Goal: Task Accomplishment & Management: Complete application form

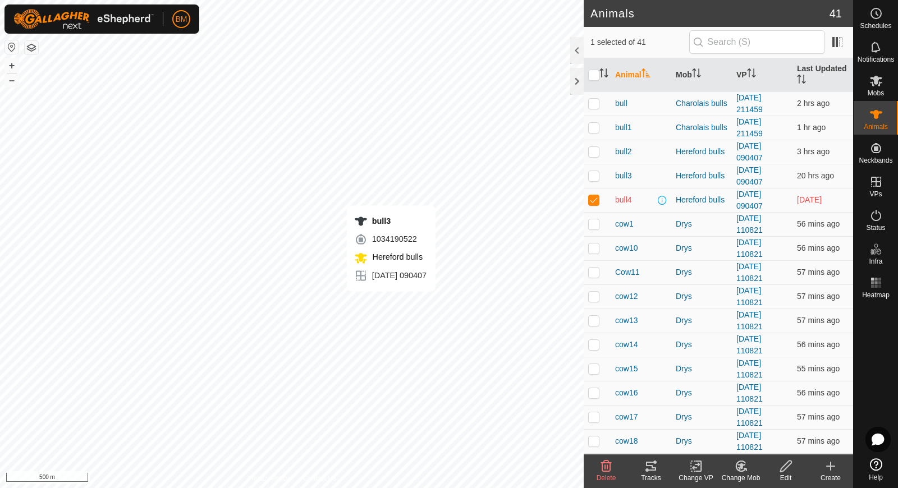
checkbox input "true"
checkbox input "false"
checkbox input "true"
checkbox input "false"
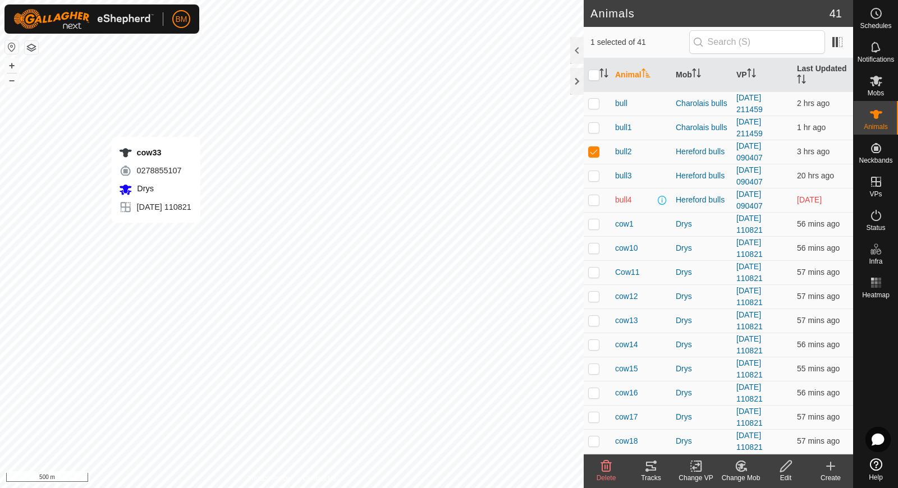
checkbox input "false"
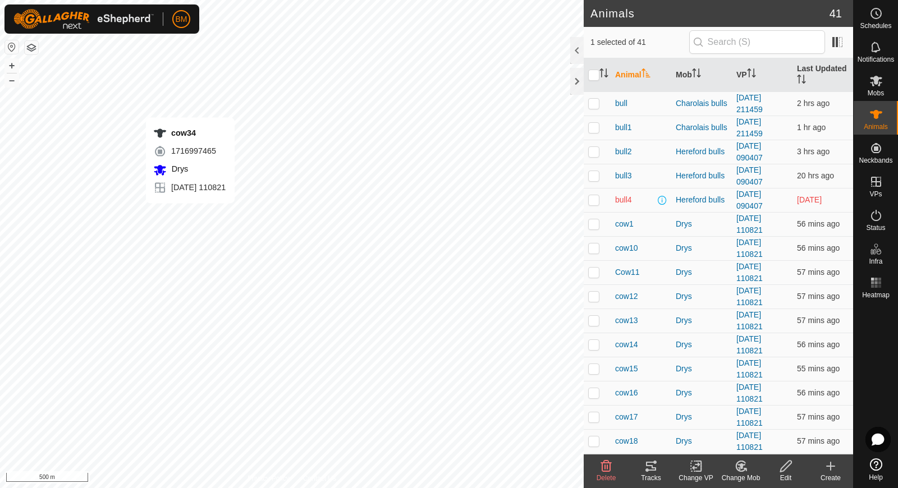
checkbox input "false"
checkbox input "true"
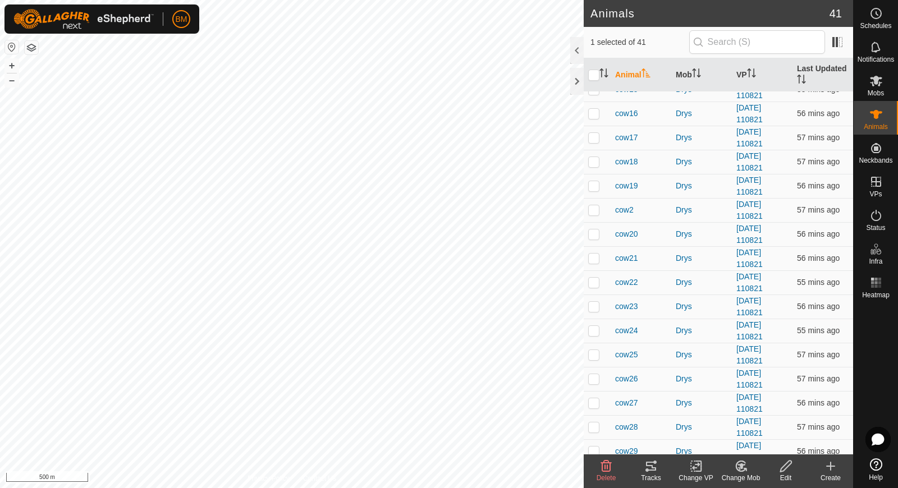
scroll to position [613, 0]
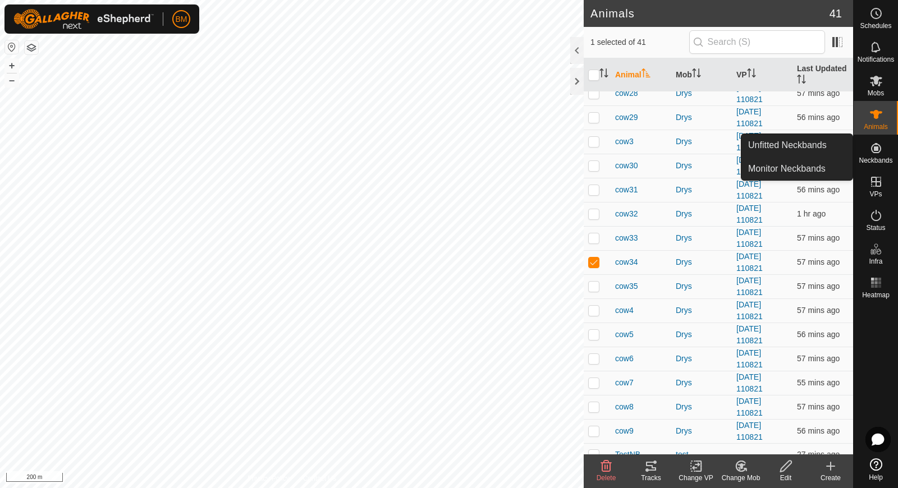
click at [876, 152] on icon at bounding box center [875, 147] width 13 height 13
click at [805, 145] on link "Unfitted Neckbands" at bounding box center [796, 145] width 111 height 22
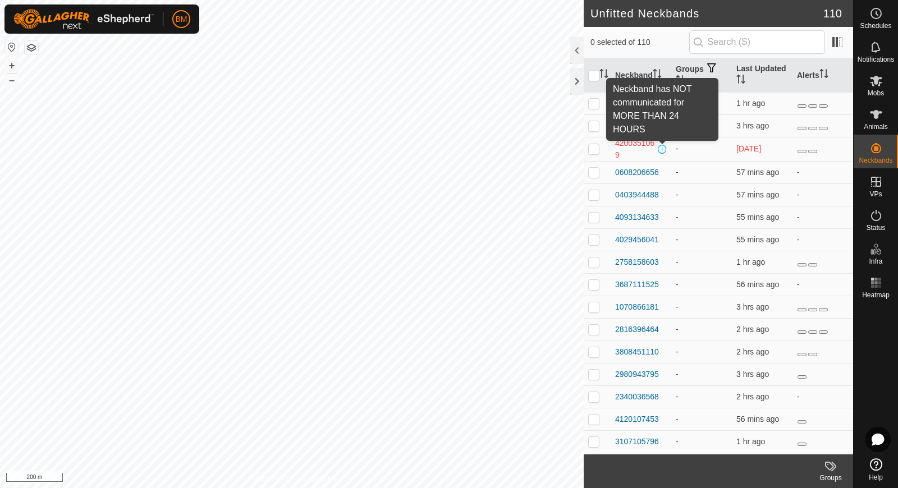
click at [664, 148] on span at bounding box center [662, 149] width 9 height 9
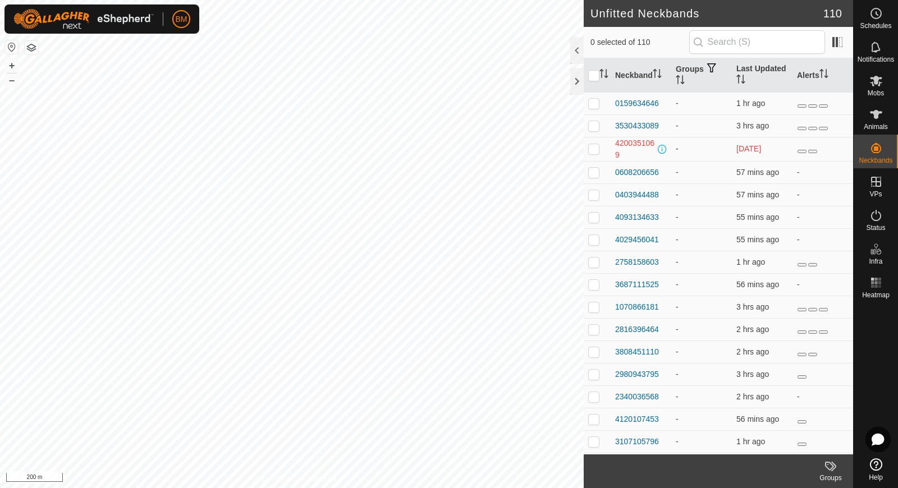
click at [664, 148] on span at bounding box center [662, 149] width 9 height 9
click at [661, 148] on span at bounding box center [662, 149] width 9 height 9
click at [884, 110] on es-animals-svg-icon at bounding box center [876, 115] width 20 height 18
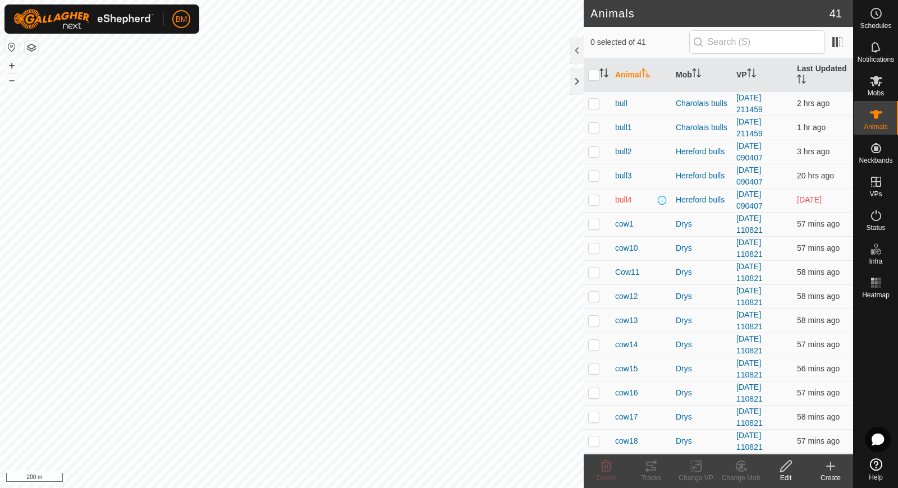
click at [836, 474] on div "Create" at bounding box center [830, 478] width 45 height 10
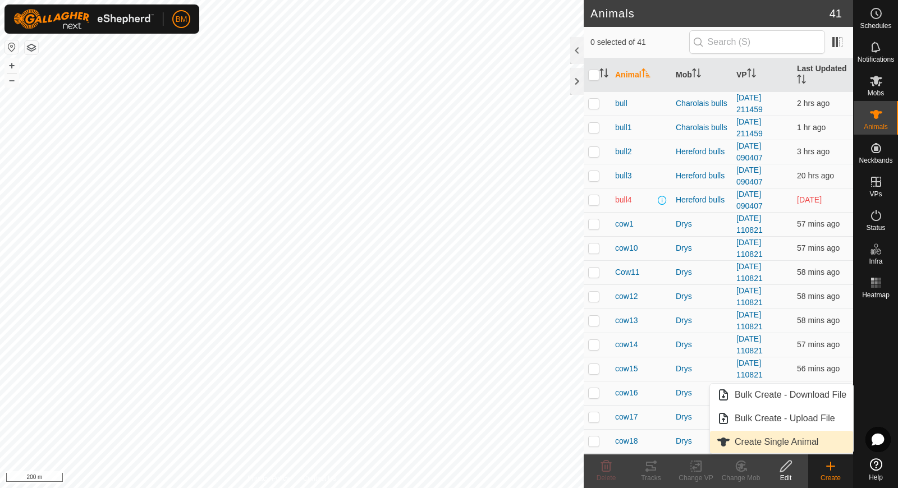
click at [783, 443] on link "Create Single Animal" at bounding box center [781, 442] width 143 height 22
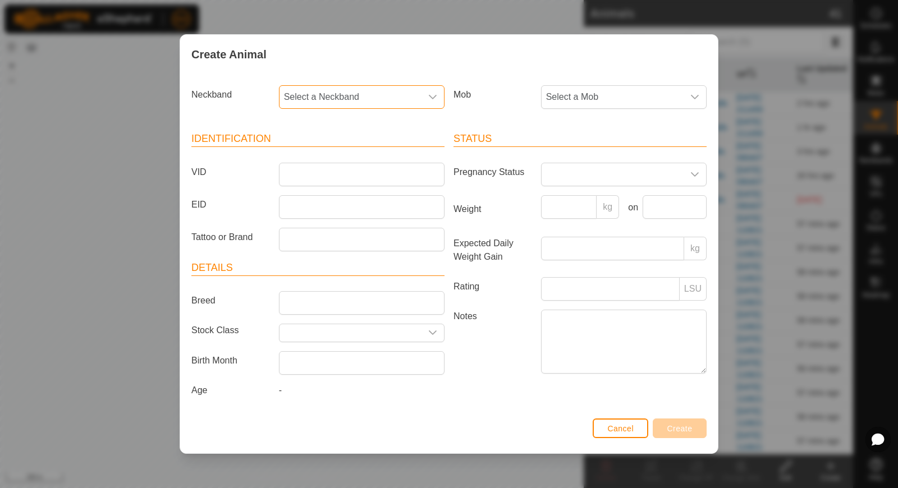
click at [314, 100] on span "Select a Neckband" at bounding box center [350, 97] width 142 height 22
type input "35211"
click at [322, 153] on li "3600235211" at bounding box center [362, 154] width 165 height 22
click at [318, 171] on input "VID" at bounding box center [362, 175] width 166 height 24
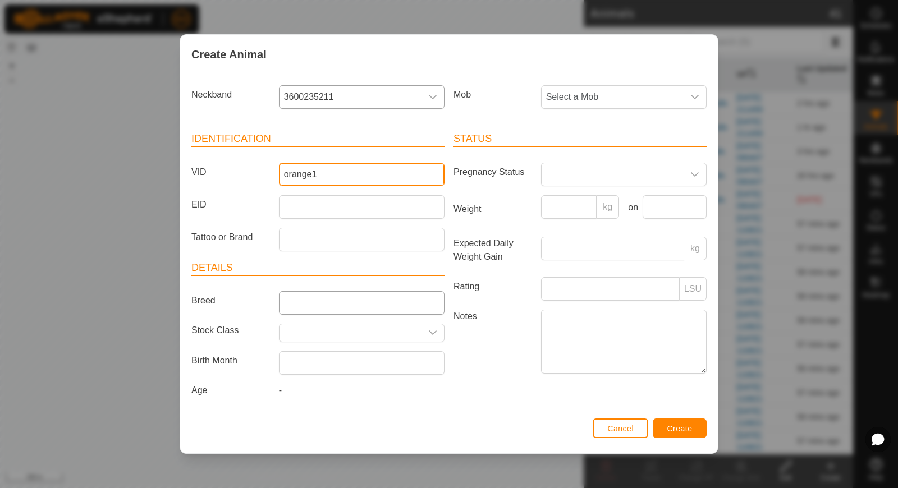
type input "orange1"
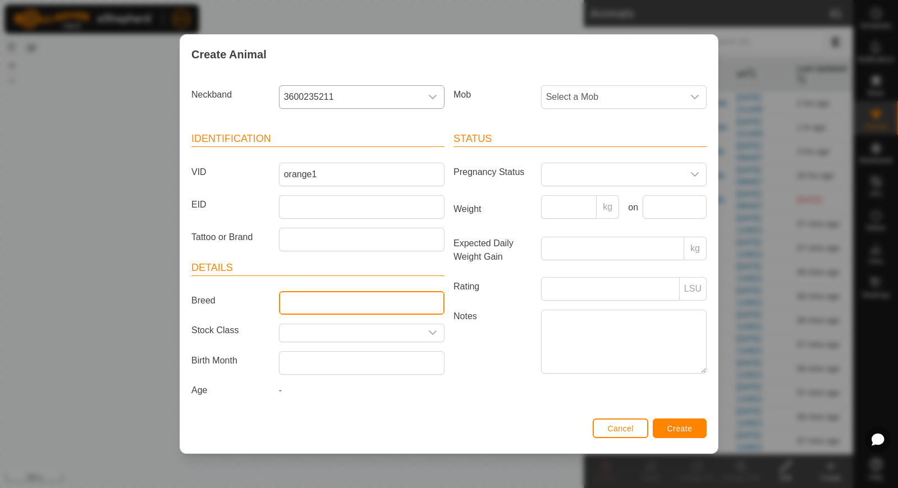
click at [306, 301] on input "Breed" at bounding box center [362, 303] width 166 height 24
type input "Hereford"
click at [299, 389] on div "-" at bounding box center [361, 393] width 175 height 18
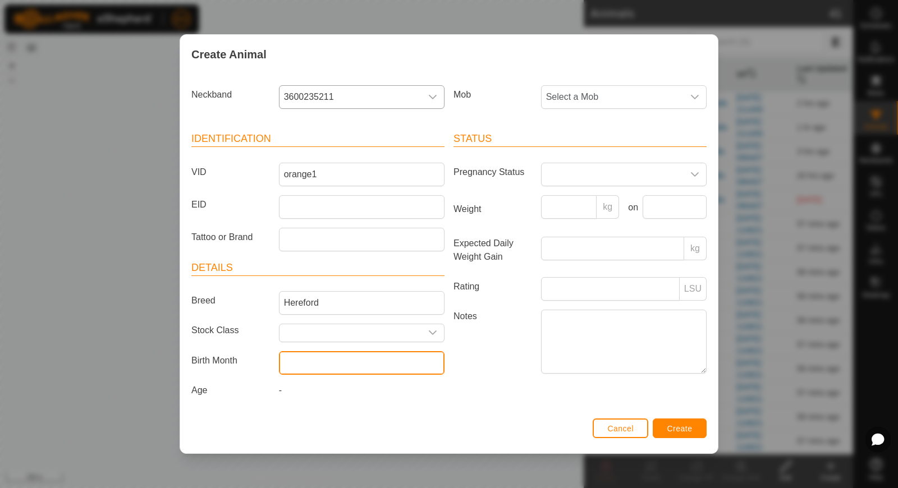
click at [302, 369] on input "text" at bounding box center [362, 363] width 166 height 24
click at [303, 387] on div "-" at bounding box center [361, 393] width 175 height 18
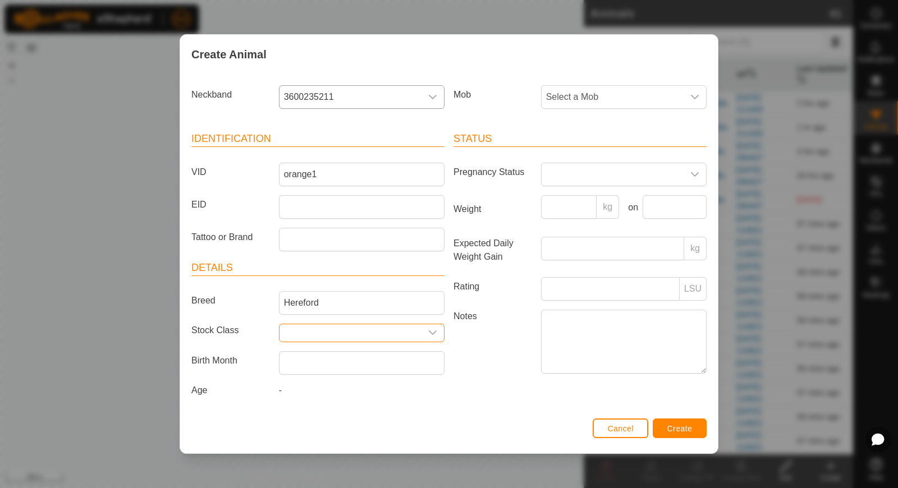
click at [321, 324] on input "text" at bounding box center [350, 332] width 142 height 17
click at [433, 328] on icon "dropdown trigger" at bounding box center [432, 332] width 9 height 9
click at [420, 333] on input "text" at bounding box center [350, 332] width 142 height 17
click at [433, 330] on icon "dropdown trigger" at bounding box center [432, 332] width 9 height 9
click at [664, 93] on span "Select a Mob" at bounding box center [613, 97] width 142 height 22
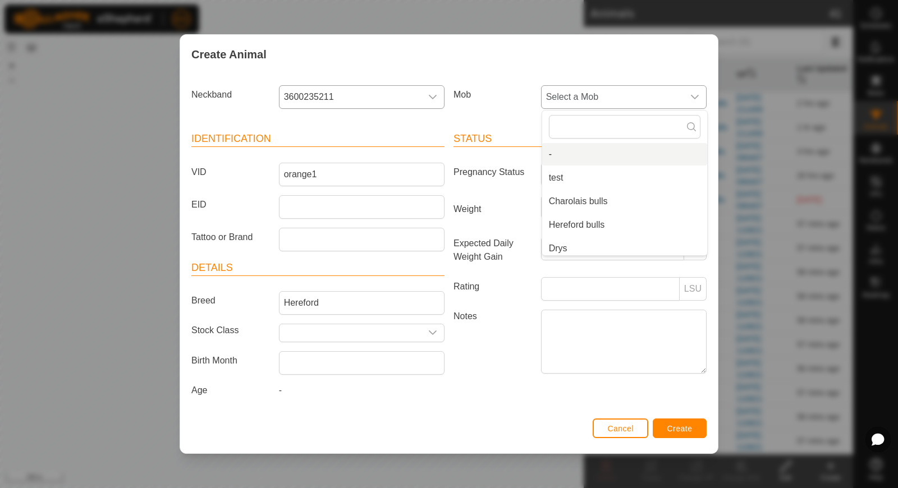
click at [620, 95] on span "Select a Mob" at bounding box center [613, 97] width 142 height 22
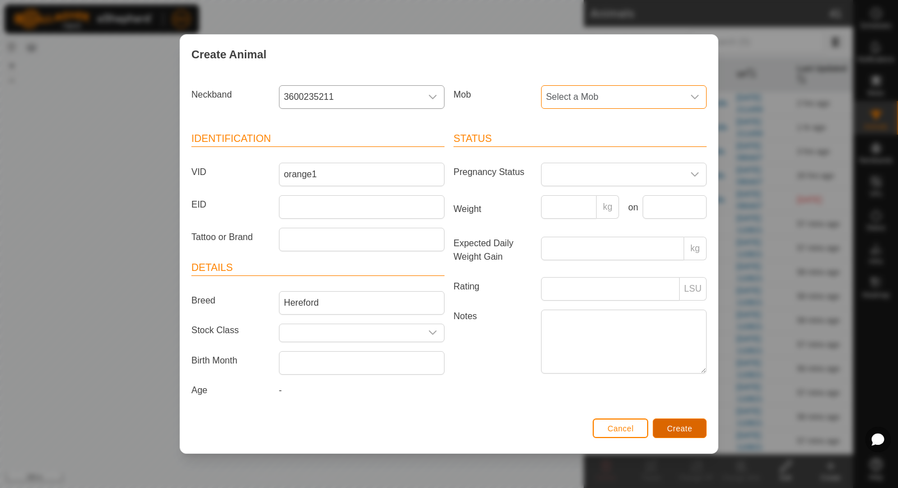
click at [677, 429] on span "Create" at bounding box center [679, 428] width 25 height 9
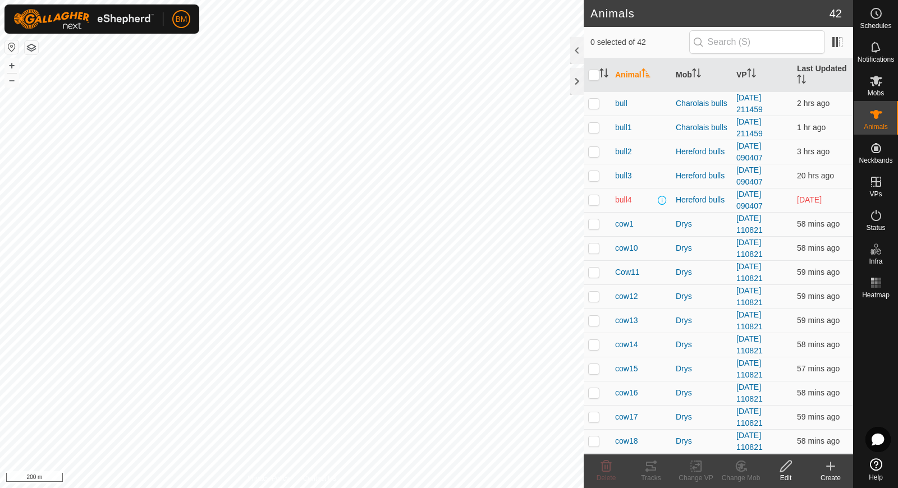
click at [832, 467] on icon at bounding box center [830, 466] width 13 height 13
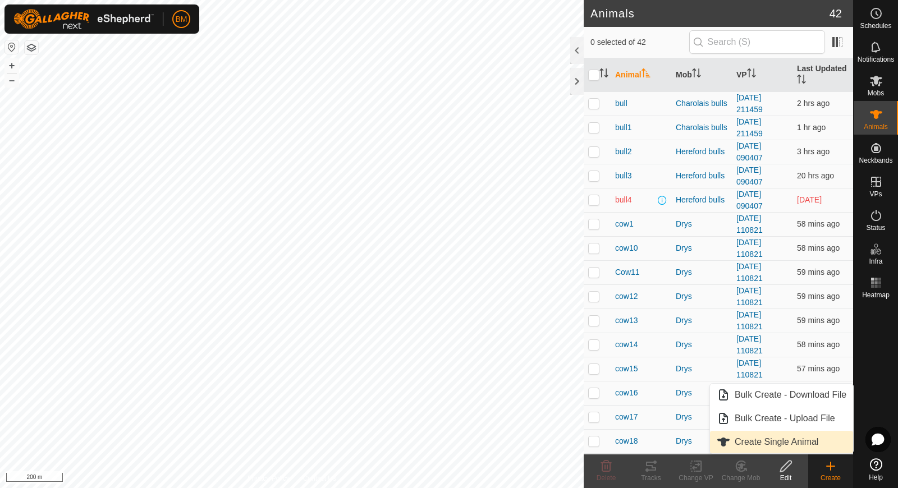
click at [815, 435] on link "Create Single Animal" at bounding box center [781, 442] width 143 height 22
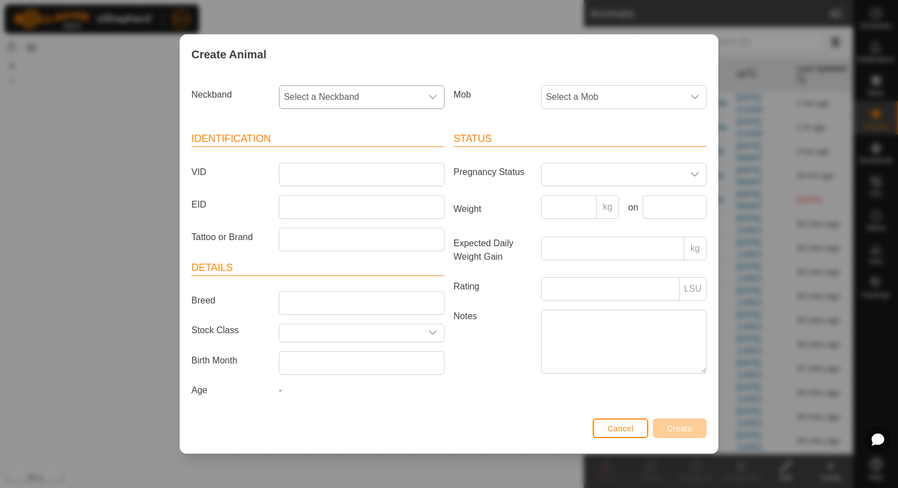
click at [353, 105] on span "Select a Neckband" at bounding box center [350, 97] width 142 height 22
type input "17023"
click at [338, 153] on li "3843617023" at bounding box center [362, 154] width 165 height 22
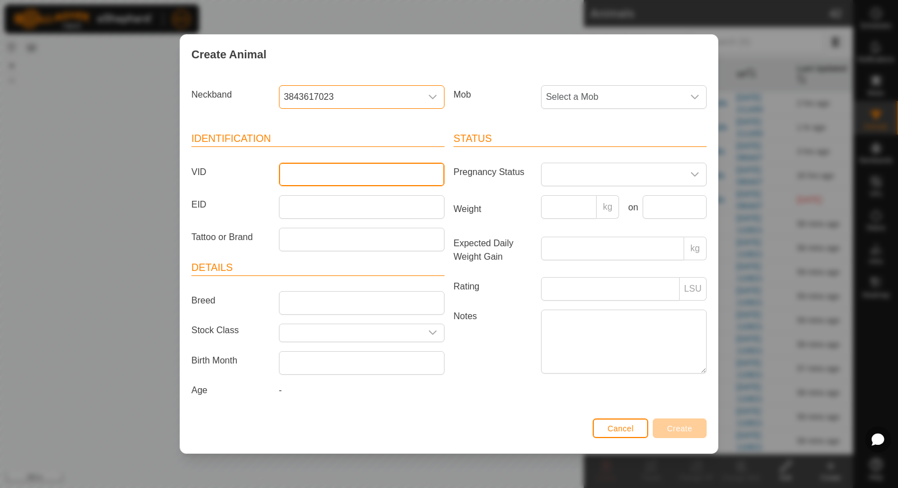
click at [328, 178] on input "VID" at bounding box center [362, 175] width 166 height 24
type input "orange2"
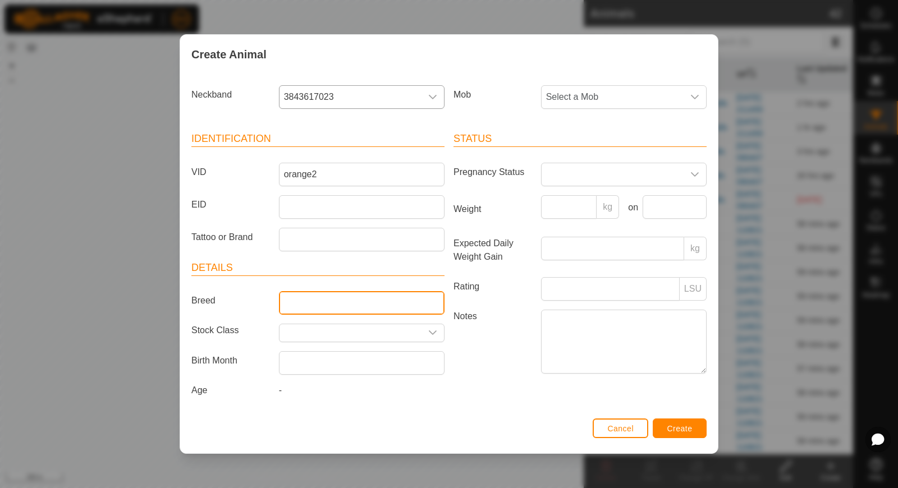
click at [318, 296] on input "Breed" at bounding box center [362, 303] width 166 height 24
type input "Hereford"
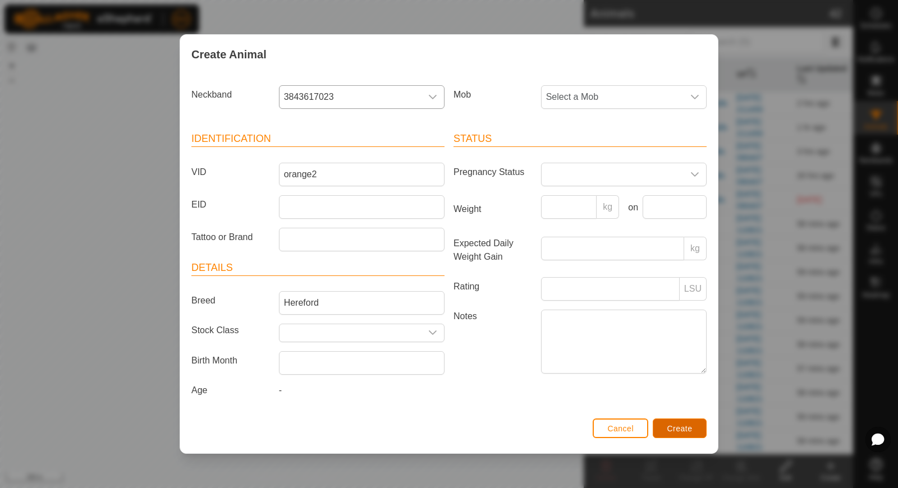
click at [690, 428] on span "Create" at bounding box center [679, 428] width 25 height 9
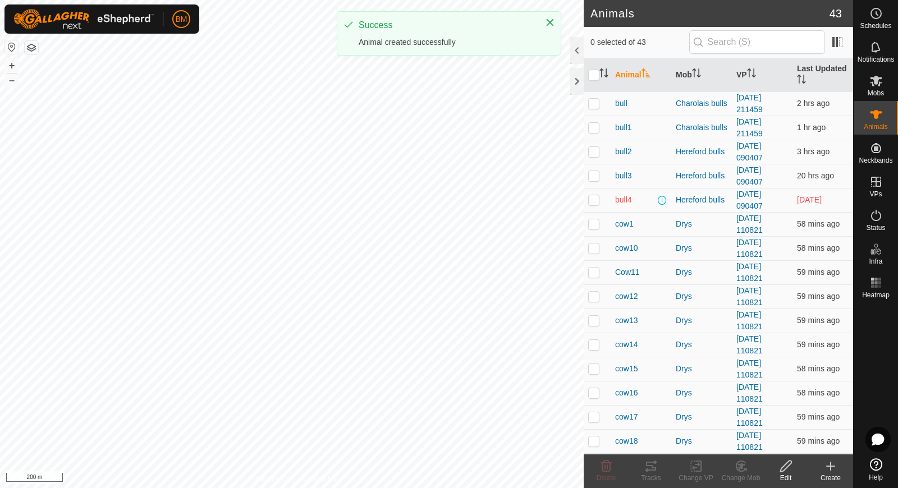
click at [831, 467] on icon at bounding box center [831, 466] width 0 height 8
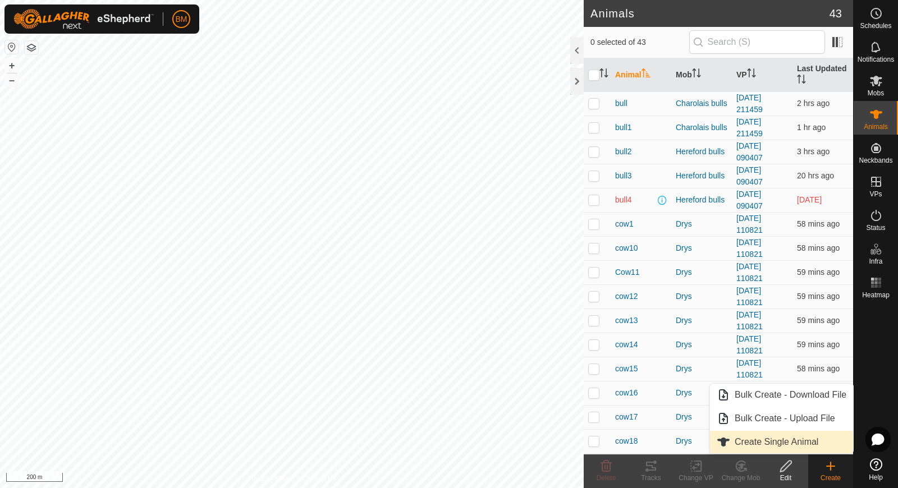
click at [810, 442] on link "Create Single Animal" at bounding box center [781, 442] width 143 height 22
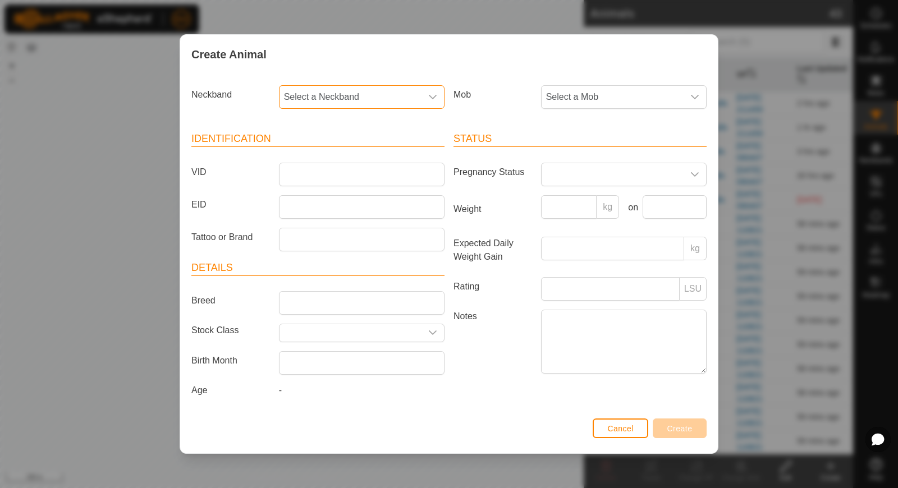
click at [375, 100] on span "Select a Neckband" at bounding box center [350, 97] width 142 height 22
type input "49287"
click at [351, 152] on li "2065349287" at bounding box center [362, 154] width 165 height 22
click at [330, 177] on input "VID" at bounding box center [362, 175] width 166 height 24
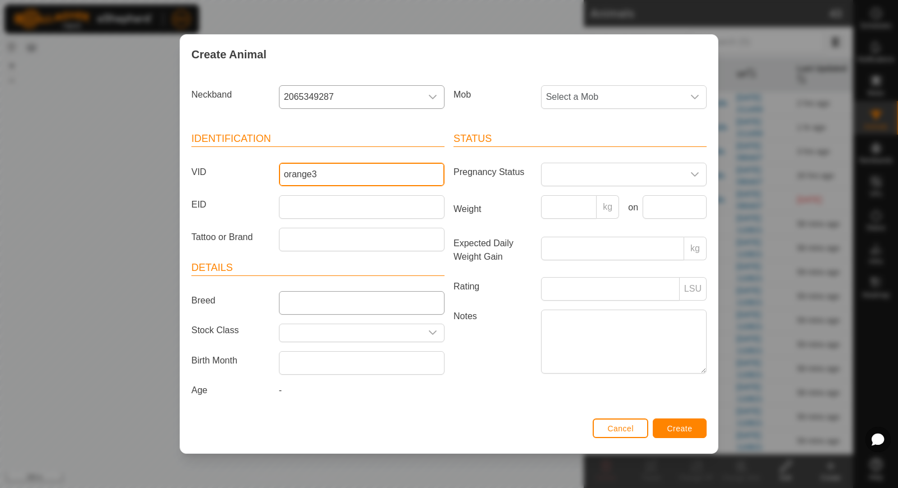
type input "orange3"
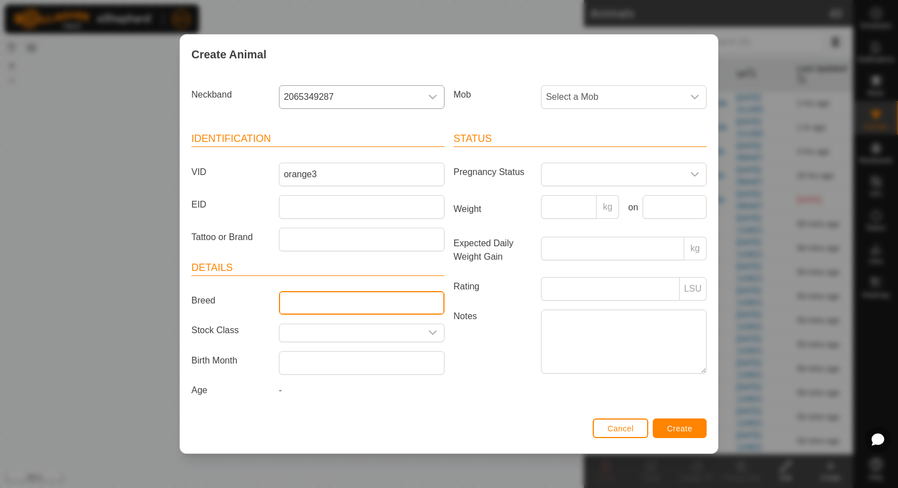
click at [309, 297] on input "Breed" at bounding box center [362, 303] width 166 height 24
type input "Hereford"
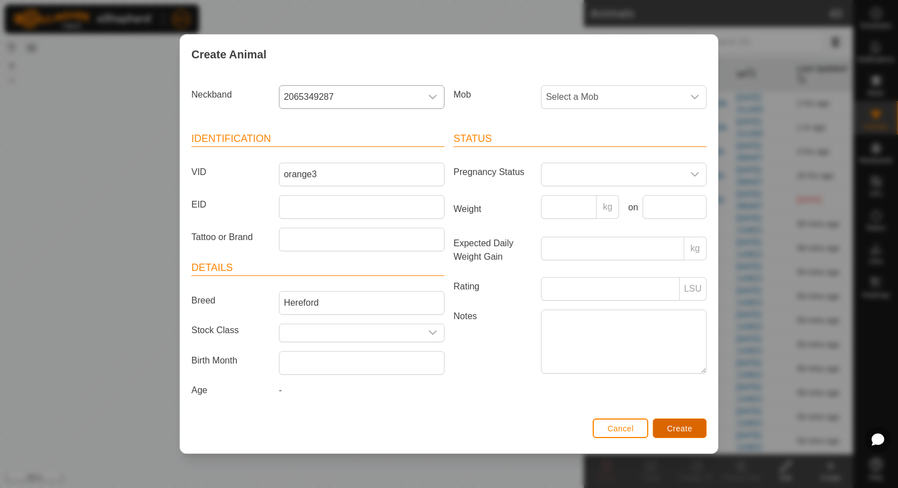
click at [686, 433] on button "Create" at bounding box center [680, 429] width 54 height 20
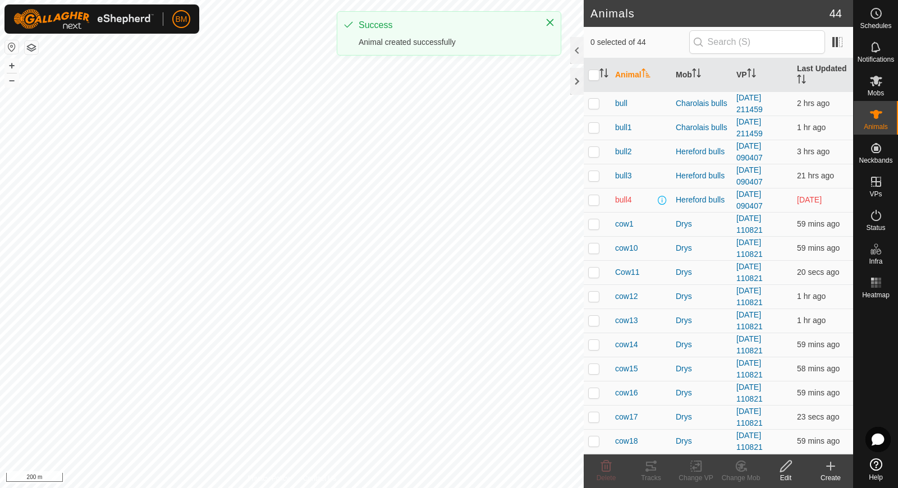
click at [836, 469] on icon at bounding box center [830, 466] width 13 height 13
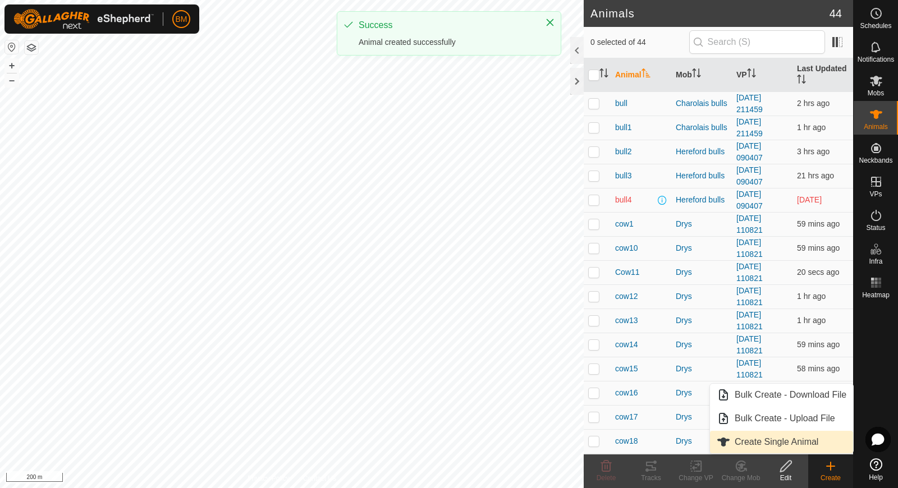
click at [802, 440] on link "Create Single Animal" at bounding box center [781, 442] width 143 height 22
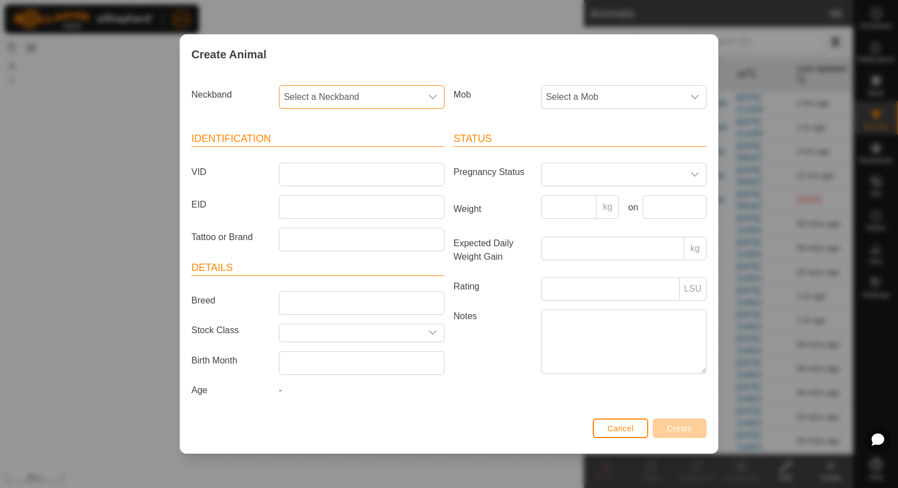
click at [324, 102] on span "Select a Neckband" at bounding box center [350, 97] width 142 height 22
type input "64979"
click at [319, 154] on li "1554964979" at bounding box center [362, 154] width 165 height 22
click at [318, 173] on input "VID" at bounding box center [362, 175] width 166 height 24
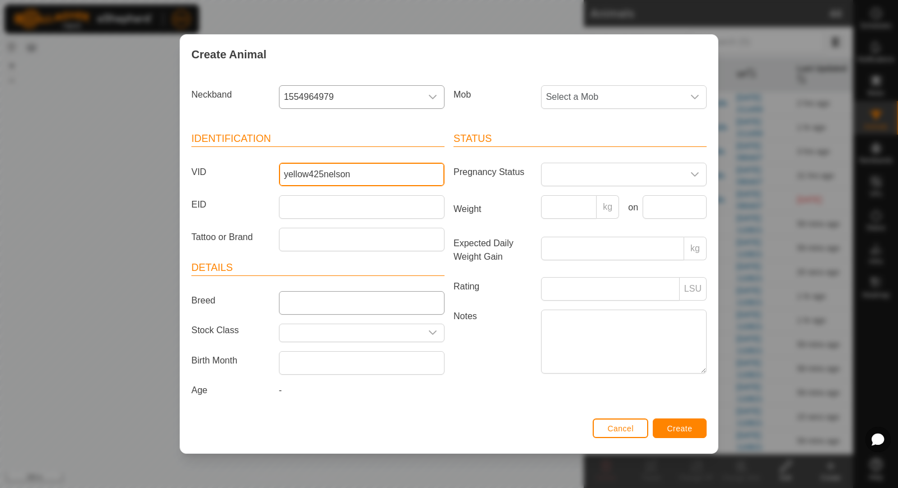
type input "yellow425nelson"
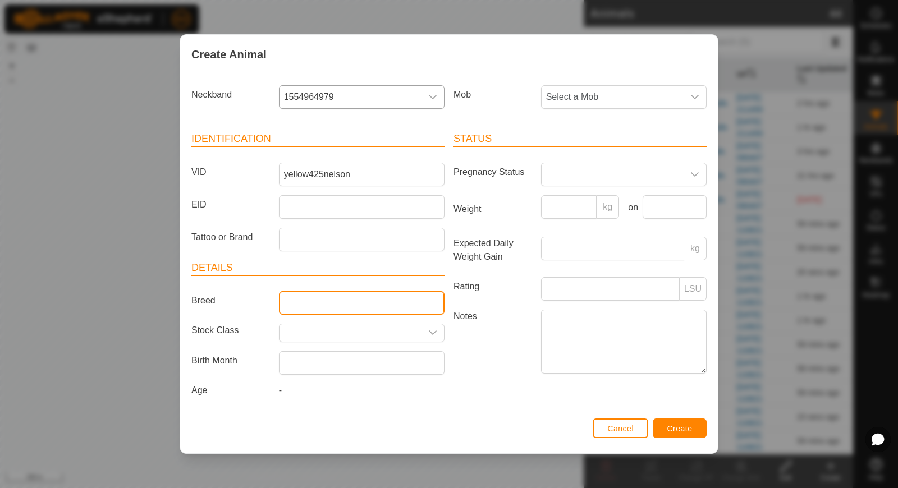
click at [331, 304] on input "Breed" at bounding box center [362, 303] width 166 height 24
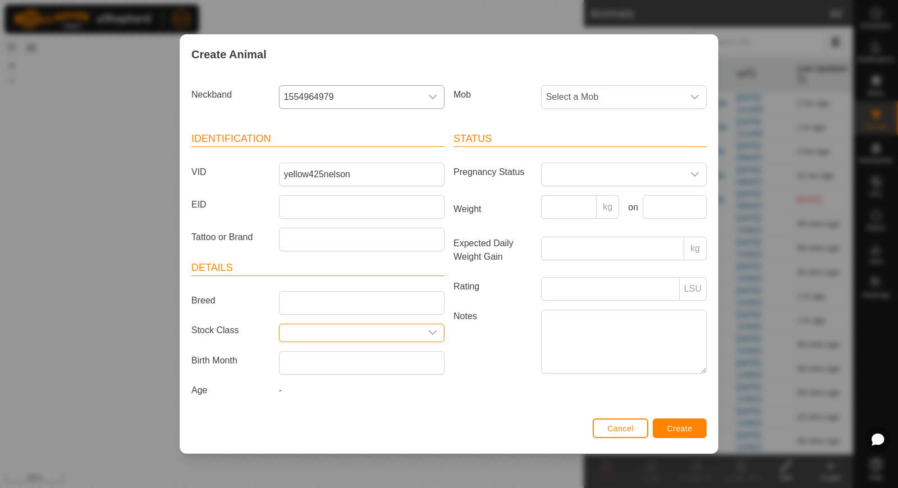
click at [306, 335] on input "text" at bounding box center [350, 332] width 142 height 17
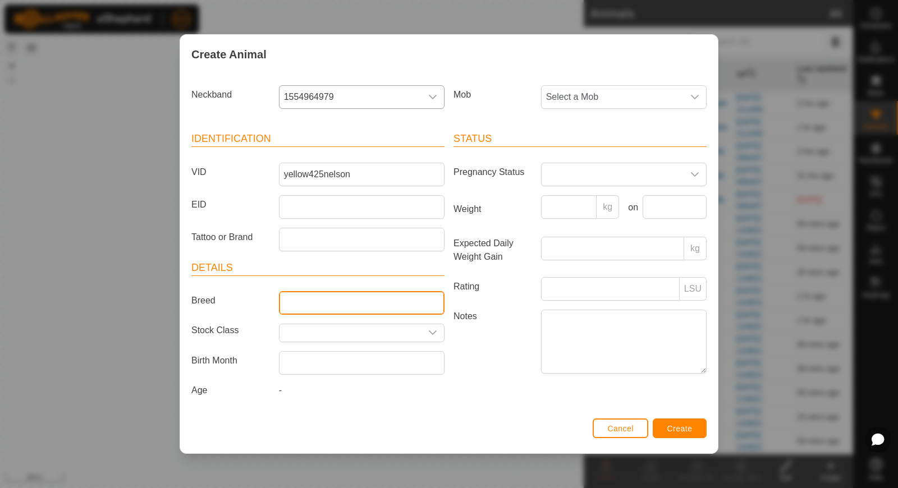
click at [308, 309] on input "Breed" at bounding box center [362, 303] width 166 height 24
type input "Hereford"
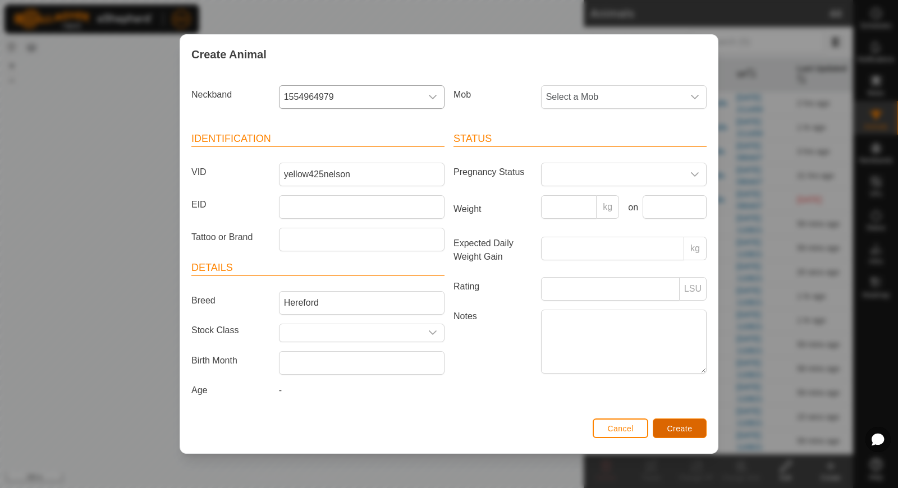
click at [676, 426] on span "Create" at bounding box center [679, 428] width 25 height 9
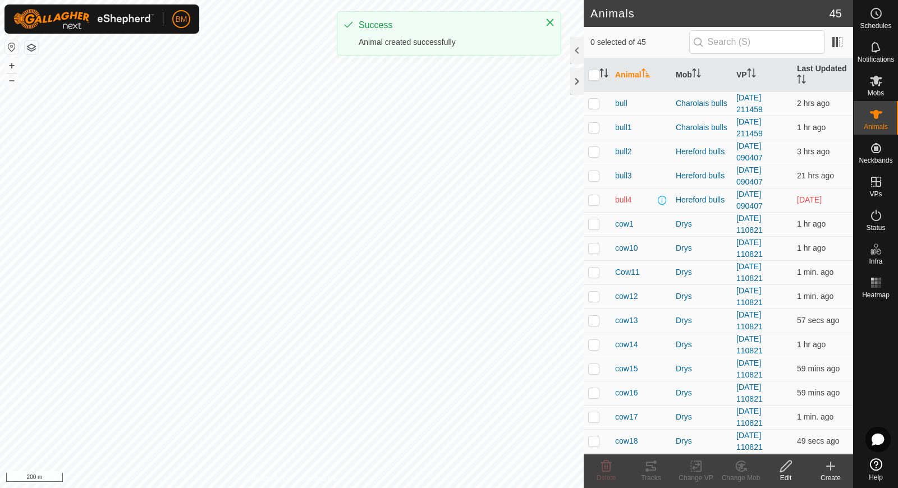
click at [835, 470] on icon at bounding box center [830, 466] width 13 height 13
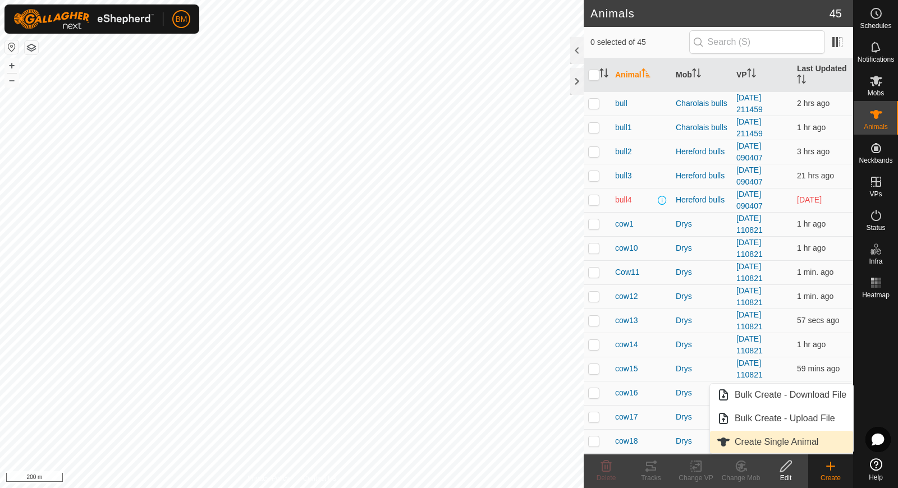
click at [819, 443] on link "Create Single Animal" at bounding box center [781, 442] width 143 height 22
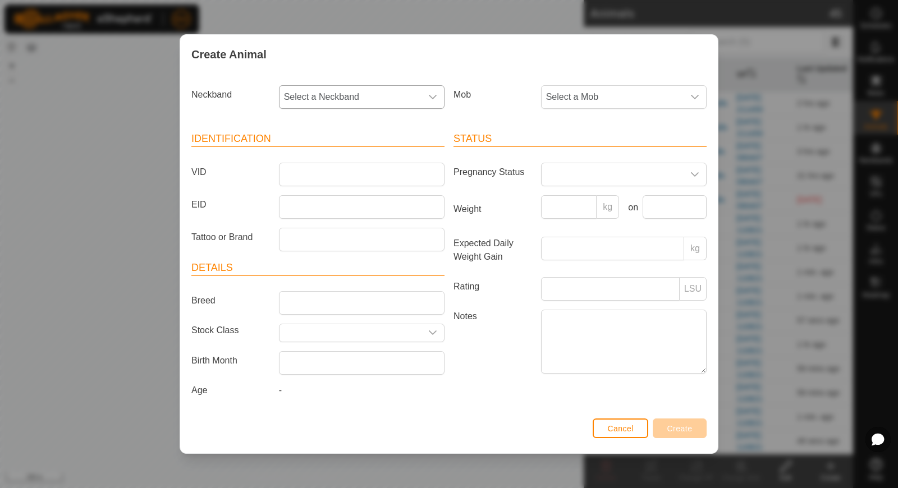
click at [319, 100] on span "Select a Neckband" at bounding box center [350, 97] width 142 height 22
type input "53606"
click at [324, 160] on li "2152553606" at bounding box center [362, 154] width 165 height 22
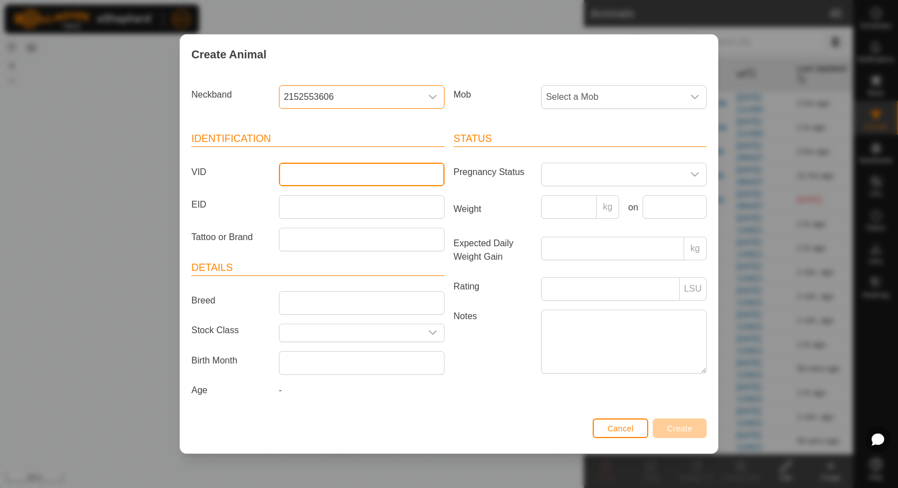
click at [323, 171] on input "VID" at bounding box center [362, 175] width 166 height 24
type input "orange4"
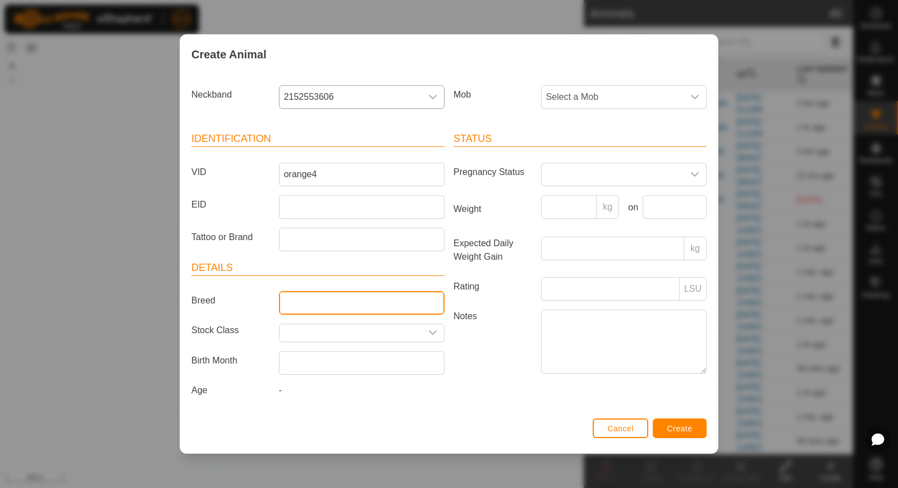
click at [306, 297] on input "Breed" at bounding box center [362, 303] width 166 height 24
type input "Hereford"
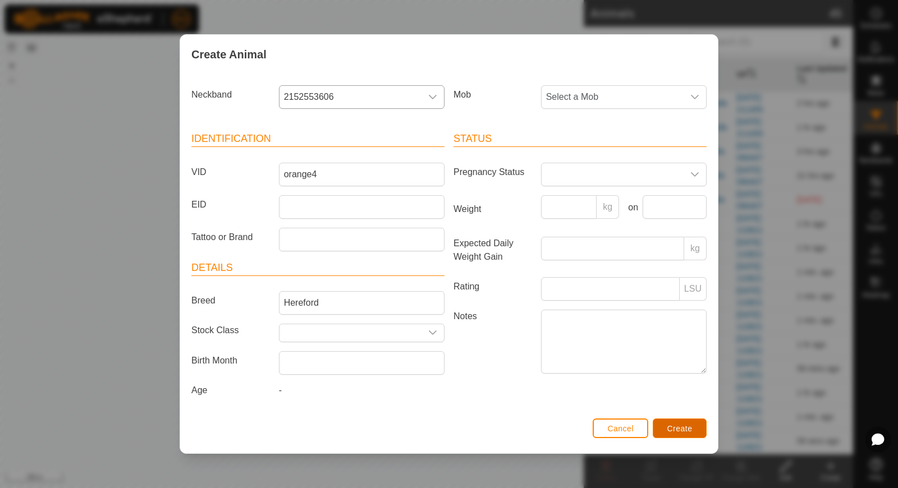
click at [676, 427] on span "Create" at bounding box center [679, 428] width 25 height 9
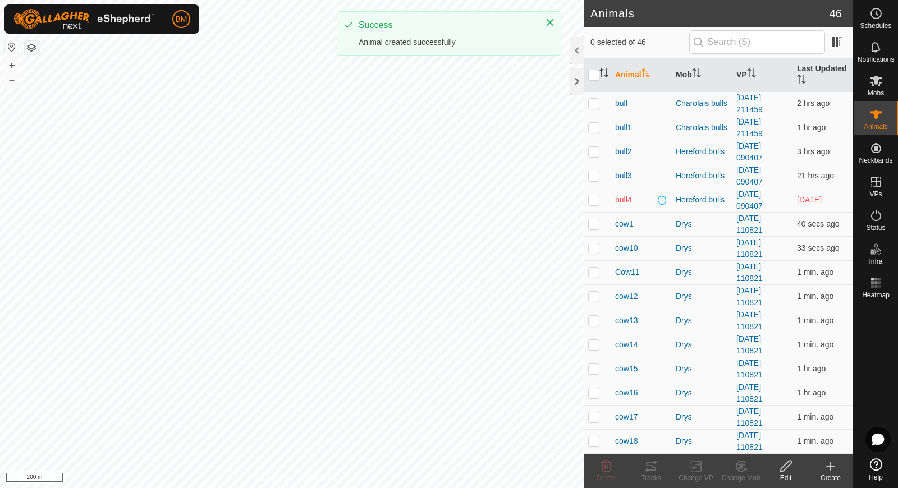
click at [829, 467] on icon at bounding box center [830, 466] width 13 height 13
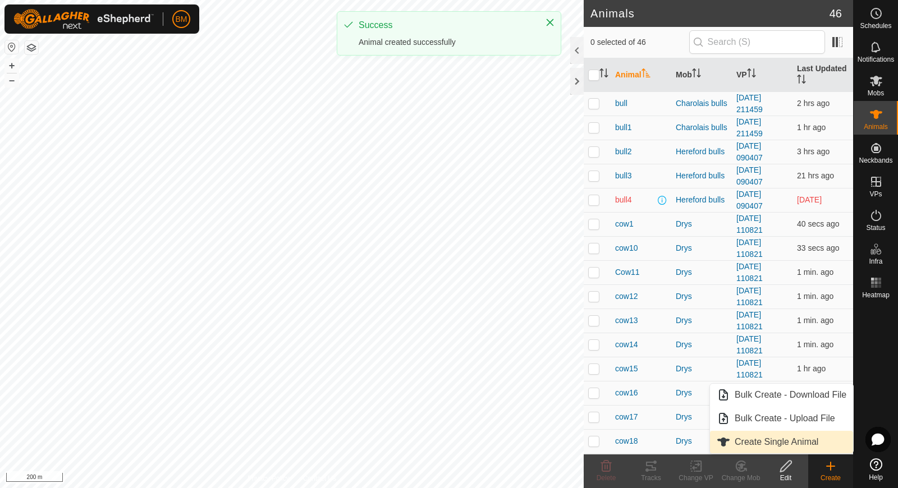
click at [802, 435] on link "Create Single Animal" at bounding box center [781, 442] width 143 height 22
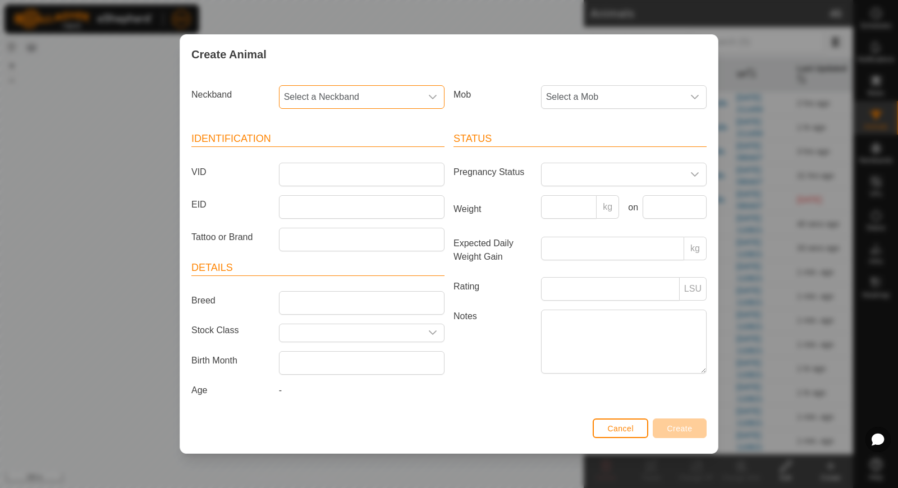
click at [333, 96] on span "Select a Neckband" at bounding box center [350, 97] width 142 height 22
type input "06656"
click at [324, 153] on li "0608206656" at bounding box center [362, 154] width 165 height 22
click at [318, 173] on input "VID" at bounding box center [362, 175] width 166 height 24
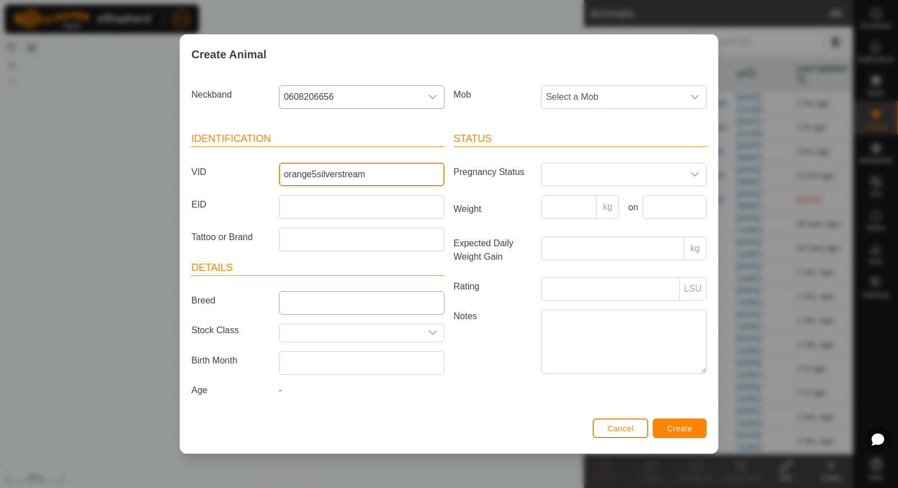
type input "orange5silverstream"
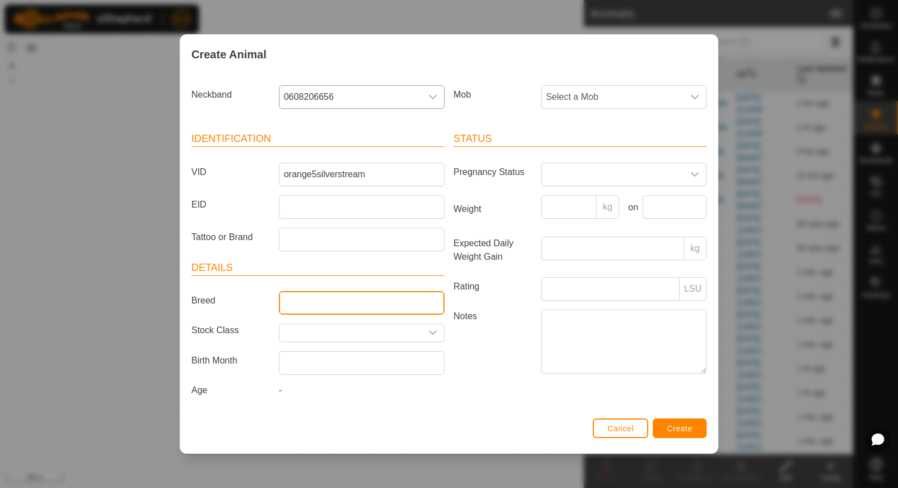
click at [314, 299] on input "Breed" at bounding box center [362, 303] width 166 height 24
type input "Hereford"
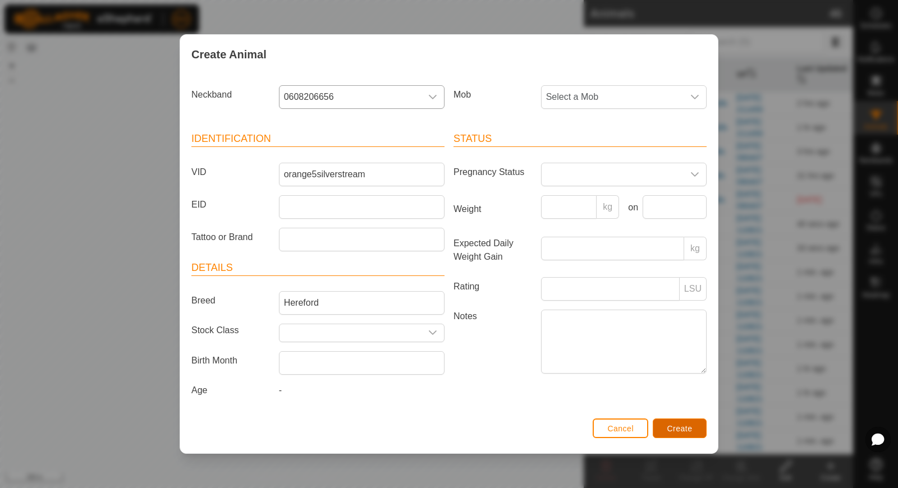
click at [687, 431] on button "Create" at bounding box center [680, 429] width 54 height 20
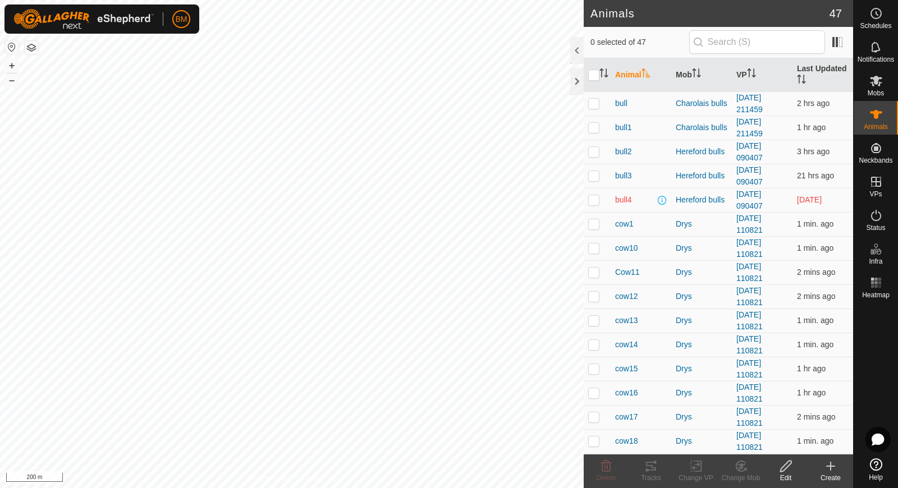
click at [833, 470] on icon at bounding box center [830, 466] width 13 height 13
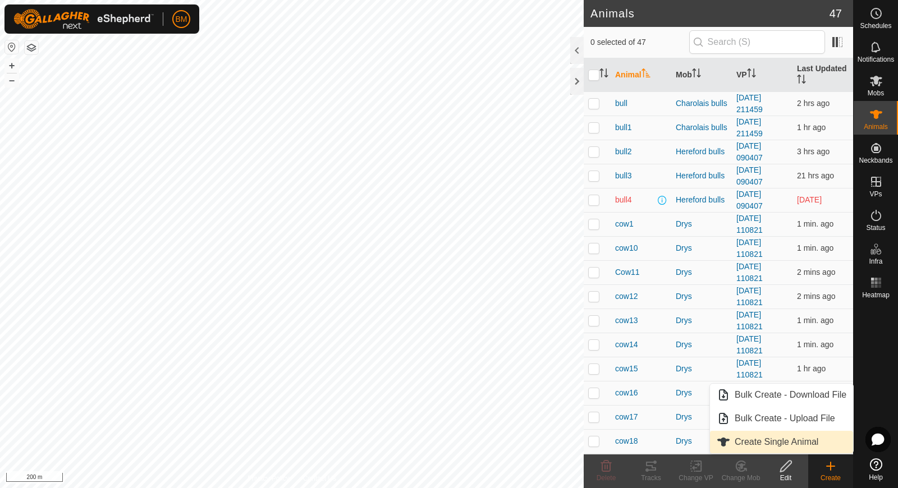
click at [808, 446] on link "Create Single Animal" at bounding box center [781, 442] width 143 height 22
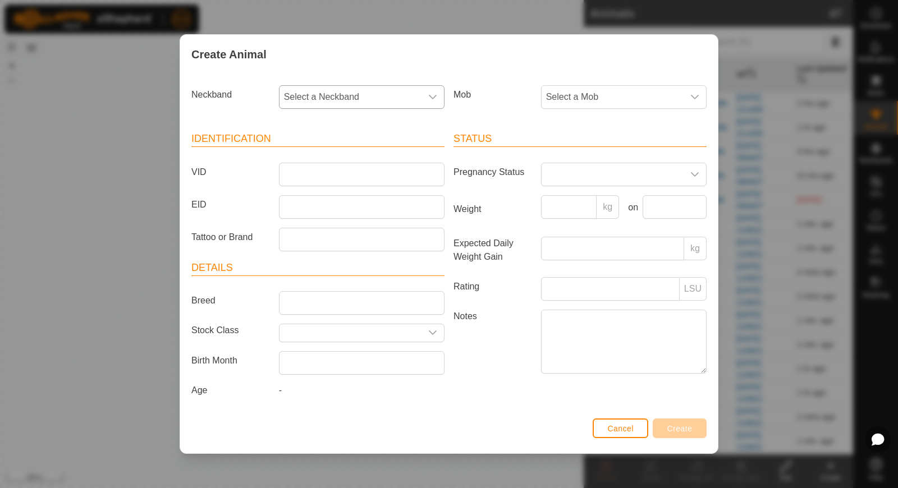
click at [353, 106] on span "Select a Neckband" at bounding box center [350, 97] width 142 height 22
type input "89828"
click at [336, 162] on li "2025889828" at bounding box center [362, 154] width 165 height 22
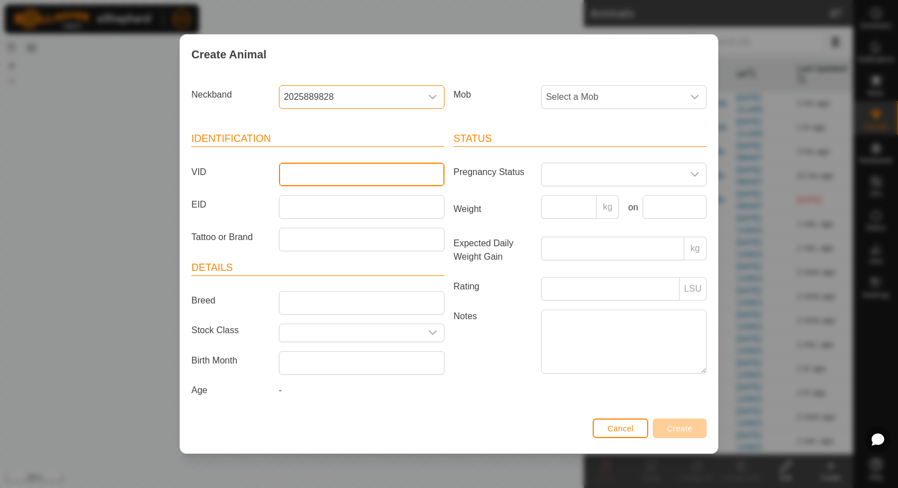
click at [335, 175] on input "VID" at bounding box center [362, 175] width 166 height 24
type input "5"
type input "purple5867"
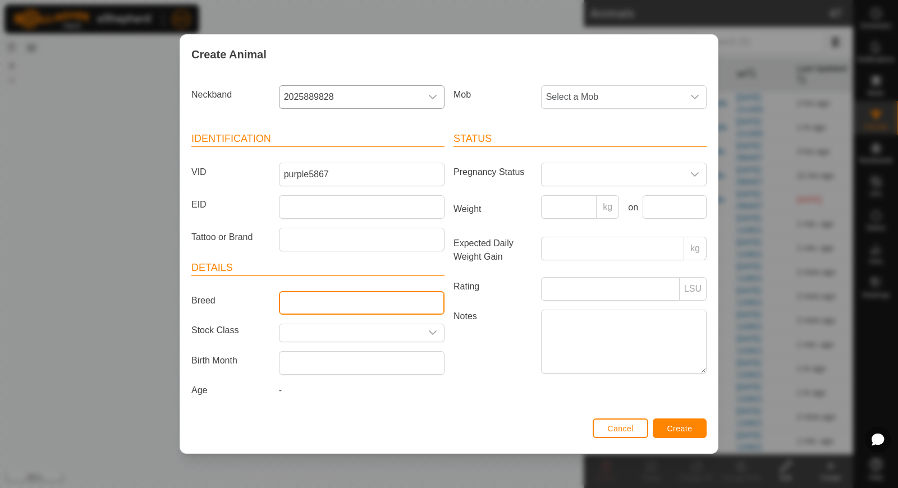
click at [292, 303] on input "Breed" at bounding box center [362, 303] width 166 height 24
type input "Hereford"
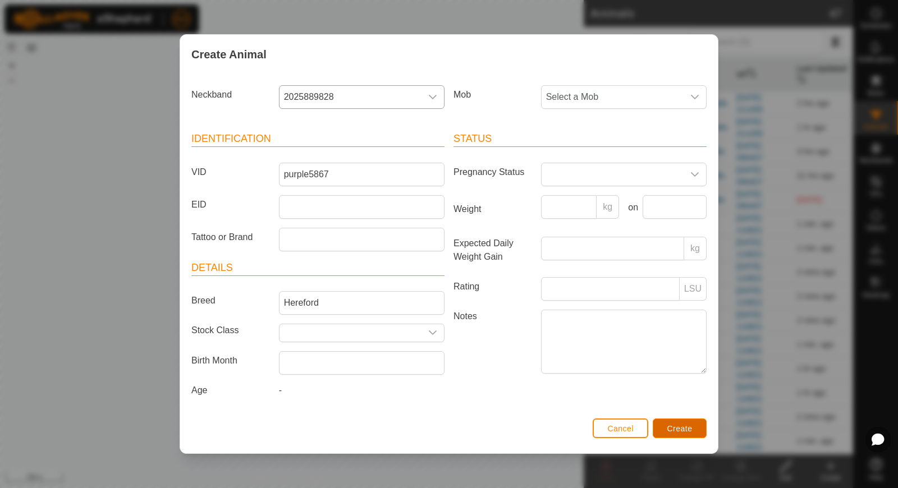
click at [672, 425] on span "Create" at bounding box center [679, 428] width 25 height 9
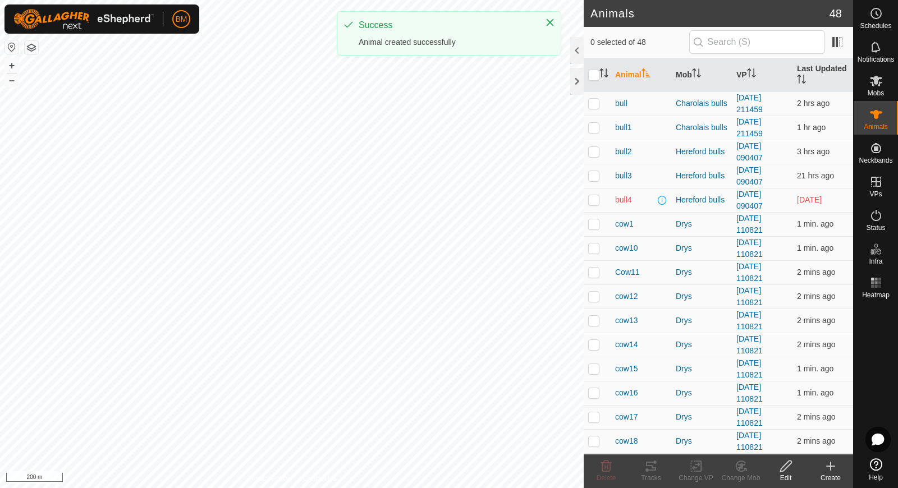
click at [841, 468] on create-svg-icon at bounding box center [830, 466] width 45 height 13
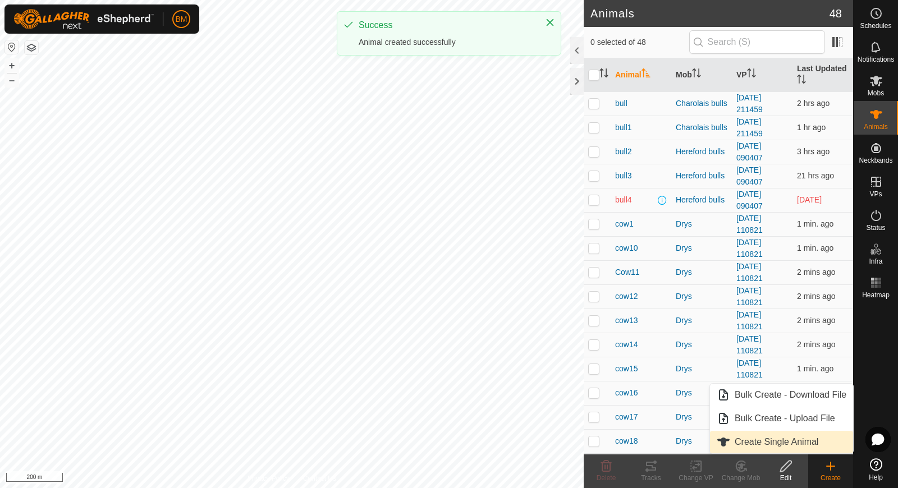
click at [798, 435] on link "Create Single Animal" at bounding box center [781, 442] width 143 height 22
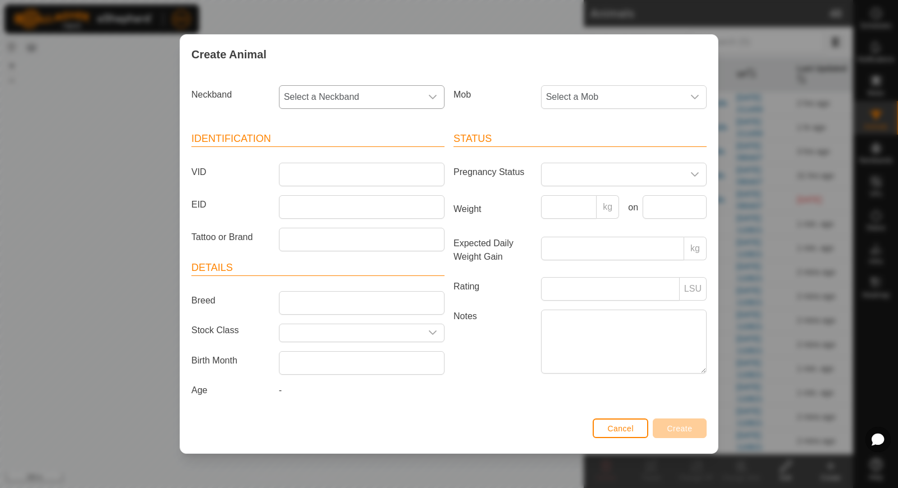
click at [357, 103] on span "Select a Neckband" at bounding box center [350, 97] width 142 height 22
type input "34633"
click at [350, 152] on li "4093134633" at bounding box center [362, 154] width 165 height 22
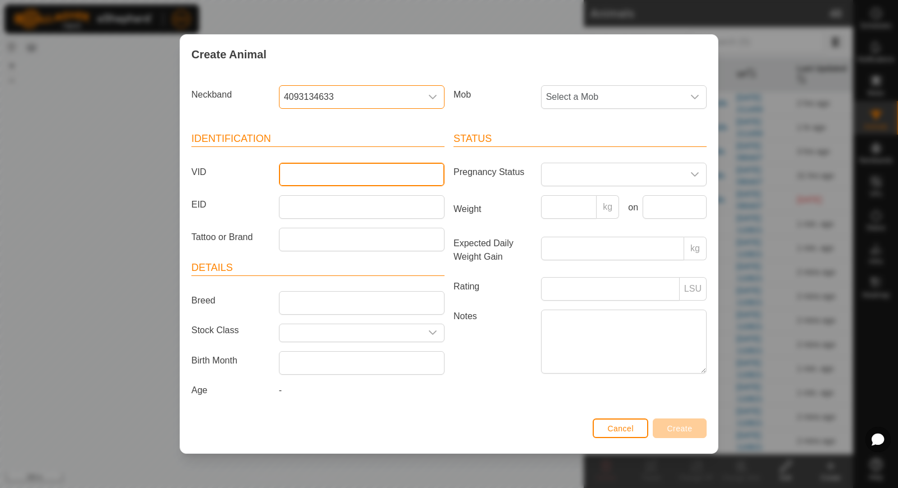
click at [340, 172] on input "VID" at bounding box center [362, 175] width 166 height 24
type input "orange6"
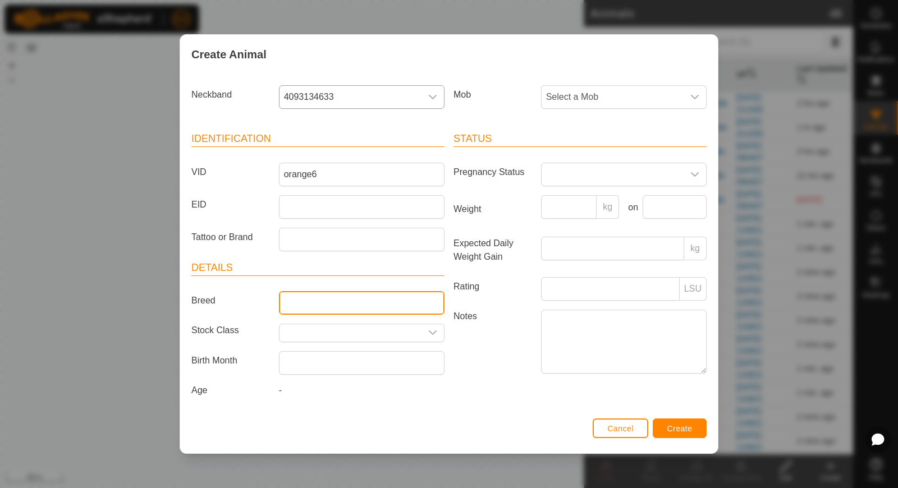
click at [307, 304] on input "Breed" at bounding box center [362, 303] width 166 height 24
type input "Hereford"
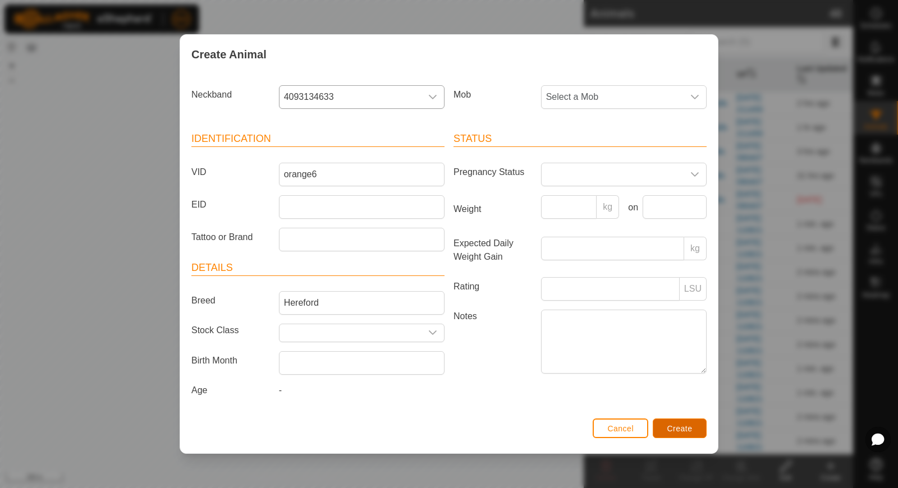
click at [683, 428] on span "Create" at bounding box center [679, 428] width 25 height 9
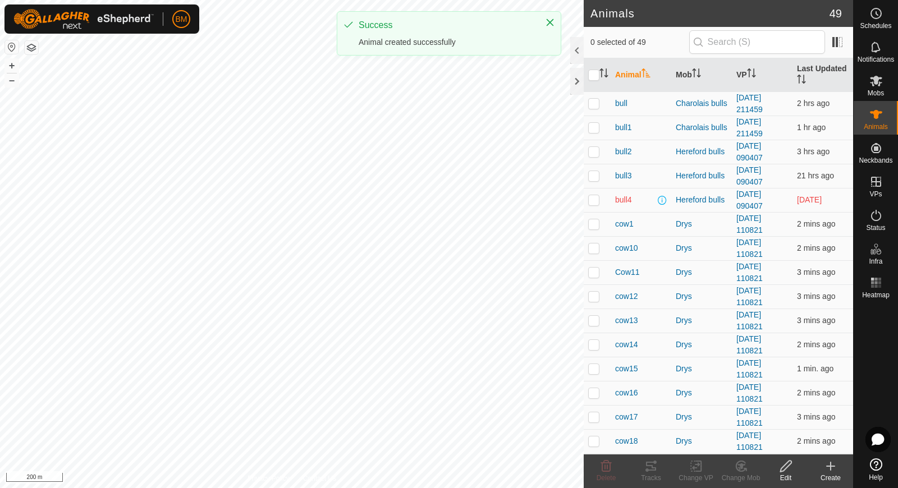
click at [838, 468] on create-svg-icon at bounding box center [830, 466] width 45 height 13
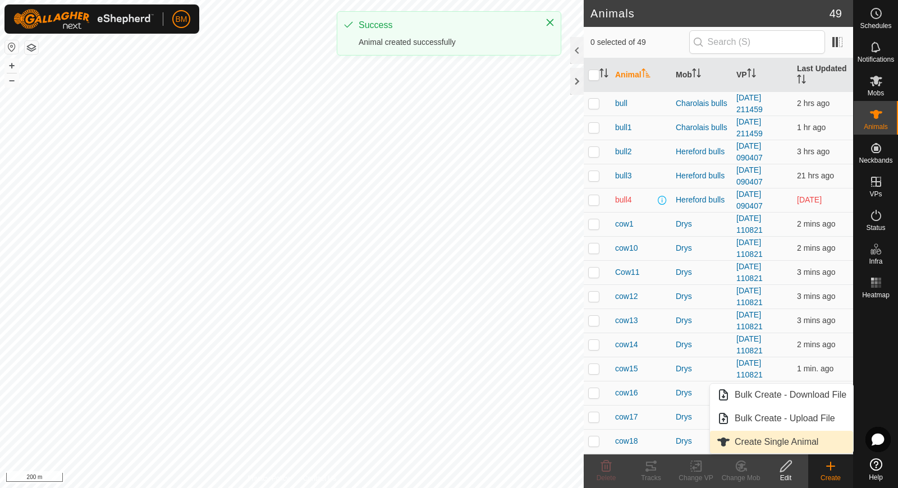
click at [814, 438] on link "Create Single Animal" at bounding box center [781, 442] width 143 height 22
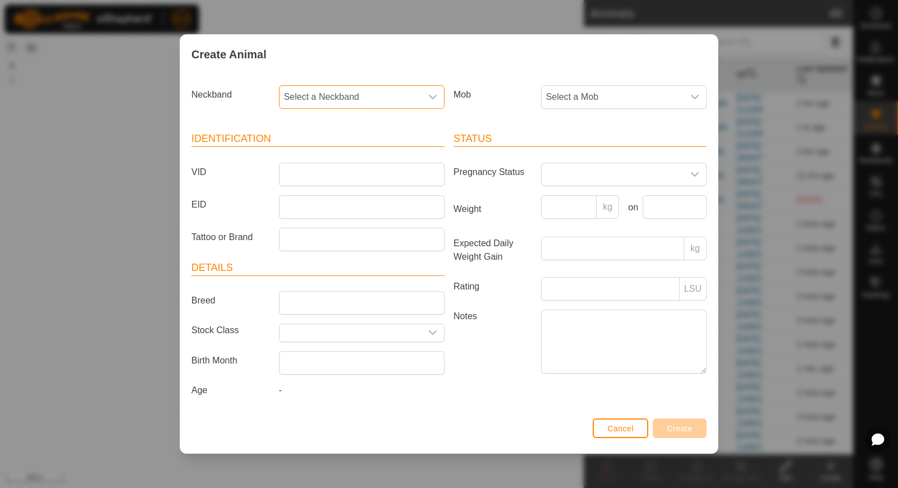
click at [348, 98] on span "Select a Neckband" at bounding box center [350, 97] width 142 height 22
type input "83246"
click at [331, 153] on li "1070083246" at bounding box center [362, 154] width 165 height 22
click at [320, 182] on input "VID" at bounding box center [362, 175] width 166 height 24
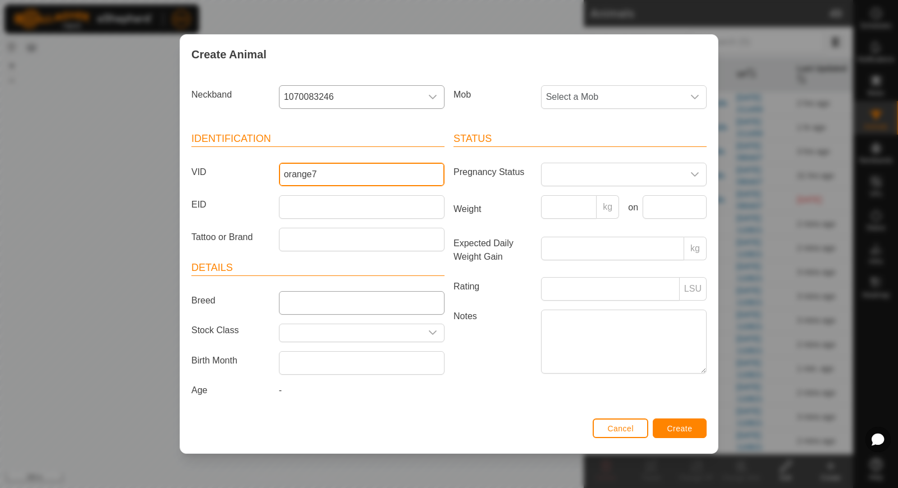
type input "orange7"
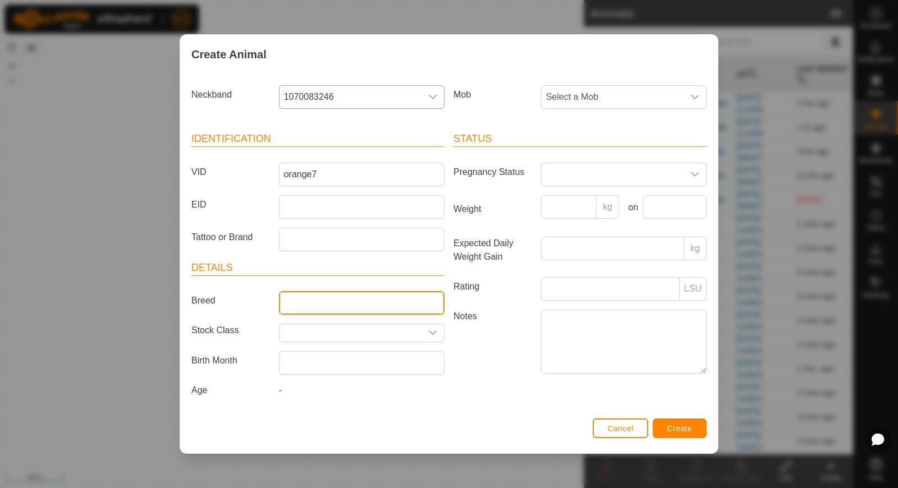
click at [296, 300] on input "Breed" at bounding box center [362, 303] width 166 height 24
type input "Hereford"
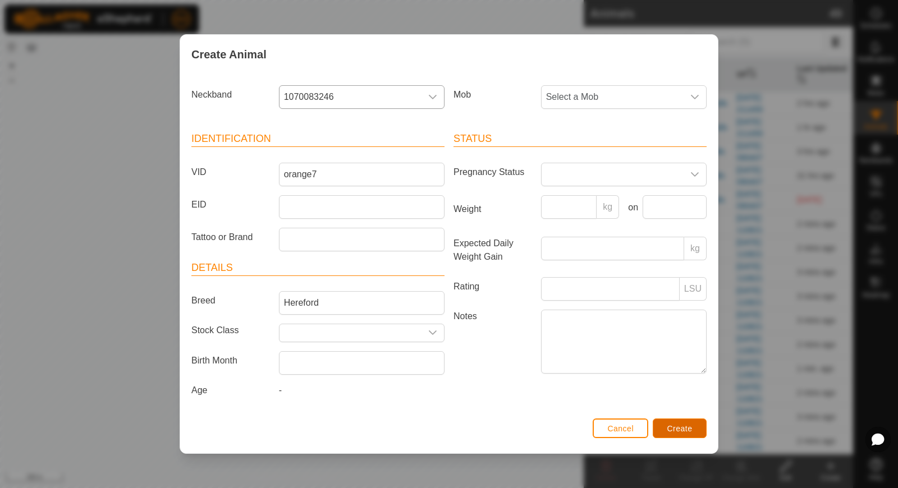
click at [673, 424] on span "Create" at bounding box center [679, 428] width 25 height 9
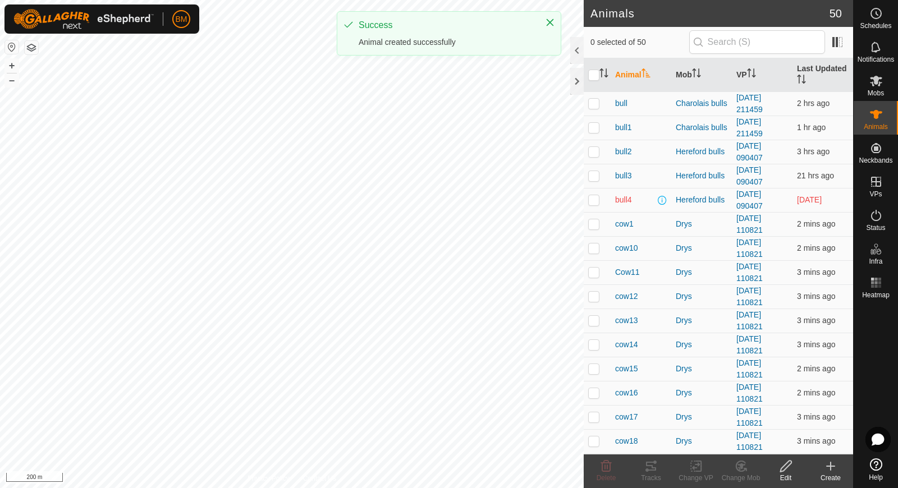
click at [834, 472] on icon at bounding box center [830, 466] width 13 height 13
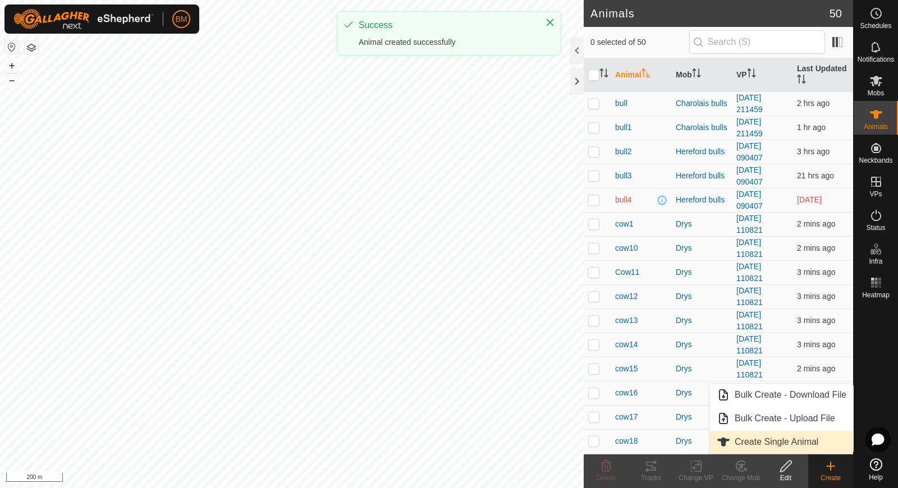
click at [817, 443] on link "Create Single Animal" at bounding box center [781, 442] width 143 height 22
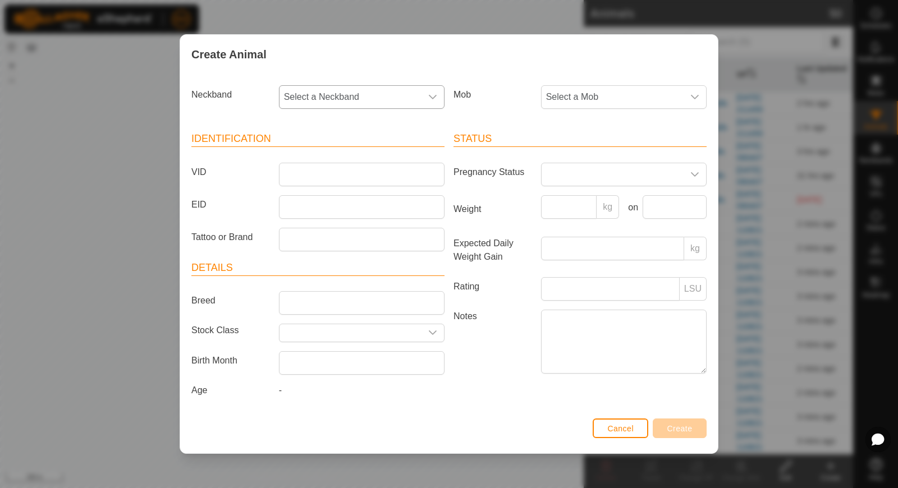
click at [371, 100] on span "Select a Neckband" at bounding box center [350, 97] width 142 height 22
type input "31540"
click at [346, 159] on li "4282831540" at bounding box center [362, 154] width 165 height 22
click at [339, 176] on input "VID" at bounding box center [362, 175] width 166 height 24
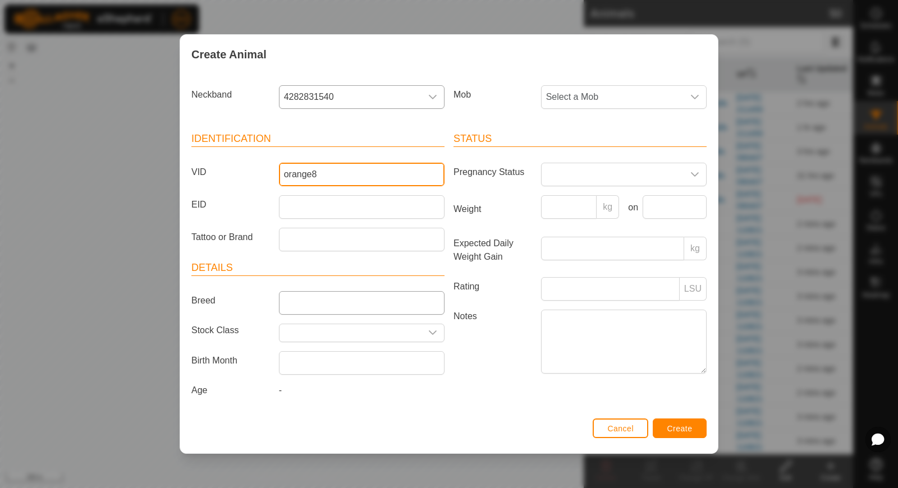
type input "orange8"
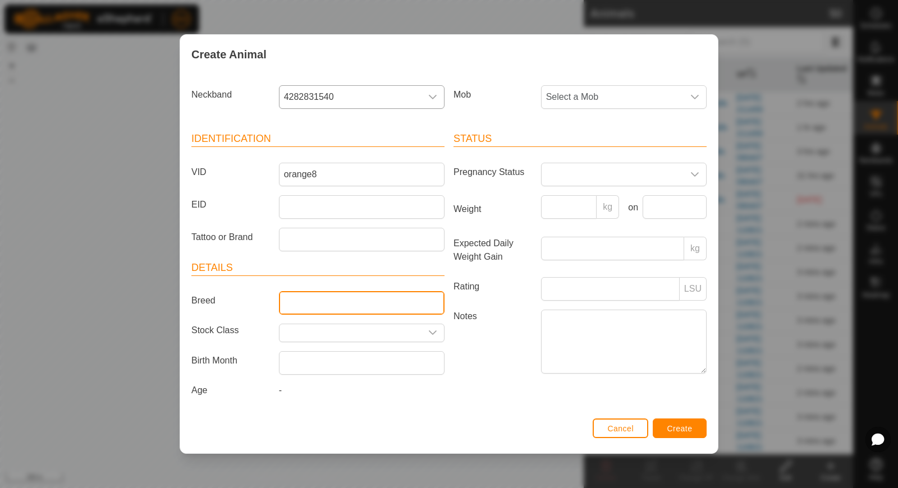
click at [300, 305] on input "Breed" at bounding box center [362, 303] width 166 height 24
type input "Hereford"
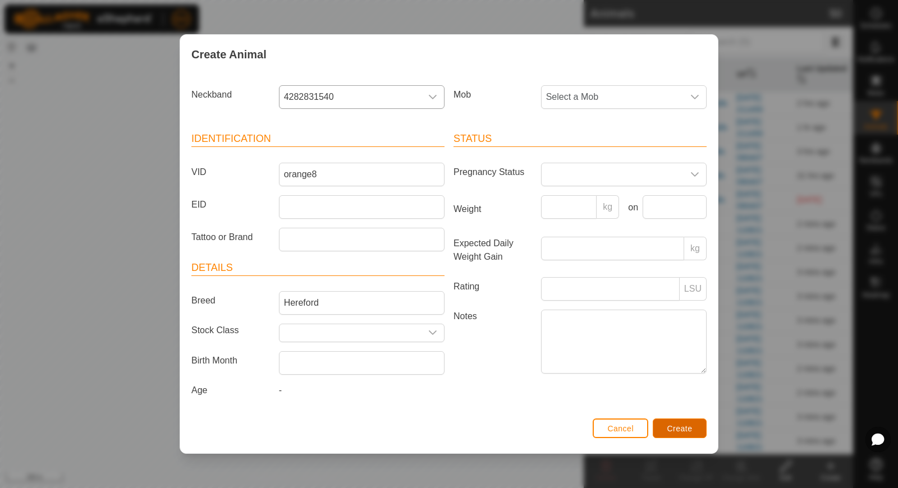
click at [666, 435] on button "Create" at bounding box center [680, 429] width 54 height 20
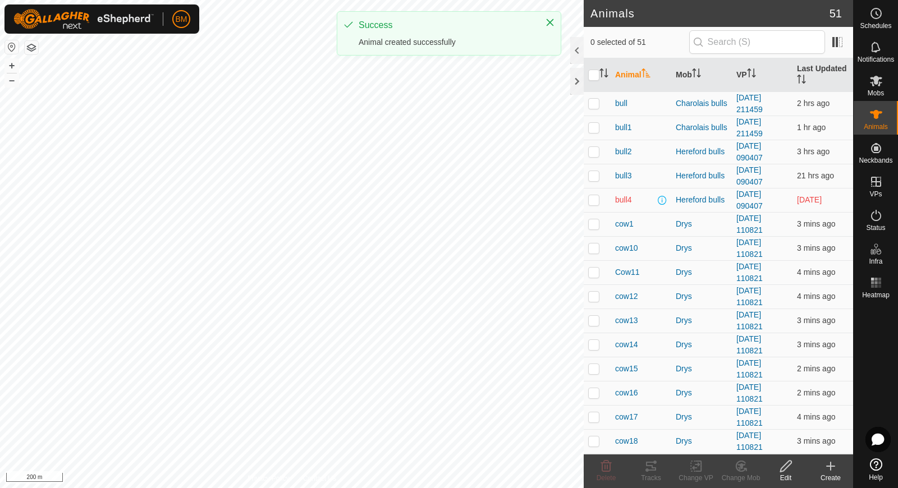
click at [834, 469] on icon at bounding box center [830, 466] width 13 height 13
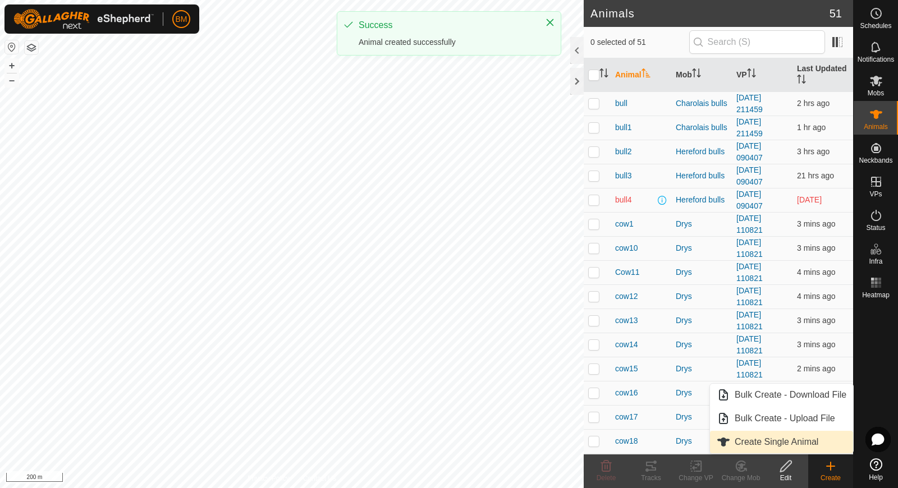
click at [819, 447] on link "Create Single Animal" at bounding box center [781, 442] width 143 height 22
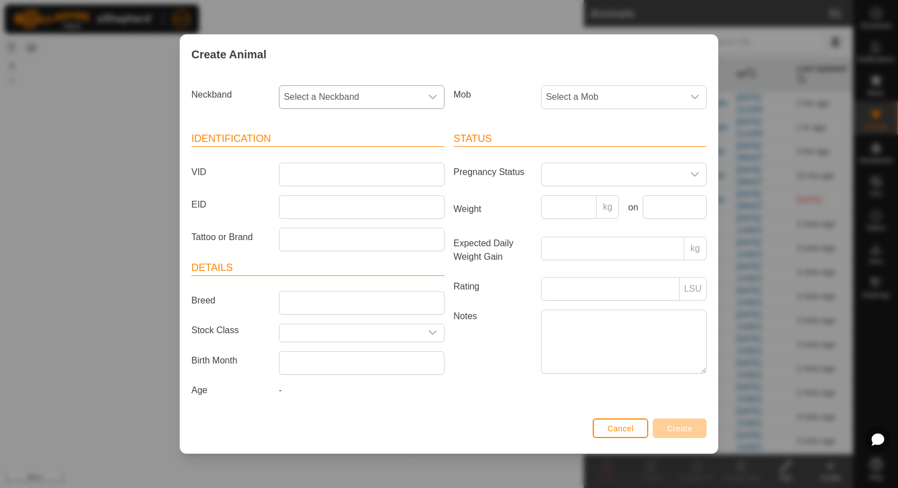
click at [330, 93] on span "Select a Neckband" at bounding box center [350, 97] width 142 height 22
type input "05373"
click at [374, 161] on li "0108405373" at bounding box center [362, 154] width 165 height 22
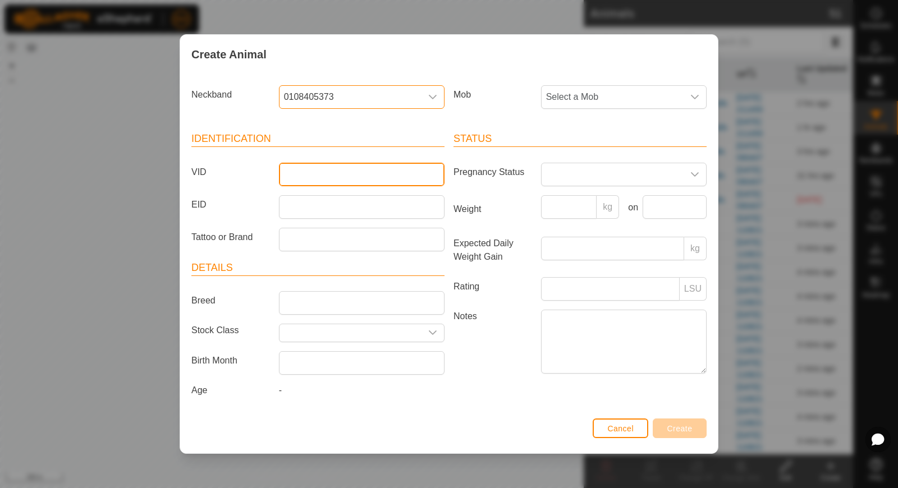
click at [368, 173] on input "VID" at bounding box center [362, 175] width 166 height 24
type input "orange9"
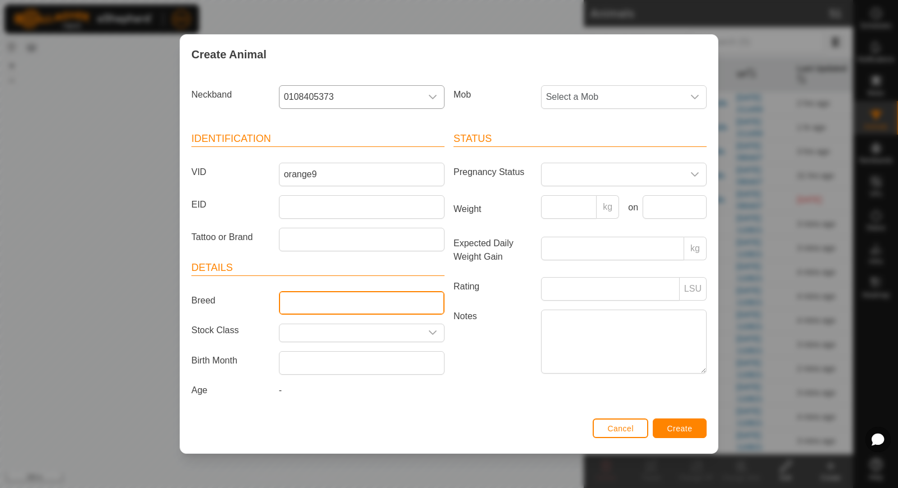
click at [324, 299] on input "Breed" at bounding box center [362, 303] width 166 height 24
type input "Hereford"
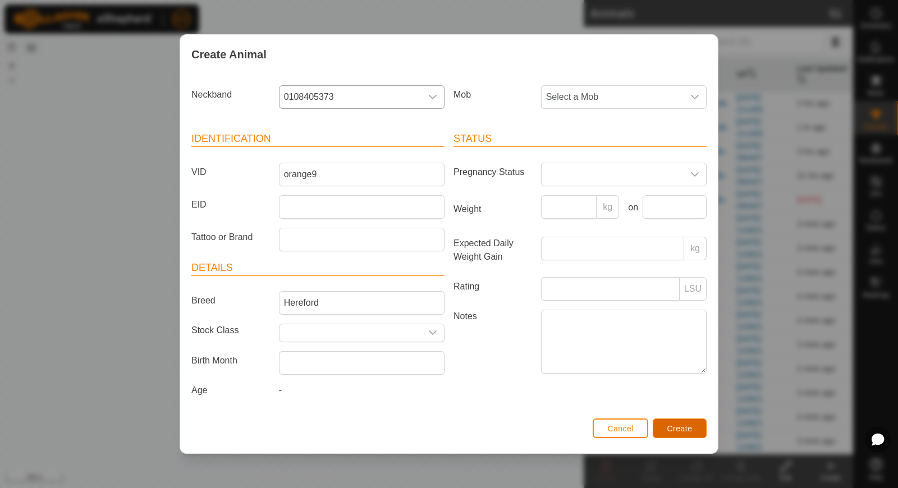
click at [672, 427] on span "Create" at bounding box center [679, 428] width 25 height 9
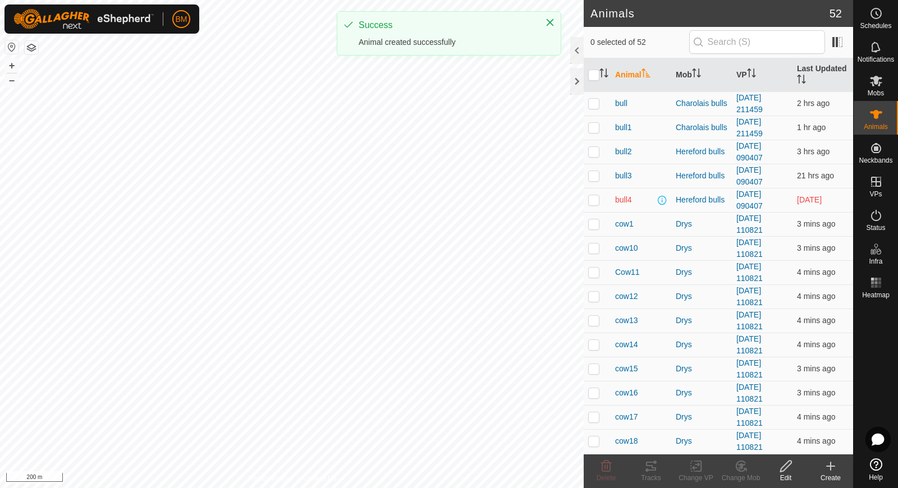
click at [829, 471] on icon at bounding box center [830, 466] width 13 height 13
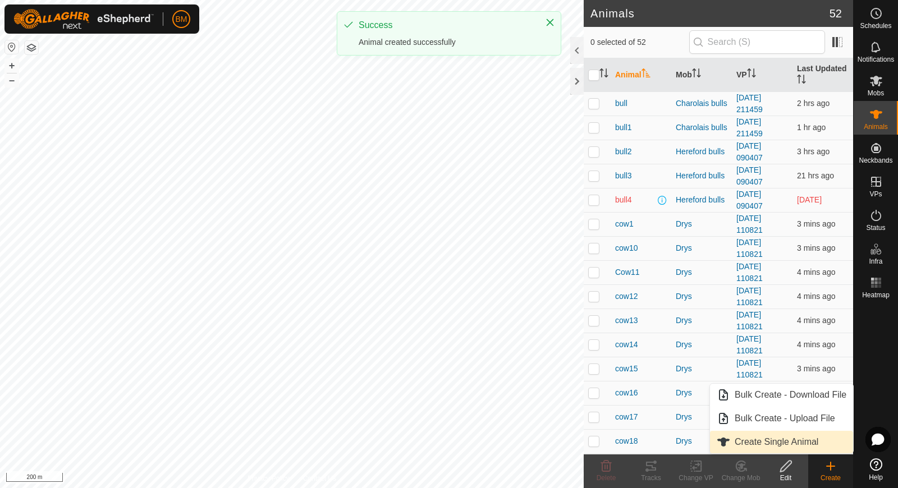
click at [817, 441] on link "Create Single Animal" at bounding box center [781, 442] width 143 height 22
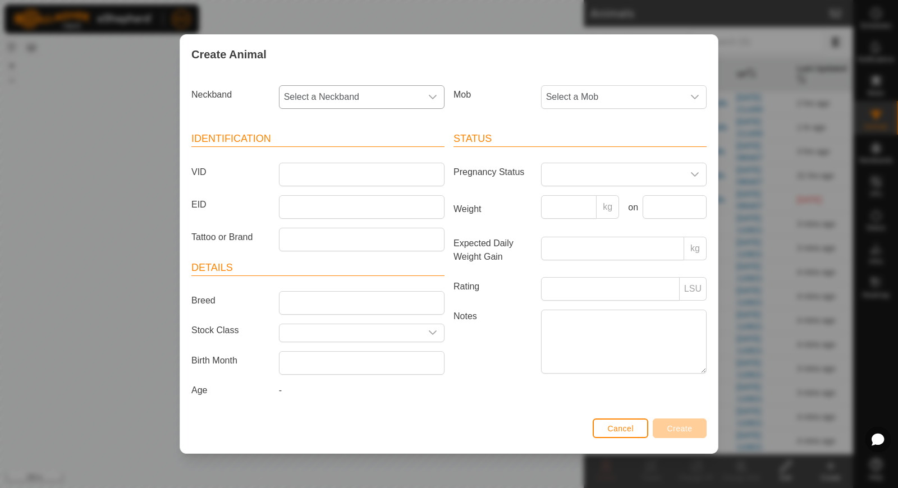
click at [346, 99] on span "Select a Neckband" at bounding box center [350, 97] width 142 height 22
type input "08246"
click at [339, 154] on li "4176708246" at bounding box center [362, 154] width 165 height 22
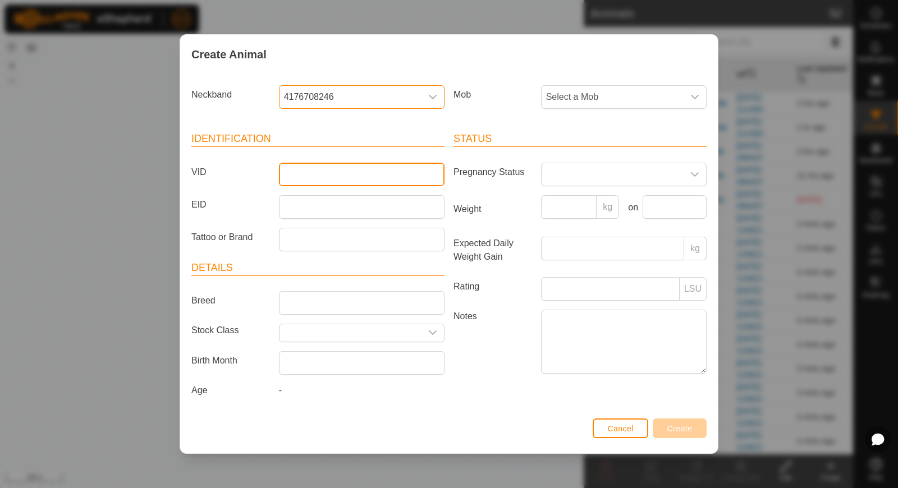
click at [338, 169] on input "VID" at bounding box center [362, 175] width 166 height 24
type input "orange10"
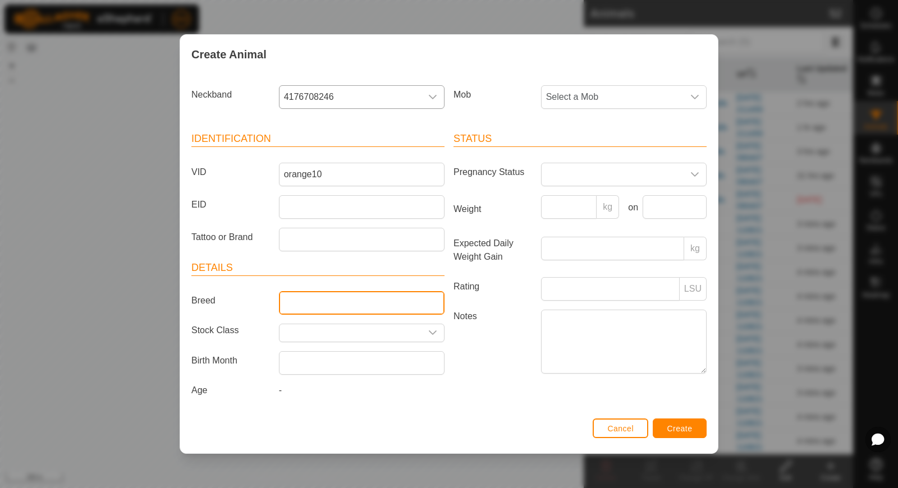
click at [307, 298] on input "Breed" at bounding box center [362, 303] width 166 height 24
type input "Hereford"
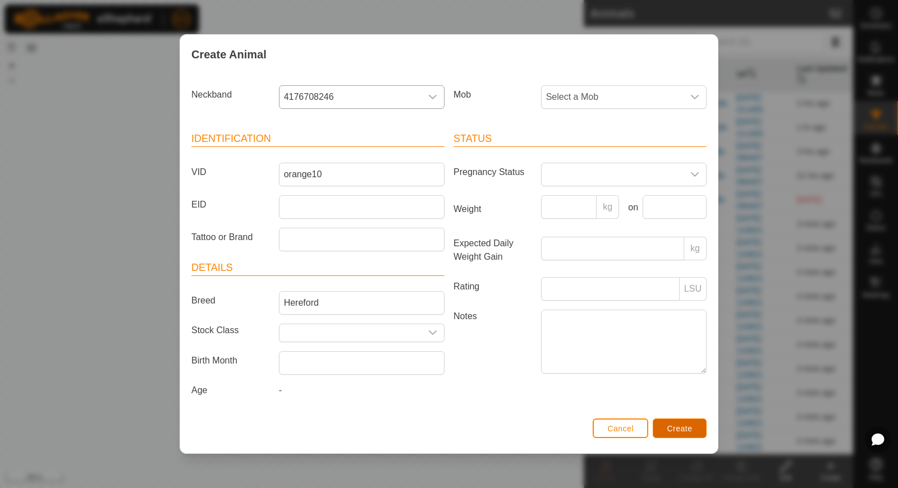
click at [675, 429] on span "Create" at bounding box center [679, 428] width 25 height 9
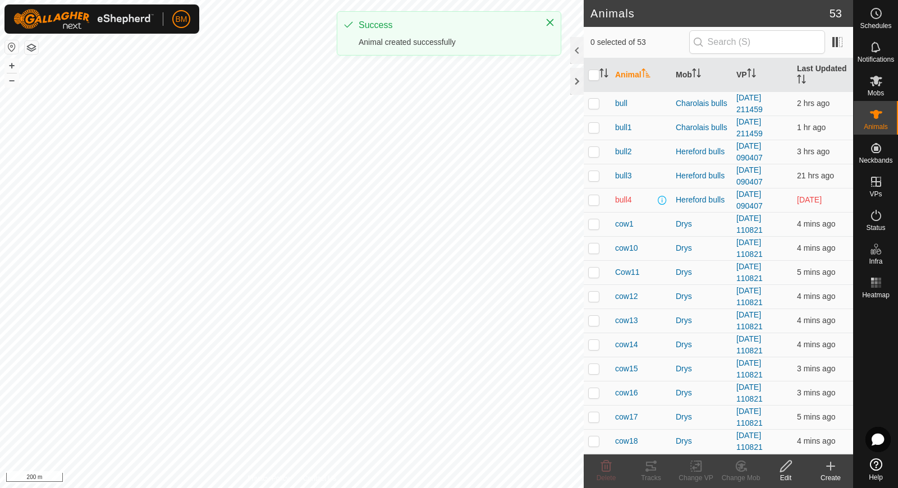
click at [828, 470] on icon at bounding box center [830, 466] width 13 height 13
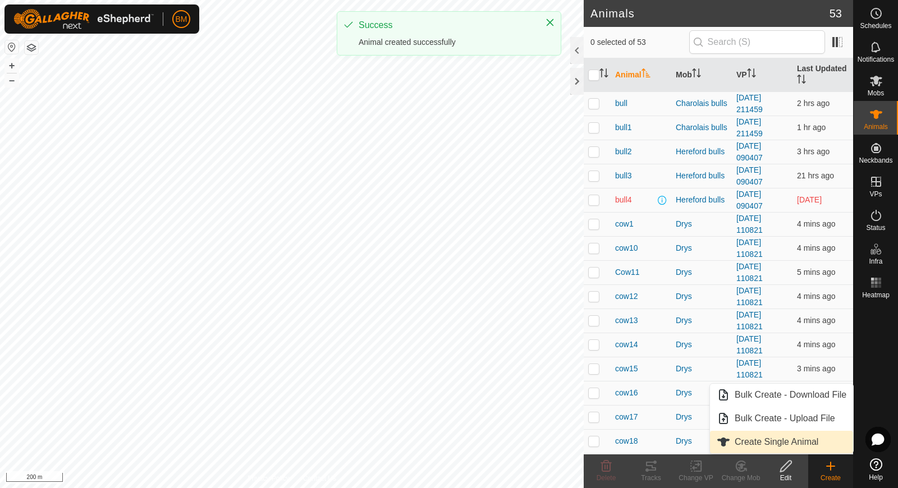
click at [808, 443] on link "Create Single Animal" at bounding box center [781, 442] width 143 height 22
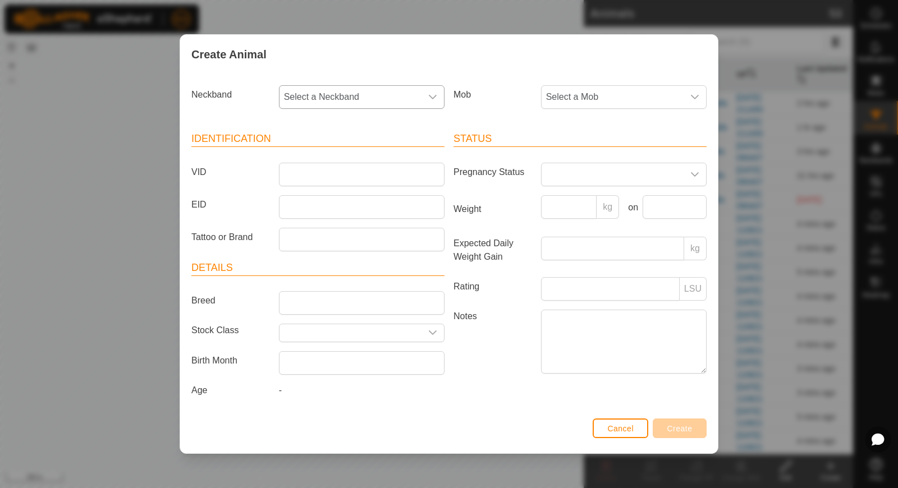
click at [370, 89] on span "Select a Neckband" at bounding box center [350, 97] width 142 height 22
type input "63622"
click at [348, 162] on li "3603363622" at bounding box center [362, 154] width 165 height 22
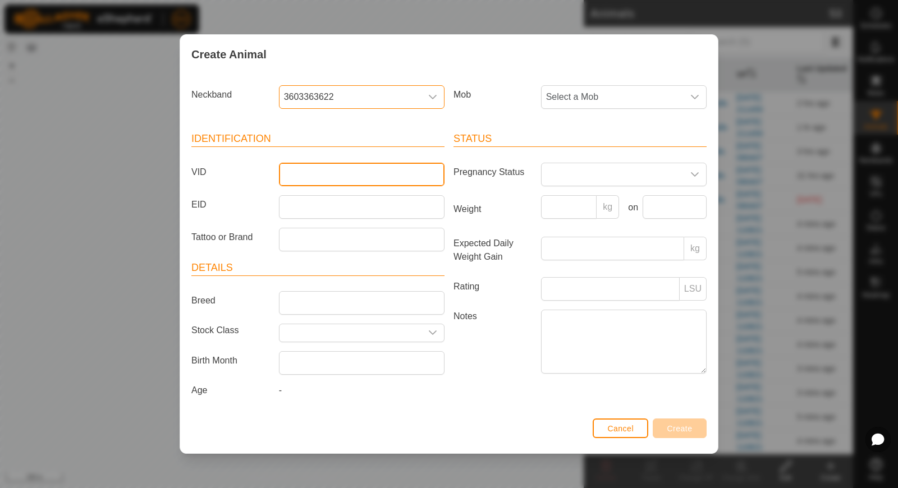
click at [340, 178] on input "VID" at bounding box center [362, 175] width 166 height 24
type input "orange11"
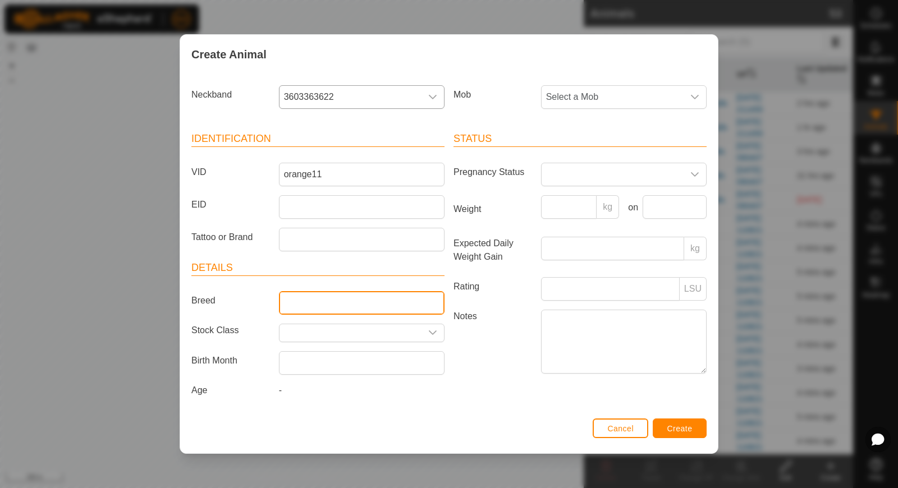
click at [298, 306] on input "Breed" at bounding box center [362, 303] width 166 height 24
type input "Hereford"
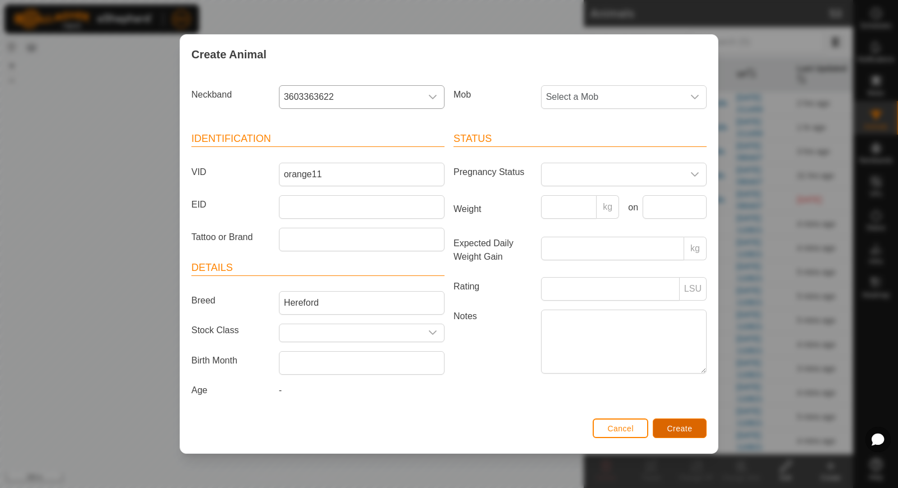
click at [693, 432] on button "Create" at bounding box center [680, 429] width 54 height 20
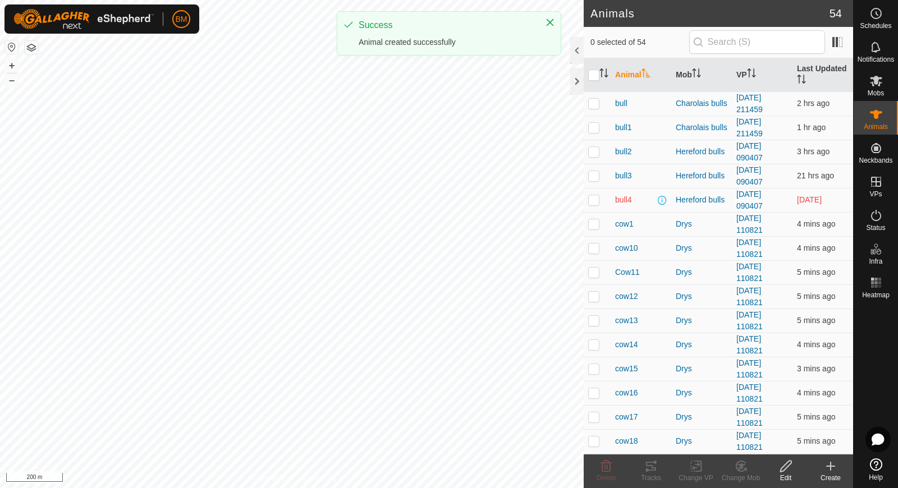
click at [831, 464] on icon at bounding box center [831, 466] width 0 height 8
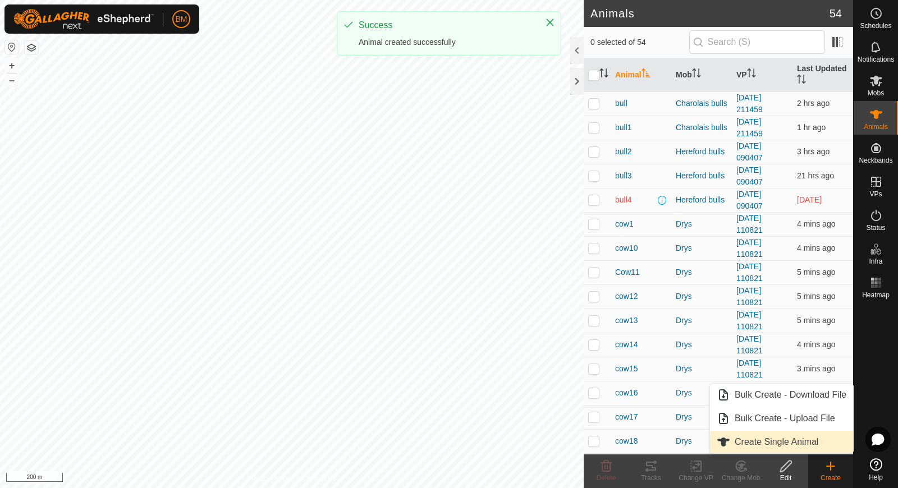
click at [821, 438] on link "Create Single Animal" at bounding box center [781, 442] width 143 height 22
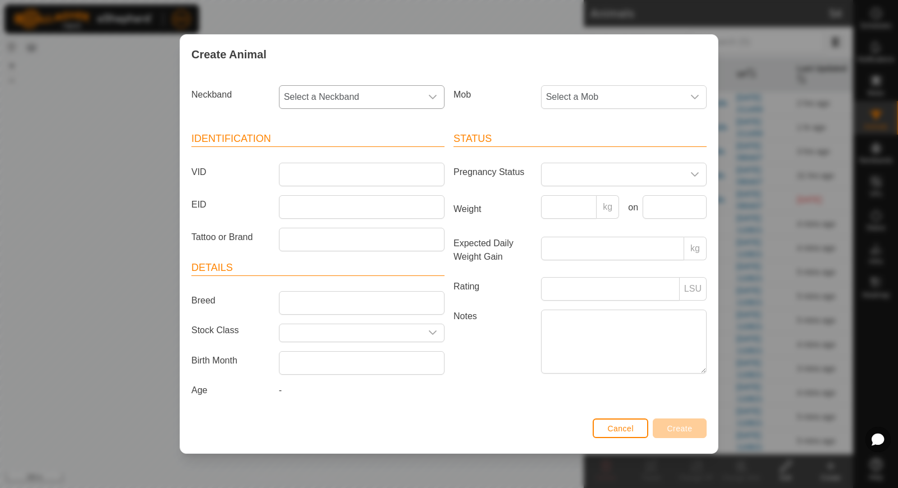
click at [378, 97] on span "Select a Neckband" at bounding box center [350, 97] width 142 height 22
type input "59524"
click at [359, 158] on li "3305259524" at bounding box center [362, 154] width 165 height 22
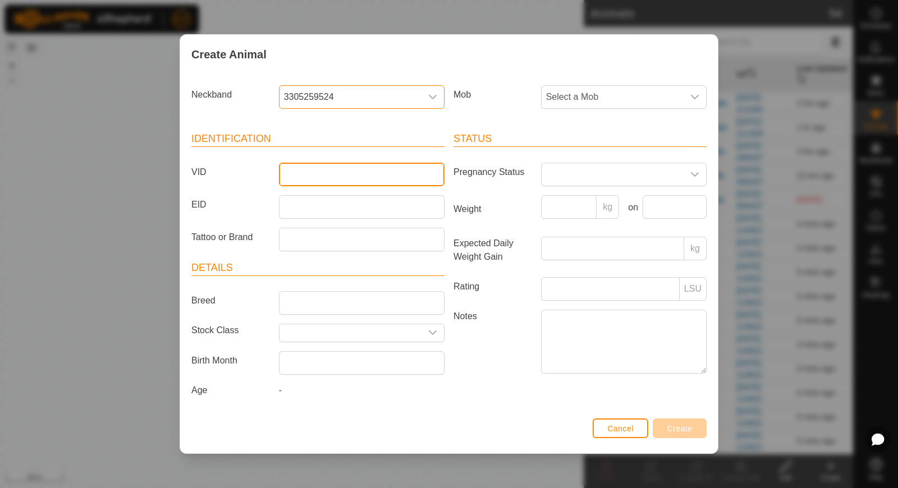
click at [351, 174] on input "VID" at bounding box center [362, 175] width 166 height 24
type input "orange12"
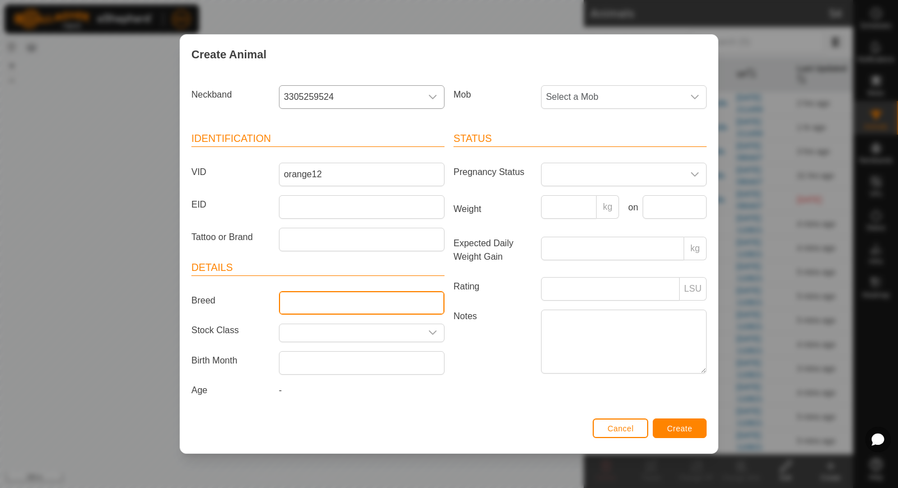
click at [313, 301] on input "Breed" at bounding box center [362, 303] width 166 height 24
type input "Hereford"
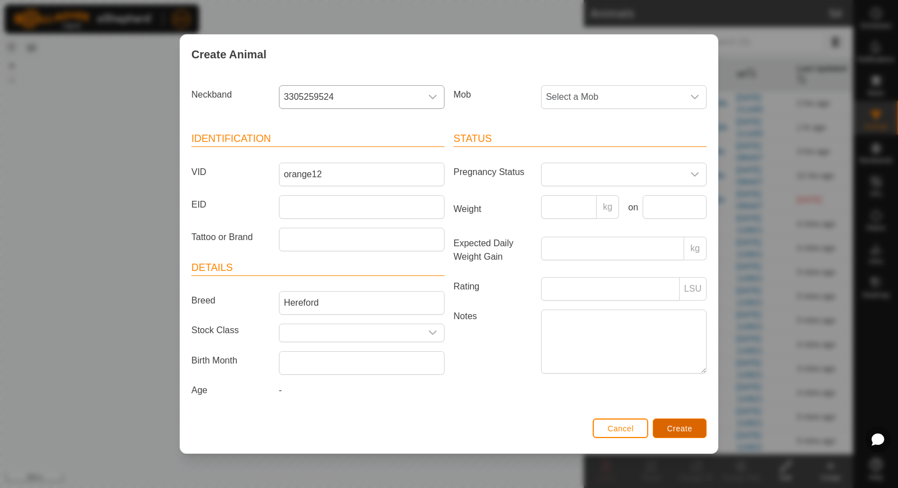
click at [668, 425] on span "Create" at bounding box center [679, 428] width 25 height 9
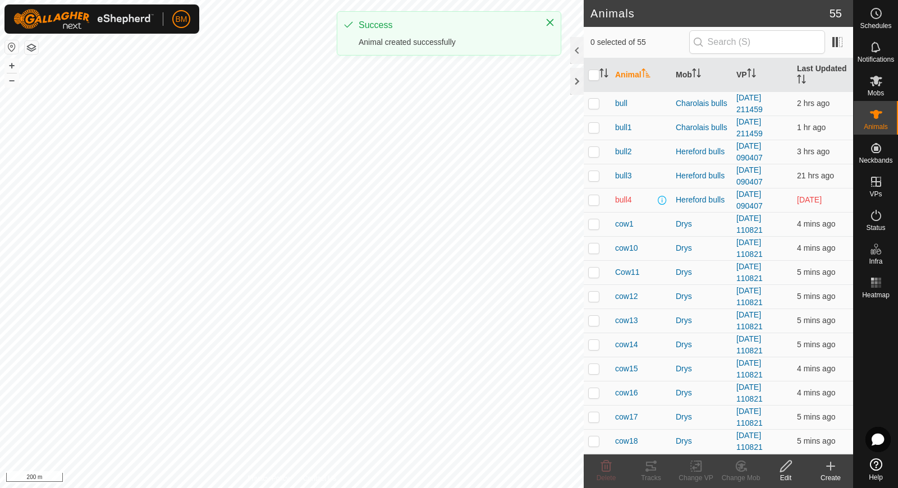
click at [836, 469] on icon at bounding box center [830, 466] width 13 height 13
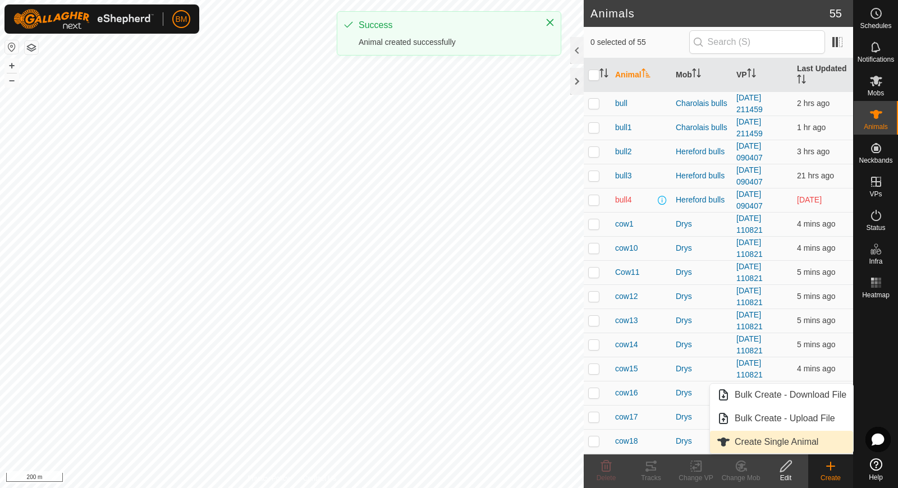
click at [804, 443] on link "Create Single Animal" at bounding box center [781, 442] width 143 height 22
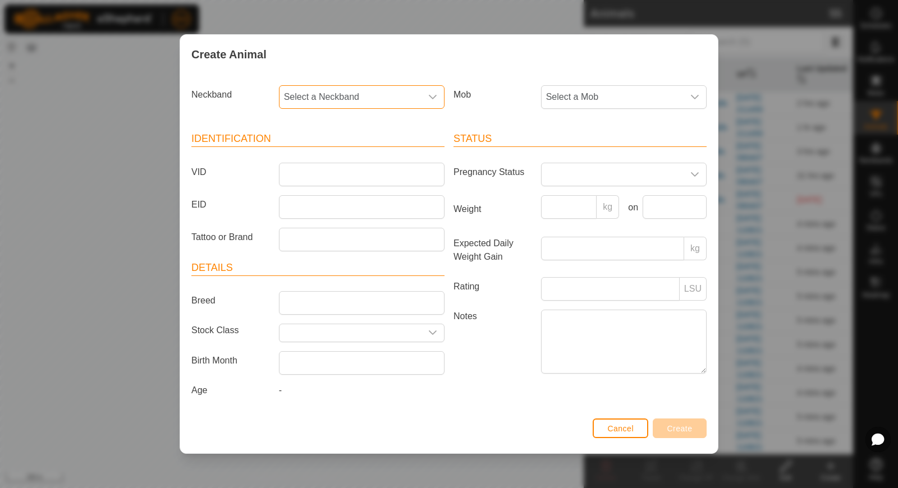
click at [328, 98] on span "Select a Neckband" at bounding box center [350, 97] width 142 height 22
type input "39952"
click at [329, 155] on li "1273739952" at bounding box center [362, 154] width 165 height 22
click at [325, 170] on input "VID" at bounding box center [362, 175] width 166 height 24
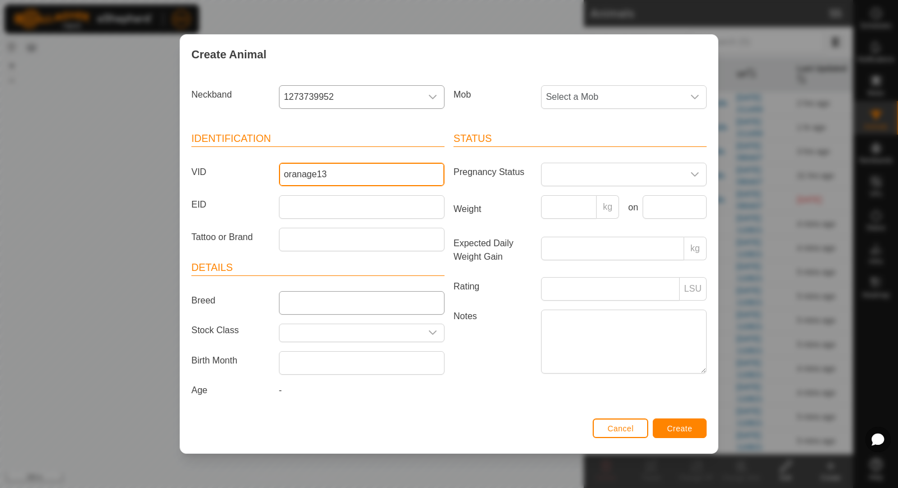
type input "oranage13"
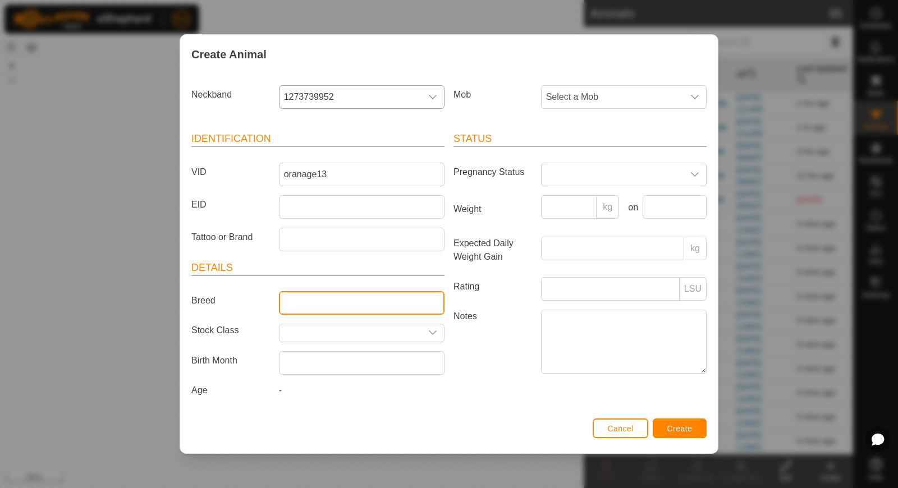
click at [315, 303] on input "Breed" at bounding box center [362, 303] width 166 height 24
type input "Hereford"
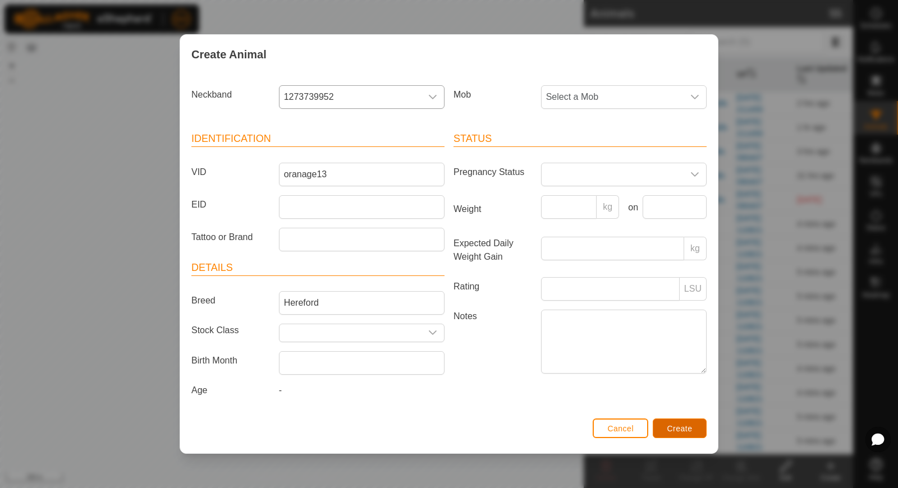
click at [686, 424] on span "Create" at bounding box center [679, 428] width 25 height 9
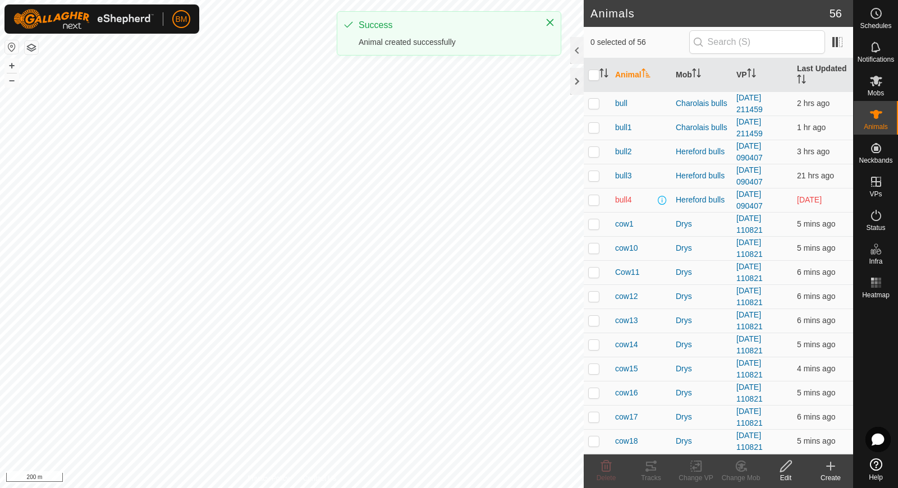
click at [831, 471] on icon at bounding box center [830, 466] width 13 height 13
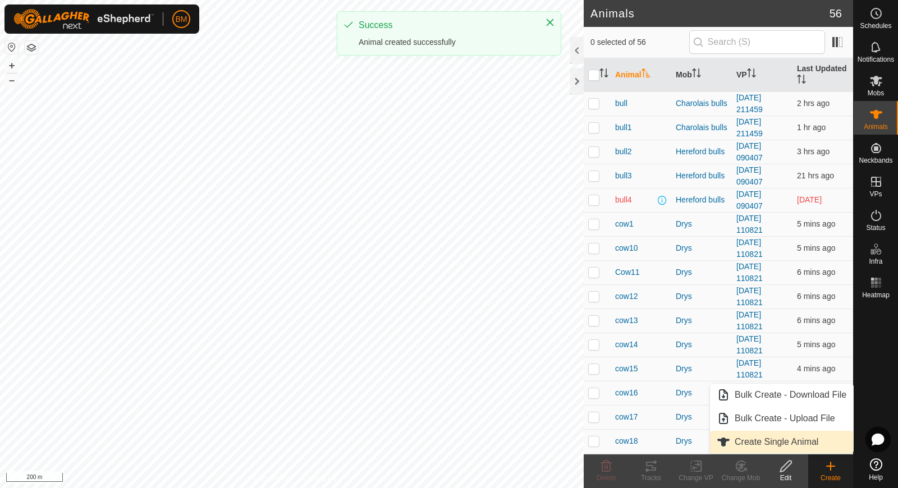
click at [819, 442] on link "Create Single Animal" at bounding box center [781, 442] width 143 height 22
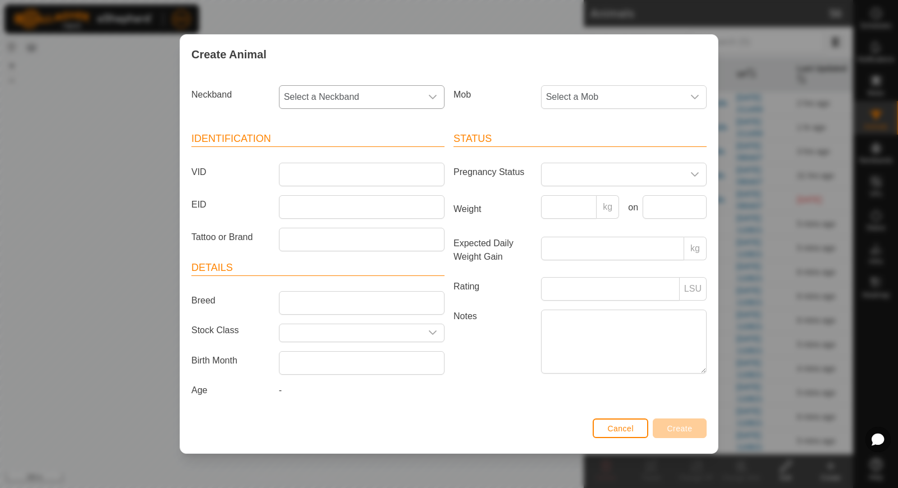
click at [363, 100] on span "Select a Neckband" at bounding box center [350, 97] width 142 height 22
type input "04995"
click at [333, 154] on li "1146904995" at bounding box center [362, 154] width 165 height 22
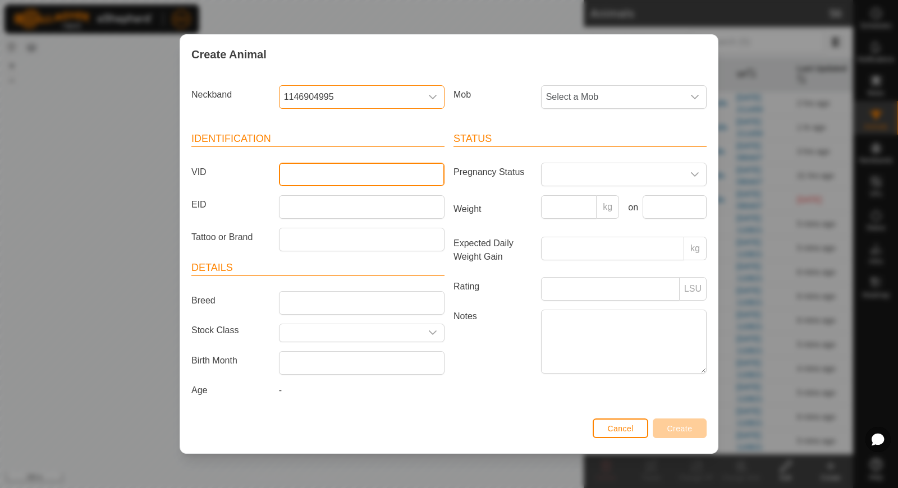
click at [331, 172] on input "VID" at bounding box center [362, 175] width 166 height 24
type input "orange14"
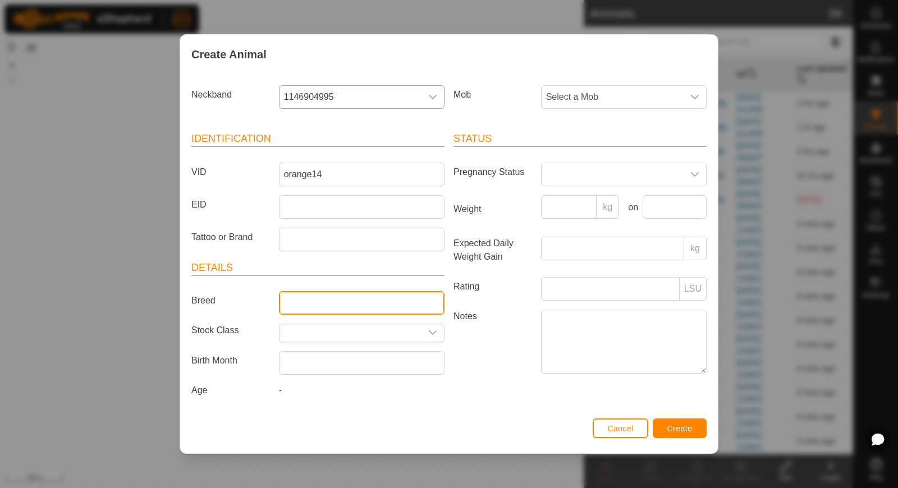
click at [310, 309] on input "Breed" at bounding box center [362, 303] width 166 height 24
type input "Hereford"
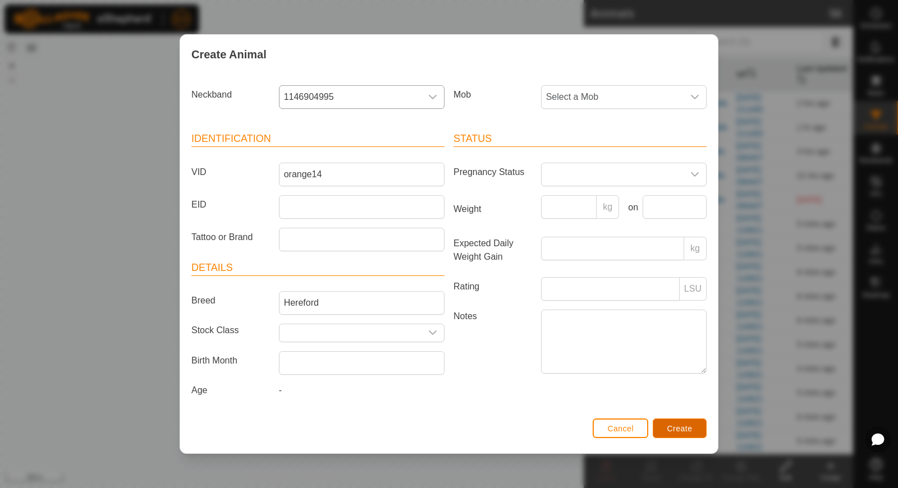
click at [675, 433] on button "Create" at bounding box center [680, 429] width 54 height 20
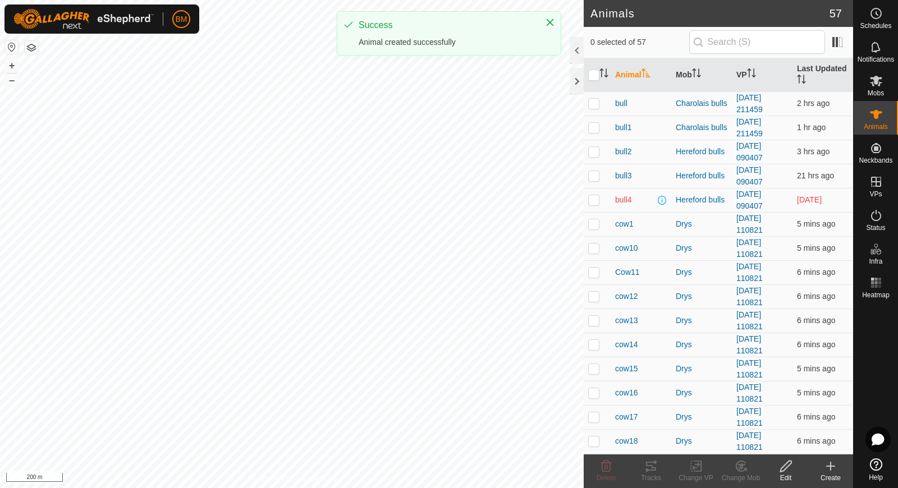
click at [826, 464] on icon at bounding box center [830, 466] width 13 height 13
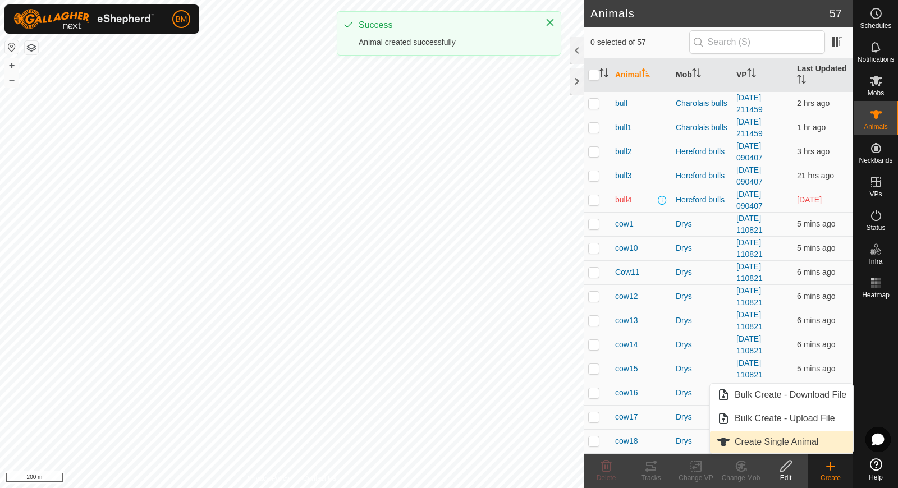
click at [814, 442] on link "Create Single Animal" at bounding box center [781, 442] width 143 height 22
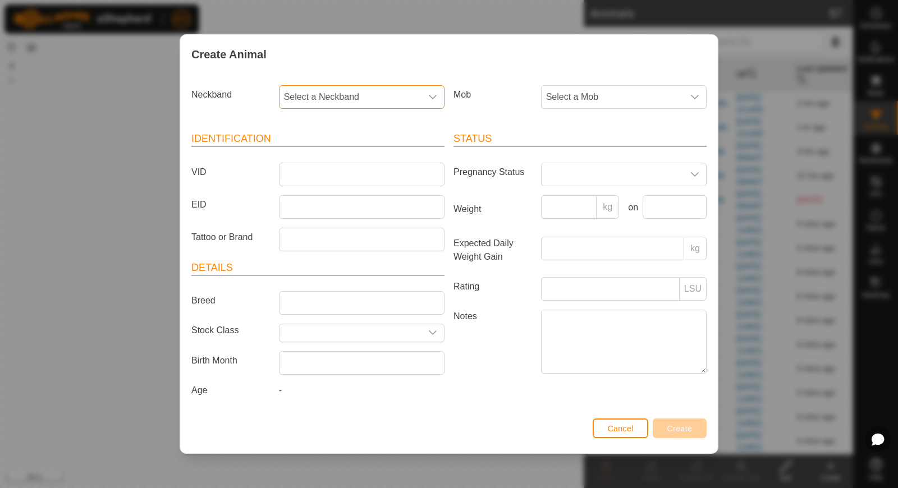
click at [359, 94] on span "Select a Neckband" at bounding box center [350, 97] width 142 height 22
type input "70311"
click at [346, 99] on span "Select a Neckband" at bounding box center [350, 97] width 142 height 22
type input "70331"
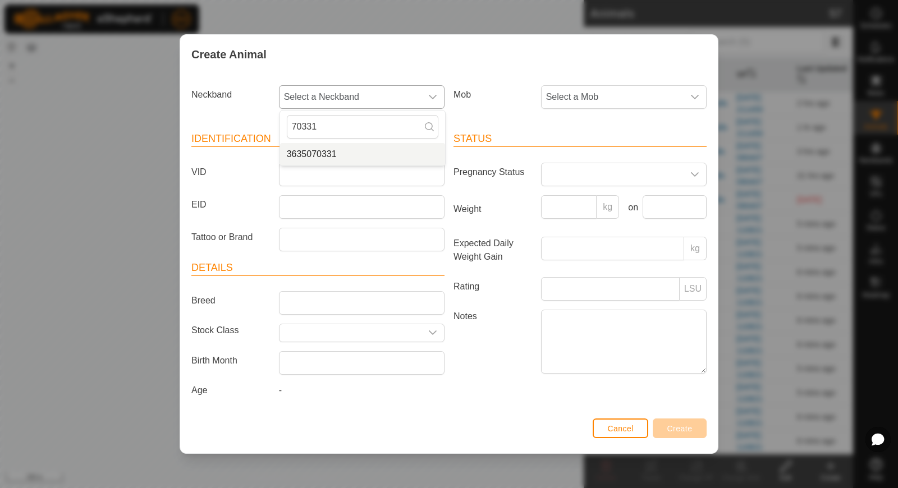
click at [360, 162] on li "3635070331" at bounding box center [362, 154] width 165 height 22
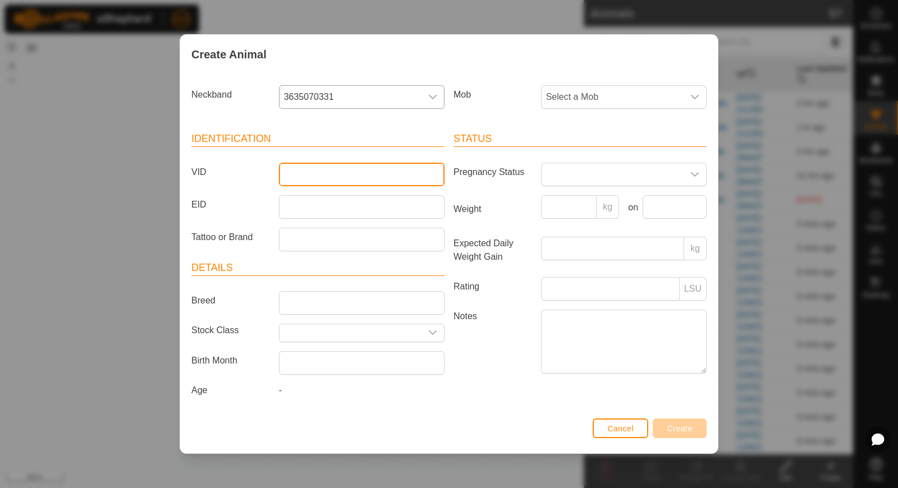
click at [347, 182] on input "VID" at bounding box center [362, 175] width 166 height 24
type input "orange15"
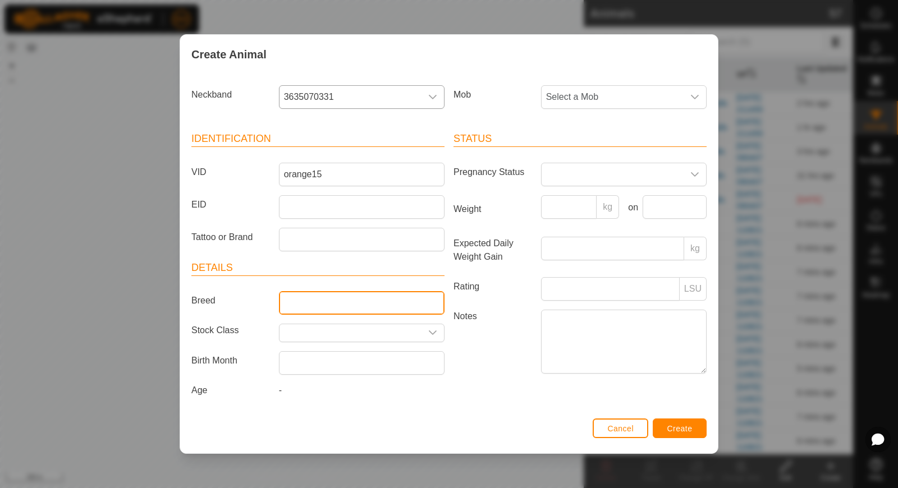
click at [330, 295] on input "Breed" at bounding box center [362, 303] width 166 height 24
type input "Hereford"
click at [694, 177] on icon "dropdown trigger" at bounding box center [694, 174] width 9 height 9
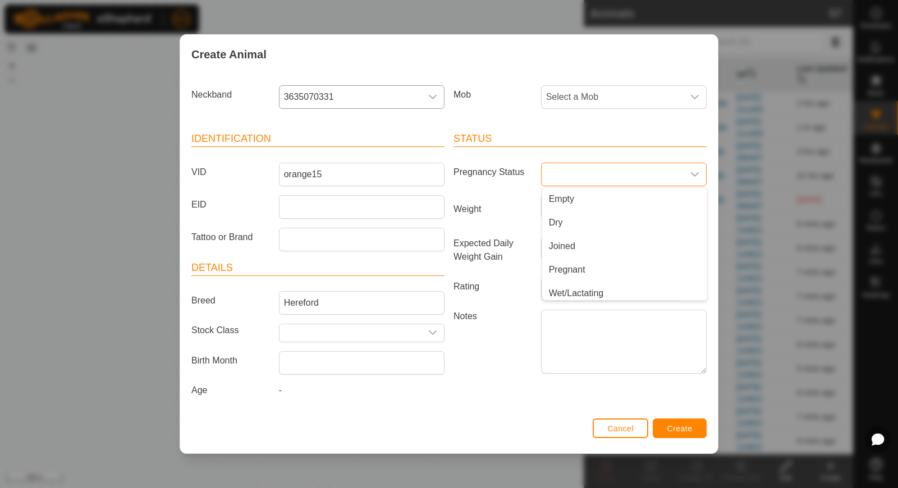
click at [694, 177] on icon "dropdown trigger" at bounding box center [694, 174] width 9 height 9
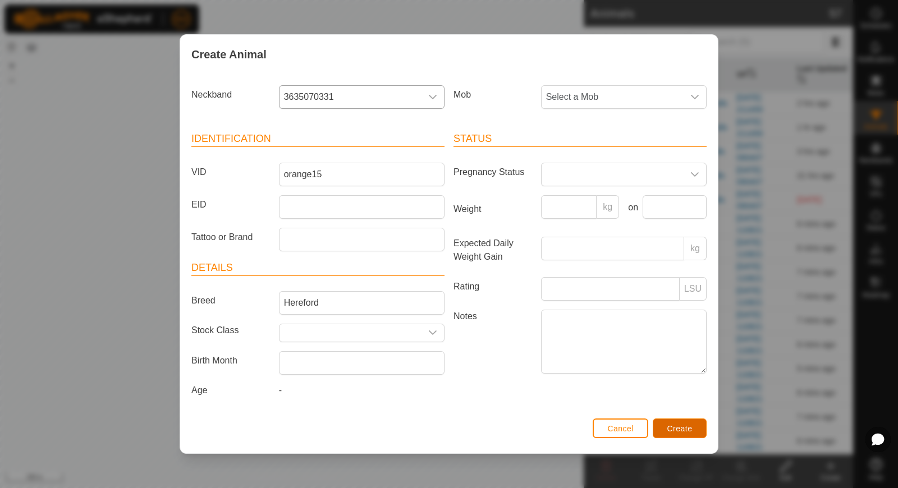
click at [678, 424] on span "Create" at bounding box center [679, 428] width 25 height 9
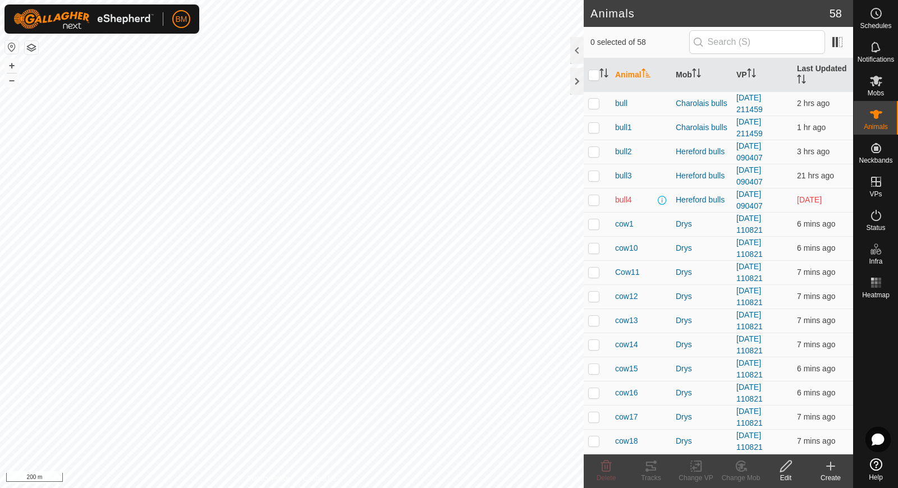
click at [834, 470] on icon at bounding box center [830, 466] width 13 height 13
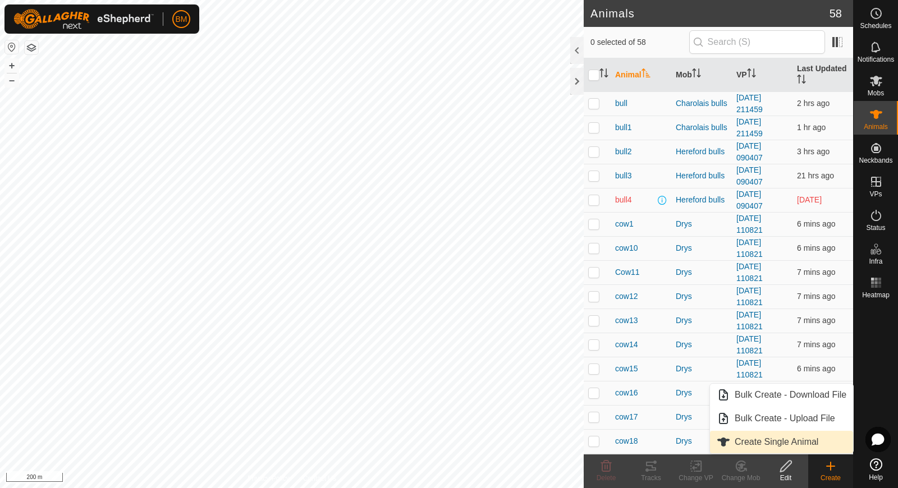
click at [802, 433] on link "Create Single Animal" at bounding box center [781, 442] width 143 height 22
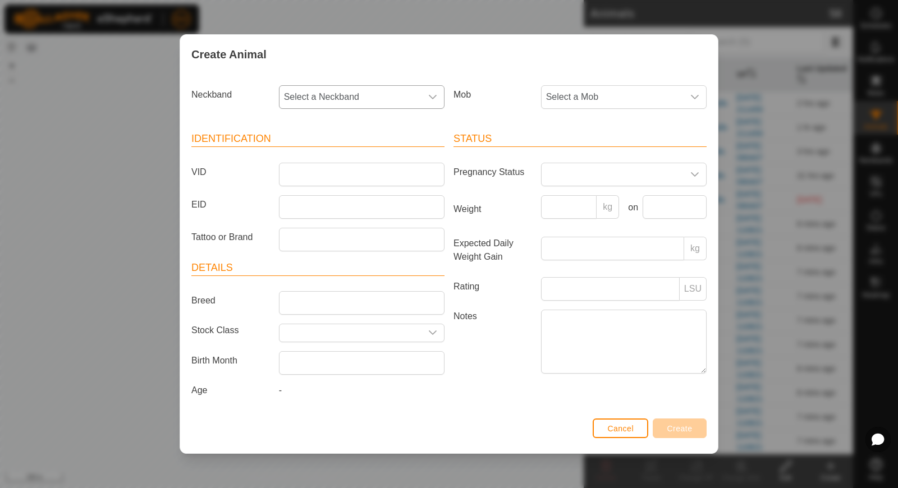
click at [360, 100] on span "Select a Neckband" at bounding box center [350, 97] width 142 height 22
type input "94098"
click at [345, 158] on li "2659294098" at bounding box center [362, 154] width 165 height 22
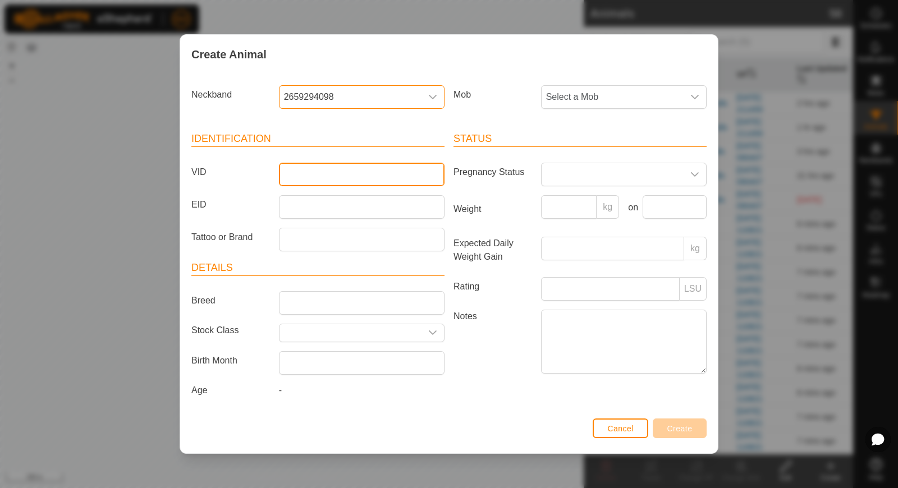
click at [342, 175] on input "VID" at bounding box center [362, 175] width 166 height 24
type input "orange16"
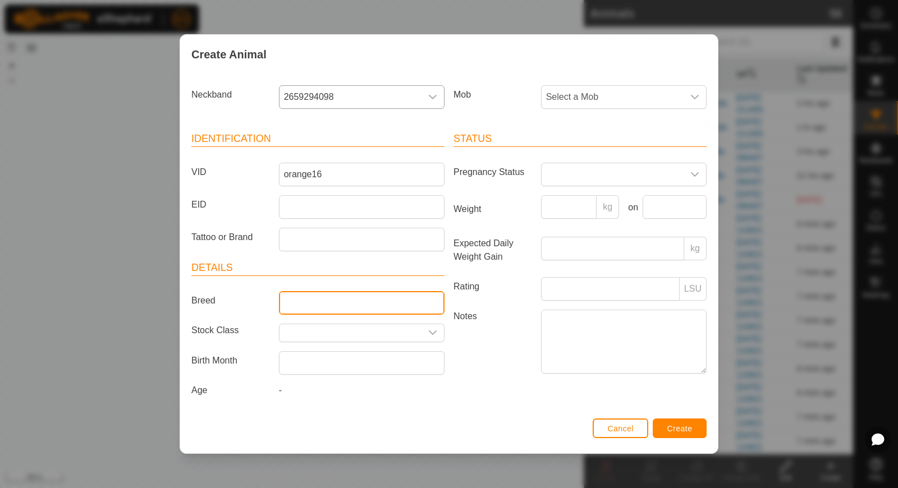
click at [305, 300] on input "Breed" at bounding box center [362, 303] width 166 height 24
type input "Hereford"
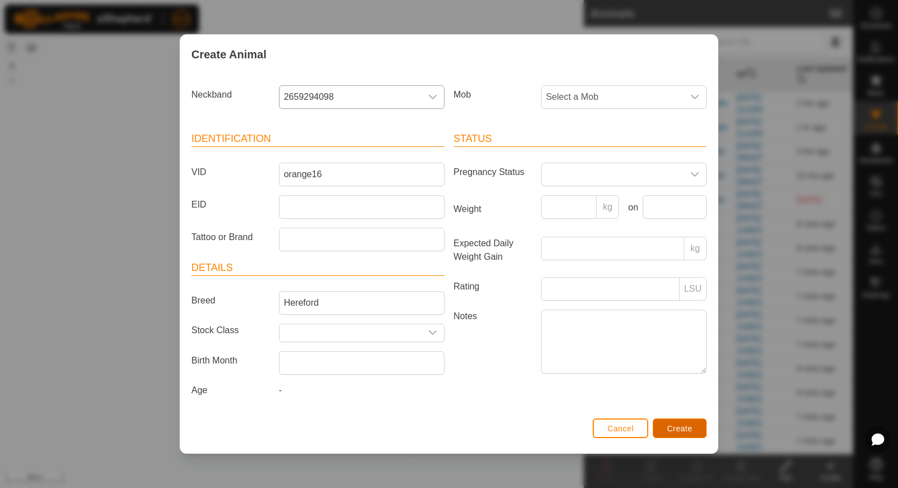
click at [690, 427] on span "Create" at bounding box center [679, 428] width 25 height 9
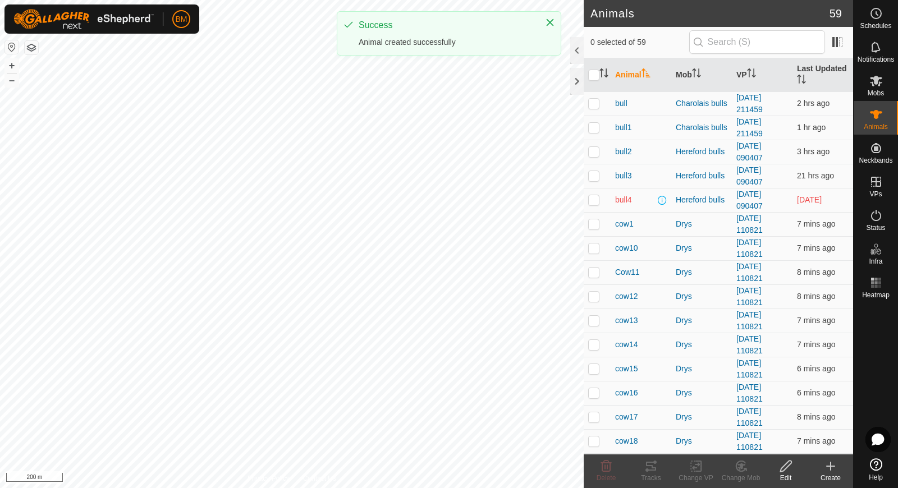
click at [826, 466] on icon at bounding box center [830, 466] width 13 height 13
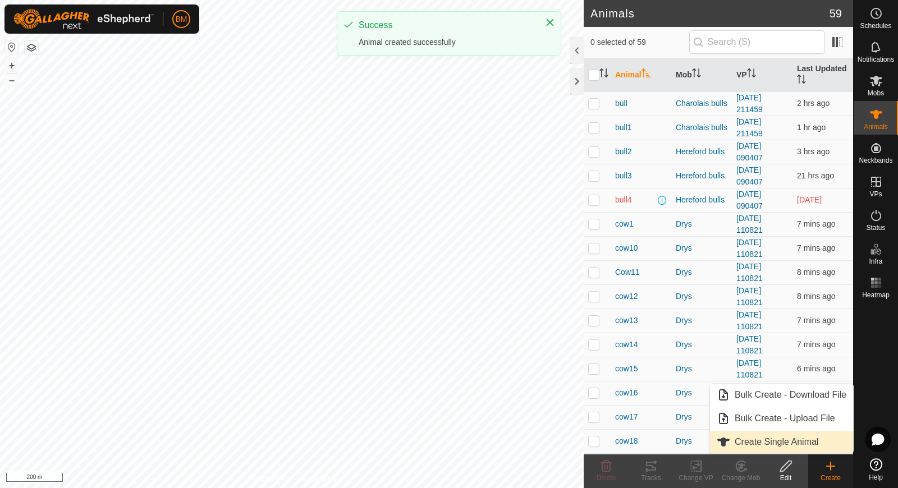
click at [803, 435] on link "Create Single Animal" at bounding box center [781, 442] width 143 height 22
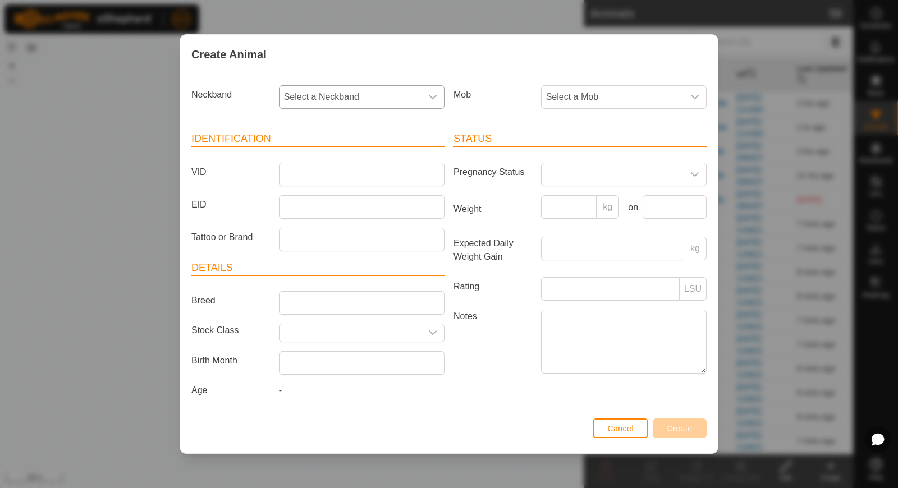
click at [352, 106] on span "Select a Neckband" at bounding box center [350, 97] width 142 height 22
type input "91563"
click at [346, 149] on li "0699691563" at bounding box center [362, 154] width 165 height 22
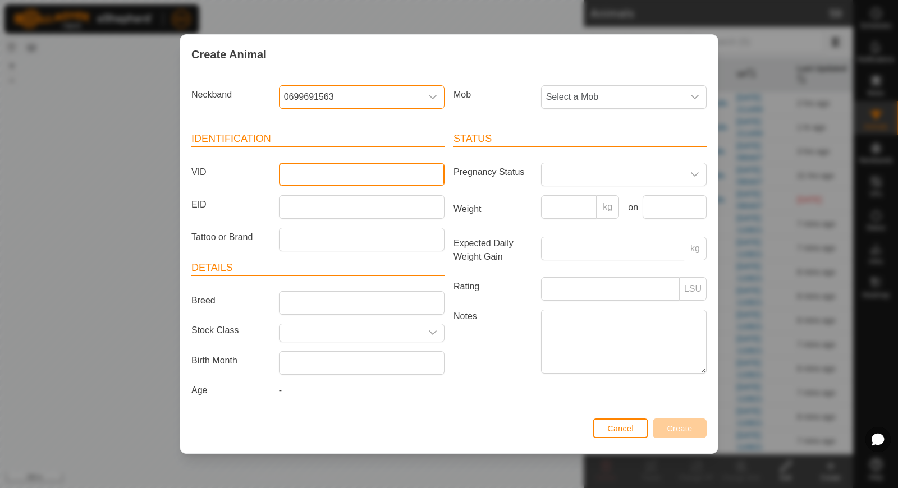
click at [346, 169] on input "VID" at bounding box center [362, 175] width 166 height 24
type input "blue44"
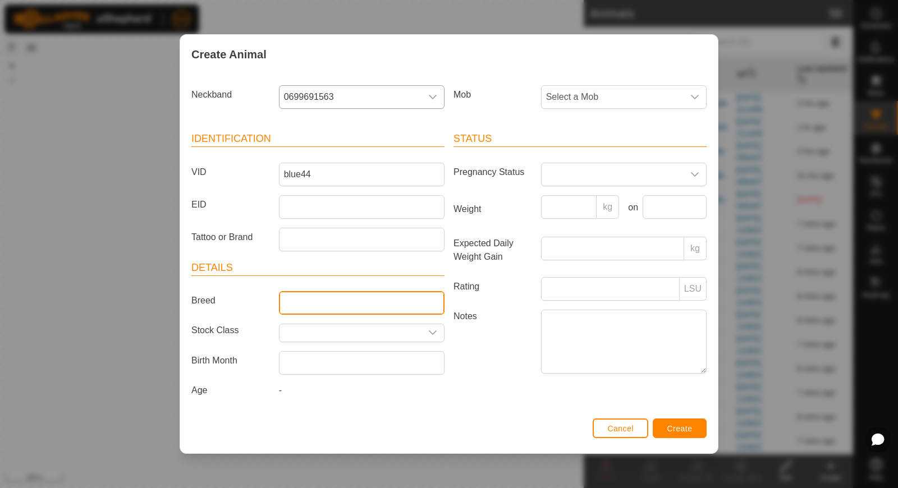
click at [309, 293] on input "Breed" at bounding box center [362, 303] width 166 height 24
type input "Hereford"
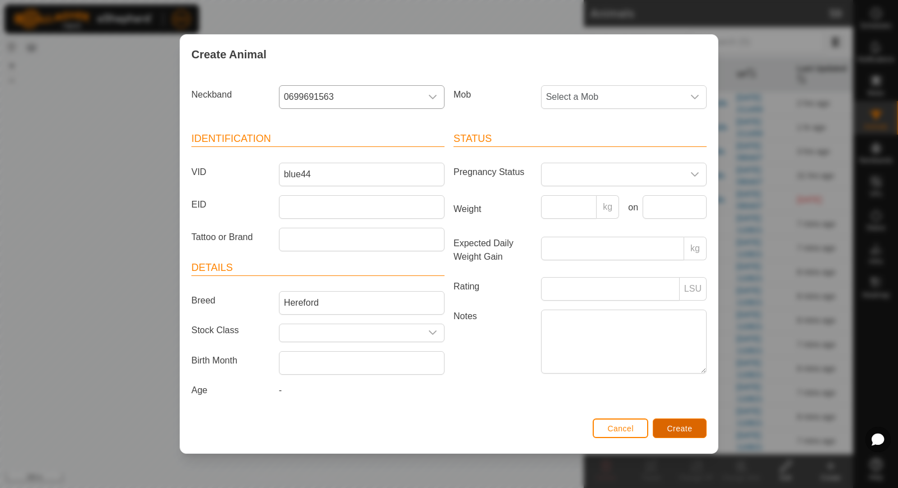
click at [694, 424] on button "Create" at bounding box center [680, 429] width 54 height 20
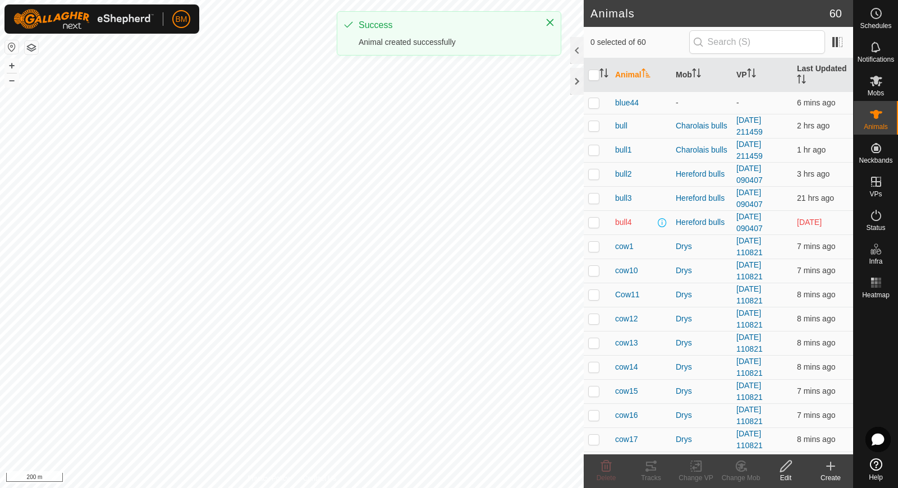
click at [829, 469] on icon at bounding box center [830, 466] width 13 height 13
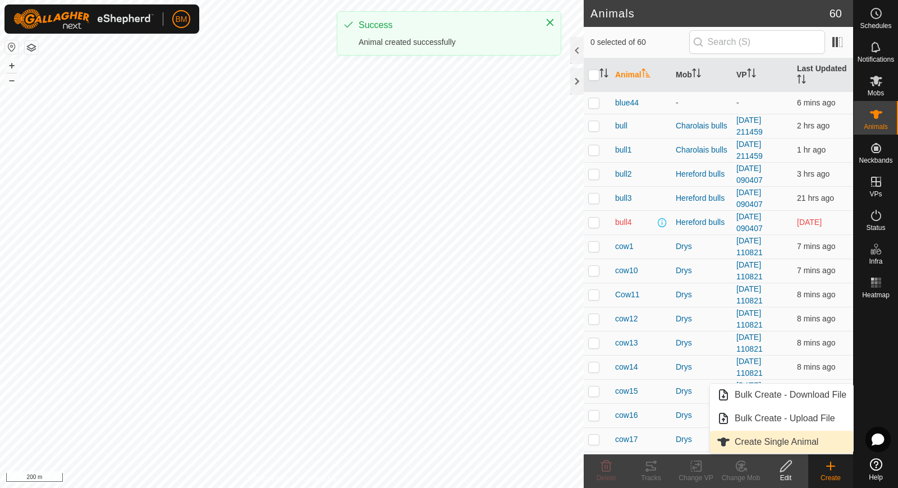
click at [807, 446] on link "Create Single Animal" at bounding box center [781, 442] width 143 height 22
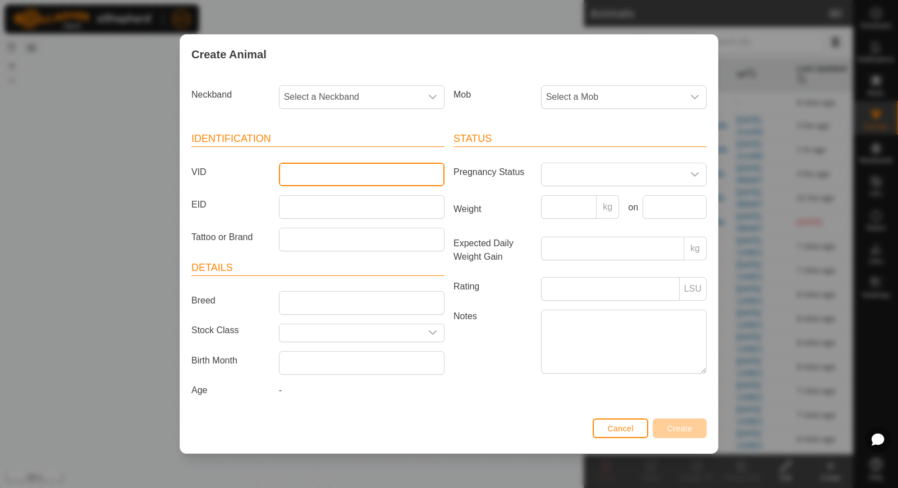
click at [364, 175] on input "VID" at bounding box center [362, 175] width 166 height 24
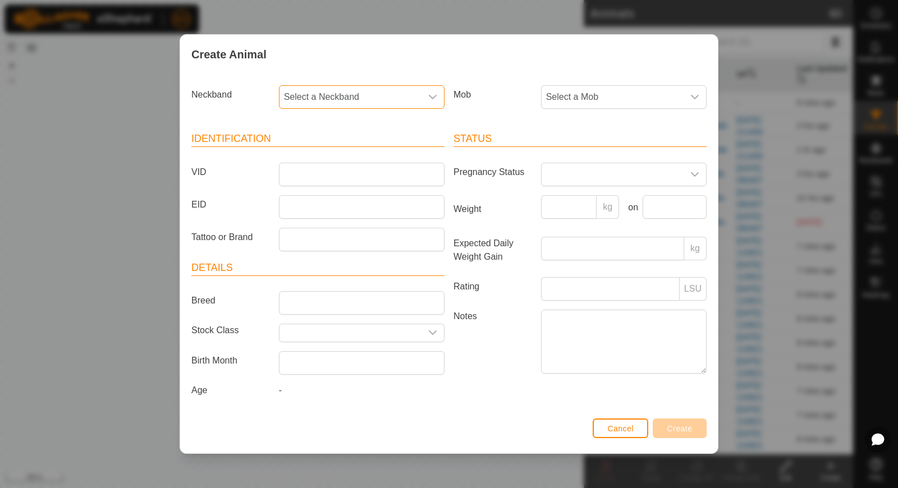
click at [359, 98] on span "Select a Neckband" at bounding box center [350, 97] width 142 height 22
type input "77491"
click at [336, 153] on li "2933777491" at bounding box center [362, 154] width 165 height 22
click at [326, 169] on input "VID" at bounding box center [362, 175] width 166 height 24
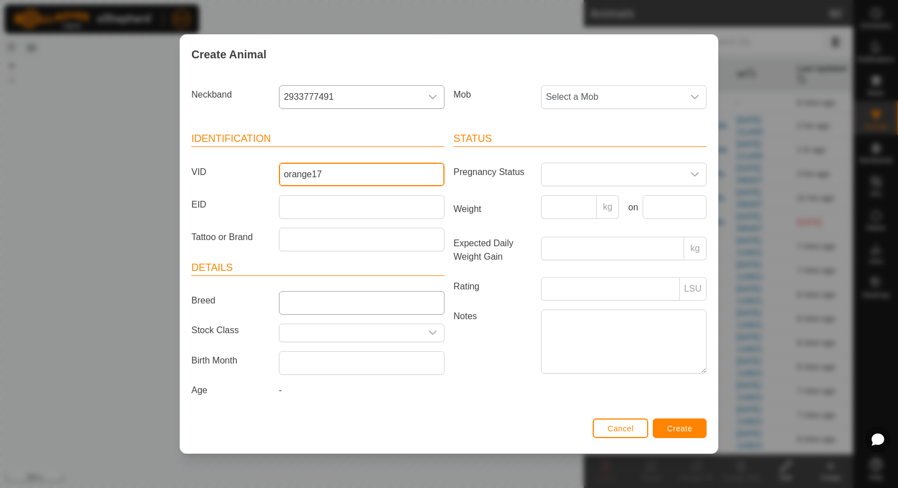
type input "orange17"
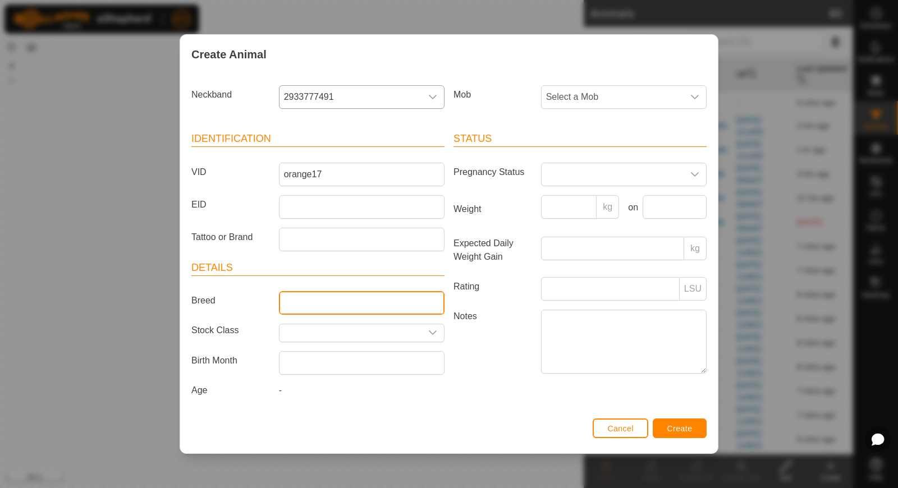
click at [304, 294] on input "Breed" at bounding box center [362, 303] width 166 height 24
type input "Hereford"
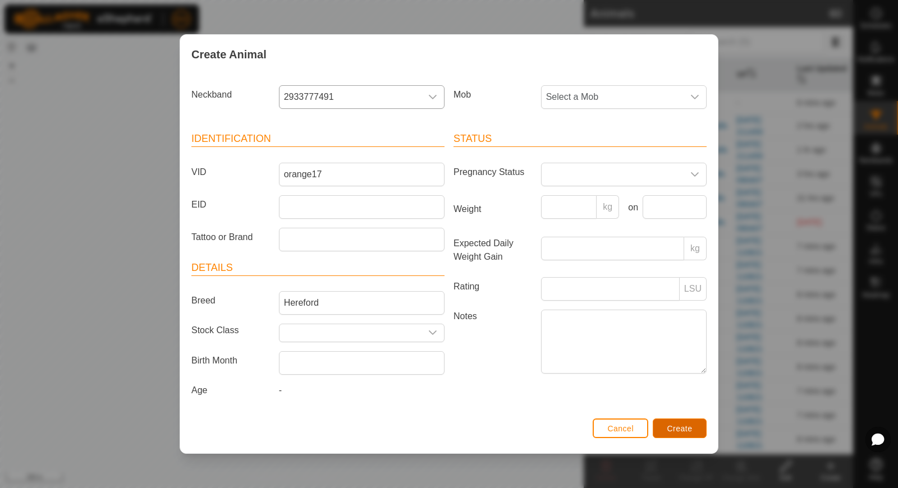
click at [681, 426] on span "Create" at bounding box center [679, 428] width 25 height 9
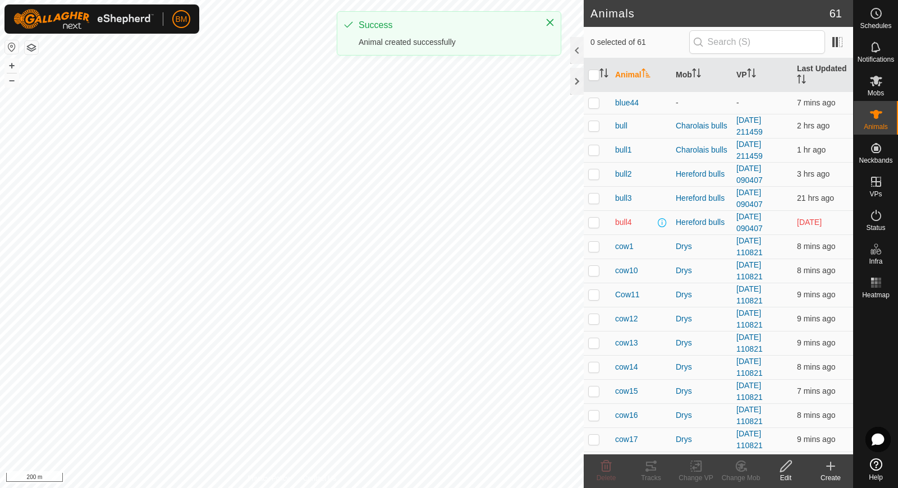
click at [829, 469] on icon at bounding box center [830, 466] width 13 height 13
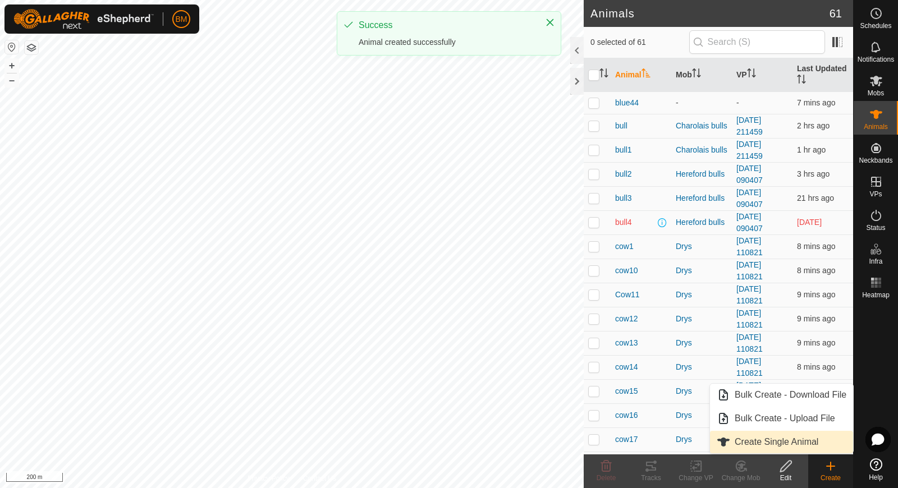
click at [806, 442] on link "Create Single Animal" at bounding box center [781, 442] width 143 height 22
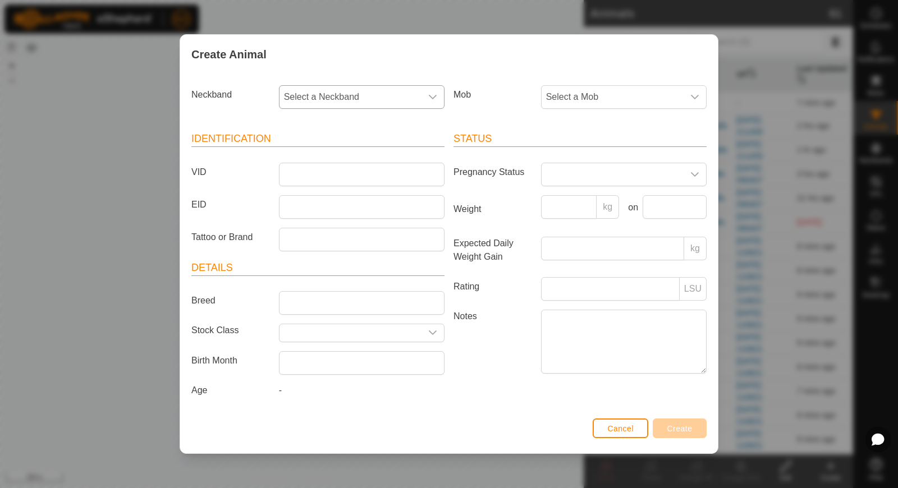
click at [402, 93] on span "Select a Neckband" at bounding box center [350, 97] width 142 height 22
type input "63251"
click at [400, 155] on li "1082063251" at bounding box center [362, 154] width 165 height 22
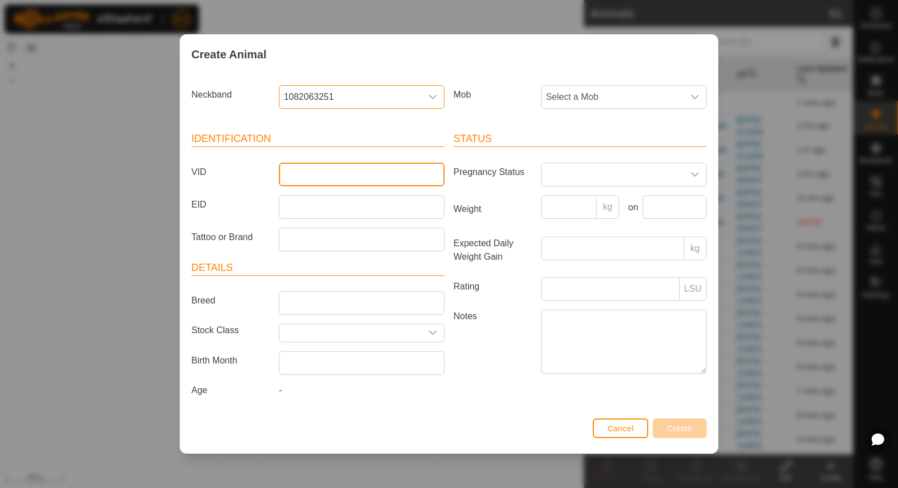
click at [383, 168] on input "VID" at bounding box center [362, 175] width 166 height 24
type input "orange18"
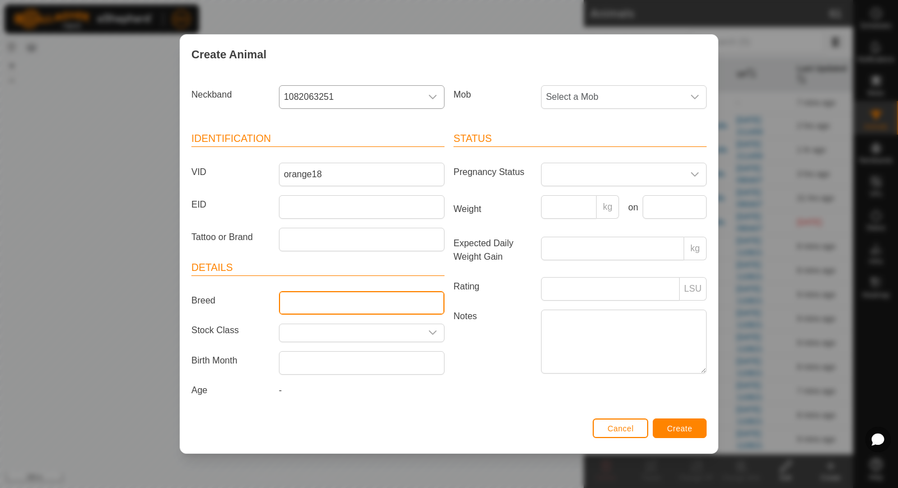
click at [318, 305] on input "Breed" at bounding box center [362, 303] width 166 height 24
type input "Hereford"
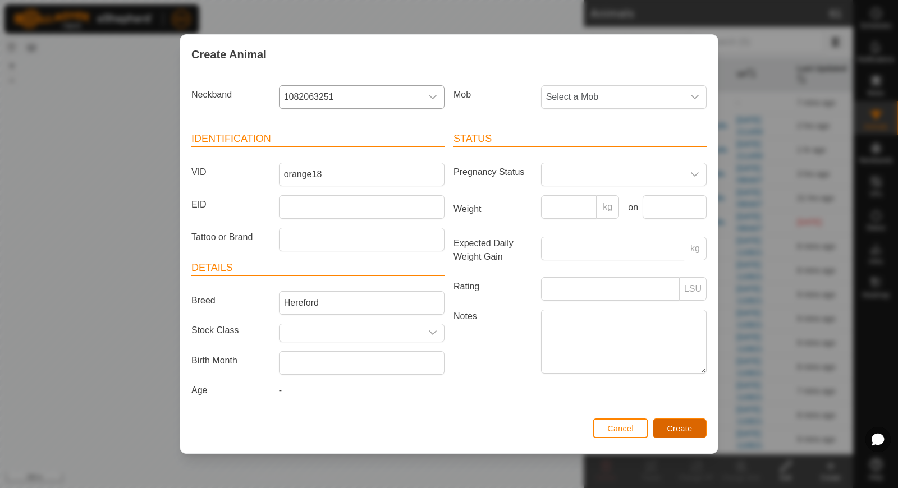
click at [664, 423] on button "Create" at bounding box center [680, 429] width 54 height 20
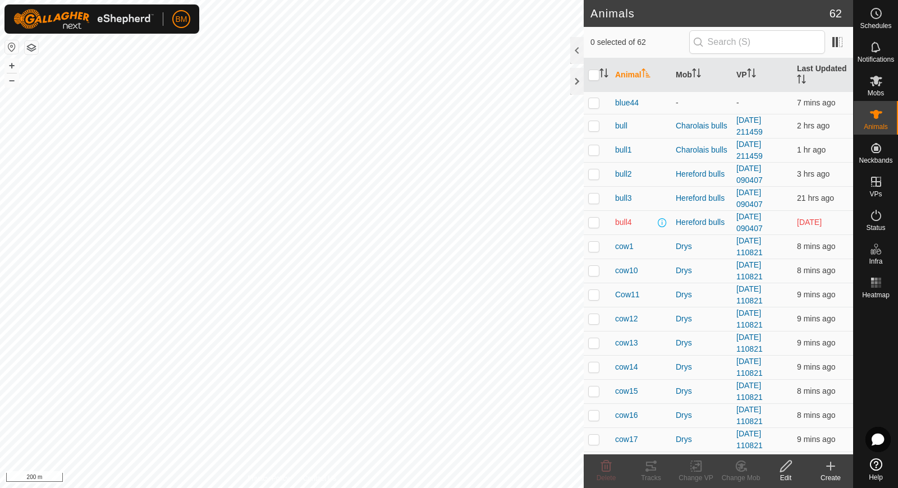
click at [830, 472] on icon at bounding box center [830, 466] width 13 height 13
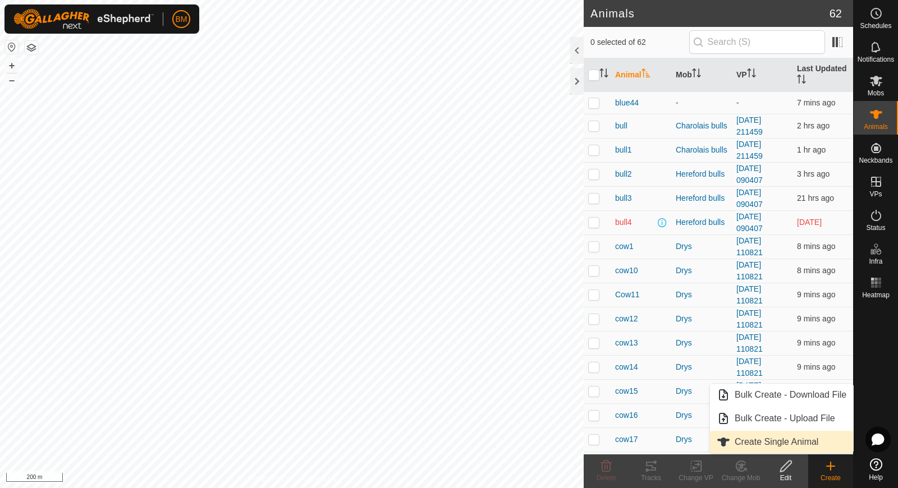
click at [773, 443] on link "Create Single Animal" at bounding box center [781, 442] width 143 height 22
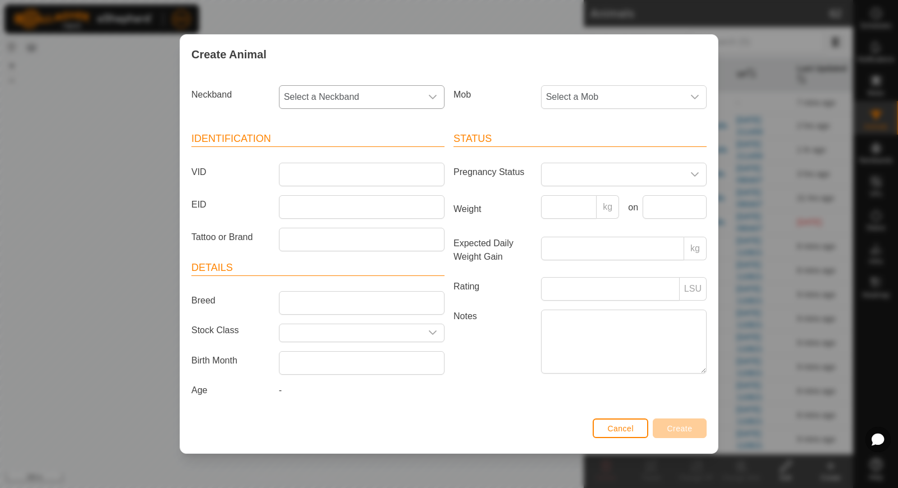
click at [374, 101] on span "Select a Neckband" at bounding box center [350, 97] width 142 height 22
type input "99782"
click at [340, 164] on li "1061199782" at bounding box center [362, 154] width 165 height 22
click at [339, 175] on input "VID" at bounding box center [362, 175] width 166 height 24
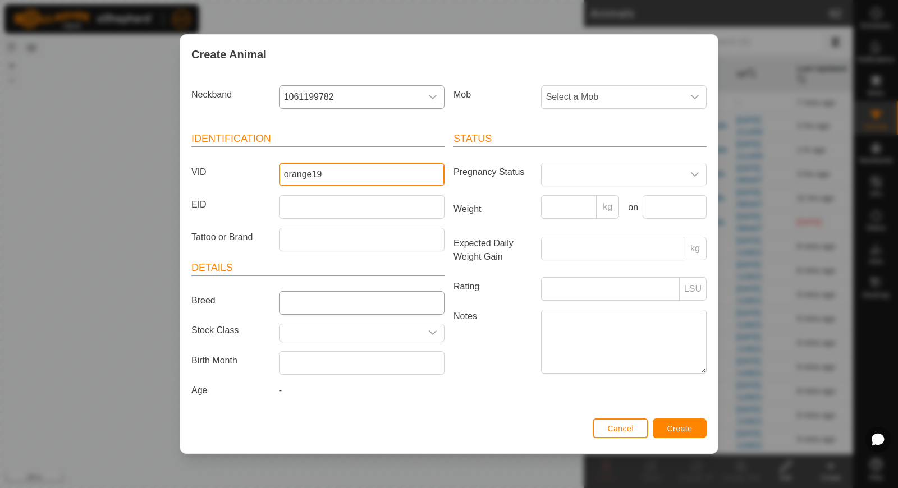
type input "orange19"
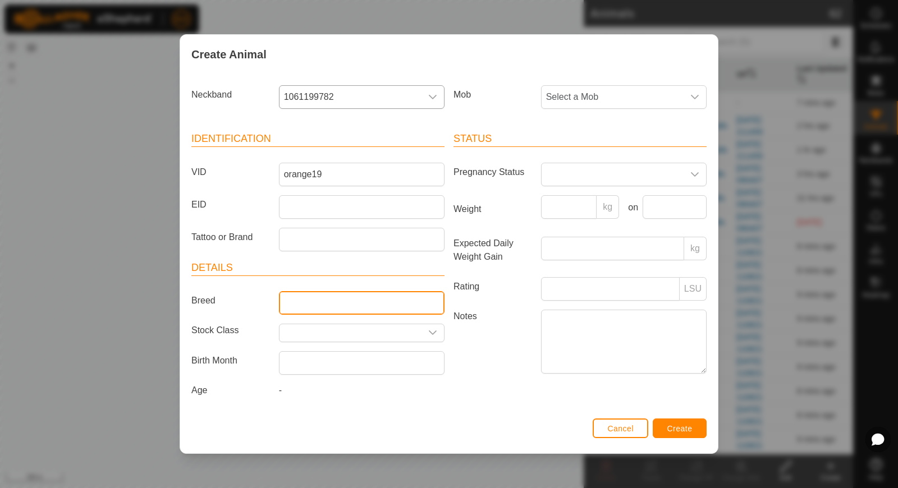
click at [342, 304] on input "Breed" at bounding box center [362, 303] width 166 height 24
type input "Hereford"
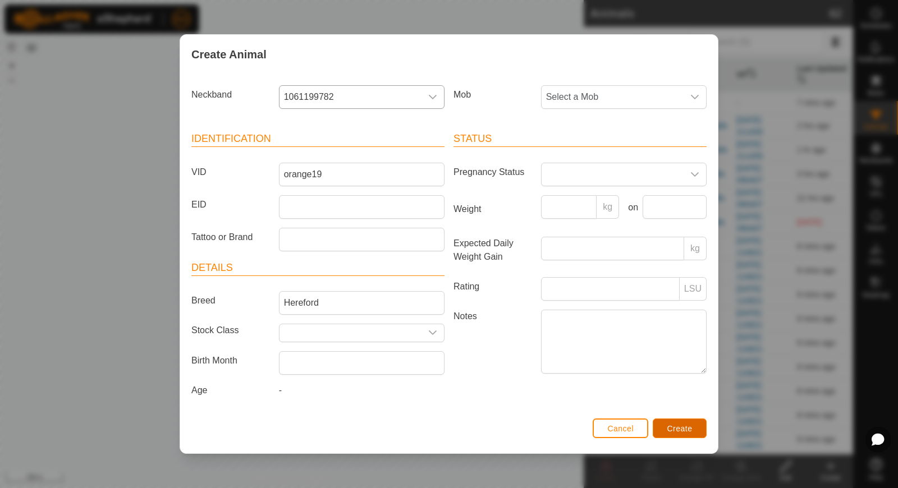
click at [669, 425] on span "Create" at bounding box center [679, 428] width 25 height 9
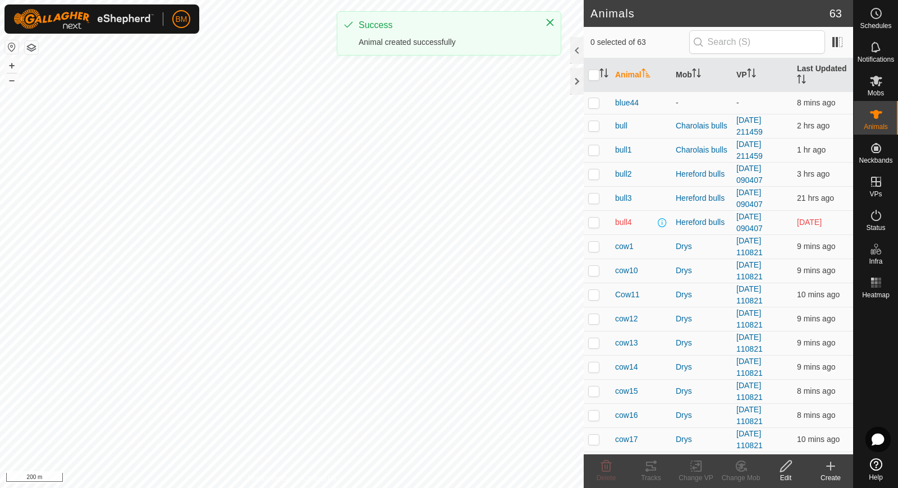
click at [831, 469] on icon at bounding box center [831, 466] width 0 height 8
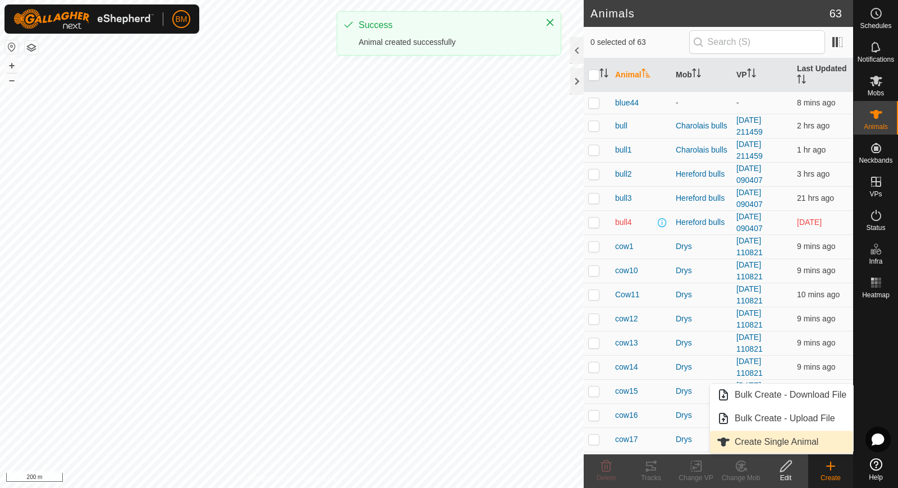
click at [819, 442] on link "Create Single Animal" at bounding box center [781, 442] width 143 height 22
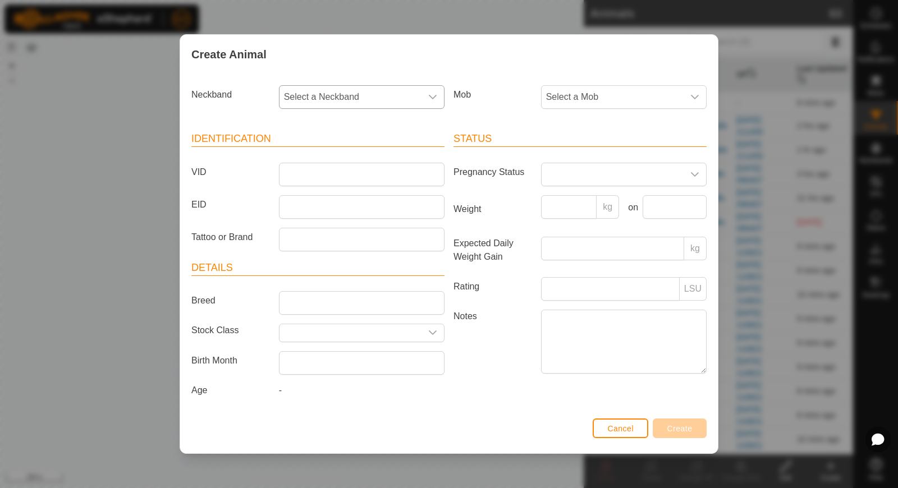
click at [421, 93] on span "Select a Neckband" at bounding box center [350, 97] width 142 height 22
type input "6"
type input "56041"
click at [421, 155] on li "4029456041" at bounding box center [362, 154] width 165 height 22
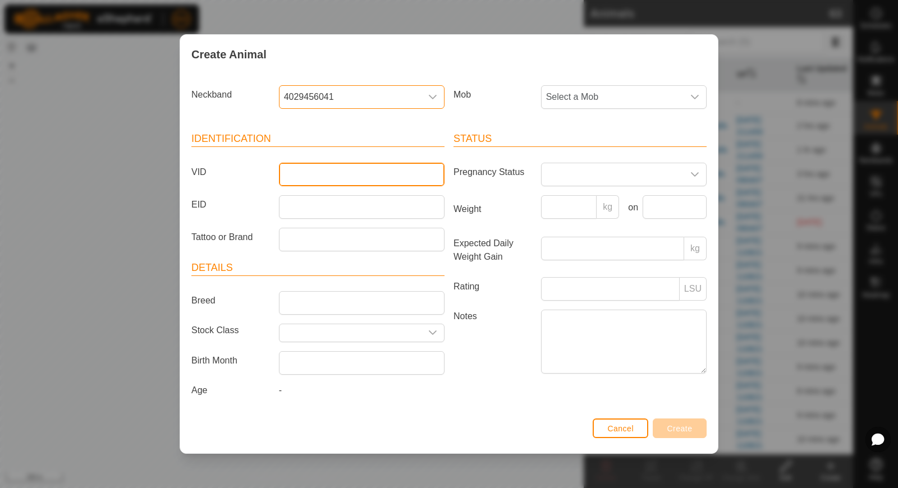
click at [388, 168] on input "VID" at bounding box center [362, 175] width 166 height 24
type input "orange20"
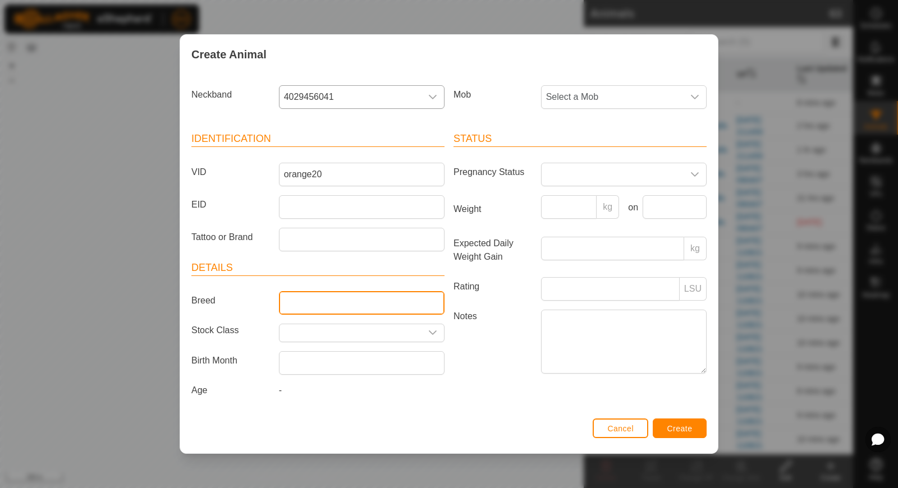
click at [373, 296] on input "Breed" at bounding box center [362, 303] width 166 height 24
type input "Hereford"
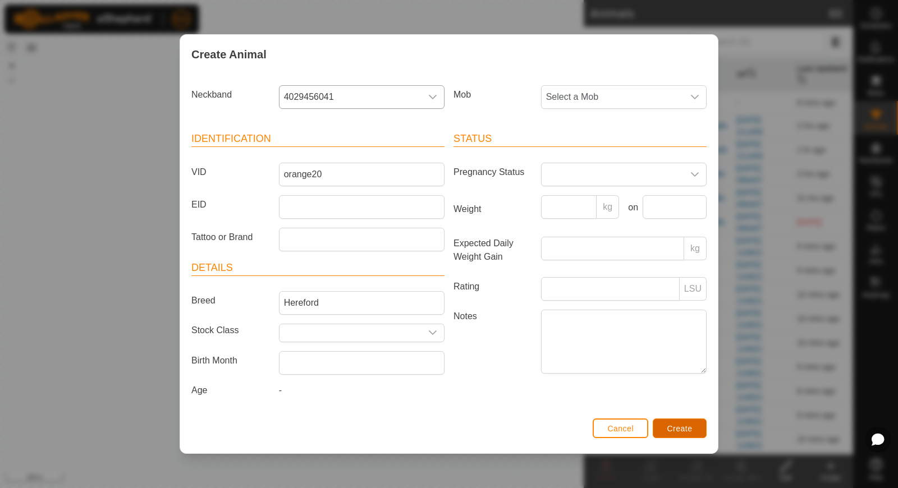
click at [678, 424] on span "Create" at bounding box center [679, 428] width 25 height 9
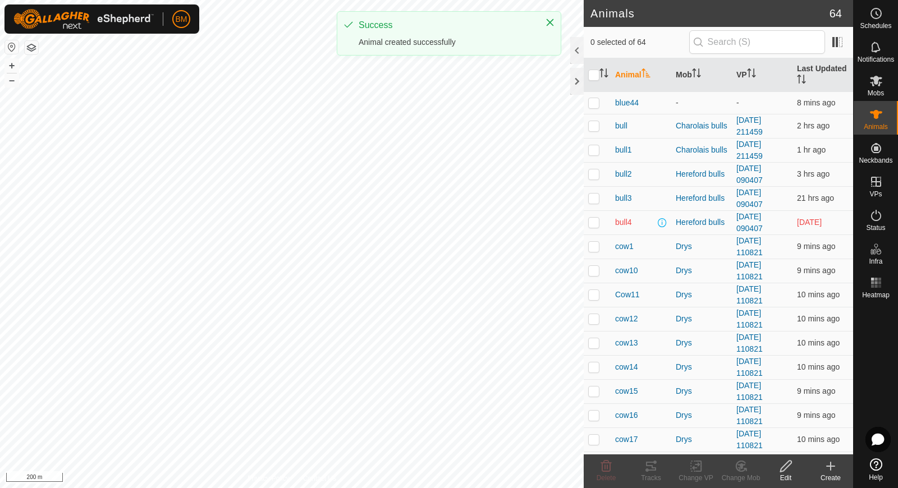
click at [833, 471] on icon at bounding box center [830, 466] width 13 height 13
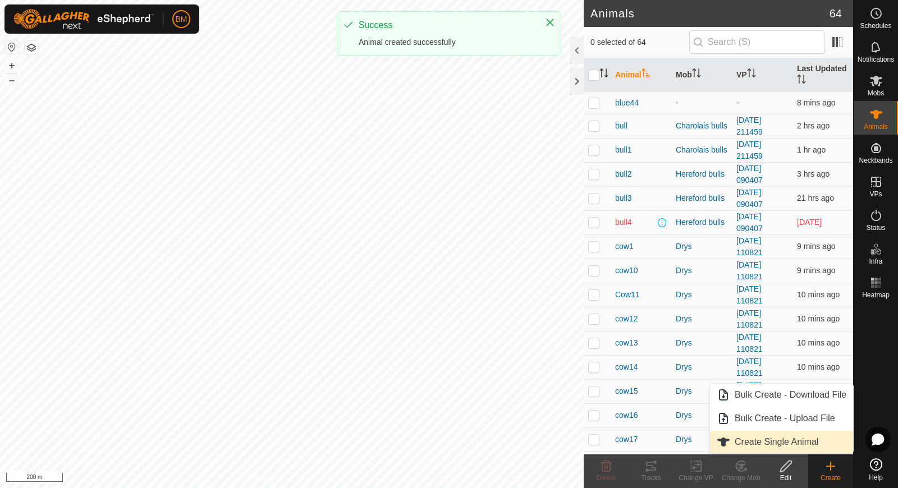
click at [811, 438] on link "Create Single Animal" at bounding box center [781, 442] width 143 height 22
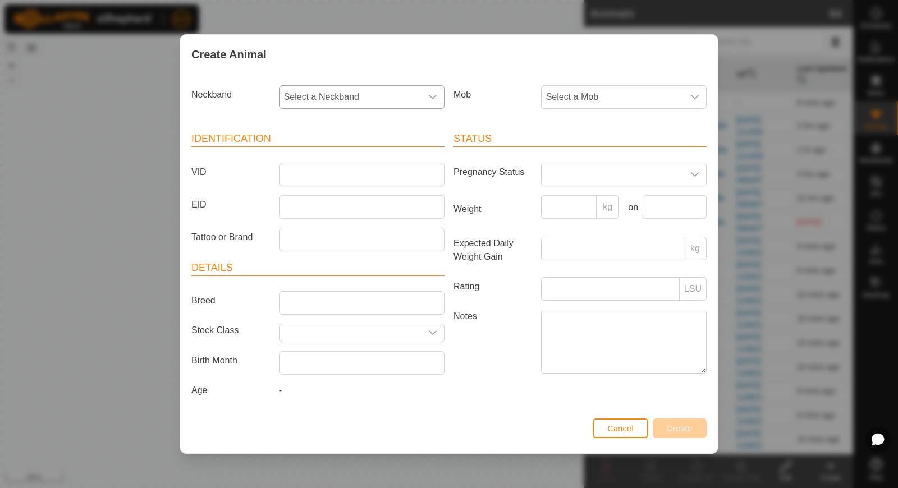
click at [355, 90] on span "Select a Neckband" at bounding box center [350, 97] width 142 height 22
type input "33738"
click at [338, 156] on li "4235933738" at bounding box center [362, 154] width 165 height 22
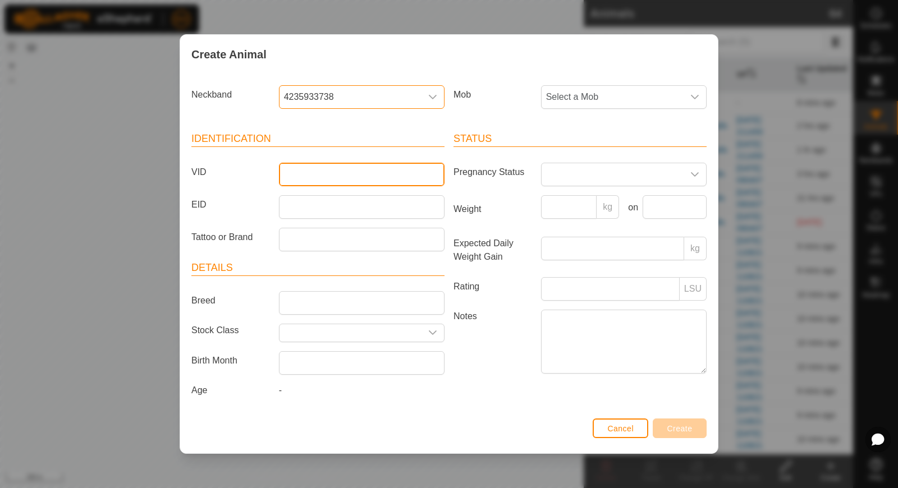
click at [337, 173] on input "VID" at bounding box center [362, 175] width 166 height 24
type input "orange21silverstream"
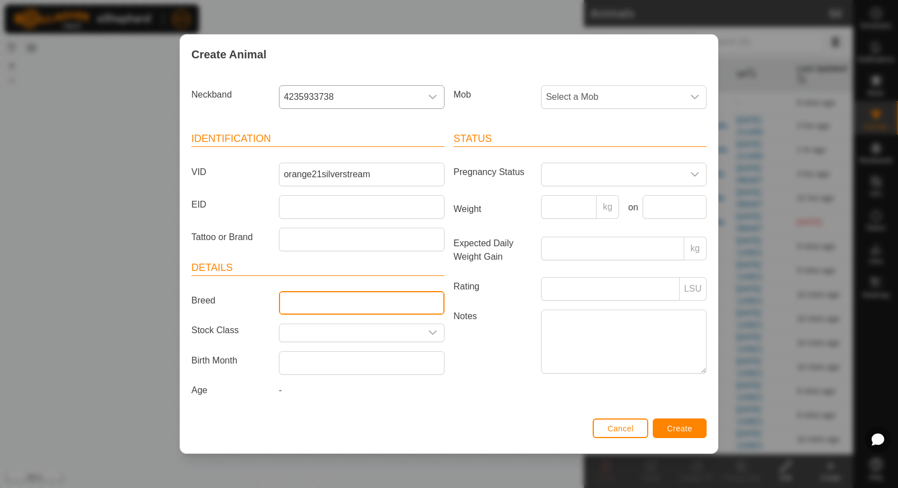
click at [328, 302] on input "Breed" at bounding box center [362, 303] width 166 height 24
type input "Hereford"
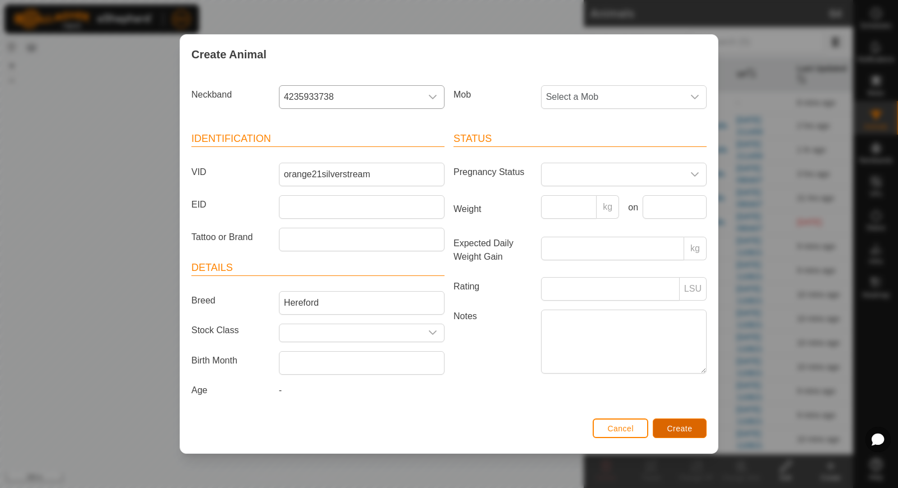
click at [664, 419] on button "Create" at bounding box center [680, 429] width 54 height 20
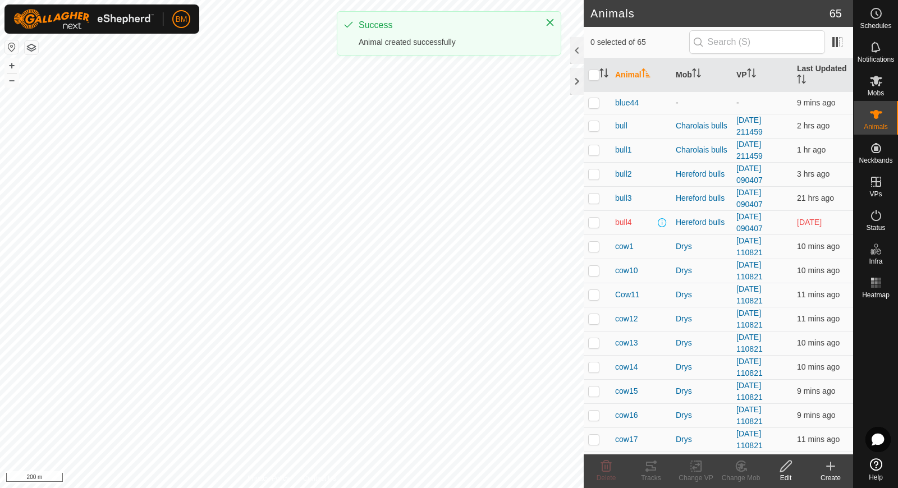
click at [832, 462] on icon at bounding box center [830, 466] width 13 height 13
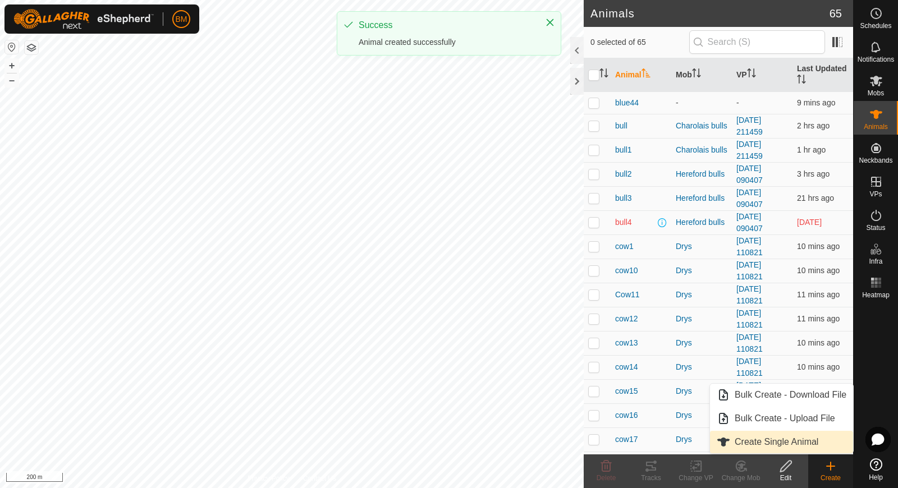
click at [822, 445] on link "Create Single Animal" at bounding box center [781, 442] width 143 height 22
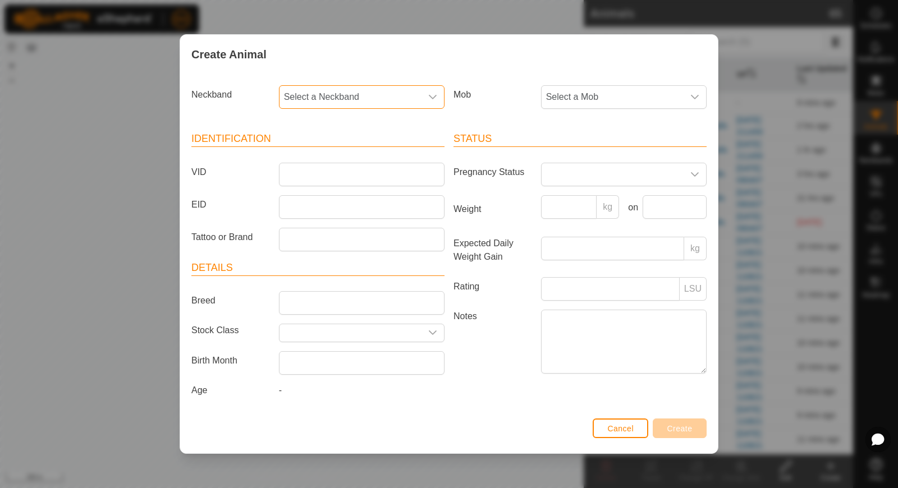
click at [360, 97] on span "Select a Neckband" at bounding box center [350, 97] width 142 height 22
type input "14993"
click at [353, 158] on li "4084214993" at bounding box center [362, 154] width 165 height 22
click at [346, 172] on input "VID" at bounding box center [362, 175] width 166 height 24
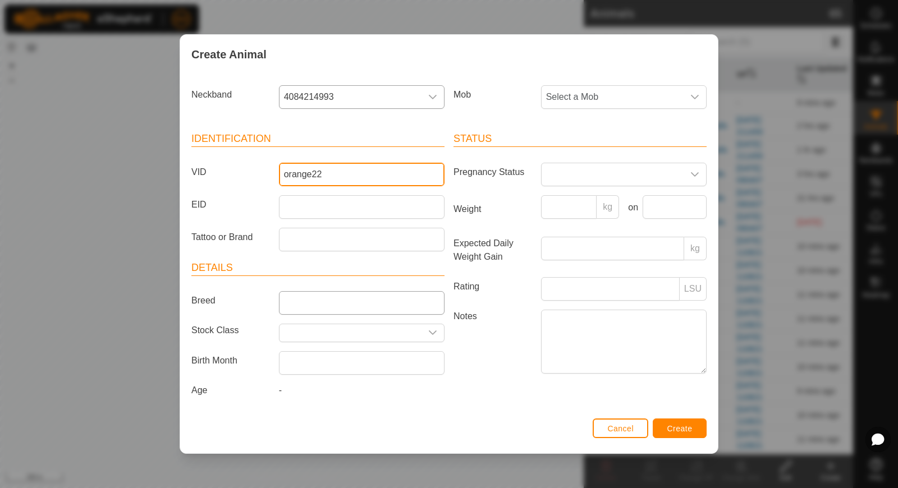
type input "orange22"
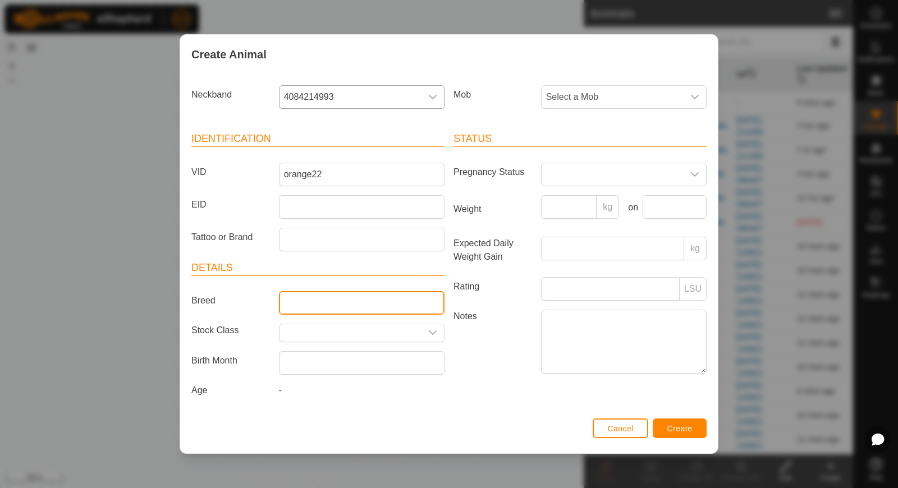
click at [336, 307] on input "Breed" at bounding box center [362, 303] width 166 height 24
type input "Hereford"
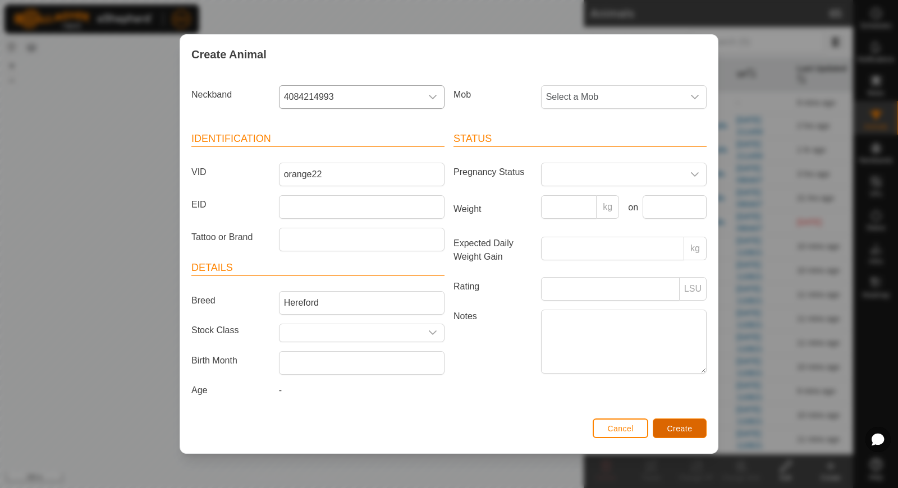
click at [675, 426] on span "Create" at bounding box center [679, 428] width 25 height 9
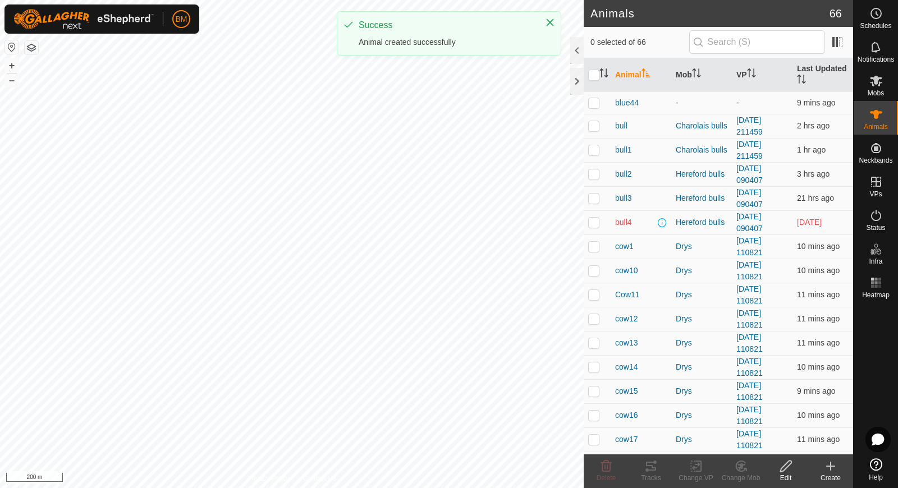
click at [830, 456] on div "Create" at bounding box center [830, 472] width 45 height 34
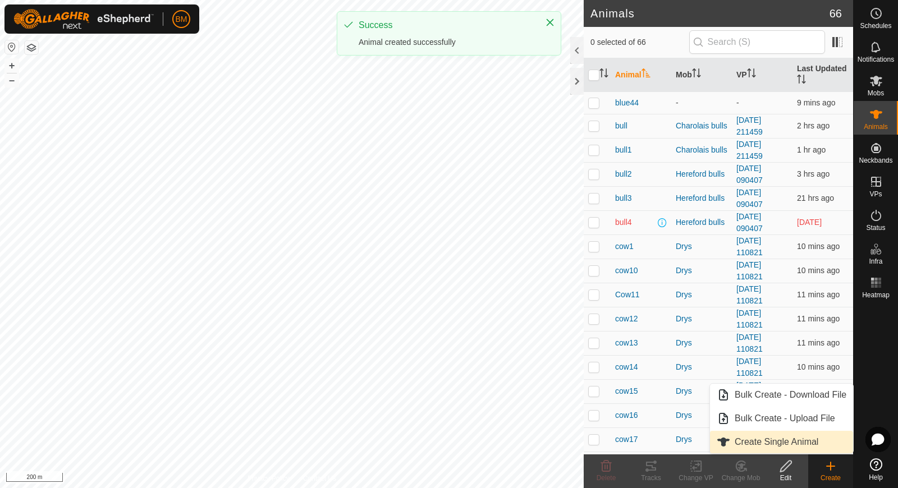
click at [806, 439] on link "Create Single Animal" at bounding box center [781, 442] width 143 height 22
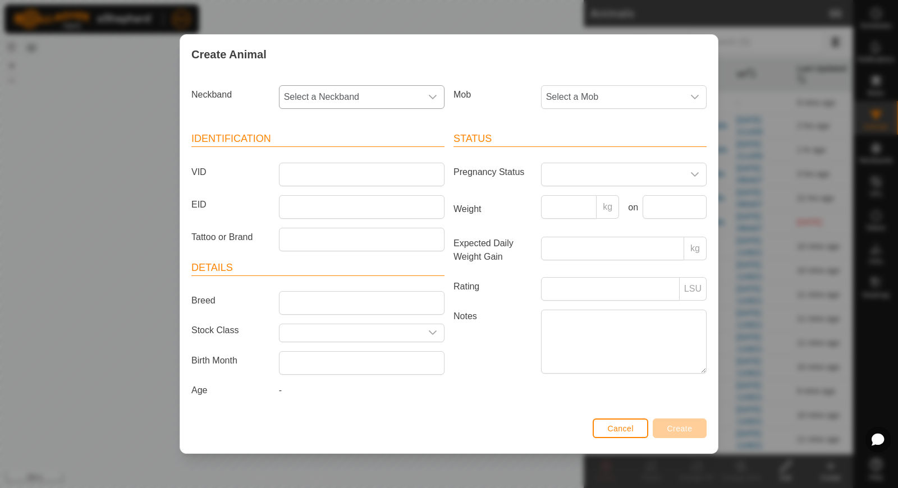
click at [381, 100] on span "Select a Neckband" at bounding box center [350, 97] width 142 height 22
type input "77511"
click at [367, 152] on li "1280377511" at bounding box center [362, 154] width 165 height 22
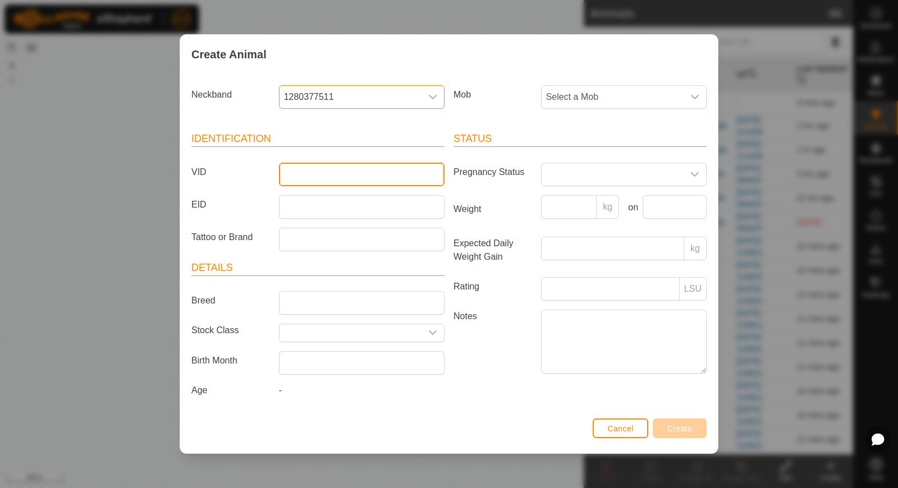
click at [363, 172] on input "VID" at bounding box center [362, 175] width 166 height 24
click at [283, 178] on input "968" at bounding box center [362, 175] width 166 height 24
type input "yellow968"
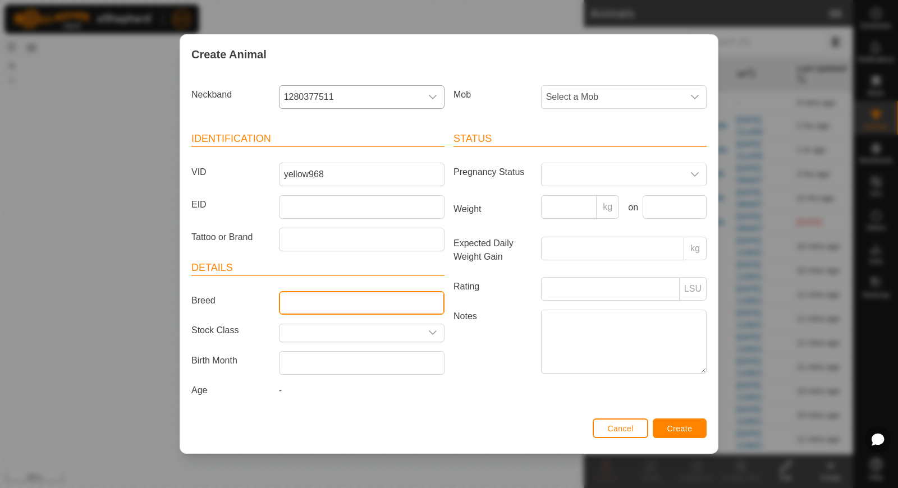
click at [342, 303] on input "Breed" at bounding box center [362, 303] width 166 height 24
type input "Hereford"
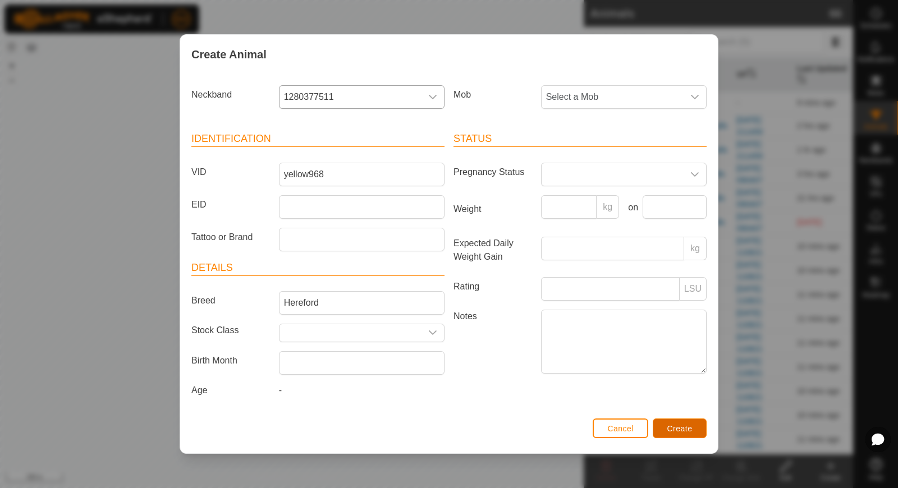
click at [670, 430] on span "Create" at bounding box center [679, 428] width 25 height 9
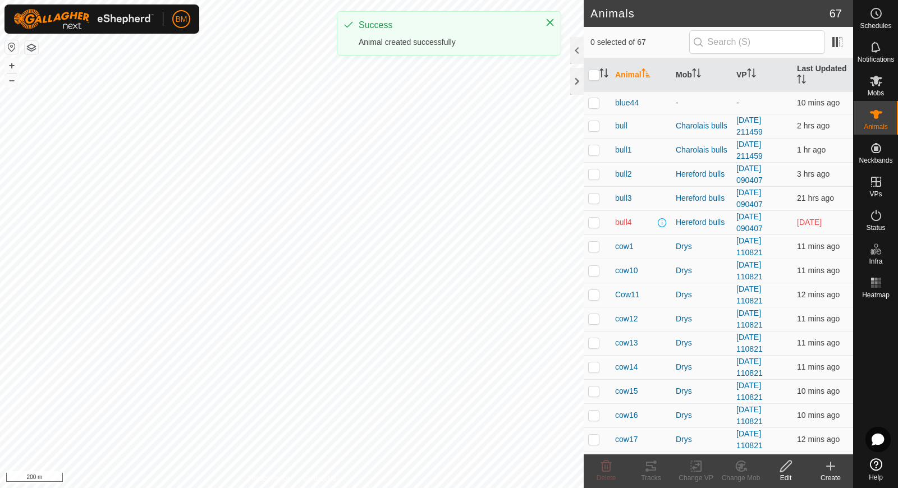
click at [834, 469] on icon at bounding box center [830, 466] width 13 height 13
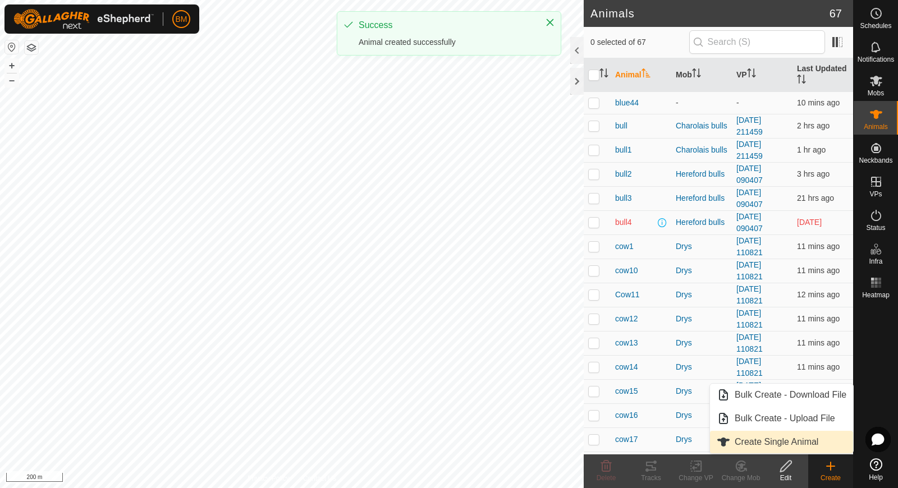
click at [820, 437] on link "Create Single Animal" at bounding box center [781, 442] width 143 height 22
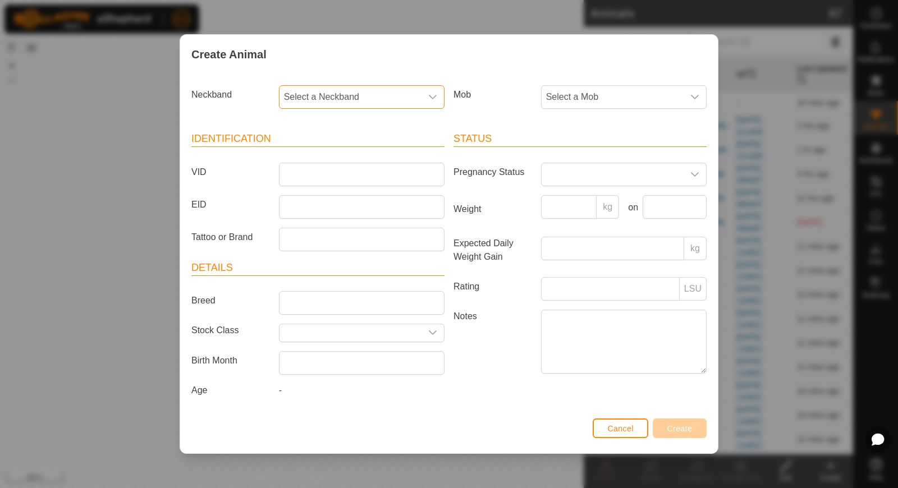
click at [364, 108] on span "Select a Neckband" at bounding box center [350, 97] width 142 height 22
type input "48124"
click at [349, 150] on li "3704148124" at bounding box center [362, 154] width 165 height 22
click at [343, 175] on input "VID" at bounding box center [362, 175] width 166 height 24
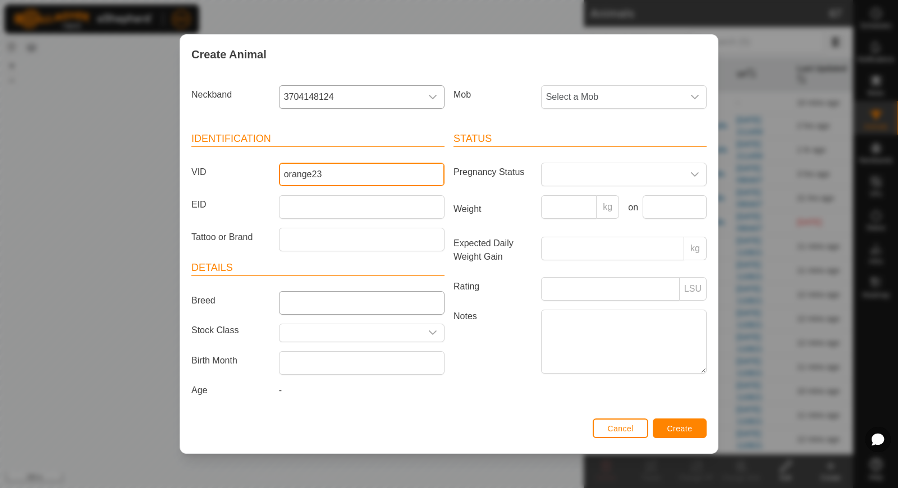
type input "orange23"
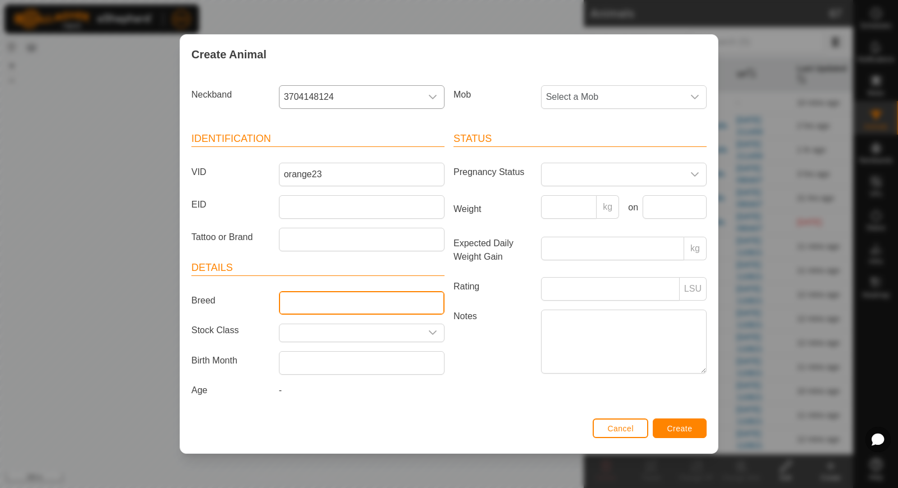
click at [318, 301] on input "Breed" at bounding box center [362, 303] width 166 height 24
type input "Hereford"
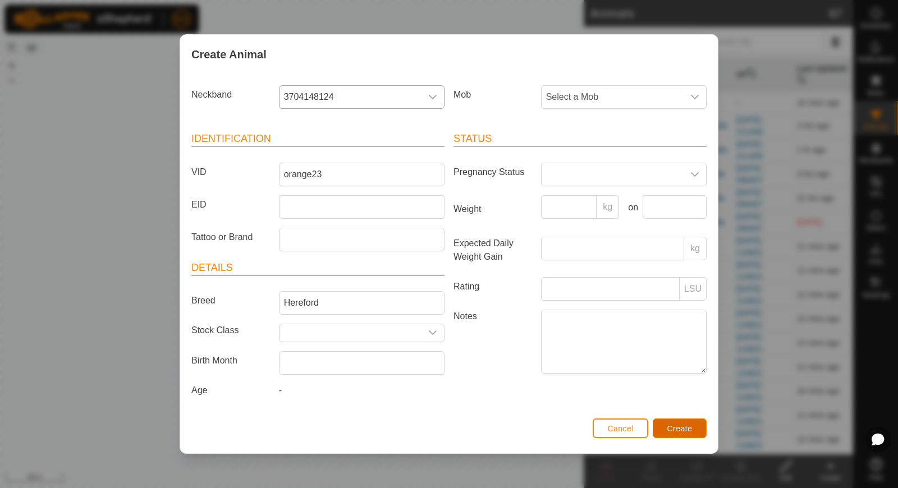
click at [667, 429] on span "Create" at bounding box center [679, 428] width 25 height 9
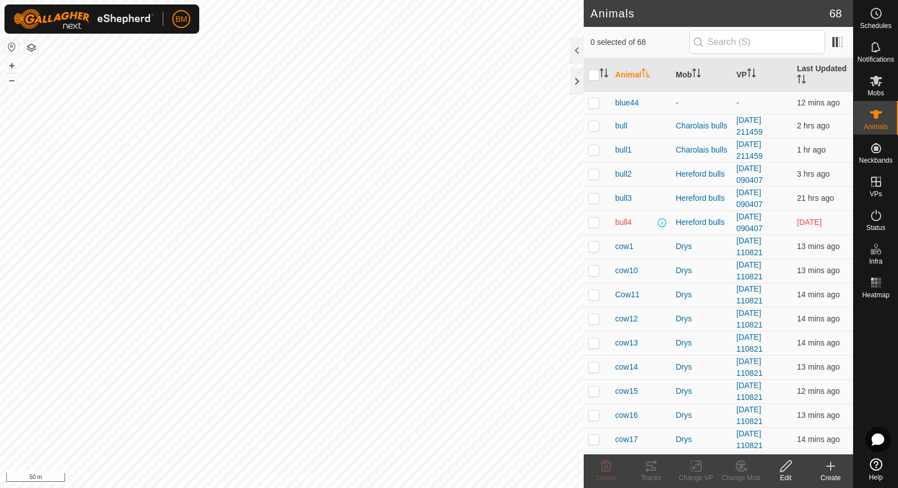
click at [833, 465] on icon at bounding box center [830, 466] width 13 height 13
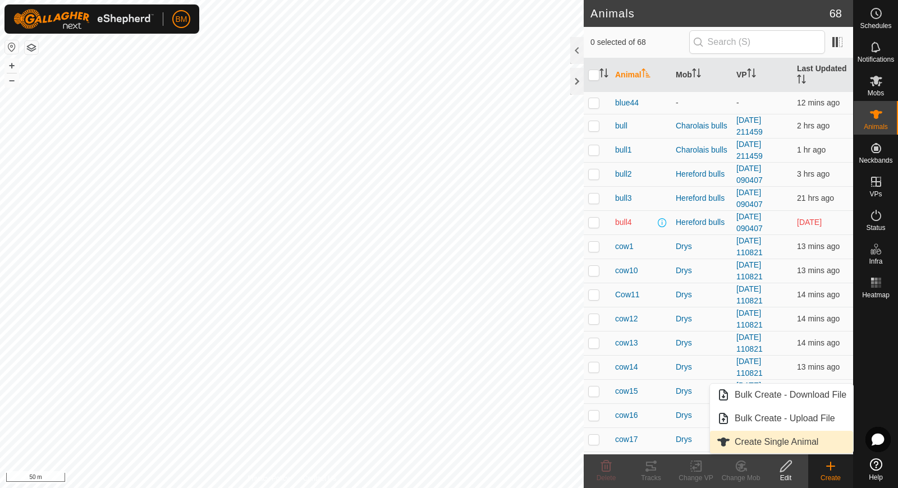
click at [800, 435] on link "Create Single Animal" at bounding box center [781, 442] width 143 height 22
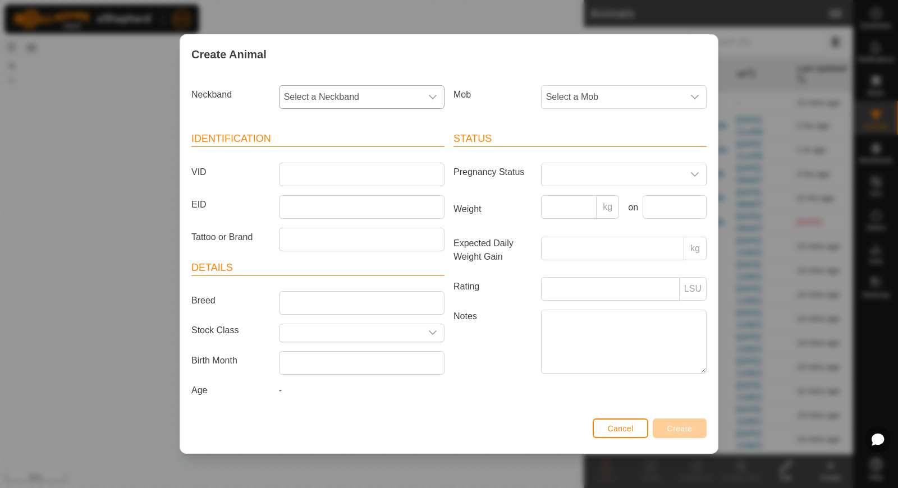
click at [321, 94] on span "Select a Neckband" at bounding box center [350, 97] width 142 height 22
type input "4"
type input "45991"
click at [324, 153] on span "2766845991" at bounding box center [312, 154] width 50 height 13
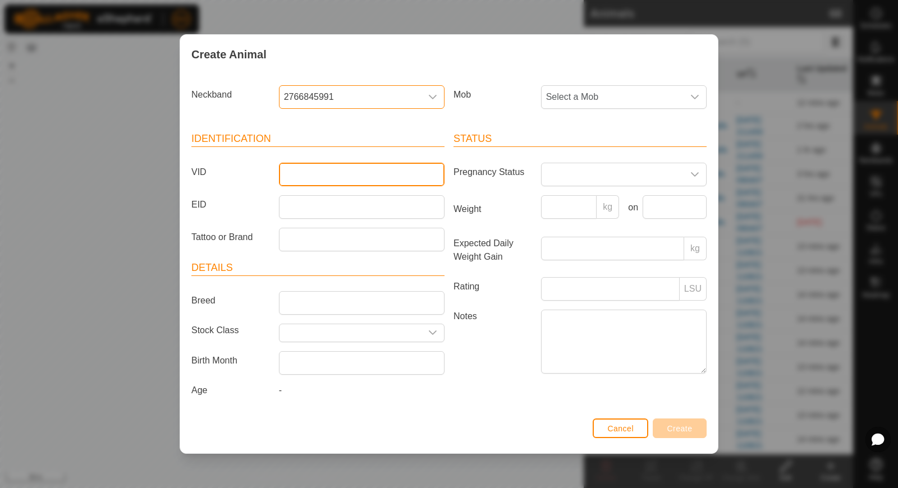
click at [318, 180] on input "VID" at bounding box center [362, 175] width 166 height 24
type input "orange24"
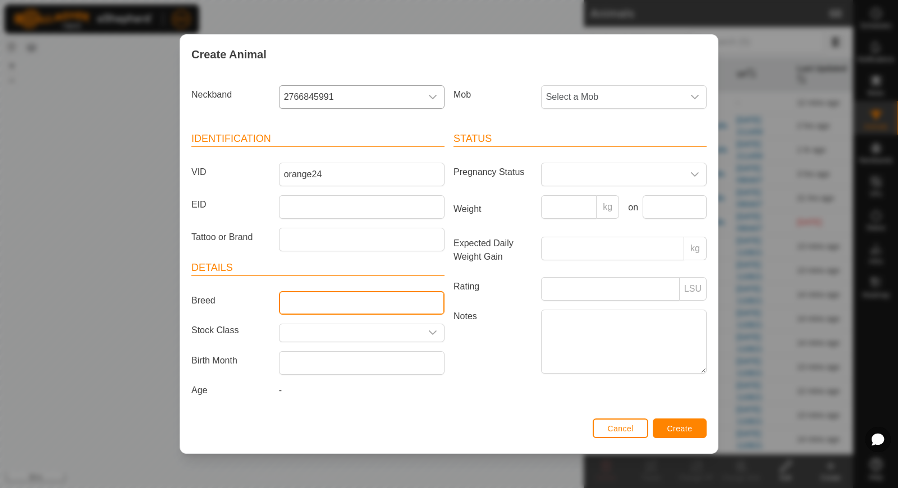
click at [294, 296] on input "Breed" at bounding box center [362, 303] width 166 height 24
type input "Hereford"
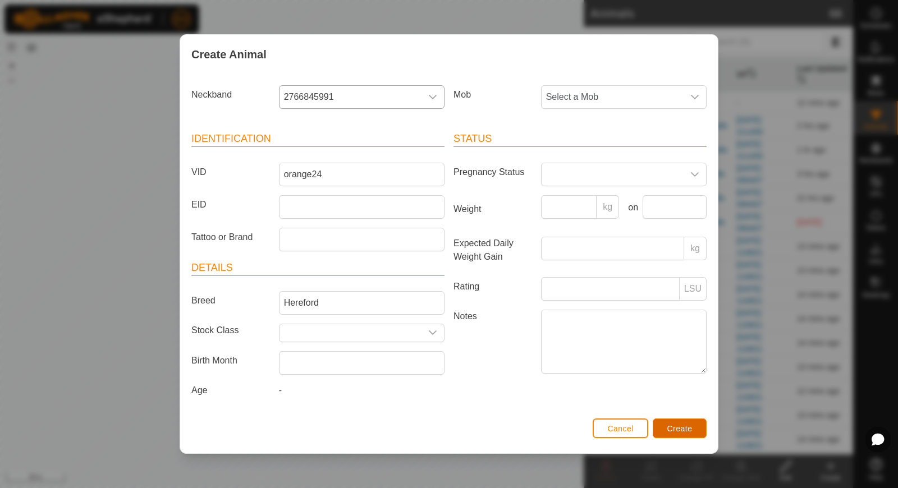
click at [676, 424] on span "Create" at bounding box center [679, 428] width 25 height 9
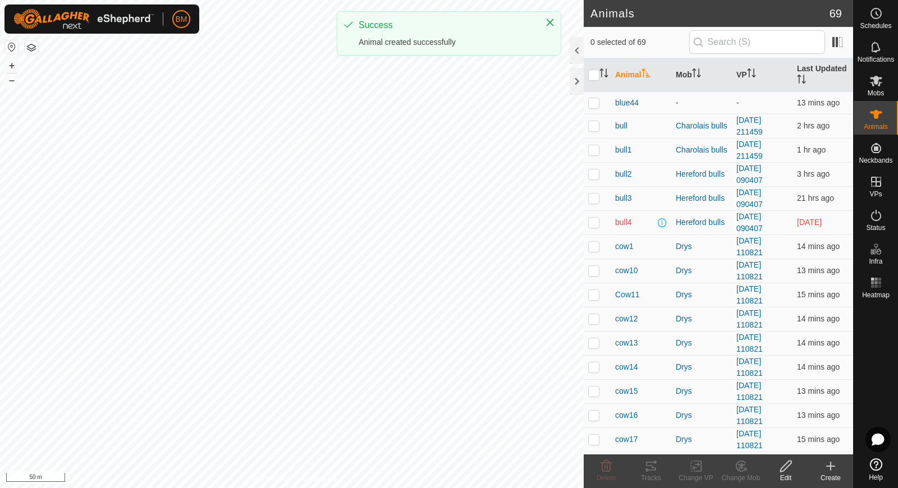
click at [824, 468] on icon at bounding box center [830, 466] width 13 height 13
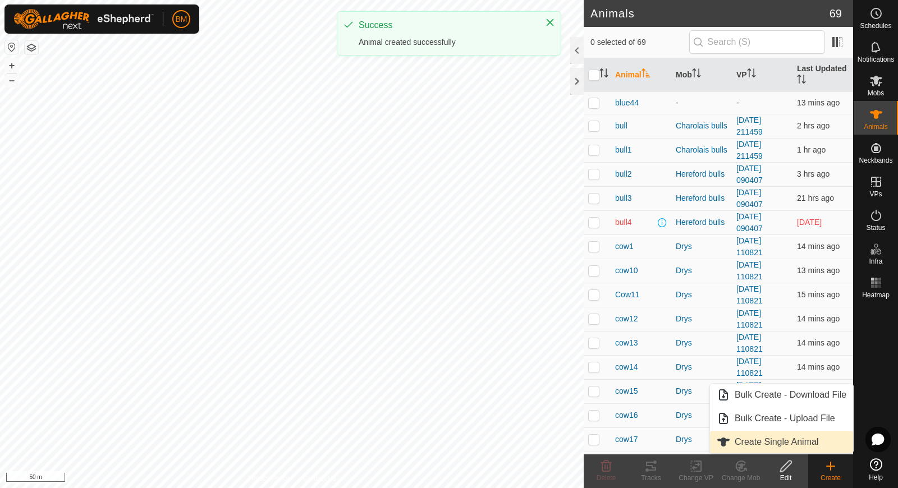
click at [811, 442] on link "Create Single Animal" at bounding box center [781, 442] width 143 height 22
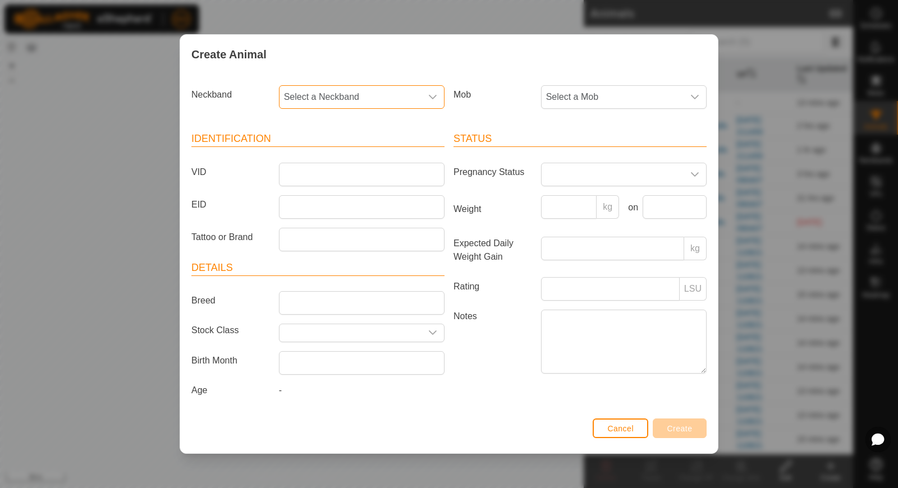
click at [376, 103] on span "Select a Neckband" at bounding box center [350, 97] width 142 height 22
type input "44488"
click at [357, 154] on li "0403944488" at bounding box center [362, 154] width 165 height 22
click at [347, 171] on input "VID" at bounding box center [362, 175] width 166 height 24
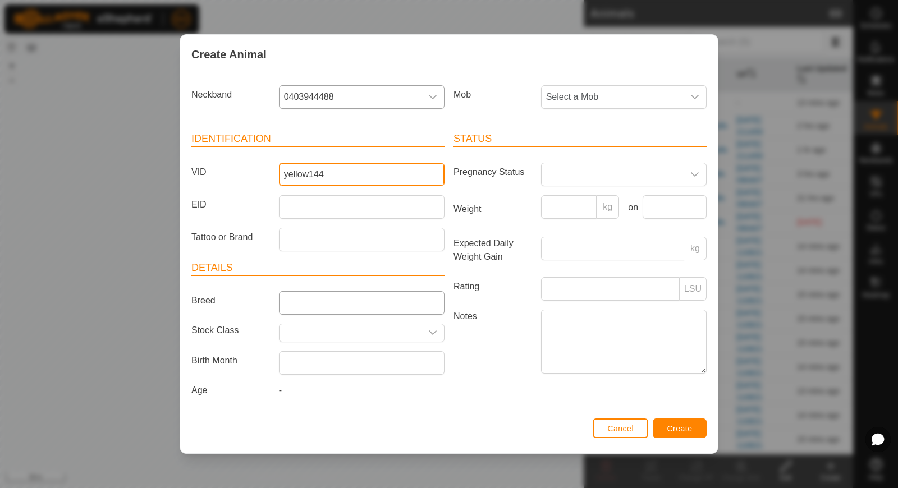
type input "yellow144"
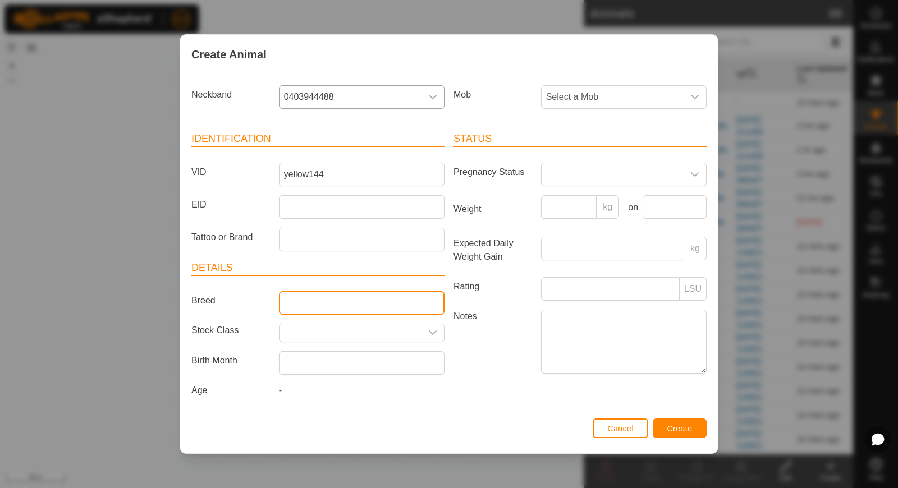
click at [360, 302] on input "Breed" at bounding box center [362, 303] width 166 height 24
type input "Hereford"
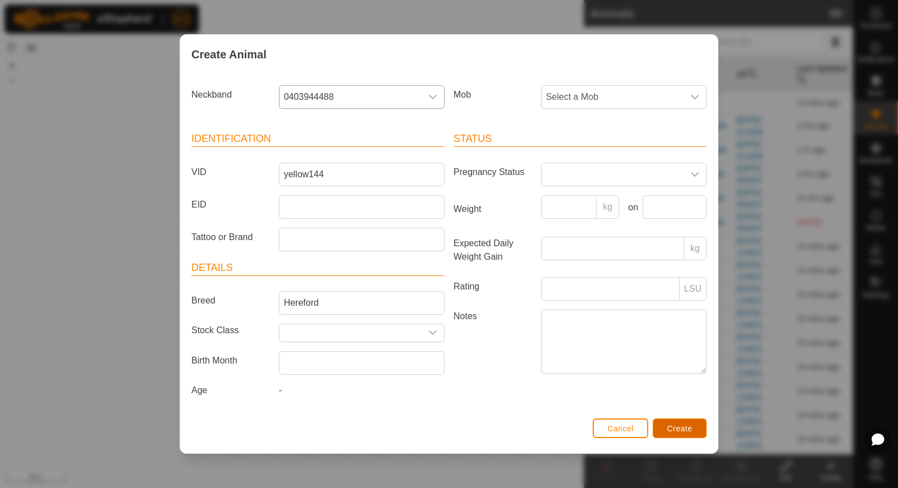
click at [677, 428] on span "Create" at bounding box center [679, 428] width 25 height 9
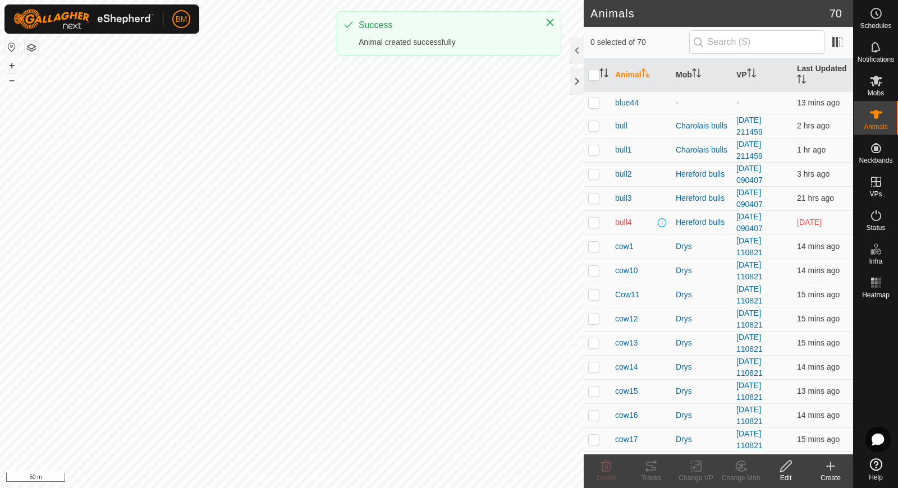
click at [836, 462] on icon at bounding box center [830, 466] width 13 height 13
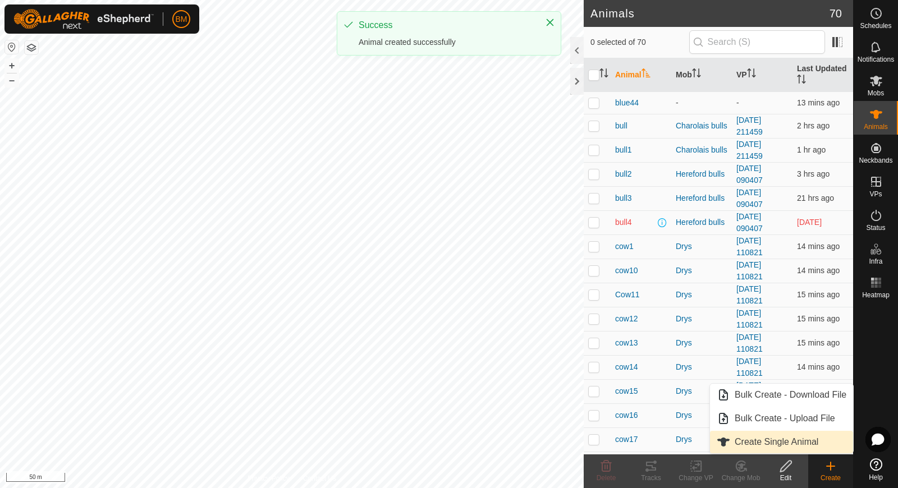
click at [815, 437] on link "Create Single Animal" at bounding box center [781, 442] width 143 height 22
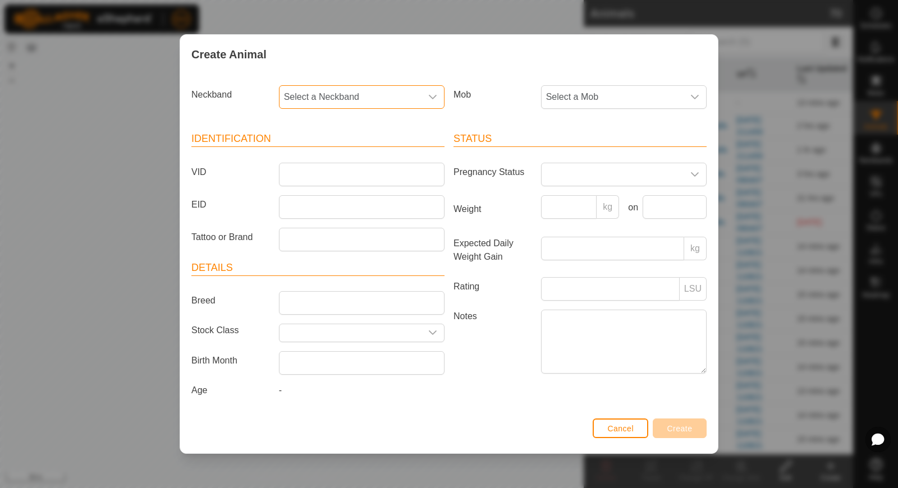
click at [404, 94] on span "Select a Neckband" at bounding box center [350, 97] width 142 height 22
type input "47615"
click at [373, 154] on li "3451047615" at bounding box center [362, 154] width 165 height 22
click at [359, 173] on input "VID" at bounding box center [362, 175] width 166 height 24
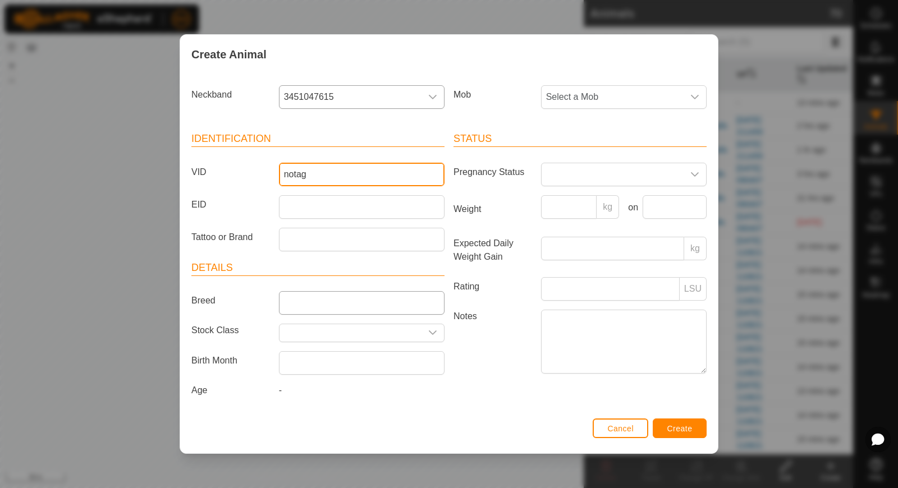
type input "notag"
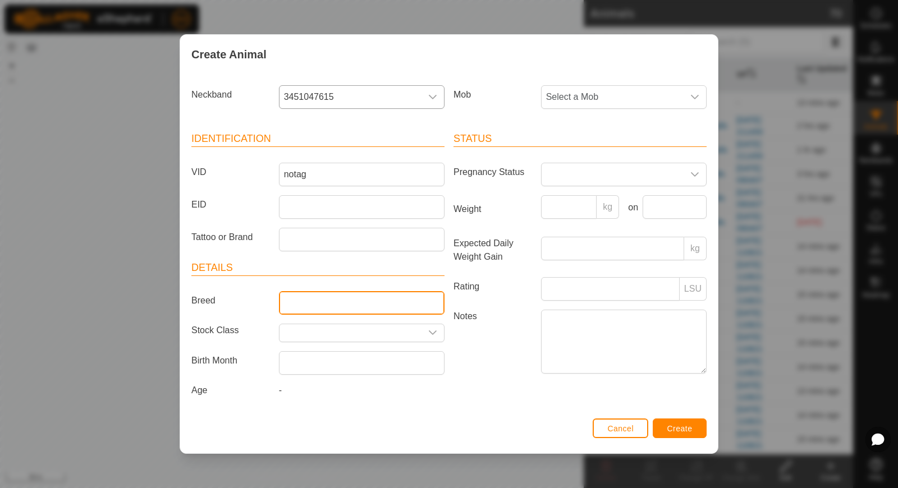
click at [336, 310] on input "Breed" at bounding box center [362, 303] width 166 height 24
type input "Hereford"
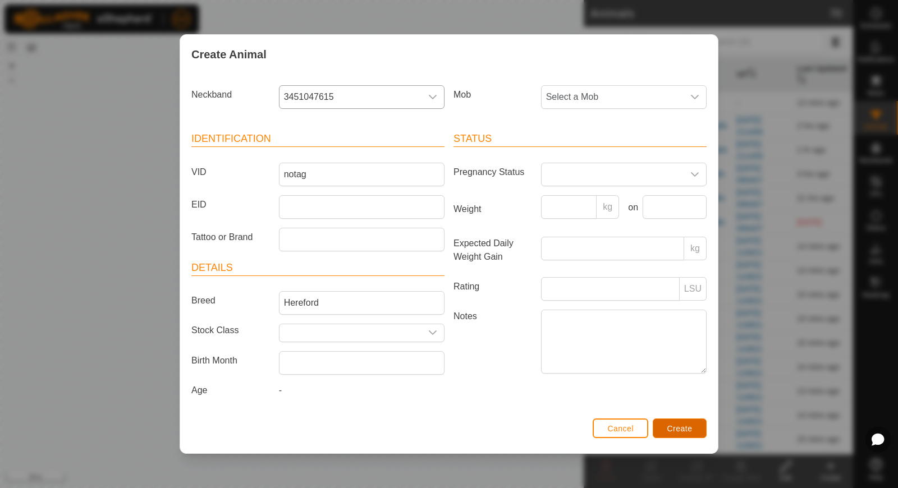
click at [657, 428] on button "Create" at bounding box center [680, 429] width 54 height 20
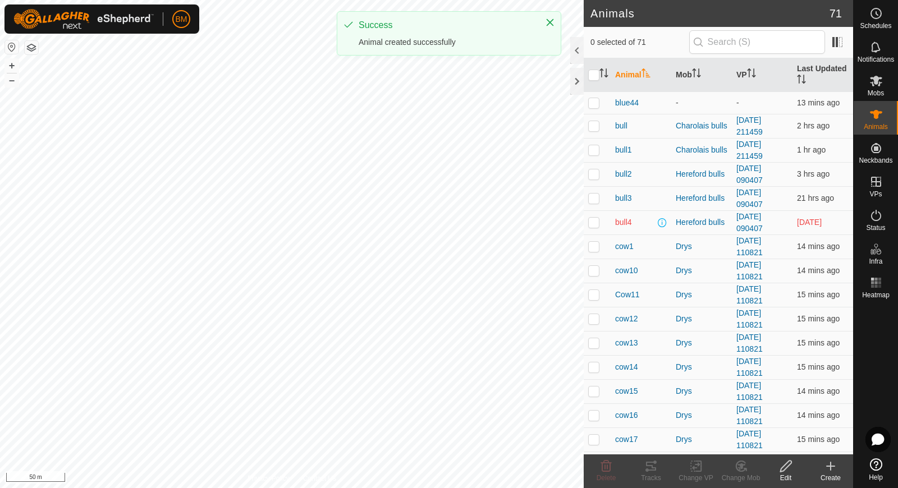
click at [833, 465] on icon at bounding box center [830, 466] width 13 height 13
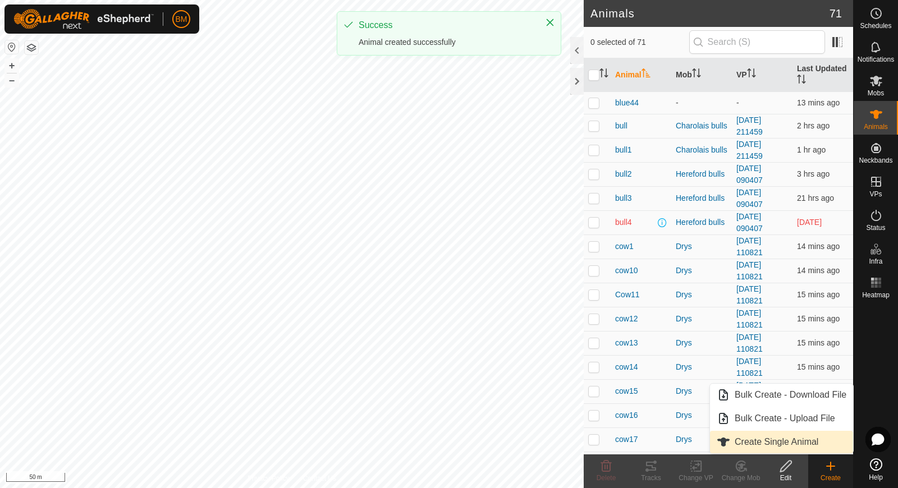
click at [824, 439] on link "Create Single Animal" at bounding box center [781, 442] width 143 height 22
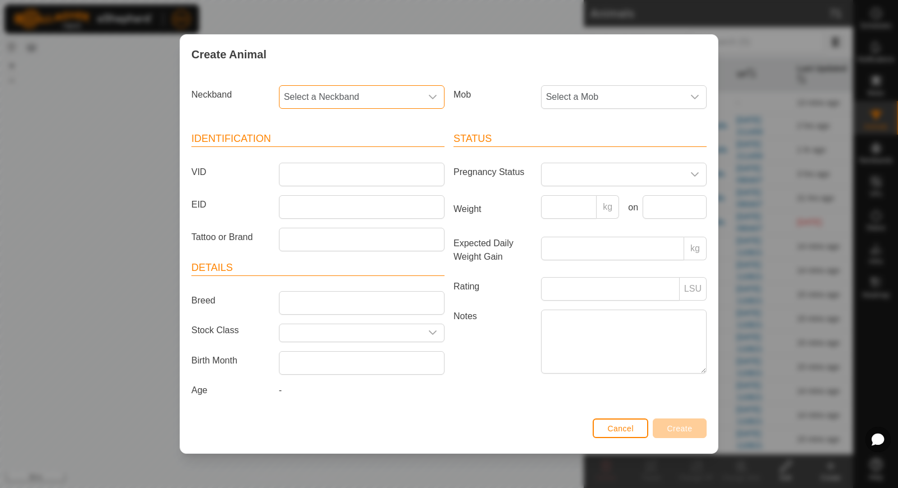
click at [369, 96] on span "Select a Neckband" at bounding box center [350, 97] width 142 height 22
type input "10022"
click at [338, 148] on li "2280710022" at bounding box center [362, 154] width 165 height 22
click at [325, 177] on input "VID" at bounding box center [362, 175] width 166 height 24
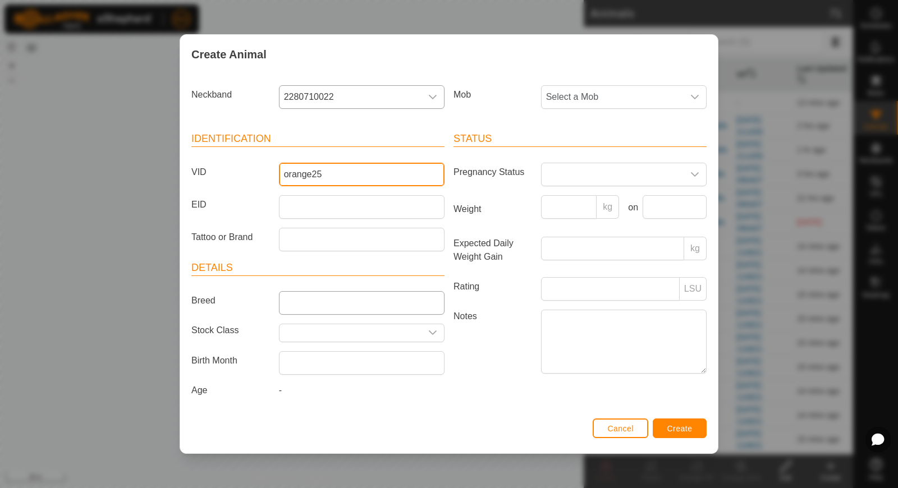
type input "orange25"
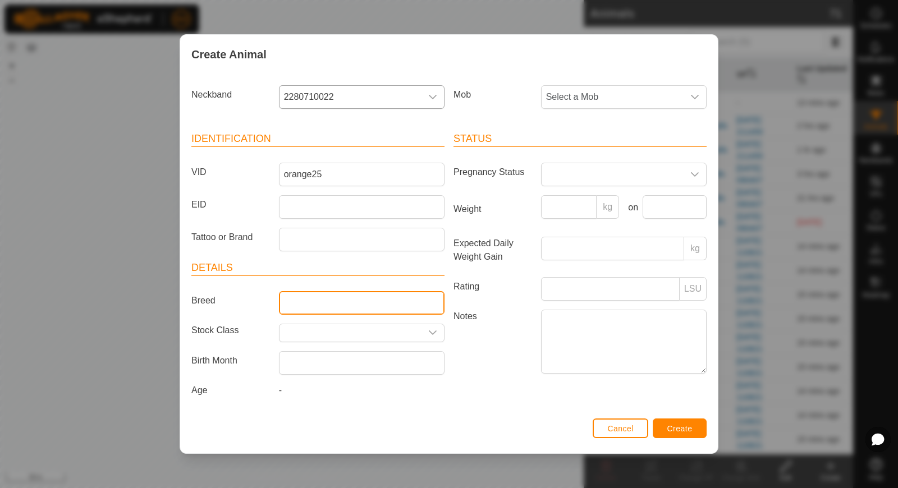
click at [285, 307] on input "Breed" at bounding box center [362, 303] width 166 height 24
type input "Hereford"
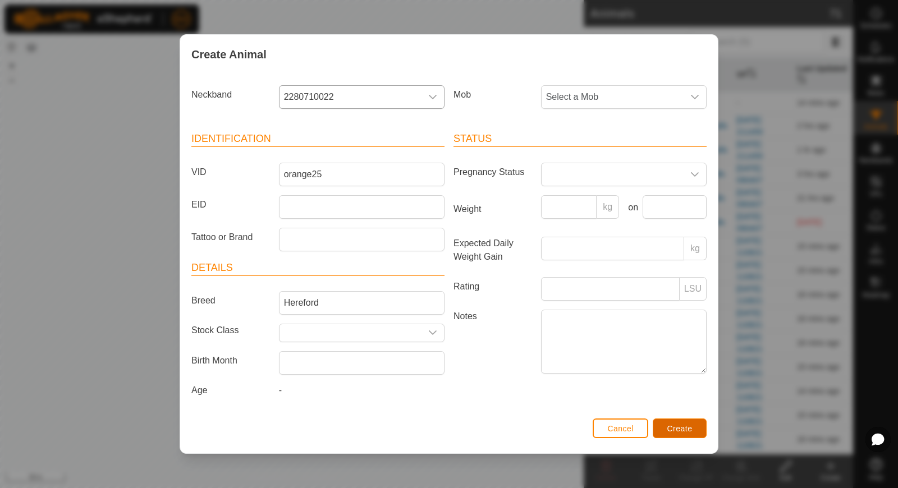
click at [673, 428] on span "Create" at bounding box center [679, 428] width 25 height 9
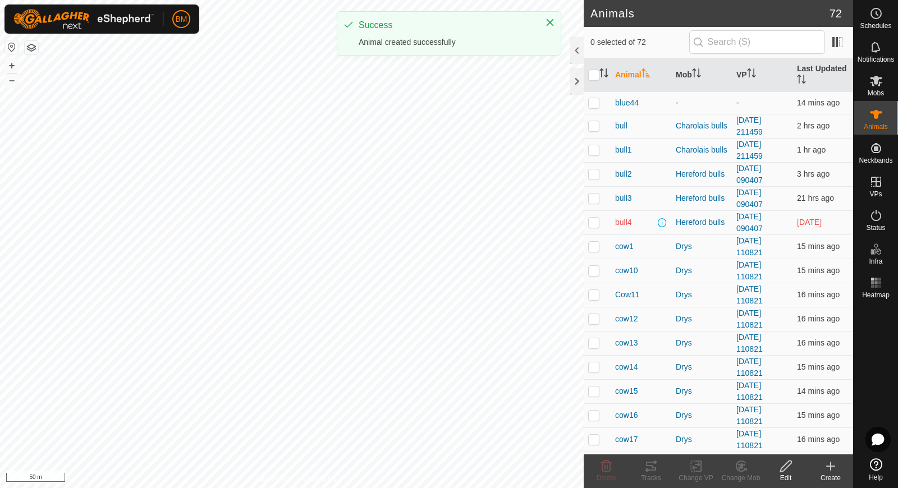
click at [828, 477] on div "Create" at bounding box center [830, 478] width 45 height 10
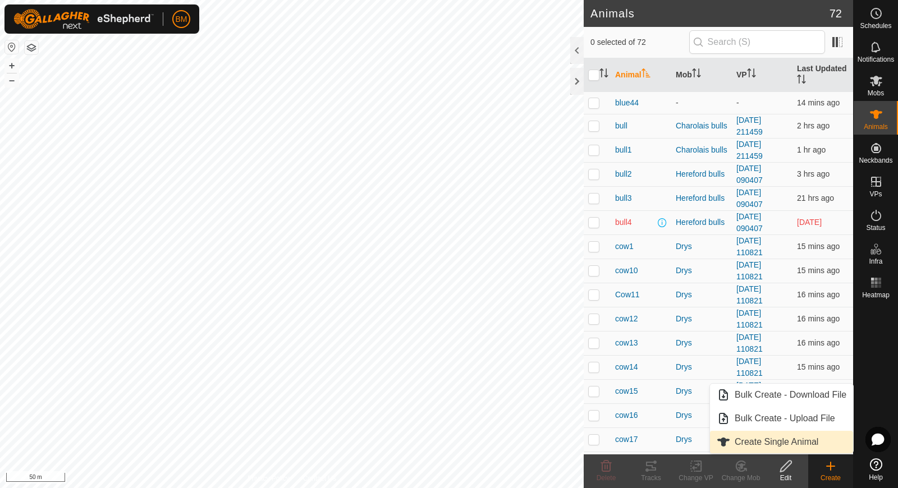
click at [822, 448] on link "Create Single Animal" at bounding box center [781, 442] width 143 height 22
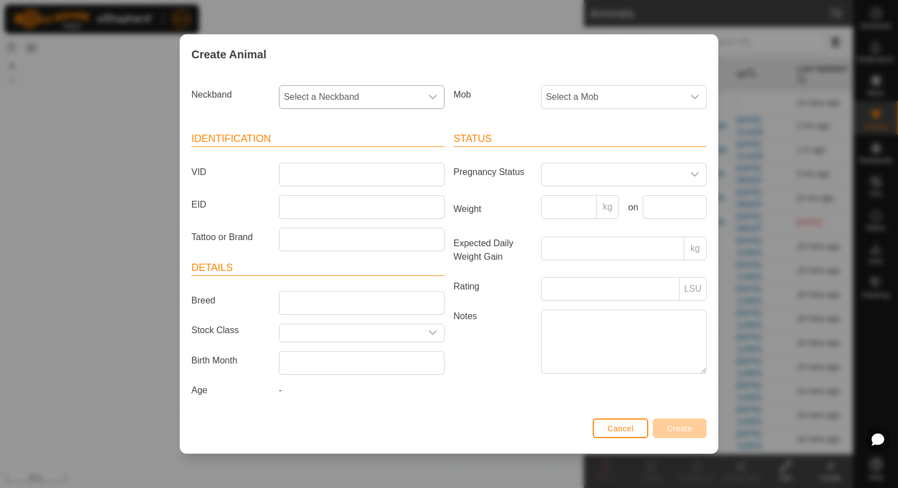
click at [320, 99] on span "Select a Neckband" at bounding box center [350, 97] width 142 height 22
type input "69453"
click at [327, 150] on li "3858169453" at bounding box center [362, 154] width 165 height 22
click at [320, 168] on input "VID" at bounding box center [362, 175] width 166 height 24
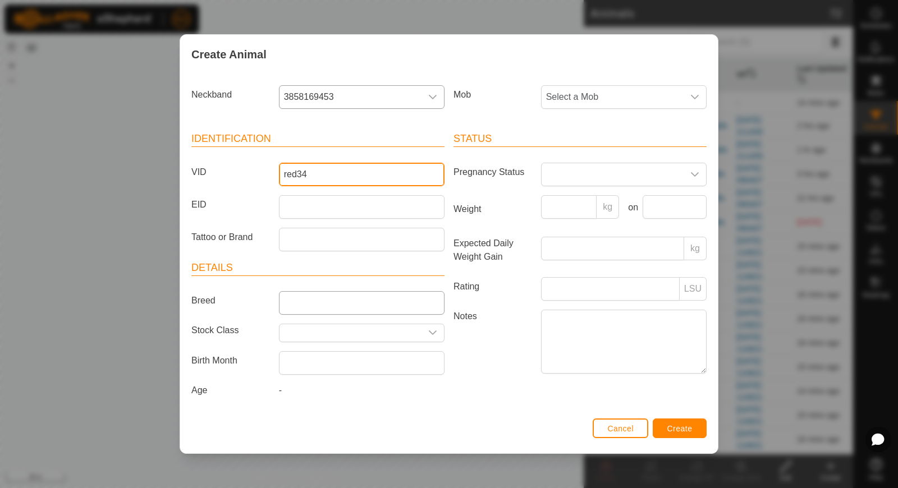
type input "red34"
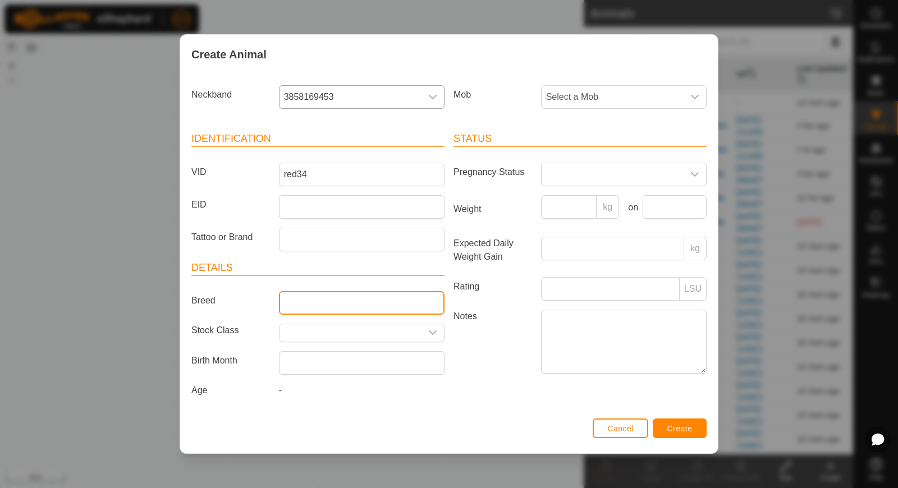
click at [323, 294] on input "Breed" at bounding box center [362, 303] width 166 height 24
type input "Hereford"
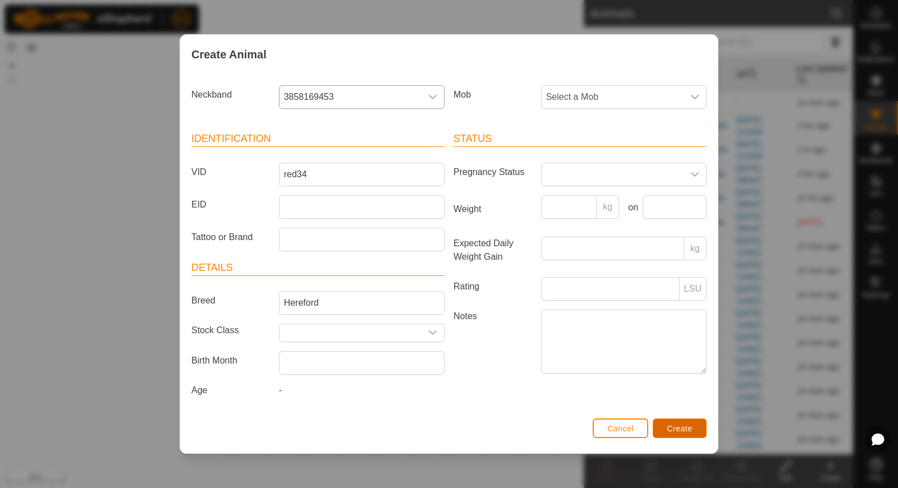
click at [672, 434] on button "Create" at bounding box center [680, 429] width 54 height 20
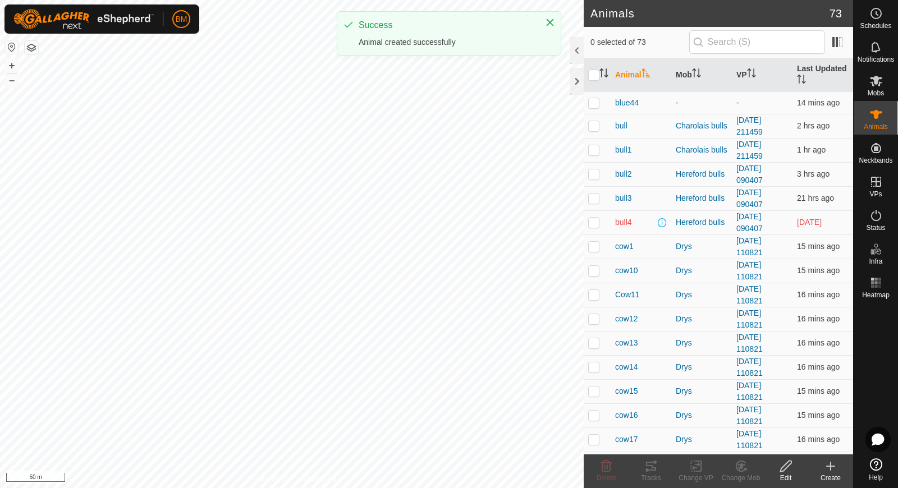
click at [836, 471] on icon at bounding box center [830, 466] width 13 height 13
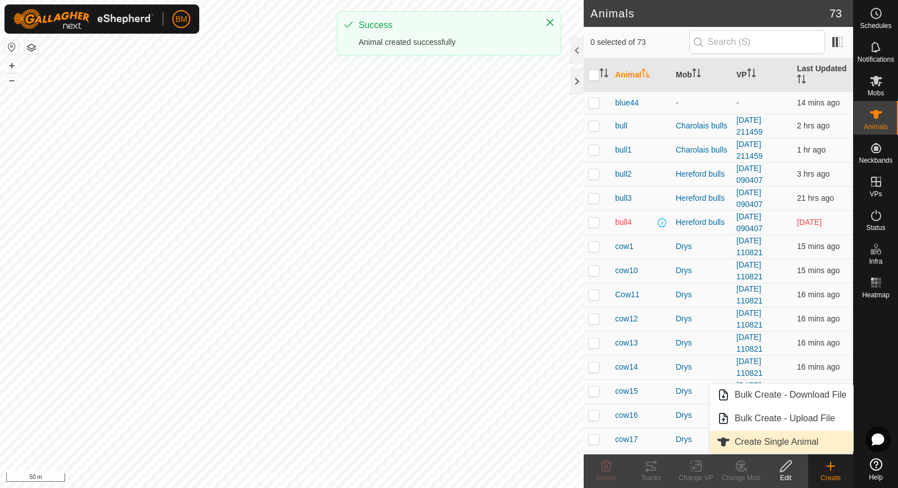
click at [812, 436] on link "Create Single Animal" at bounding box center [781, 442] width 143 height 22
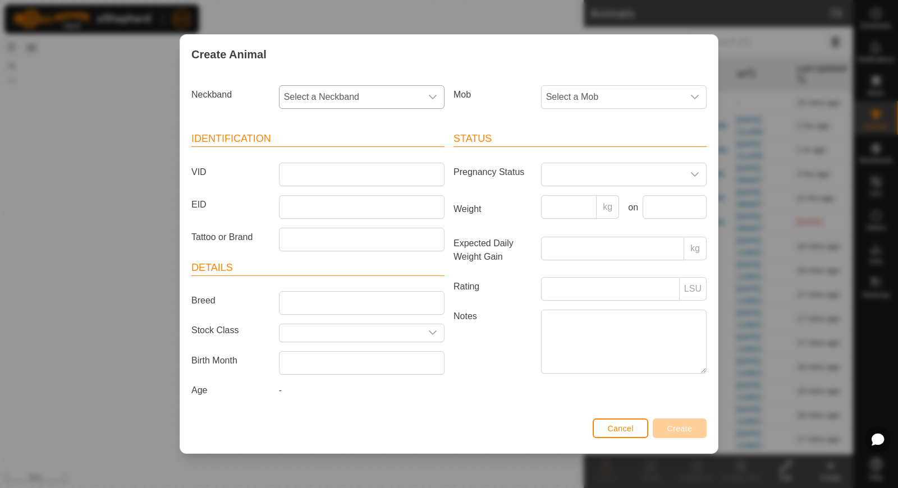
click at [369, 108] on span "Select a Neckband" at bounding box center [350, 97] width 142 height 22
type input "13610"
click at [363, 155] on li "3697313610" at bounding box center [362, 154] width 165 height 22
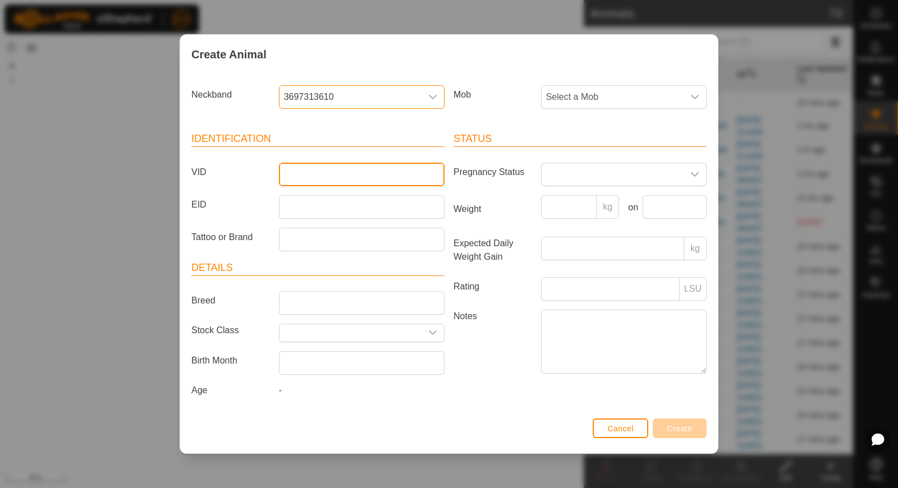
click at [359, 177] on input "VID" at bounding box center [362, 175] width 166 height 24
type input "orange26"
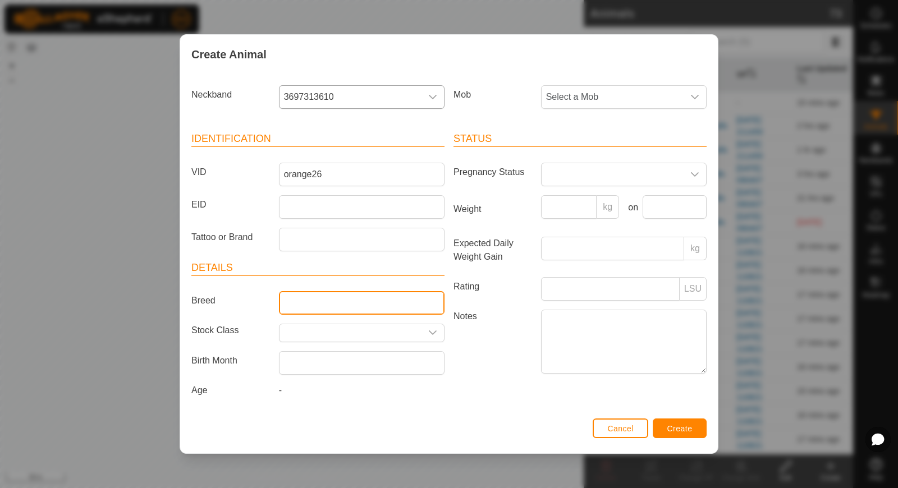
click at [301, 304] on input "Breed" at bounding box center [362, 303] width 166 height 24
type input "Hereford"
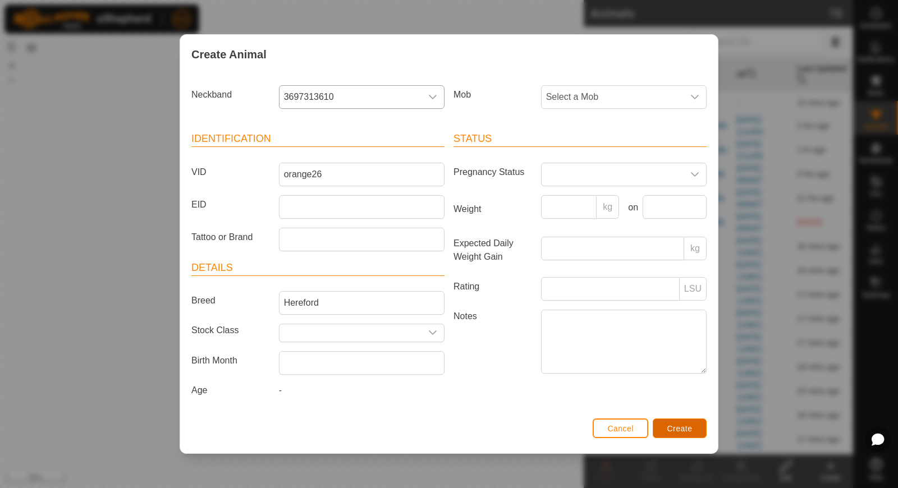
click at [675, 425] on span "Create" at bounding box center [679, 428] width 25 height 9
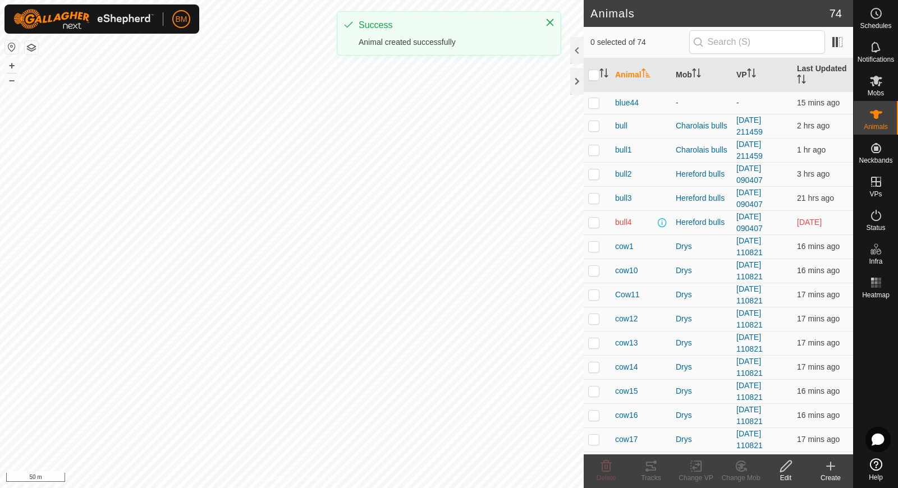
click at [829, 467] on icon at bounding box center [830, 466] width 13 height 13
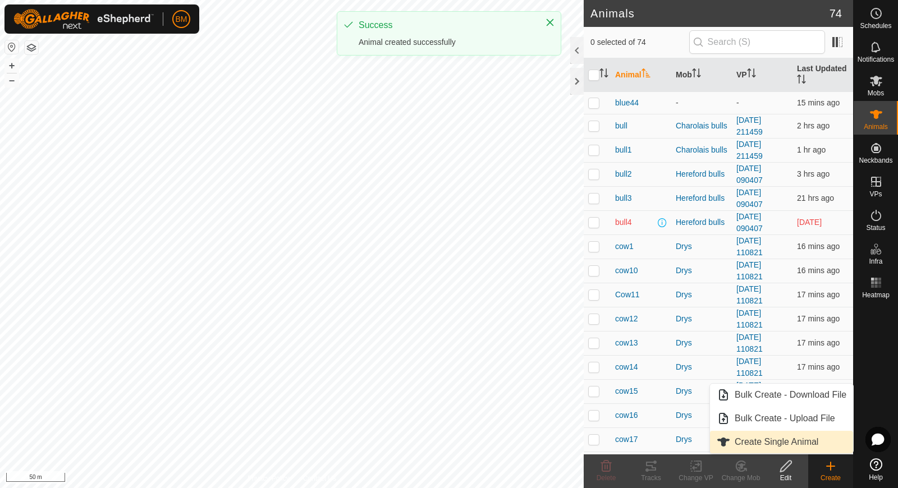
click at [814, 443] on link "Create Single Animal" at bounding box center [781, 442] width 143 height 22
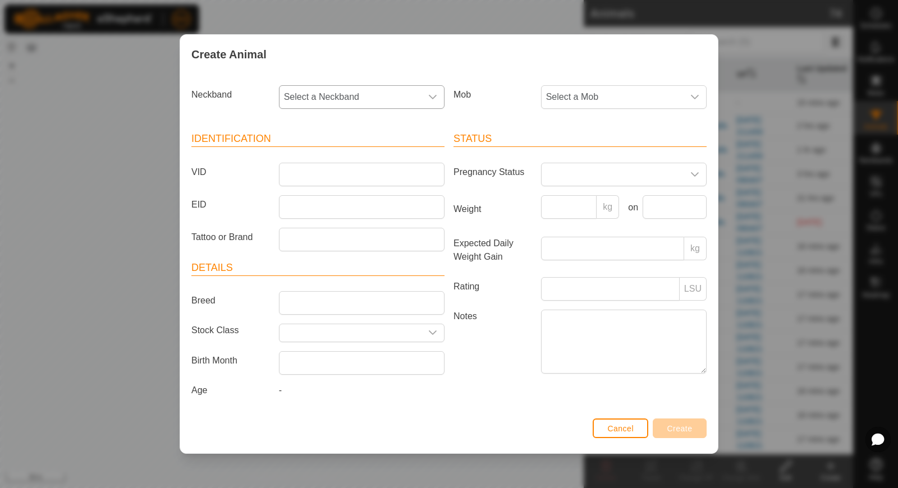
click at [359, 96] on span "Select a Neckband" at bounding box center [350, 97] width 142 height 22
type input "54240"
click at [331, 150] on span "0586254240" at bounding box center [312, 154] width 50 height 13
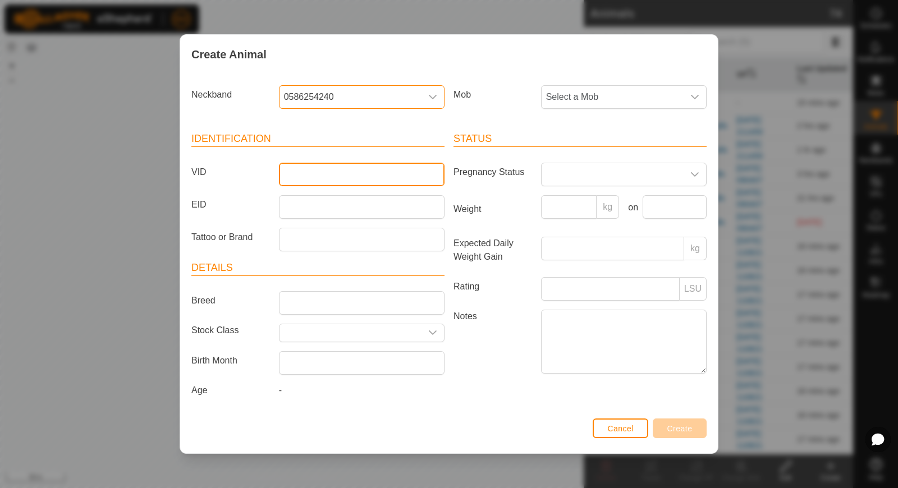
click at [324, 180] on input "VID" at bounding box center [362, 175] width 166 height 24
type input "orange27"
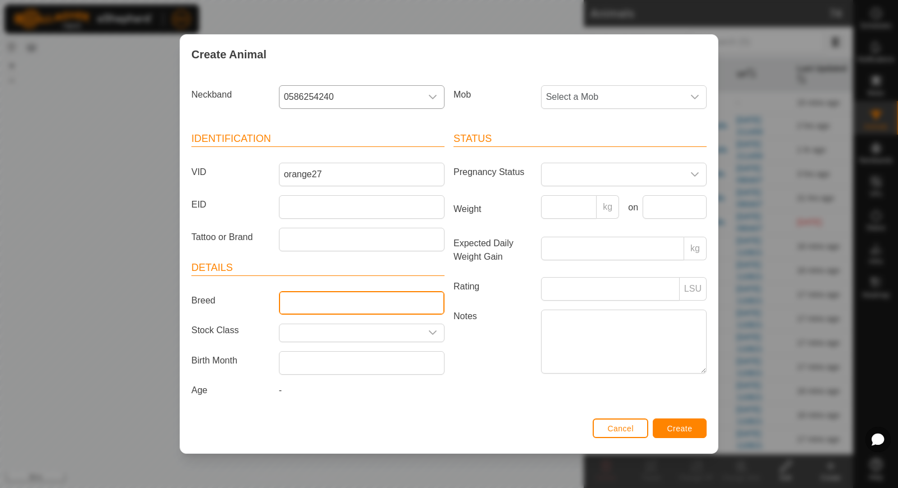
click at [327, 301] on input "Breed" at bounding box center [362, 303] width 166 height 24
type input "Hereford"
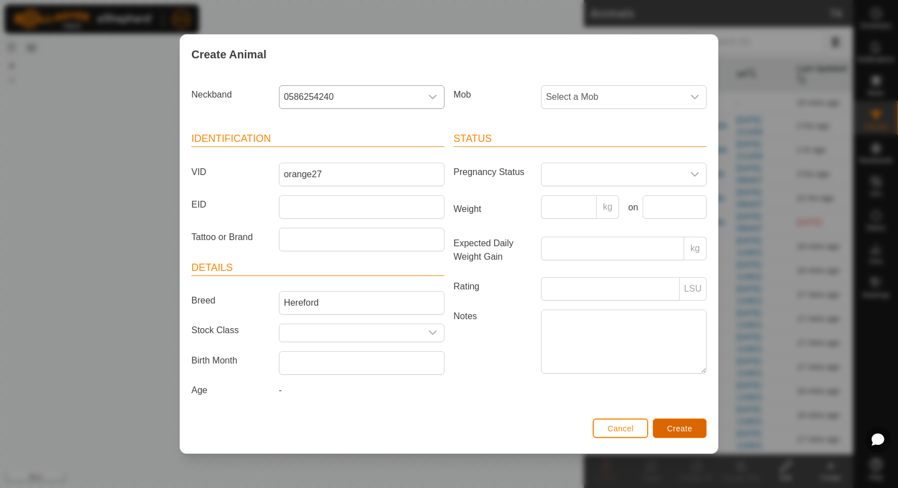
click at [687, 425] on span "Create" at bounding box center [679, 428] width 25 height 9
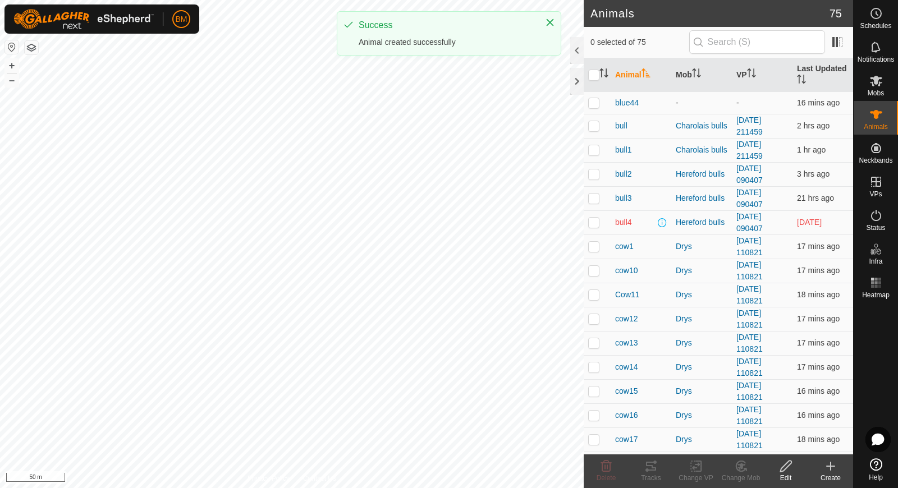
click at [847, 479] on div "Create" at bounding box center [830, 478] width 45 height 10
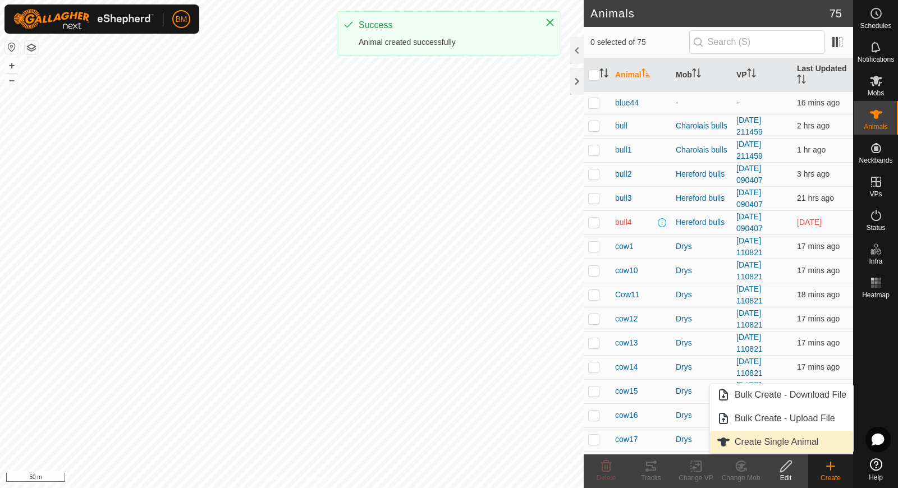
click at [820, 444] on link "Create Single Animal" at bounding box center [781, 442] width 143 height 22
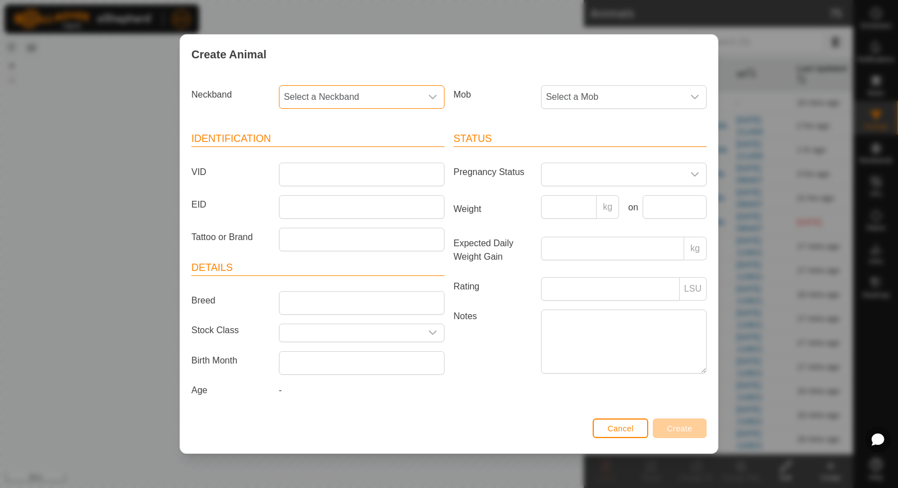
click at [345, 104] on span "Select a Neckband" at bounding box center [350, 97] width 142 height 22
type input "66265"
click at [338, 153] on li "2907166265" at bounding box center [362, 154] width 165 height 22
click at [335, 175] on input "VID" at bounding box center [362, 175] width 166 height 24
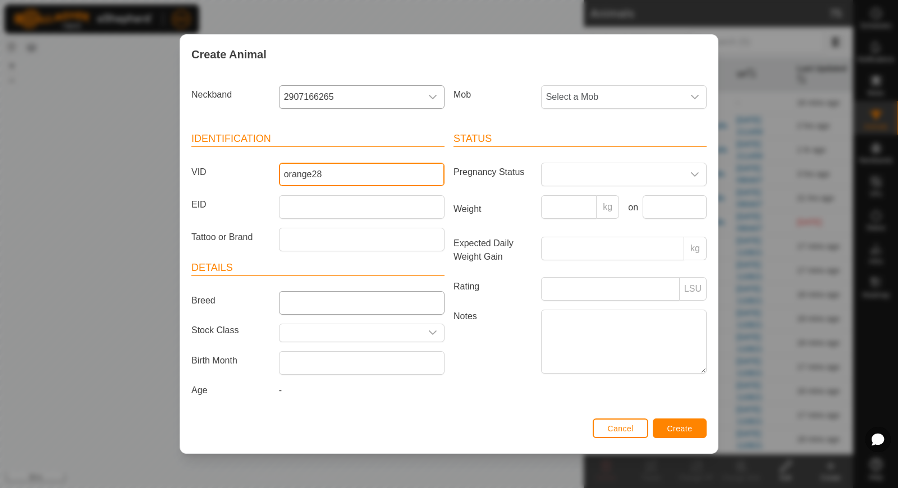
type input "orange28"
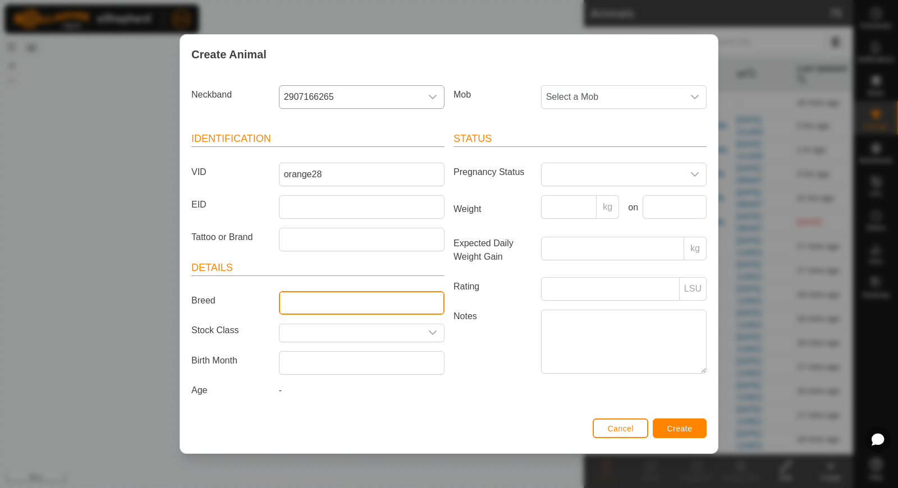
click at [331, 301] on input "Breed" at bounding box center [362, 303] width 166 height 24
type input "Hereford"
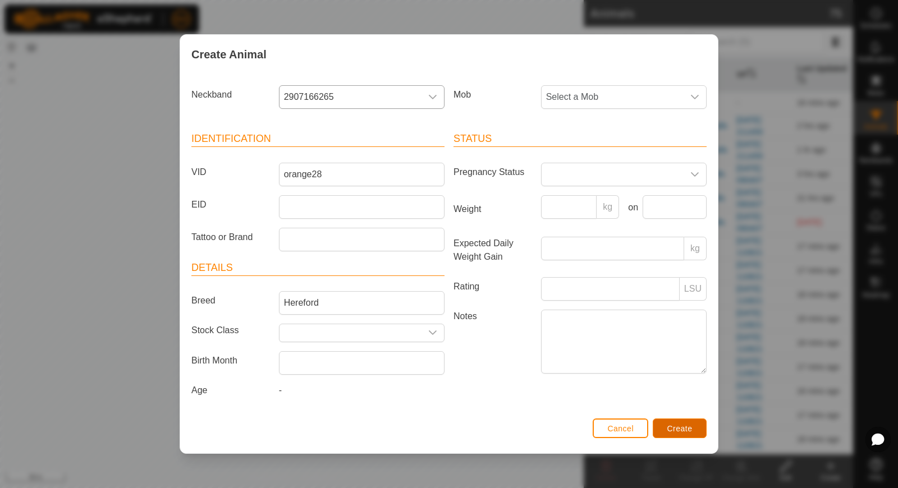
click at [669, 424] on span "Create" at bounding box center [679, 428] width 25 height 9
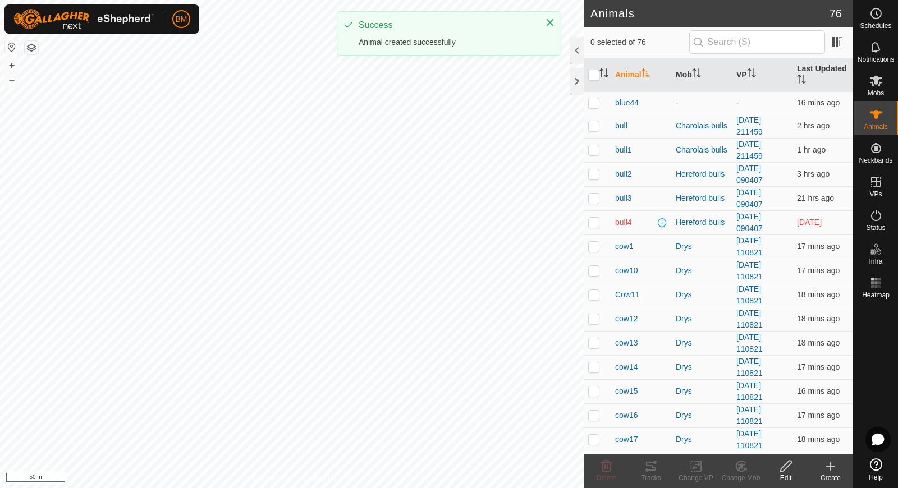
click at [832, 476] on div "Create" at bounding box center [830, 478] width 45 height 10
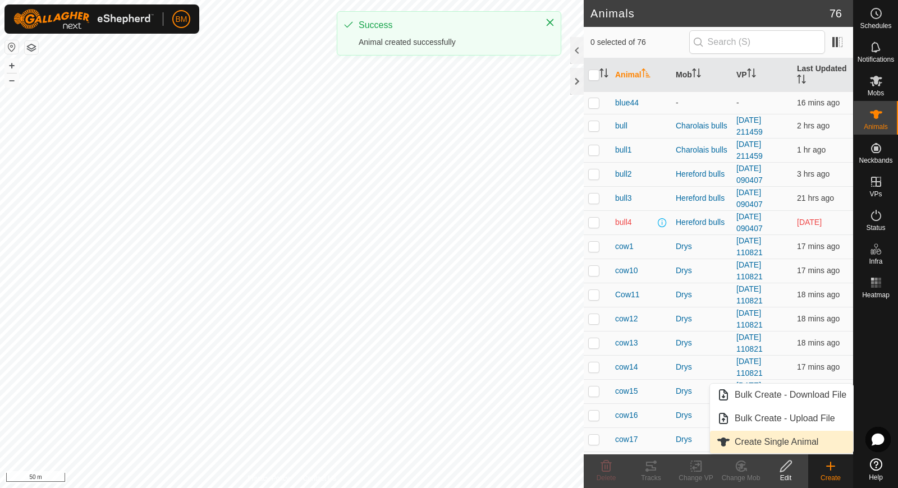
click at [817, 442] on link "Create Single Animal" at bounding box center [781, 442] width 143 height 22
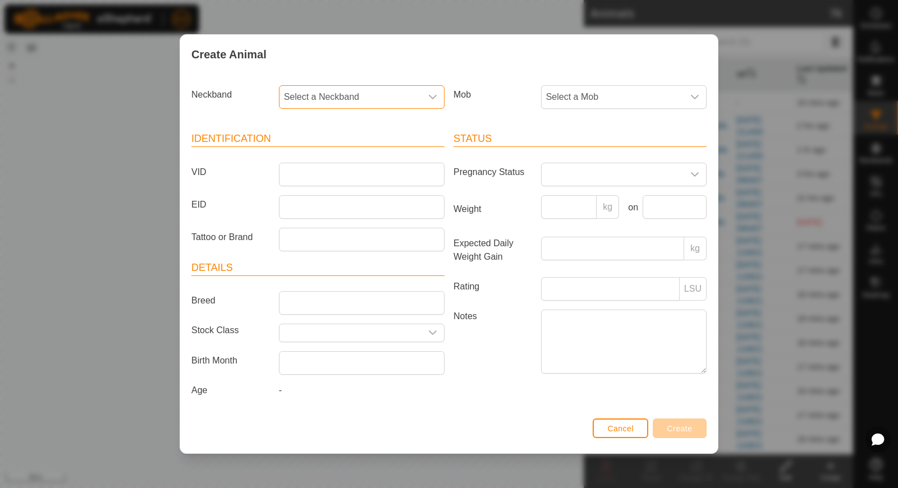
click at [341, 103] on span "Select a Neckband" at bounding box center [350, 97] width 142 height 22
type input "91922"
click at [337, 159] on li "0849291922" at bounding box center [362, 154] width 165 height 22
click at [334, 176] on input "VID" at bounding box center [362, 175] width 166 height 24
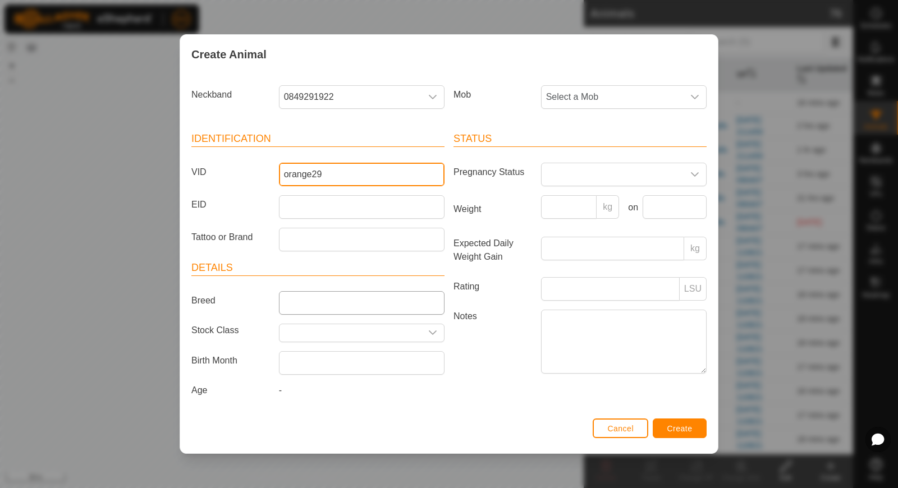
type input "orange29"
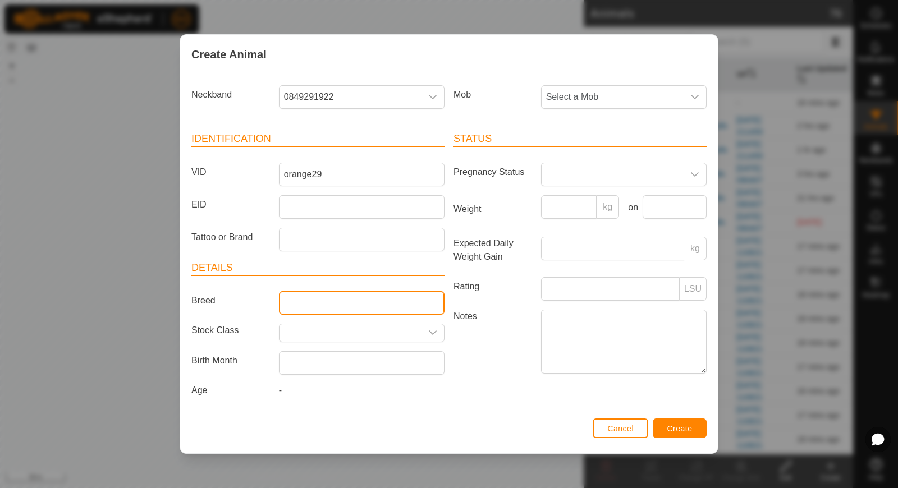
click at [315, 295] on input "Breed" at bounding box center [362, 303] width 166 height 24
type input "Hereford"
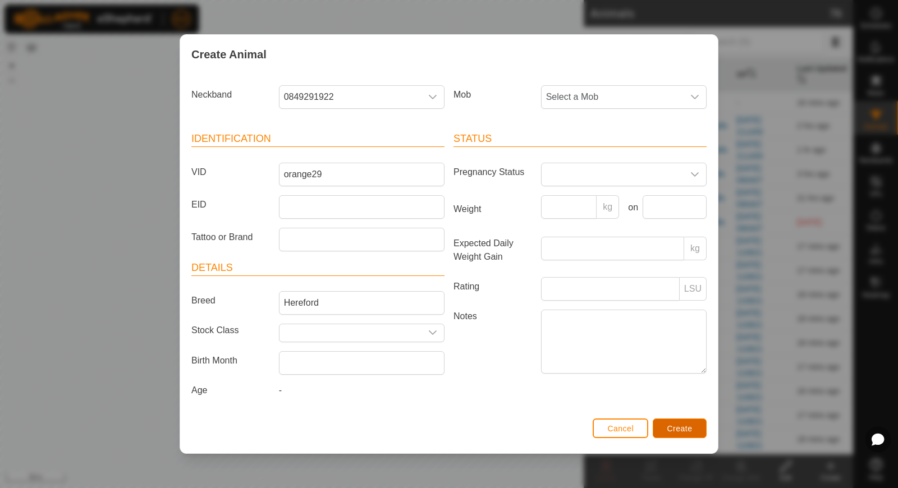
click at [680, 429] on span "Create" at bounding box center [679, 428] width 25 height 9
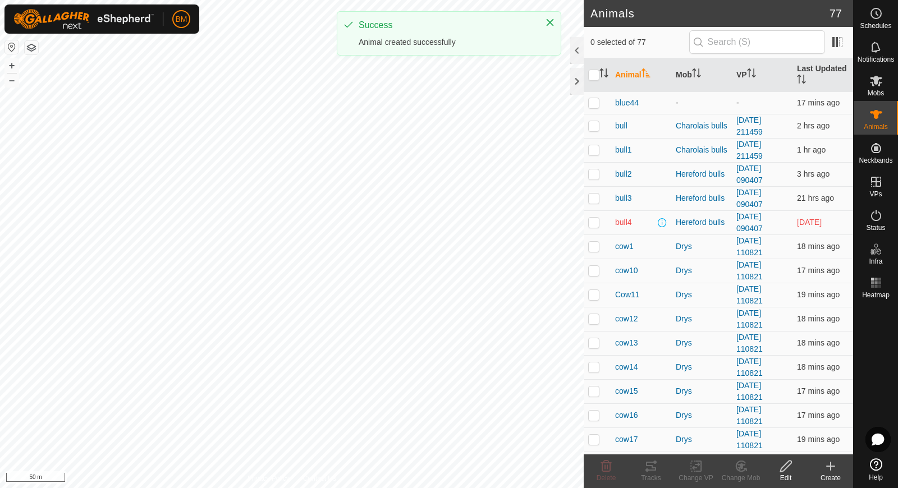
click at [838, 469] on create-svg-icon at bounding box center [830, 466] width 45 height 13
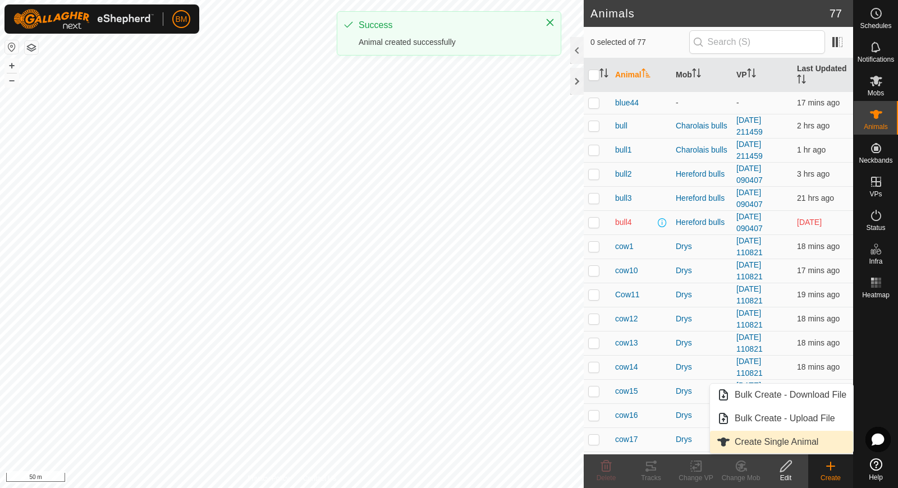
click at [815, 439] on link "Create Single Animal" at bounding box center [781, 442] width 143 height 22
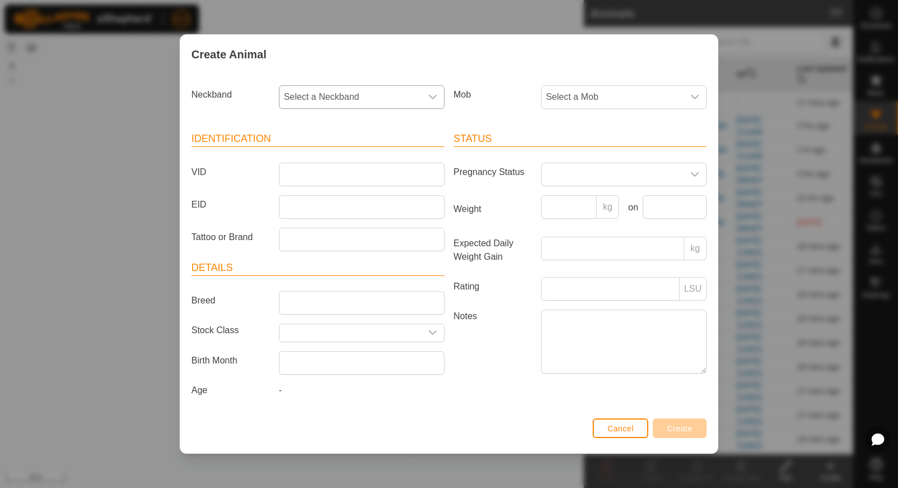
click at [329, 89] on span "Select a Neckband" at bounding box center [350, 97] width 142 height 22
type input "26677"
click at [321, 159] on li "3754726677" at bounding box center [362, 154] width 165 height 22
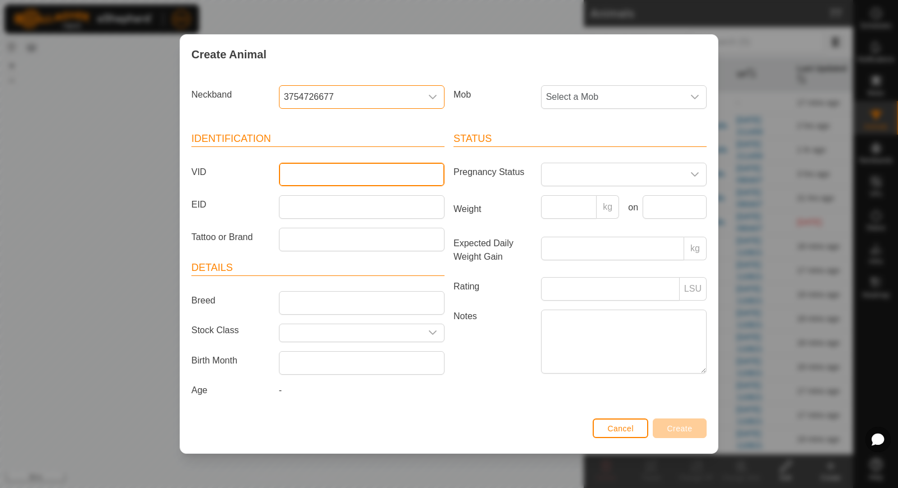
click at [315, 174] on input "VID" at bounding box center [362, 175] width 166 height 24
type input "orange30"
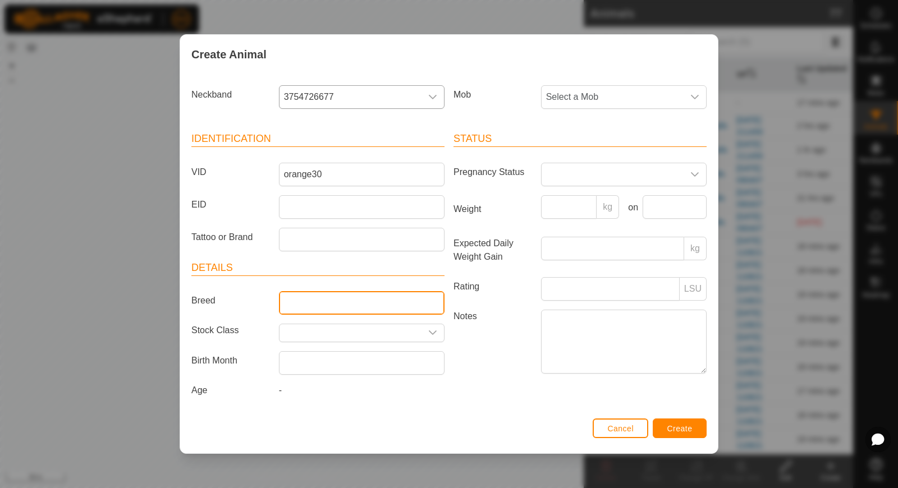
click at [315, 298] on input "Breed" at bounding box center [362, 303] width 166 height 24
type input "Hereford"
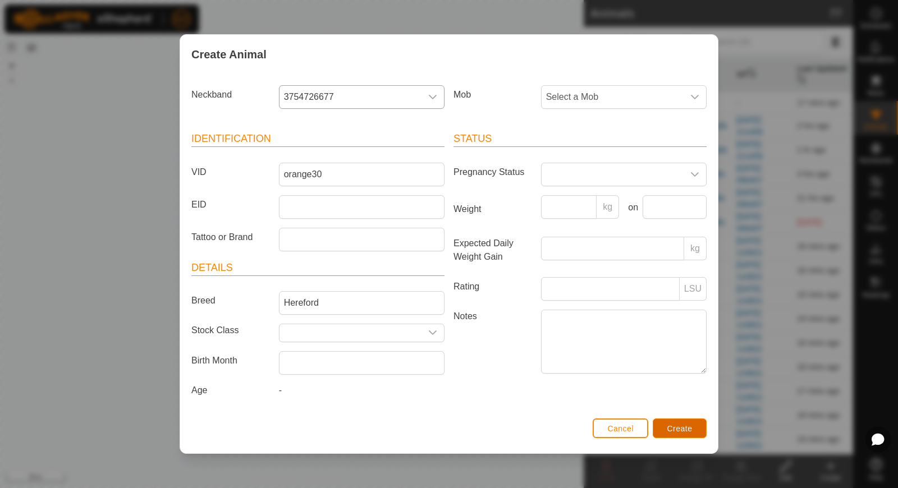
click at [664, 428] on button "Create" at bounding box center [680, 429] width 54 height 20
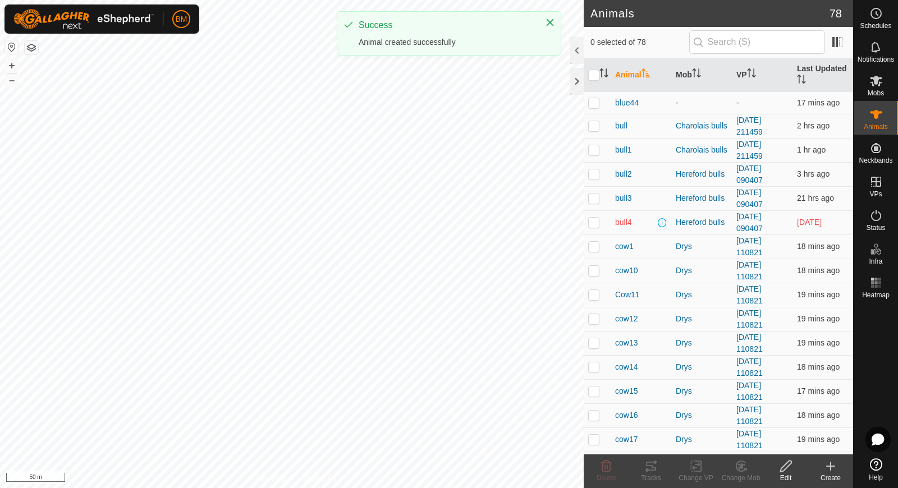
click at [830, 466] on icon at bounding box center [830, 466] width 13 height 13
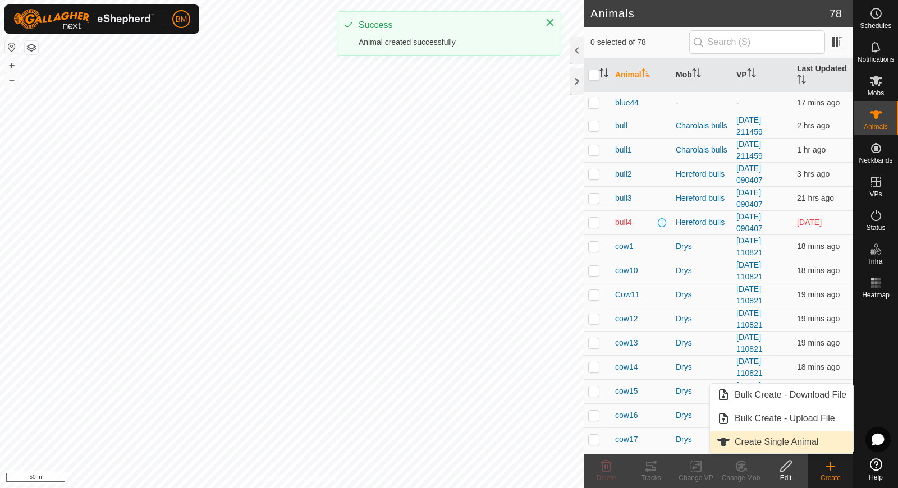
click at [814, 443] on link "Create Single Animal" at bounding box center [781, 442] width 143 height 22
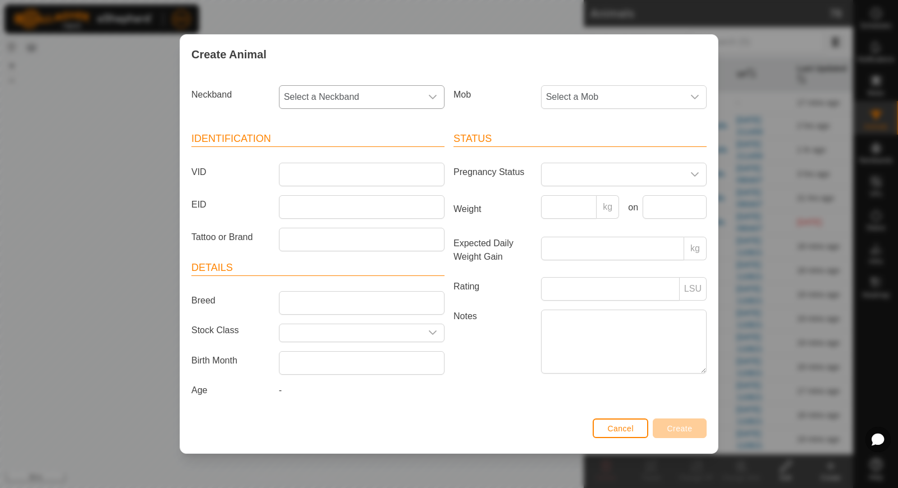
click at [415, 103] on span "Select a Neckband" at bounding box center [350, 97] width 142 height 22
click at [313, 127] on input "76133" at bounding box center [363, 127] width 152 height 24
click at [312, 127] on input "76133" at bounding box center [363, 127] width 152 height 24
type input "76113"
click at [325, 153] on li "1669676113" at bounding box center [362, 154] width 165 height 22
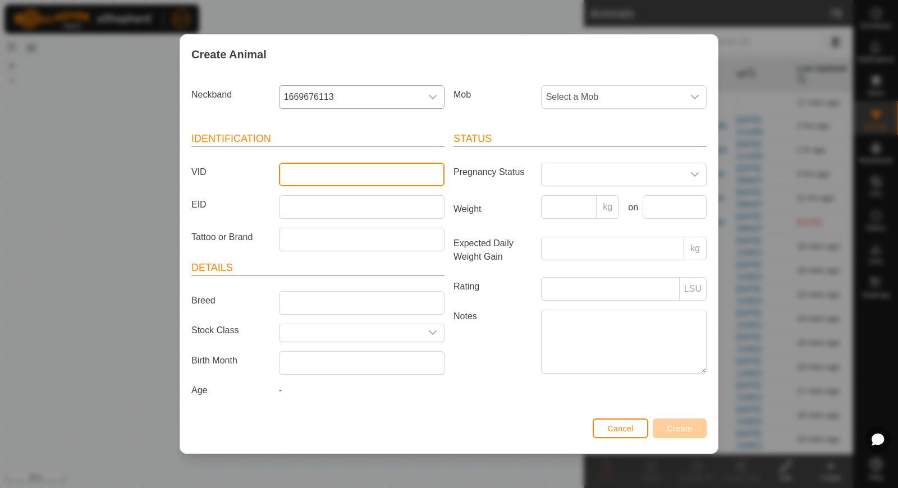
click at [319, 169] on input "VID" at bounding box center [362, 175] width 166 height 24
type input "orange31"
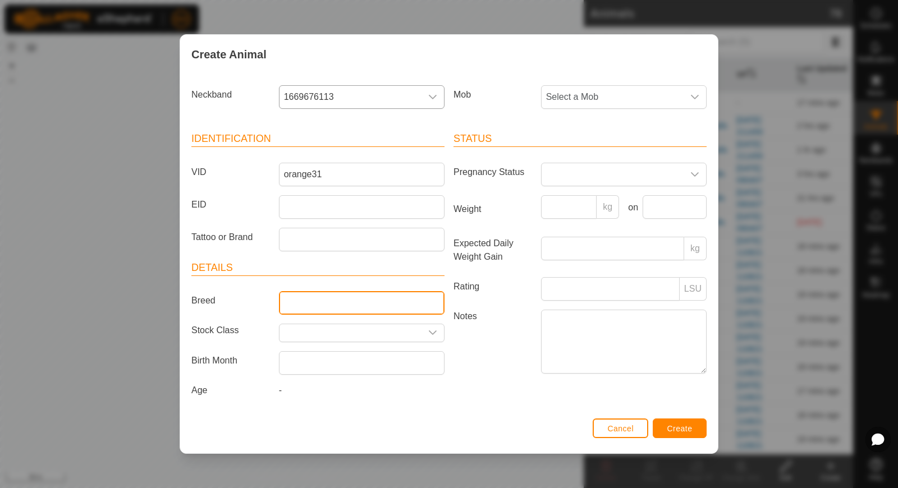
click at [313, 304] on input "Breed" at bounding box center [362, 303] width 166 height 24
type input "Hereford"
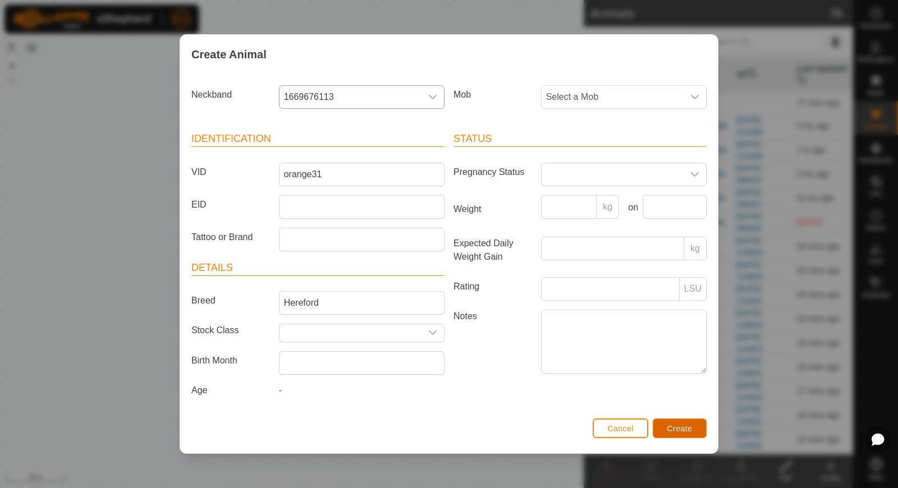
click at [673, 431] on span "Create" at bounding box center [679, 428] width 25 height 9
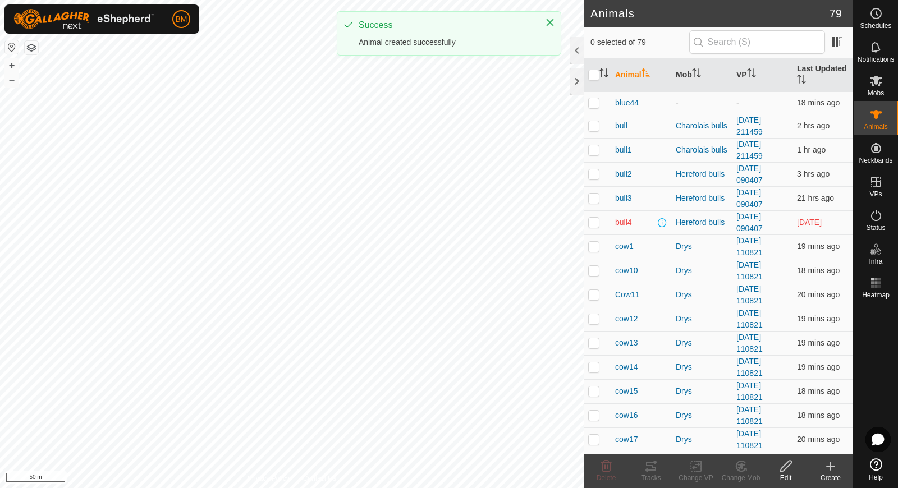
click at [828, 461] on icon at bounding box center [830, 466] width 13 height 13
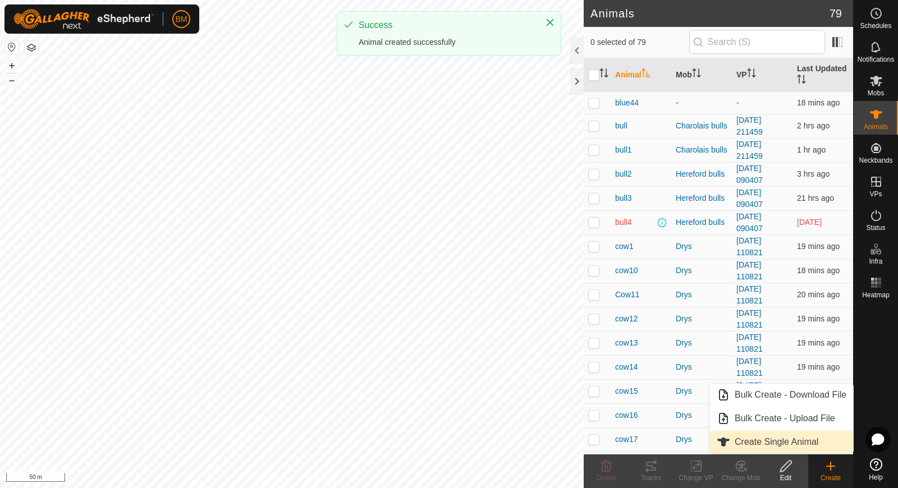
click at [815, 435] on link "Create Single Animal" at bounding box center [781, 442] width 143 height 22
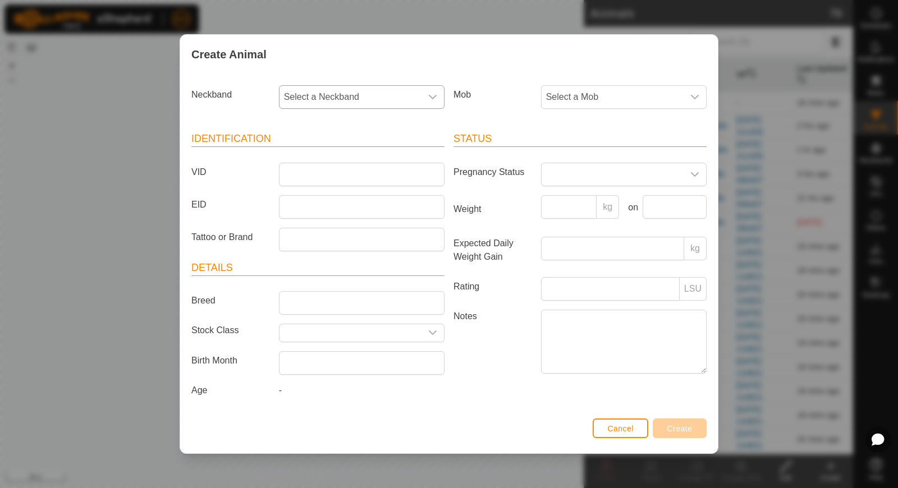
click at [400, 95] on span "Select a Neckband" at bounding box center [350, 97] width 142 height 22
type input "38330"
click at [370, 155] on li "1734938330" at bounding box center [362, 154] width 165 height 22
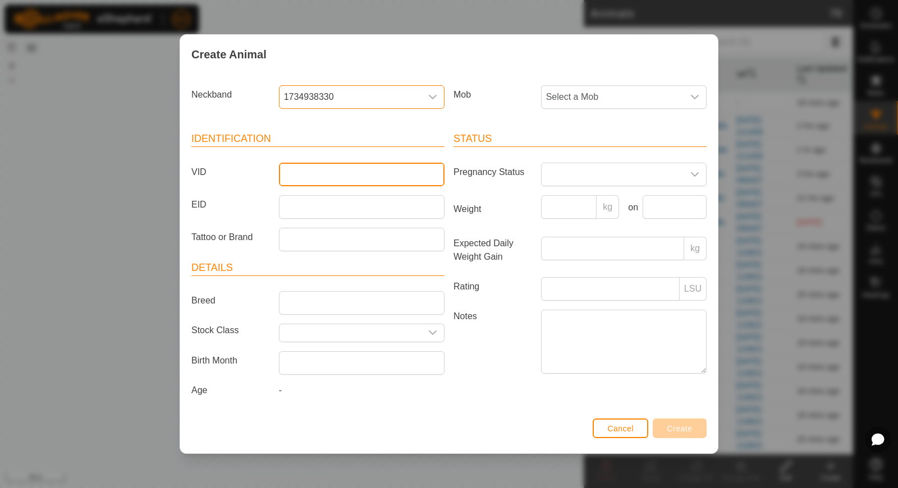
click at [350, 176] on input "VID" at bounding box center [362, 175] width 166 height 24
type input "orange32"
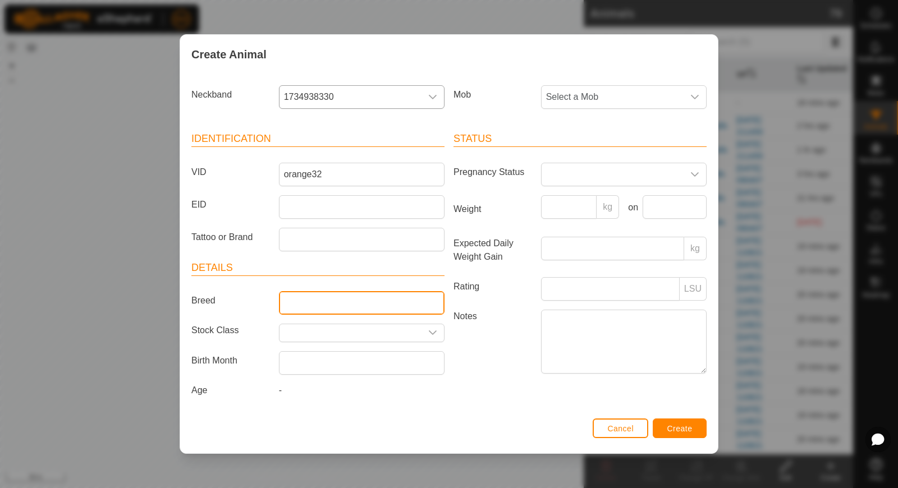
click at [321, 305] on input "Breed" at bounding box center [362, 303] width 166 height 24
type input "Hereford"
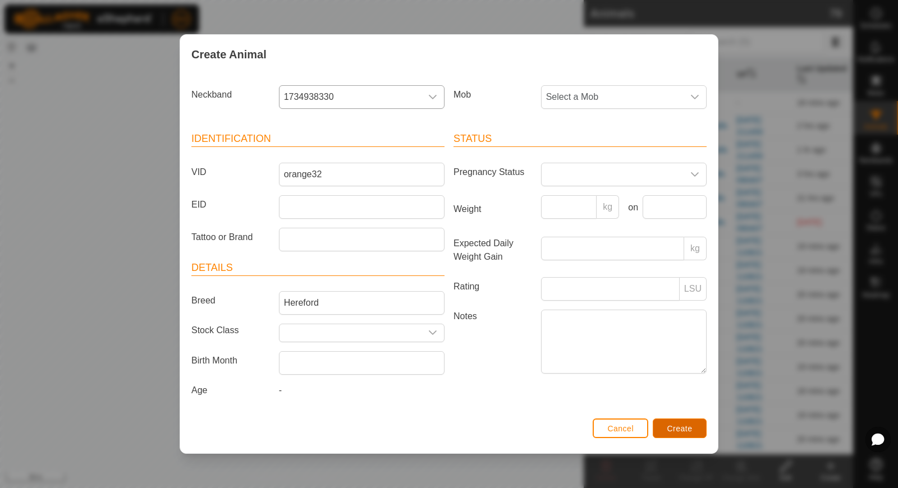
click at [669, 424] on span "Create" at bounding box center [679, 428] width 25 height 9
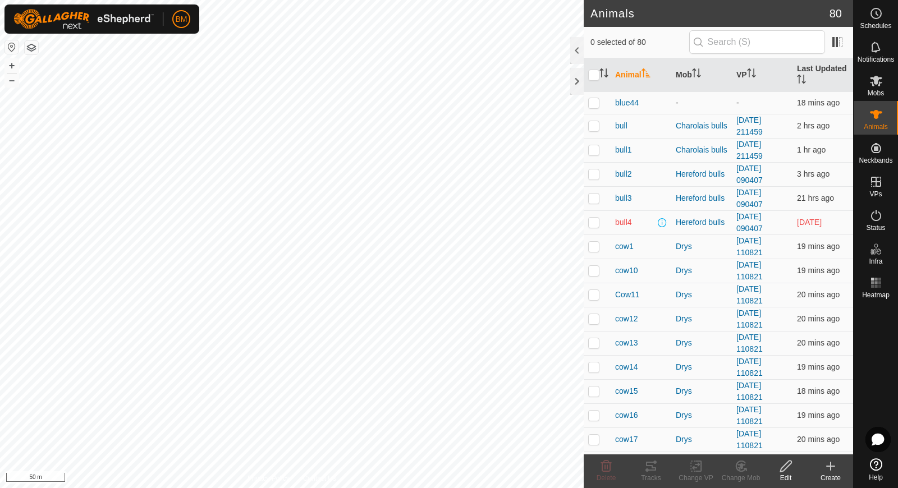
click at [834, 475] on div "Create" at bounding box center [830, 478] width 45 height 10
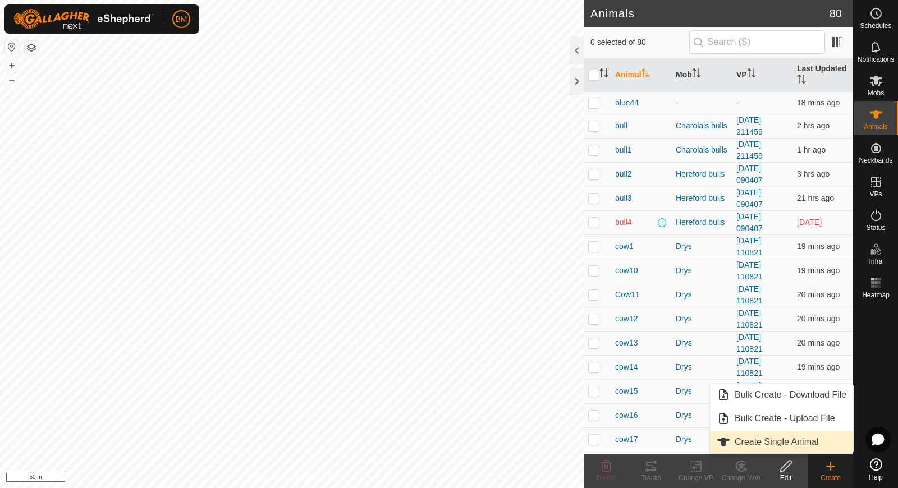
click at [790, 444] on link "Create Single Animal" at bounding box center [781, 442] width 143 height 22
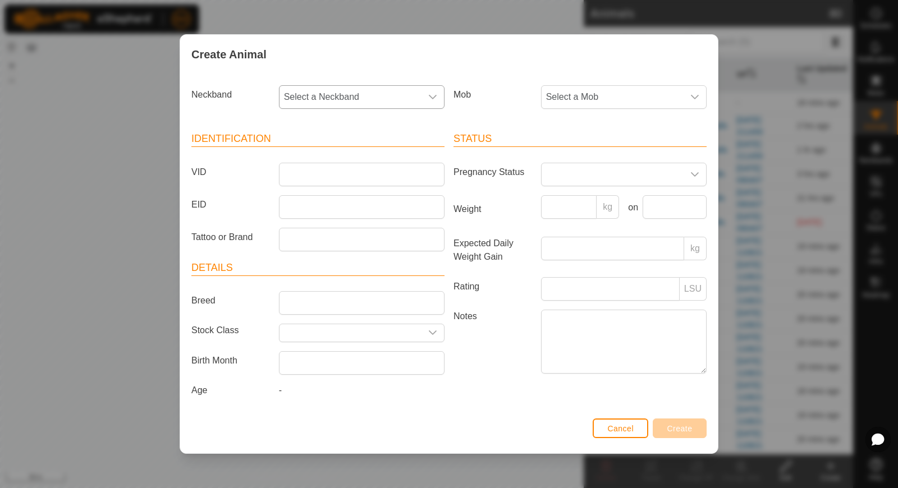
click at [348, 99] on span "Select a Neckband" at bounding box center [350, 97] width 142 height 22
type input "50170"
click at [343, 147] on li "2465450170" at bounding box center [362, 154] width 165 height 22
click at [328, 170] on input "VID" at bounding box center [362, 175] width 166 height 24
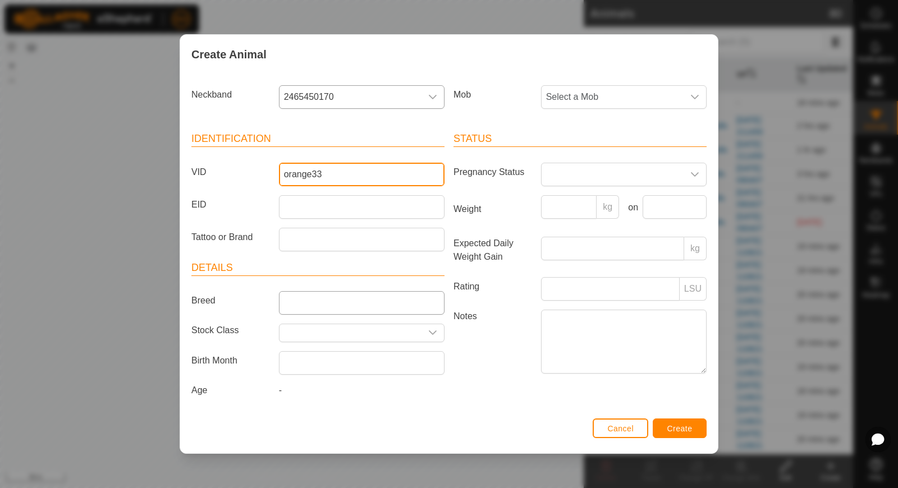
type input "orange33"
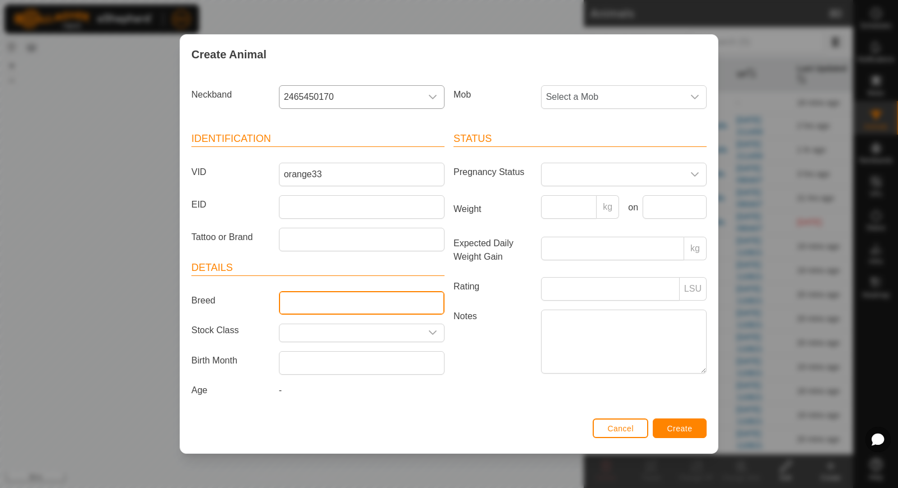
click at [310, 296] on input "Breed" at bounding box center [362, 303] width 166 height 24
type input "Hereford"
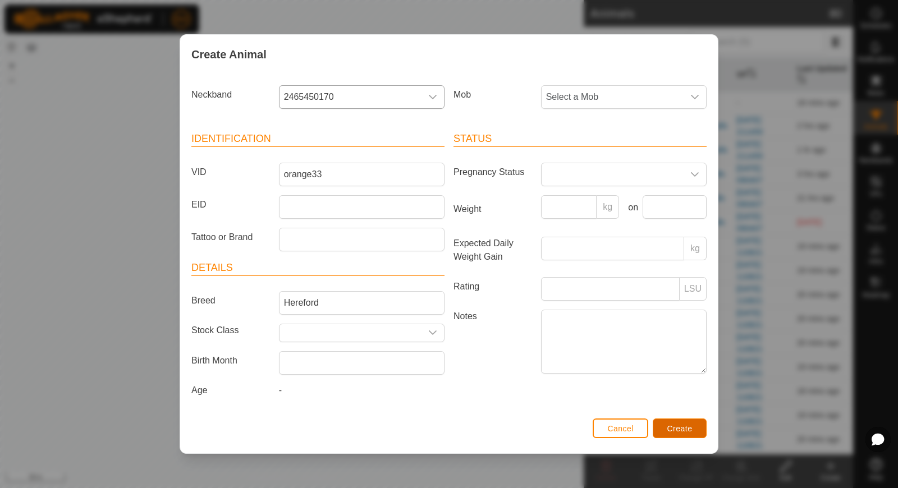
click at [655, 424] on button "Create" at bounding box center [680, 429] width 54 height 20
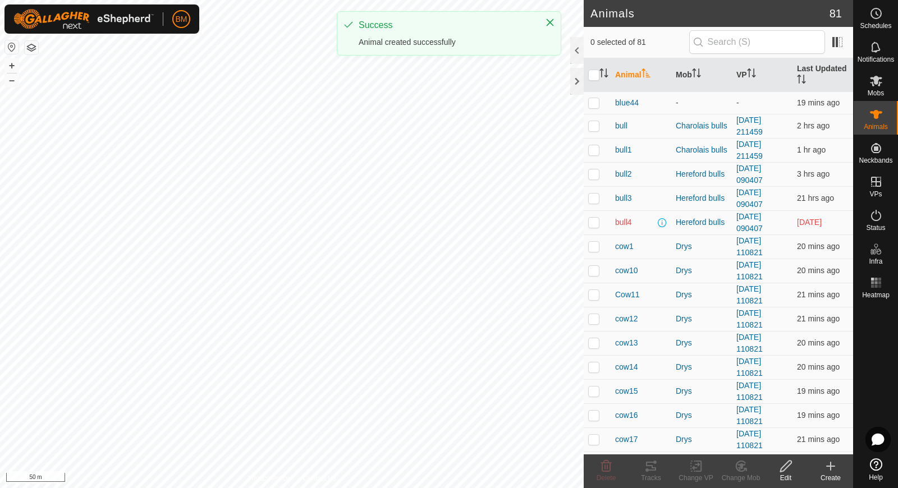
click at [834, 464] on icon at bounding box center [830, 466] width 13 height 13
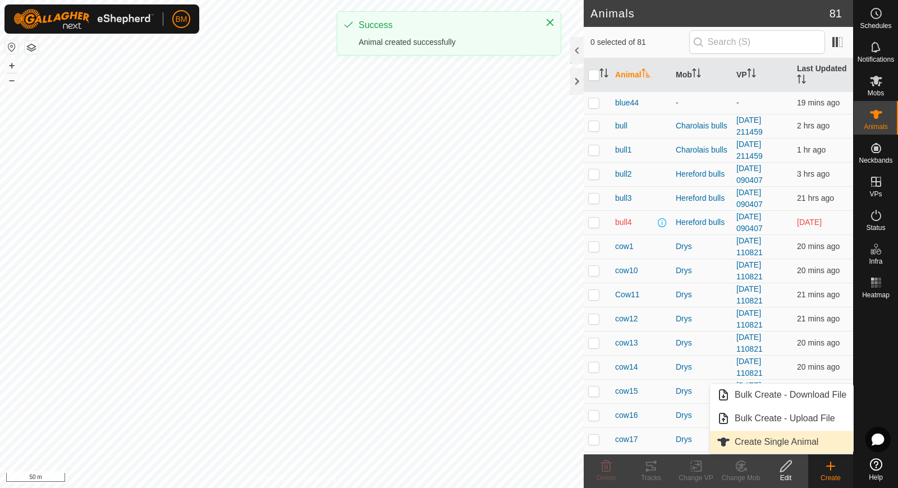
click at [810, 442] on link "Create Single Animal" at bounding box center [781, 442] width 143 height 22
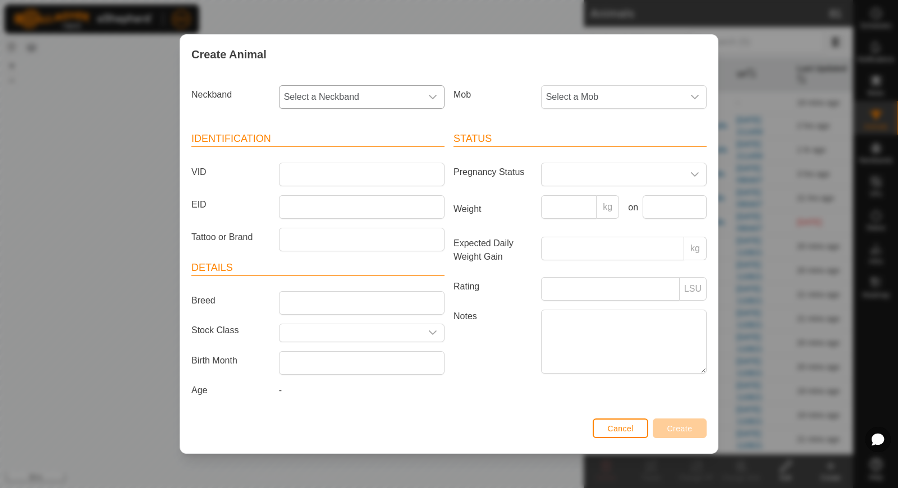
click at [381, 96] on span "Select a Neckband" at bounding box center [350, 97] width 142 height 22
type input "6"
type input "26418"
click at [333, 161] on li "2157626418" at bounding box center [362, 154] width 165 height 22
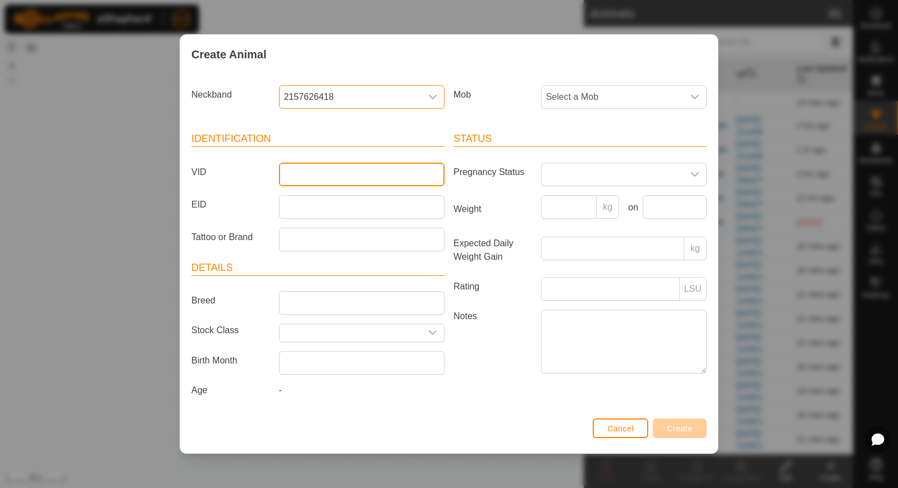
click at [325, 173] on input "VID" at bounding box center [362, 175] width 166 height 24
type input "orange35"
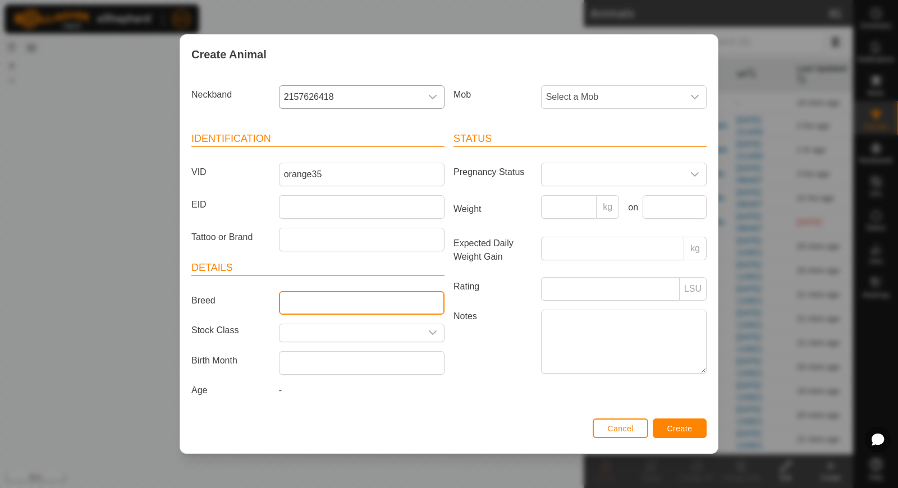
click at [303, 295] on input "Breed" at bounding box center [362, 303] width 166 height 24
type input "Hereford"
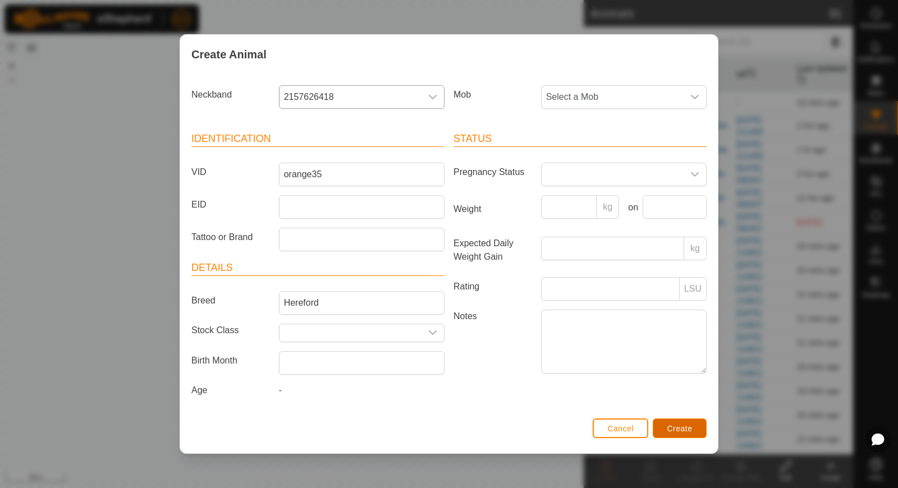
click at [694, 425] on button "Create" at bounding box center [680, 429] width 54 height 20
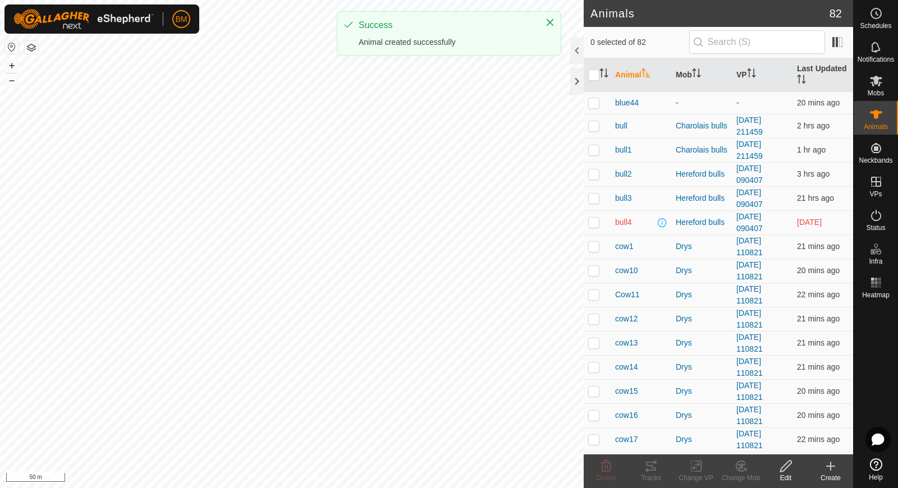
click at [831, 467] on icon at bounding box center [830, 466] width 13 height 13
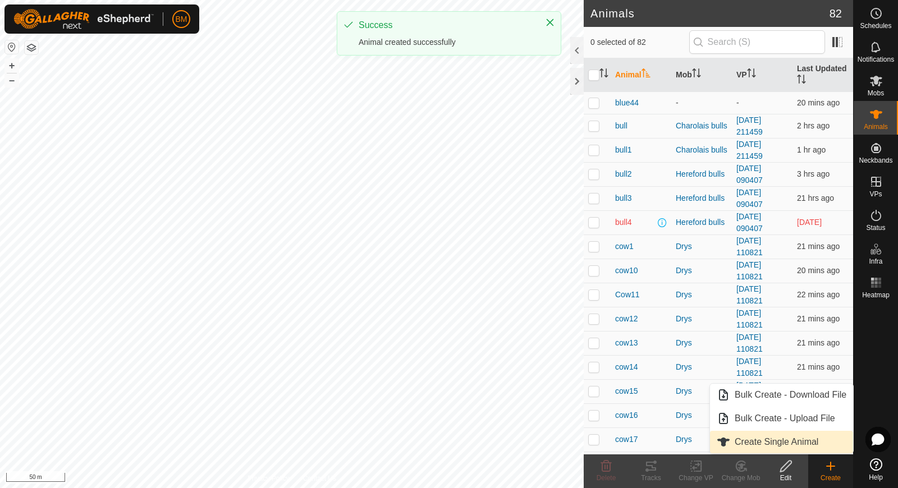
click at [804, 438] on link "Create Single Animal" at bounding box center [781, 442] width 143 height 22
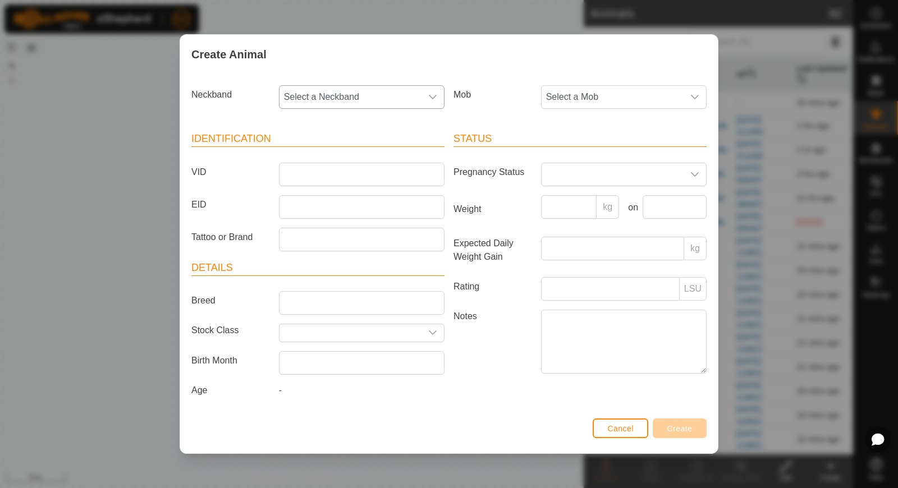
click at [364, 89] on span "Select a Neckband" at bounding box center [350, 97] width 142 height 22
type input "82416"
click at [340, 155] on li "0046982416" at bounding box center [362, 154] width 165 height 22
click at [334, 176] on input "VID" at bounding box center [362, 175] width 166 height 24
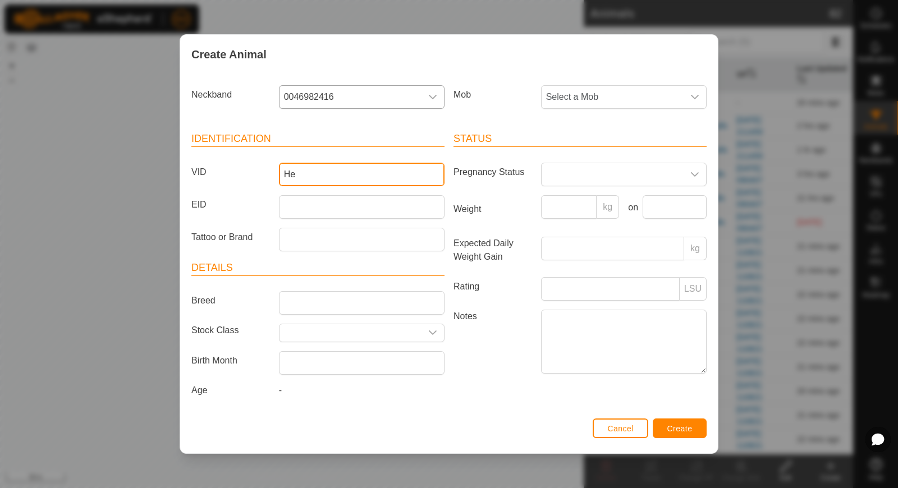
type input "H"
type input "orange34"
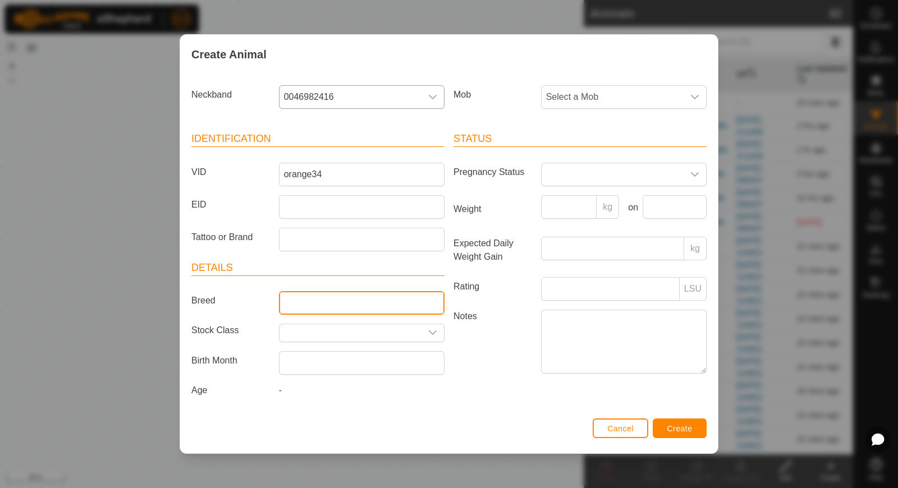
click at [305, 305] on input "Breed" at bounding box center [362, 303] width 166 height 24
type input "Hereford"
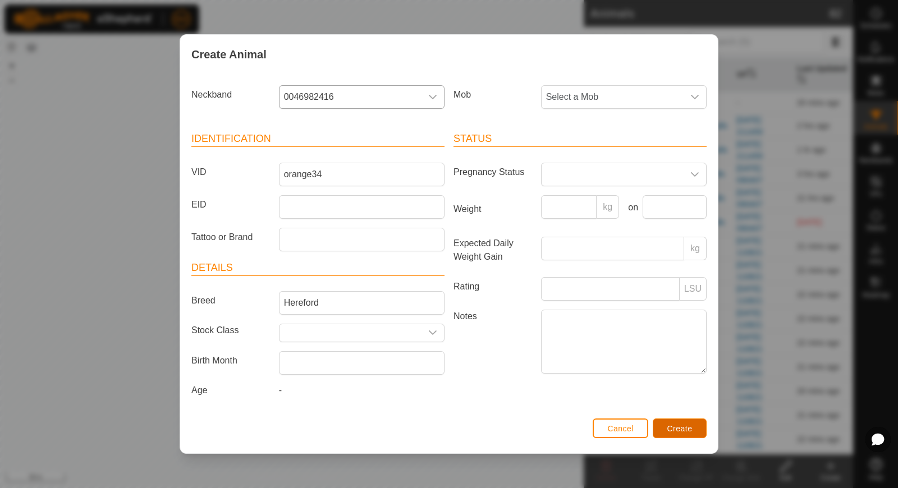
click at [672, 424] on span "Create" at bounding box center [679, 428] width 25 height 9
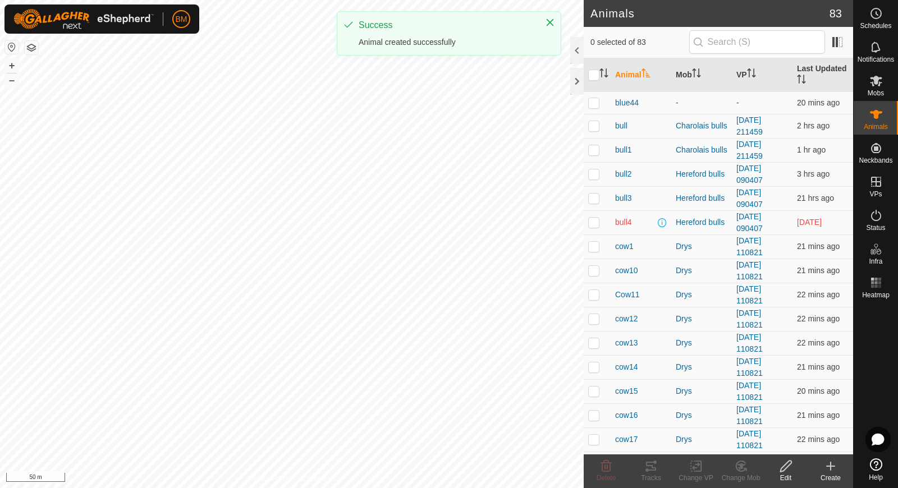
click at [821, 470] on create-svg-icon at bounding box center [830, 466] width 45 height 13
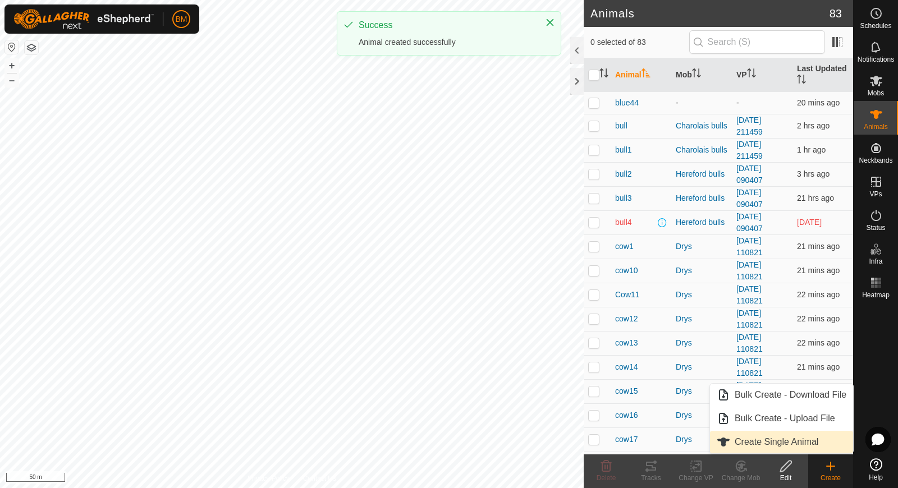
click at [815, 446] on link "Create Single Animal" at bounding box center [781, 442] width 143 height 22
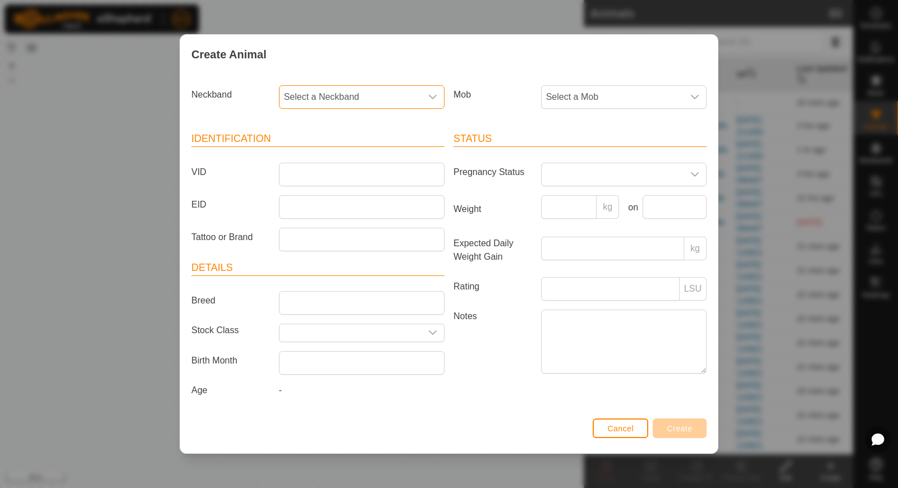
click at [364, 93] on span "Select a Neckband" at bounding box center [350, 97] width 142 height 22
type input "89497"
click at [353, 148] on li "1234089497" at bounding box center [362, 154] width 165 height 22
click at [345, 173] on input "VID" at bounding box center [362, 175] width 166 height 24
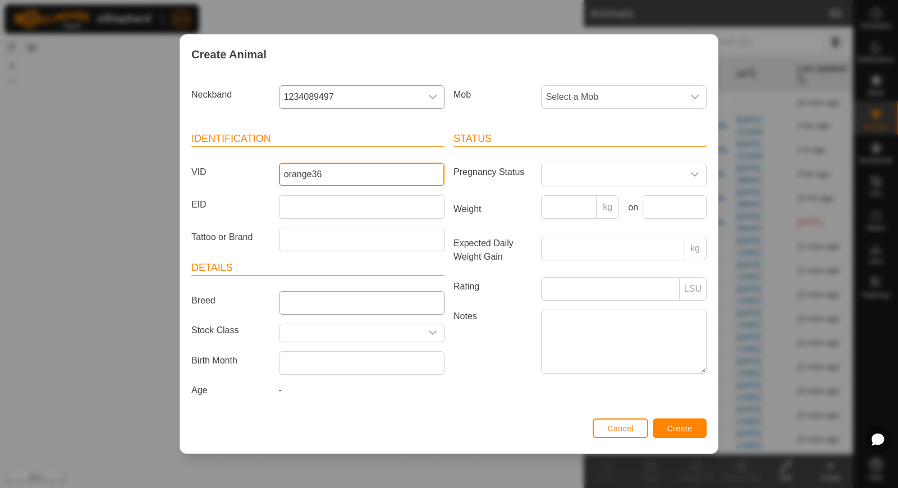
type input "orange36"
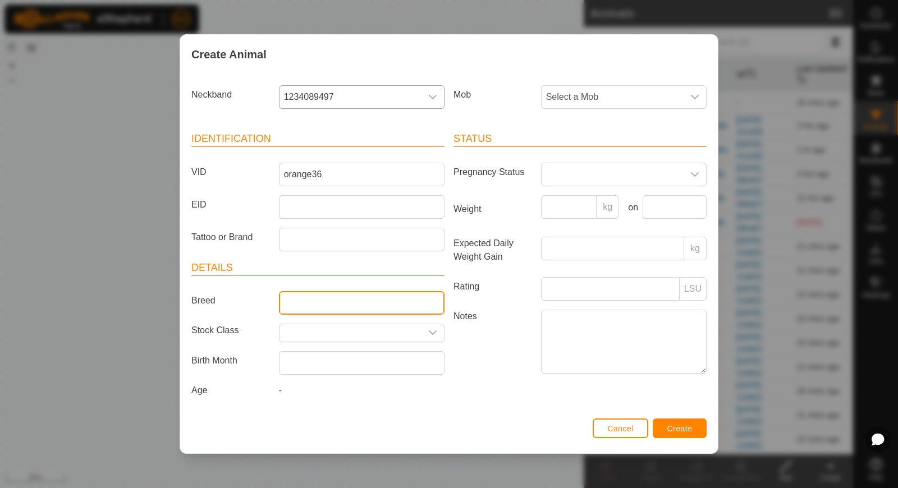
click at [317, 301] on input "Breed" at bounding box center [362, 303] width 166 height 24
type input "Hereford"
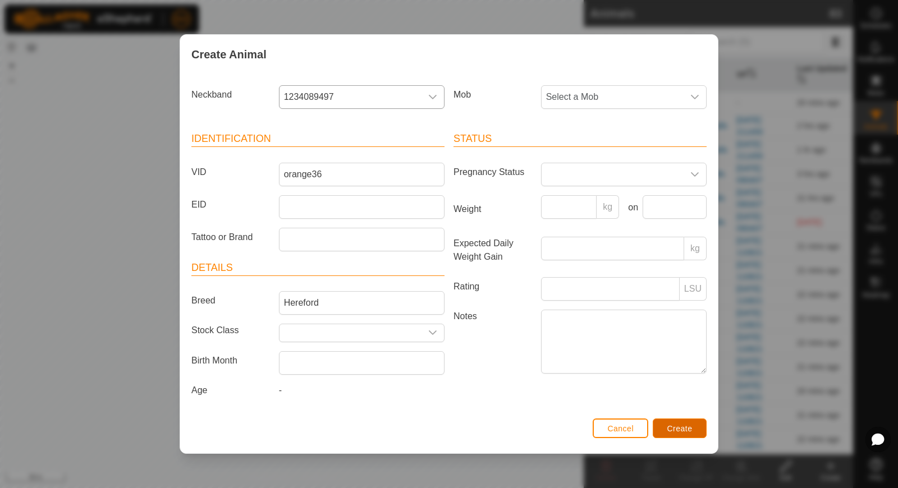
click at [671, 429] on span "Create" at bounding box center [679, 428] width 25 height 9
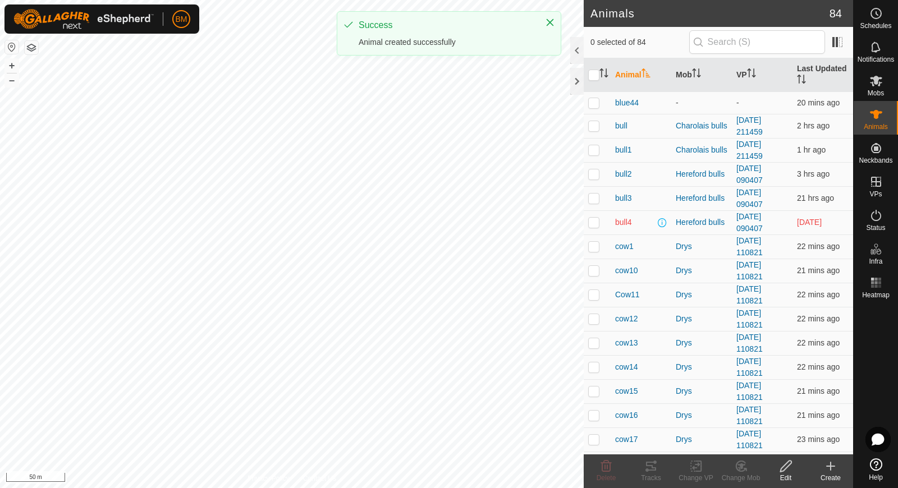
click at [827, 466] on icon at bounding box center [831, 466] width 8 height 0
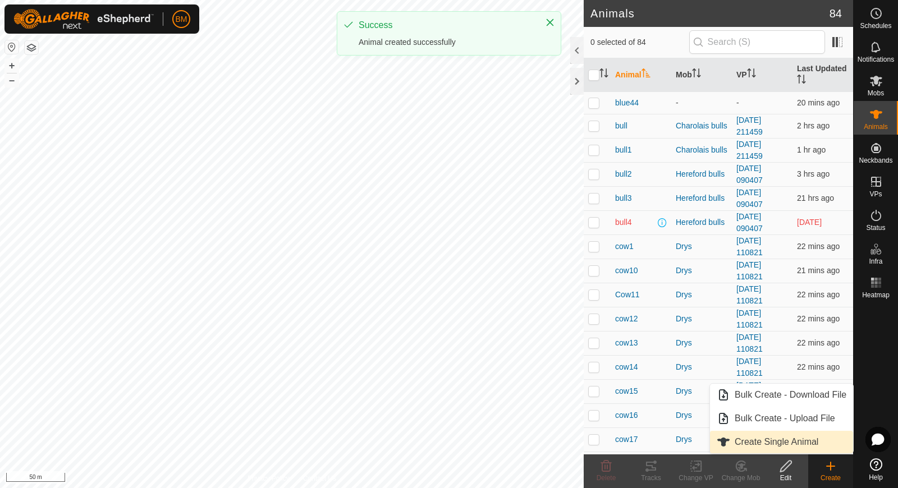
click at [814, 442] on link "Create Single Animal" at bounding box center [781, 442] width 143 height 22
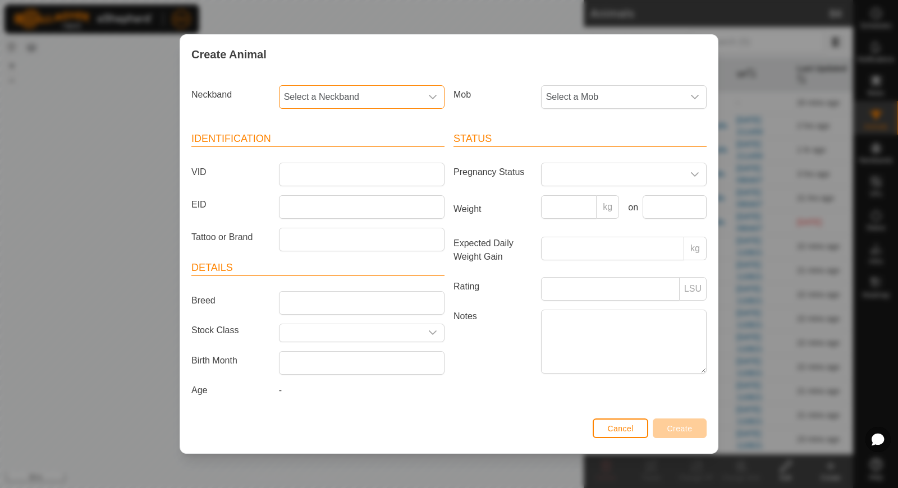
click at [380, 95] on span "Select a Neckband" at bounding box center [350, 97] width 142 height 22
type input "8"
type input "0"
type input "71414"
click at [86, 200] on div "Create Animal Neckband Select a Neckband 71414 0734371414 Mob Select a Mob Iden…" at bounding box center [449, 244] width 898 height 488
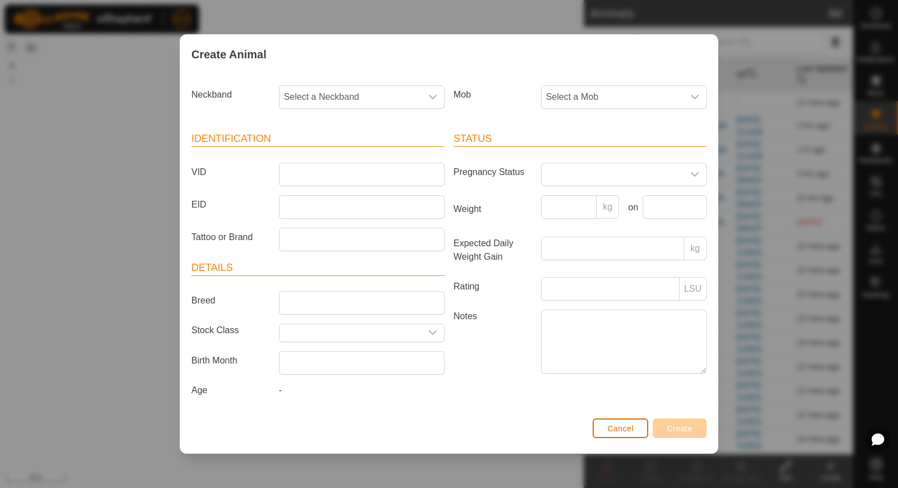
click at [630, 426] on span "Cancel" at bounding box center [620, 428] width 26 height 9
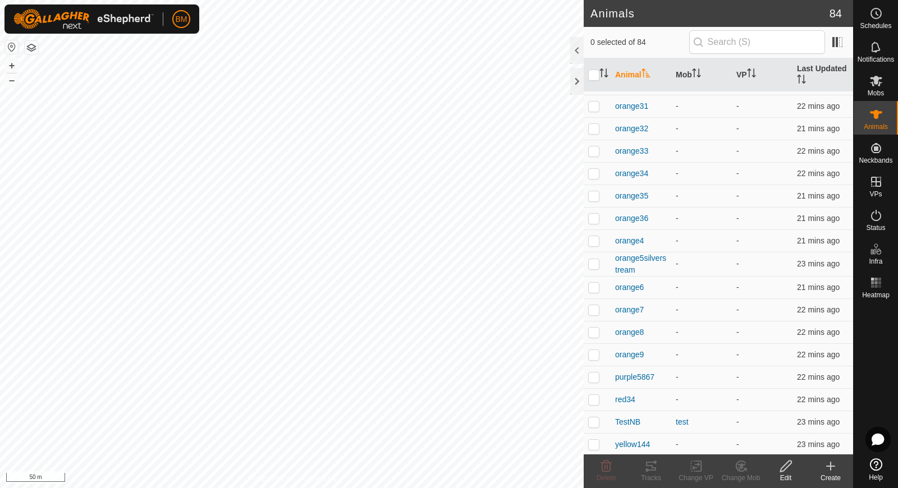
scroll to position [1548, 0]
click at [678, 212] on div "-" at bounding box center [702, 218] width 52 height 12
click at [589, 213] on p-checkbox at bounding box center [593, 217] width 11 height 9
click at [596, 213] on p-checkbox at bounding box center [593, 217] width 11 height 9
checkbox input "false"
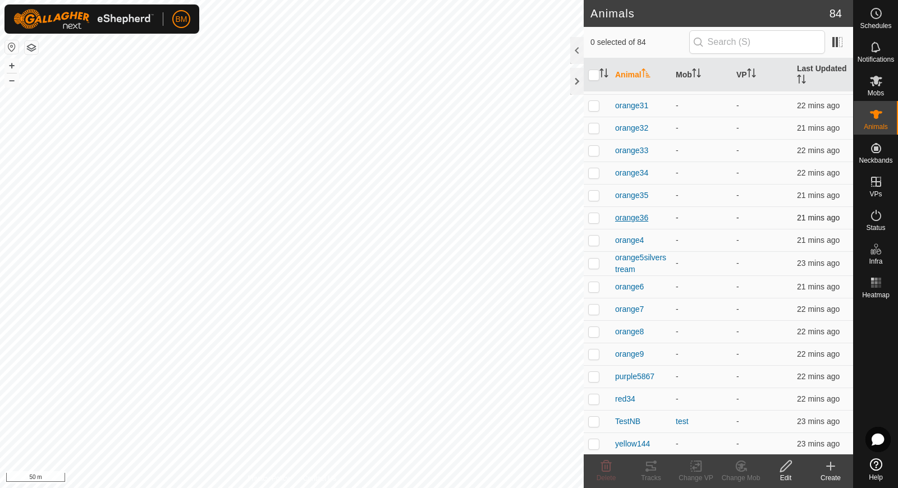
click at [636, 212] on span "orange36" at bounding box center [631, 218] width 33 height 12
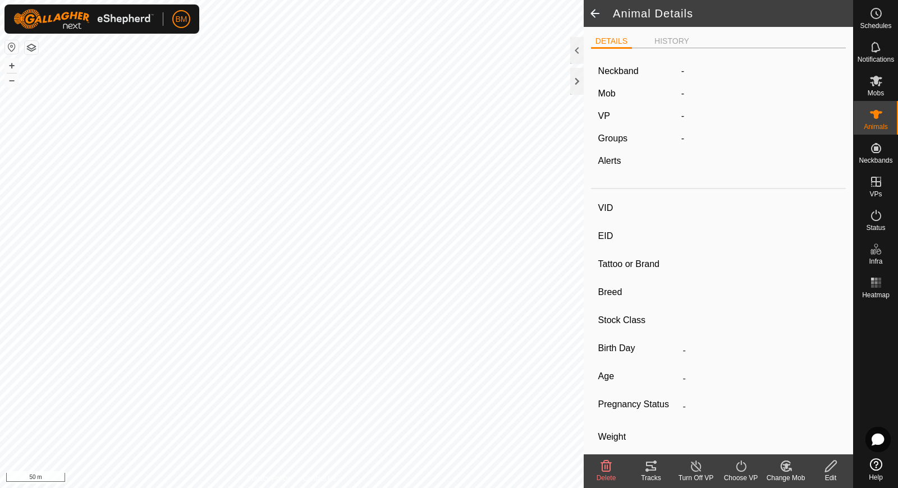
type input "orange36"
type input "-"
type input "Hereford"
type input "-"
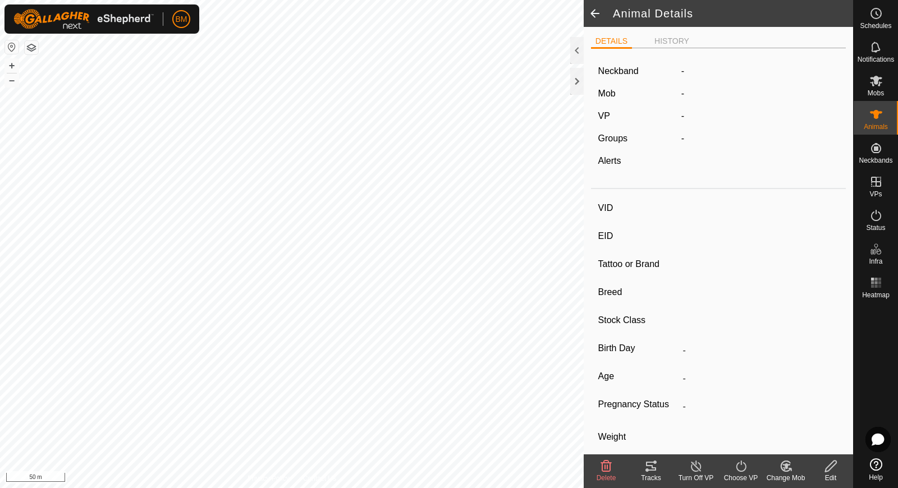
type input "0 kg"
type input "-"
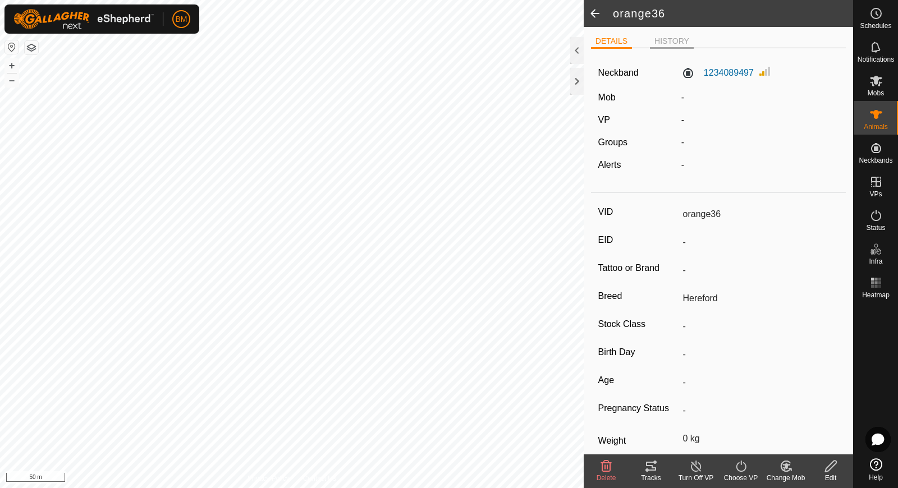
click at [675, 37] on li "HISTORY" at bounding box center [672, 41] width 44 height 13
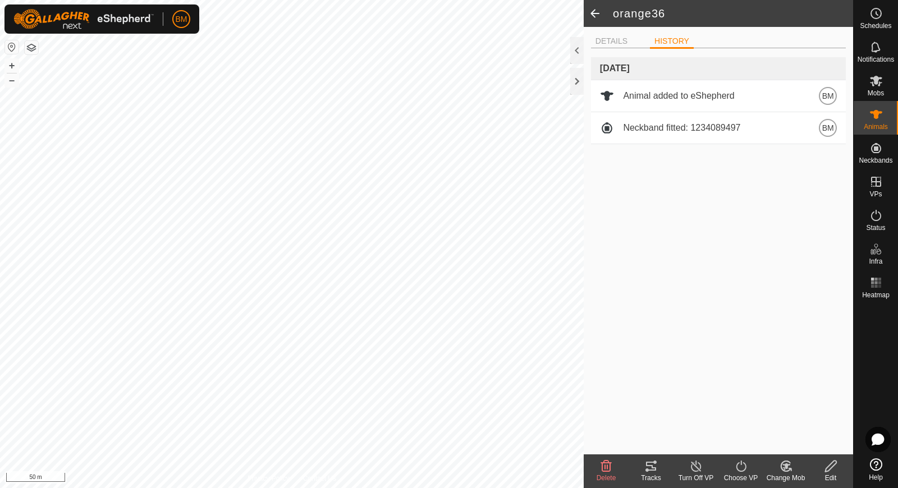
click at [624, 34] on ul "DETAILS HISTORY" at bounding box center [718, 41] width 255 height 14
click at [618, 44] on li "DETAILS" at bounding box center [611, 41] width 41 height 13
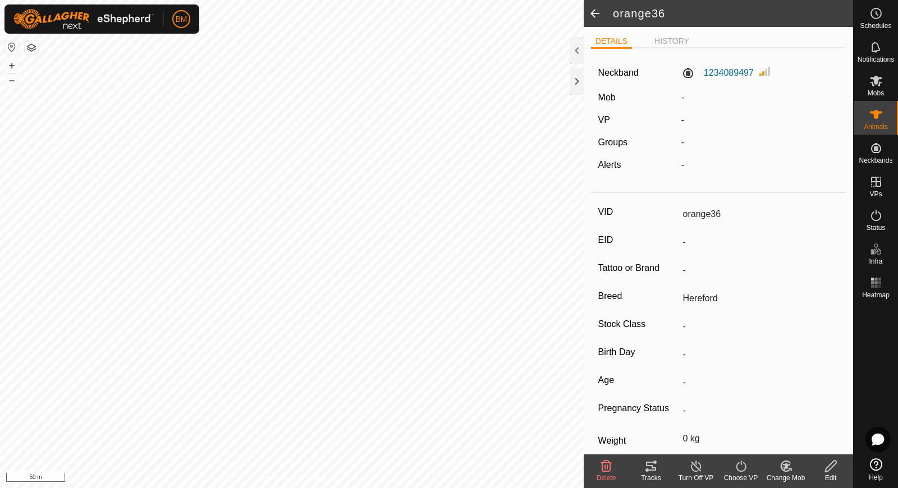
click at [824, 470] on icon at bounding box center [831, 466] width 14 height 13
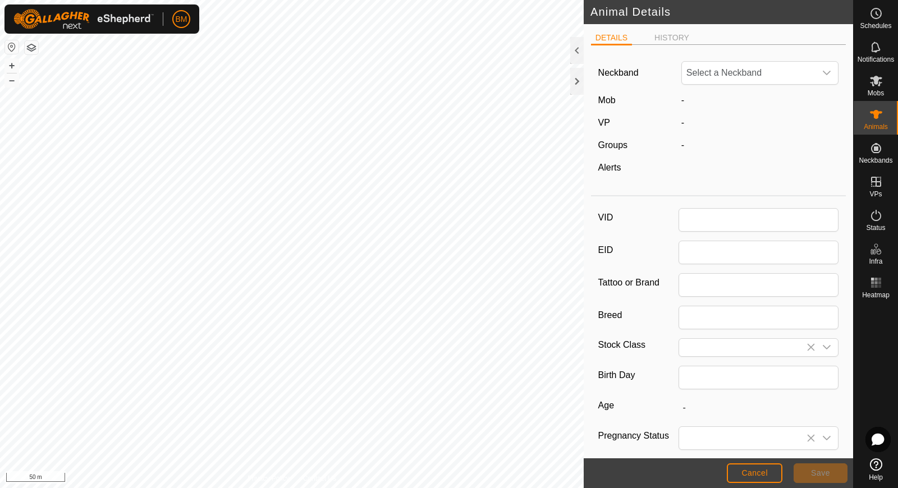
type input "orange36"
type input "Hereford"
type input "0"
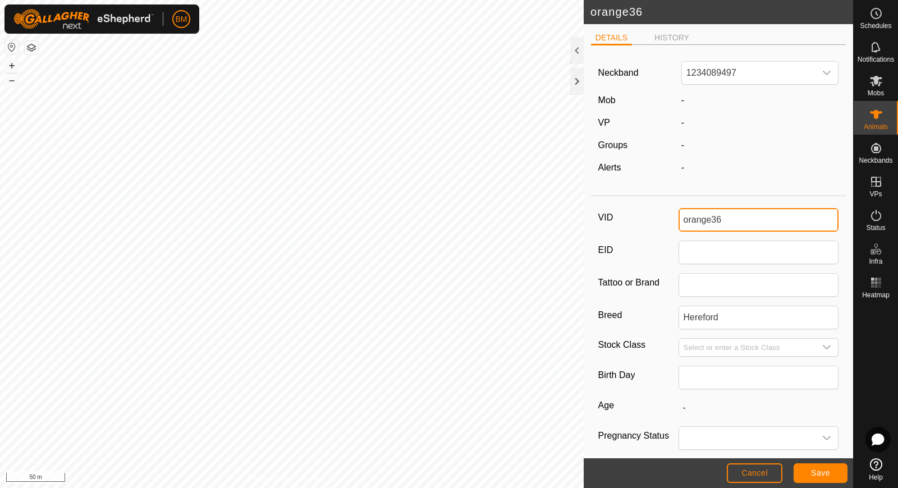
click at [733, 222] on input "orange36" at bounding box center [758, 220] width 160 height 24
type input "orange37"
click at [819, 474] on span "Save" at bounding box center [820, 473] width 19 height 9
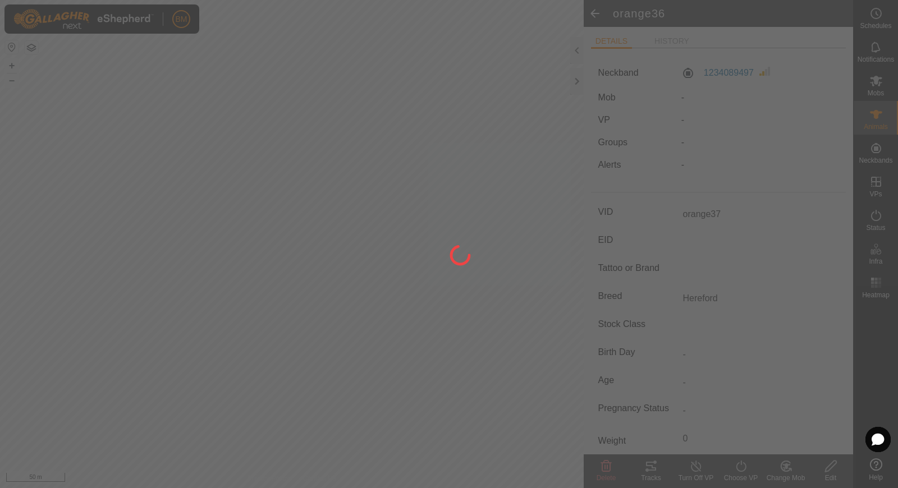
type input "-"
type input "0 kg"
type input "-"
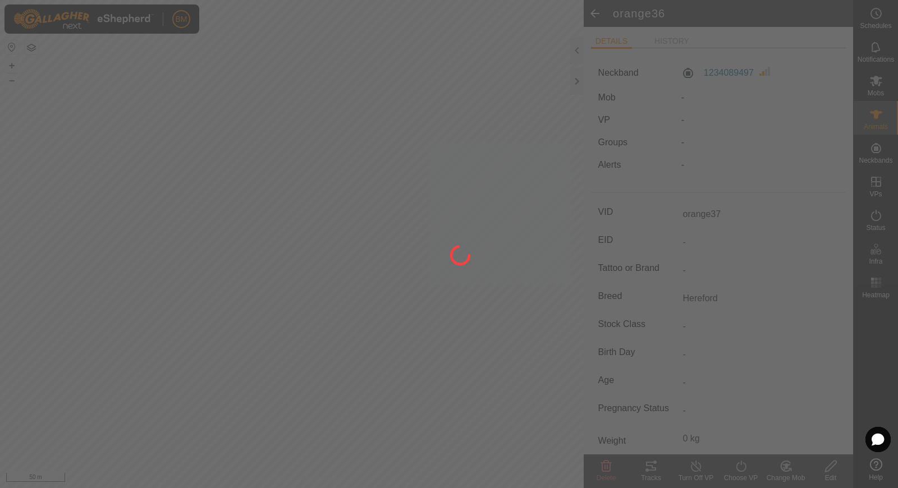
type input "orange36"
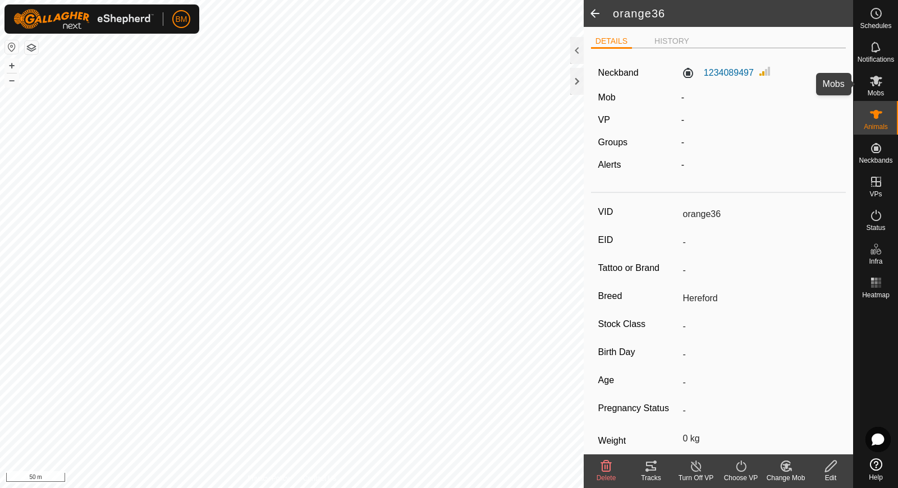
click at [874, 93] on span "Mobs" at bounding box center [876, 93] width 16 height 7
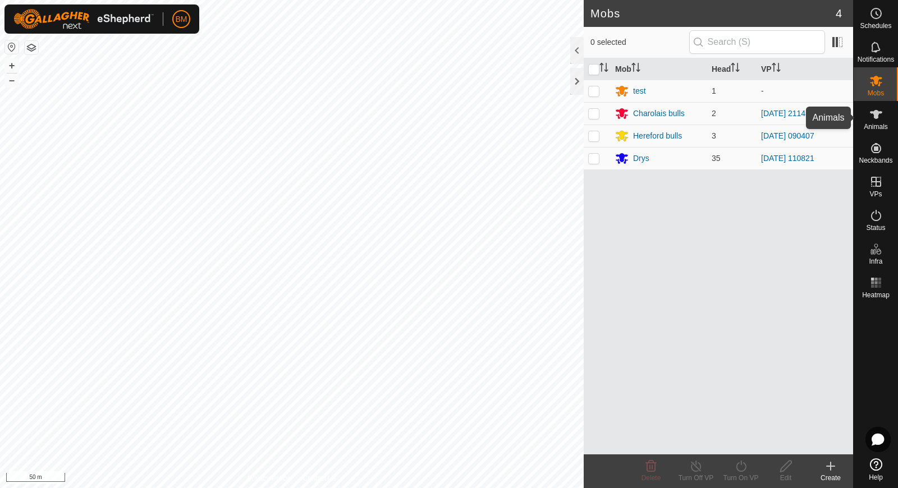
click at [874, 112] on icon at bounding box center [876, 114] width 12 height 9
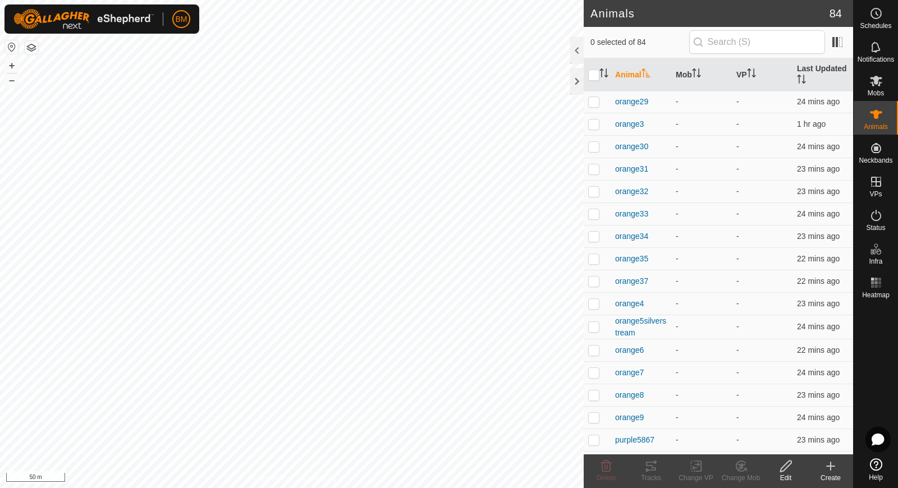
scroll to position [1487, 0]
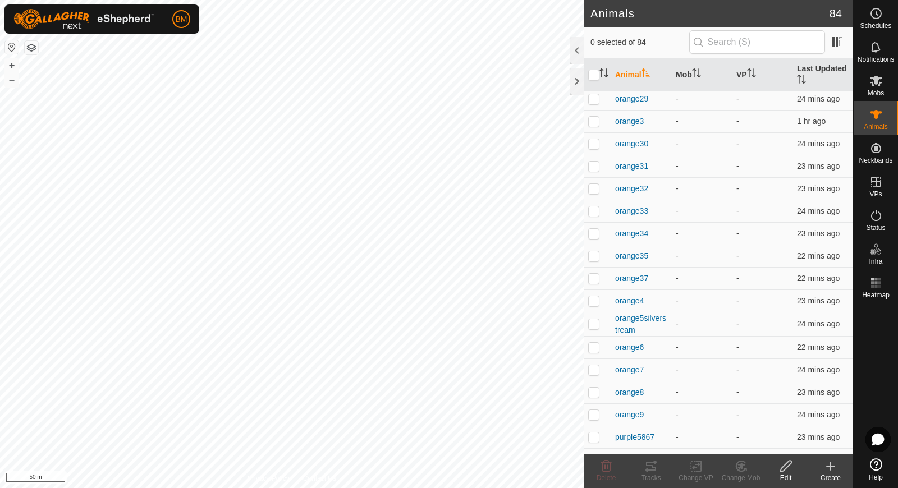
click at [834, 466] on icon at bounding box center [831, 466] width 8 height 0
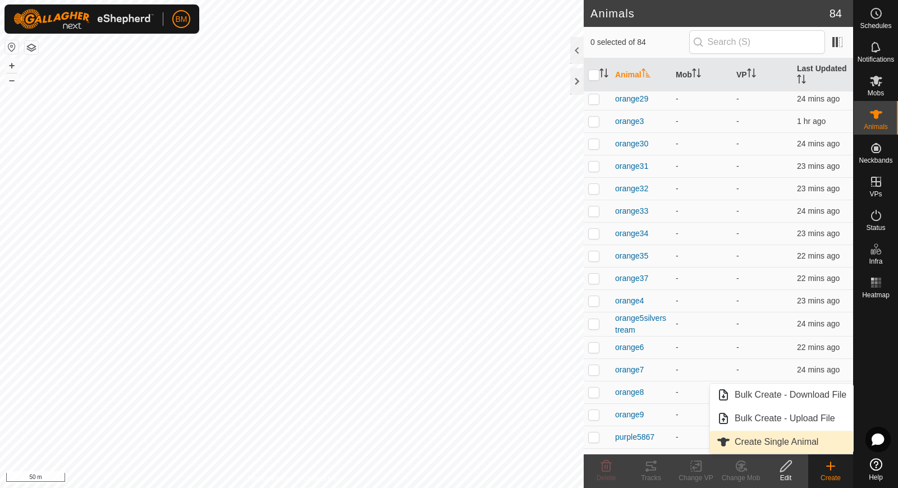
click at [804, 442] on link "Create Single Animal" at bounding box center [781, 442] width 143 height 22
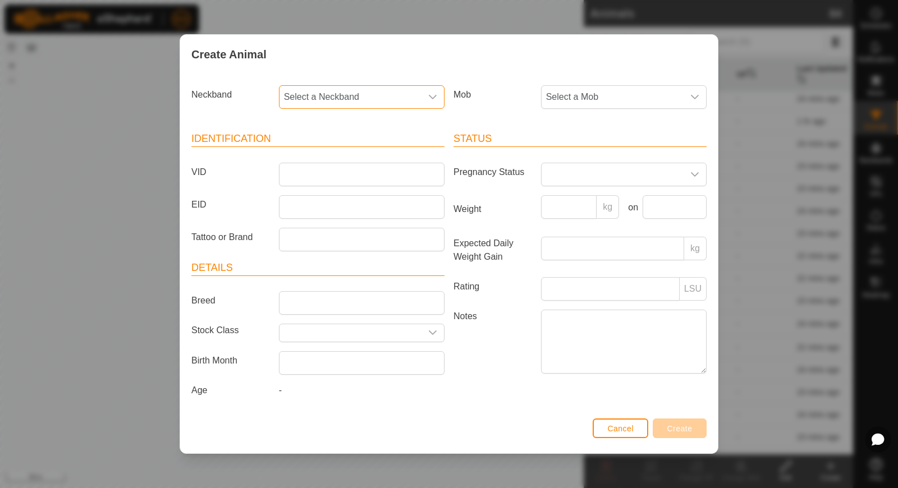
click at [400, 108] on span "Select a Neckband" at bounding box center [350, 97] width 142 height 22
type input "02134"
click at [72, 136] on div "Create Animal Neckband Select a Neckband 02134 No results found Mob Select a Mo…" at bounding box center [449, 244] width 898 height 488
click at [609, 424] on span "Cancel" at bounding box center [620, 428] width 26 height 9
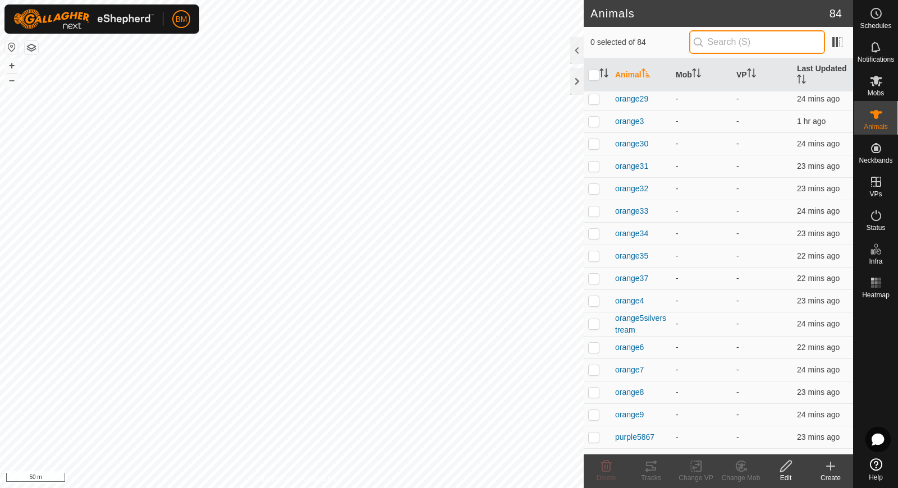
click at [745, 41] on input "text" at bounding box center [757, 42] width 136 height 24
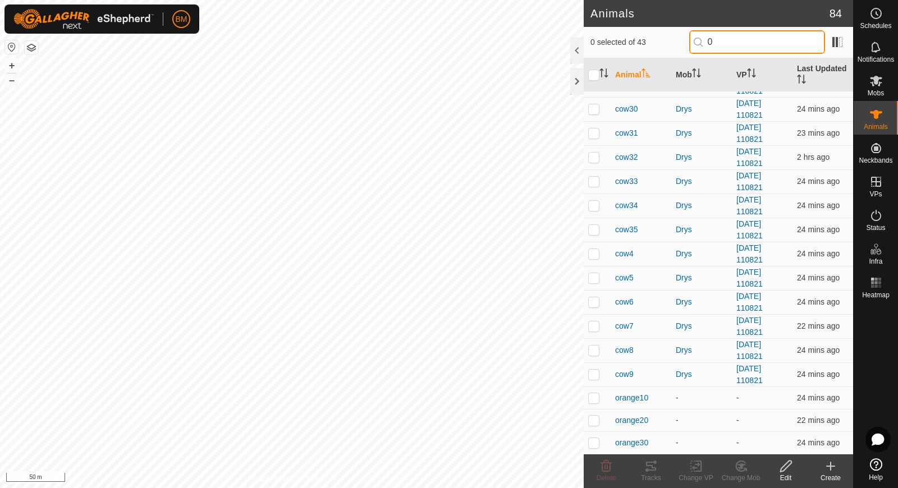
scroll to position [0, 0]
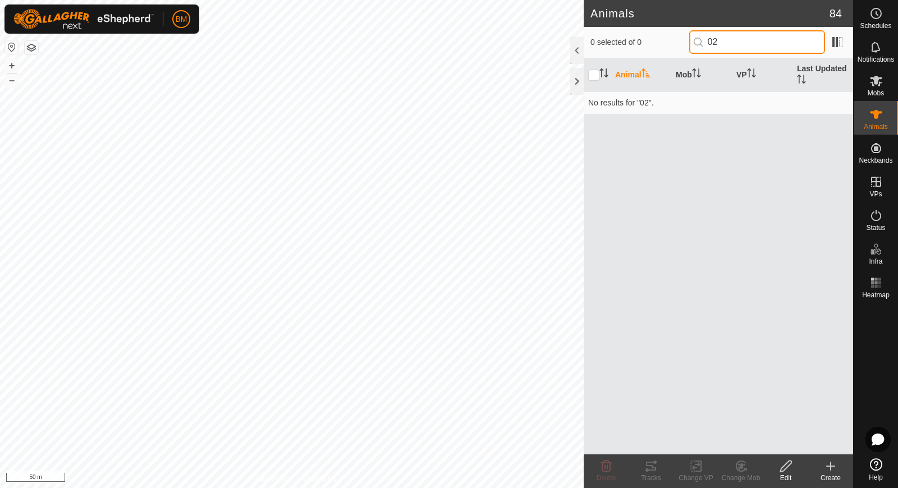
type input "0"
type input "6"
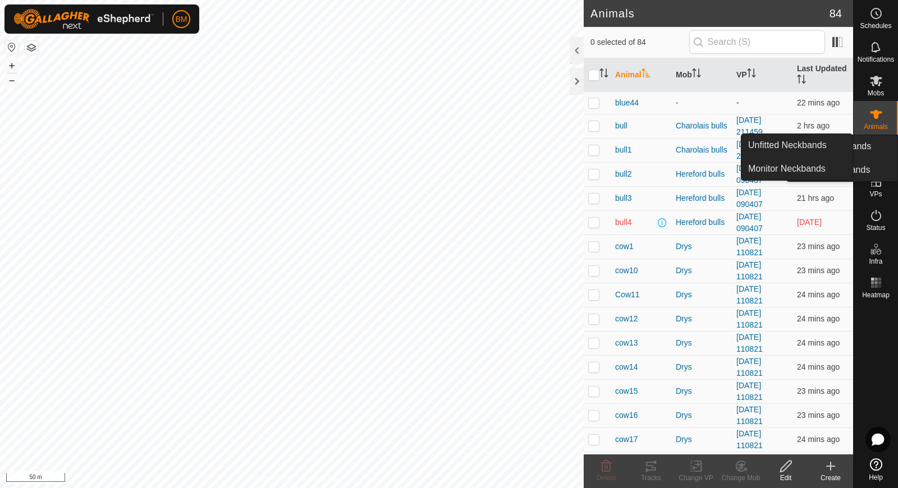
click at [866, 158] on span "Neckbands" at bounding box center [876, 160] width 34 height 7
click at [829, 168] on link "Monitor Neckbands" at bounding box center [796, 169] width 111 height 22
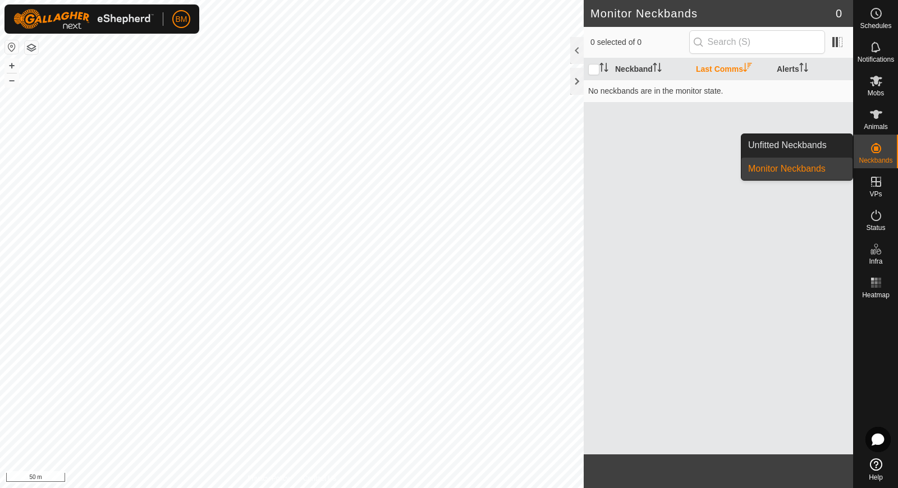
click at [872, 151] on icon at bounding box center [876, 148] width 10 height 10
click at [837, 138] on link "Unfitted Neckbands" at bounding box center [796, 145] width 111 height 22
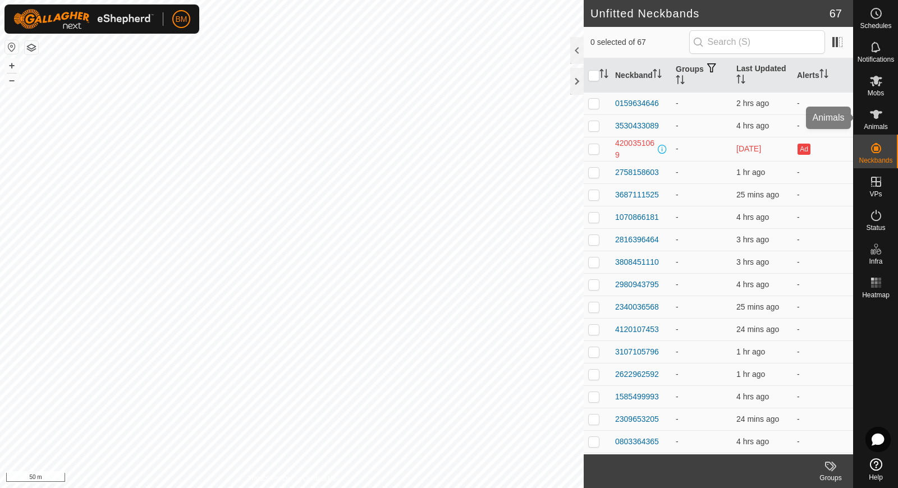
click at [881, 124] on span "Animals" at bounding box center [876, 126] width 24 height 7
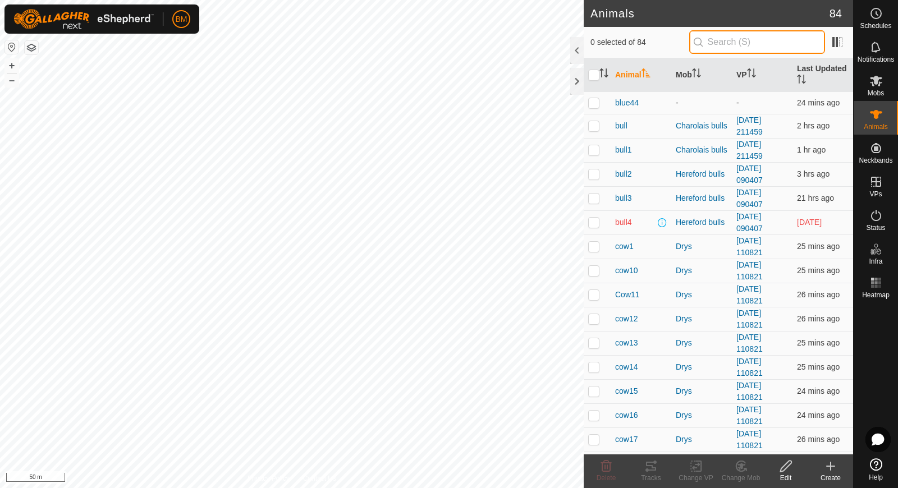
click at [737, 45] on input "text" at bounding box center [757, 42] width 136 height 24
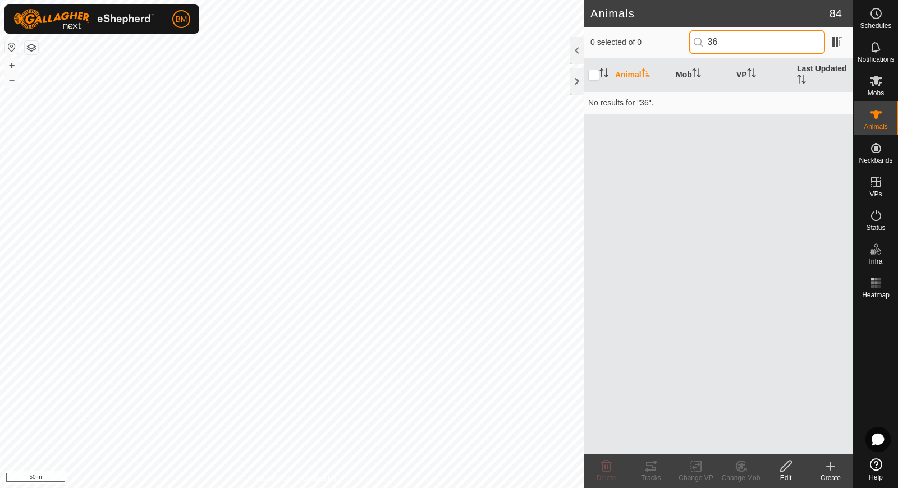
type input "3"
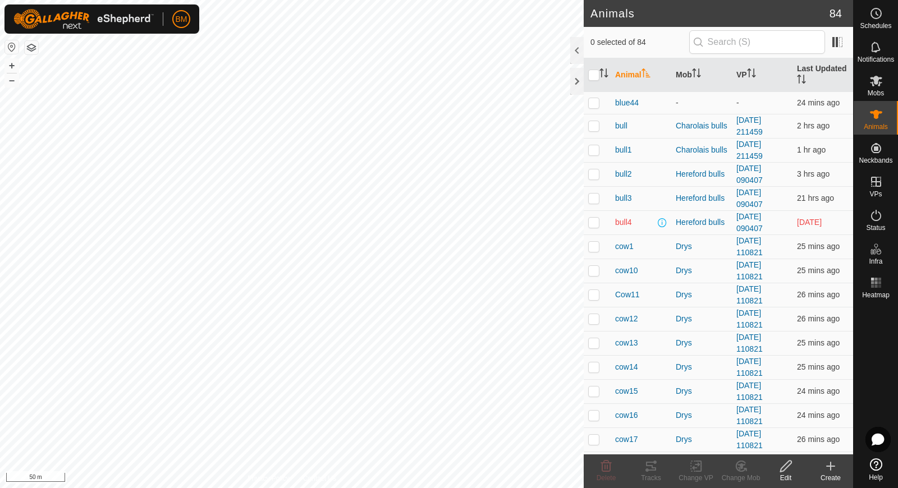
click at [827, 471] on icon at bounding box center [830, 466] width 13 height 13
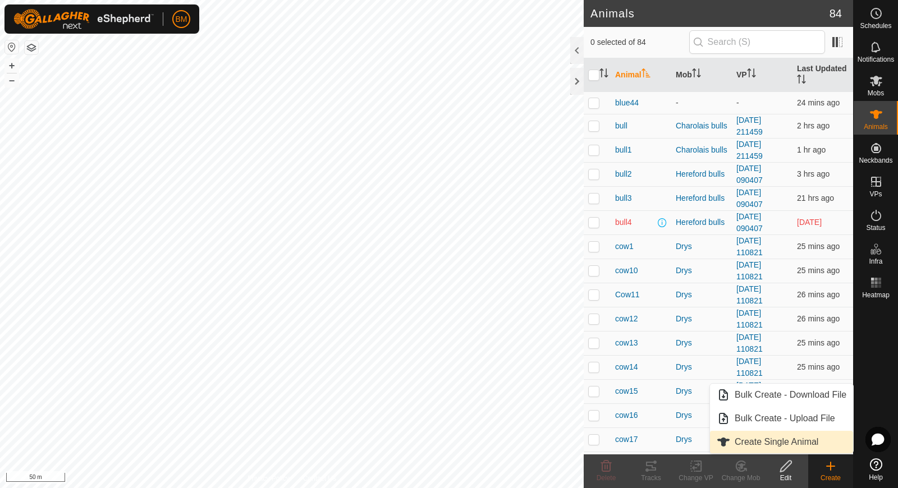
click at [806, 441] on link "Create Single Animal" at bounding box center [781, 442] width 143 height 22
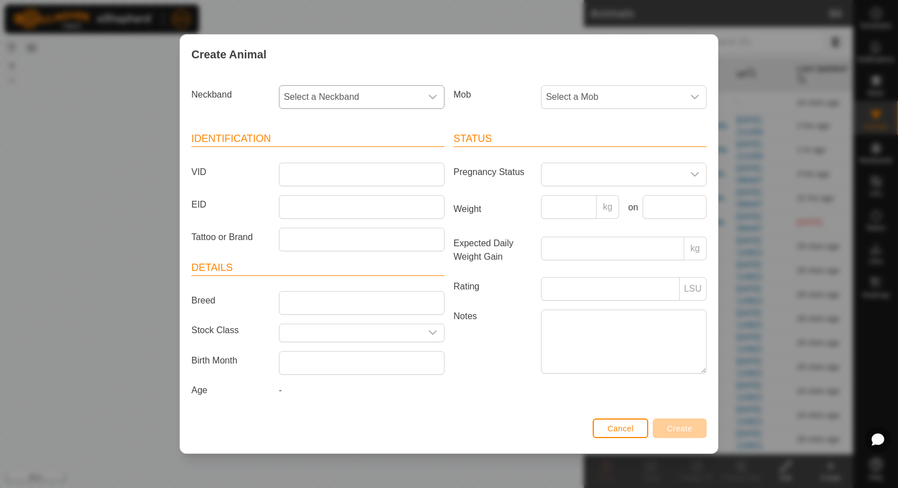
click at [352, 102] on span "Select a Neckband" at bounding box center [350, 97] width 142 height 22
type input "71414"
click at [341, 155] on li "0734371414" at bounding box center [362, 154] width 165 height 22
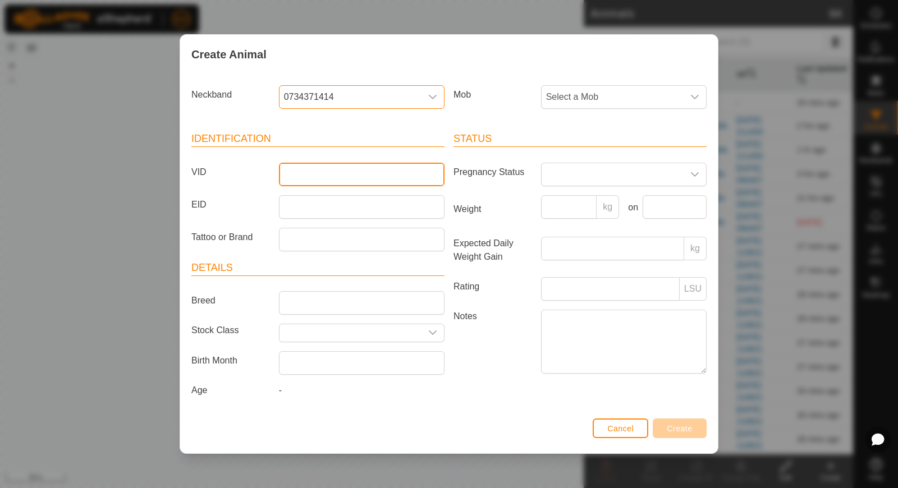
click at [324, 180] on input "VID" at bounding box center [362, 175] width 166 height 24
type input "orange38"
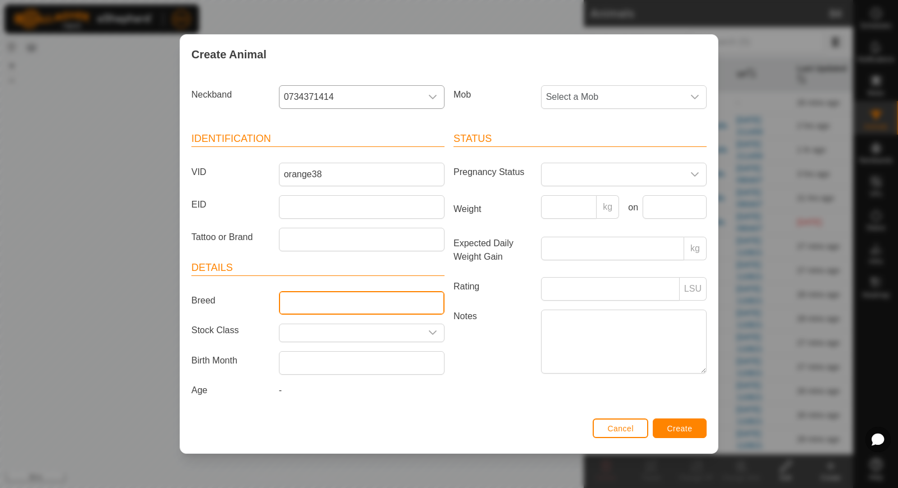
click at [287, 299] on input "Breed" at bounding box center [362, 303] width 166 height 24
type input "Hereford"
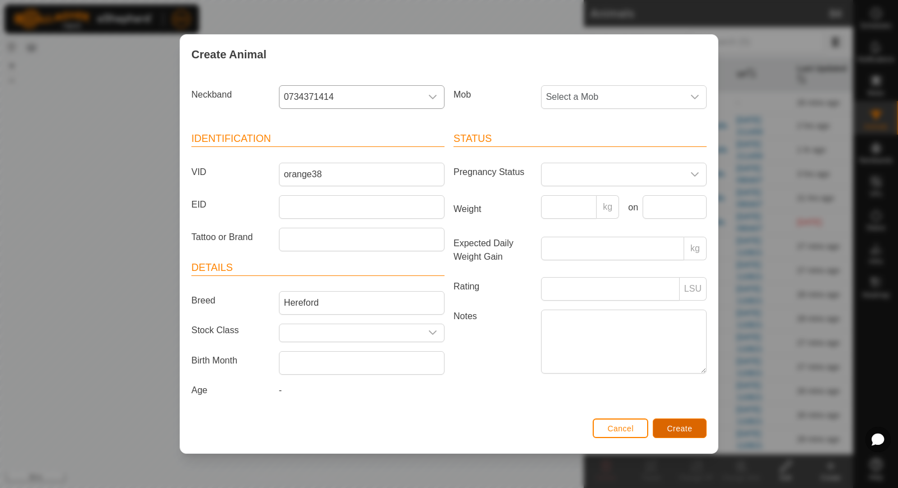
click at [673, 430] on span "Create" at bounding box center [679, 428] width 25 height 9
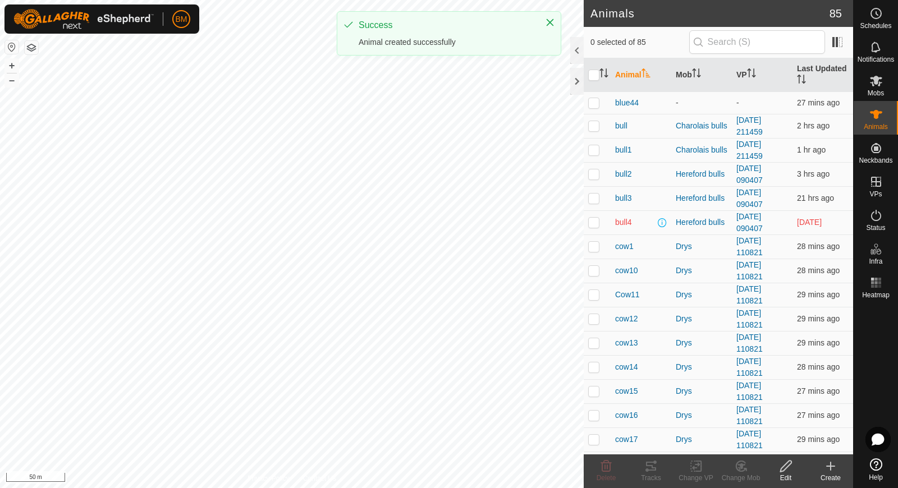
click at [828, 473] on div "Create" at bounding box center [830, 478] width 45 height 10
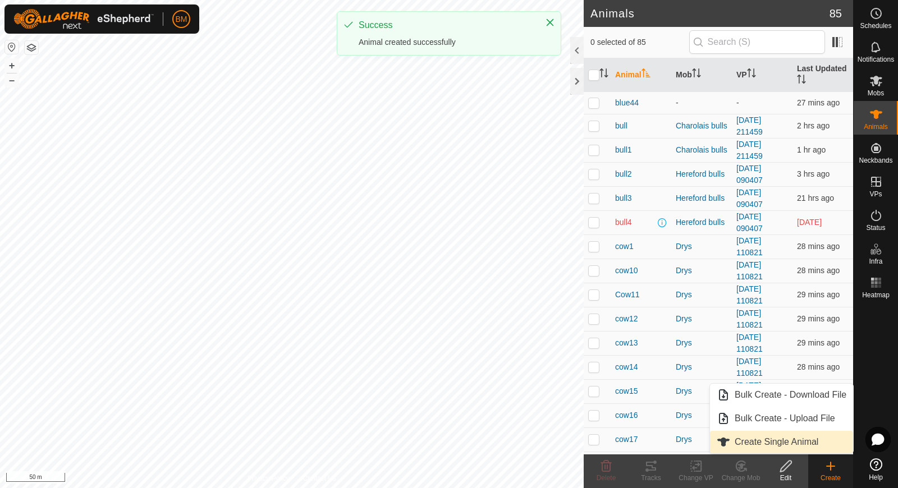
click at [815, 442] on link "Create Single Animal" at bounding box center [781, 442] width 143 height 22
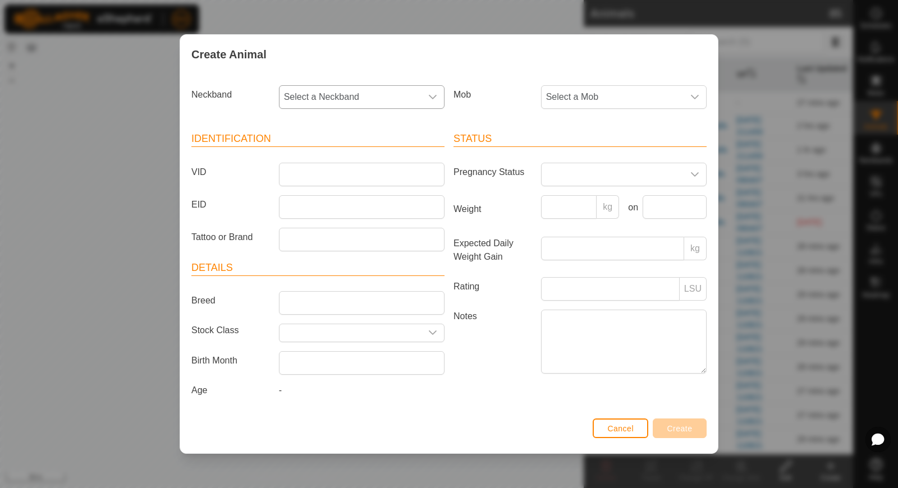
click at [405, 97] on span "Select a Neckband" at bounding box center [350, 97] width 142 height 22
type input "190"
click at [361, 160] on li "3801919032" at bounding box center [362, 154] width 165 height 22
click at [351, 176] on input "VID" at bounding box center [362, 175] width 166 height 24
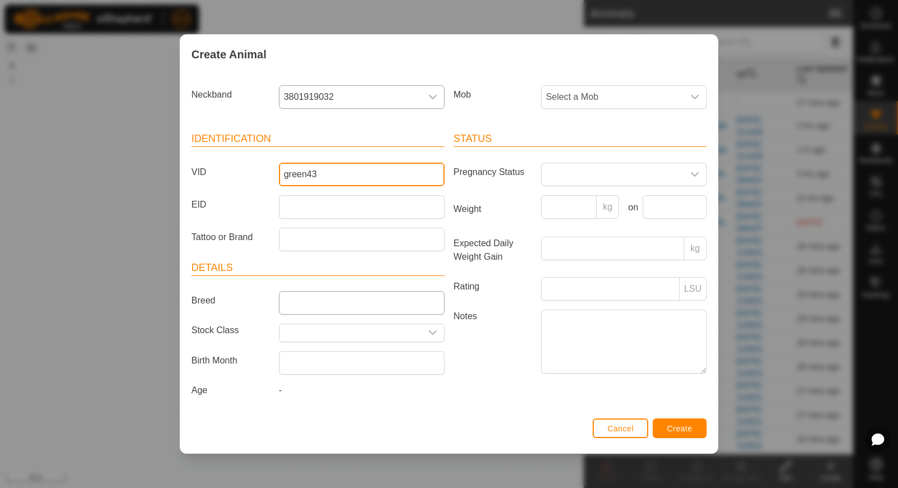
type input "green43"
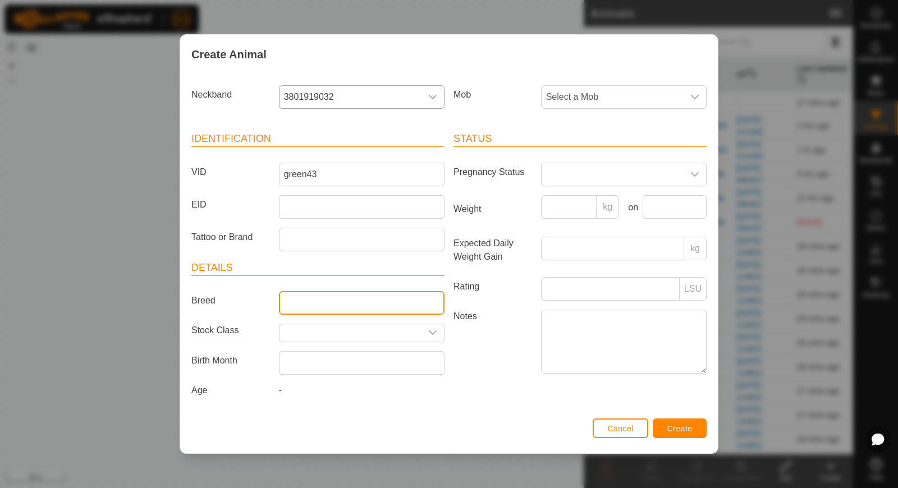
click at [309, 300] on input "Breed" at bounding box center [362, 303] width 166 height 24
type input "Hereford"
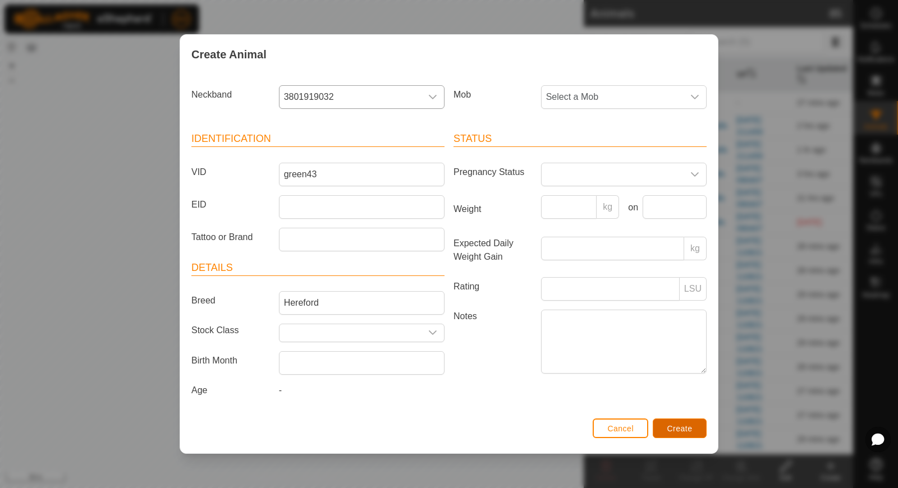
click at [684, 420] on button "Create" at bounding box center [680, 429] width 54 height 20
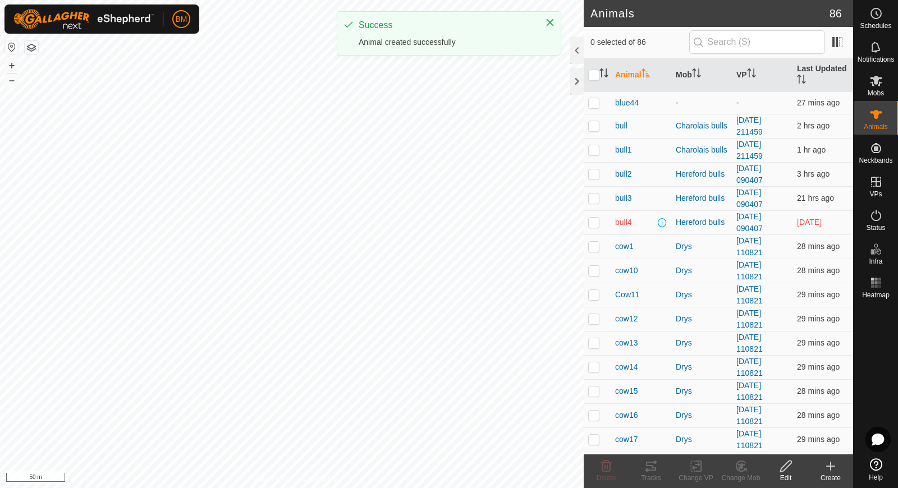
click at [834, 475] on div "Create" at bounding box center [830, 478] width 45 height 10
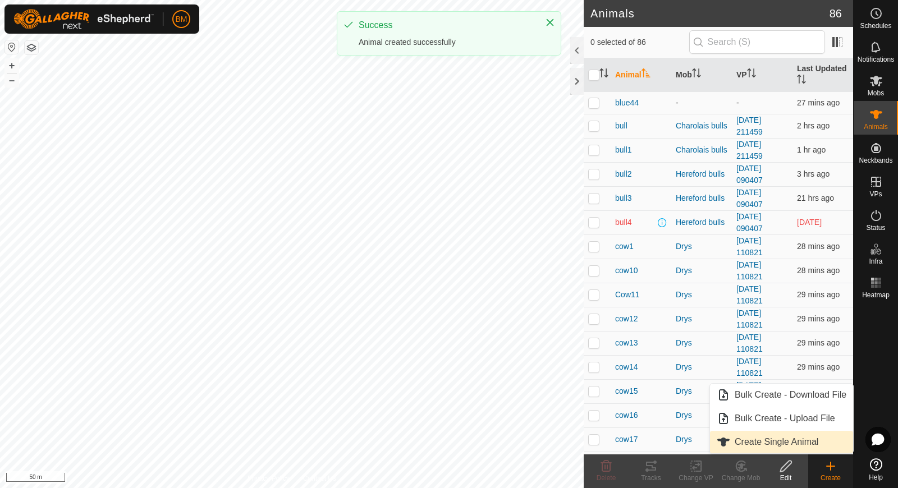
click at [825, 443] on link "Create Single Animal" at bounding box center [781, 442] width 143 height 22
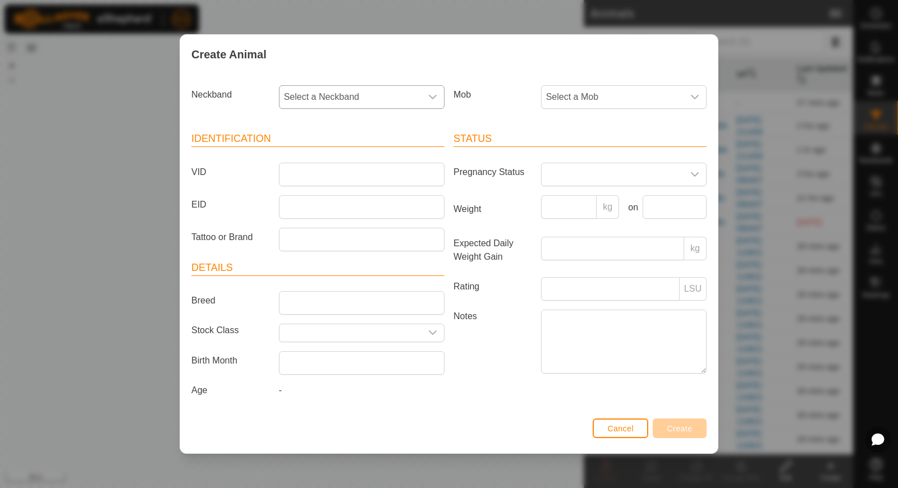
click at [401, 103] on span "Select a Neckband" at bounding box center [350, 97] width 142 height 22
type input "674"
click at [350, 155] on li "0301467427" at bounding box center [362, 154] width 165 height 22
click at [337, 169] on input "VID" at bounding box center [362, 175] width 166 height 24
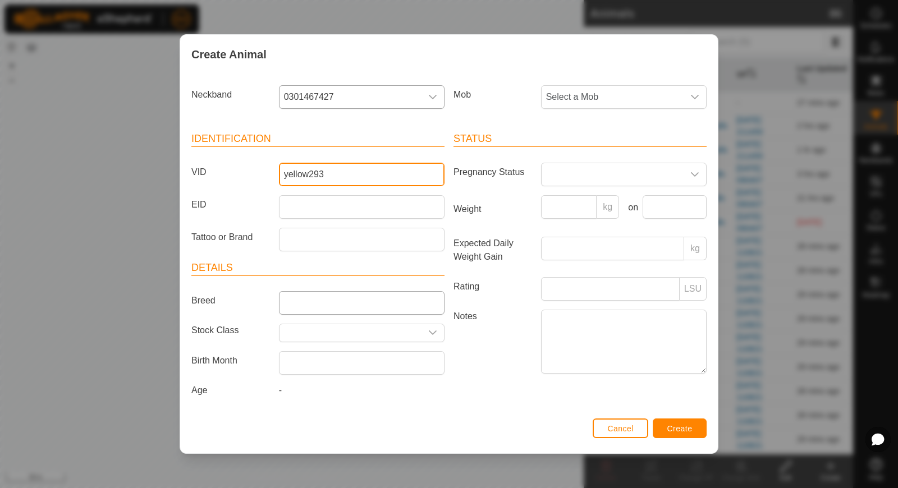
type input "yellow293"
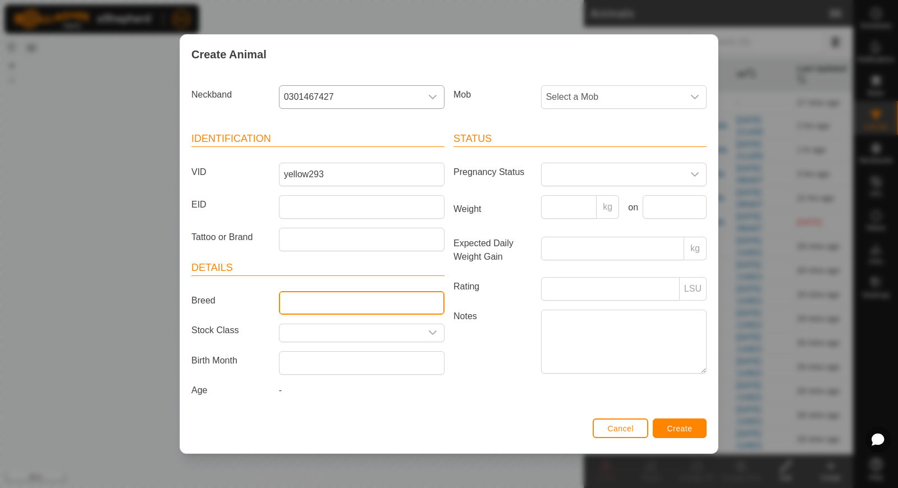
click at [312, 300] on input "Breed" at bounding box center [362, 303] width 166 height 24
type input "Hereford"
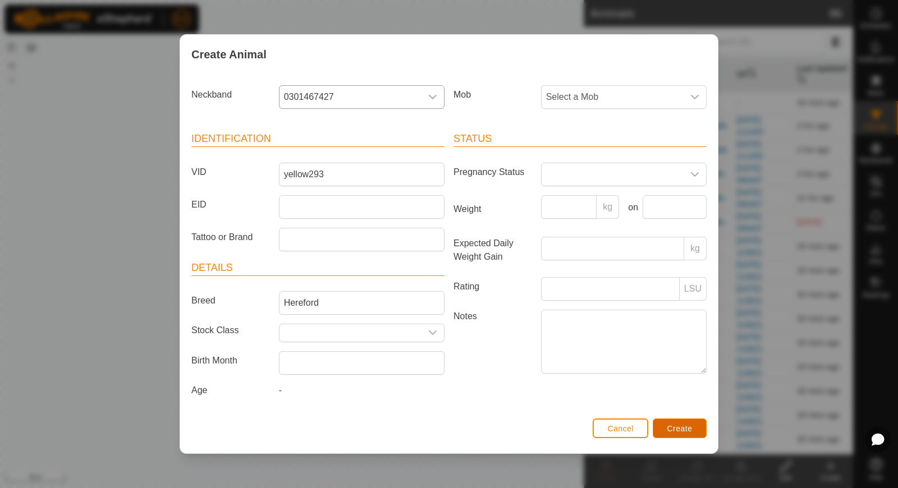
click at [677, 421] on button "Create" at bounding box center [680, 429] width 54 height 20
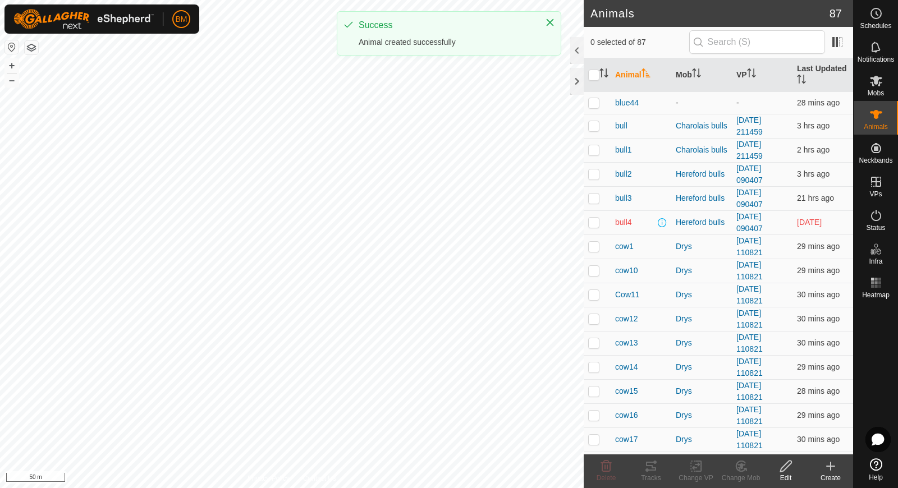
click at [831, 465] on icon at bounding box center [830, 466] width 13 height 13
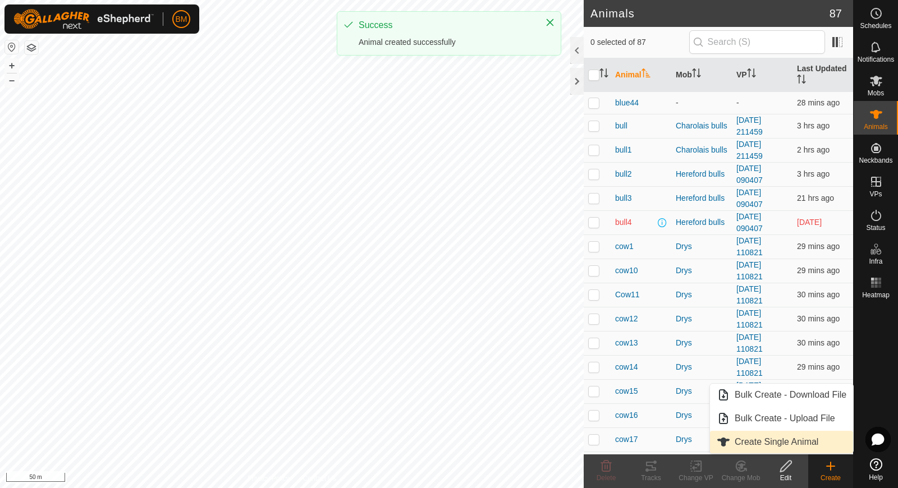
click at [824, 444] on link "Create Single Animal" at bounding box center [781, 442] width 143 height 22
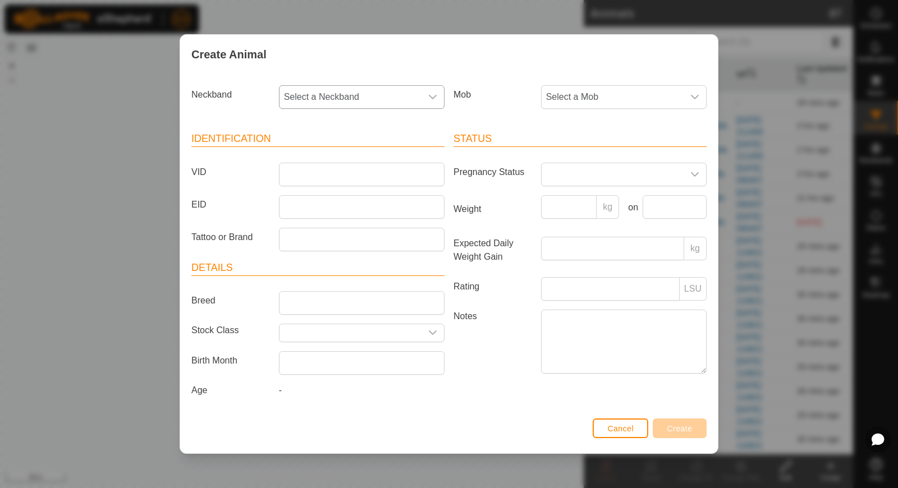
click at [356, 91] on span "Select a Neckband" at bounding box center [350, 97] width 142 height 22
type input "566"
click at [340, 178] on li "3277956649" at bounding box center [362, 178] width 165 height 22
click at [331, 169] on input "VID" at bounding box center [362, 175] width 166 height 24
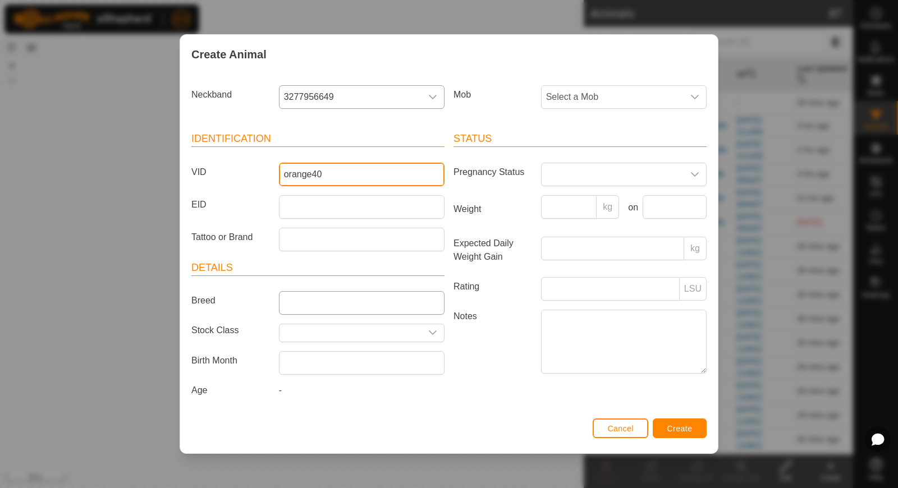
type input "orange40"
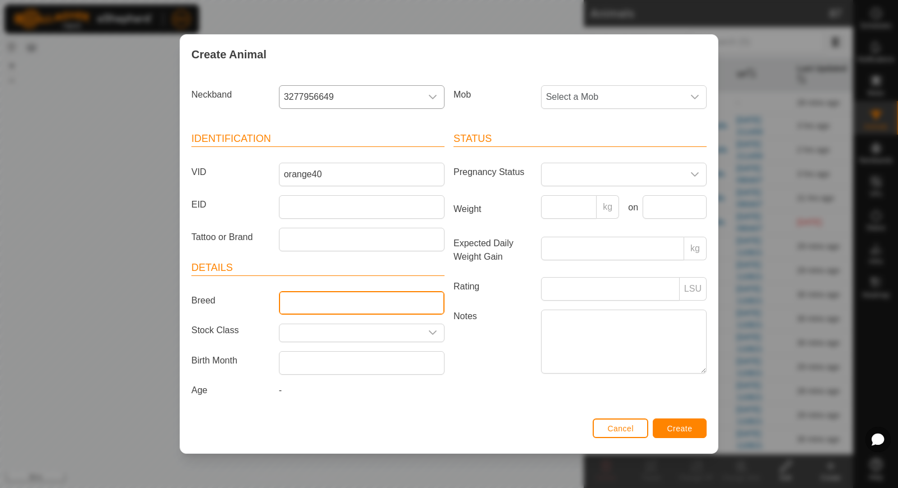
click at [317, 297] on input "Breed" at bounding box center [362, 303] width 166 height 24
type input "Hereford"
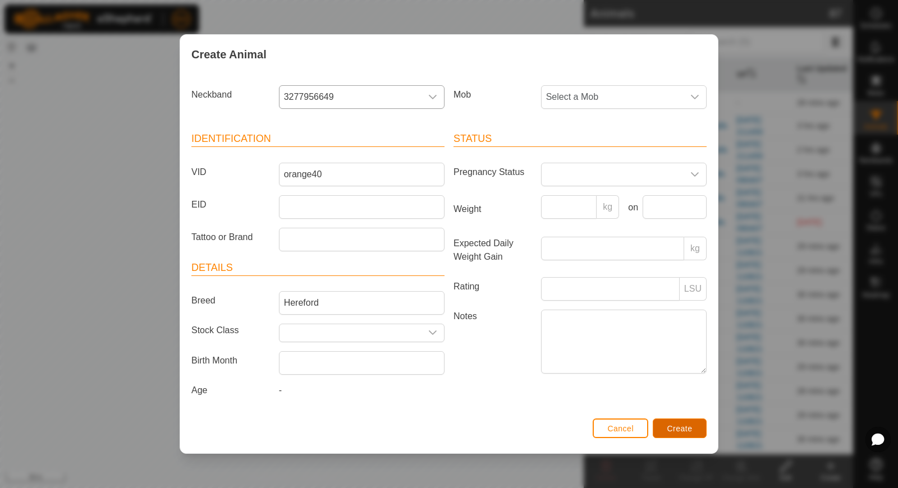
click at [676, 424] on span "Create" at bounding box center [679, 428] width 25 height 9
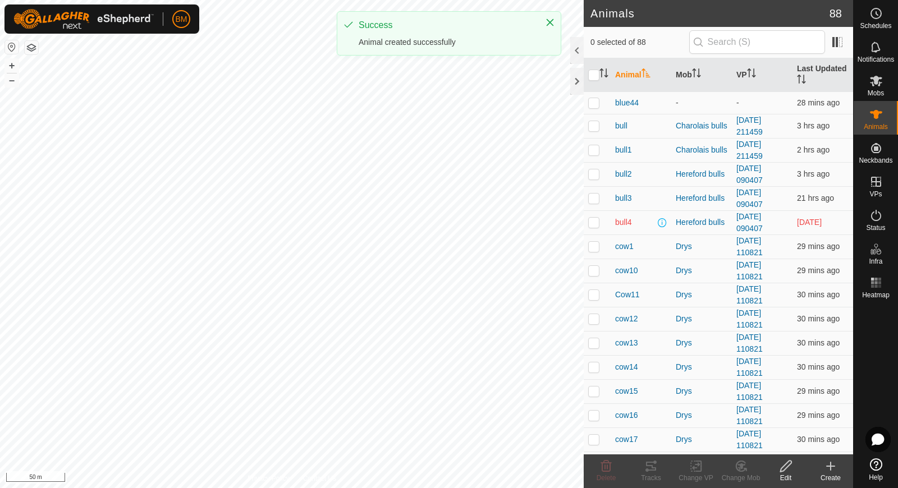
click at [825, 474] on div "Create" at bounding box center [830, 478] width 45 height 10
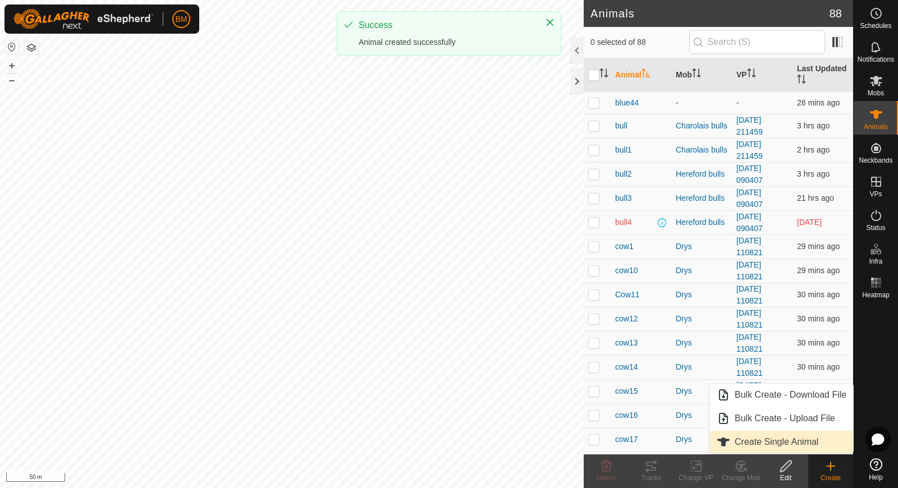
click at [810, 443] on link "Create Single Animal" at bounding box center [781, 442] width 143 height 22
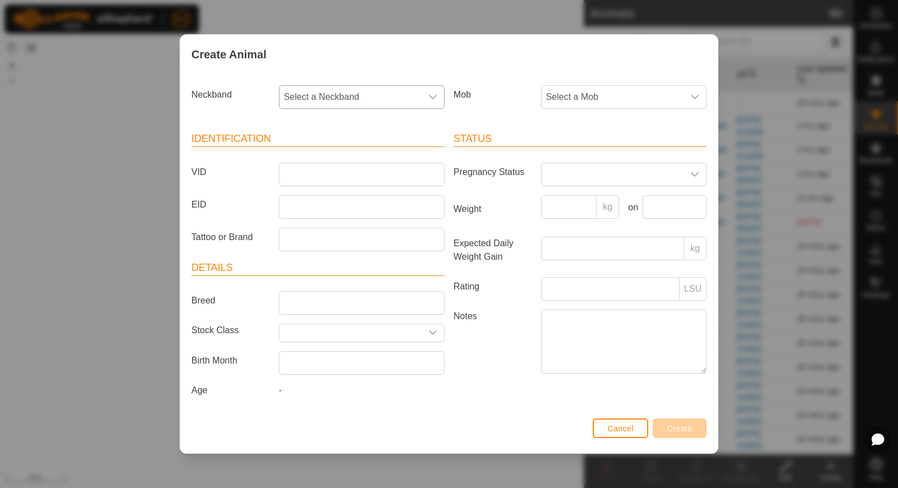
click at [378, 99] on span "Select a Neckband" at bounding box center [350, 97] width 142 height 22
type input "690"
click at [351, 152] on li "0435669093" at bounding box center [362, 154] width 165 height 22
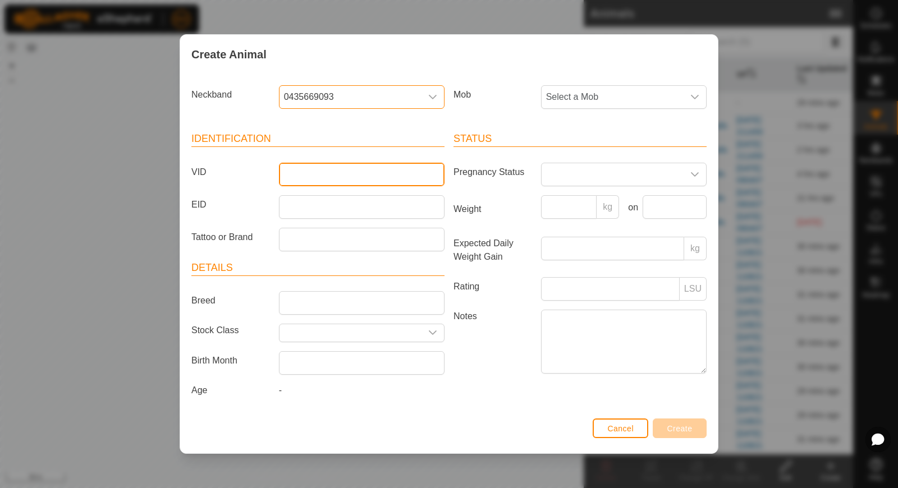
click at [339, 171] on input "VID" at bounding box center [362, 175] width 166 height 24
type input "orange41"
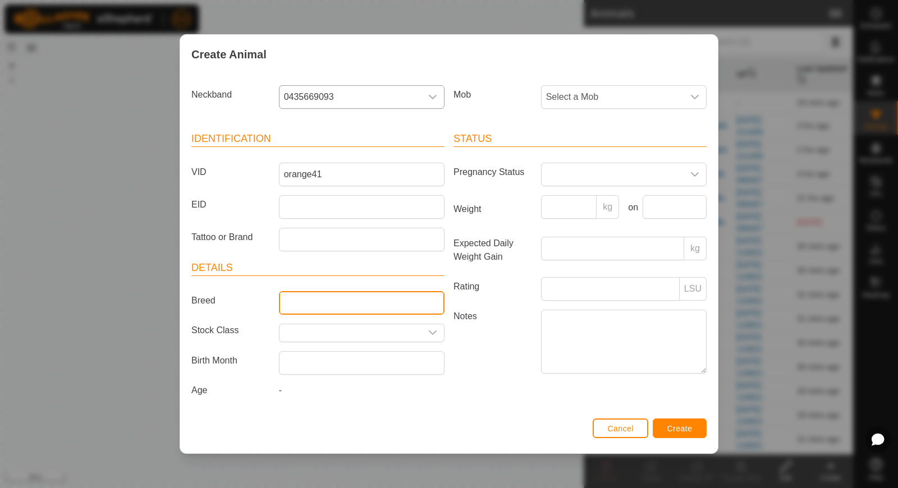
click at [316, 304] on input "Breed" at bounding box center [362, 303] width 166 height 24
type input "Hereford"
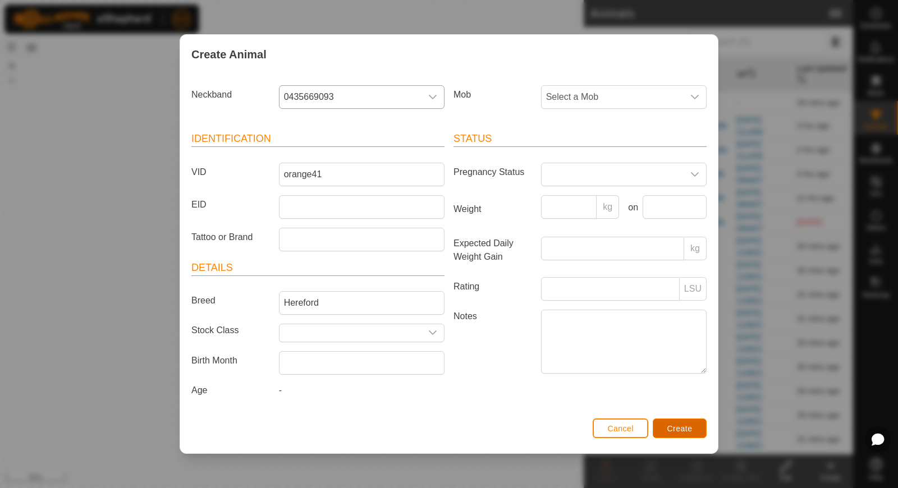
click at [673, 424] on span "Create" at bounding box center [679, 428] width 25 height 9
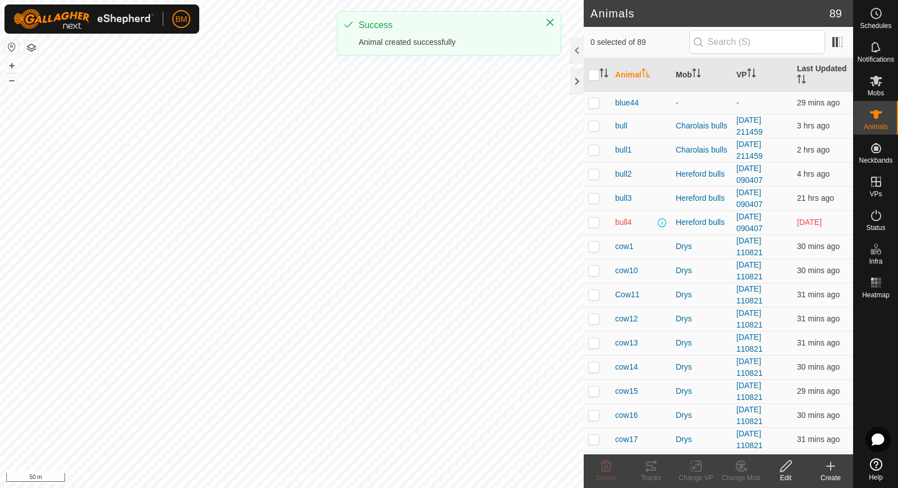
click at [827, 464] on icon at bounding box center [830, 466] width 13 height 13
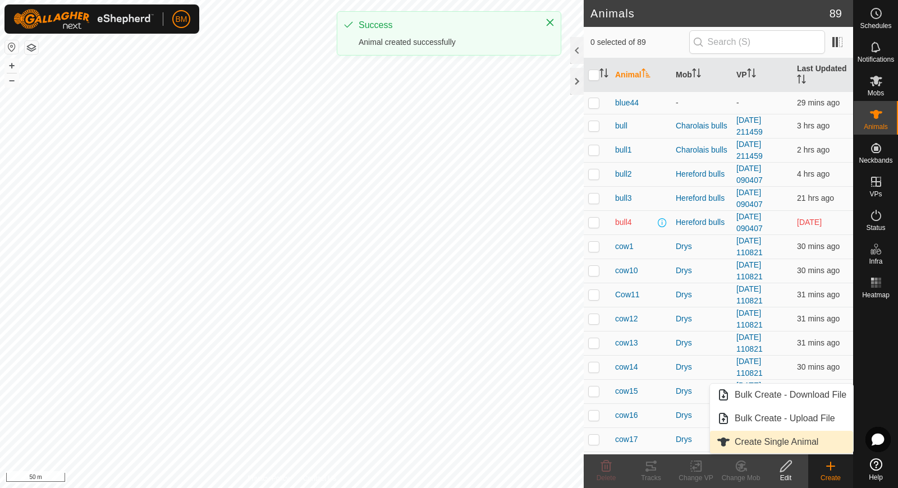
click at [805, 440] on link "Create Single Animal" at bounding box center [781, 442] width 143 height 22
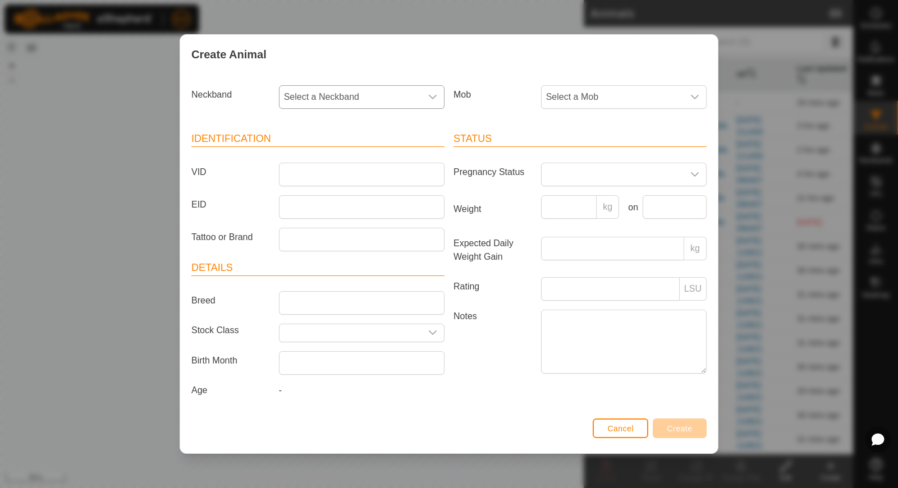
click at [375, 97] on span "Select a Neckband" at bounding box center [350, 97] width 142 height 22
type input "99004"
click at [346, 163] on li "3329099004" at bounding box center [362, 154] width 165 height 22
click at [339, 173] on input "VID" at bounding box center [362, 175] width 166 height 24
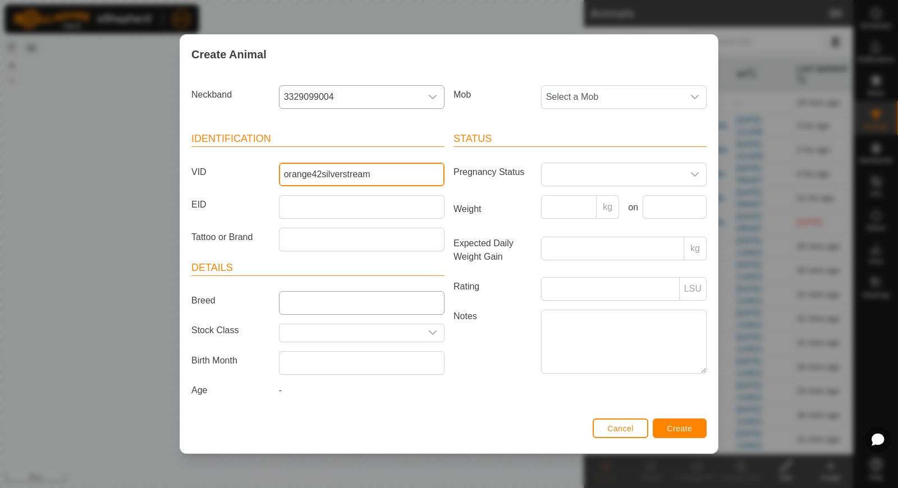
type input "orange42silverstream"
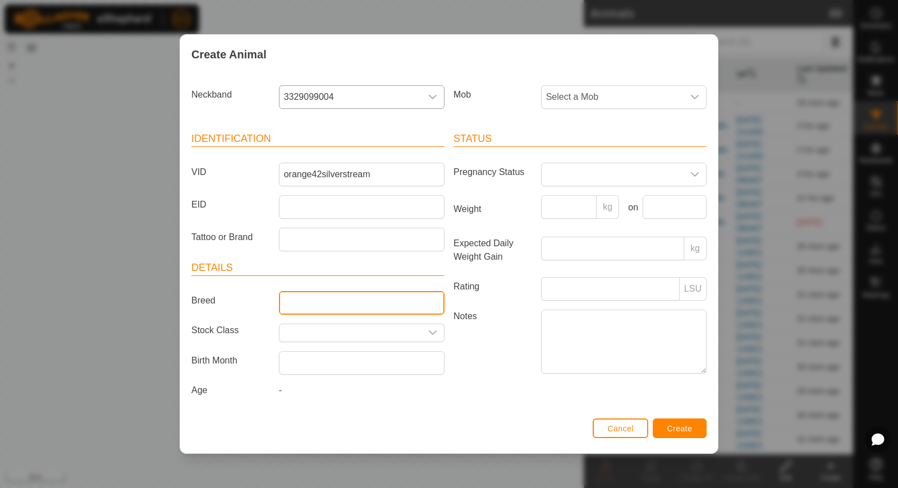
click at [321, 297] on input "Breed" at bounding box center [362, 303] width 166 height 24
type input "Hereford"
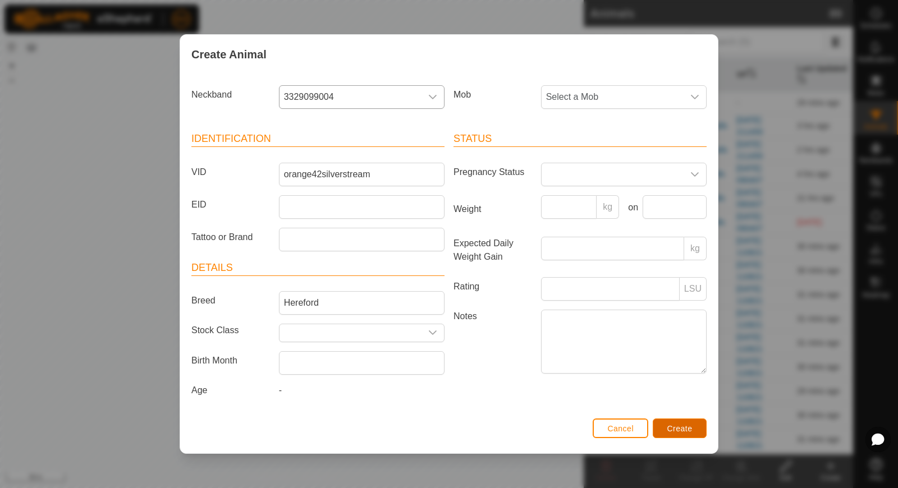
click at [680, 432] on button "Create" at bounding box center [680, 429] width 54 height 20
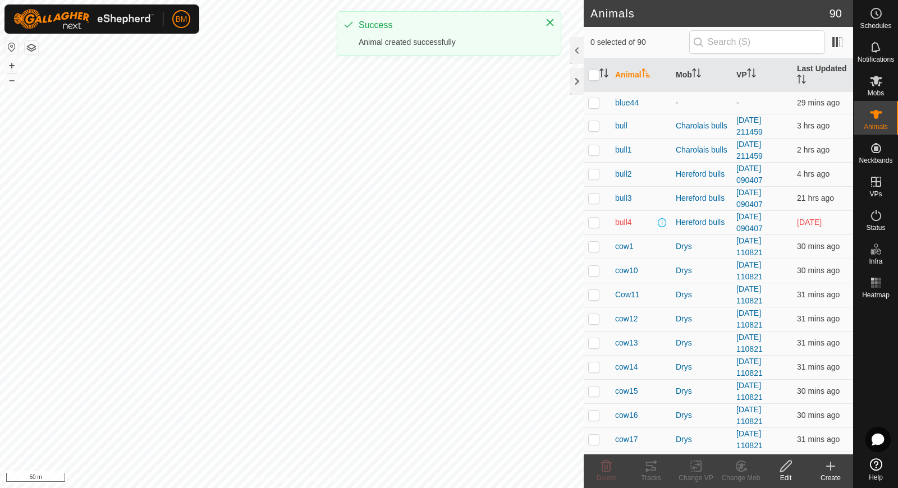
click at [837, 475] on div "Create" at bounding box center [830, 478] width 45 height 10
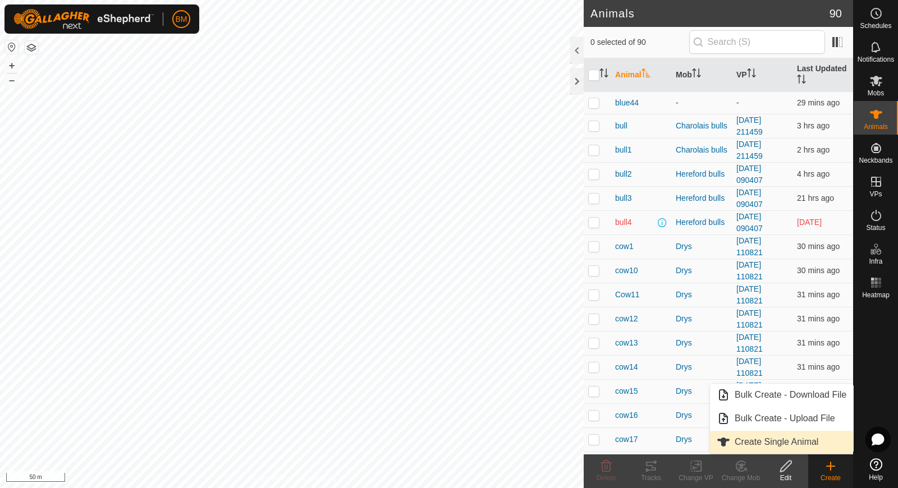
click at [806, 438] on link "Create Single Animal" at bounding box center [781, 442] width 143 height 22
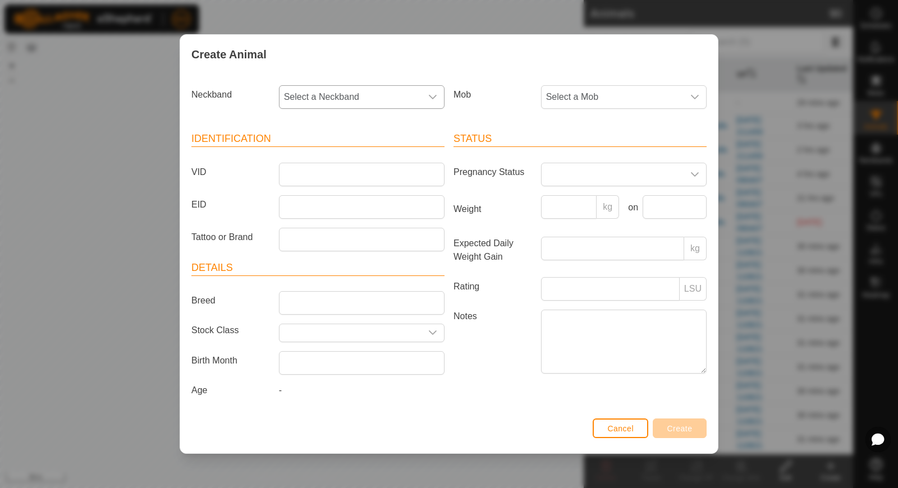
click at [423, 99] on div "dropdown trigger" at bounding box center [432, 97] width 22 height 22
type input "60311"
click at [394, 158] on li "3486560311" at bounding box center [362, 154] width 165 height 22
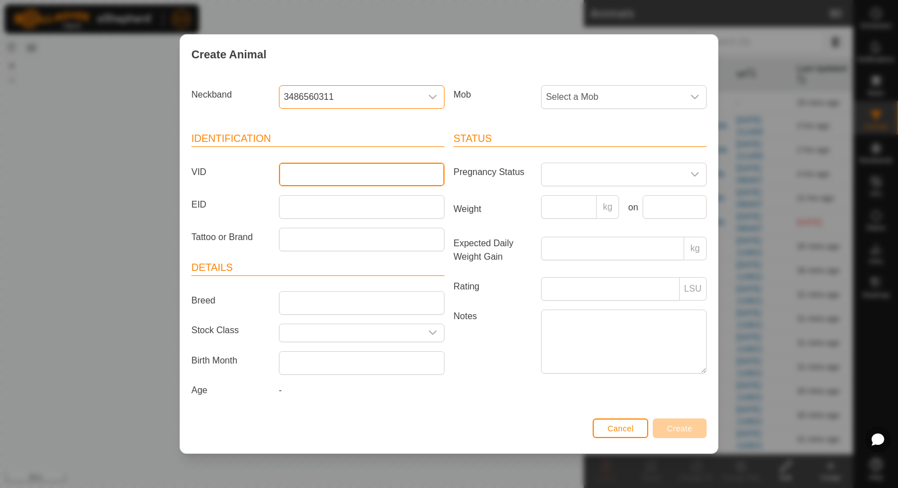
click at [370, 173] on input "VID" at bounding box center [362, 175] width 166 height 24
type input "orange43"
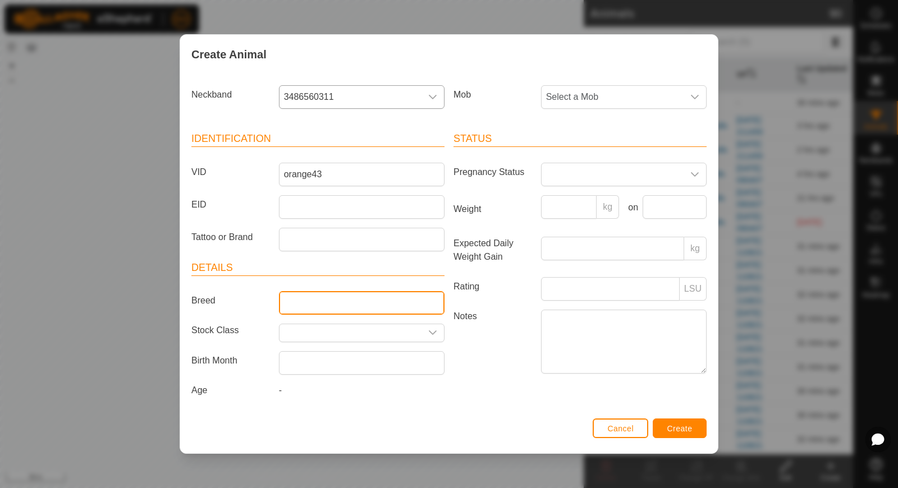
click at [356, 295] on input "Breed" at bounding box center [362, 303] width 166 height 24
type input "Hereford"
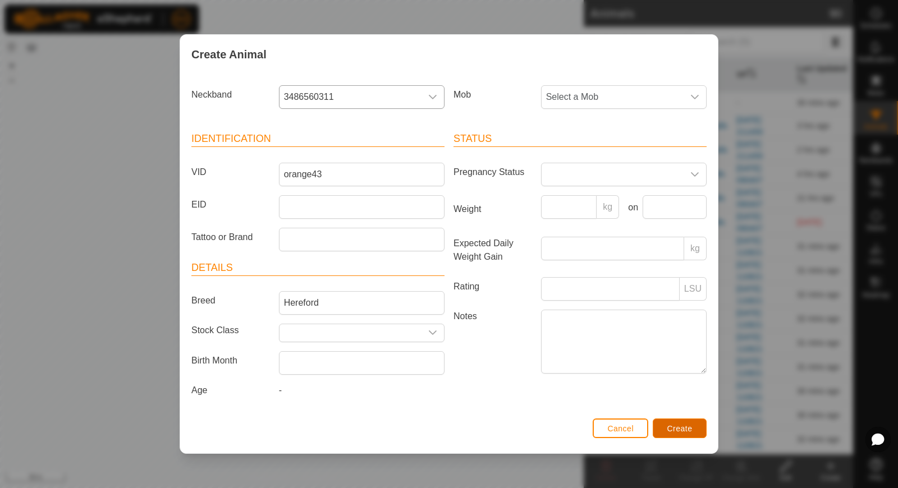
click at [668, 424] on span "Create" at bounding box center [679, 428] width 25 height 9
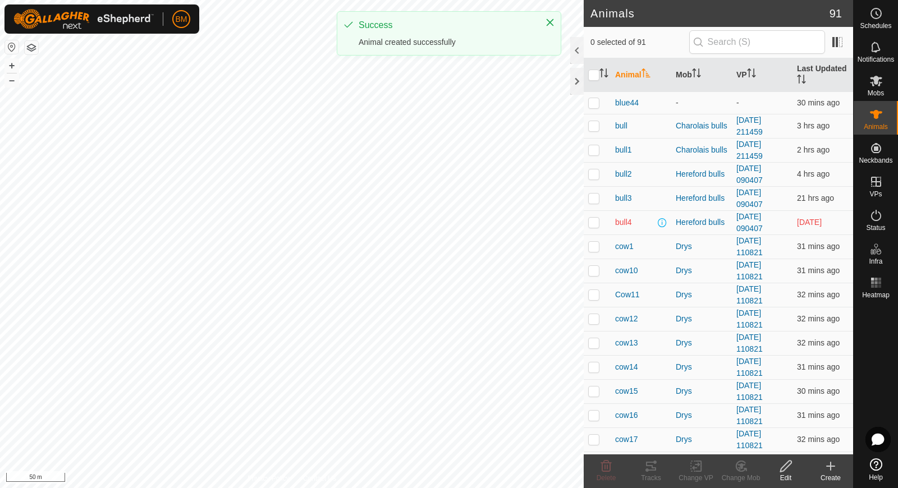
click at [827, 465] on icon at bounding box center [830, 466] width 13 height 13
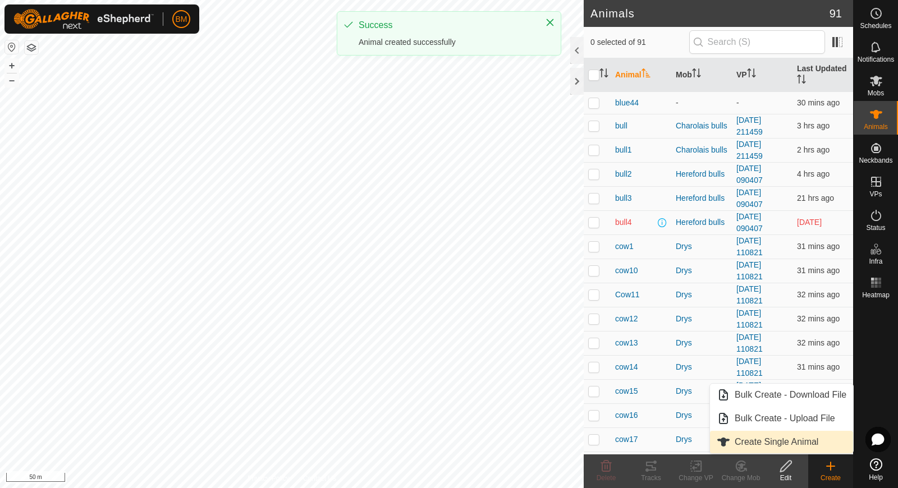
click at [805, 433] on link "Create Single Animal" at bounding box center [781, 442] width 143 height 22
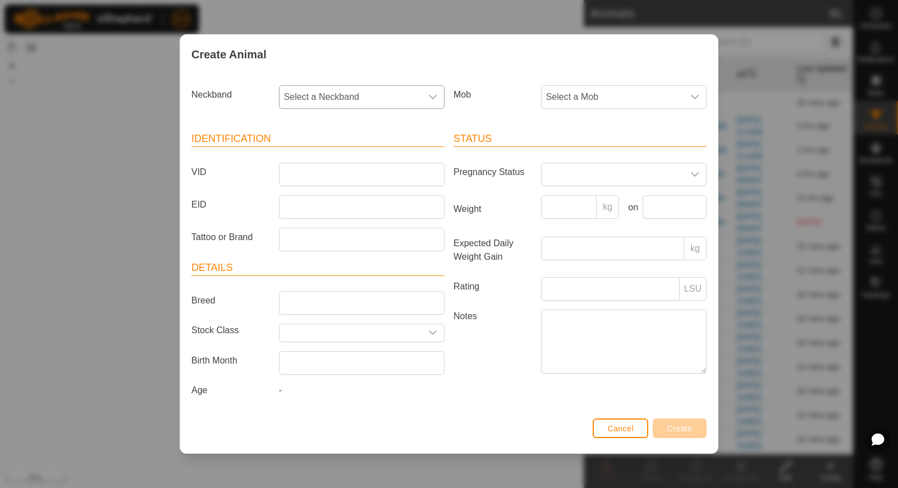
click at [378, 102] on span "Select a Neckband" at bounding box center [350, 97] width 142 height 22
type input "177"
click at [353, 156] on li "3374417712" at bounding box center [362, 154] width 165 height 22
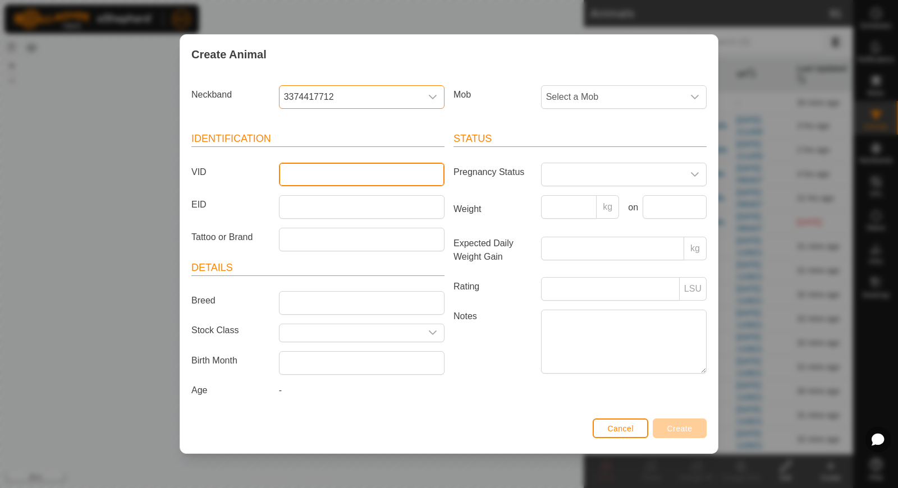
click at [347, 175] on input "VID" at bounding box center [362, 175] width 166 height 24
type input "orange44"
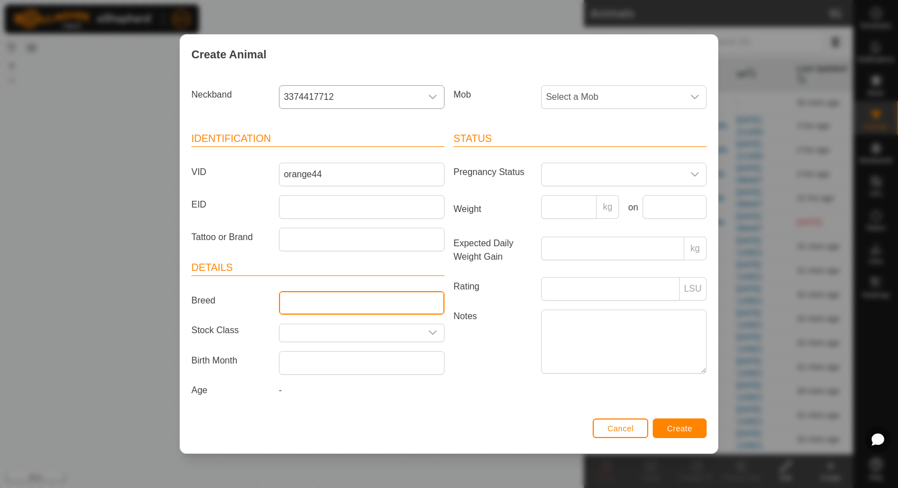
click at [318, 306] on input "Breed" at bounding box center [362, 303] width 166 height 24
type input "Hereford"
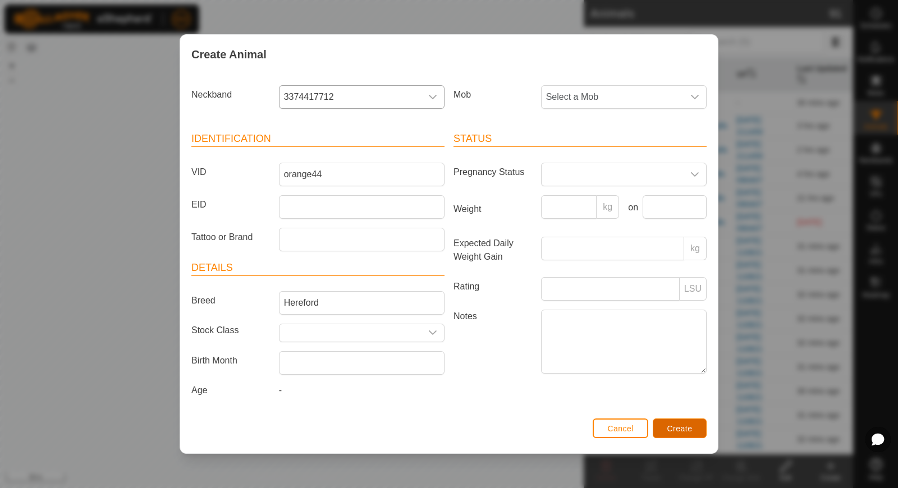
click at [675, 420] on button "Create" at bounding box center [680, 429] width 54 height 20
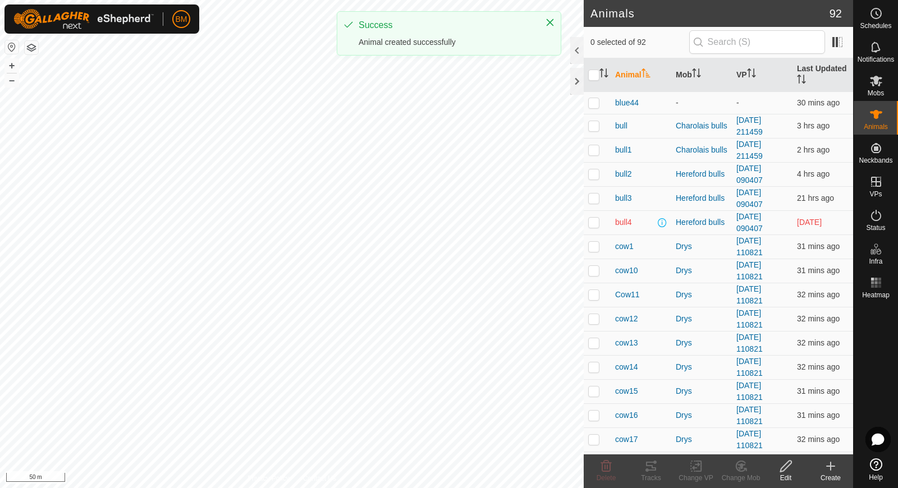
click at [829, 470] on icon at bounding box center [830, 466] width 13 height 13
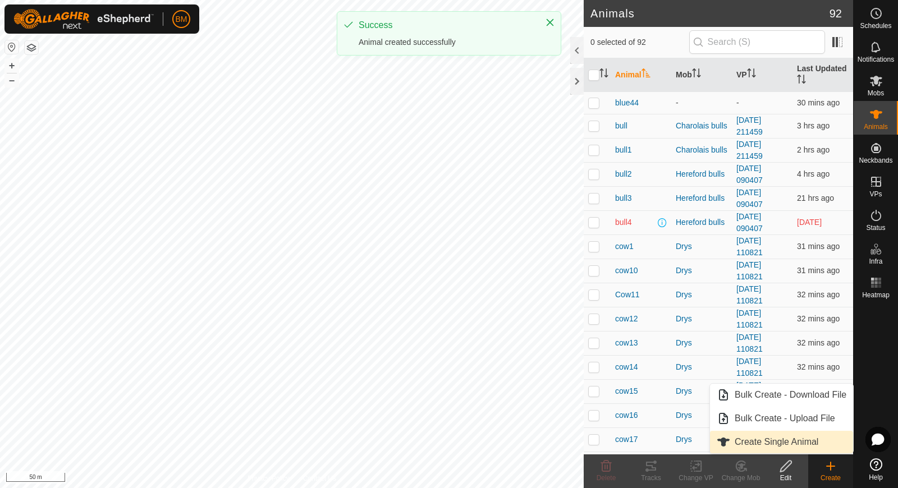
click at [802, 437] on link "Create Single Animal" at bounding box center [781, 442] width 143 height 22
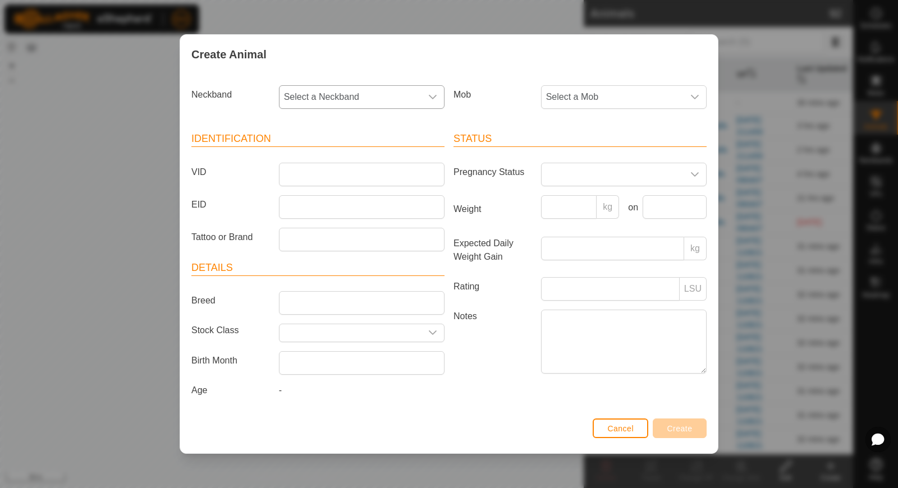
click at [347, 100] on span "Select a Neckband" at bounding box center [350, 97] width 142 height 22
type input "22819"
click at [318, 153] on span "2019122819" at bounding box center [312, 154] width 50 height 13
click at [315, 182] on input "VID" at bounding box center [362, 175] width 166 height 24
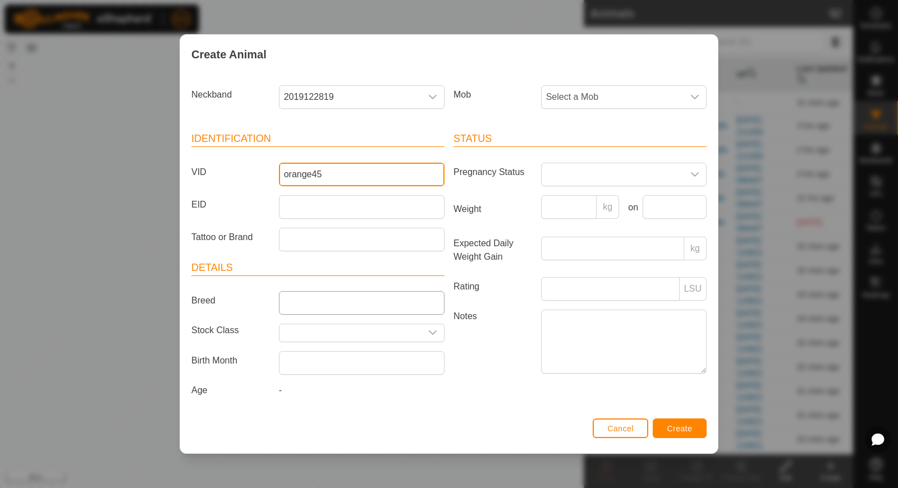
type input "orange45"
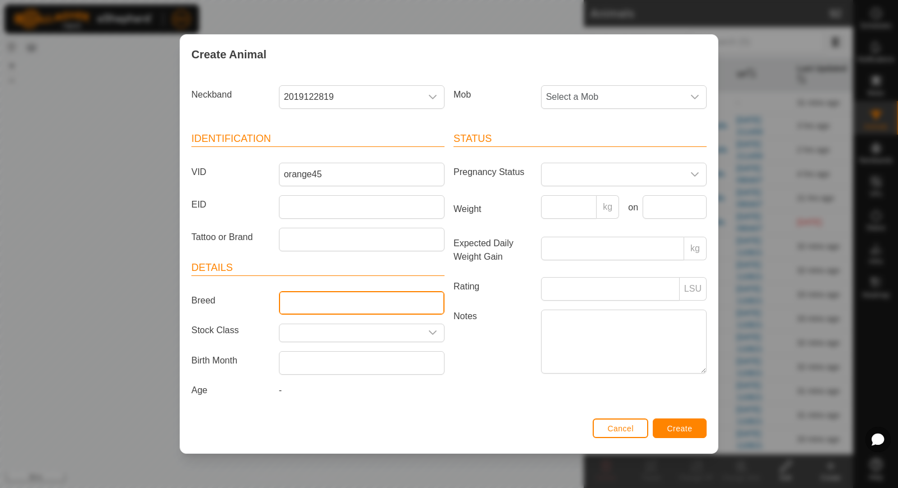
click at [306, 309] on input "Breed" at bounding box center [362, 303] width 166 height 24
type input "Hereford"
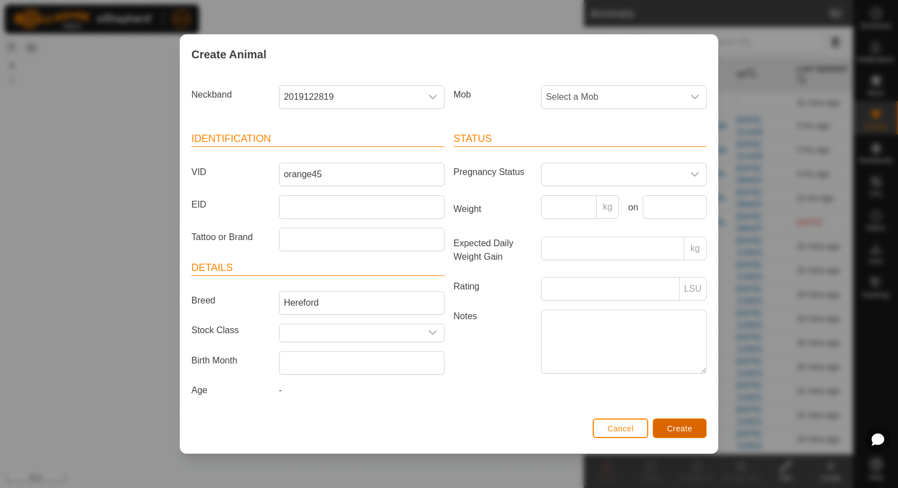
click at [672, 432] on button "Create" at bounding box center [680, 429] width 54 height 20
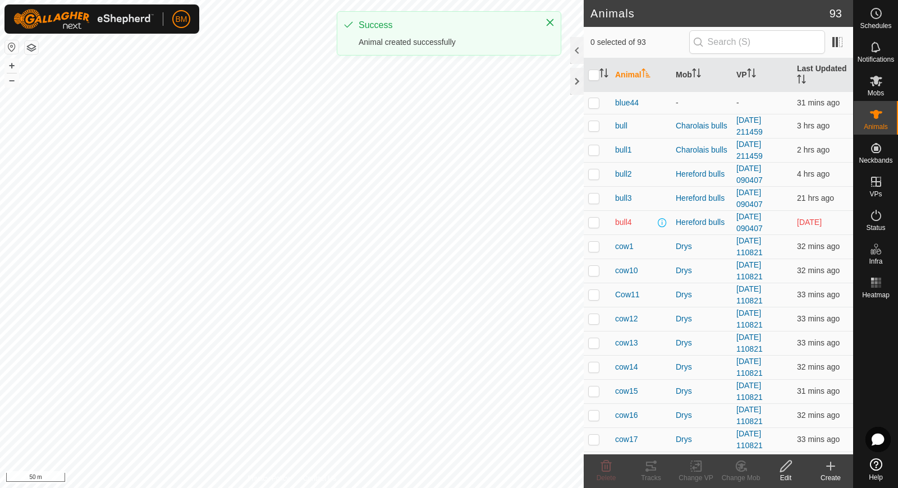
click at [832, 466] on icon at bounding box center [831, 466] width 8 height 0
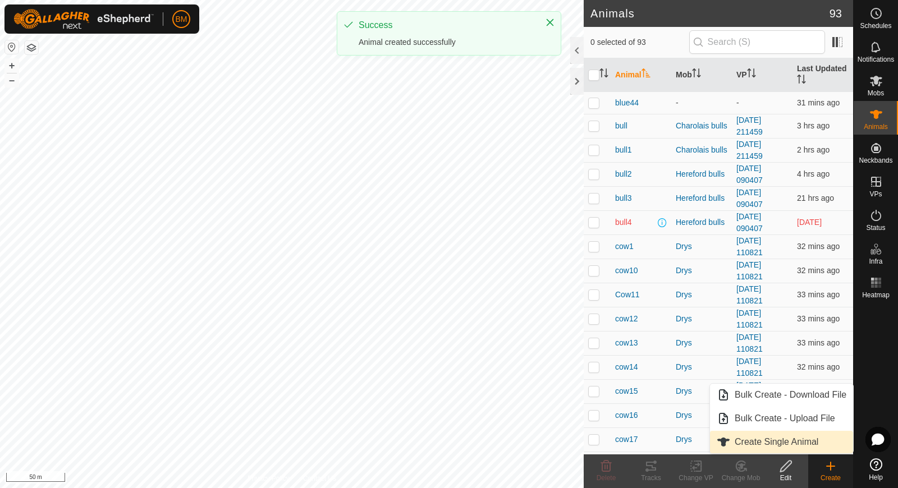
click at [819, 446] on link "Create Single Animal" at bounding box center [781, 442] width 143 height 22
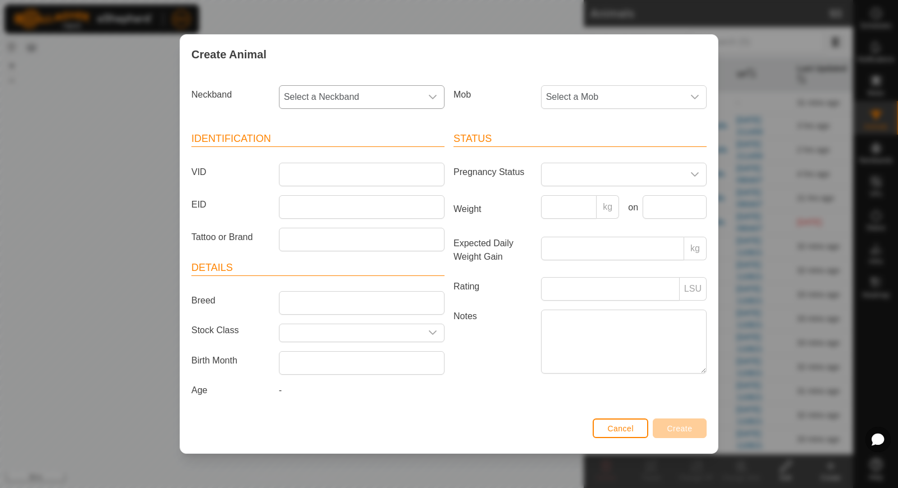
click at [428, 102] on div "dropdown trigger" at bounding box center [432, 97] width 22 height 22
click at [397, 156] on li "0991886476" at bounding box center [362, 154] width 165 height 22
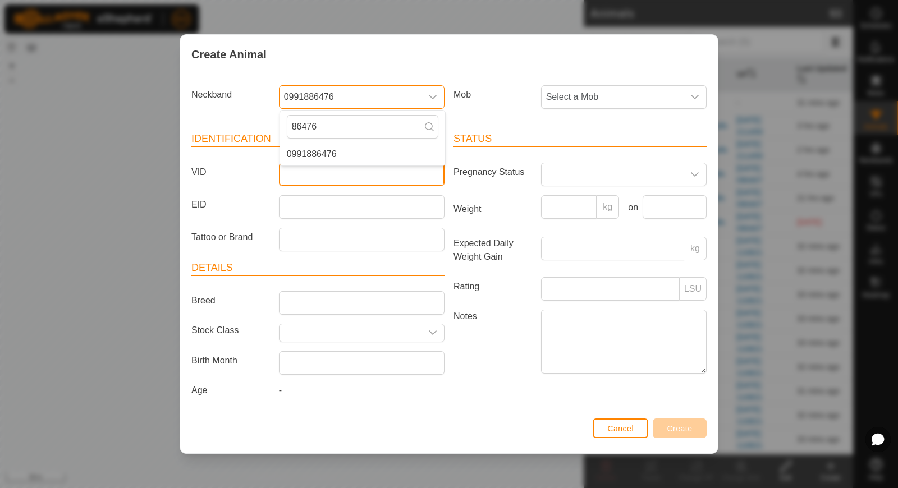
click at [373, 176] on input "VID" at bounding box center [362, 175] width 166 height 24
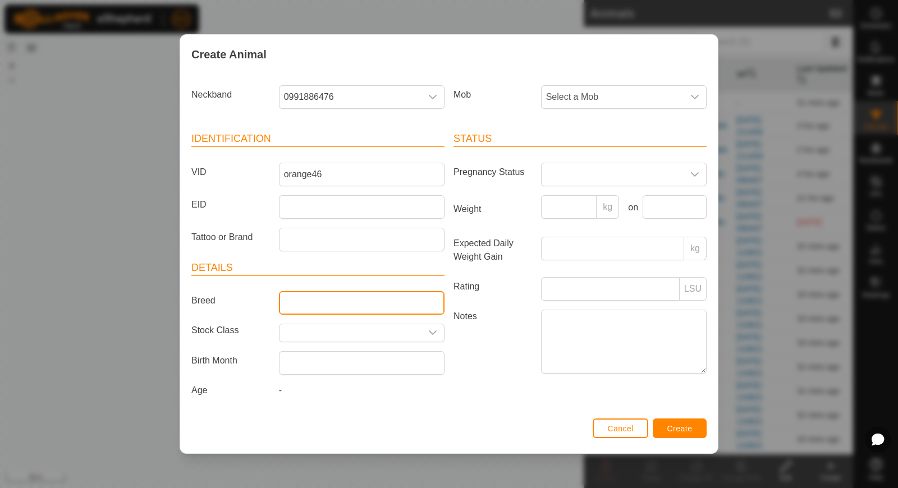
click at [428, 293] on input "Breed" at bounding box center [362, 303] width 166 height 24
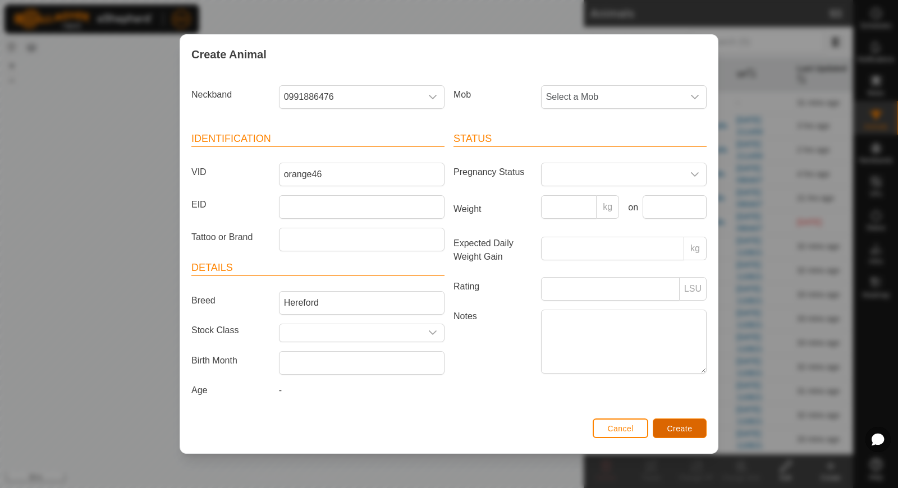
click at [676, 424] on span "Create" at bounding box center [679, 428] width 25 height 9
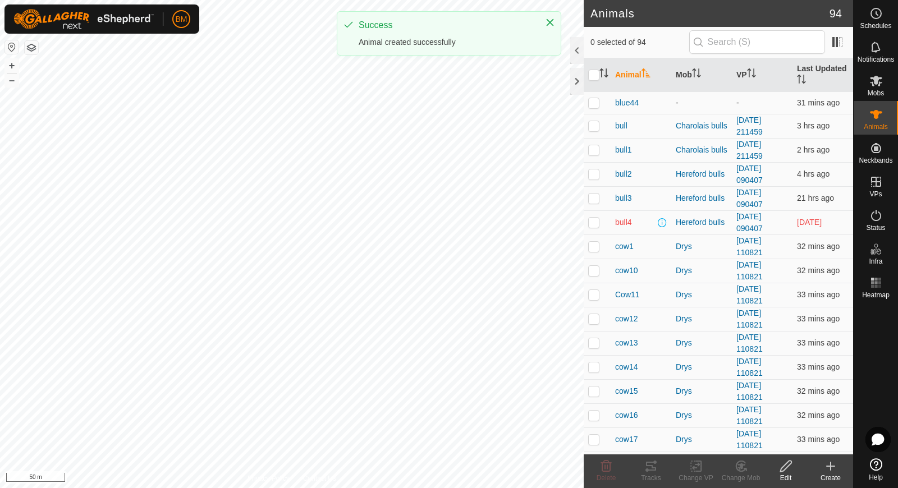
click at [825, 466] on icon at bounding box center [830, 466] width 13 height 13
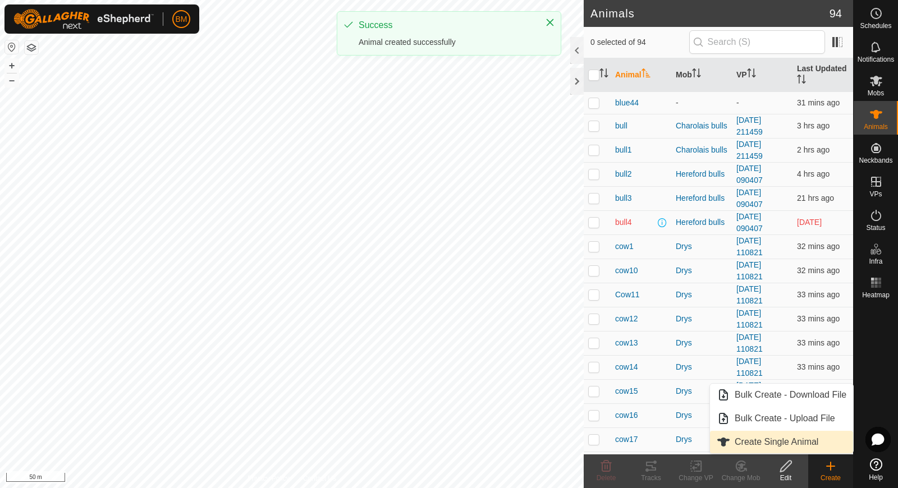
click at [805, 441] on link "Create Single Animal" at bounding box center [781, 442] width 143 height 22
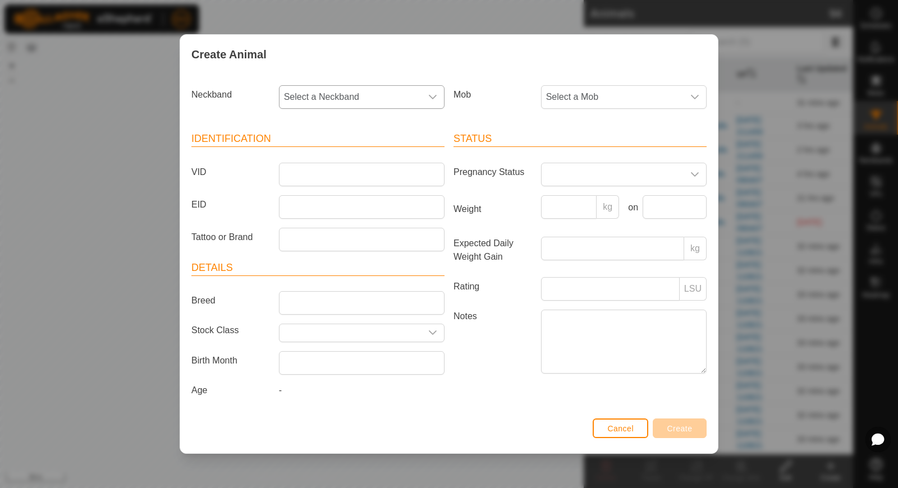
click at [419, 101] on span "Select a Neckband" at bounding box center [350, 97] width 142 height 22
click at [378, 157] on li "4020312676" at bounding box center [362, 154] width 165 height 22
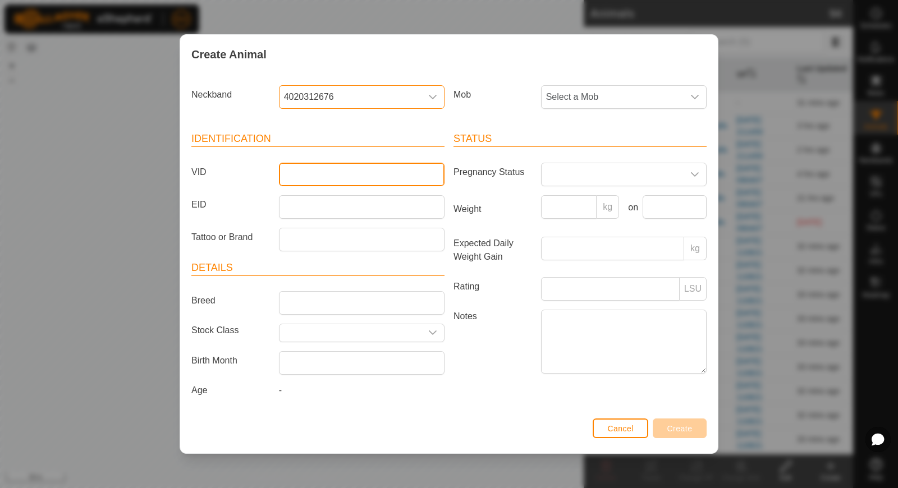
click at [362, 173] on input "VID" at bounding box center [362, 175] width 166 height 24
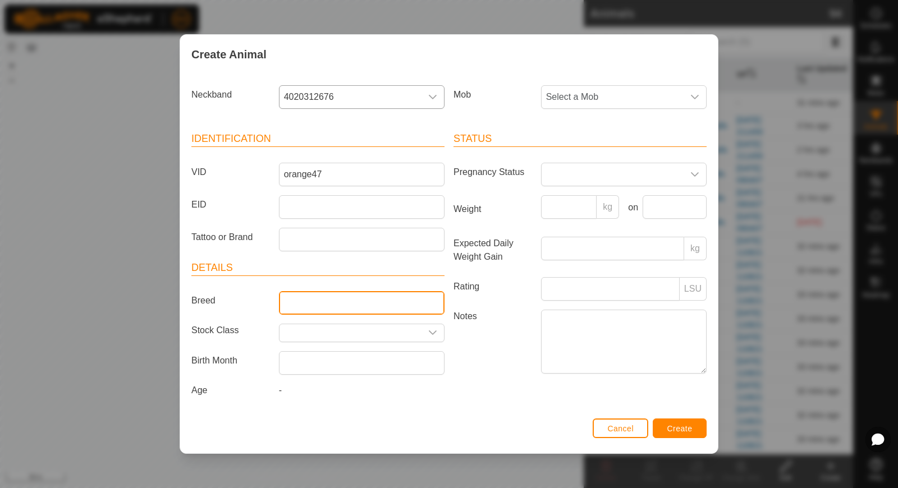
click at [307, 300] on input "Breed" at bounding box center [362, 303] width 166 height 24
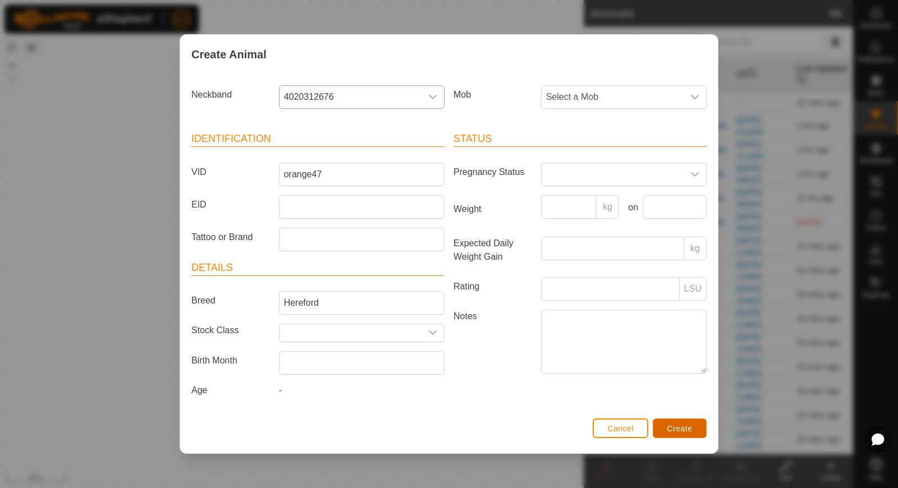
click at [679, 429] on span "Create" at bounding box center [679, 428] width 25 height 9
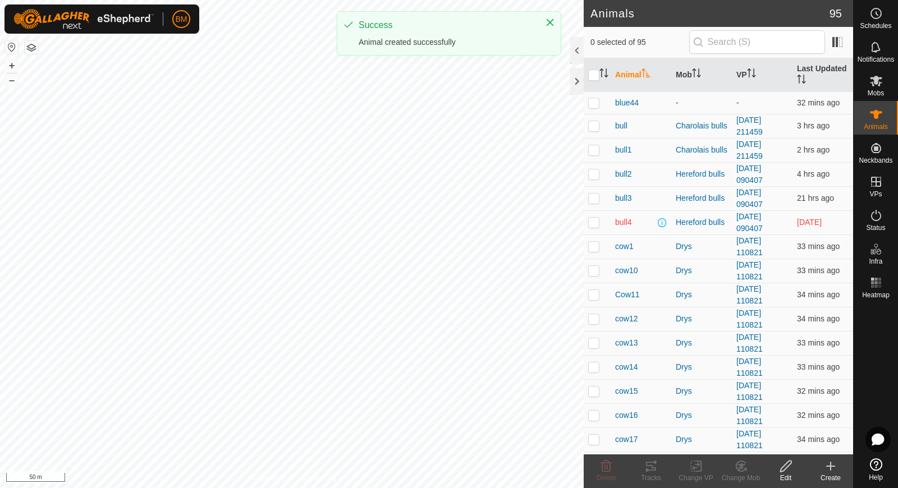
click at [837, 470] on create-svg-icon at bounding box center [830, 466] width 45 height 13
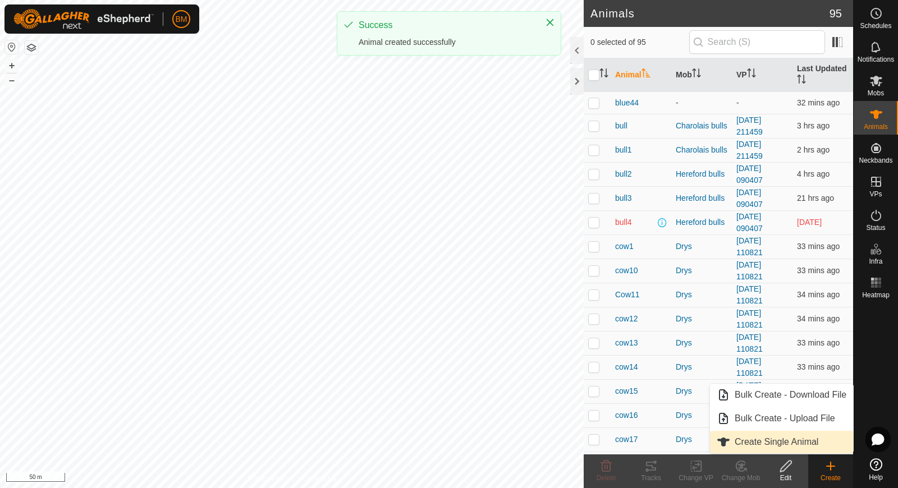
click at [818, 440] on link "Create Single Animal" at bounding box center [781, 442] width 143 height 22
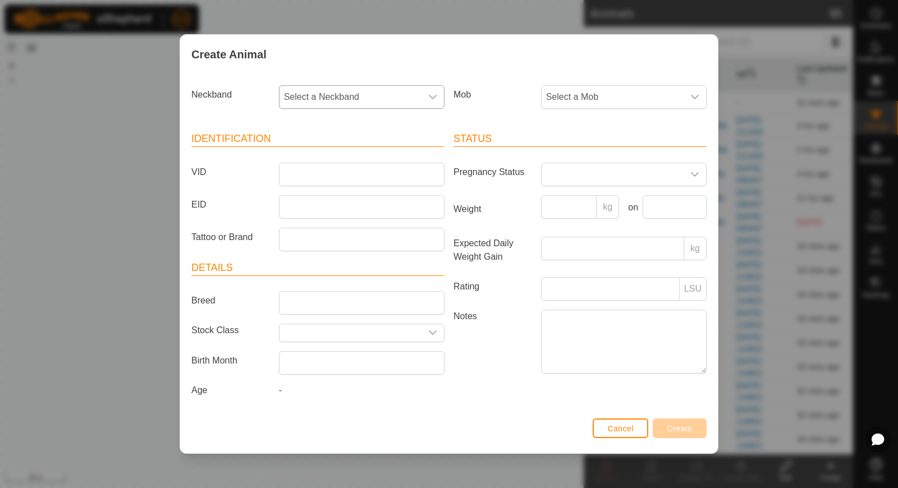
click at [392, 97] on span "Select a Neckband" at bounding box center [350, 97] width 142 height 22
click at [346, 166] on li "1509592614" at bounding box center [362, 154] width 165 height 22
click at [340, 175] on input "VID" at bounding box center [362, 175] width 166 height 24
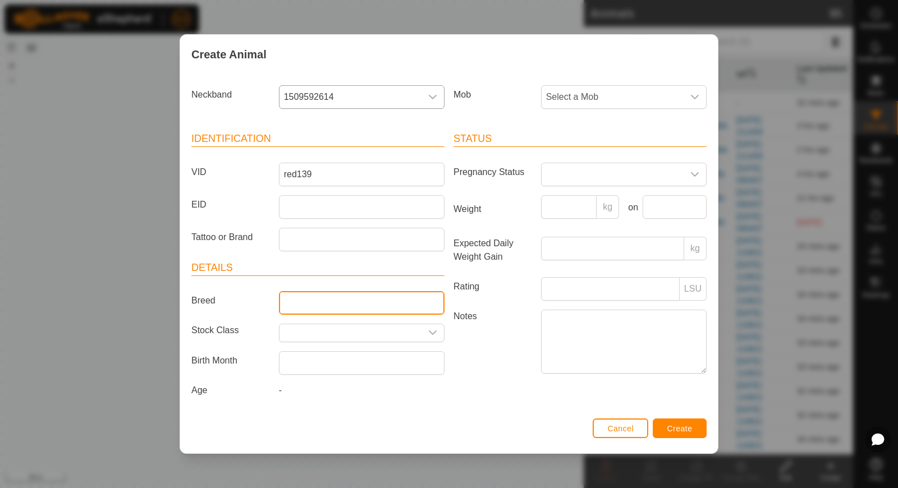
click at [305, 297] on input "Breed" at bounding box center [362, 303] width 166 height 24
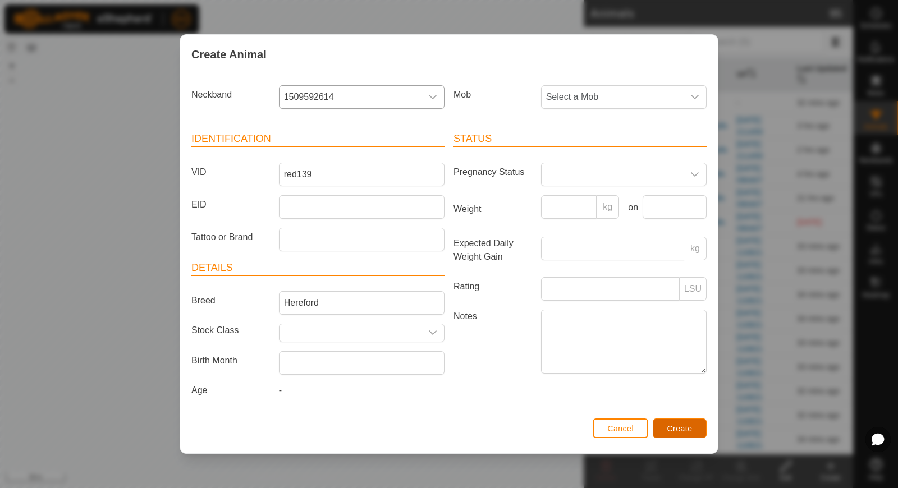
click at [671, 424] on span "Create" at bounding box center [679, 428] width 25 height 9
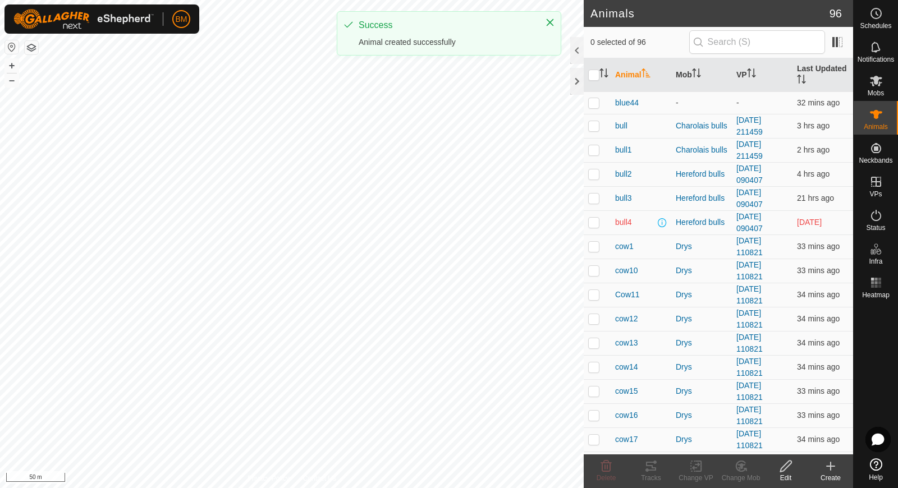
click at [838, 464] on create-svg-icon at bounding box center [830, 466] width 45 height 13
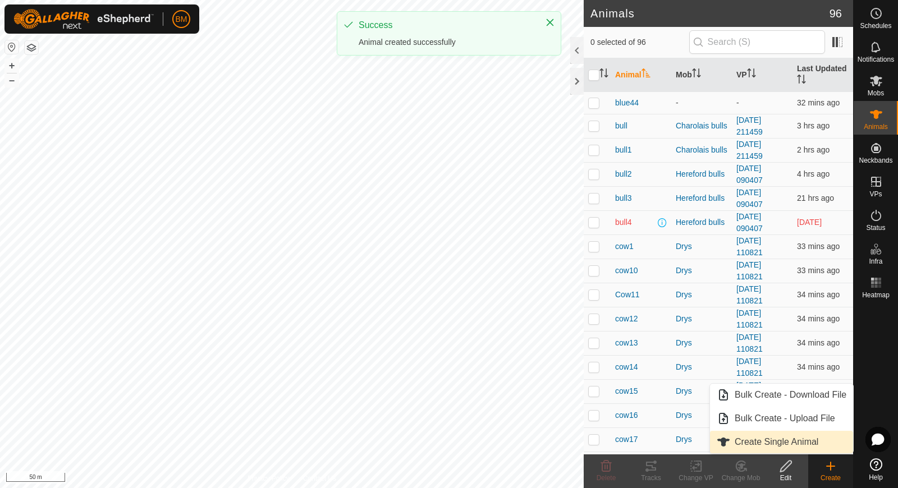
click at [805, 447] on link "Create Single Animal" at bounding box center [781, 442] width 143 height 22
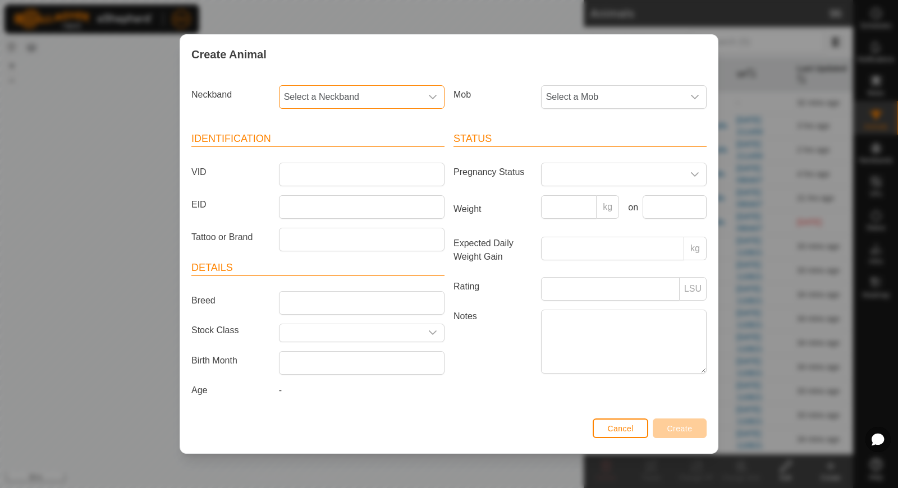
click at [410, 99] on span "Select a Neckband" at bounding box center [350, 97] width 142 height 22
click at [387, 157] on li "0178675498" at bounding box center [362, 154] width 165 height 22
click at [376, 172] on input "VID" at bounding box center [362, 175] width 166 height 24
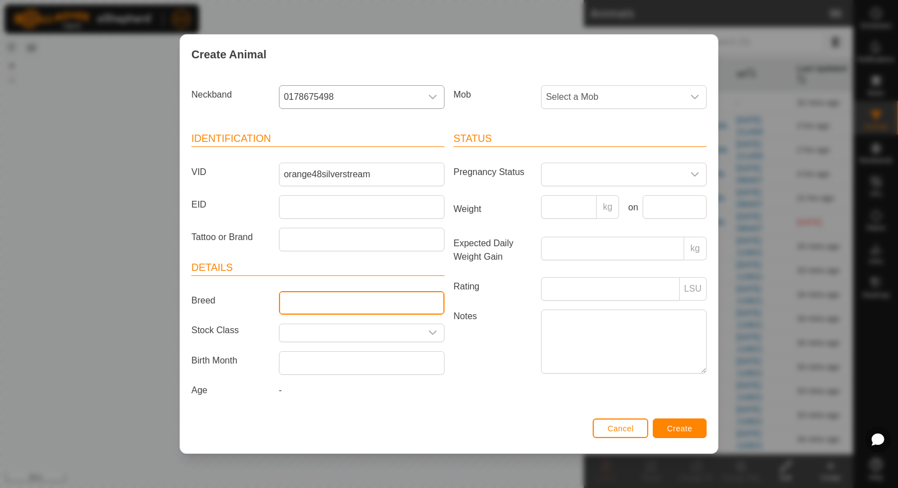
click at [310, 305] on input "Breed" at bounding box center [362, 303] width 166 height 24
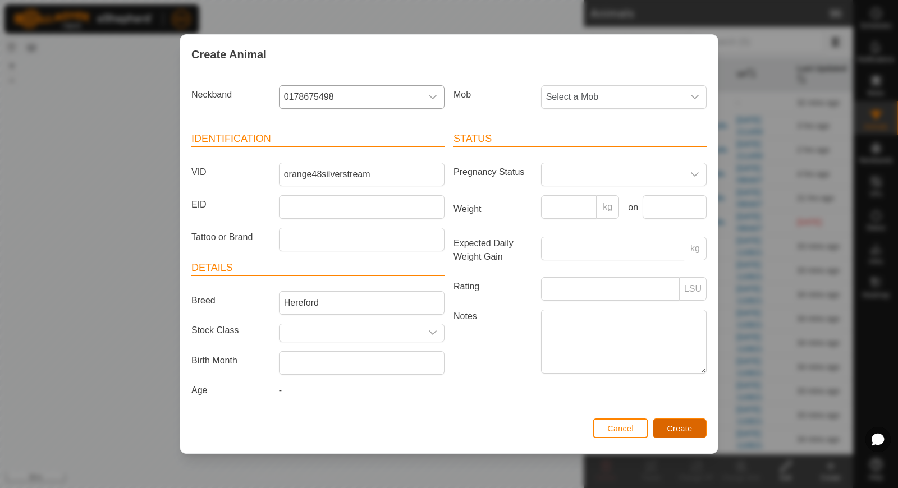
click at [688, 430] on span "Create" at bounding box center [679, 428] width 25 height 9
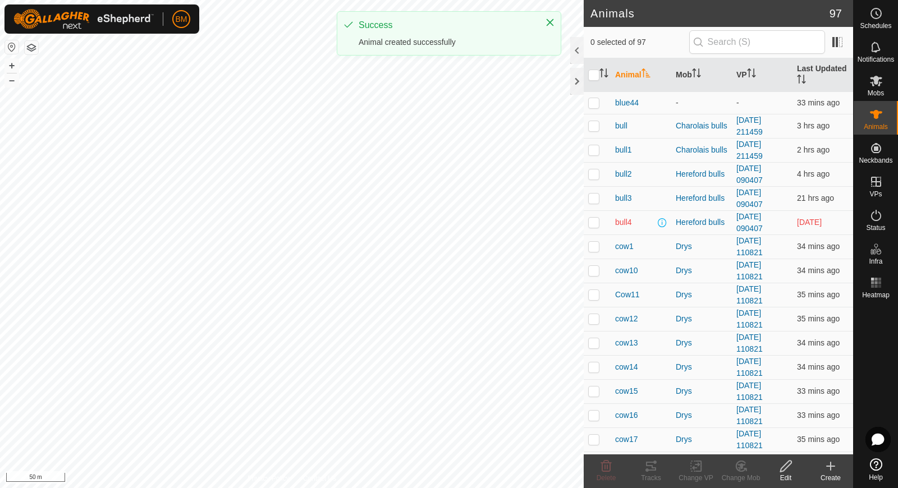
click at [826, 466] on icon at bounding box center [830, 466] width 13 height 13
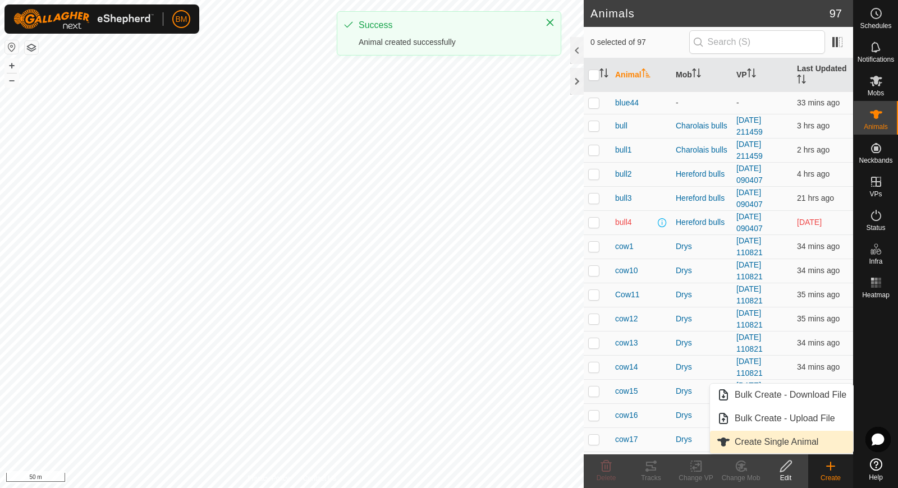
click at [809, 444] on link "Create Single Animal" at bounding box center [781, 442] width 143 height 22
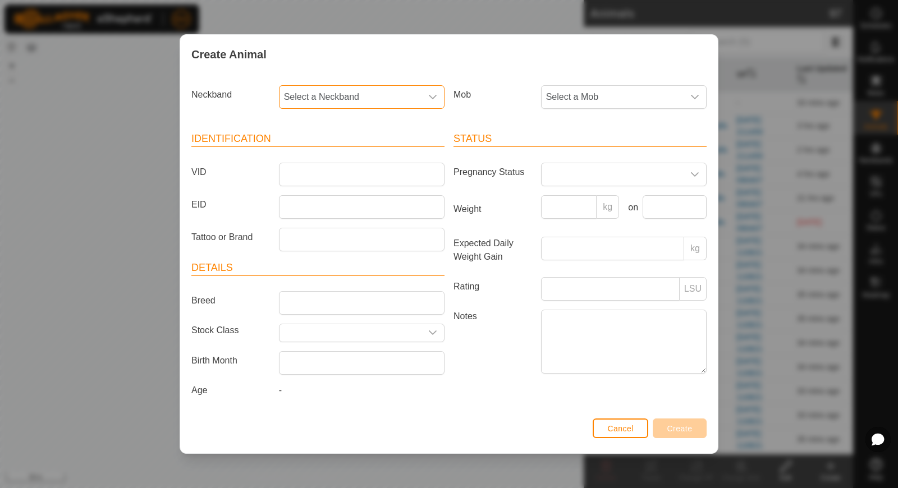
click at [355, 97] on span "Select a Neckband" at bounding box center [350, 97] width 142 height 22
click at [334, 154] on li "3696644350" at bounding box center [362, 154] width 165 height 22
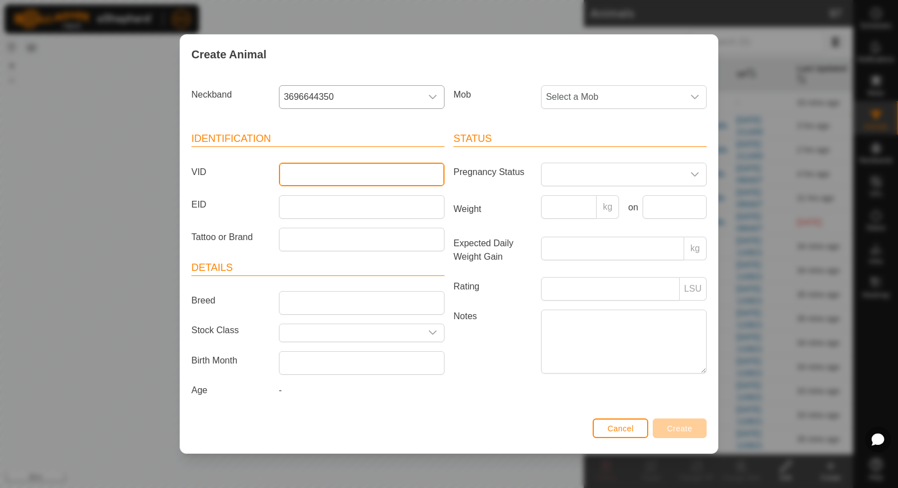
click at [320, 168] on input "VID" at bounding box center [362, 175] width 166 height 24
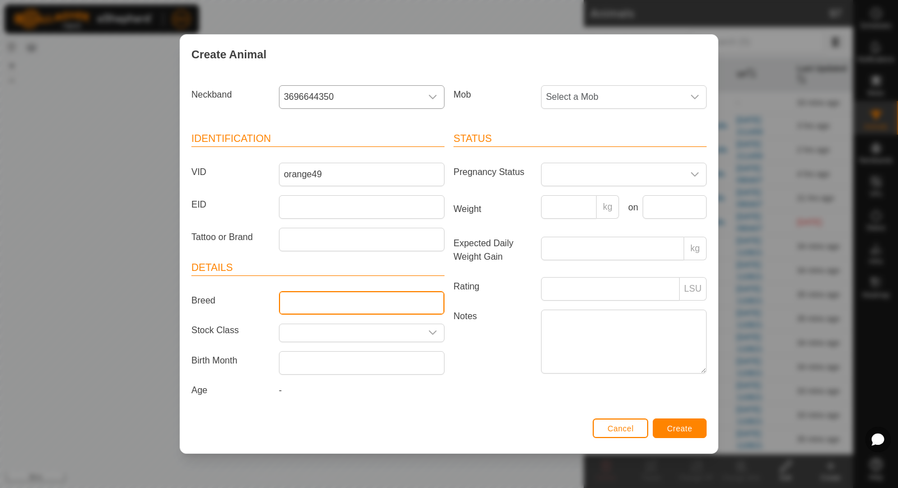
click at [324, 297] on input "Breed" at bounding box center [362, 303] width 166 height 24
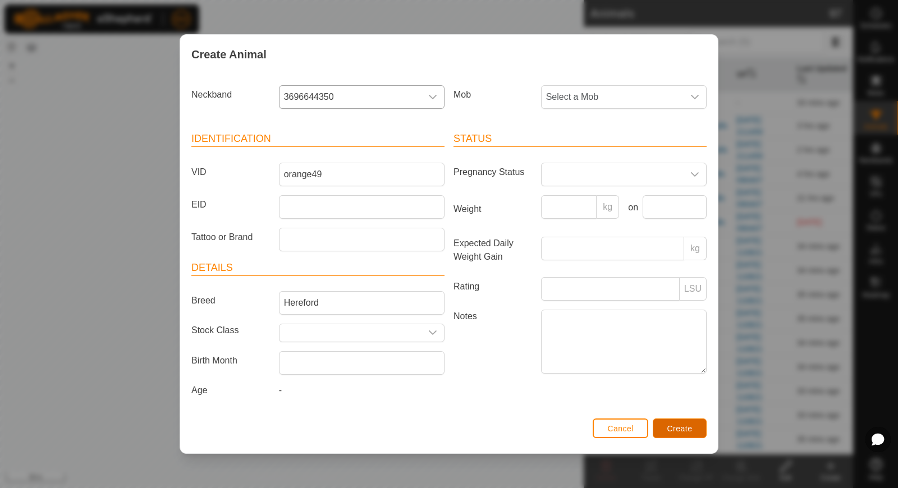
click at [677, 428] on span "Create" at bounding box center [679, 428] width 25 height 9
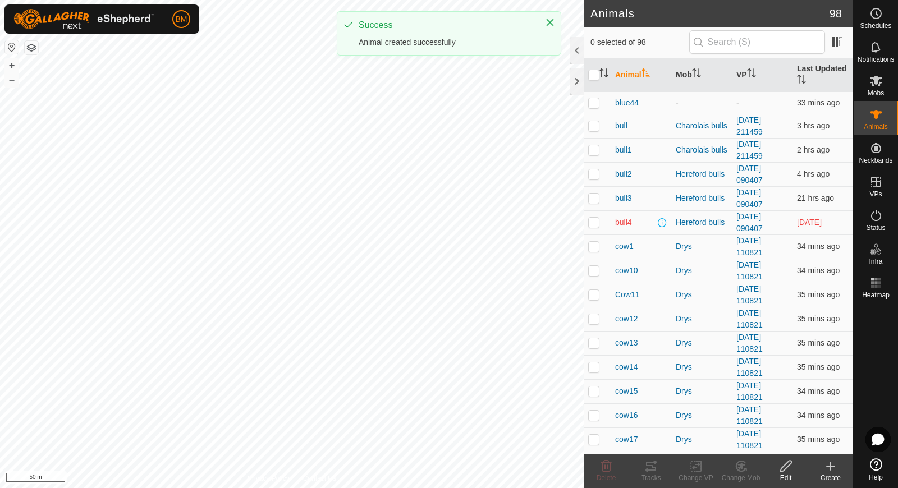
click at [833, 475] on div "Create" at bounding box center [830, 478] width 45 height 10
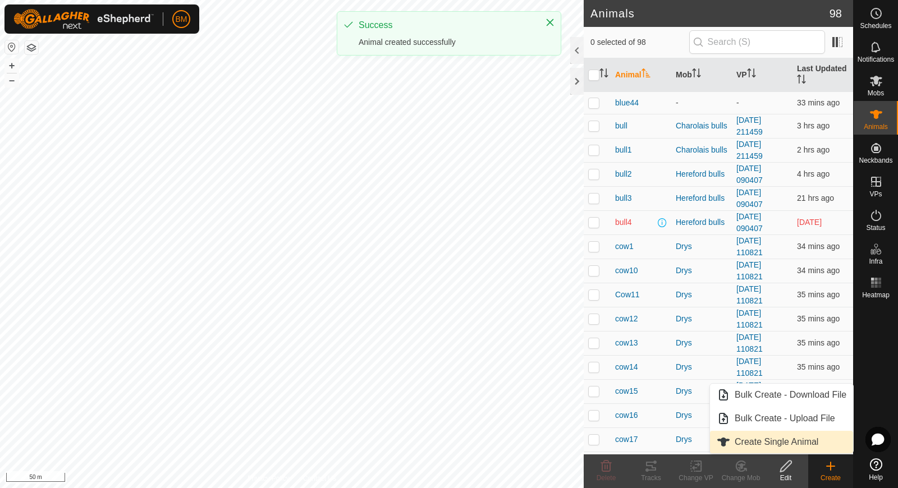
click at [807, 443] on link "Create Single Animal" at bounding box center [781, 442] width 143 height 22
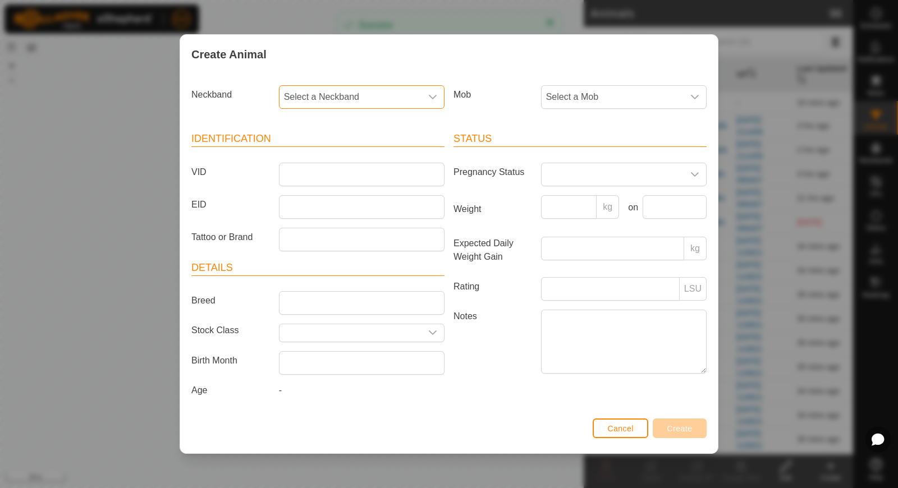
click at [368, 102] on span "Select a Neckband" at bounding box center [350, 97] width 142 height 22
click at [332, 147] on li "4039257375" at bounding box center [362, 154] width 165 height 22
click at [322, 182] on input "VID" at bounding box center [362, 175] width 166 height 24
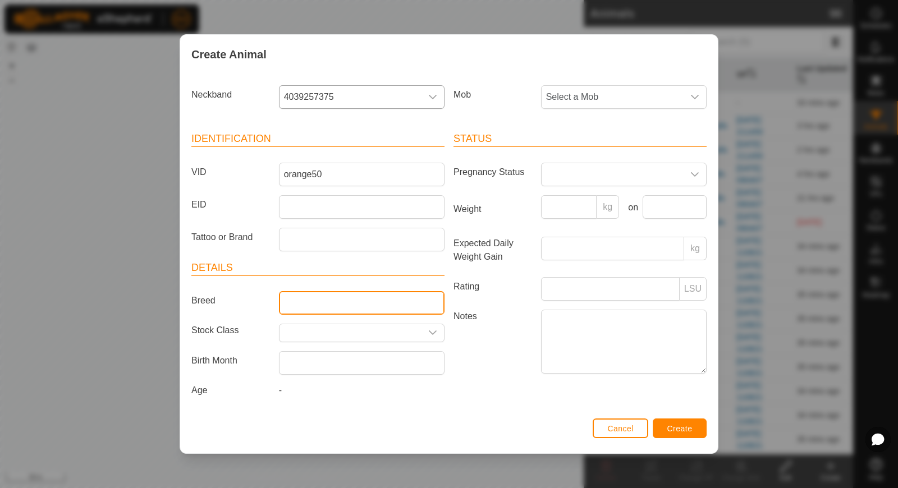
click at [310, 295] on input "Breed" at bounding box center [362, 303] width 166 height 24
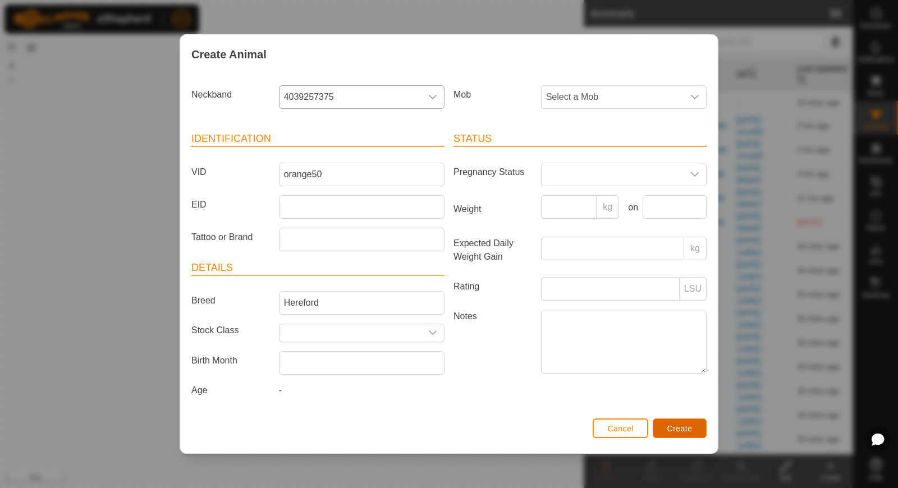
click at [672, 432] on button "Create" at bounding box center [680, 429] width 54 height 20
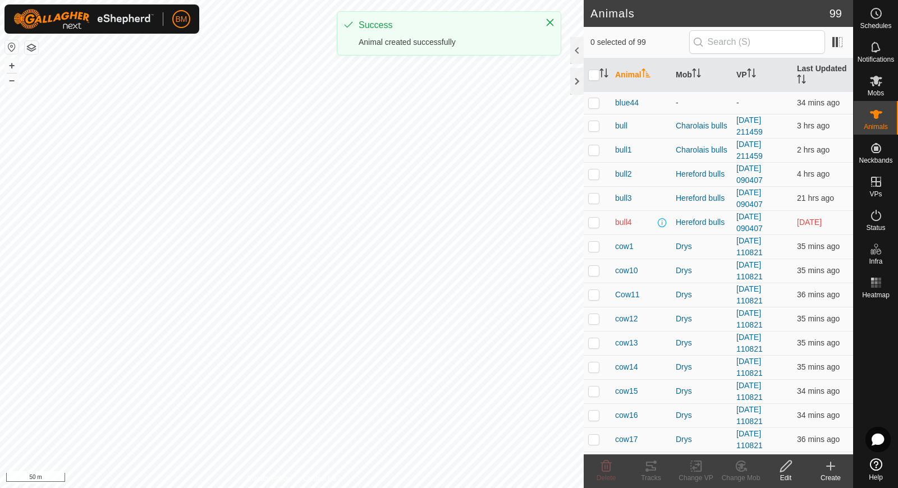
click at [833, 464] on icon at bounding box center [830, 466] width 13 height 13
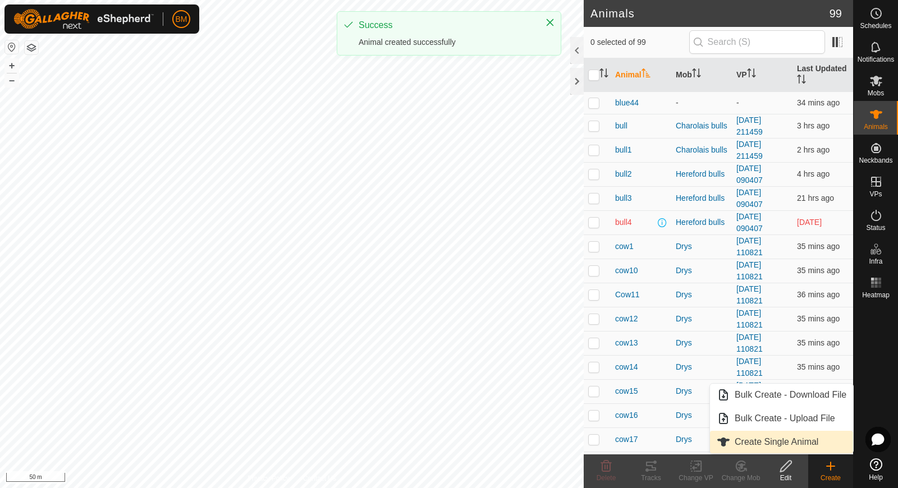
click at [814, 442] on link "Create Single Animal" at bounding box center [781, 442] width 143 height 22
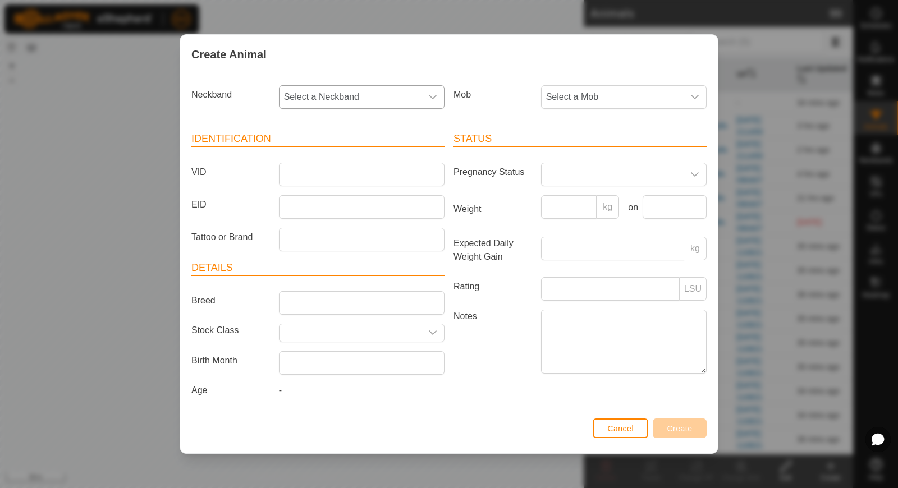
click at [383, 99] on span "Select a Neckband" at bounding box center [350, 97] width 142 height 22
click at [339, 157] on li "0872135041" at bounding box center [362, 154] width 165 height 22
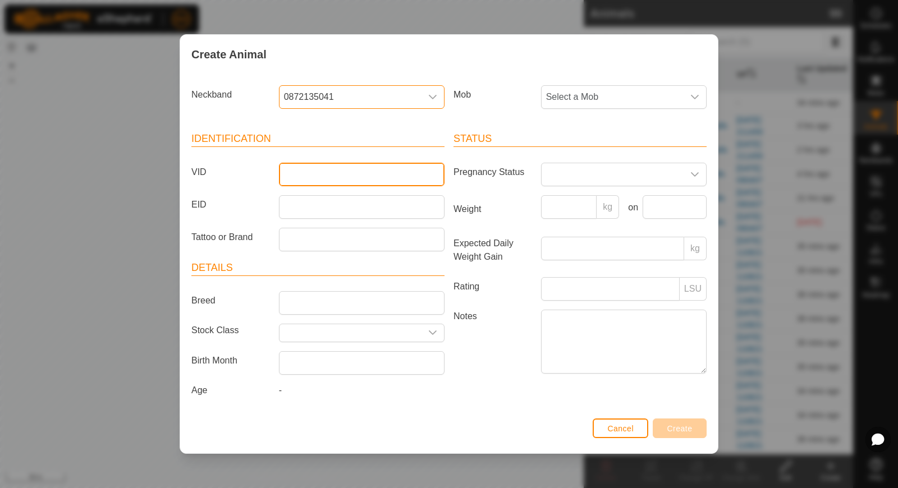
click at [323, 177] on input "VID" at bounding box center [362, 175] width 166 height 24
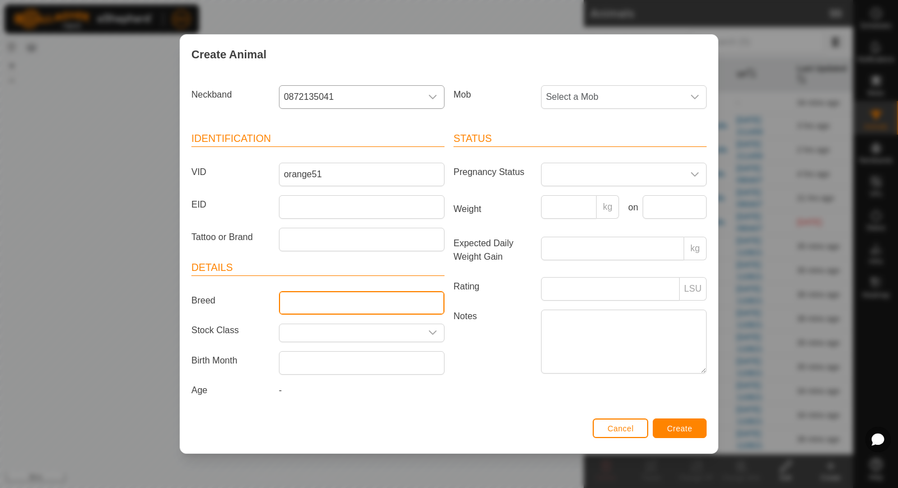
click at [298, 295] on input "Breed" at bounding box center [362, 303] width 166 height 24
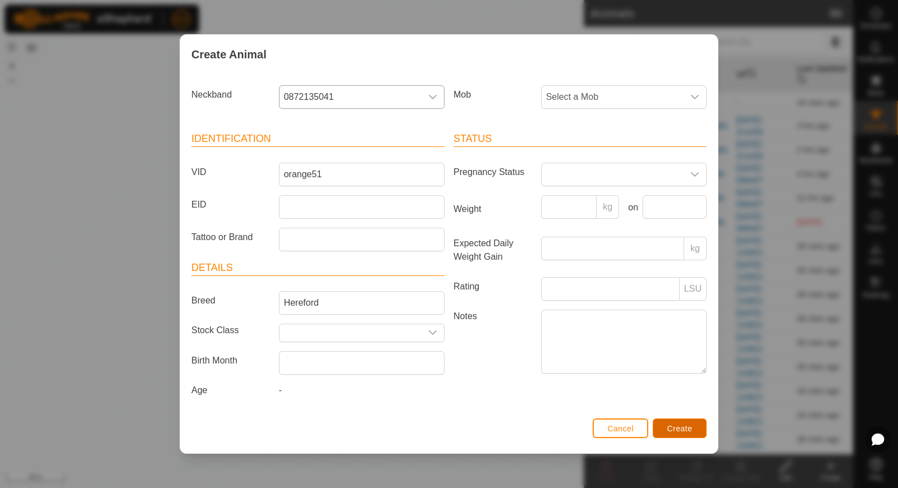
click at [663, 422] on button "Create" at bounding box center [680, 429] width 54 height 20
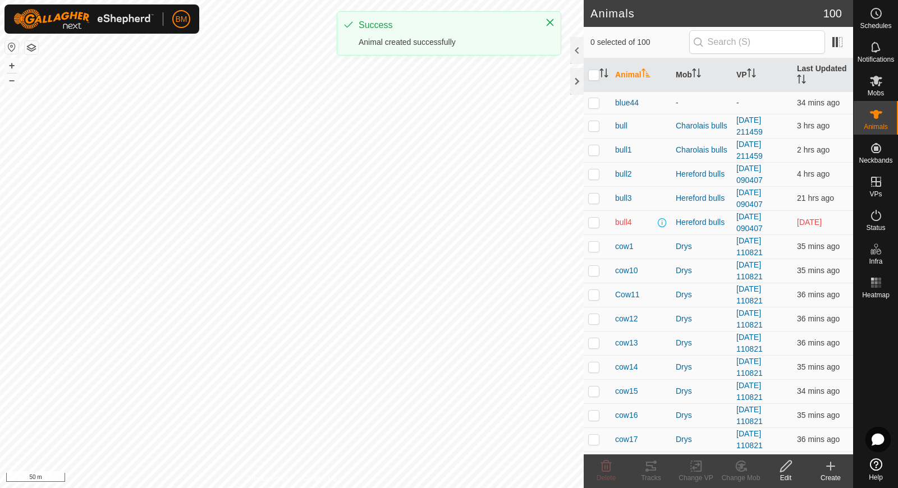
click at [827, 473] on icon at bounding box center [830, 466] width 13 height 13
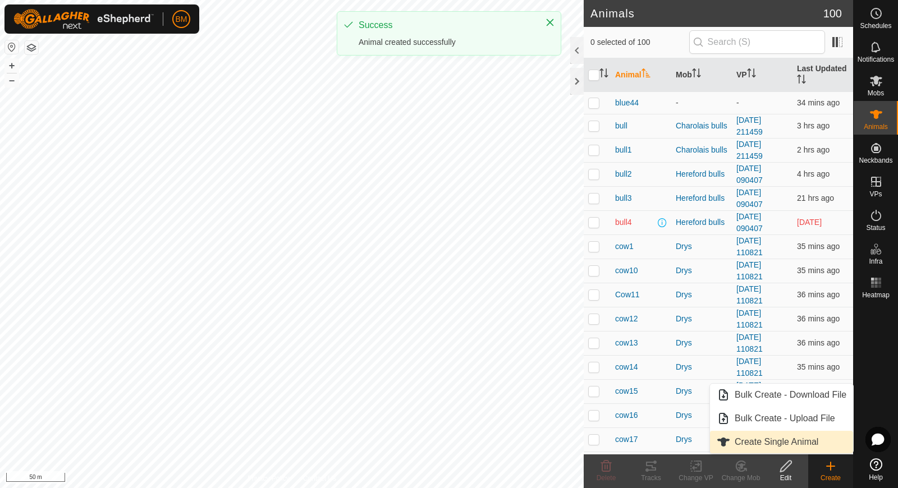
click at [811, 446] on link "Create Single Animal" at bounding box center [781, 442] width 143 height 22
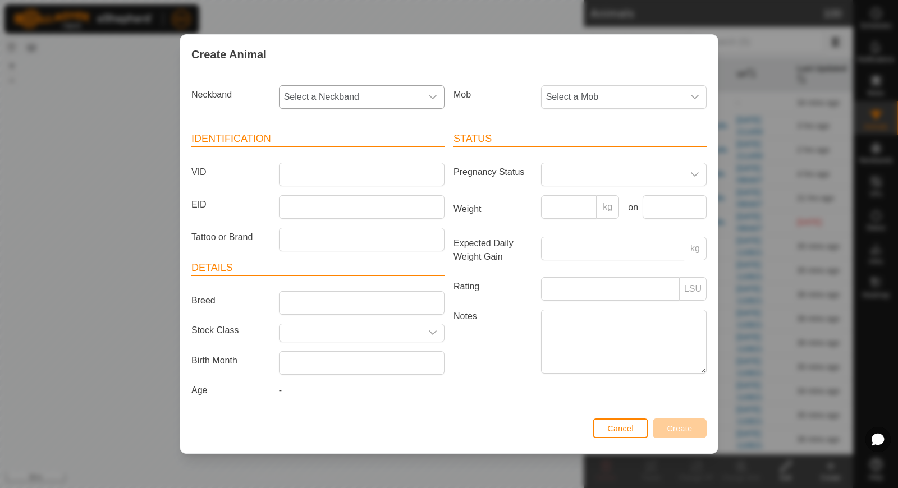
click at [416, 99] on span "Select a Neckband" at bounding box center [350, 97] width 142 height 22
click at [364, 151] on li "3687111525" at bounding box center [362, 154] width 165 height 22
click at [341, 177] on input "VID" at bounding box center [362, 175] width 166 height 24
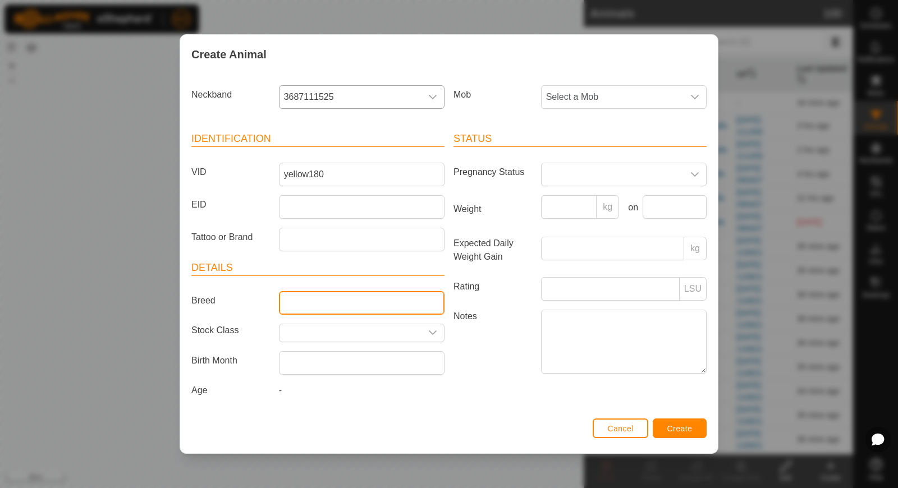
click at [305, 301] on input "Breed" at bounding box center [362, 303] width 166 height 24
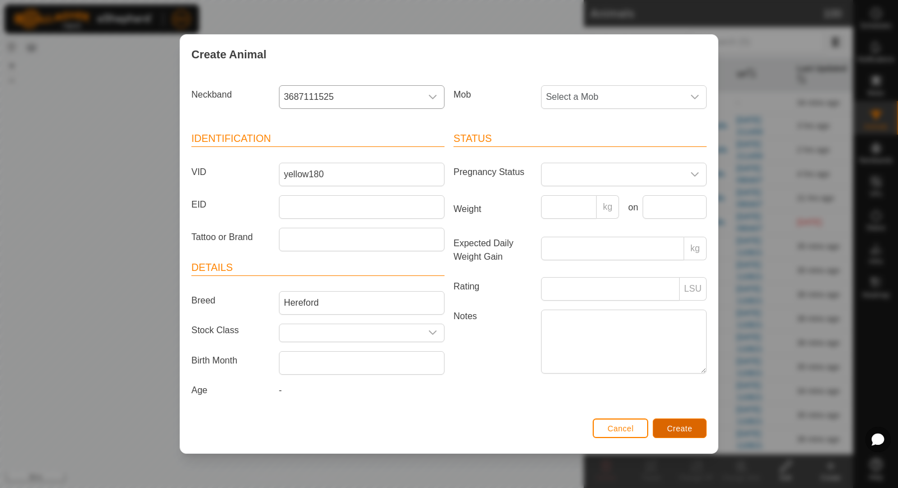
click at [688, 430] on span "Create" at bounding box center [679, 428] width 25 height 9
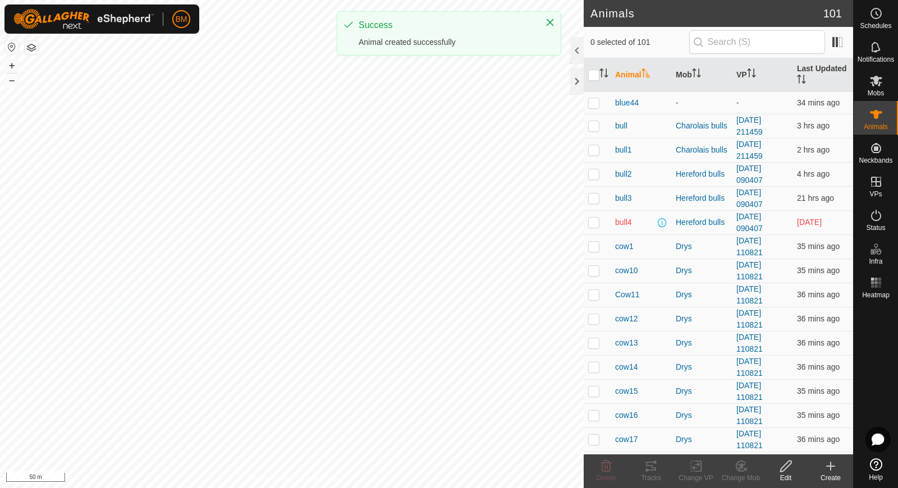
click at [836, 470] on icon at bounding box center [830, 466] width 13 height 13
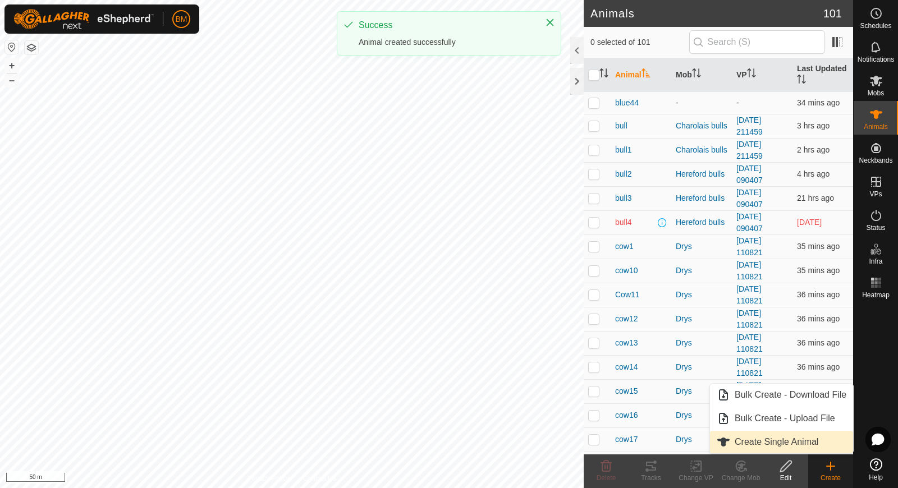
click at [810, 442] on span "Create Single Animal" at bounding box center [777, 441] width 84 height 13
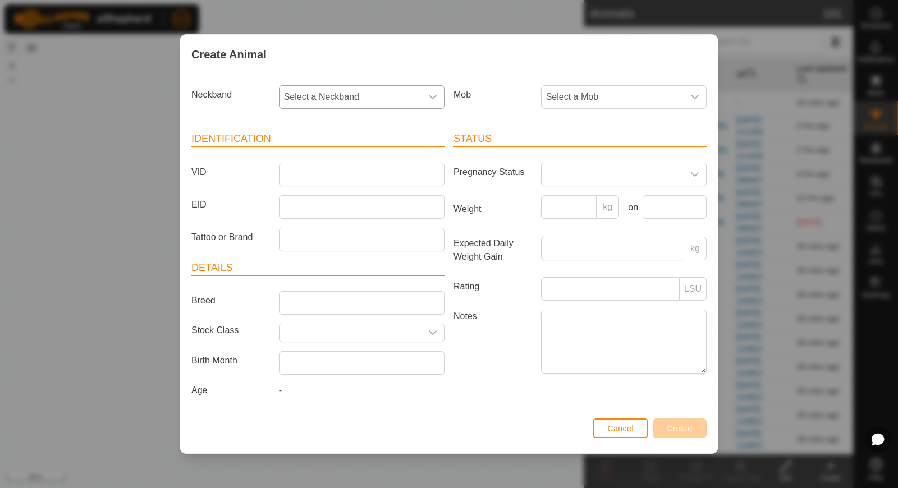
click at [343, 96] on span "Select a Neckband" at bounding box center [350, 97] width 142 height 22
click at [312, 157] on span "2548511497" at bounding box center [312, 154] width 50 height 13
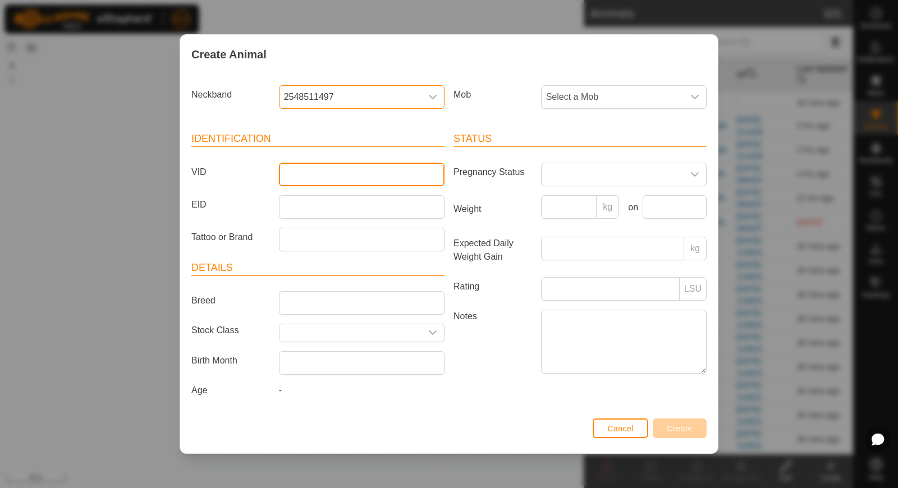
click at [311, 182] on input "VID" at bounding box center [362, 175] width 166 height 24
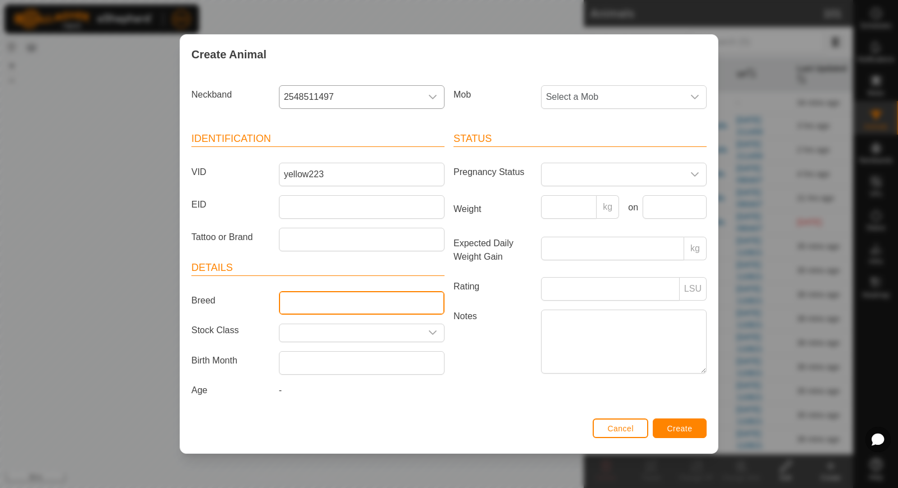
click at [301, 305] on input "Breed" at bounding box center [362, 303] width 166 height 24
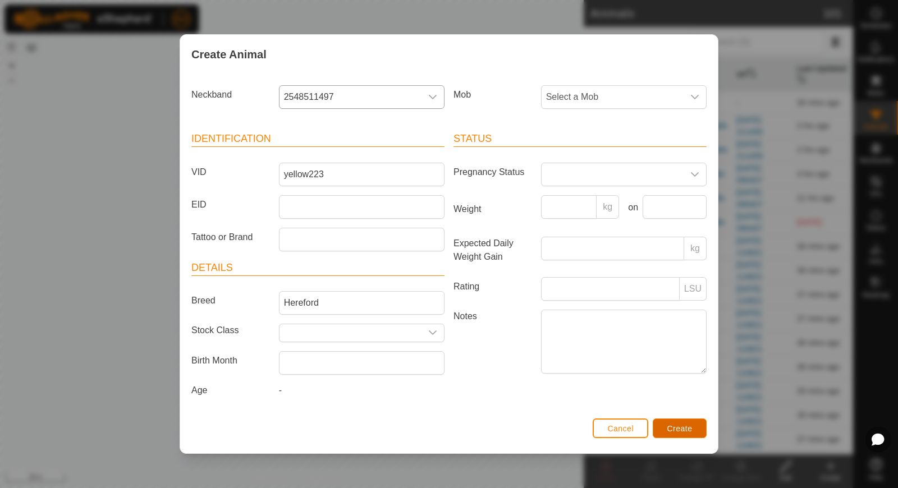
click at [682, 433] on button "Create" at bounding box center [680, 429] width 54 height 20
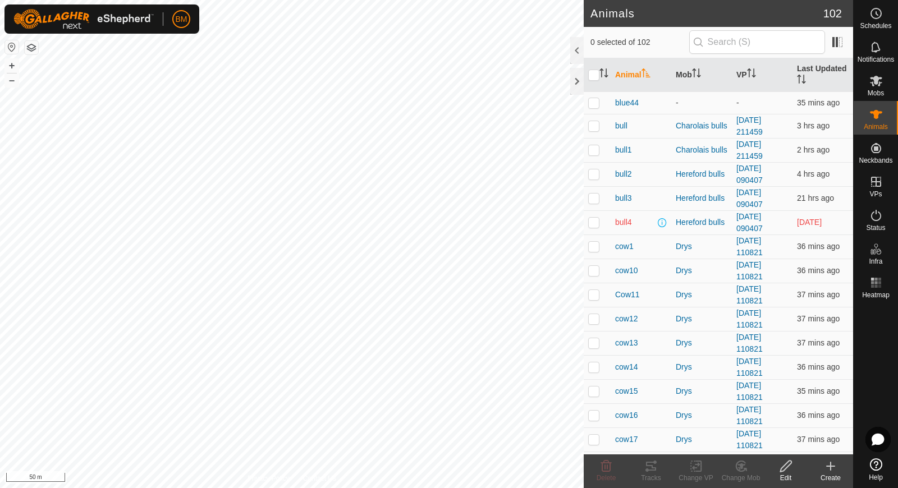
click at [835, 466] on icon at bounding box center [830, 466] width 13 height 13
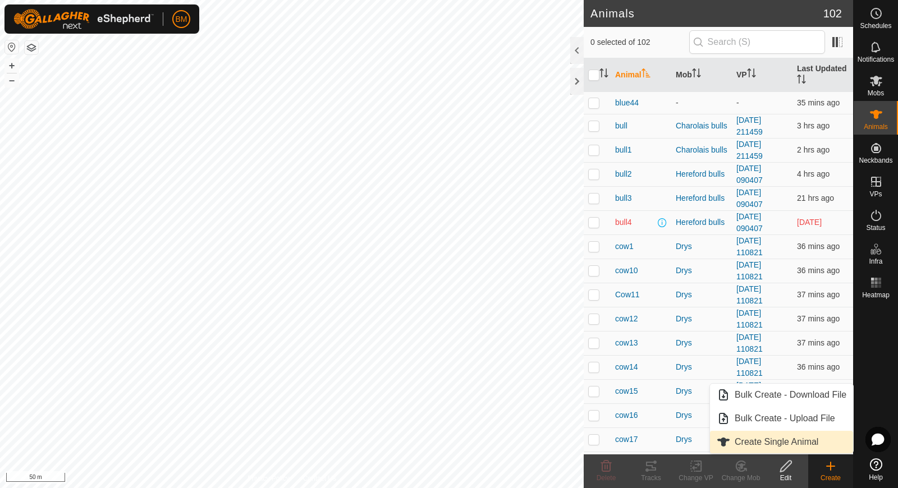
click at [806, 444] on link "Create Single Animal" at bounding box center [781, 442] width 143 height 22
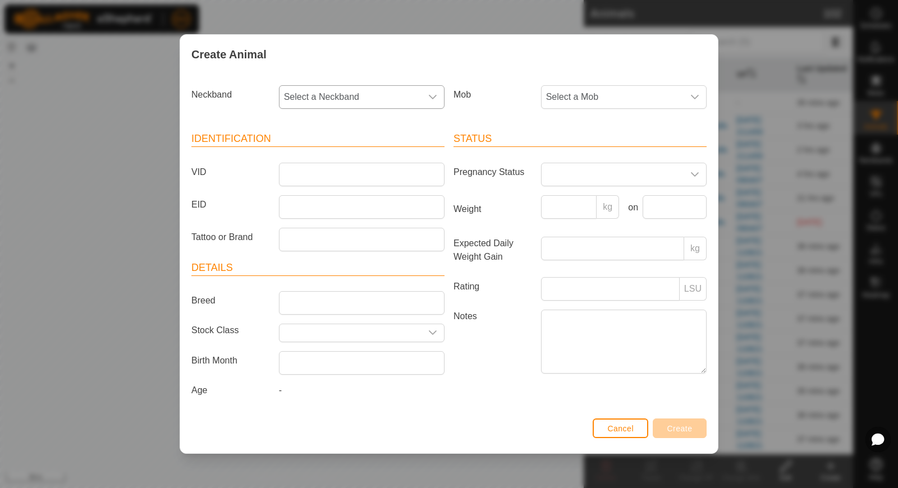
click at [322, 102] on span "Select a Neckband" at bounding box center [350, 97] width 142 height 22
click at [320, 155] on li "2600379894" at bounding box center [362, 154] width 165 height 22
click at [314, 171] on input "VID" at bounding box center [362, 175] width 166 height 24
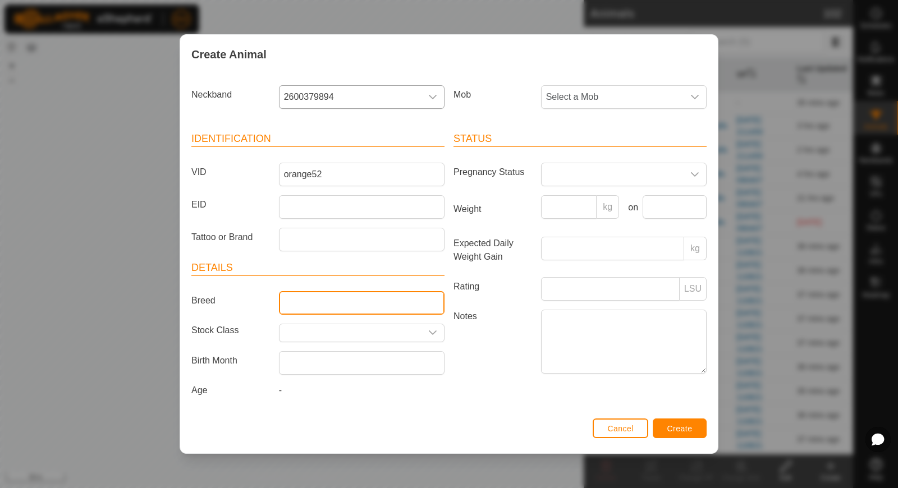
click at [306, 303] on input "Breed" at bounding box center [362, 303] width 166 height 24
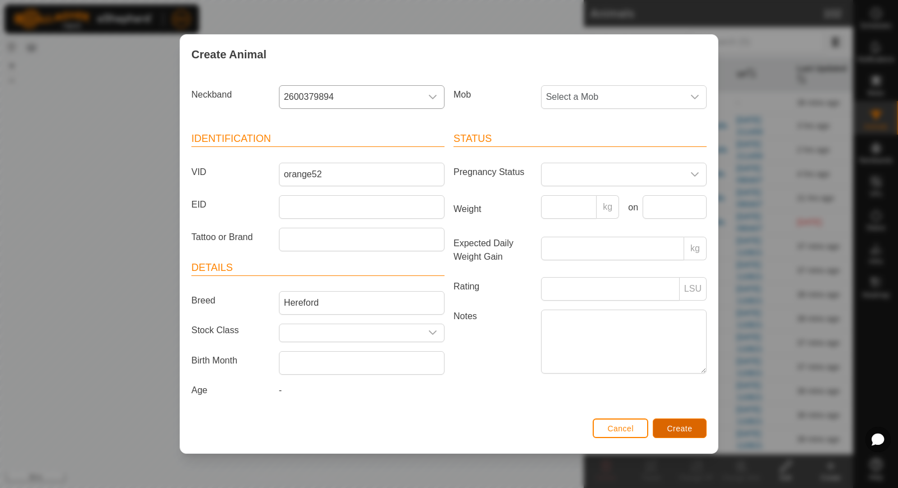
click at [675, 424] on span "Create" at bounding box center [679, 428] width 25 height 9
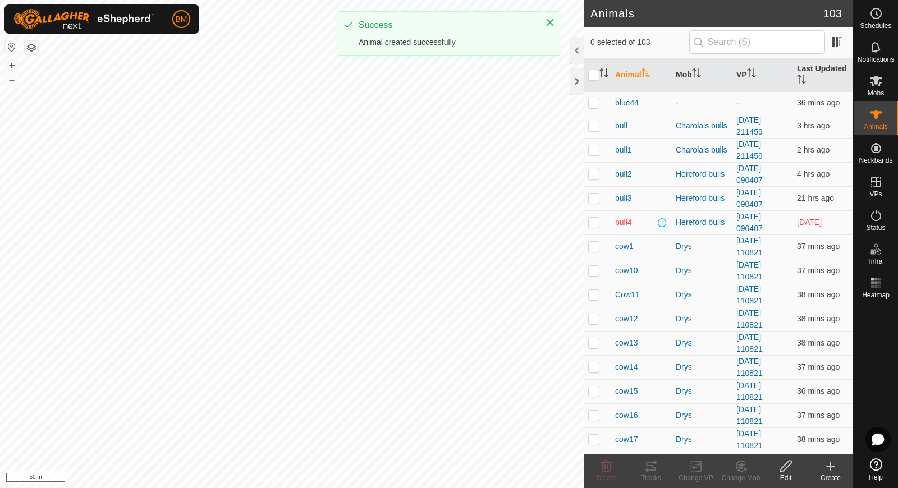
click at [831, 464] on icon at bounding box center [830, 466] width 13 height 13
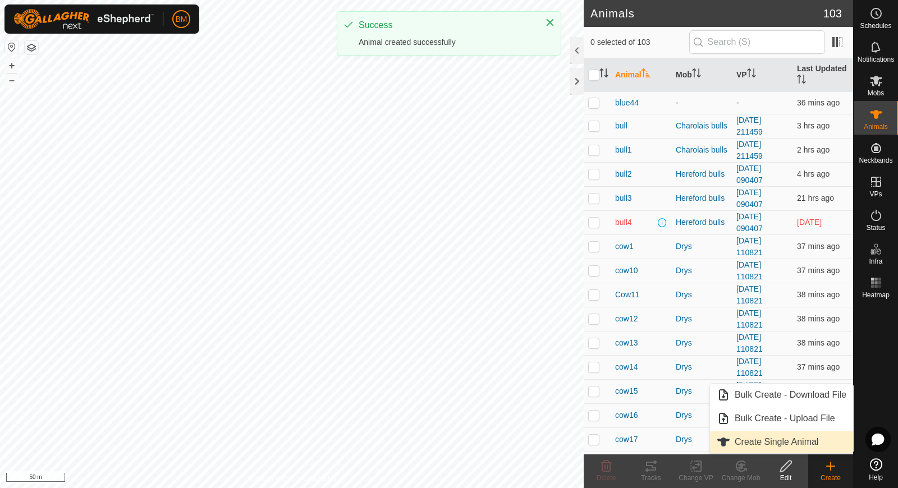
click at [819, 441] on link "Create Single Animal" at bounding box center [781, 442] width 143 height 22
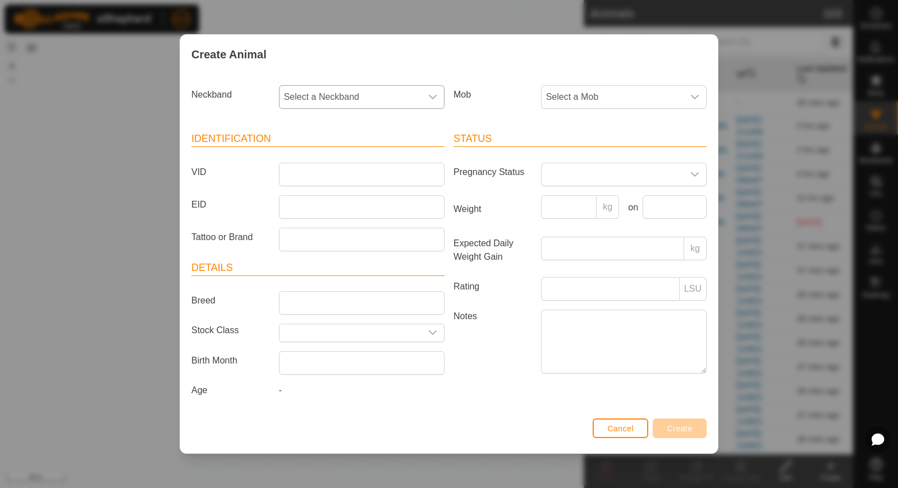
click at [418, 96] on span "Select a Neckband" at bounding box center [350, 97] width 142 height 22
click at [371, 159] on li "0990933941" at bounding box center [362, 154] width 165 height 22
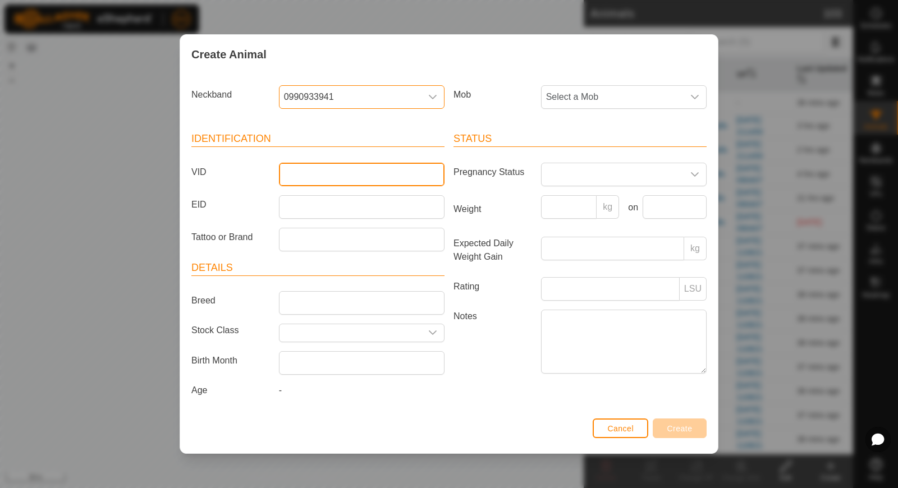
click at [348, 178] on input "VID" at bounding box center [362, 175] width 166 height 24
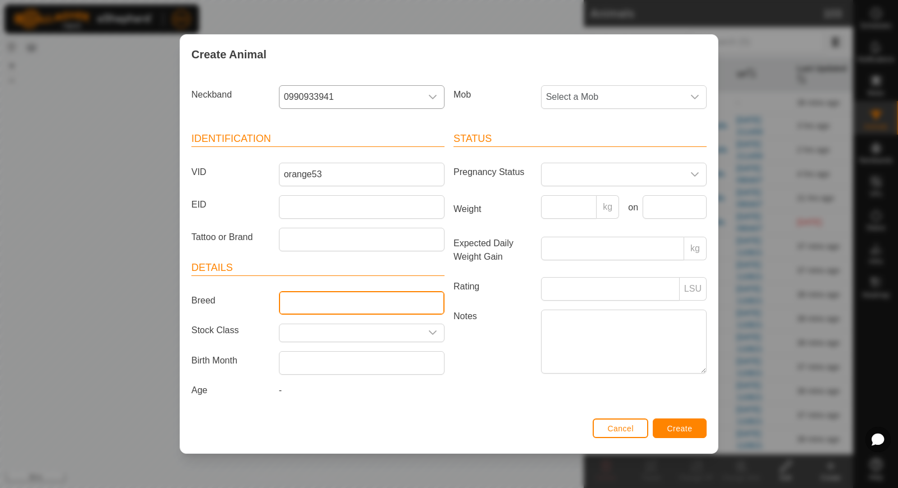
click at [301, 297] on input "Breed" at bounding box center [362, 303] width 166 height 24
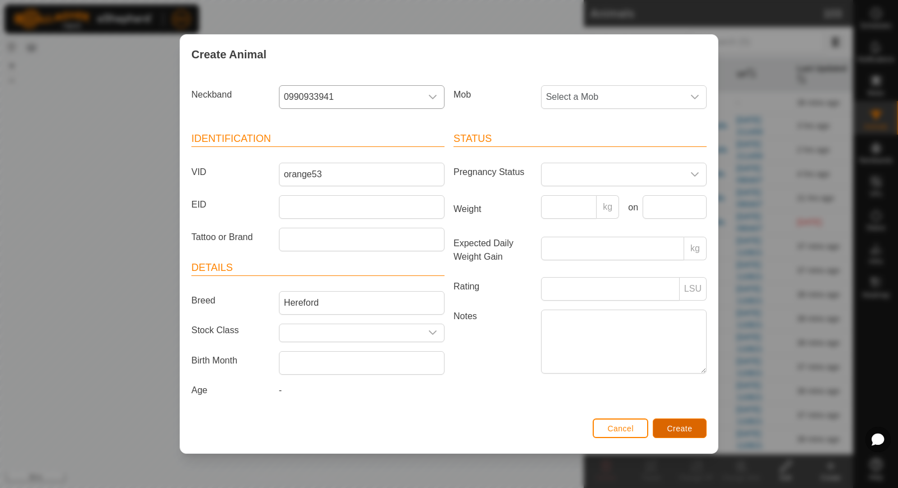
click at [698, 423] on button "Create" at bounding box center [680, 429] width 54 height 20
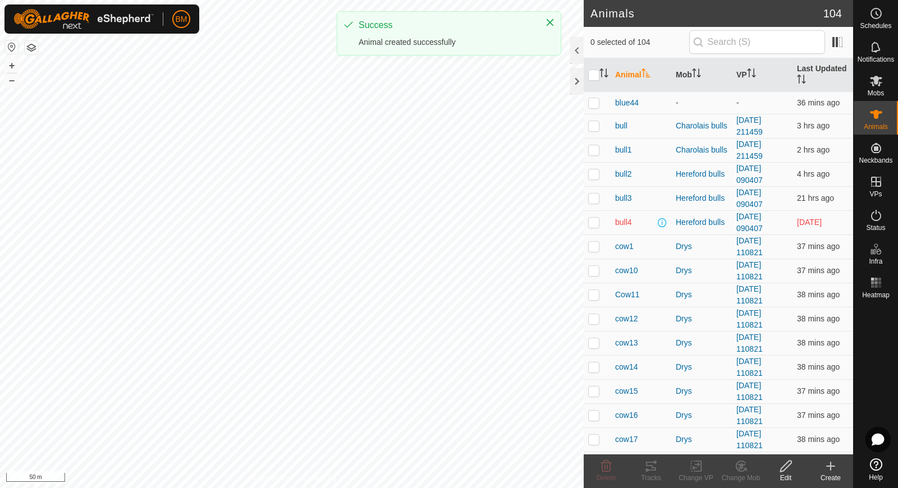
click at [819, 469] on create-svg-icon at bounding box center [830, 466] width 45 height 13
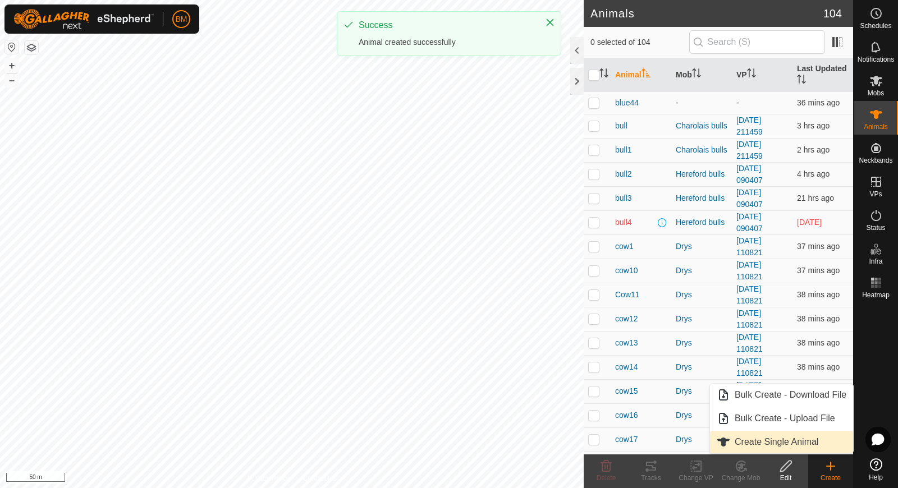
click at [797, 441] on link "Create Single Animal" at bounding box center [781, 442] width 143 height 22
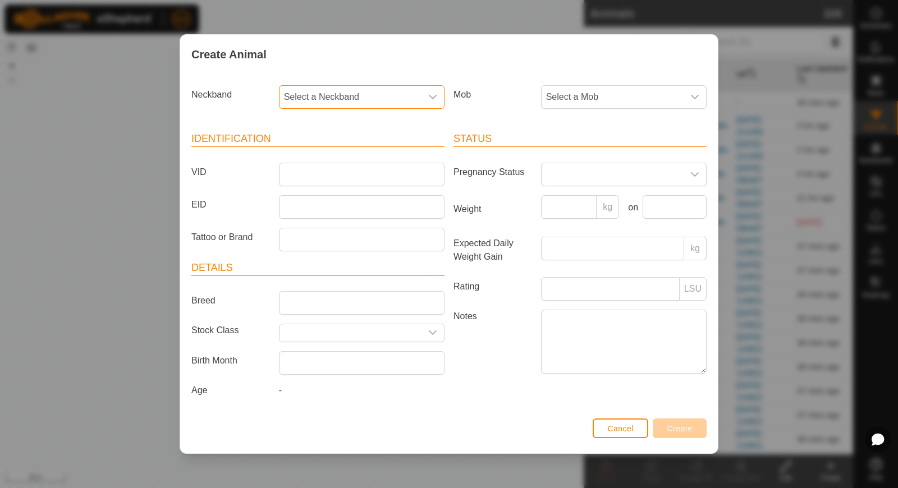
click at [383, 98] on span "Select a Neckband" at bounding box center [350, 97] width 142 height 22
click at [355, 147] on li "4154436837" at bounding box center [362, 154] width 165 height 22
click at [338, 178] on input "VID" at bounding box center [362, 175] width 166 height 24
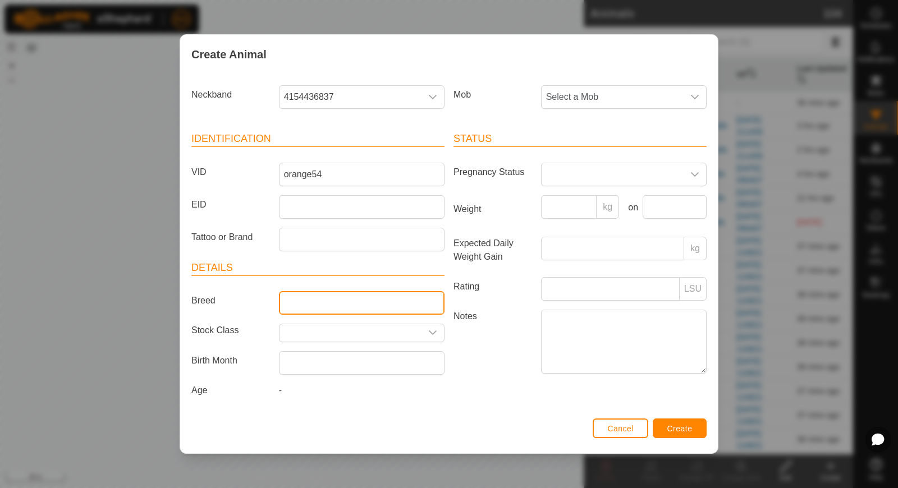
click at [304, 304] on input "Breed" at bounding box center [362, 303] width 166 height 24
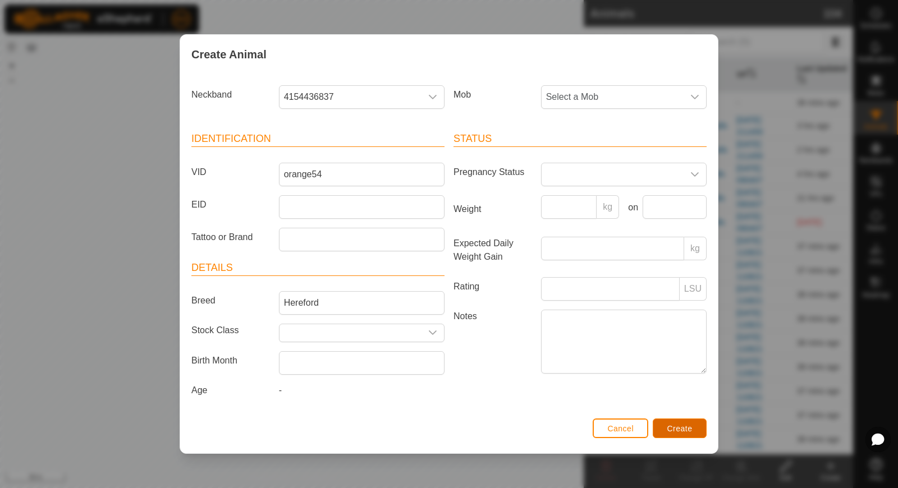
click at [682, 425] on span "Create" at bounding box center [679, 428] width 25 height 9
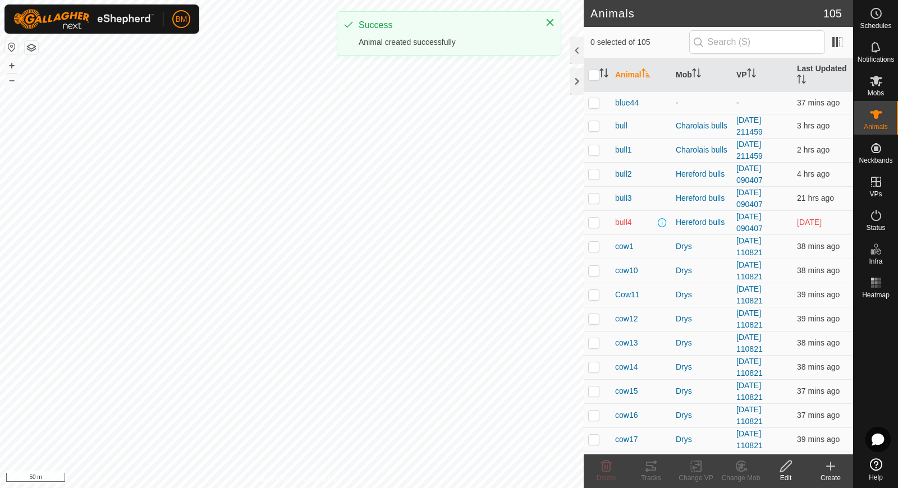
click at [832, 471] on icon at bounding box center [830, 466] width 13 height 13
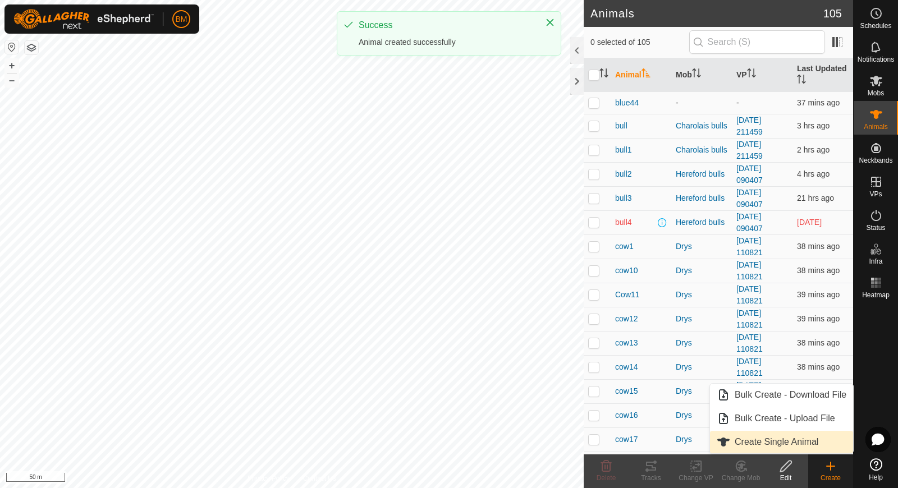
click at [818, 443] on link "Create Single Animal" at bounding box center [781, 442] width 143 height 22
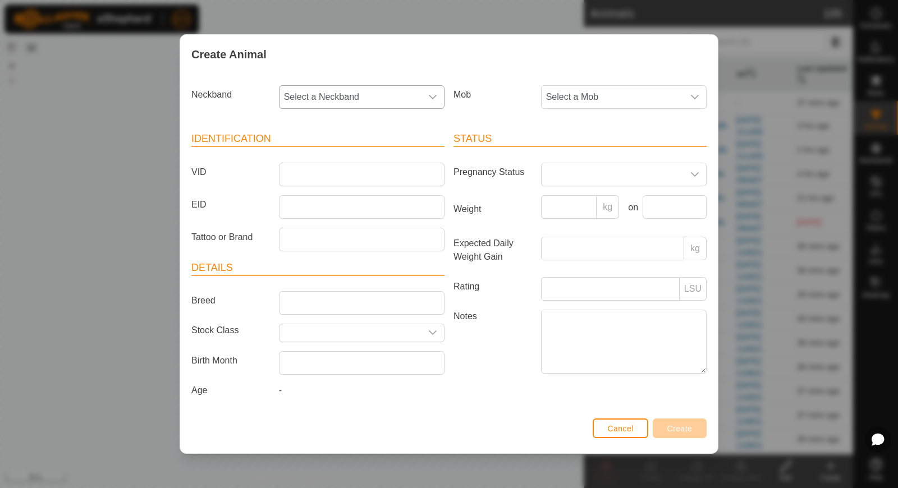
click at [423, 99] on div "dropdown trigger" at bounding box center [432, 97] width 22 height 22
click at [373, 156] on li "2754752319" at bounding box center [362, 154] width 165 height 22
click at [357, 171] on input "VID" at bounding box center [362, 175] width 166 height 24
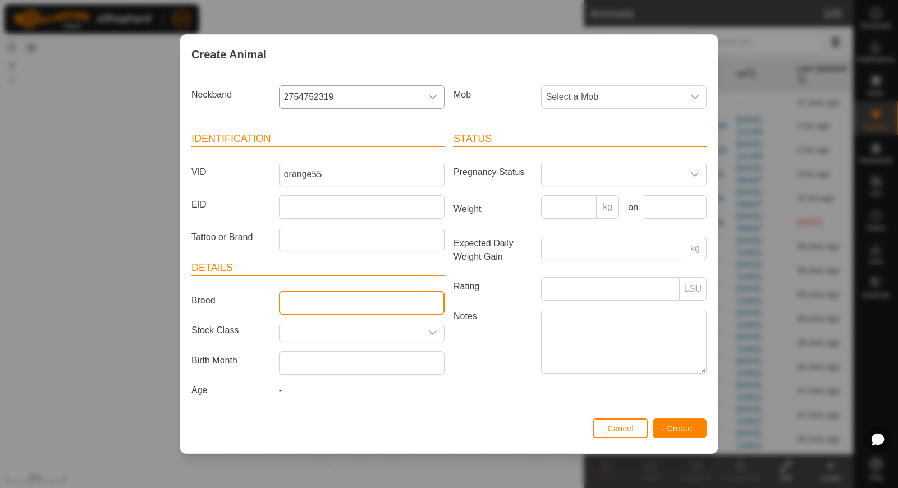
click at [328, 306] on input "Breed" at bounding box center [362, 303] width 166 height 24
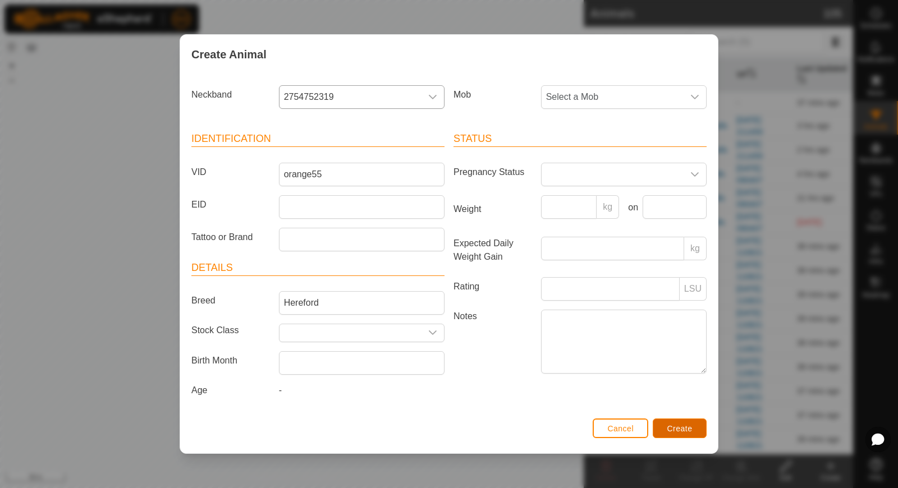
click at [675, 421] on button "Create" at bounding box center [680, 429] width 54 height 20
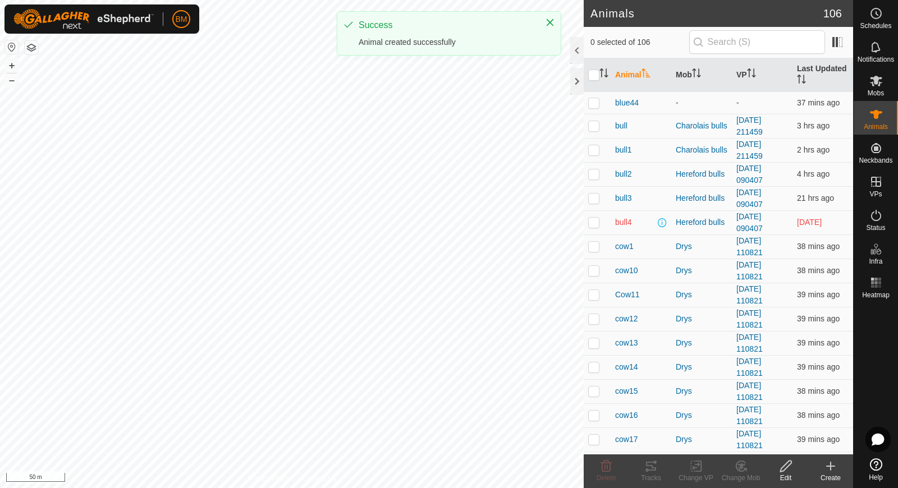
click at [829, 464] on icon at bounding box center [830, 466] width 13 height 13
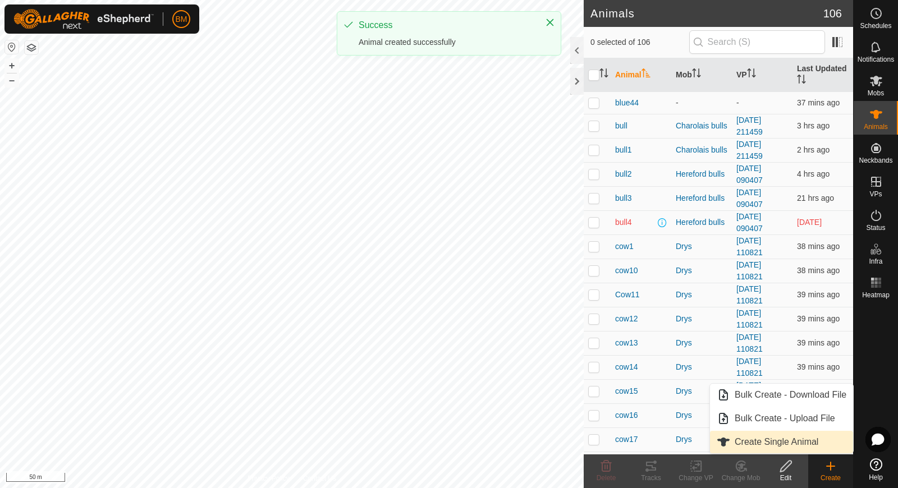
click at [814, 446] on link "Create Single Animal" at bounding box center [781, 442] width 143 height 22
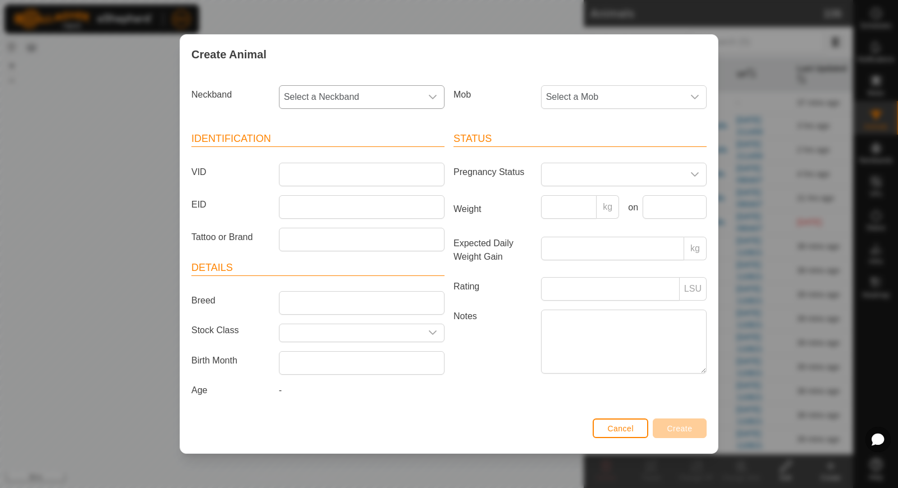
click at [402, 96] on span "Select a Neckband" at bounding box center [350, 97] width 142 height 22
click at [375, 150] on li "2930600112" at bounding box center [362, 154] width 165 height 22
click at [354, 176] on input "VID" at bounding box center [362, 175] width 166 height 24
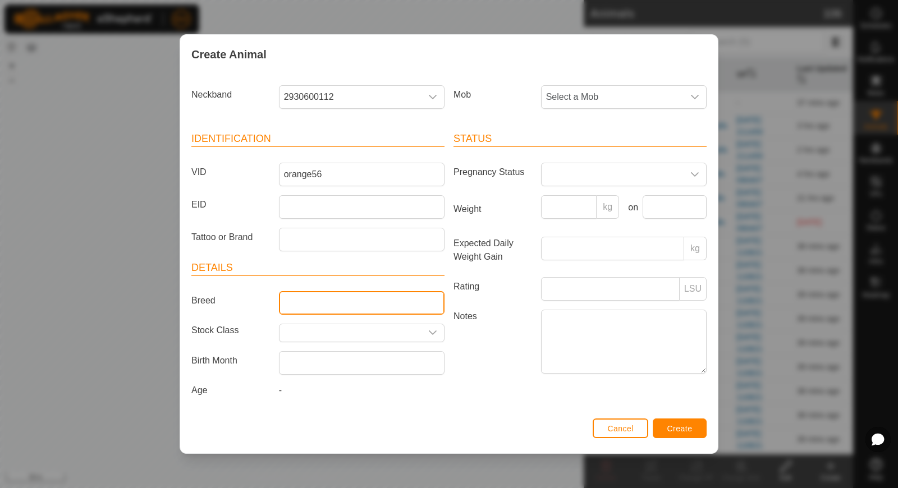
click at [316, 293] on input "Breed" at bounding box center [362, 303] width 166 height 24
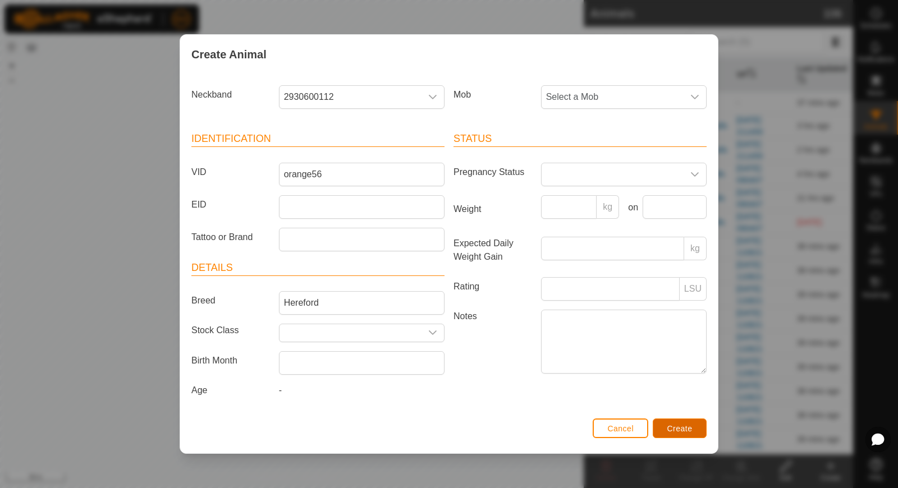
click at [675, 426] on span "Create" at bounding box center [679, 428] width 25 height 9
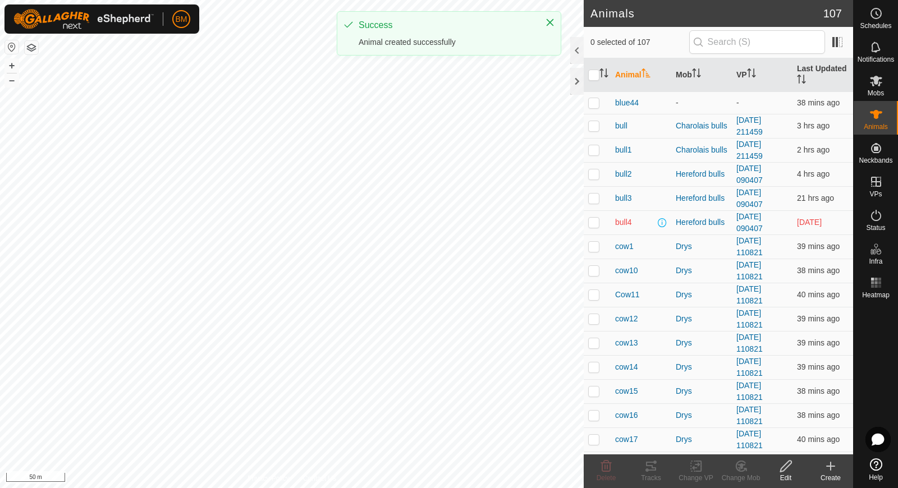
click at [831, 464] on icon at bounding box center [831, 466] width 0 height 8
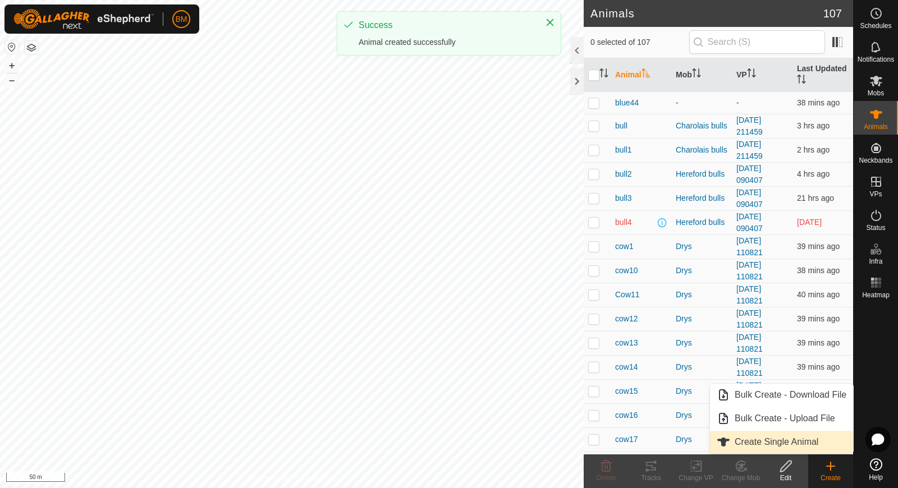
click at [814, 441] on link "Create Single Animal" at bounding box center [781, 442] width 143 height 22
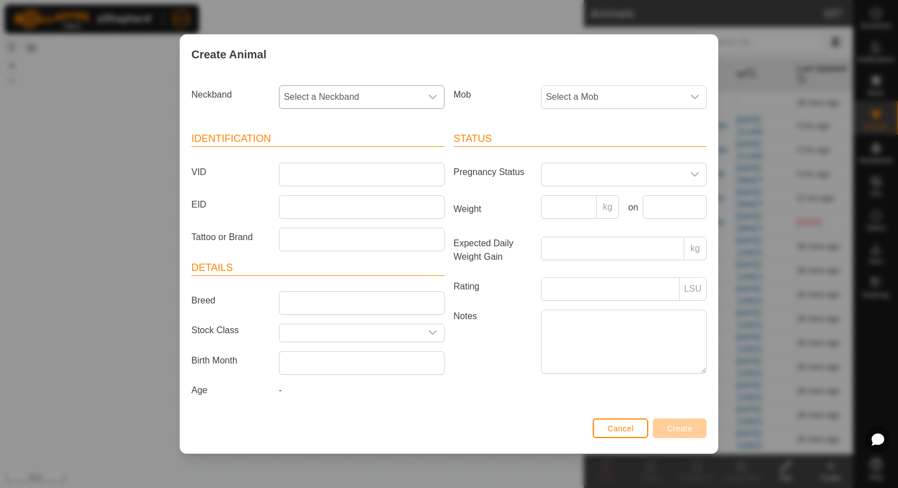
click at [388, 98] on span "Select a Neckband" at bounding box center [350, 97] width 142 height 22
click at [361, 155] on li "0747144244" at bounding box center [362, 154] width 165 height 22
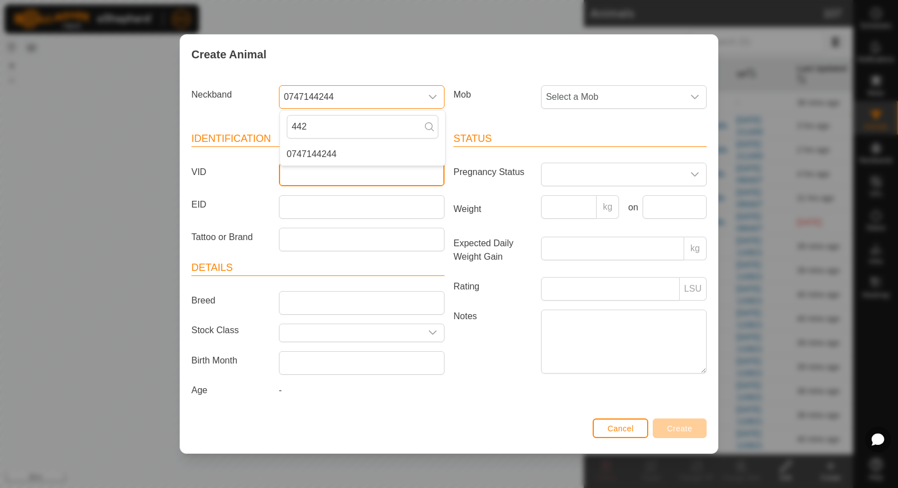
click at [348, 178] on input "VID" at bounding box center [362, 175] width 166 height 24
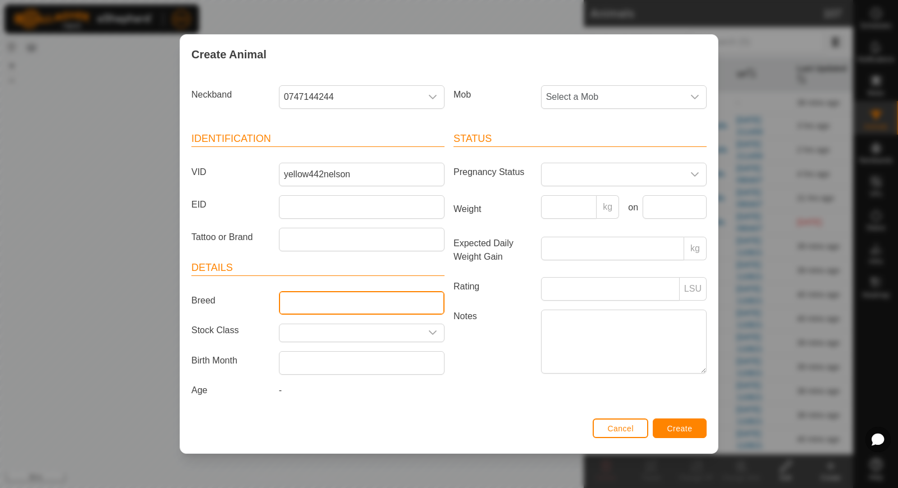
click at [326, 309] on input "Breed" at bounding box center [362, 303] width 166 height 24
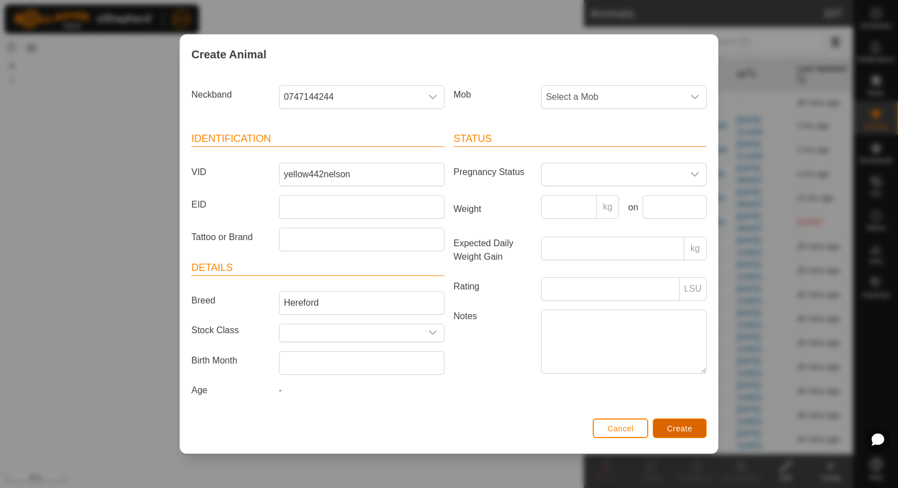
click at [685, 424] on span "Create" at bounding box center [679, 428] width 25 height 9
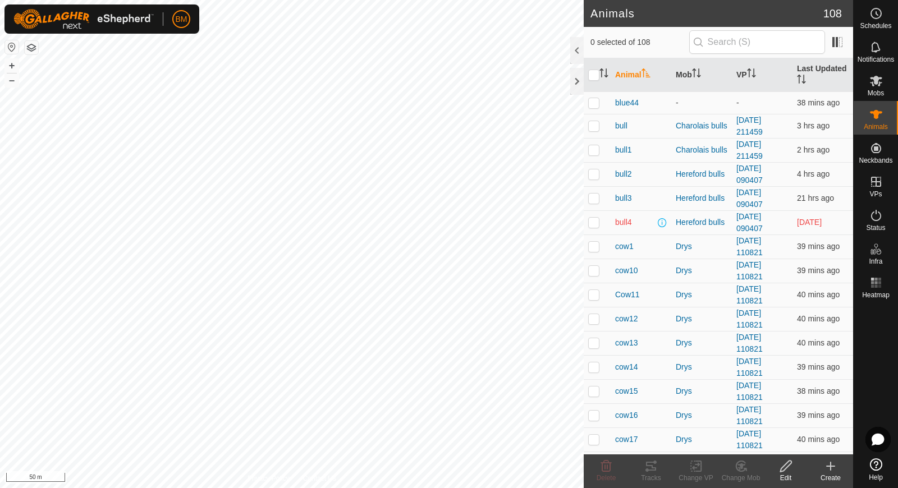
click at [834, 474] on div "Create" at bounding box center [830, 478] width 45 height 10
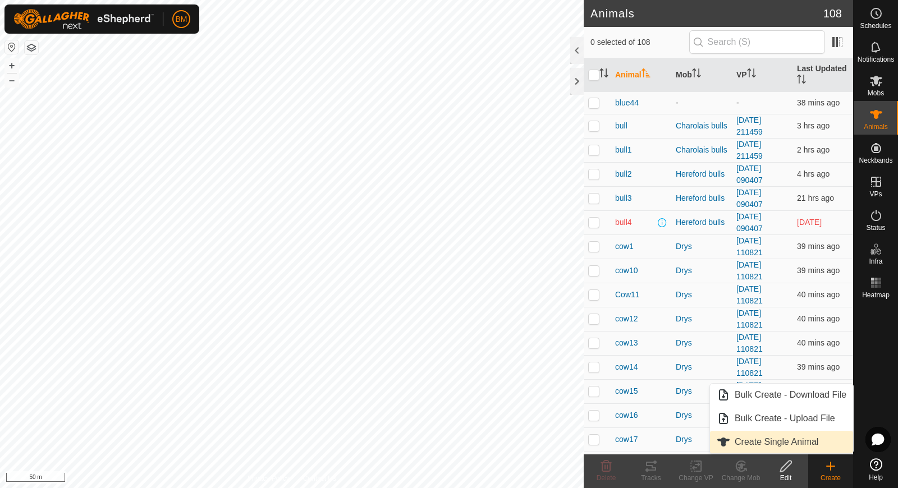
click at [819, 442] on link "Create Single Animal" at bounding box center [781, 442] width 143 height 22
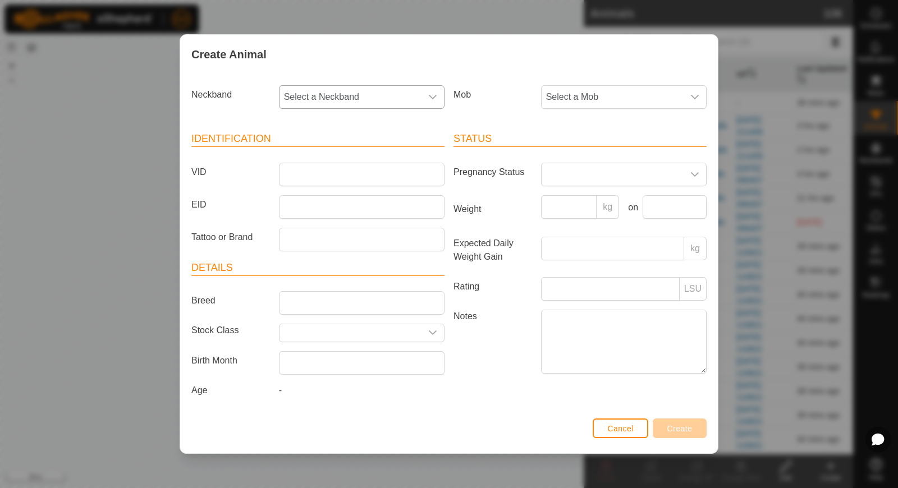
click at [405, 100] on span "Select a Neckband" at bounding box center [350, 97] width 142 height 22
click at [359, 179] on li "3224729215" at bounding box center [362, 178] width 165 height 22
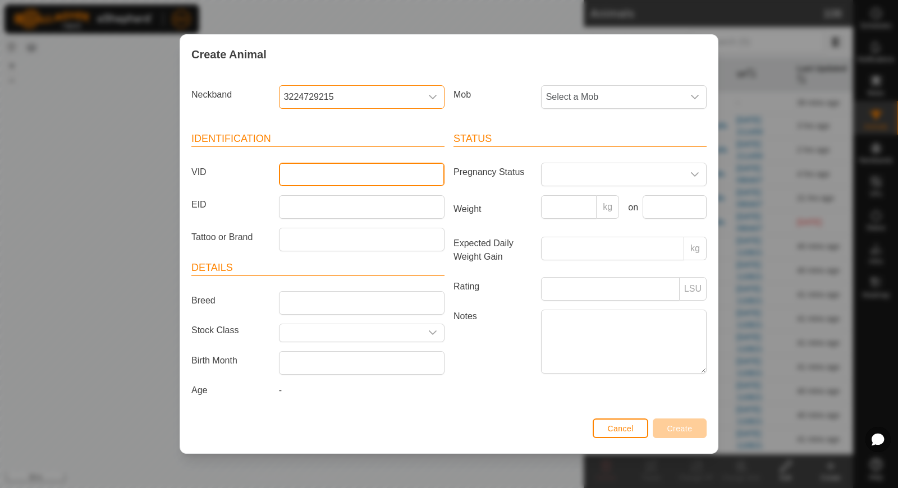
click at [330, 172] on input "VID" at bounding box center [362, 175] width 166 height 24
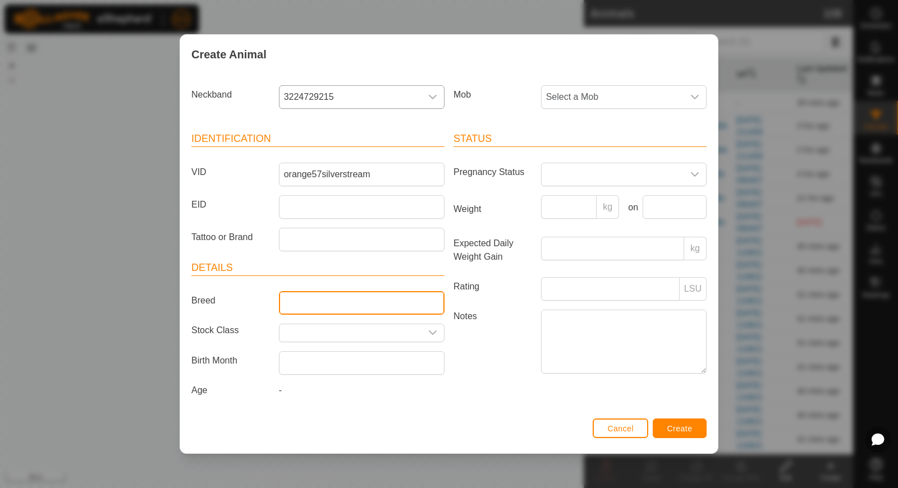
click at [315, 302] on input "Breed" at bounding box center [362, 303] width 166 height 24
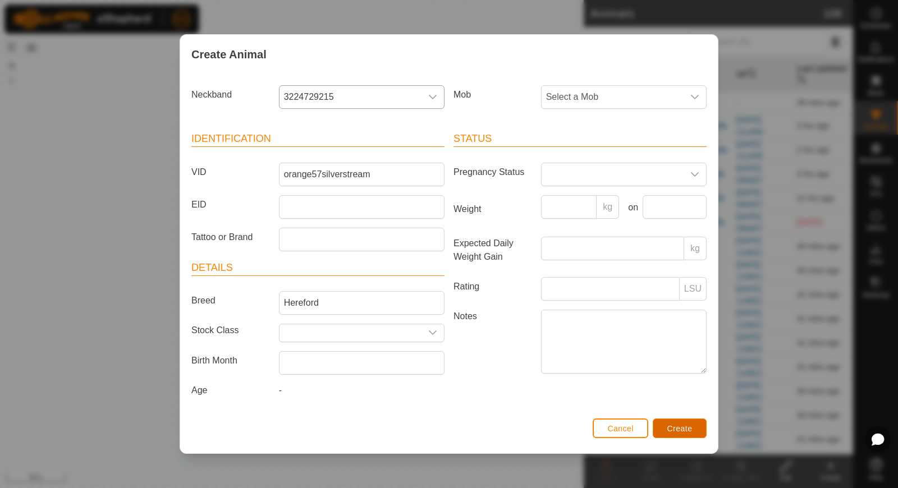
click at [668, 424] on span "Create" at bounding box center [679, 428] width 25 height 9
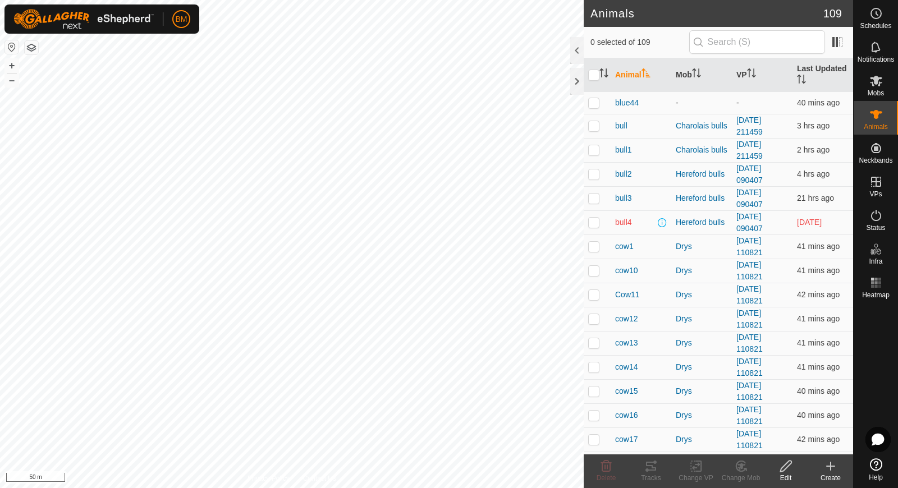
click at [831, 461] on icon at bounding box center [830, 466] width 13 height 13
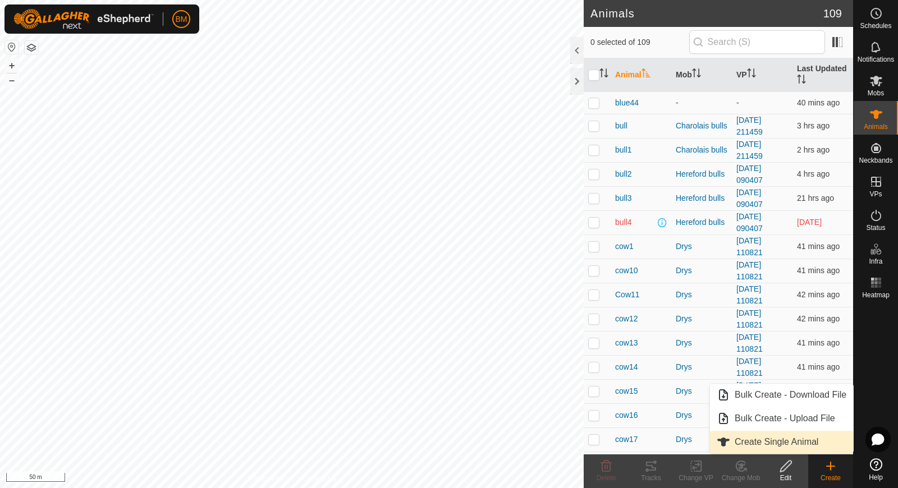
click at [817, 440] on link "Create Single Animal" at bounding box center [781, 442] width 143 height 22
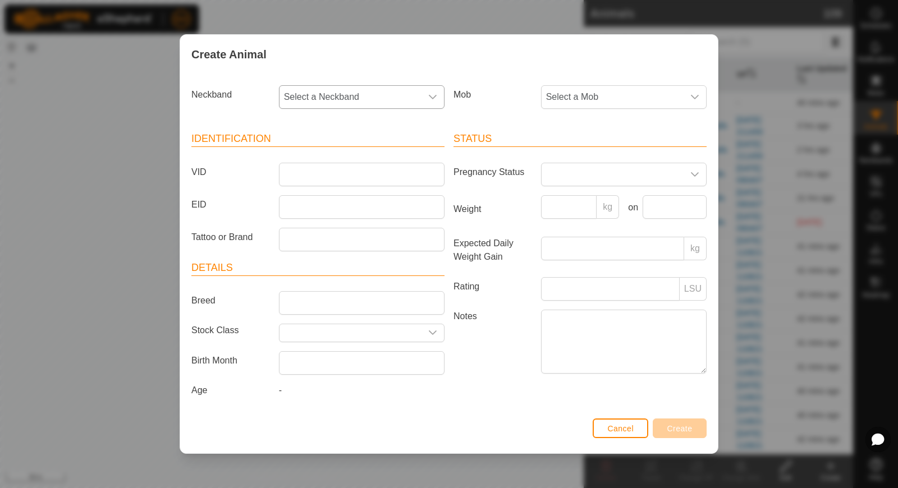
click at [323, 101] on span "Select a Neckband" at bounding box center [350, 97] width 142 height 22
click at [318, 158] on span "1111695200" at bounding box center [312, 154] width 50 height 13
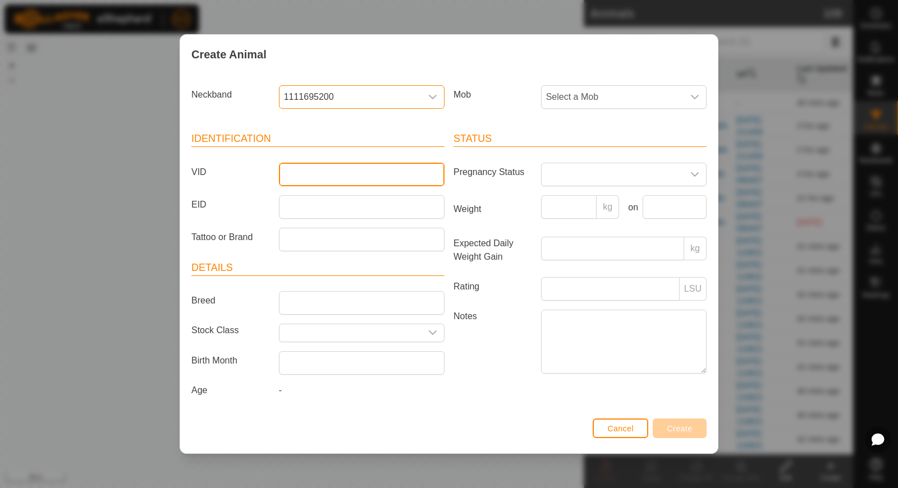
click at [315, 176] on input "VID" at bounding box center [362, 175] width 166 height 24
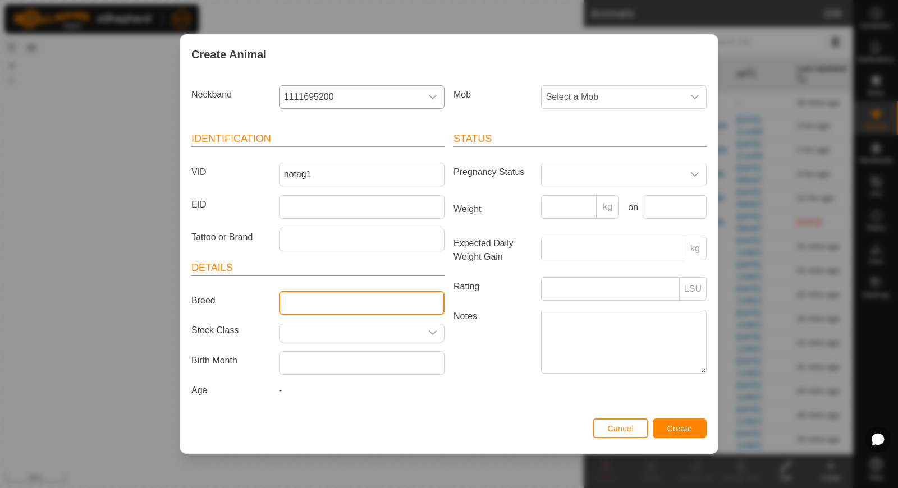
click at [310, 308] on input "Breed" at bounding box center [362, 303] width 166 height 24
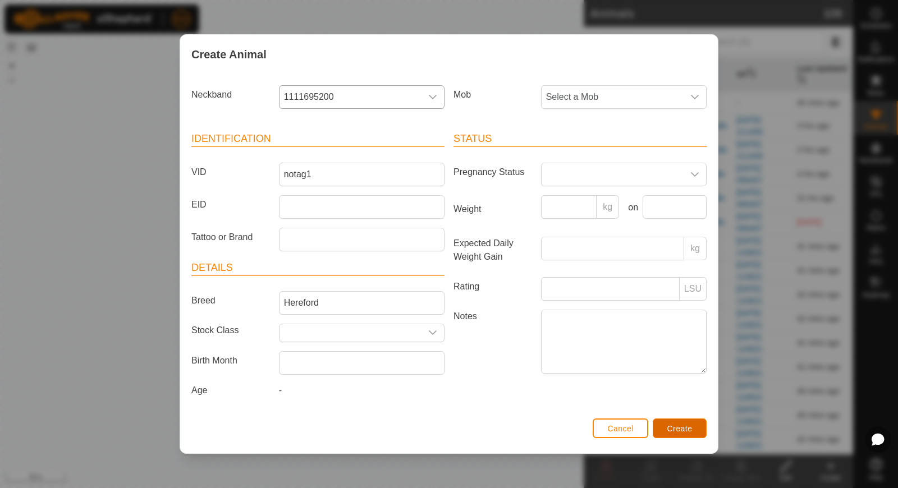
click at [674, 424] on span "Create" at bounding box center [679, 428] width 25 height 9
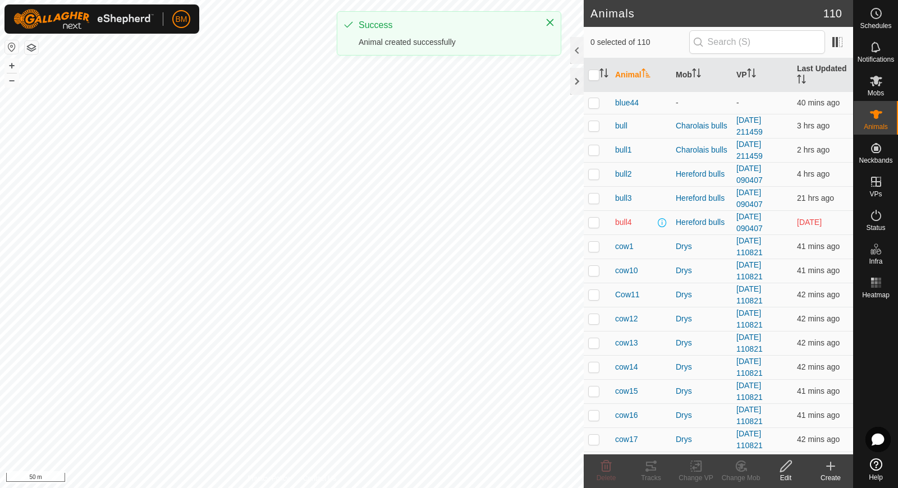
click at [829, 464] on icon at bounding box center [830, 466] width 13 height 13
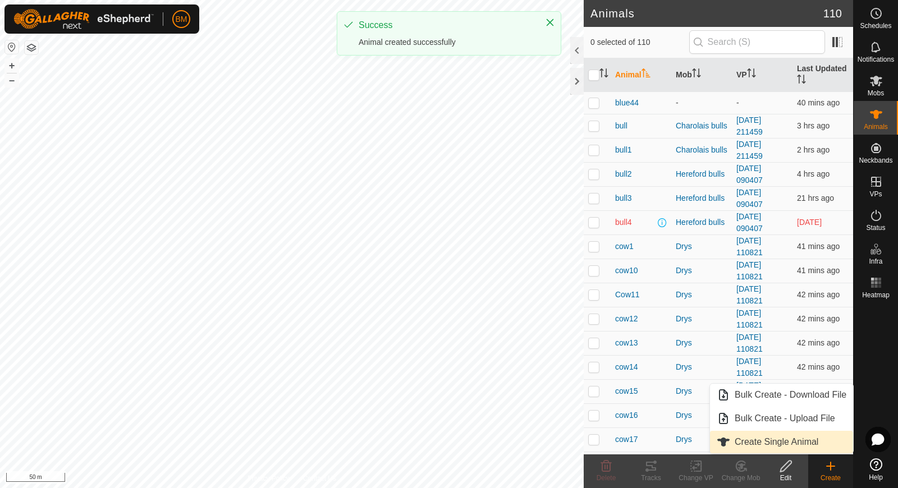
click at [822, 444] on link "Create Single Animal" at bounding box center [781, 442] width 143 height 22
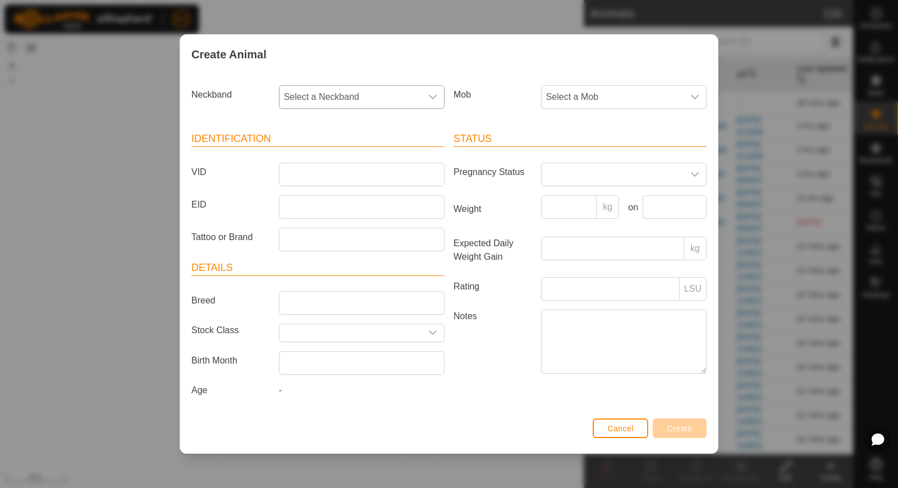
click at [413, 102] on span "Select a Neckband" at bounding box center [350, 97] width 142 height 22
click at [373, 160] on li "0716328246" at bounding box center [362, 154] width 165 height 22
click at [361, 169] on input "VID" at bounding box center [362, 175] width 166 height 24
click at [700, 424] on button "Create" at bounding box center [680, 429] width 54 height 20
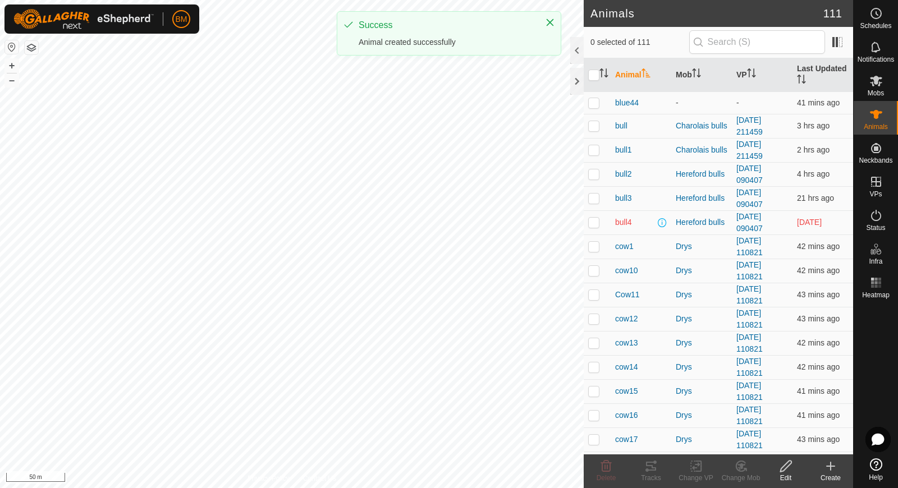
click at [831, 473] on div "Create" at bounding box center [830, 478] width 45 height 10
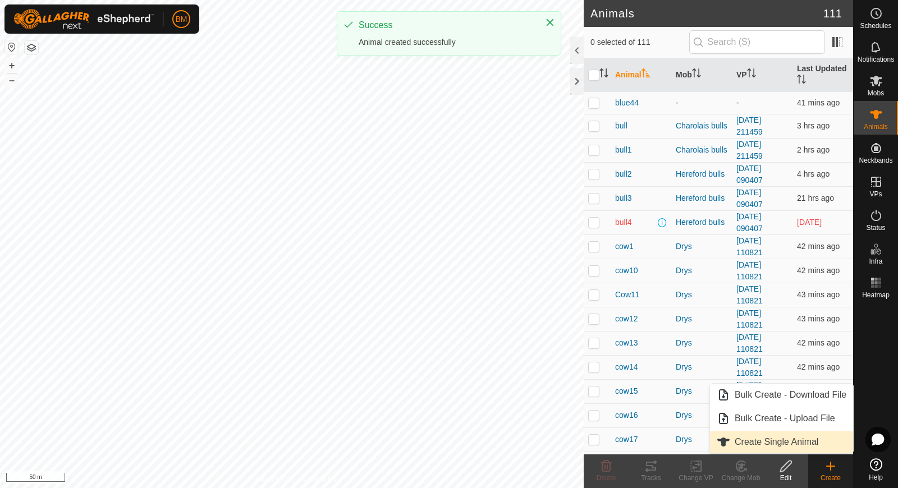
click at [820, 442] on link "Create Single Animal" at bounding box center [781, 442] width 143 height 22
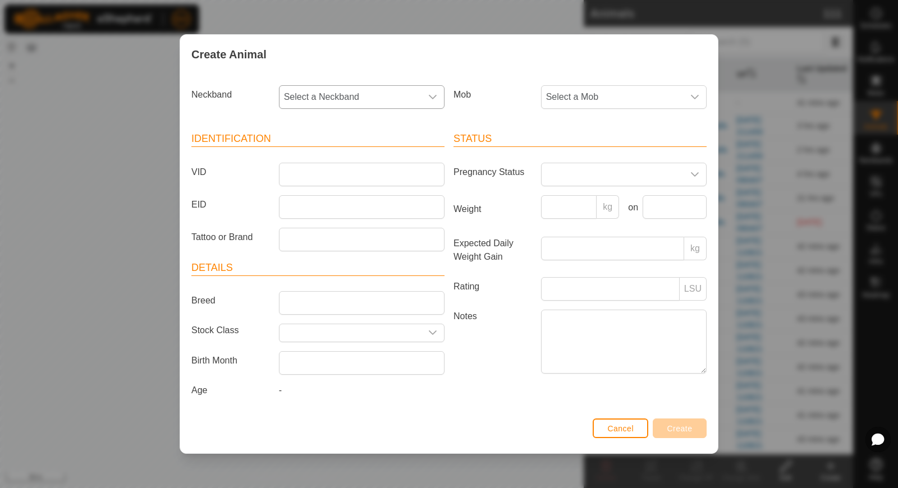
click at [392, 103] on span "Select a Neckband" at bounding box center [350, 97] width 142 height 22
click at [356, 152] on li "3406435918" at bounding box center [362, 154] width 165 height 22
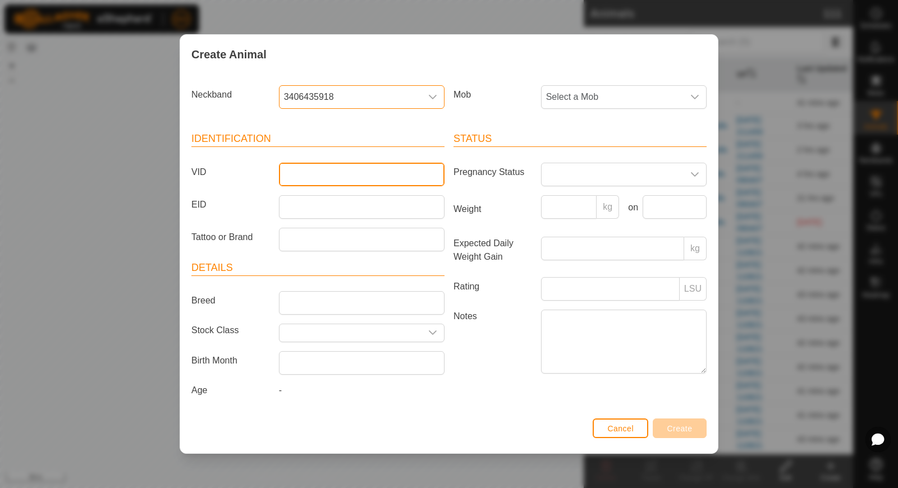
click at [345, 169] on input "VID" at bounding box center [362, 175] width 166 height 24
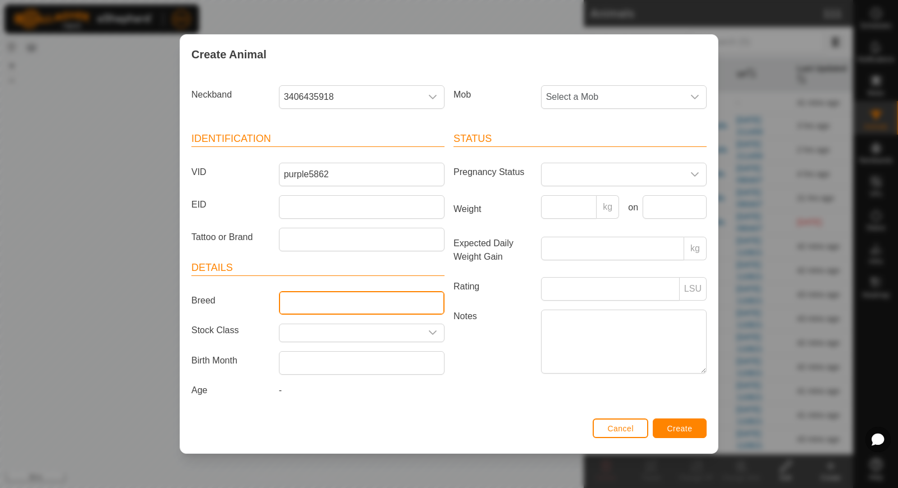
click at [309, 292] on input "Breed" at bounding box center [362, 303] width 166 height 24
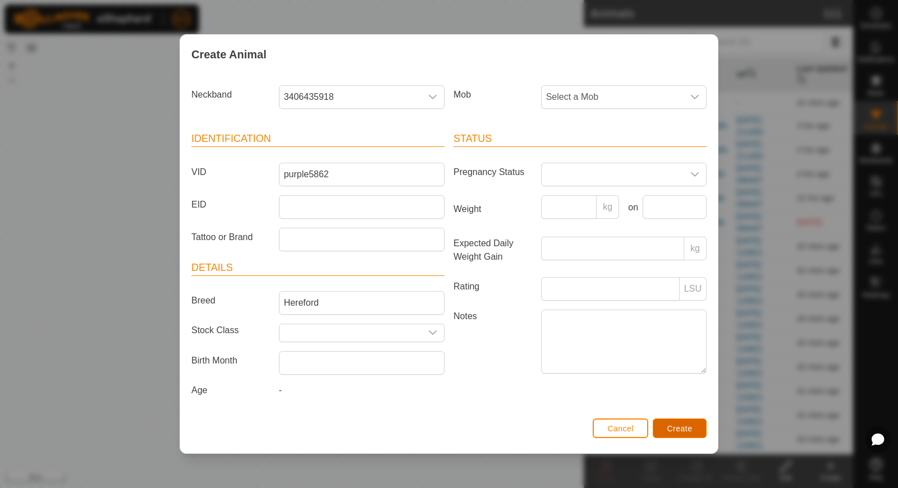
click at [671, 419] on button "Create" at bounding box center [680, 429] width 54 height 20
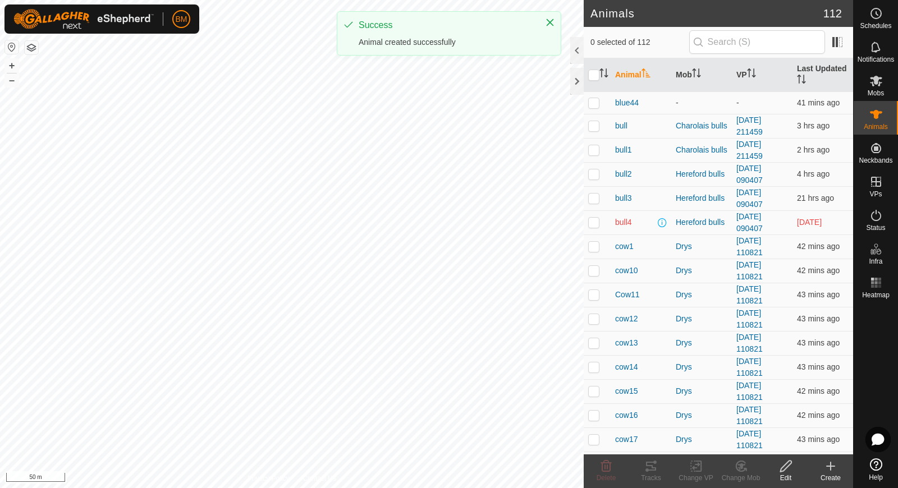
click at [824, 466] on icon at bounding box center [830, 466] width 13 height 13
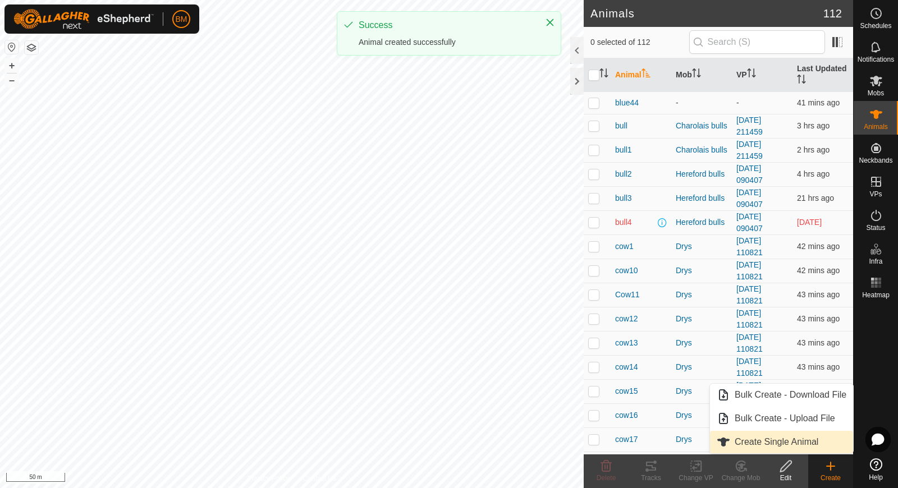
click at [814, 435] on link "Create Single Animal" at bounding box center [781, 442] width 143 height 22
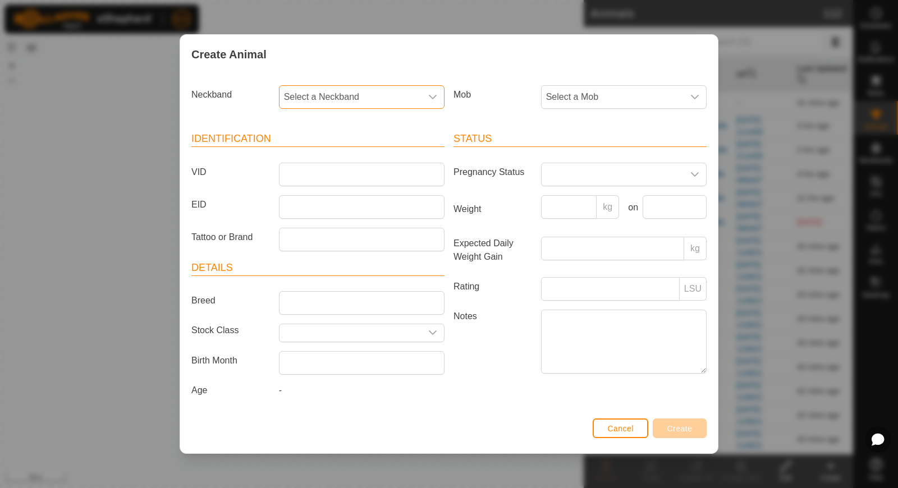
click at [407, 101] on span "Select a Neckband" at bounding box center [350, 97] width 142 height 22
click at [381, 152] on li "3280922609" at bounding box center [362, 154] width 165 height 22
click at [354, 175] on input "VID" at bounding box center [362, 175] width 166 height 24
click at [327, 290] on article "Details Breed Stock Class Birth Month Age -" at bounding box center [317, 330] width 253 height 141
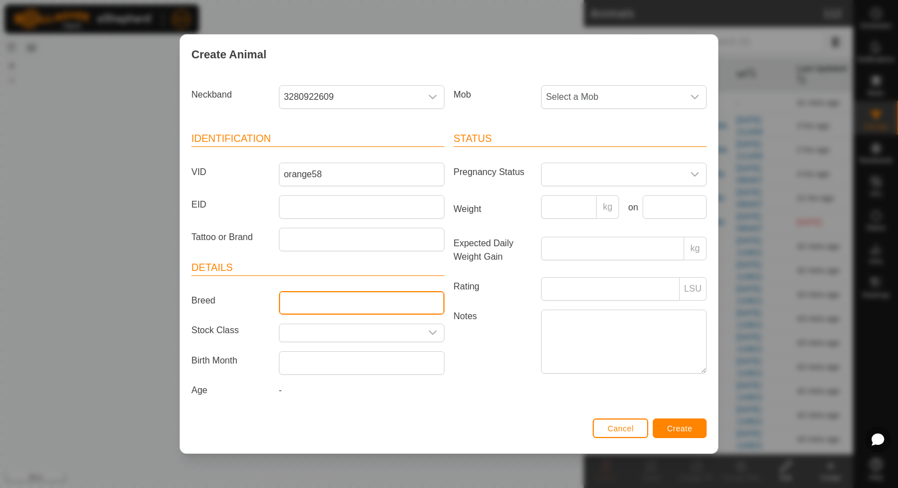
click at [324, 297] on input "Breed" at bounding box center [362, 303] width 166 height 24
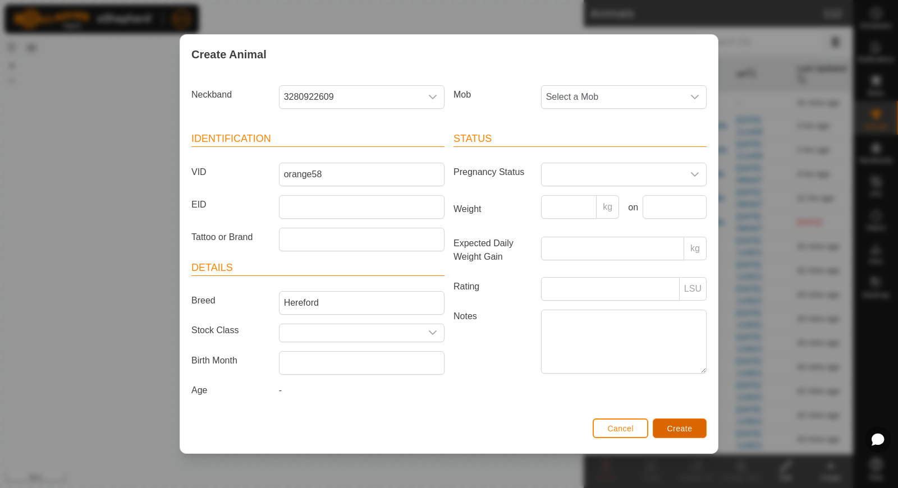
click at [667, 425] on span "Create" at bounding box center [679, 428] width 25 height 9
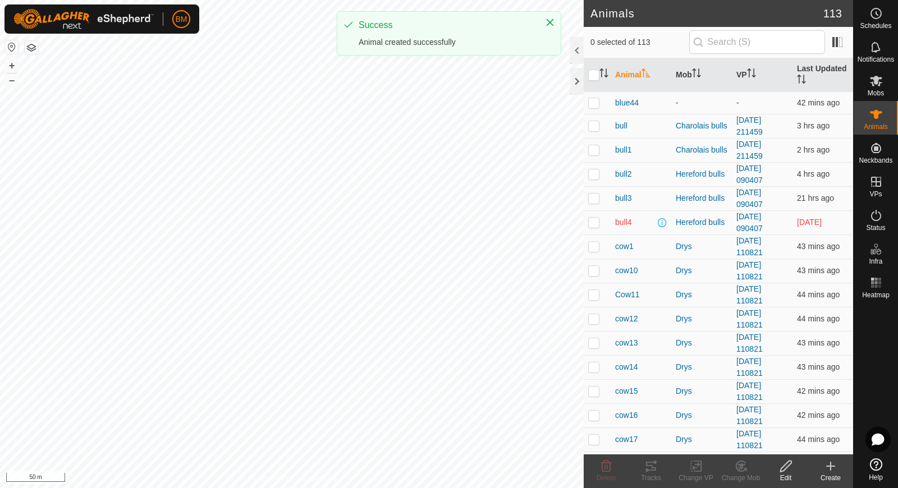
click at [822, 474] on div "Create" at bounding box center [830, 478] width 45 height 10
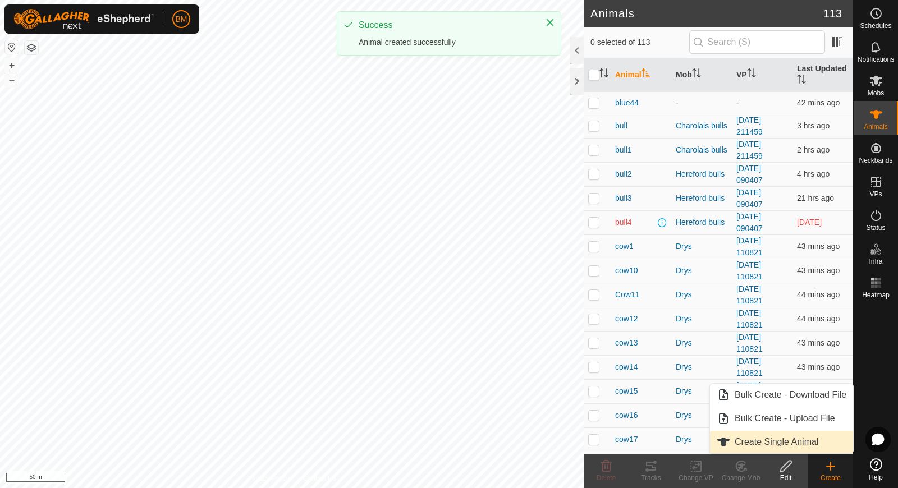
click at [813, 443] on link "Create Single Animal" at bounding box center [781, 442] width 143 height 22
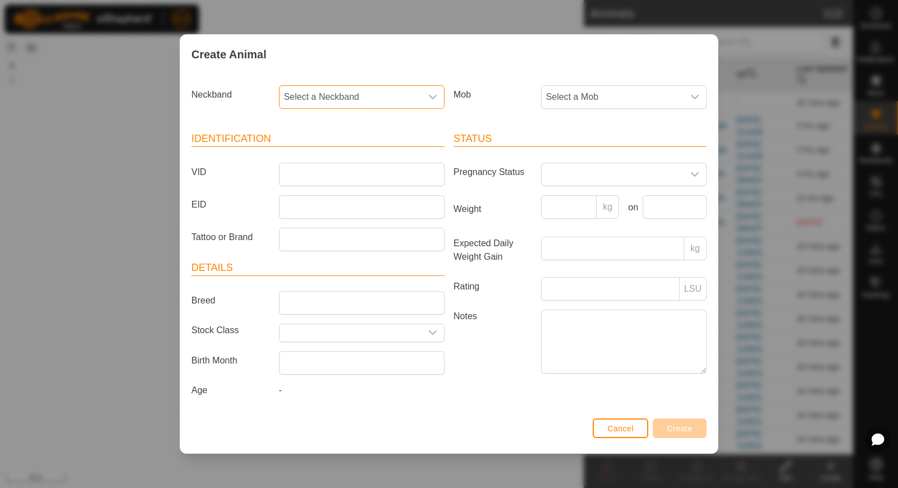
click at [420, 94] on span "Select a Neckband" at bounding box center [350, 97] width 142 height 22
click at [379, 154] on li "2069874993" at bounding box center [362, 154] width 165 height 22
click at [360, 175] on input "VID" at bounding box center [362, 175] width 166 height 24
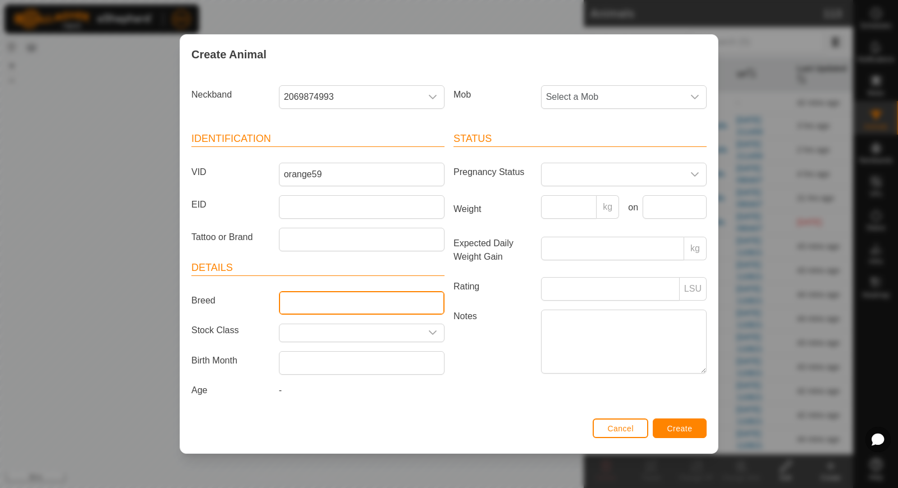
click at [290, 311] on input "Breed" at bounding box center [362, 303] width 166 height 24
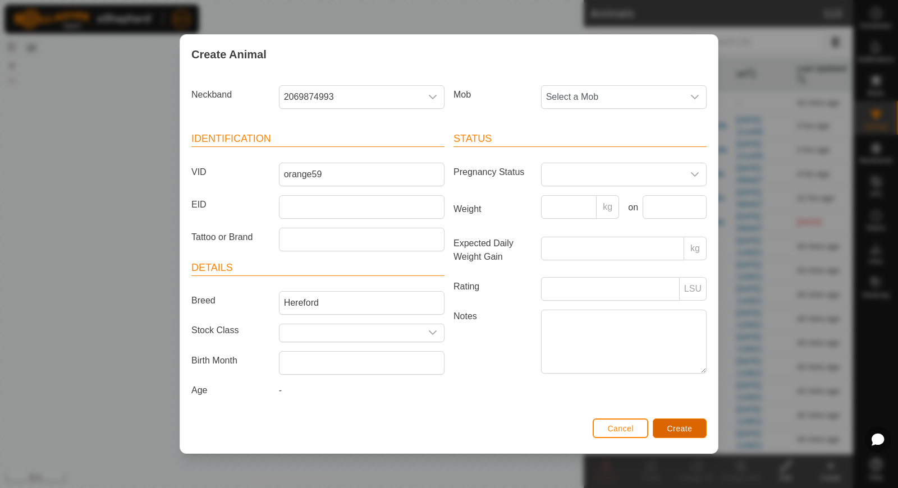
click at [666, 425] on button "Create" at bounding box center [680, 429] width 54 height 20
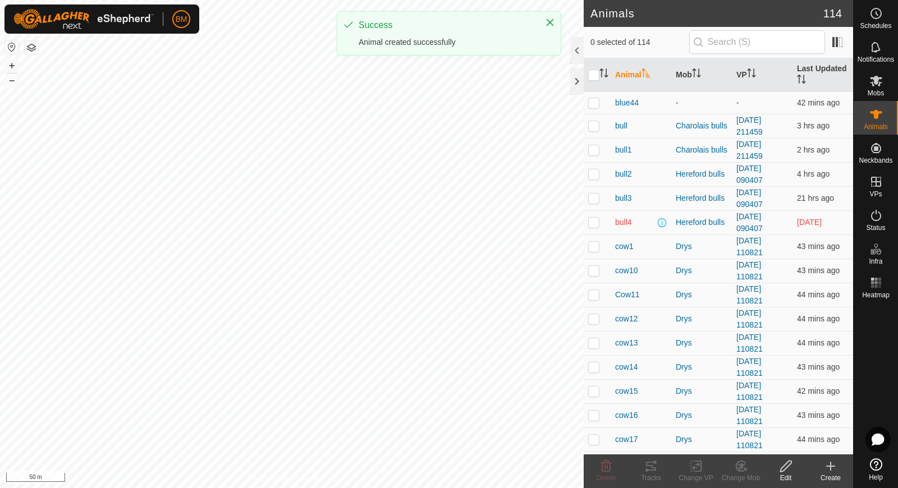
click at [832, 470] on icon at bounding box center [830, 466] width 13 height 13
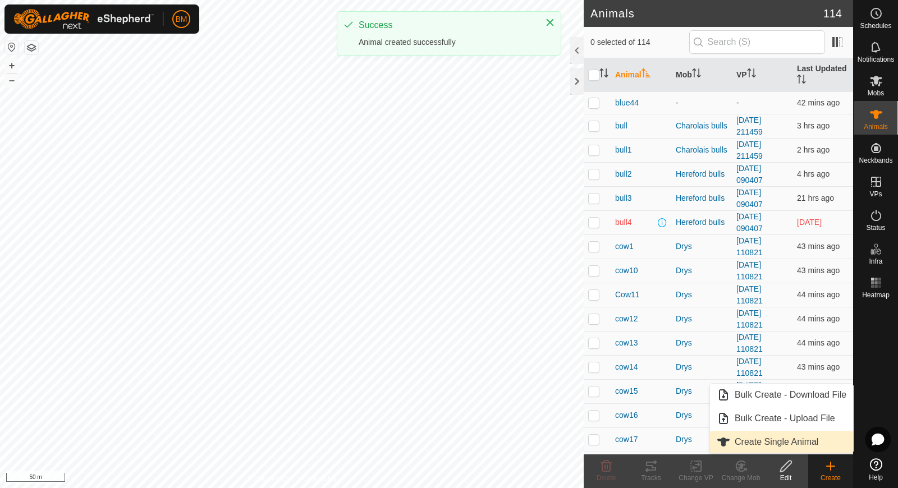
click at [817, 441] on link "Create Single Animal" at bounding box center [781, 442] width 143 height 22
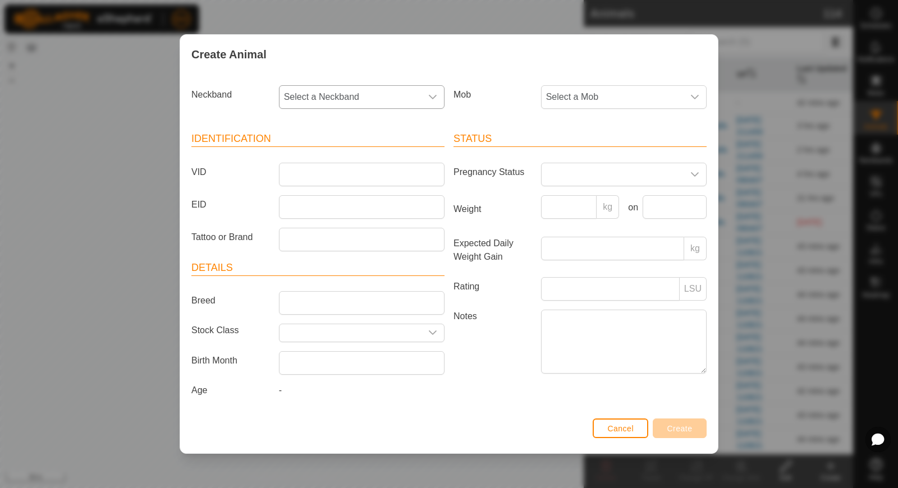
click at [357, 105] on span "Select a Neckband" at bounding box center [350, 97] width 142 height 22
click at [332, 147] on li "3671395890" at bounding box center [362, 154] width 165 height 22
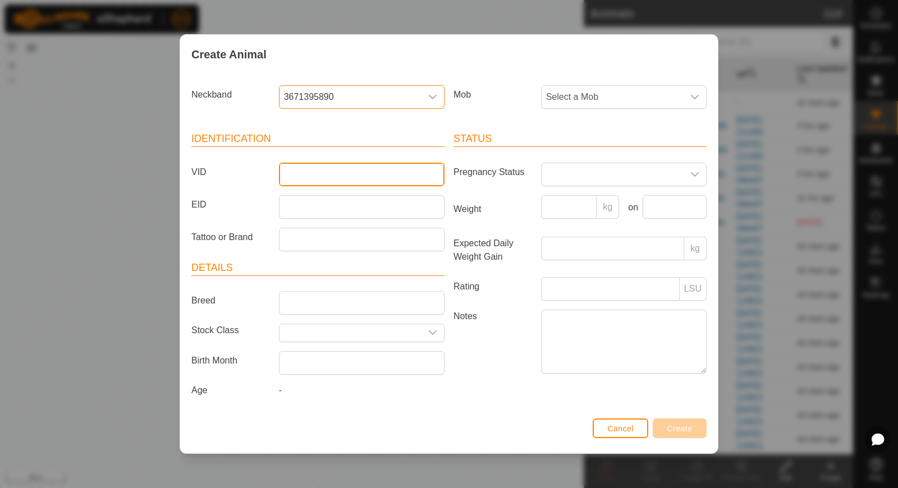
click at [320, 172] on input "VID" at bounding box center [362, 175] width 166 height 24
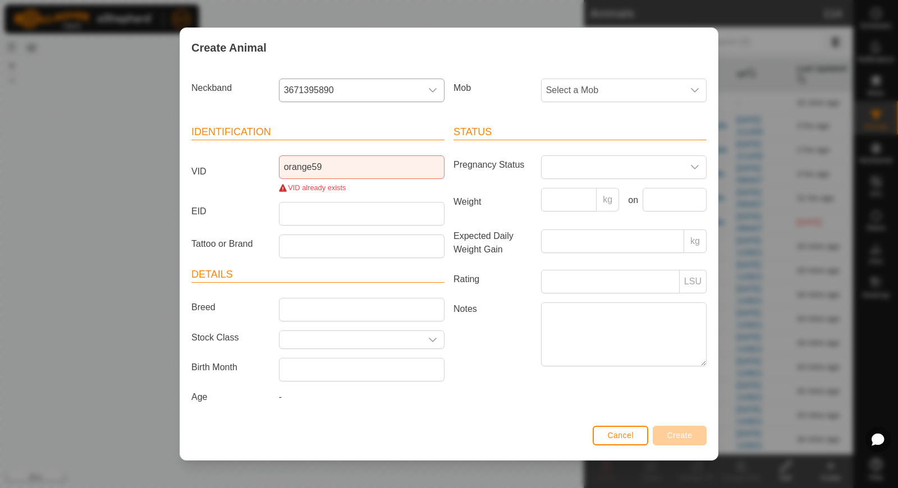
click at [380, 182] on div "orange59 VID already exists" at bounding box center [361, 174] width 175 height 38
click at [361, 172] on input "orange59" at bounding box center [362, 167] width 166 height 24
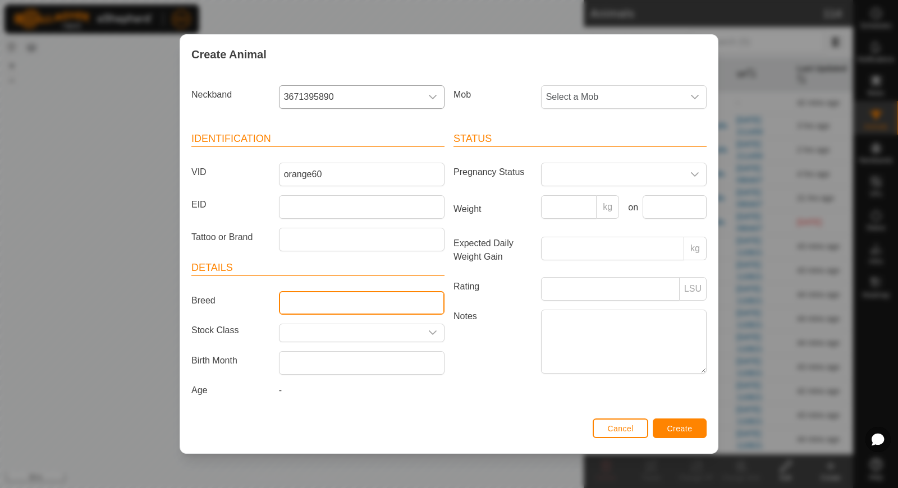
click at [386, 300] on input "Breed" at bounding box center [362, 303] width 166 height 24
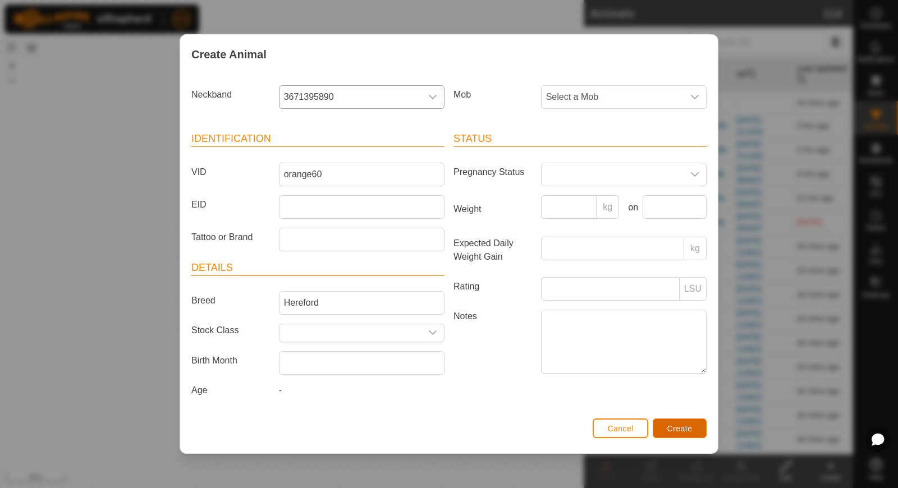
click at [685, 426] on span "Create" at bounding box center [679, 428] width 25 height 9
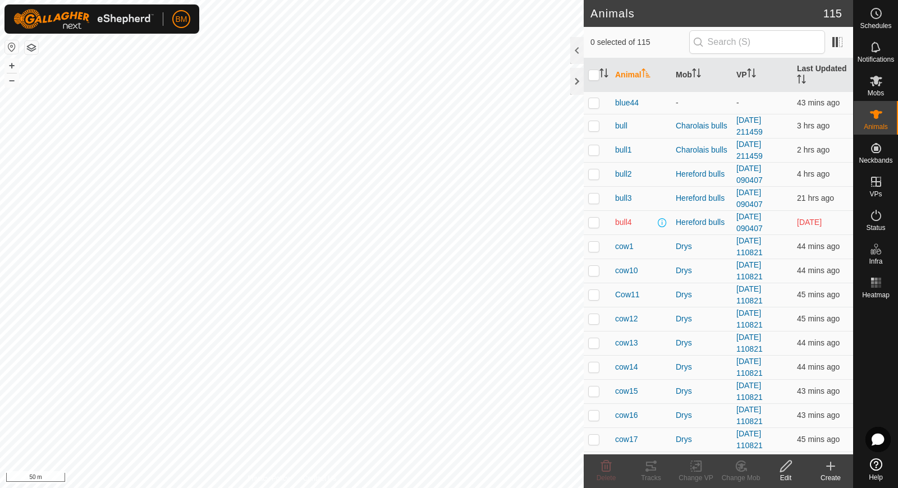
click at [834, 471] on icon at bounding box center [830, 466] width 13 height 13
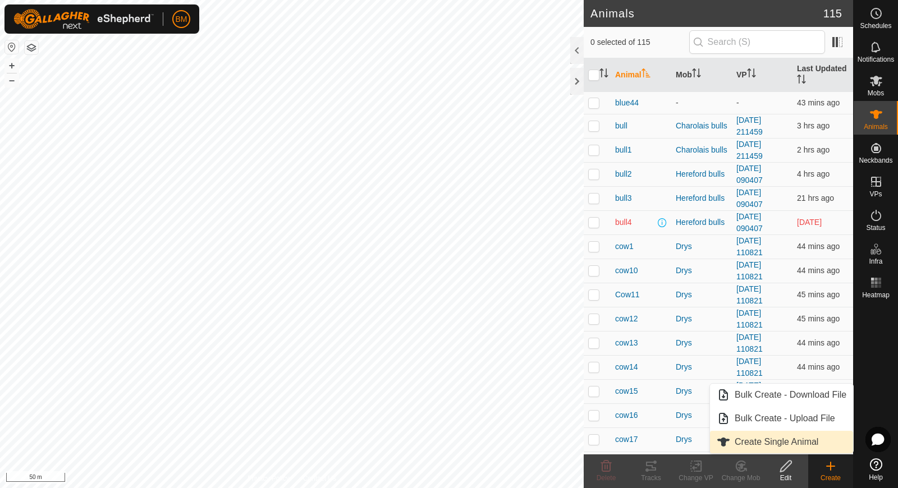
click at [793, 434] on link "Create Single Animal" at bounding box center [781, 442] width 143 height 22
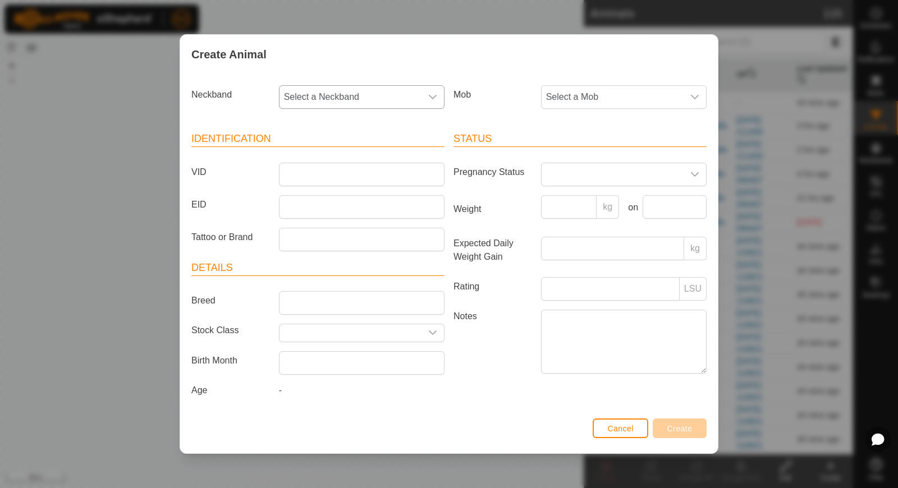
click at [324, 99] on span "Select a Neckband" at bounding box center [350, 97] width 142 height 22
click at [321, 153] on span "3813353444" at bounding box center [312, 154] width 50 height 13
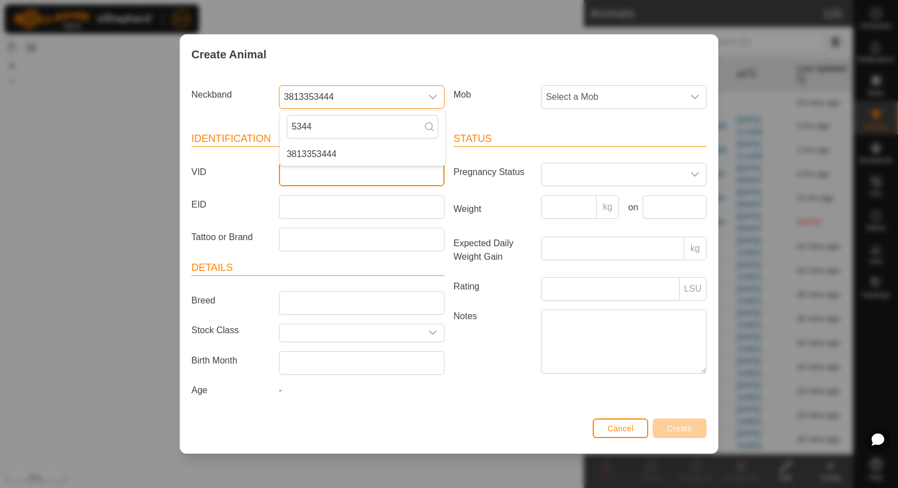
click at [319, 176] on input "VID" at bounding box center [362, 175] width 166 height 24
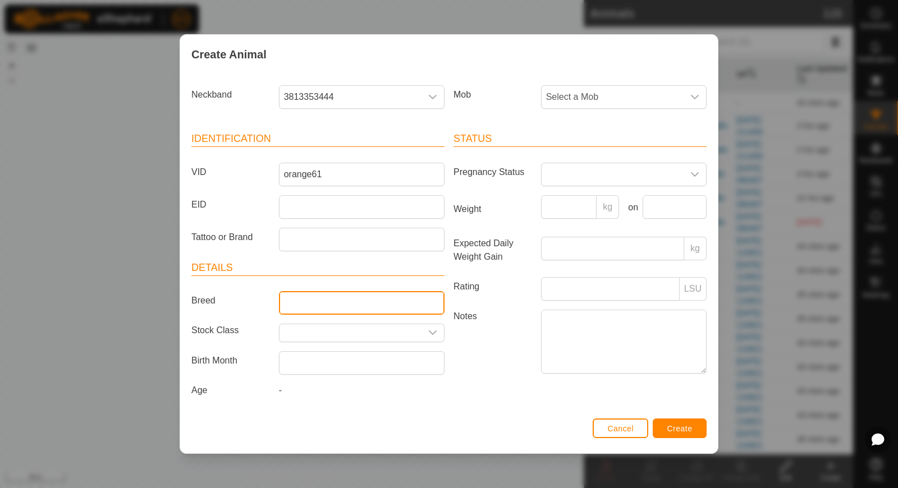
click at [305, 298] on input "Breed" at bounding box center [362, 303] width 166 height 24
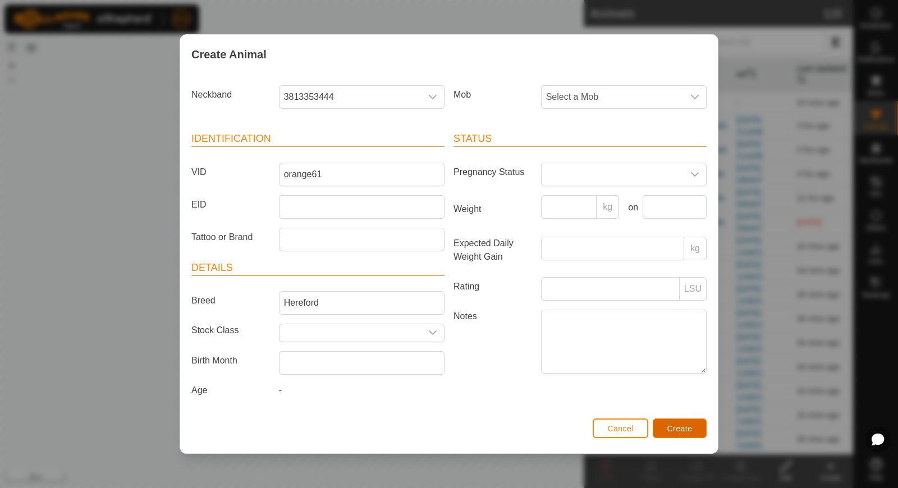
click at [663, 420] on button "Create" at bounding box center [680, 429] width 54 height 20
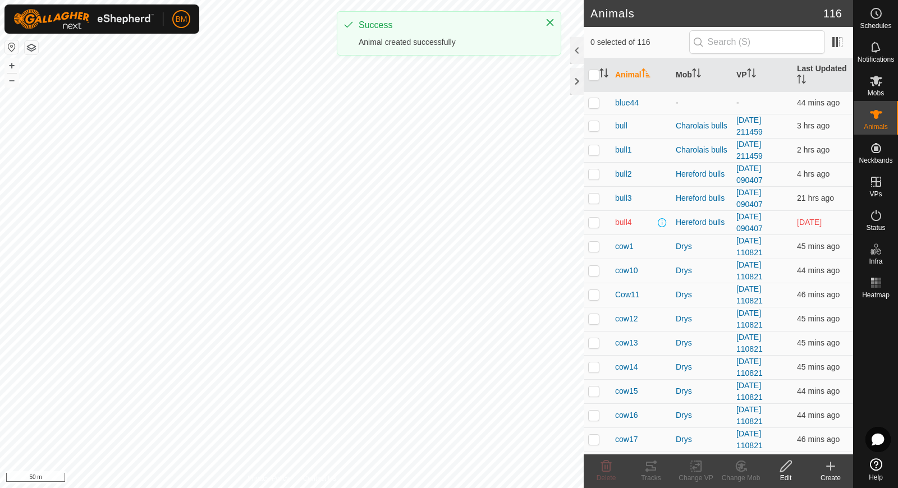
click at [829, 474] on div "Create" at bounding box center [830, 478] width 45 height 10
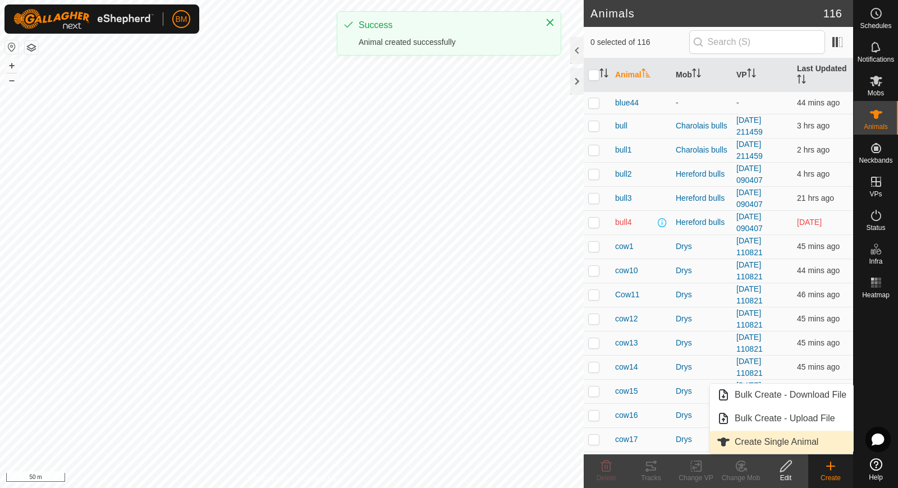
click at [819, 443] on link "Create Single Animal" at bounding box center [781, 442] width 143 height 22
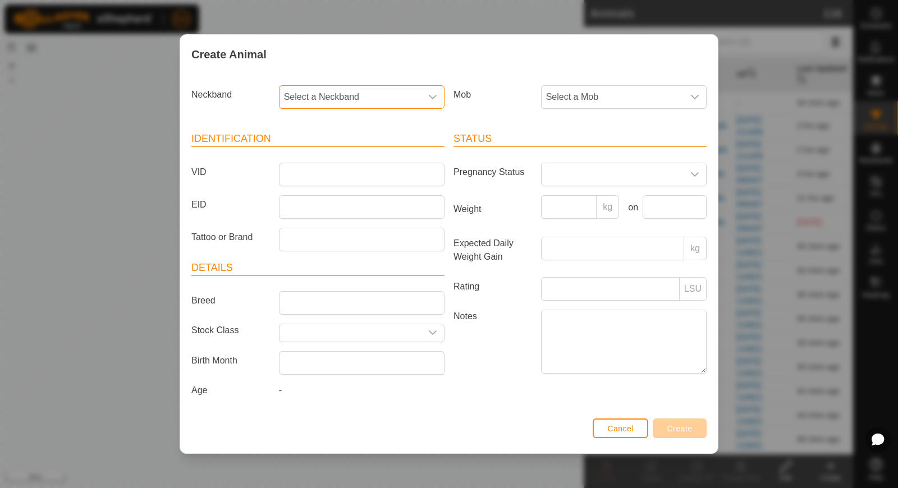
click at [401, 94] on span "Select a Neckband" at bounding box center [350, 97] width 142 height 22
click at [360, 156] on li "2980943795" at bounding box center [362, 154] width 165 height 22
click at [339, 174] on input "VID" at bounding box center [362, 175] width 166 height 24
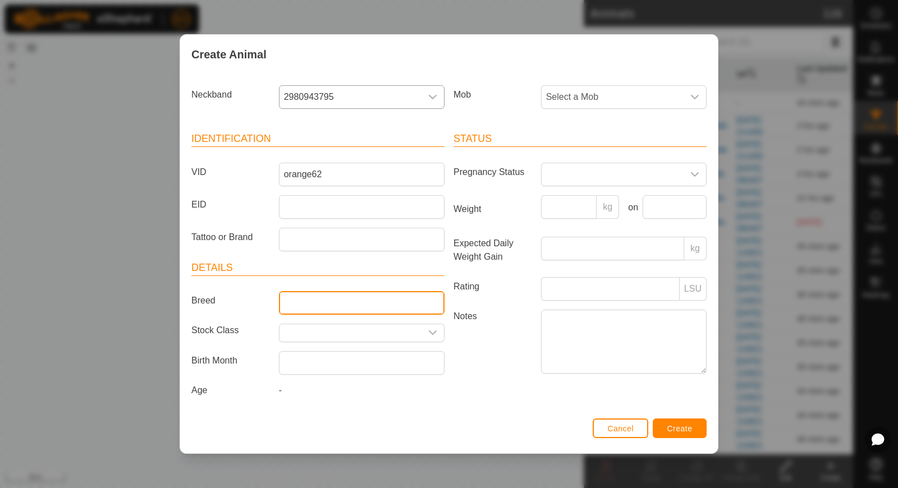
click at [333, 310] on input "Breed" at bounding box center [362, 303] width 166 height 24
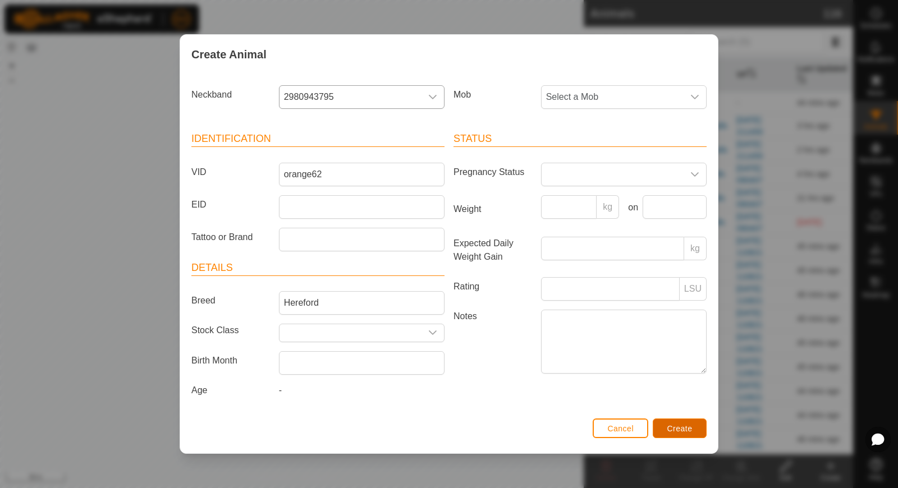
click at [673, 428] on span "Create" at bounding box center [679, 428] width 25 height 9
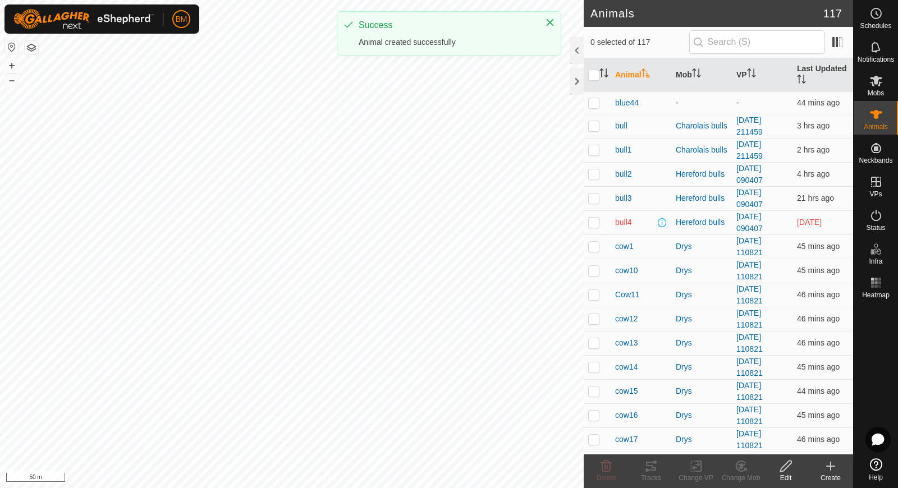
click at [830, 461] on icon at bounding box center [830, 466] width 13 height 13
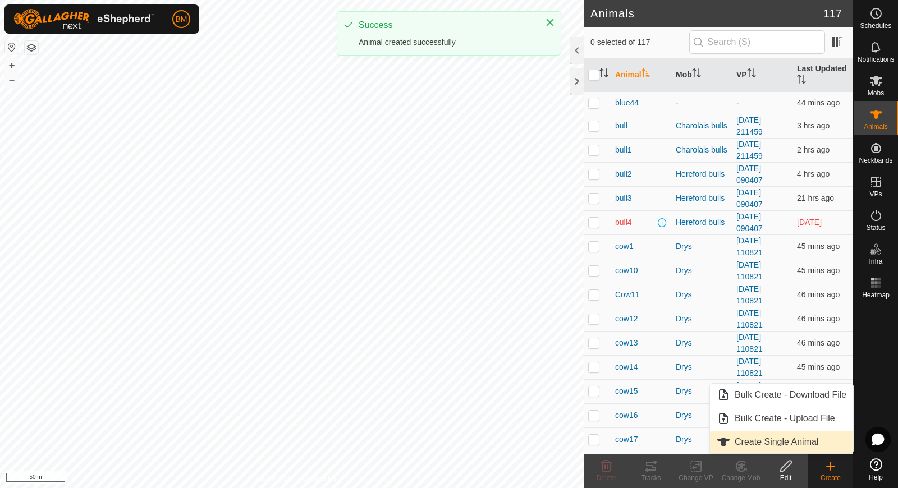
click at [819, 439] on link "Create Single Animal" at bounding box center [781, 442] width 143 height 22
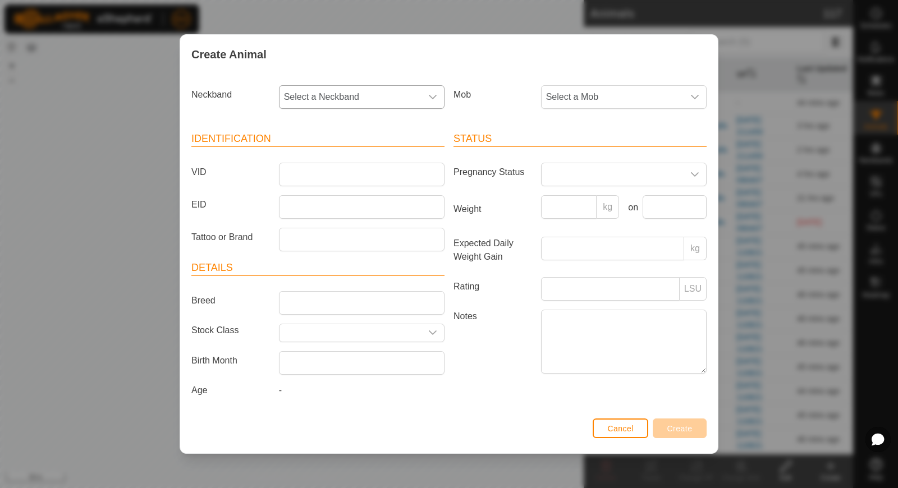
click at [339, 101] on span "Select a Neckband" at bounding box center [350, 97] width 142 height 22
click at [327, 155] on span "0817541722" at bounding box center [312, 154] width 50 height 13
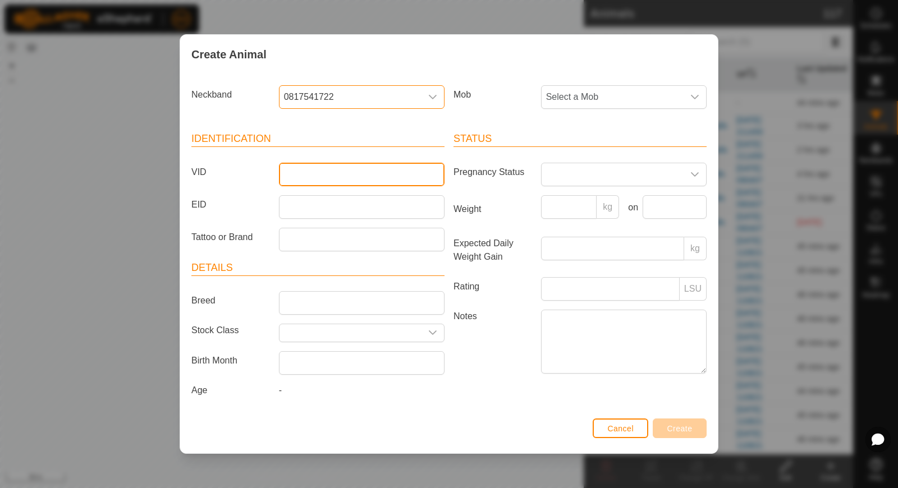
click at [319, 169] on input "VID" at bounding box center [362, 175] width 166 height 24
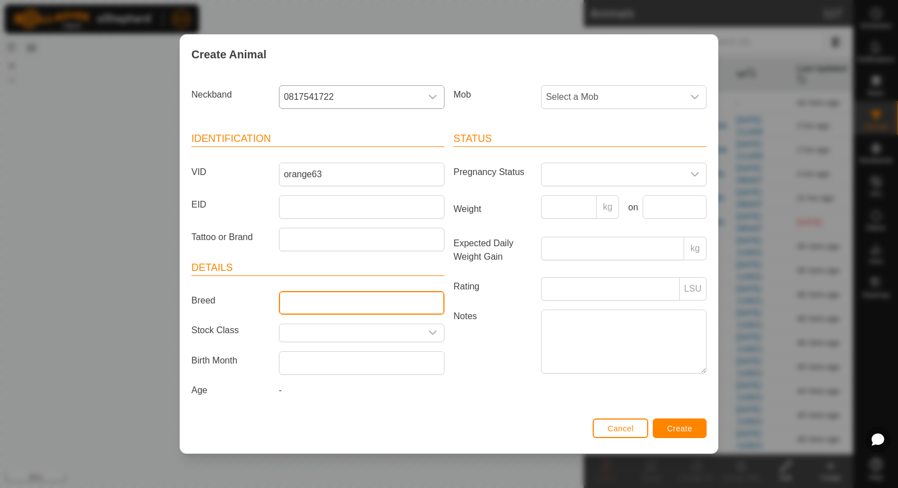
click at [302, 301] on input "Breed" at bounding box center [362, 303] width 166 height 24
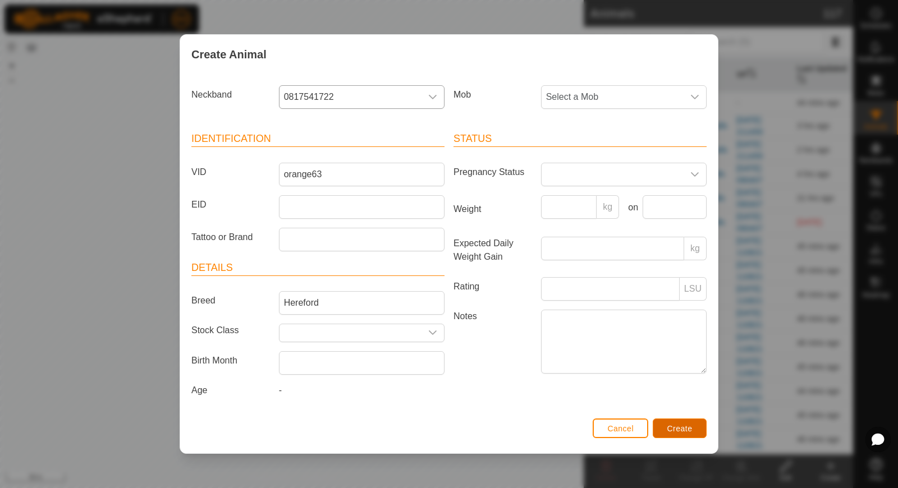
click at [662, 432] on button "Create" at bounding box center [680, 429] width 54 height 20
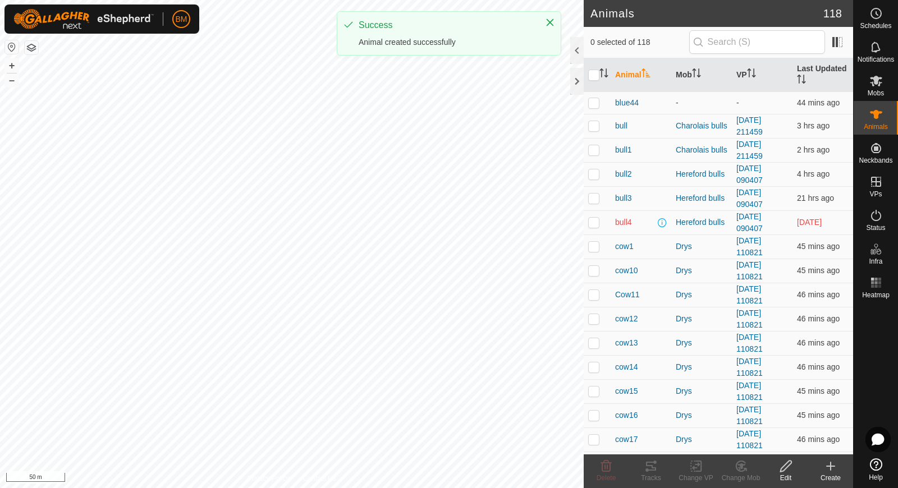
click at [838, 471] on create-svg-icon at bounding box center [830, 466] width 45 height 13
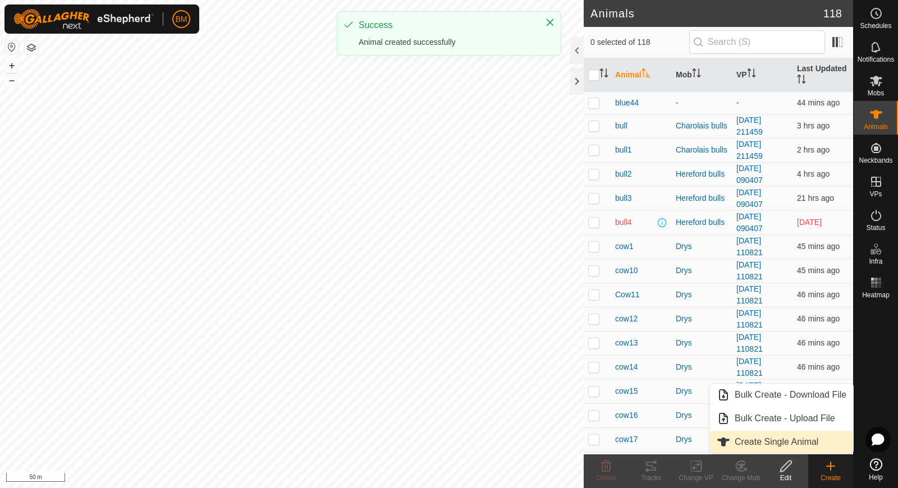
click at [815, 443] on link "Create Single Animal" at bounding box center [781, 442] width 143 height 22
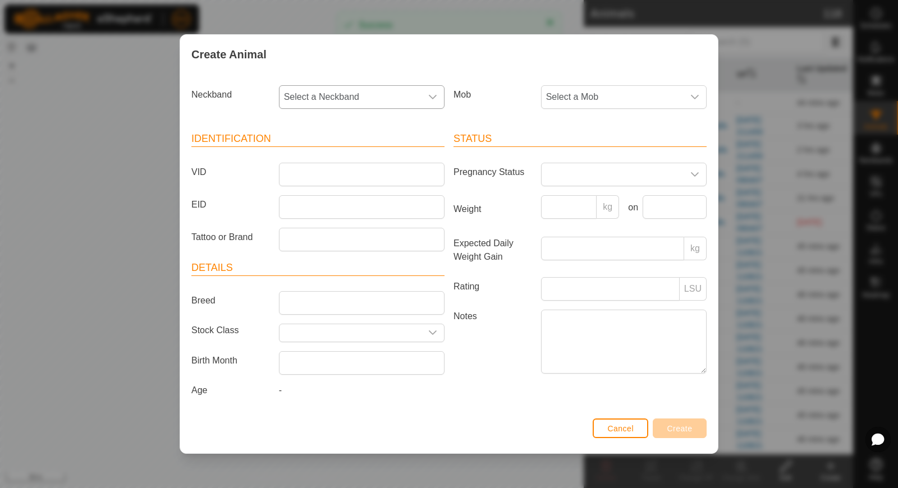
click at [404, 102] on span "Select a Neckband" at bounding box center [350, 97] width 142 height 22
click at [368, 160] on li "1980991410" at bounding box center [362, 154] width 165 height 22
click at [348, 172] on input "VID" at bounding box center [362, 175] width 166 height 24
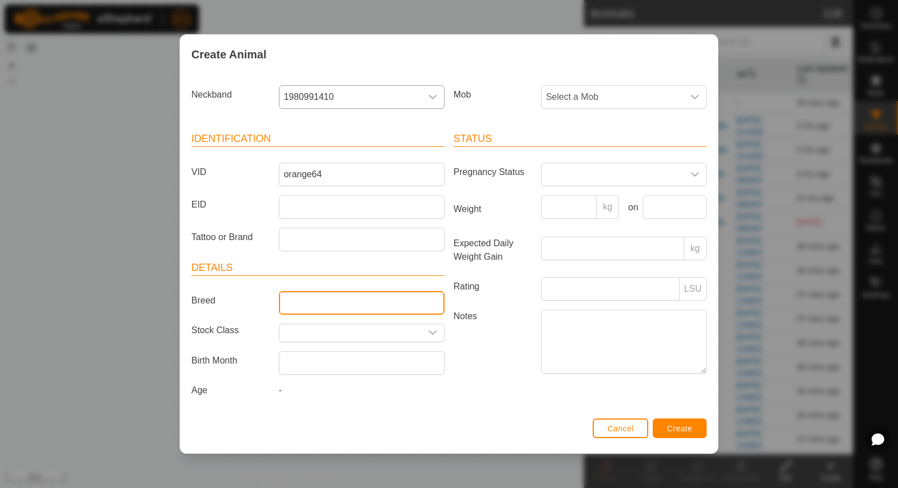
click at [329, 300] on input "Breed" at bounding box center [362, 303] width 166 height 24
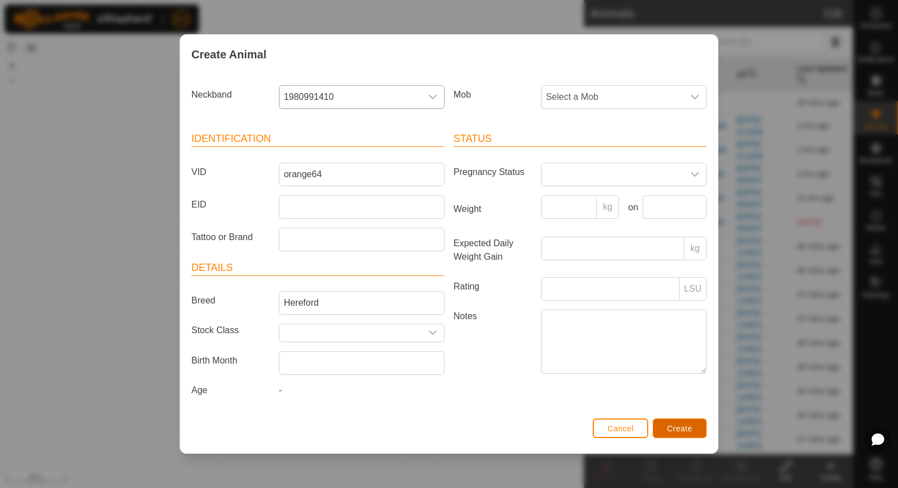
click at [682, 432] on button "Create" at bounding box center [680, 429] width 54 height 20
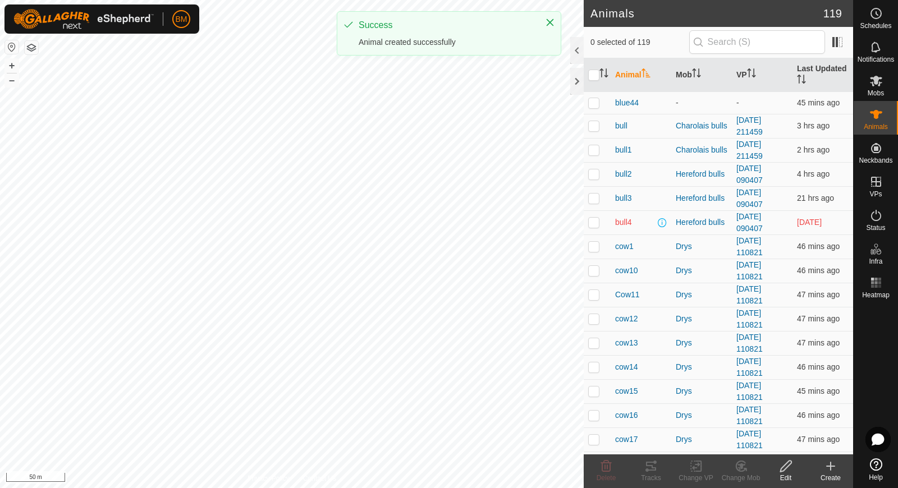
click at [829, 470] on icon at bounding box center [830, 466] width 13 height 13
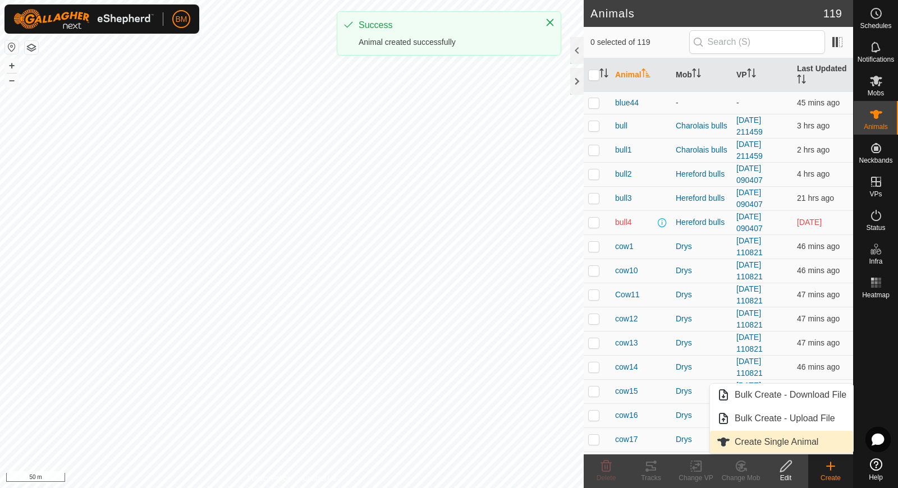
click at [810, 438] on link "Create Single Animal" at bounding box center [781, 442] width 143 height 22
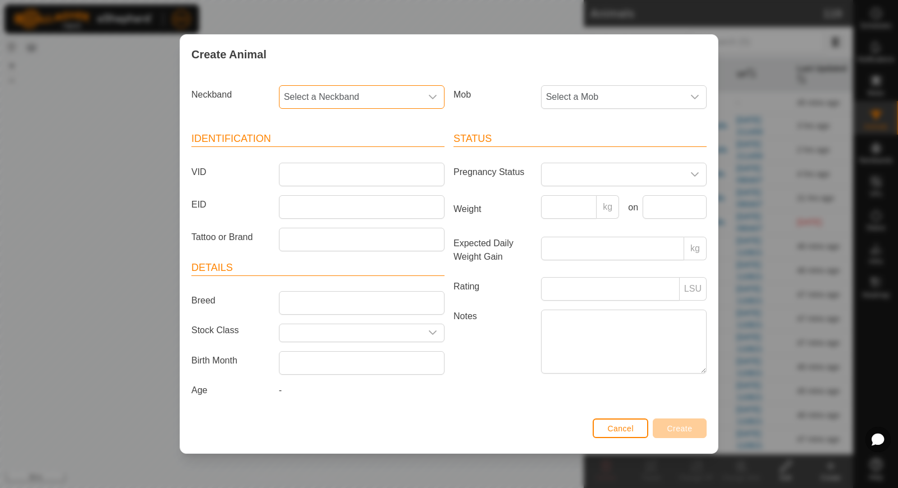
click at [336, 100] on span "Select a Neckband" at bounding box center [350, 97] width 142 height 22
click at [336, 159] on li "3107105796" at bounding box center [362, 154] width 165 height 22
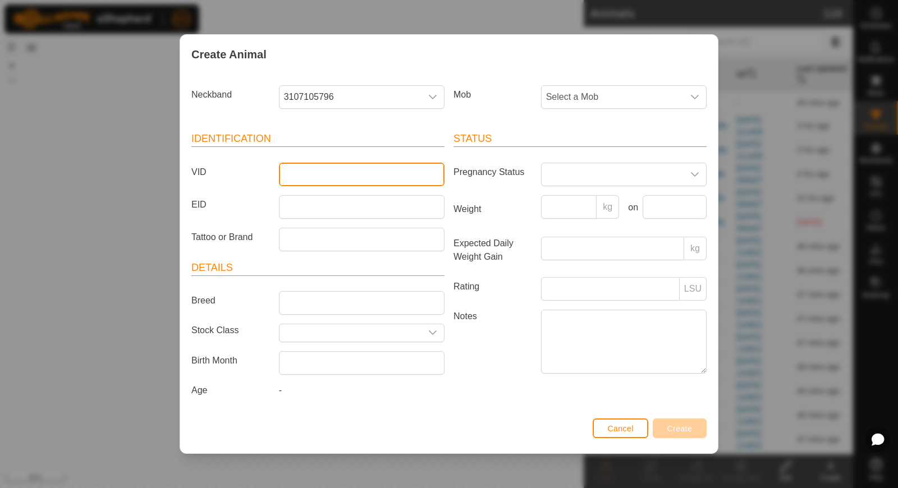
click at [326, 173] on input "VID" at bounding box center [362, 175] width 166 height 24
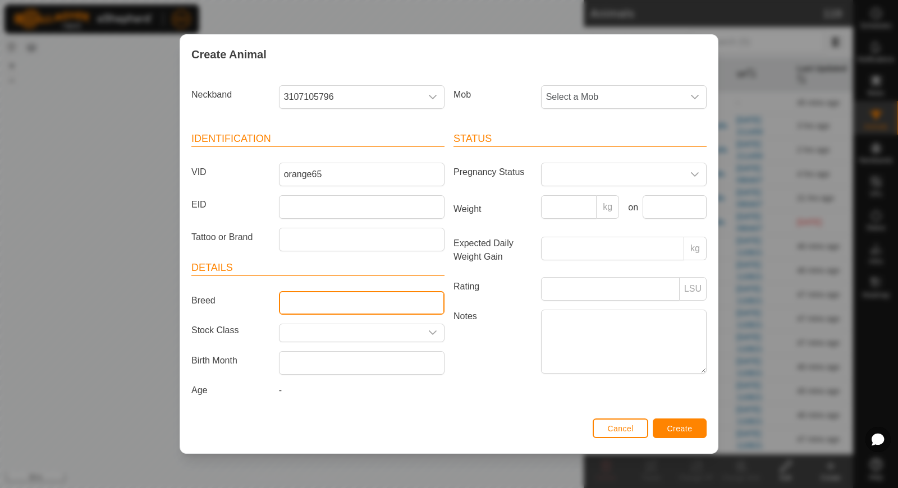
click at [310, 291] on input "Breed" at bounding box center [362, 303] width 166 height 24
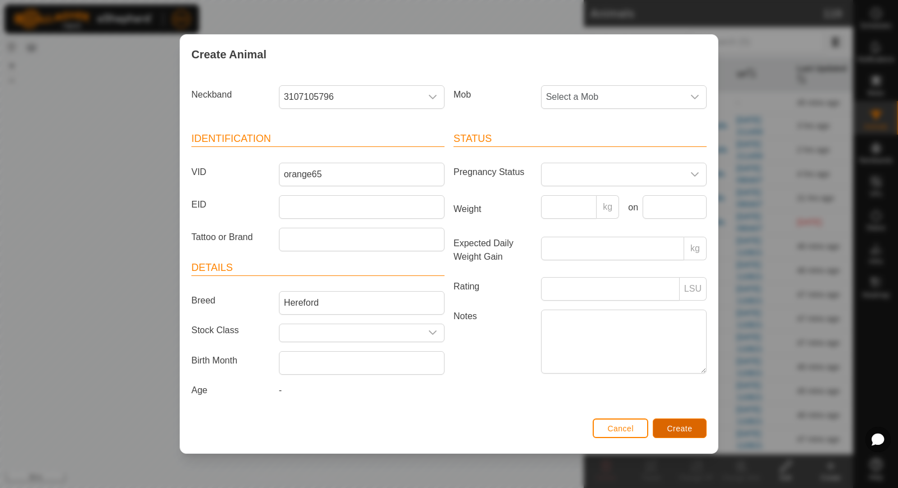
click at [677, 424] on span "Create" at bounding box center [679, 428] width 25 height 9
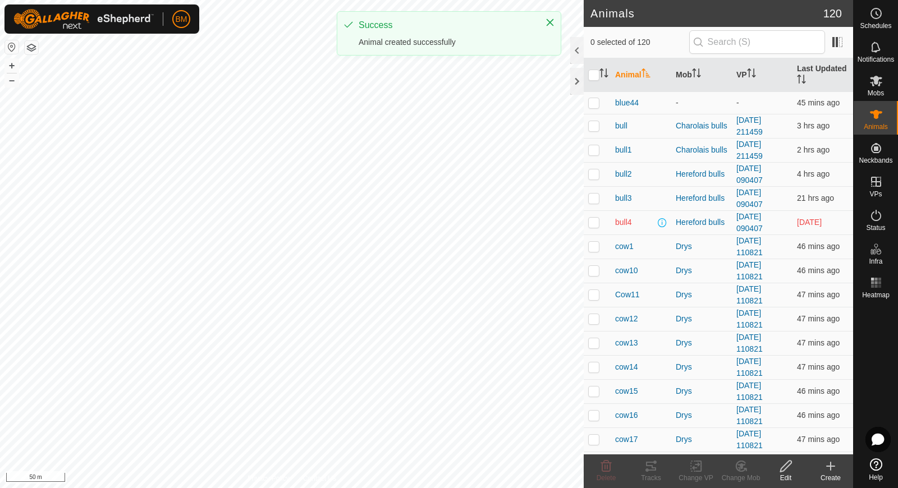
click at [828, 466] on icon at bounding box center [831, 466] width 8 height 0
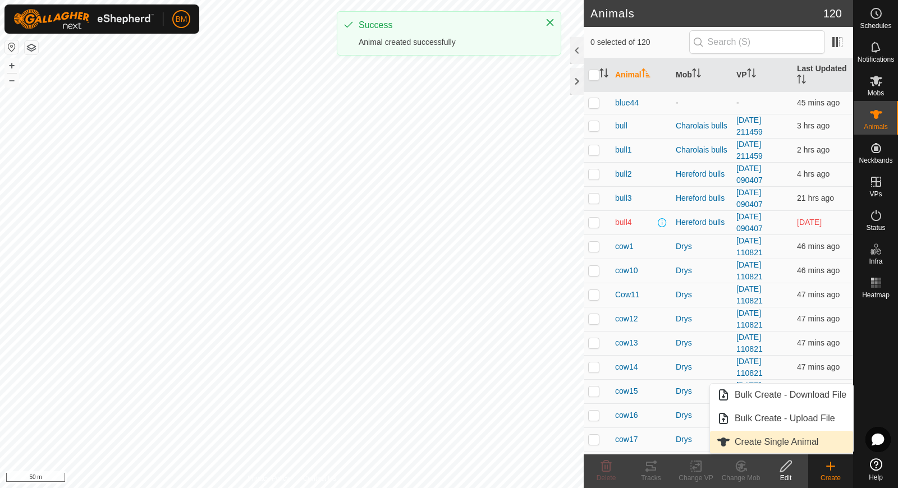
click at [810, 444] on link "Create Single Animal" at bounding box center [781, 442] width 143 height 22
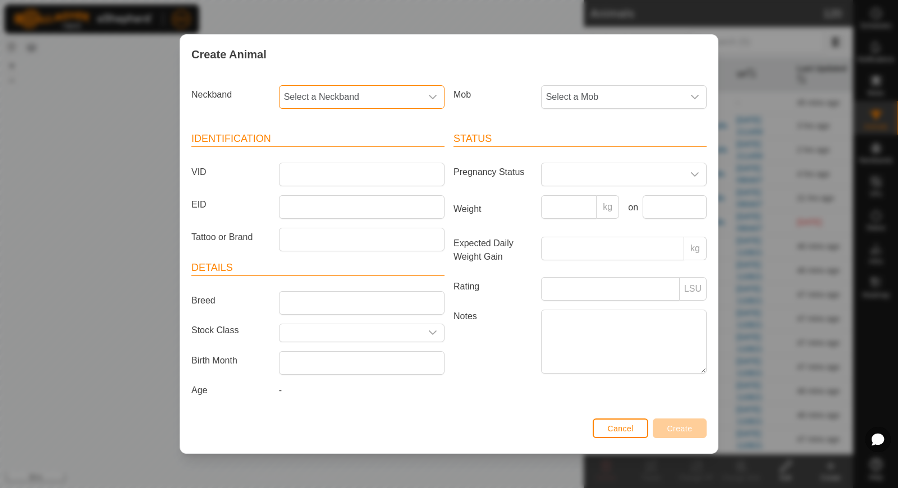
click at [358, 102] on span "Select a Neckband" at bounding box center [350, 97] width 142 height 22
click at [327, 163] on li "1808576386" at bounding box center [362, 154] width 165 height 22
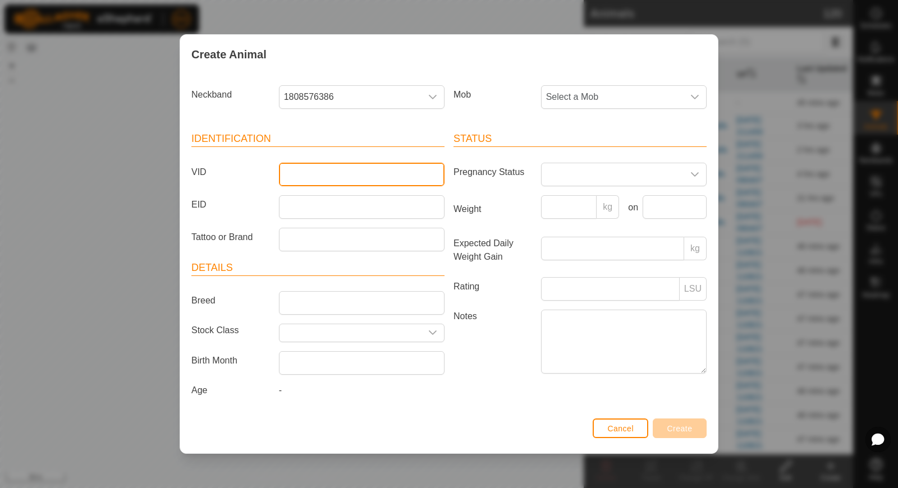
click at [318, 176] on input "VID" at bounding box center [362, 175] width 166 height 24
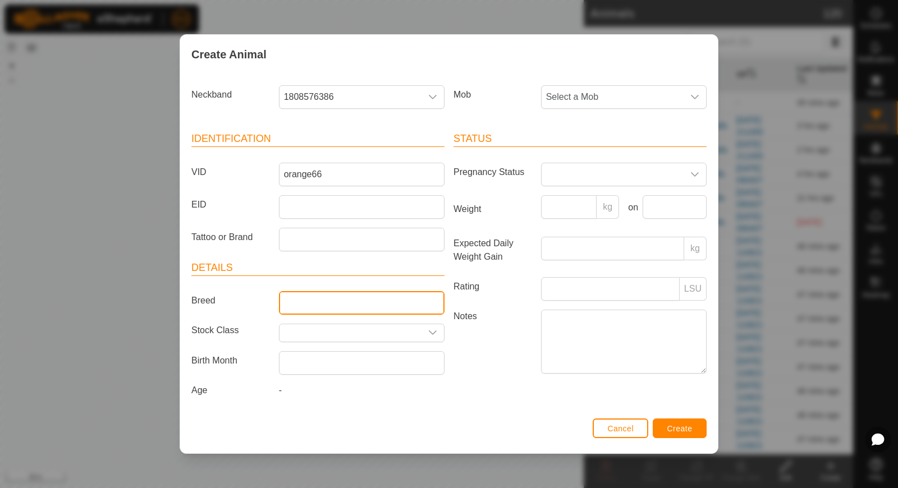
click at [305, 301] on input "Breed" at bounding box center [362, 303] width 166 height 24
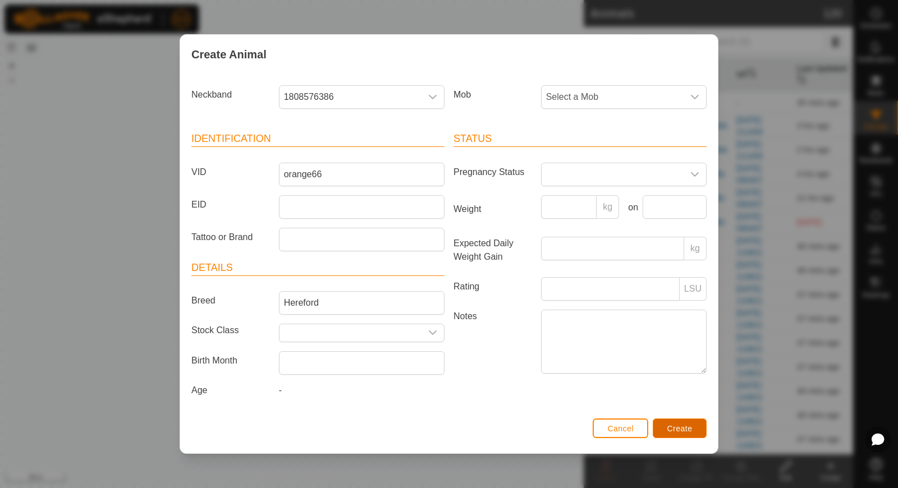
click at [689, 427] on span "Create" at bounding box center [679, 428] width 25 height 9
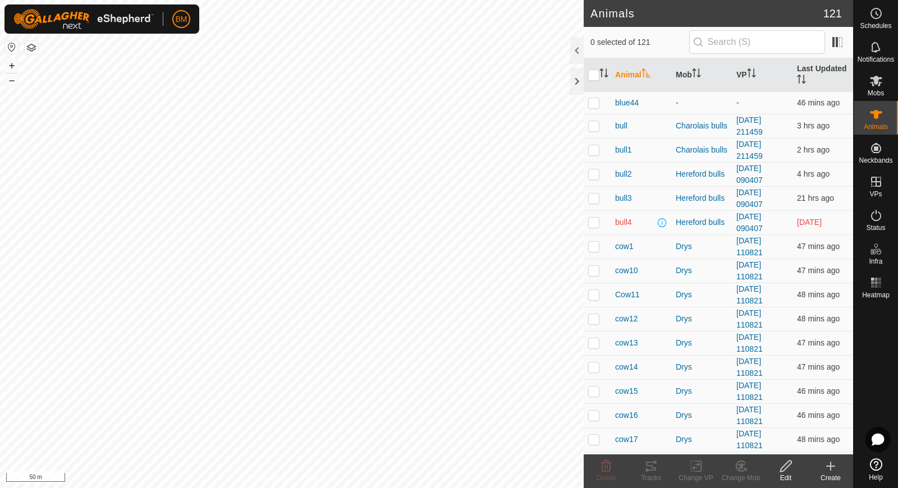
click at [832, 471] on icon at bounding box center [830, 466] width 13 height 13
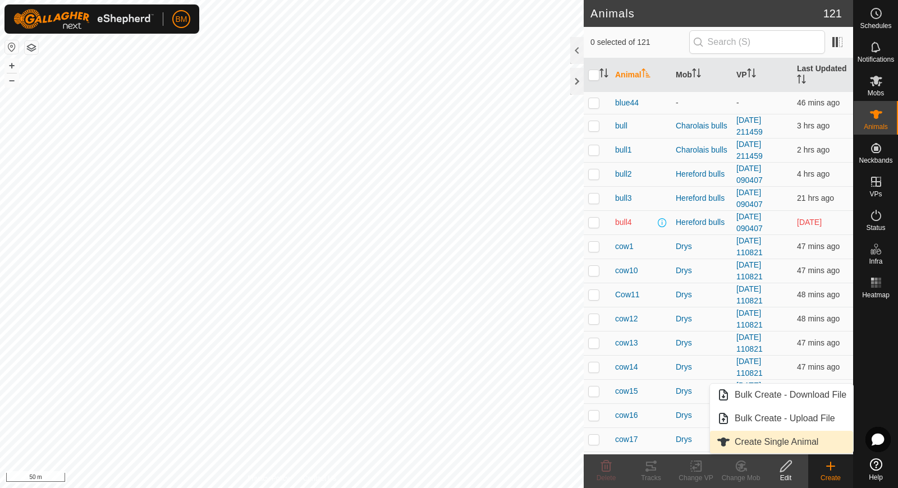
click at [822, 437] on link "Create Single Animal" at bounding box center [781, 442] width 143 height 22
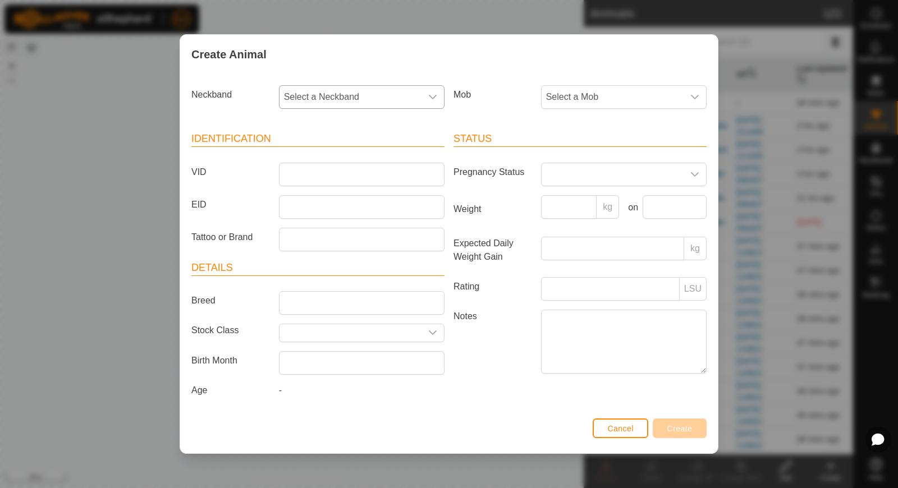
click at [354, 93] on span "Select a Neckband" at bounding box center [350, 97] width 142 height 22
click at [327, 104] on span "Select a Neckband" at bounding box center [350, 97] width 142 height 22
click at [329, 96] on span "Select a Neckband" at bounding box center [350, 97] width 142 height 22
click at [329, 150] on li "1097434992" at bounding box center [362, 154] width 165 height 22
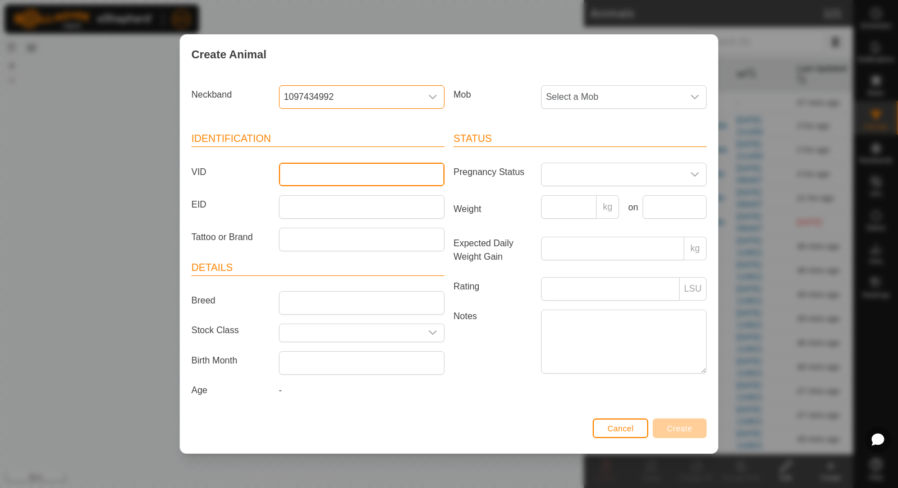
click at [316, 175] on input "VID" at bounding box center [362, 175] width 166 height 24
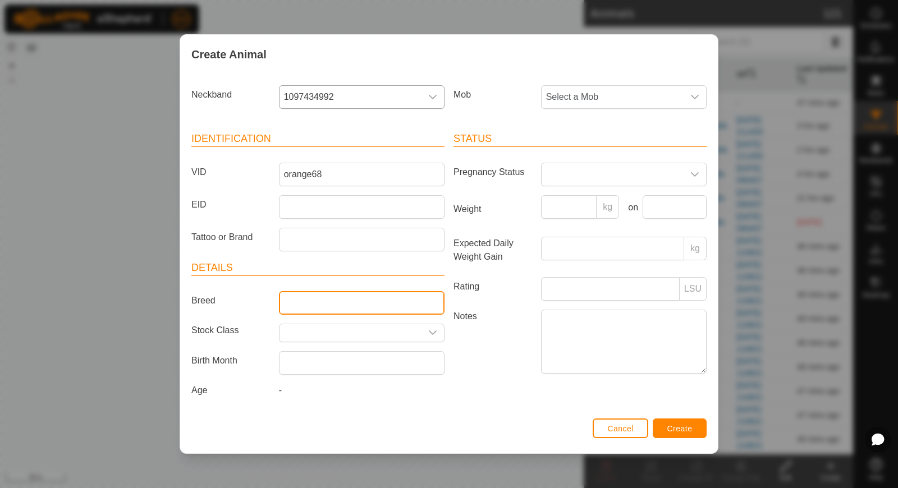
click at [291, 299] on input "Breed" at bounding box center [362, 303] width 166 height 24
click at [682, 437] on div "Cancel Create" at bounding box center [449, 434] width 538 height 38
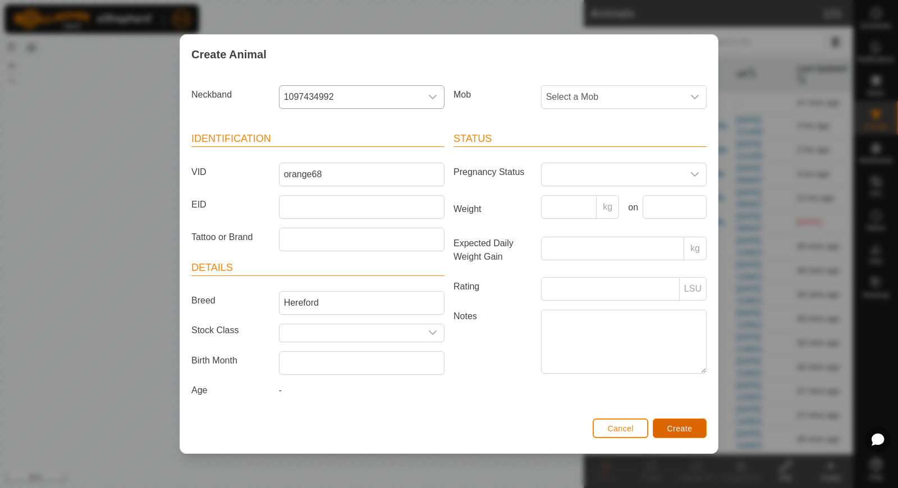
click at [682, 430] on span "Create" at bounding box center [679, 428] width 25 height 9
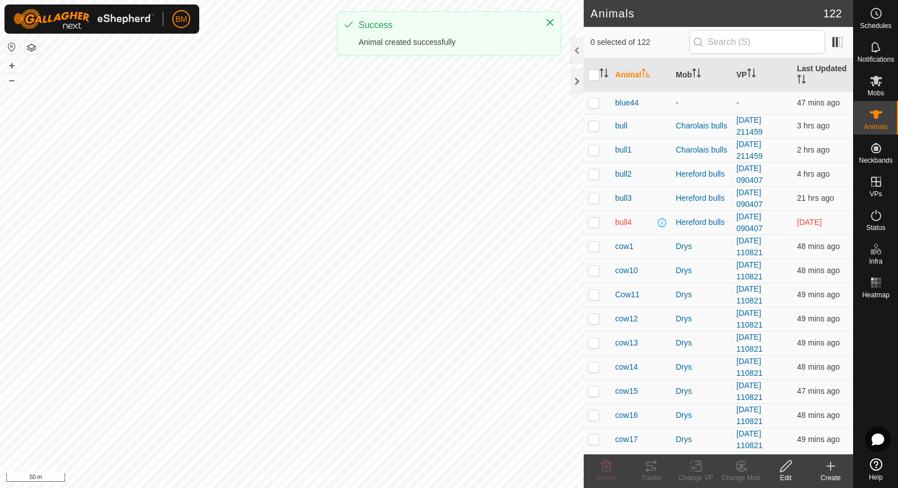
click at [834, 462] on icon at bounding box center [830, 466] width 13 height 13
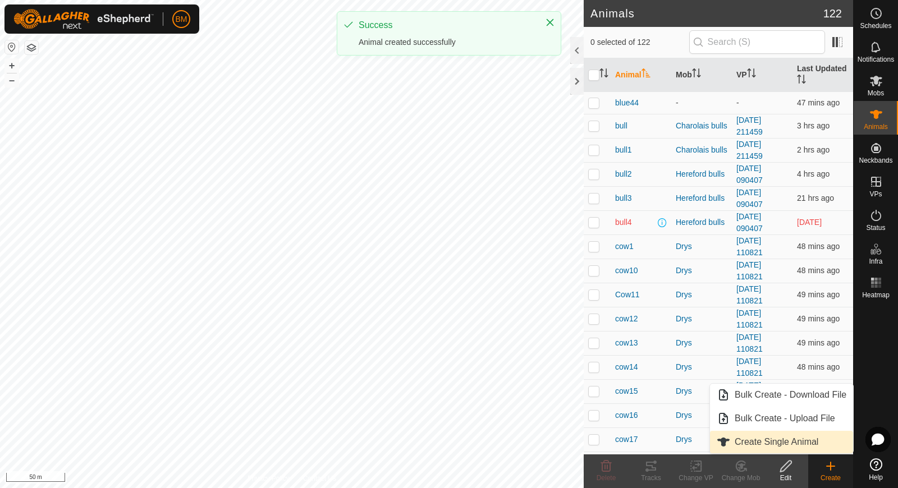
click at [820, 434] on link "Create Single Animal" at bounding box center [781, 442] width 143 height 22
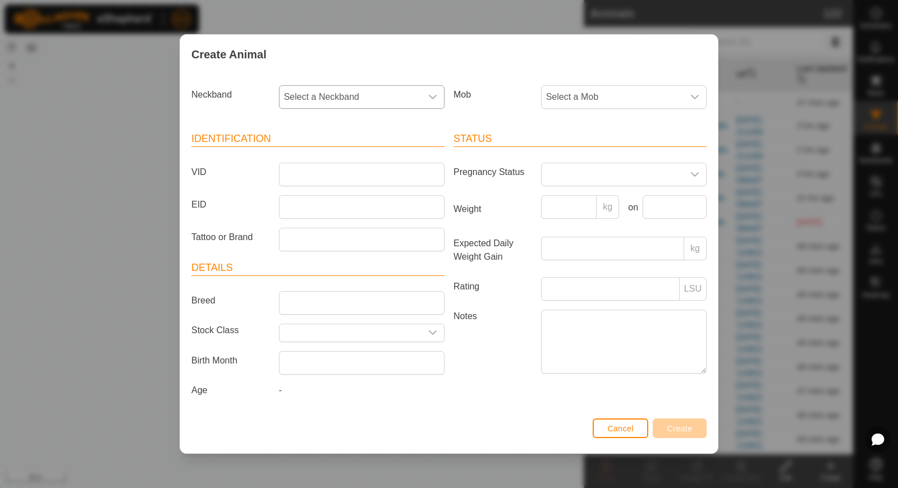
click at [401, 106] on span "Select a Neckband" at bounding box center [350, 97] width 142 height 22
click at [378, 152] on li "2309653205" at bounding box center [362, 154] width 165 height 22
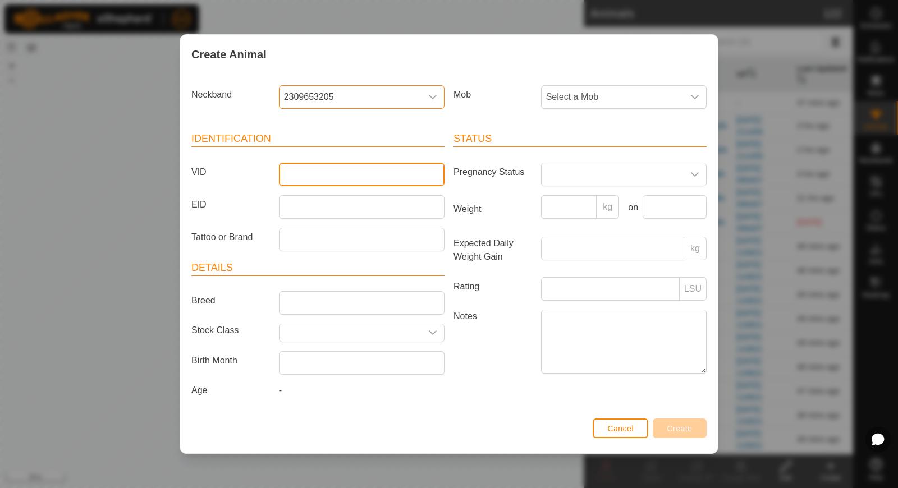
click at [359, 169] on input "VID" at bounding box center [362, 175] width 166 height 24
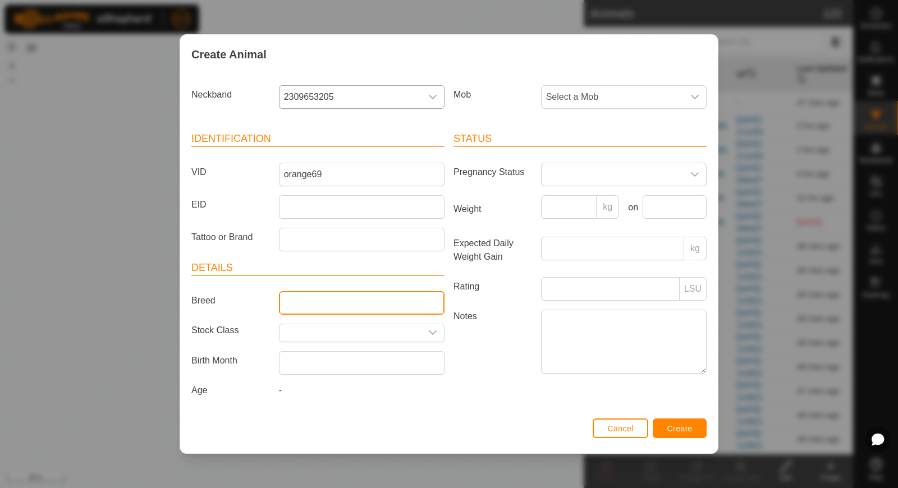
click at [325, 298] on input "Breed" at bounding box center [362, 303] width 166 height 24
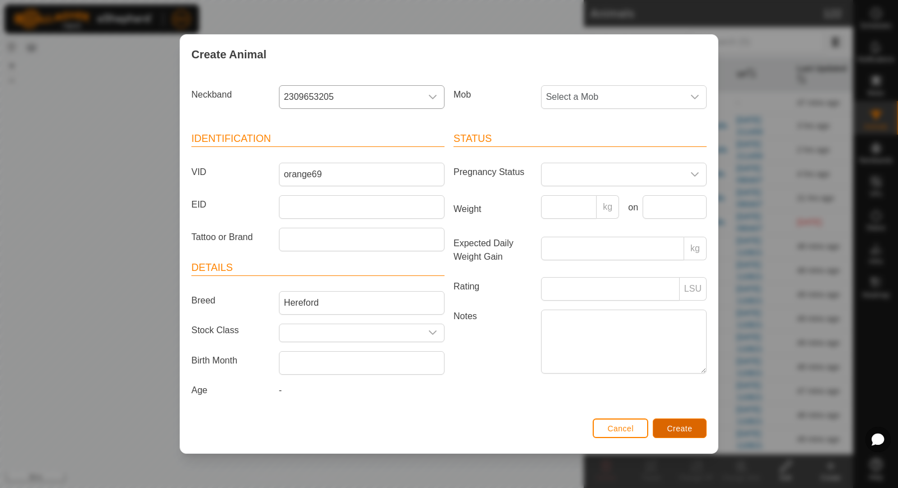
click at [681, 419] on button "Create" at bounding box center [680, 429] width 54 height 20
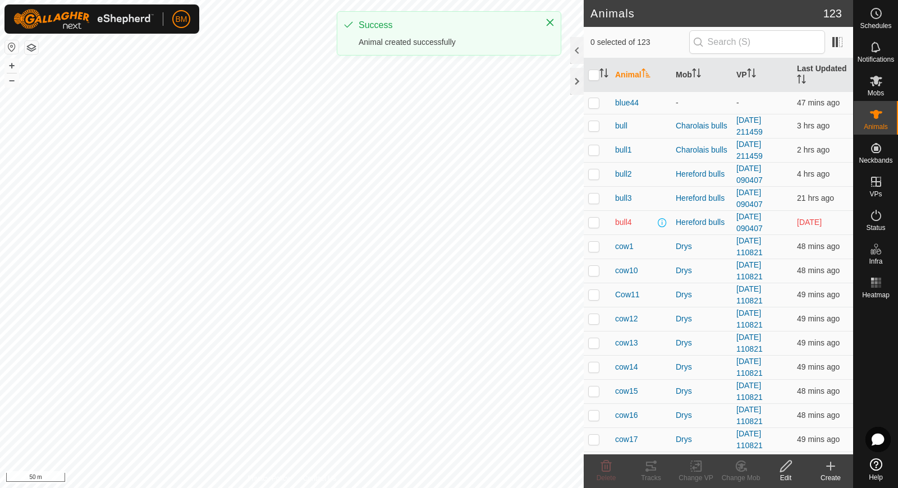
click at [842, 469] on create-svg-icon at bounding box center [830, 466] width 45 height 13
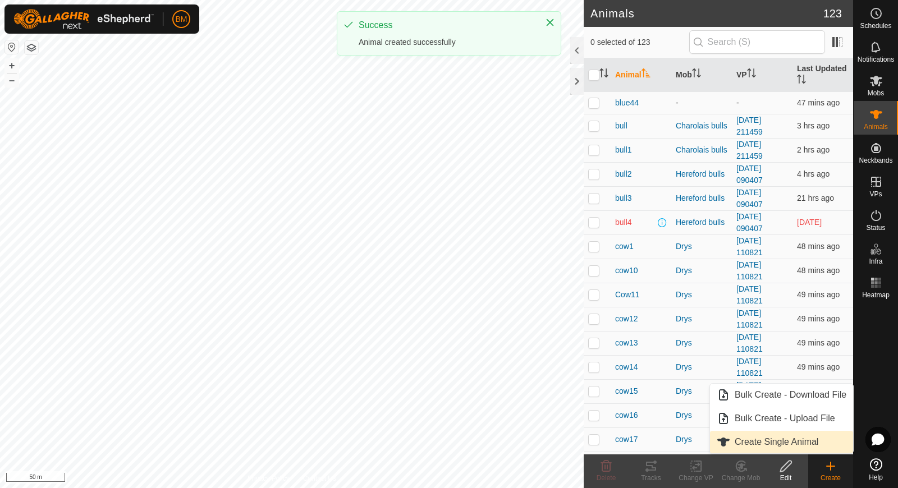
click at [815, 445] on link "Create Single Animal" at bounding box center [781, 442] width 143 height 22
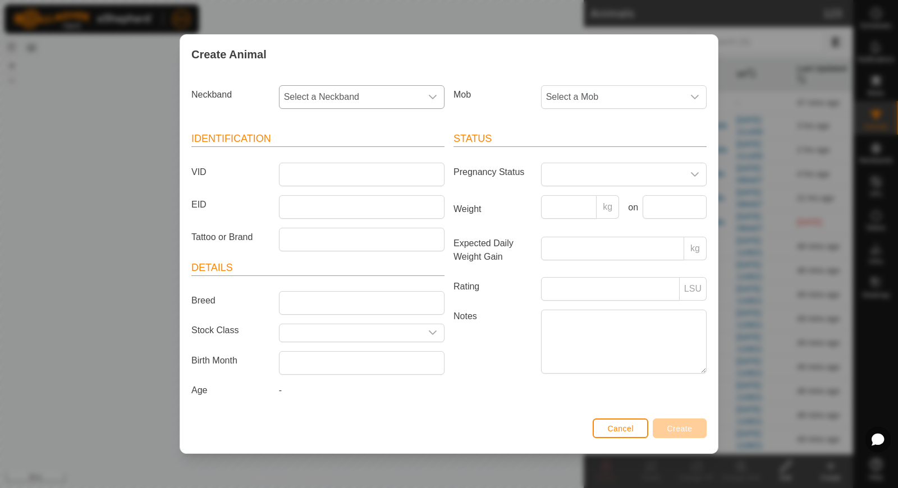
click at [411, 98] on span "Select a Neckband" at bounding box center [350, 97] width 142 height 22
click at [374, 166] on li "0803364365" at bounding box center [362, 154] width 165 height 22
click at [360, 172] on input "VID" at bounding box center [362, 175] width 166 height 24
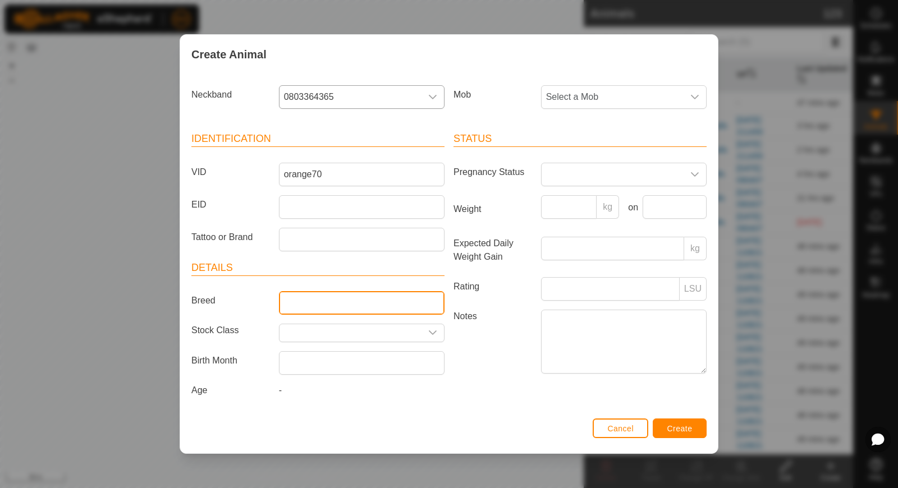
click at [307, 300] on input "Breed" at bounding box center [362, 303] width 166 height 24
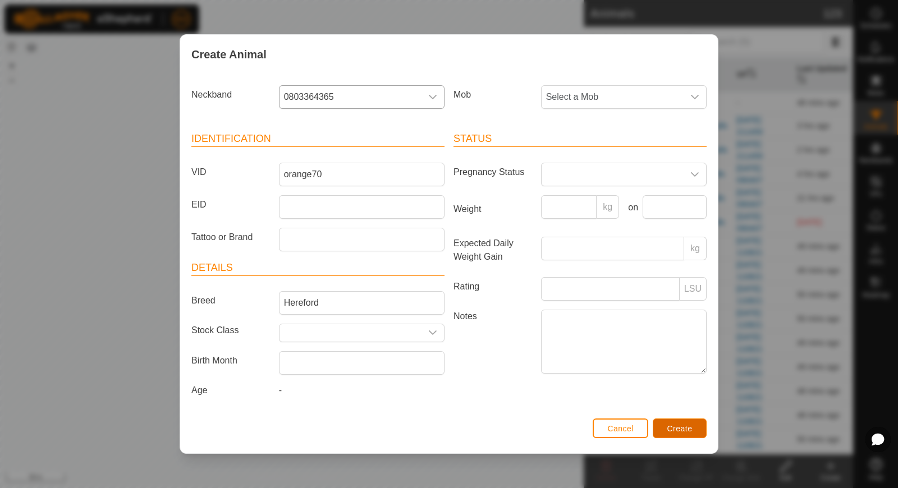
click at [668, 429] on span "Create" at bounding box center [679, 428] width 25 height 9
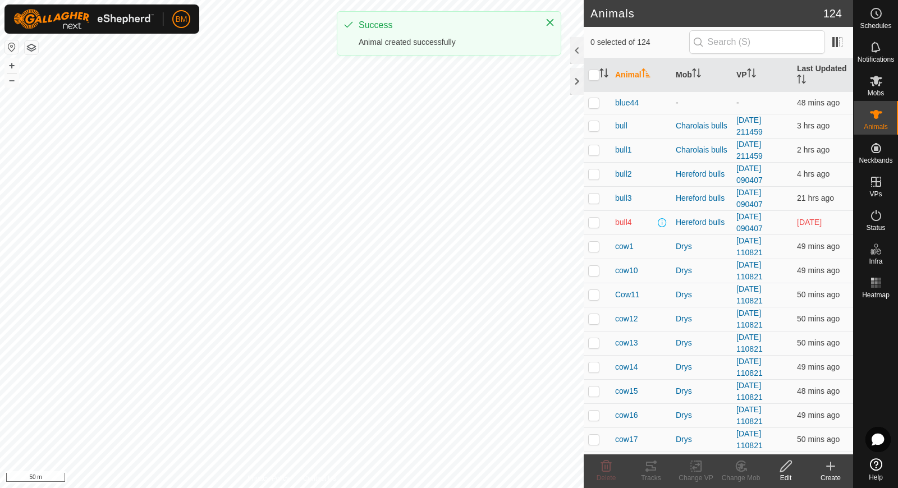
click at [828, 464] on icon at bounding box center [830, 466] width 13 height 13
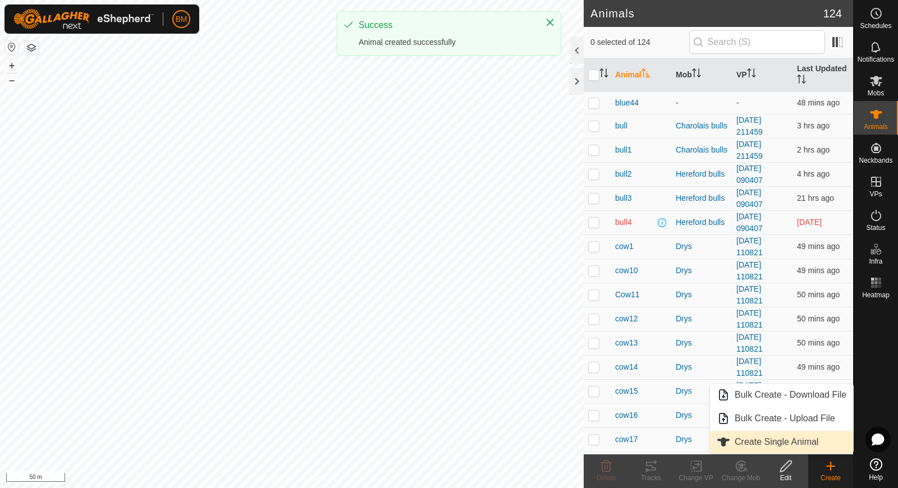
click at [805, 436] on link "Create Single Animal" at bounding box center [781, 442] width 143 height 22
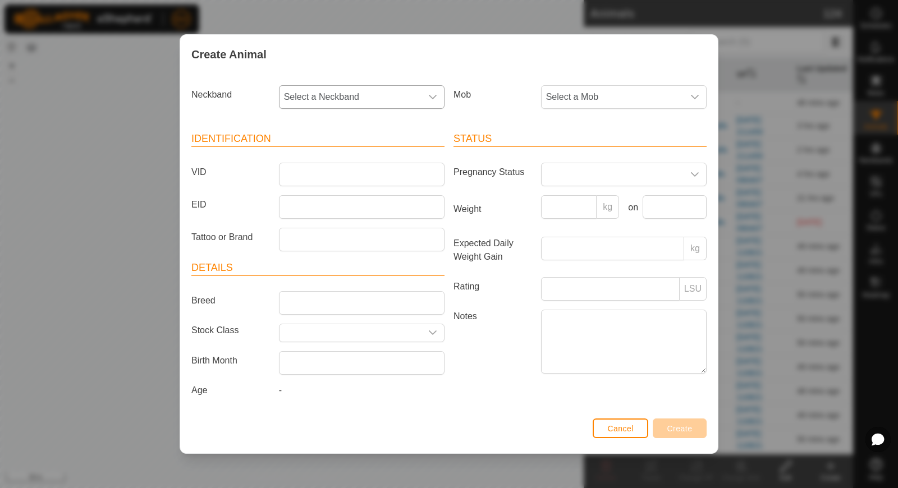
click at [399, 100] on span "Select a Neckband" at bounding box center [350, 97] width 142 height 22
click at [360, 152] on li "2476853566" at bounding box center [362, 154] width 165 height 22
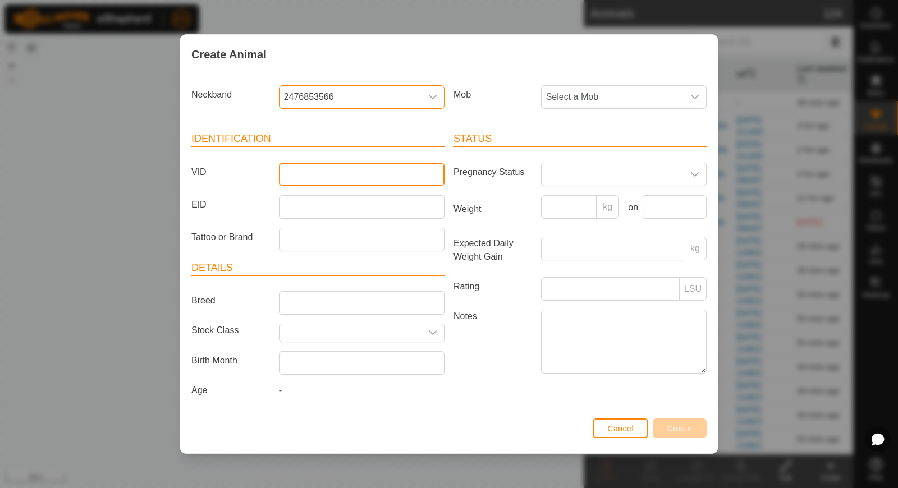
click at [320, 173] on input "VID" at bounding box center [362, 175] width 166 height 24
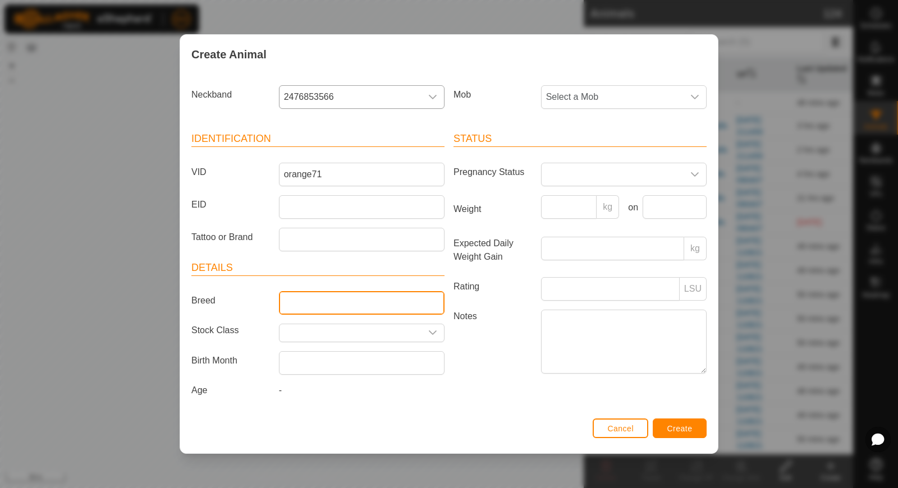
click at [295, 302] on input "Breed" at bounding box center [362, 303] width 166 height 24
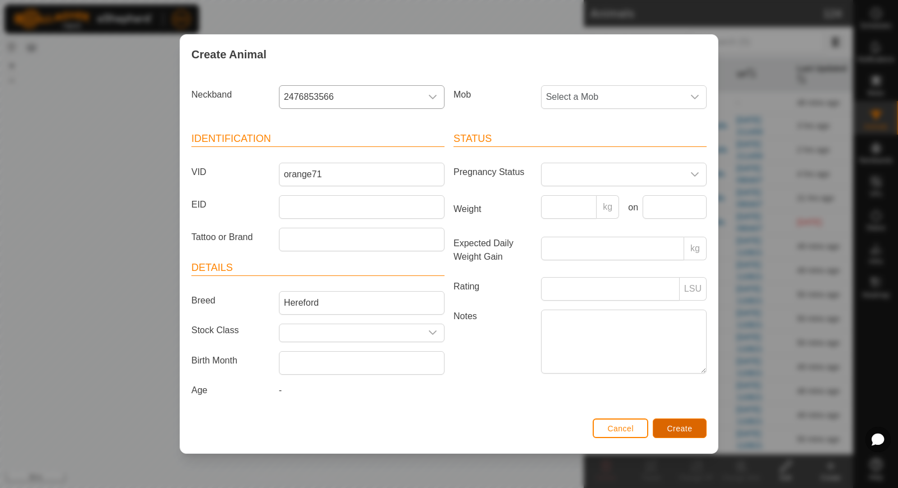
click at [670, 425] on span "Create" at bounding box center [679, 428] width 25 height 9
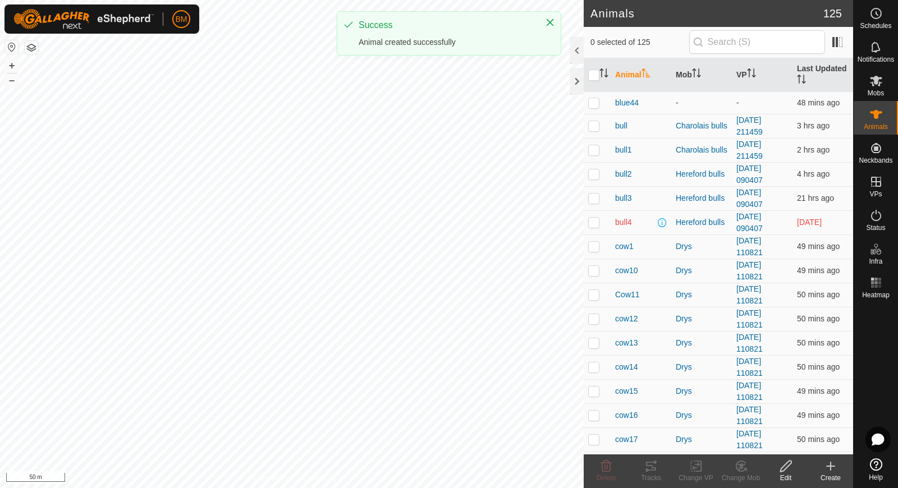
click at [832, 466] on icon at bounding box center [831, 466] width 8 height 0
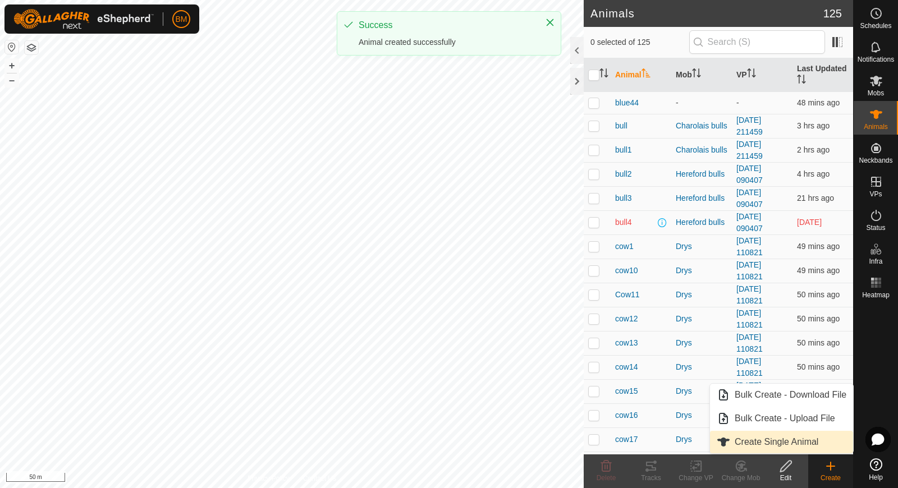
click at [787, 437] on link "Create Single Animal" at bounding box center [781, 442] width 143 height 22
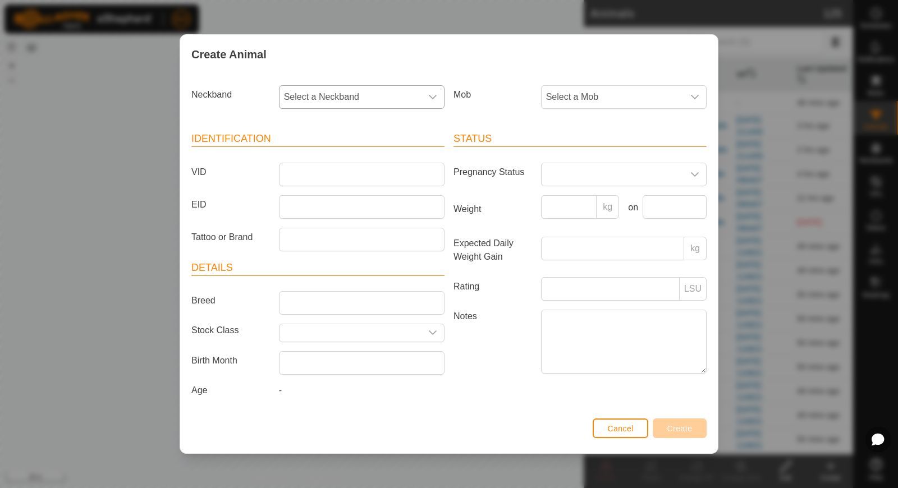
click at [378, 91] on span "Select a Neckband" at bounding box center [350, 97] width 142 height 22
click at [370, 156] on li "2483223665" at bounding box center [362, 154] width 165 height 22
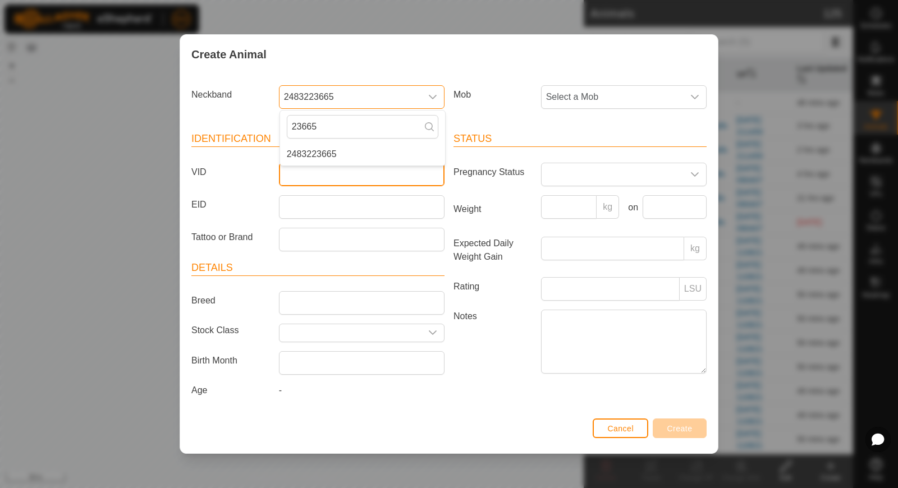
click at [351, 176] on input "VID" at bounding box center [362, 175] width 166 height 24
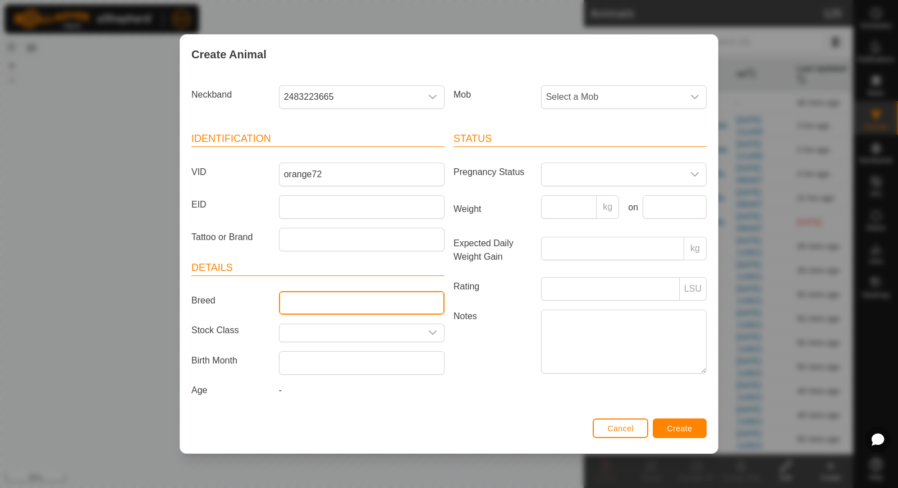
click at [329, 305] on input "Breed" at bounding box center [362, 303] width 166 height 24
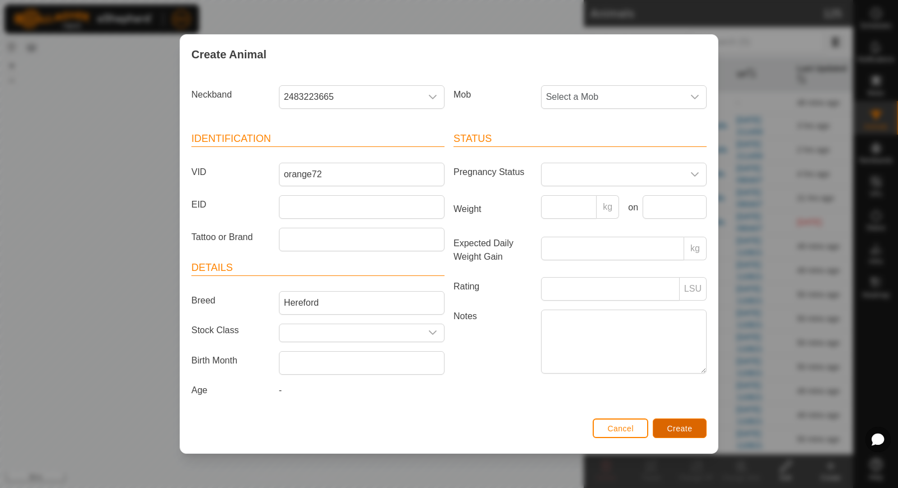
click at [673, 427] on span "Create" at bounding box center [679, 428] width 25 height 9
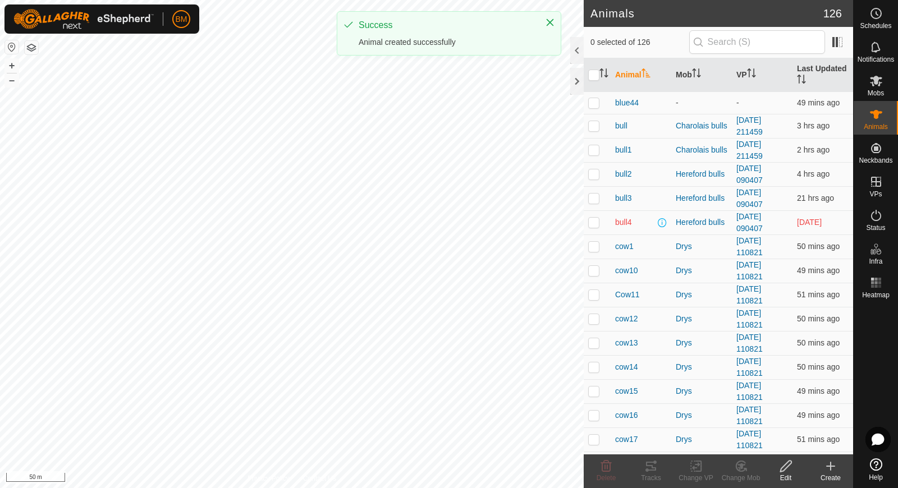
click at [828, 471] on icon at bounding box center [830, 466] width 13 height 13
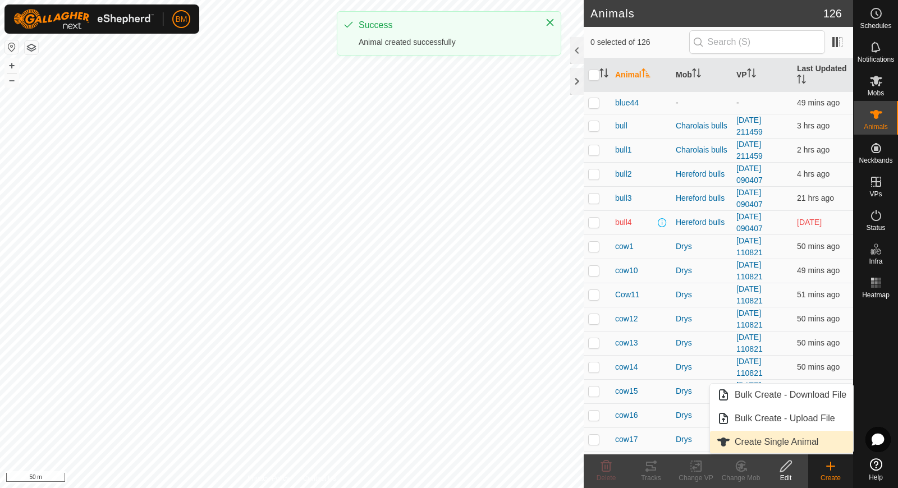
click at [815, 443] on link "Create Single Animal" at bounding box center [781, 442] width 143 height 22
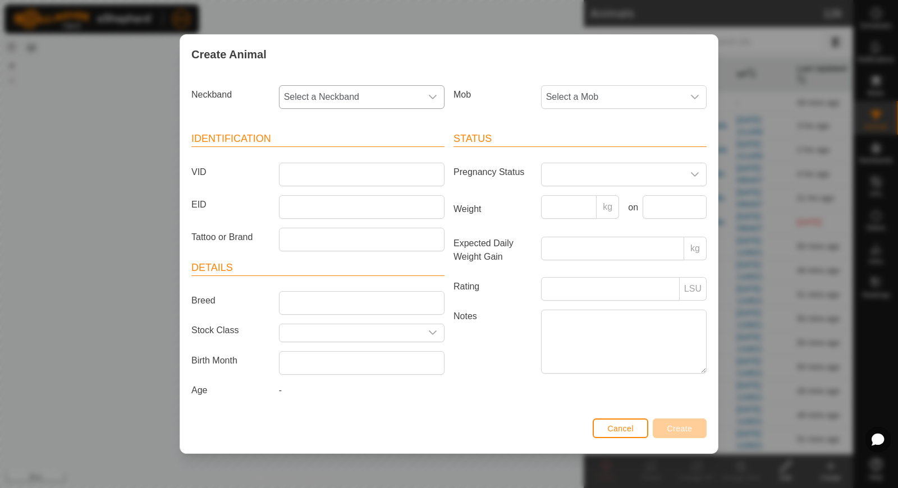
click at [357, 105] on span "Select a Neckband" at bounding box center [350, 97] width 142 height 22
click at [353, 155] on li "0763959113" at bounding box center [362, 154] width 165 height 22
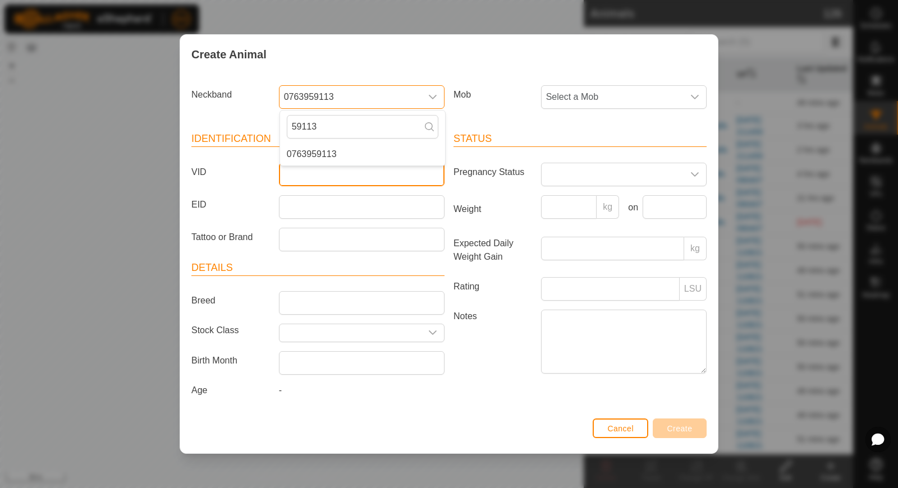
click at [334, 176] on input "VID" at bounding box center [362, 175] width 166 height 24
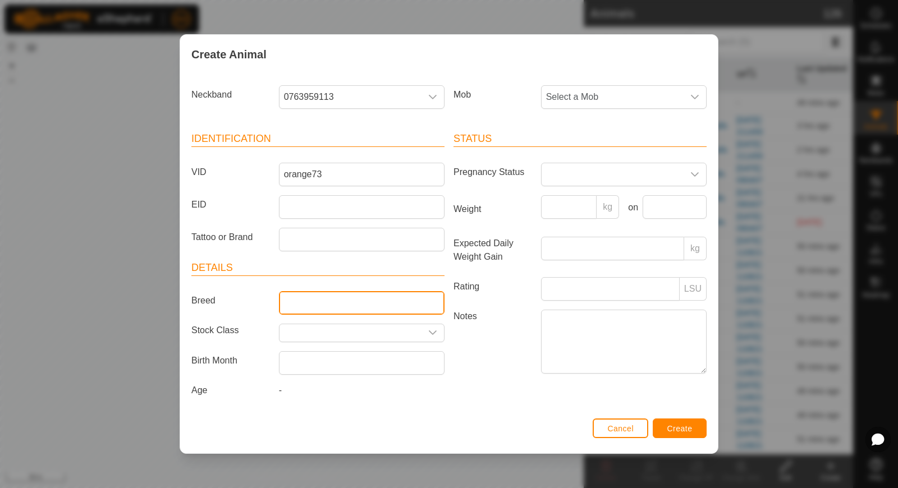
click at [314, 299] on input "Breed" at bounding box center [362, 303] width 166 height 24
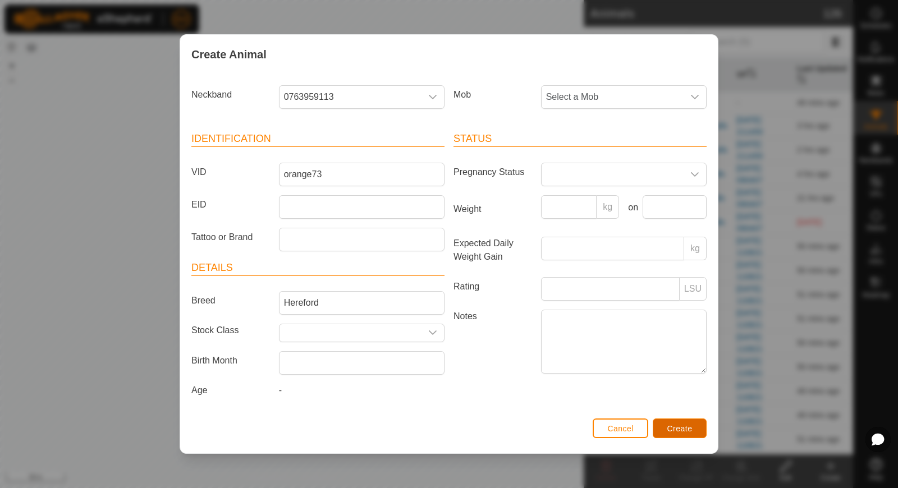
click at [680, 430] on span "Create" at bounding box center [679, 428] width 25 height 9
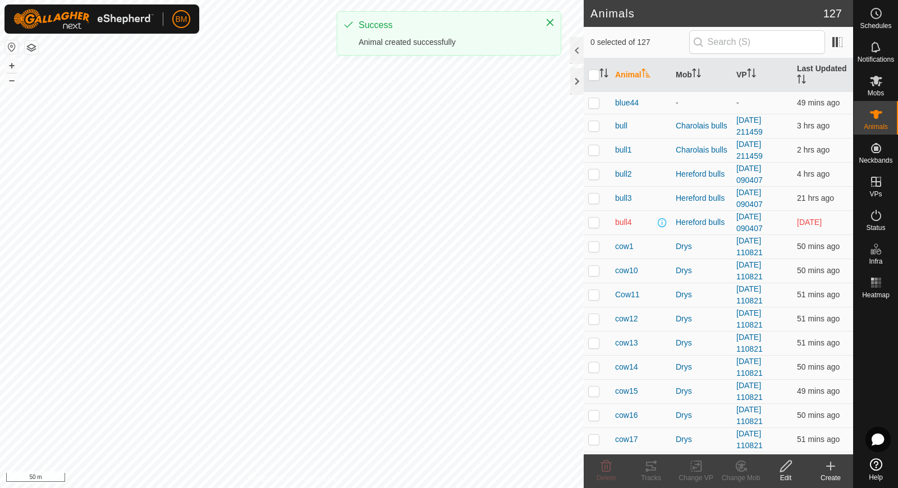
click at [829, 471] on icon at bounding box center [830, 466] width 13 height 13
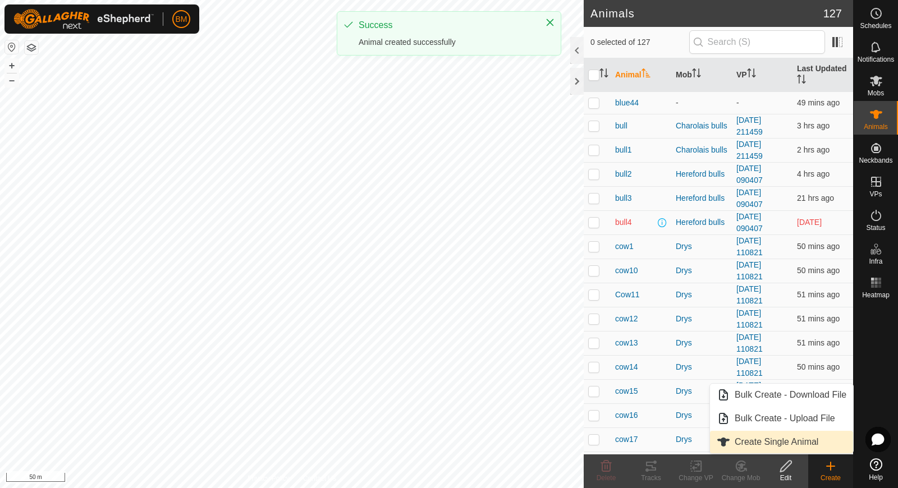
click at [805, 440] on link "Create Single Animal" at bounding box center [781, 442] width 143 height 22
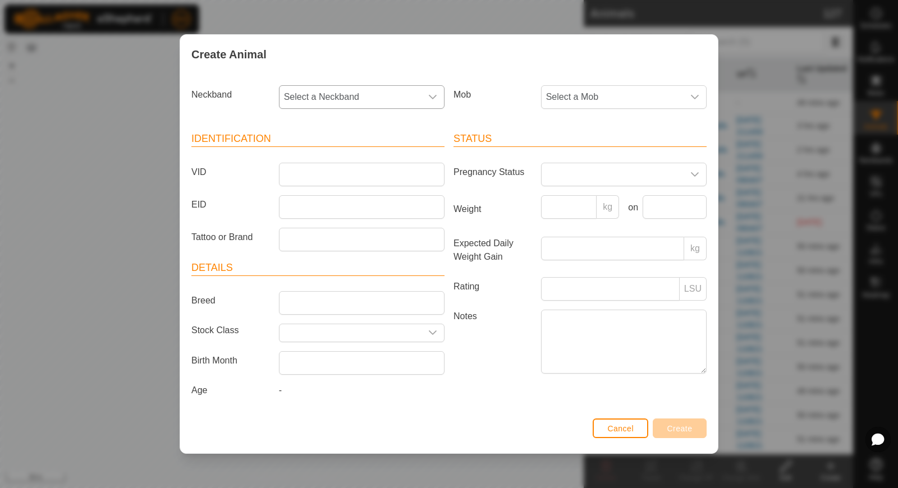
click at [405, 100] on span "Select a Neckband" at bounding box center [350, 97] width 142 height 22
click at [366, 156] on li "3424696970" at bounding box center [362, 154] width 165 height 22
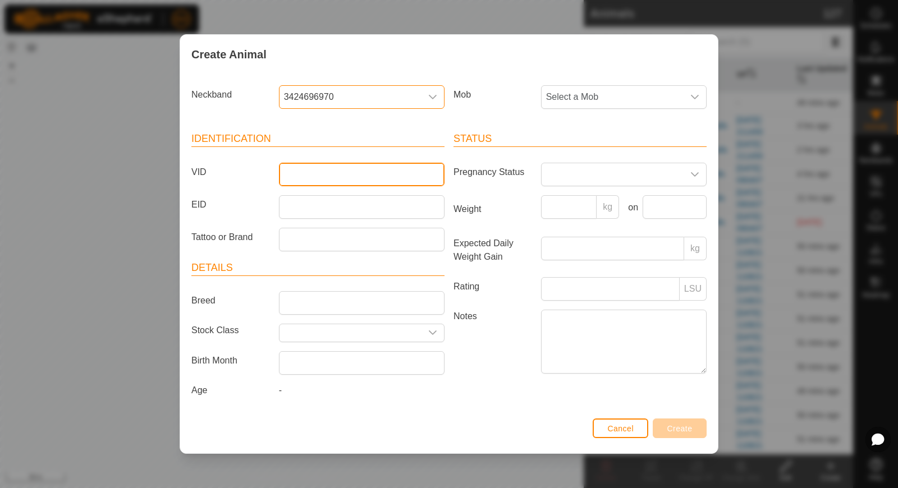
click at [337, 184] on input "VID" at bounding box center [362, 175] width 166 height 24
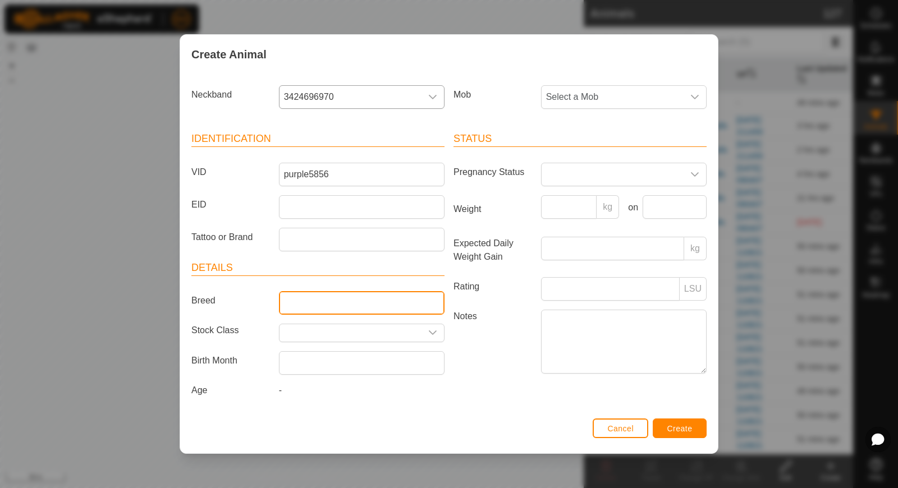
click at [302, 305] on input "Breed" at bounding box center [362, 303] width 166 height 24
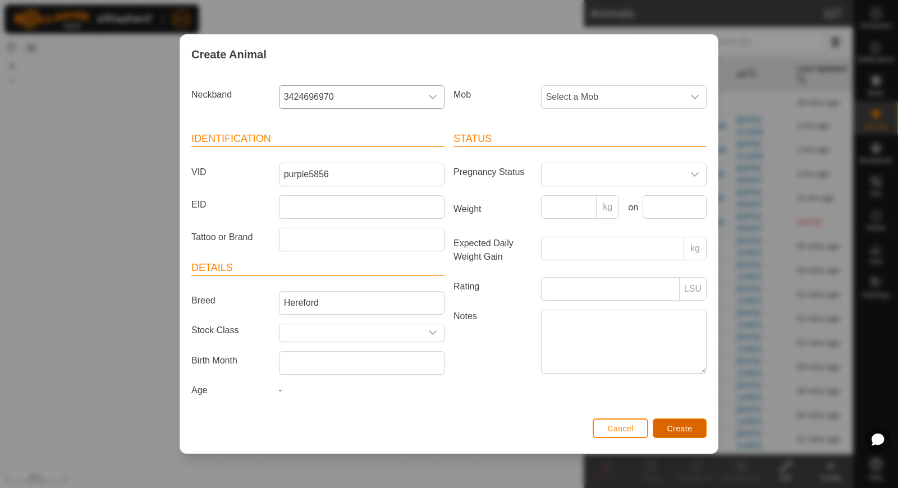
click at [701, 428] on button "Create" at bounding box center [680, 429] width 54 height 20
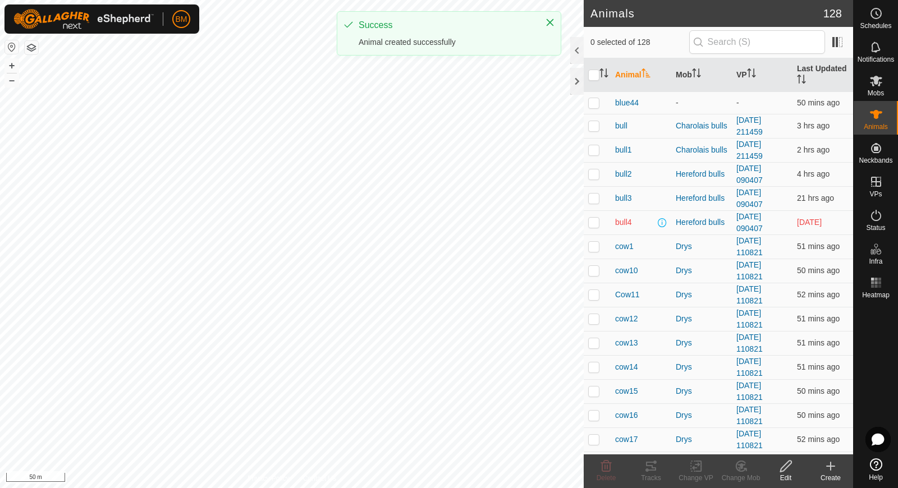
click at [831, 467] on icon at bounding box center [830, 466] width 13 height 13
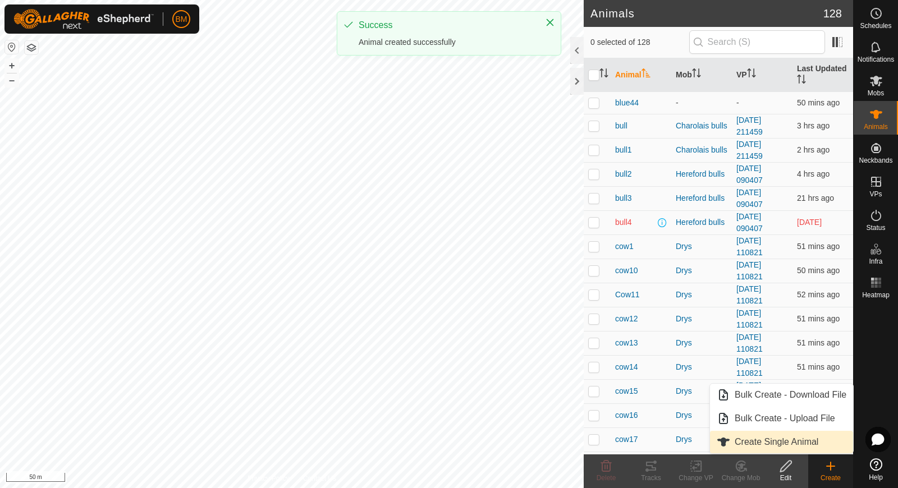
click at [827, 437] on link "Create Single Animal" at bounding box center [781, 442] width 143 height 22
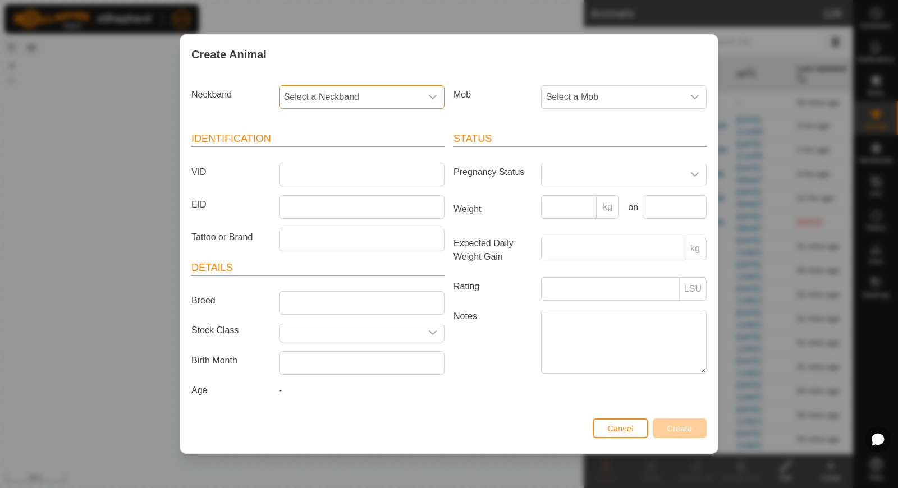
click at [364, 98] on span "Select a Neckband" at bounding box center [350, 97] width 142 height 22
click at [347, 154] on li "3058457459" at bounding box center [362, 154] width 165 height 22
click at [337, 172] on input "VID" at bounding box center [362, 175] width 166 height 24
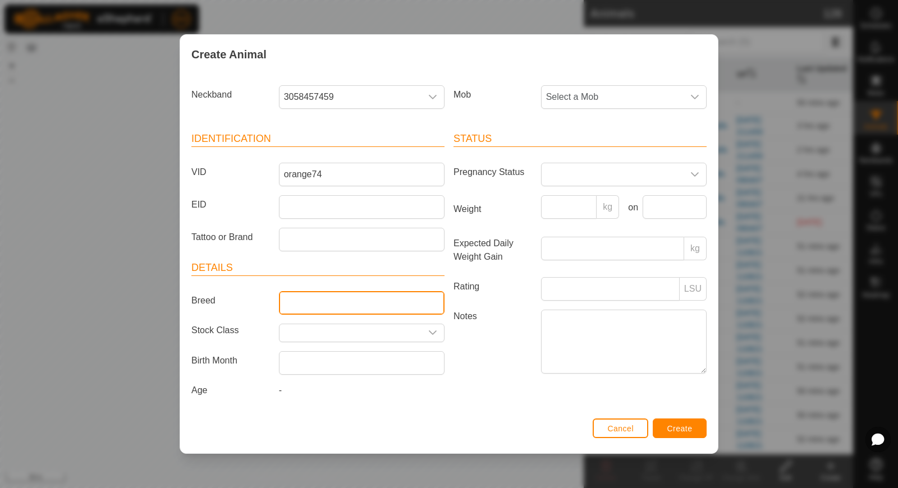
click at [364, 301] on input "Breed" at bounding box center [362, 303] width 166 height 24
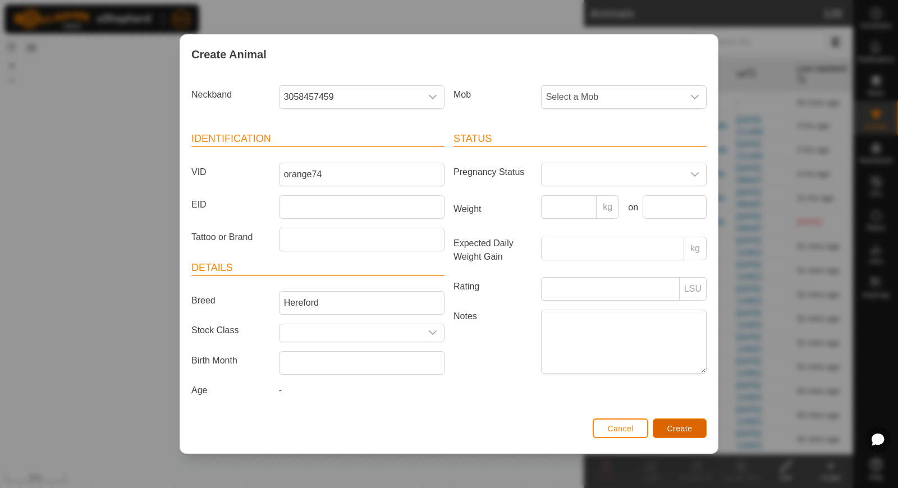
click at [689, 427] on span "Create" at bounding box center [679, 428] width 25 height 9
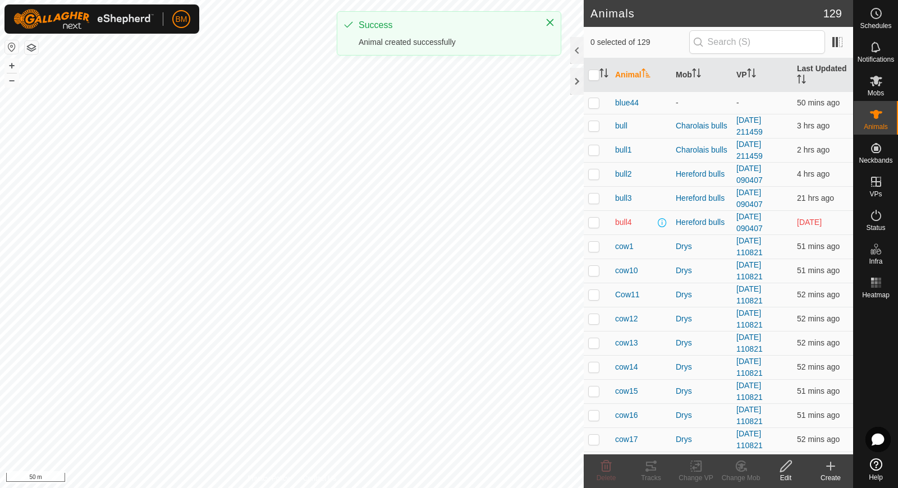
click at [831, 461] on icon at bounding box center [830, 466] width 13 height 13
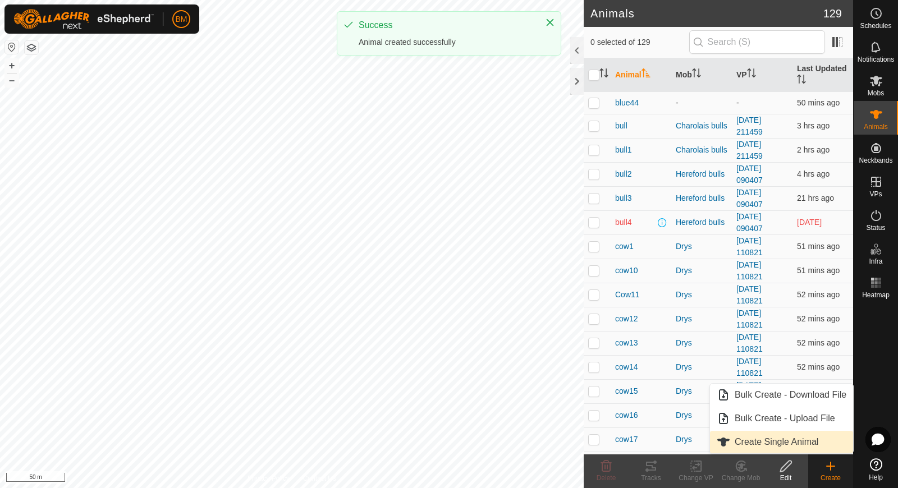
click at [813, 441] on link "Create Single Animal" at bounding box center [781, 442] width 143 height 22
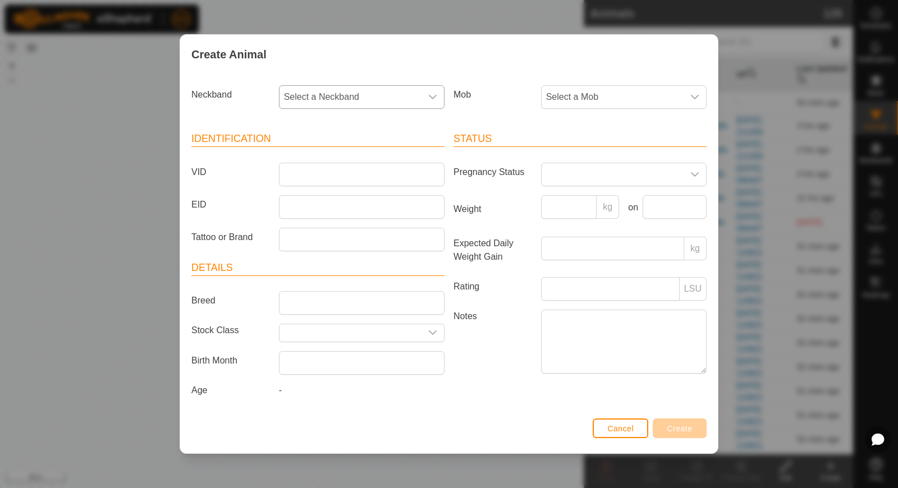
click at [368, 100] on span "Select a Neckband" at bounding box center [350, 97] width 142 height 22
click at [363, 150] on li "2758158603" at bounding box center [362, 154] width 165 height 22
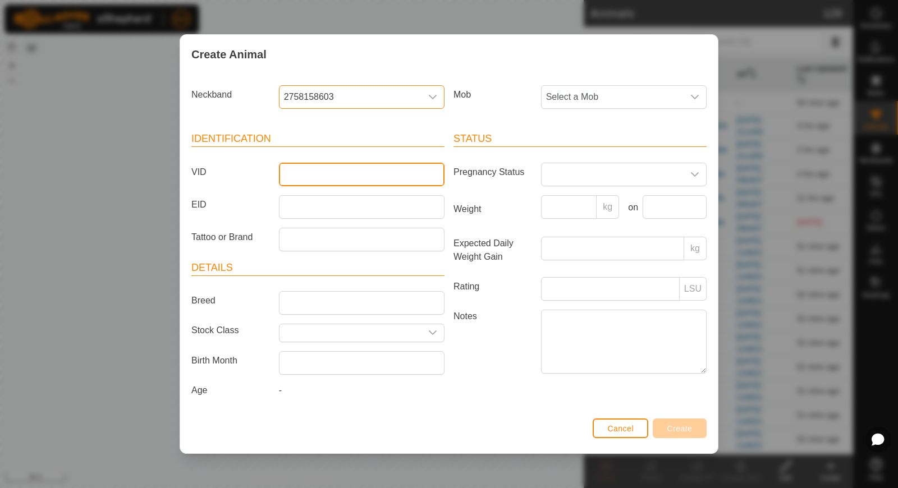
click at [347, 176] on input "VID" at bounding box center [362, 175] width 166 height 24
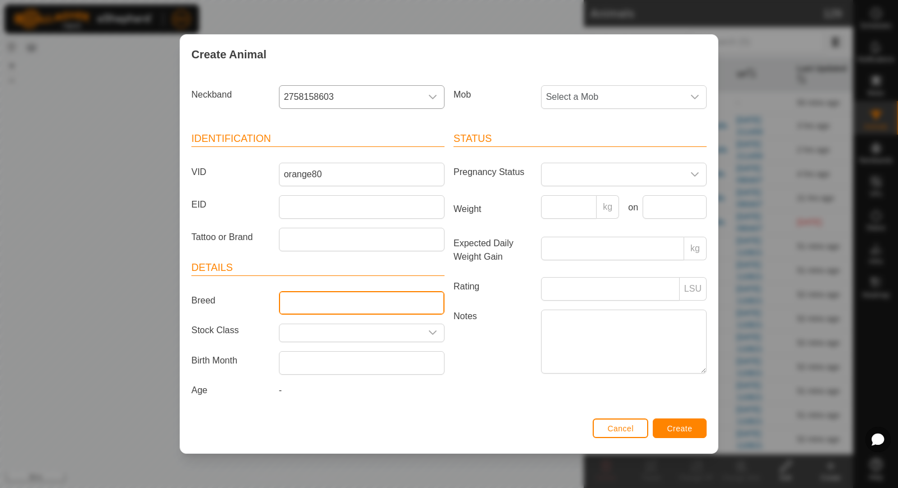
click at [328, 296] on input "Breed" at bounding box center [362, 303] width 166 height 24
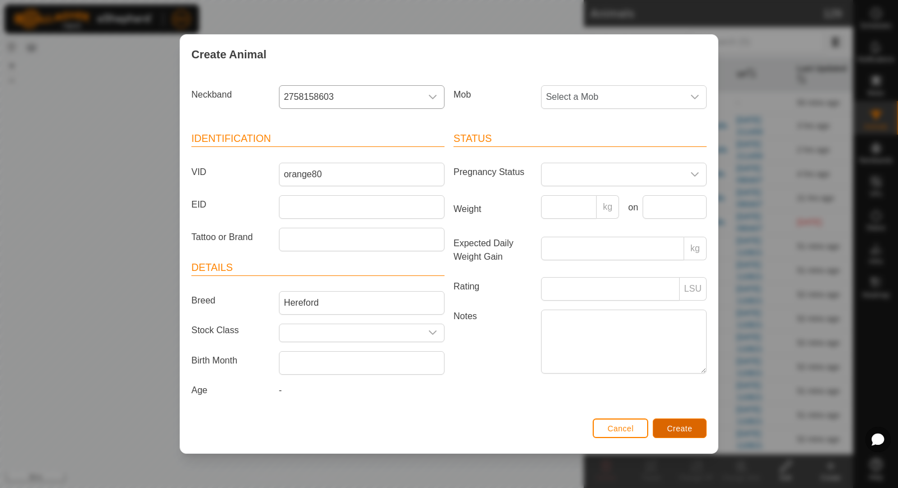
click at [689, 425] on span "Create" at bounding box center [679, 428] width 25 height 9
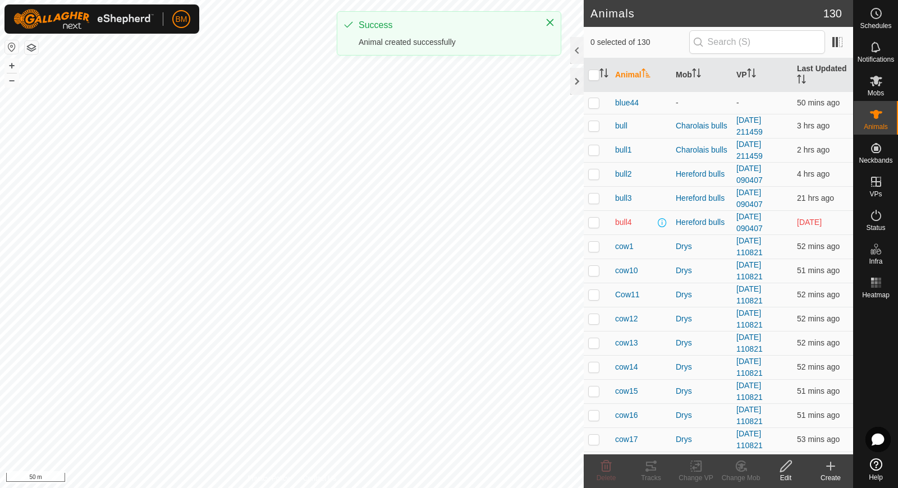
click at [828, 464] on icon at bounding box center [830, 466] width 13 height 13
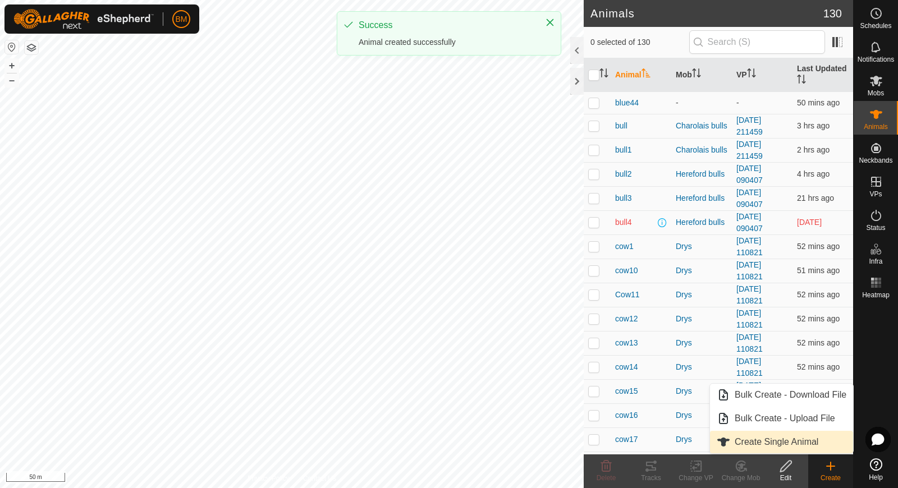
click at [819, 441] on link "Create Single Animal" at bounding box center [781, 442] width 143 height 22
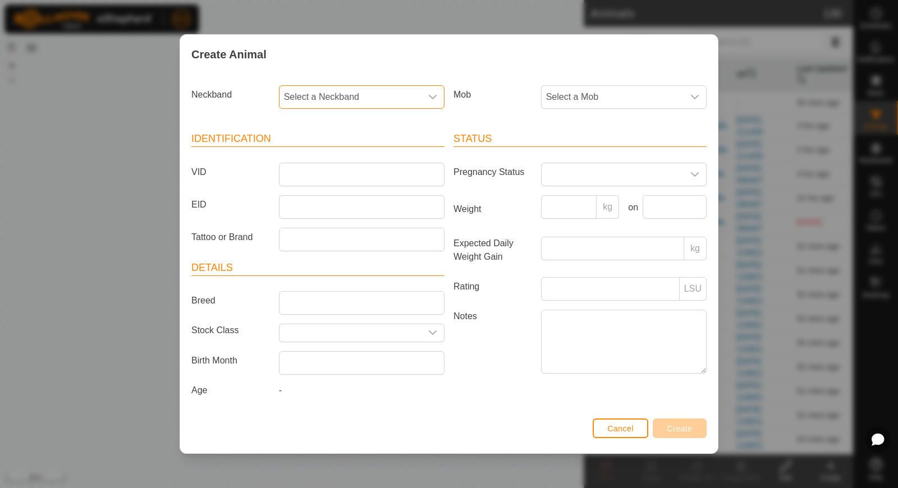
click at [342, 94] on span "Select a Neckband" at bounding box center [350, 97] width 142 height 22
click at [611, 424] on span "Cancel" at bounding box center [620, 428] width 26 height 9
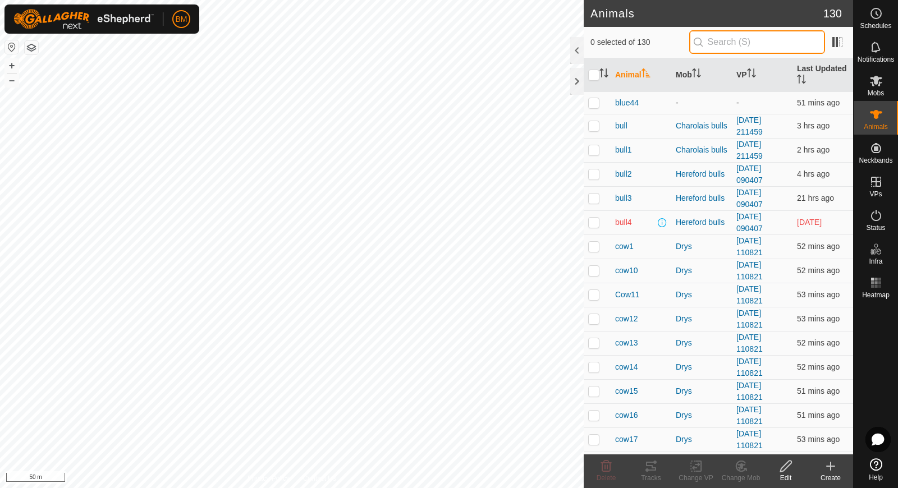
click at [773, 47] on input "text" at bounding box center [757, 42] width 136 height 24
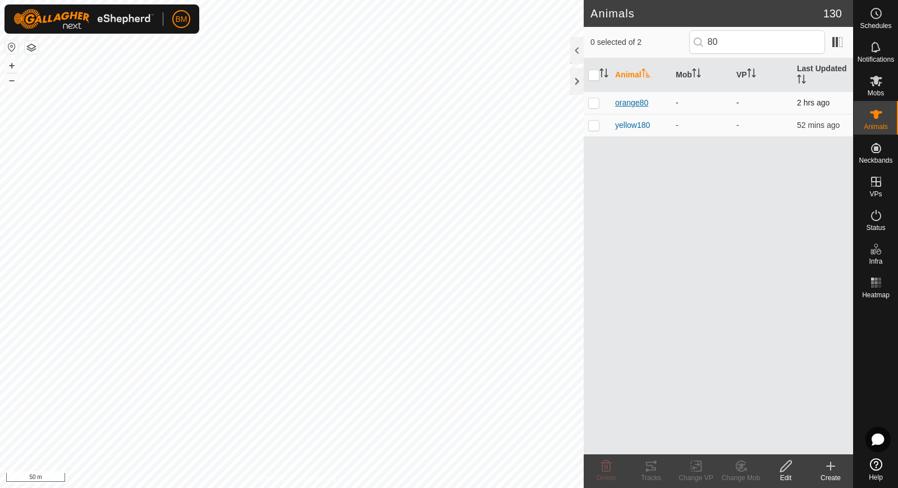
click at [630, 97] on span "orange80" at bounding box center [631, 103] width 33 height 12
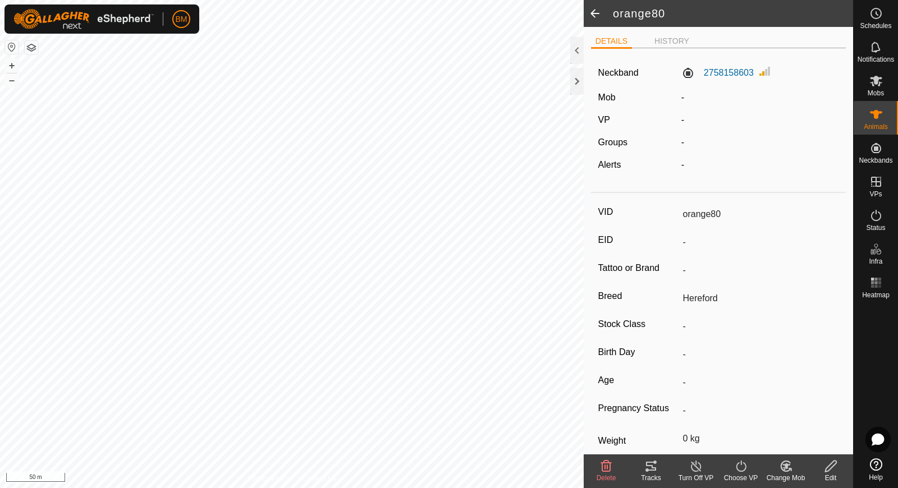
click at [829, 465] on icon at bounding box center [830, 466] width 11 height 11
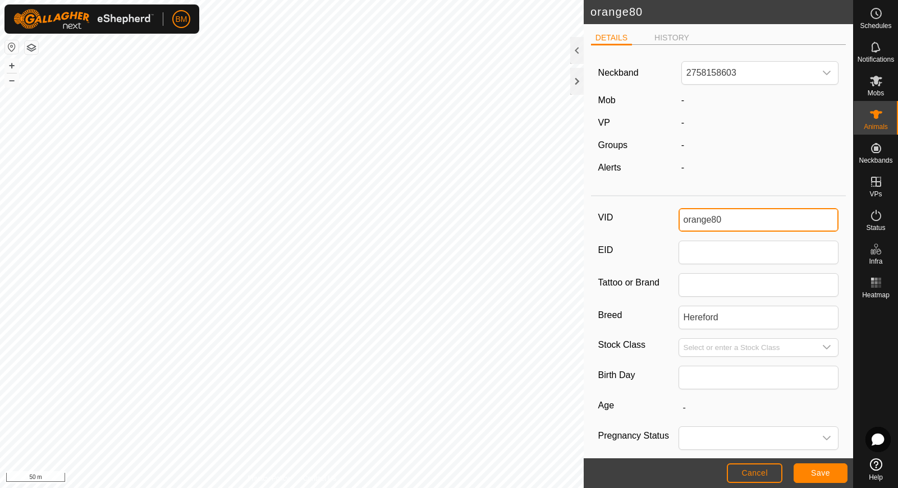
click at [726, 214] on input "orange80" at bounding box center [758, 220] width 160 height 24
click at [823, 478] on button "Save" at bounding box center [821, 474] width 54 height 20
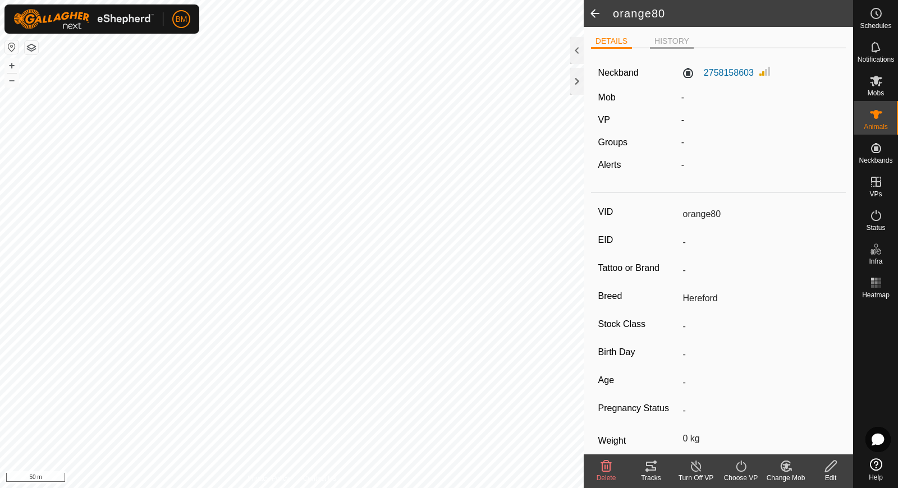
click at [664, 39] on li "HISTORY" at bounding box center [672, 41] width 44 height 13
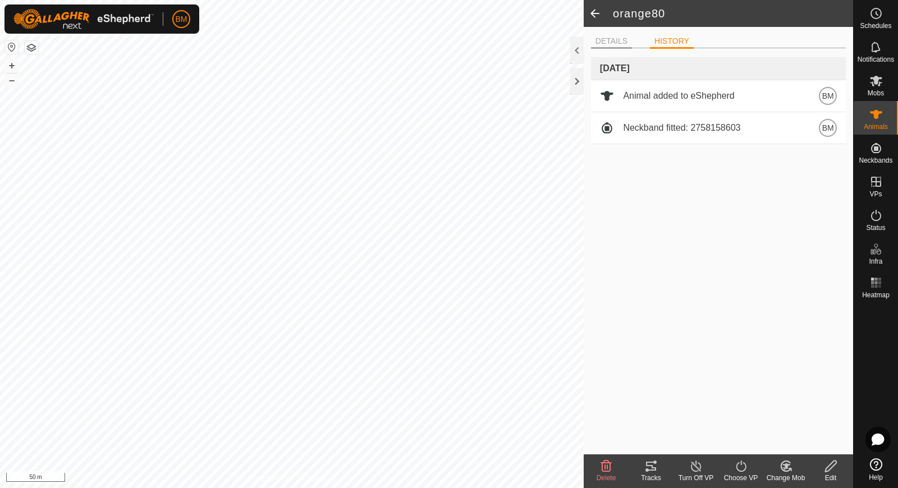
click at [620, 40] on li "DETAILS" at bounding box center [611, 41] width 41 height 13
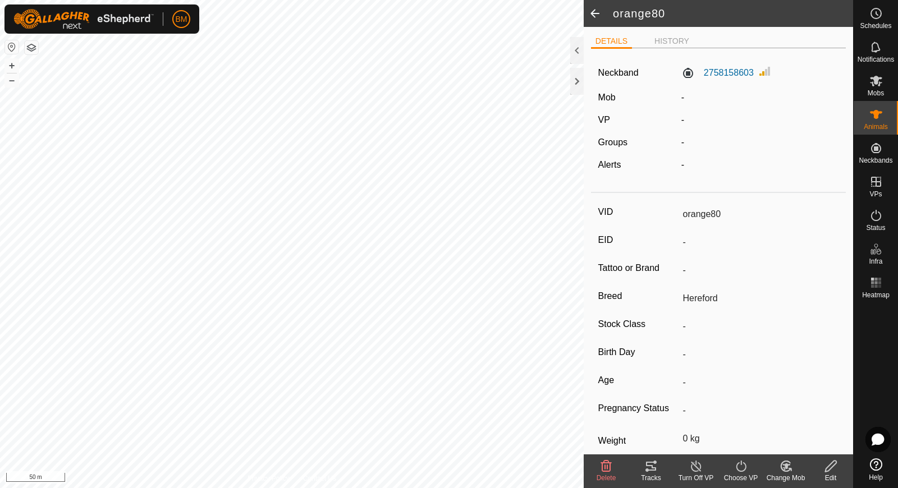
click at [598, 18] on span at bounding box center [595, 13] width 22 height 27
click at [594, 15] on span at bounding box center [595, 13] width 22 height 27
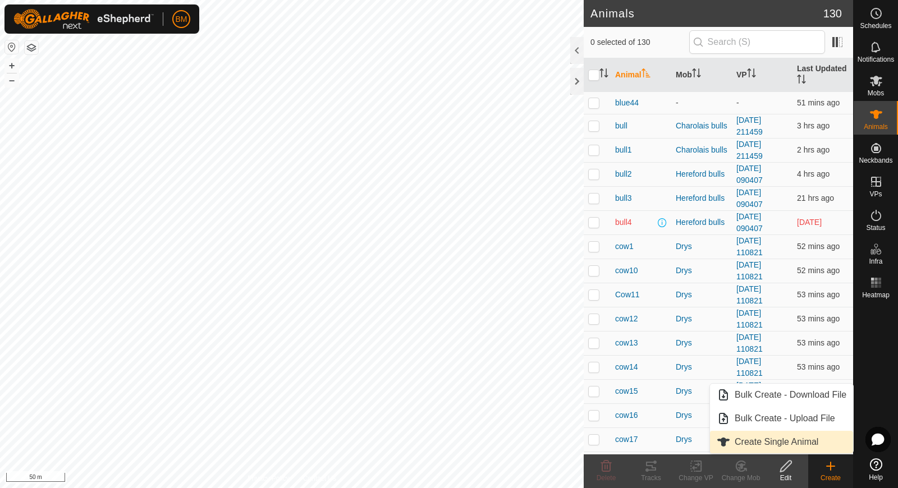
click at [800, 447] on link "Create Single Animal" at bounding box center [781, 442] width 143 height 22
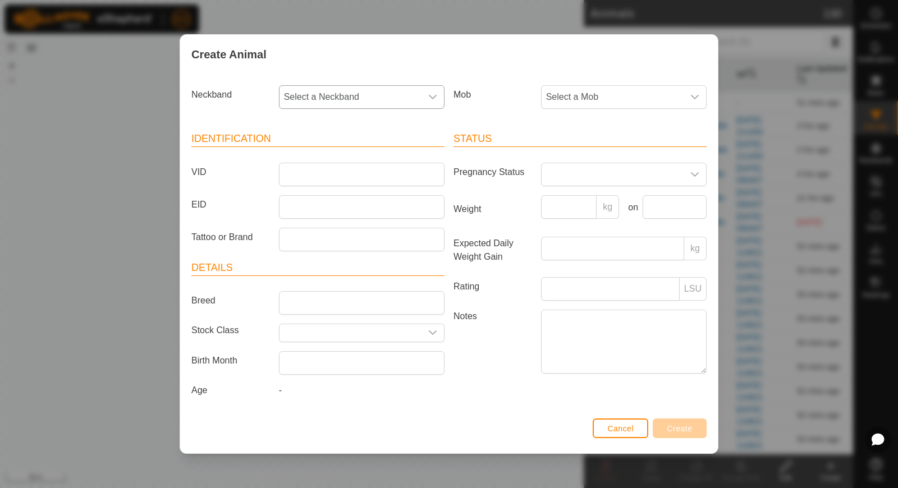
click at [317, 107] on span "Select a Neckband" at bounding box center [350, 97] width 142 height 22
click at [309, 159] on span "4186270797" at bounding box center [312, 154] width 50 height 13
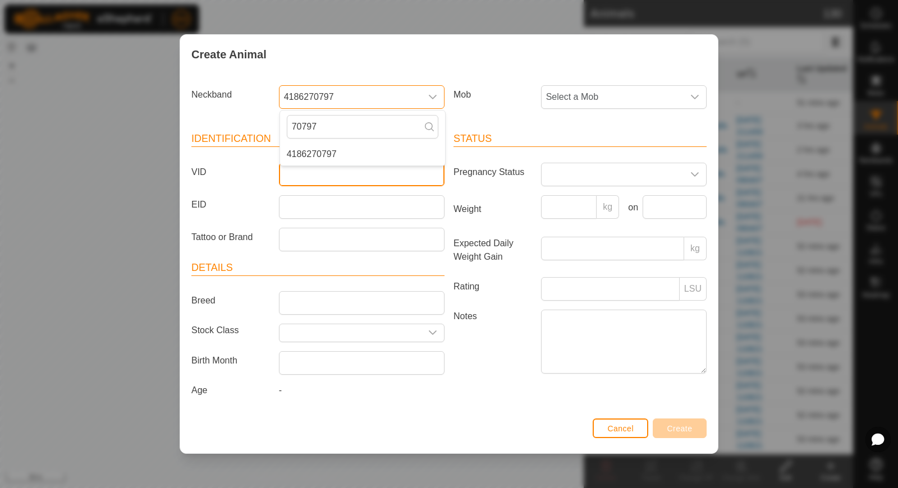
click at [307, 181] on input "VID" at bounding box center [362, 175] width 166 height 24
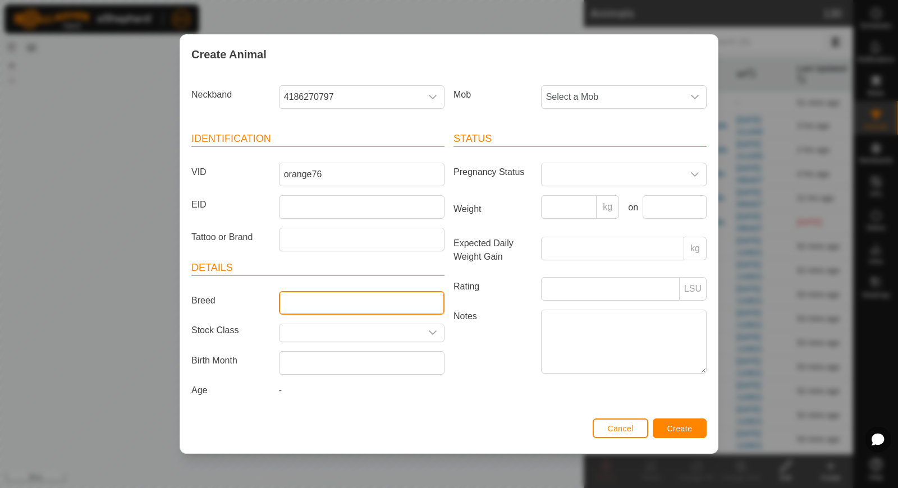
click at [324, 307] on input "Breed" at bounding box center [362, 303] width 166 height 24
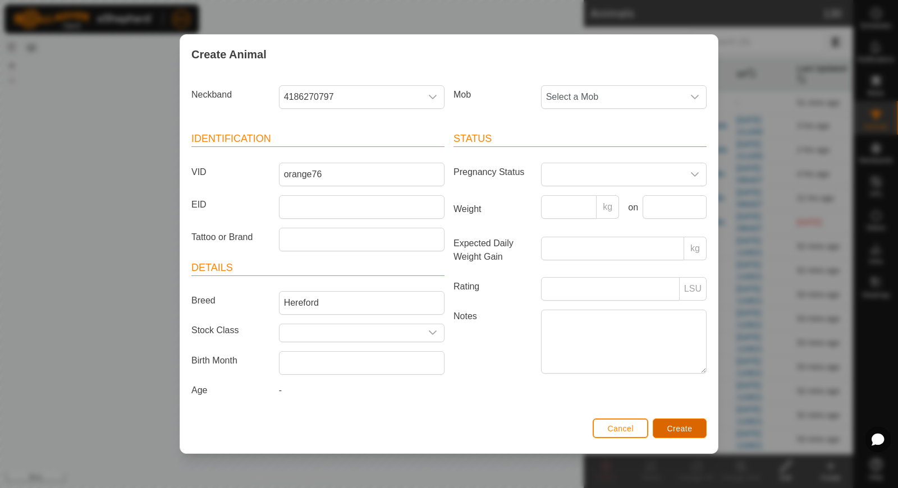
click at [668, 430] on span "Create" at bounding box center [679, 428] width 25 height 9
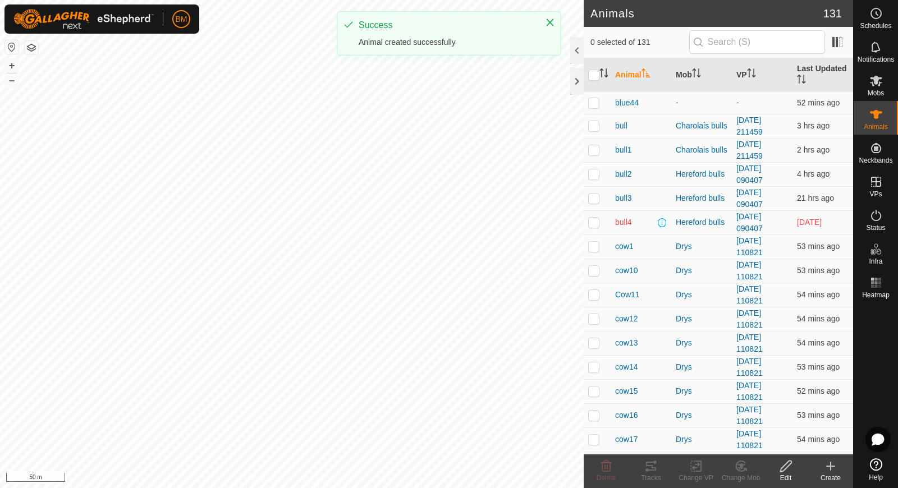
click at [837, 470] on icon at bounding box center [830, 466] width 13 height 13
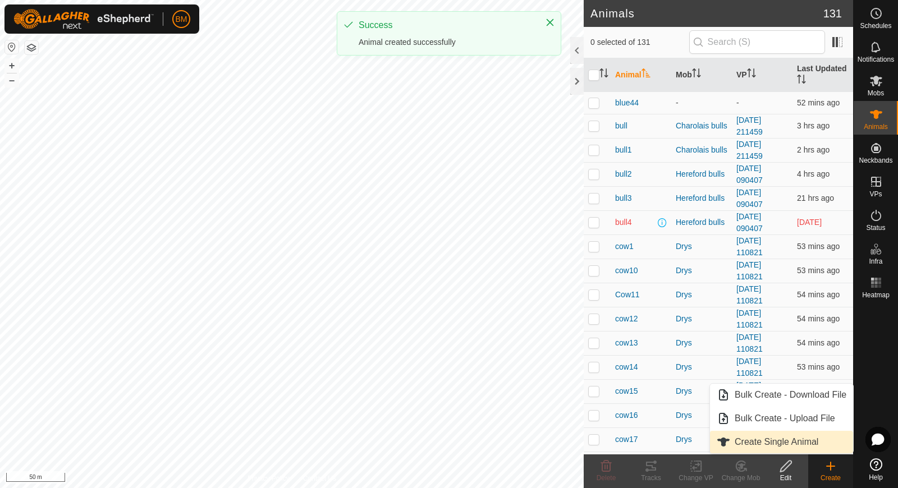
click at [820, 438] on link "Create Single Animal" at bounding box center [781, 442] width 143 height 22
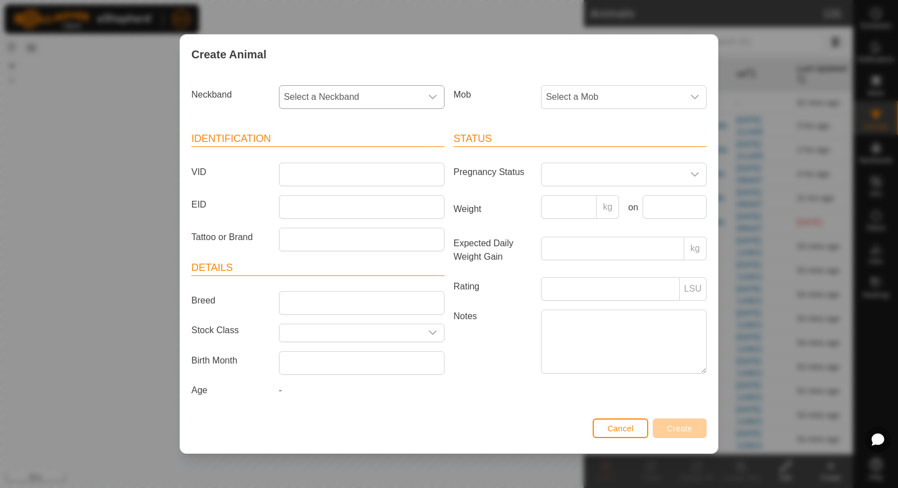
click at [389, 102] on span "Select a Neckband" at bounding box center [350, 97] width 142 height 22
click at [377, 154] on li "1292610324" at bounding box center [362, 154] width 165 height 22
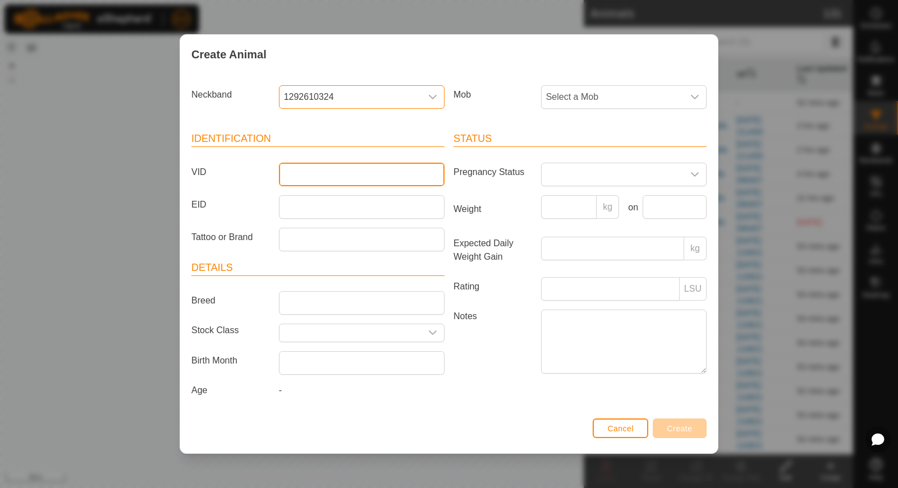
click at [354, 178] on input "VID" at bounding box center [362, 175] width 166 height 24
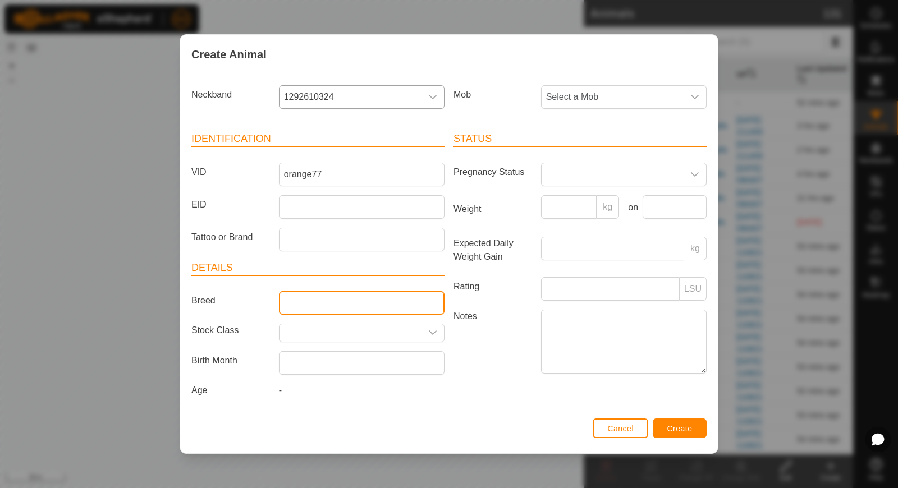
click at [328, 296] on input "Breed" at bounding box center [362, 303] width 166 height 24
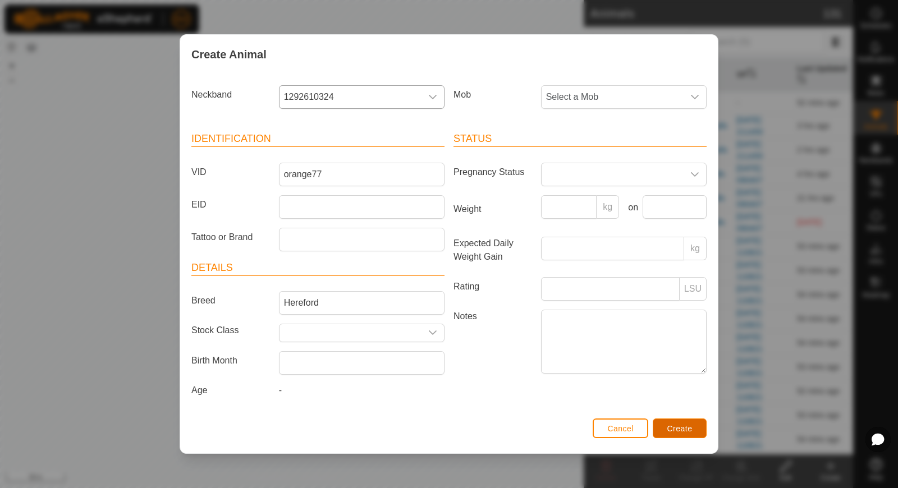
click at [675, 421] on button "Create" at bounding box center [680, 429] width 54 height 20
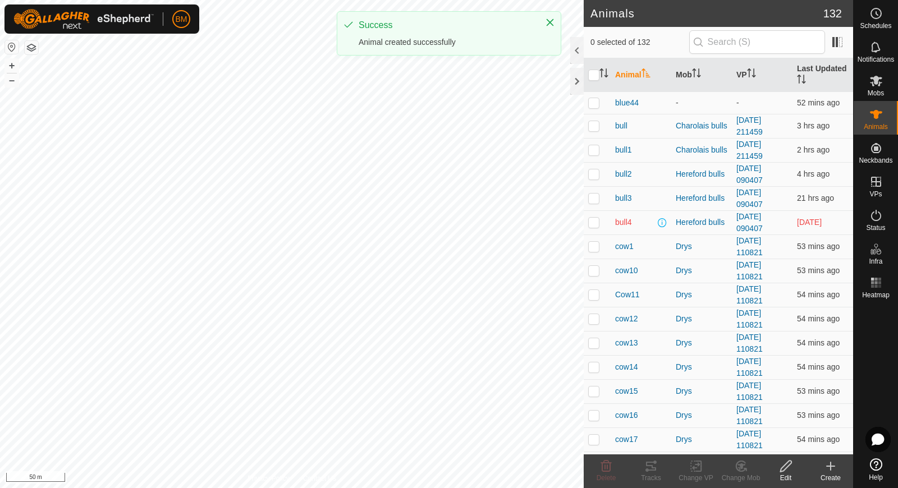
click at [822, 470] on create-svg-icon at bounding box center [830, 466] width 45 height 13
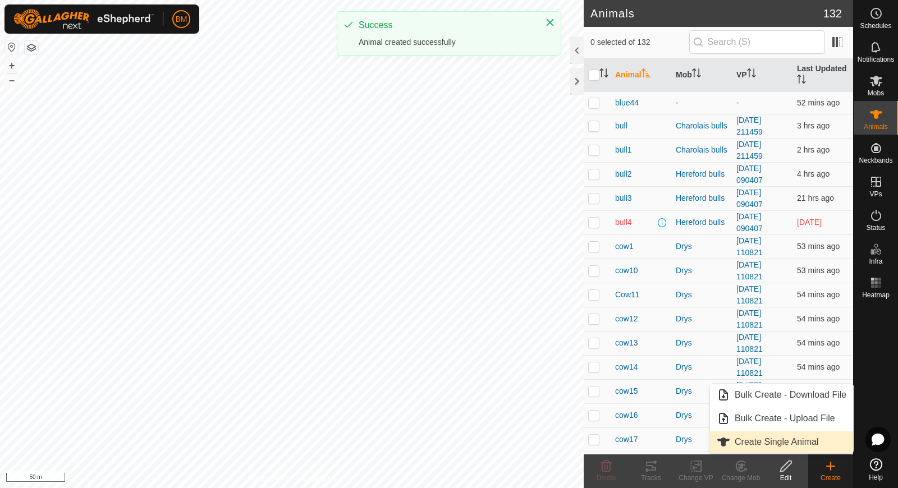
click at [800, 446] on link "Create Single Animal" at bounding box center [781, 442] width 143 height 22
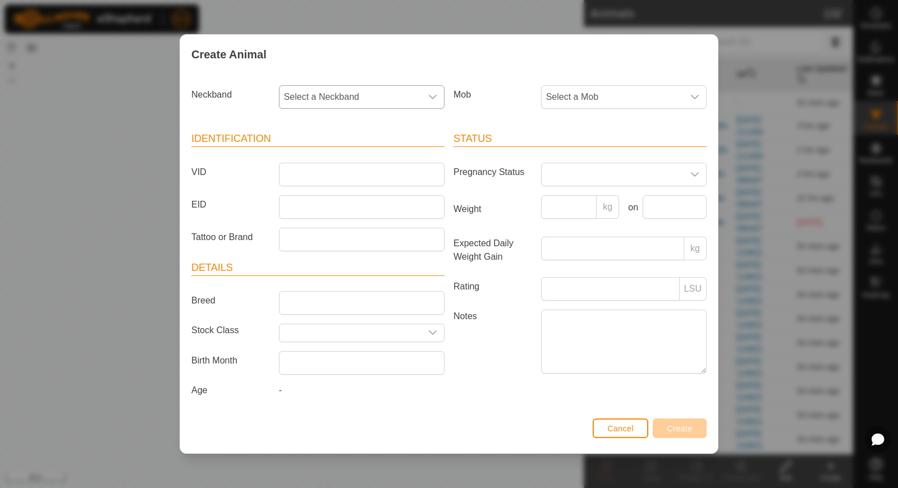
click at [338, 91] on span "Select a Neckband" at bounding box center [350, 97] width 142 height 22
click at [323, 151] on span "2816396464" at bounding box center [312, 154] width 50 height 13
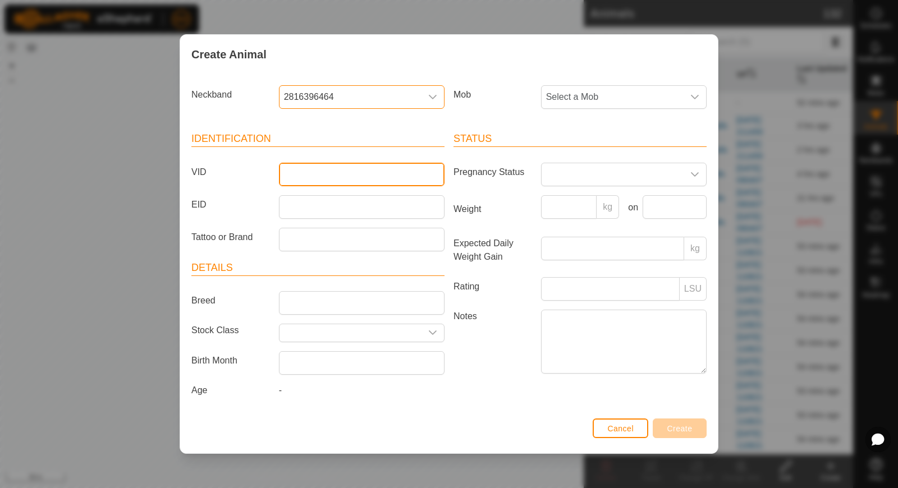
click at [313, 176] on input "VID" at bounding box center [362, 175] width 166 height 24
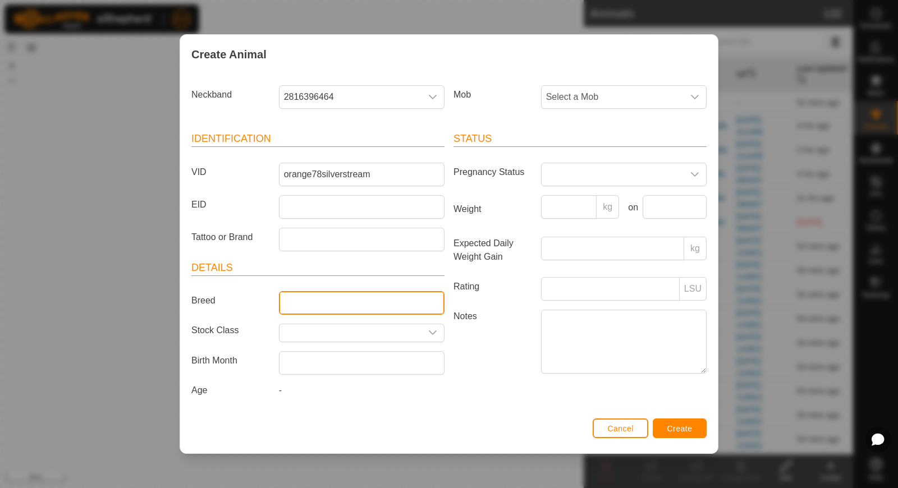
click at [375, 306] on input "Breed" at bounding box center [362, 303] width 166 height 24
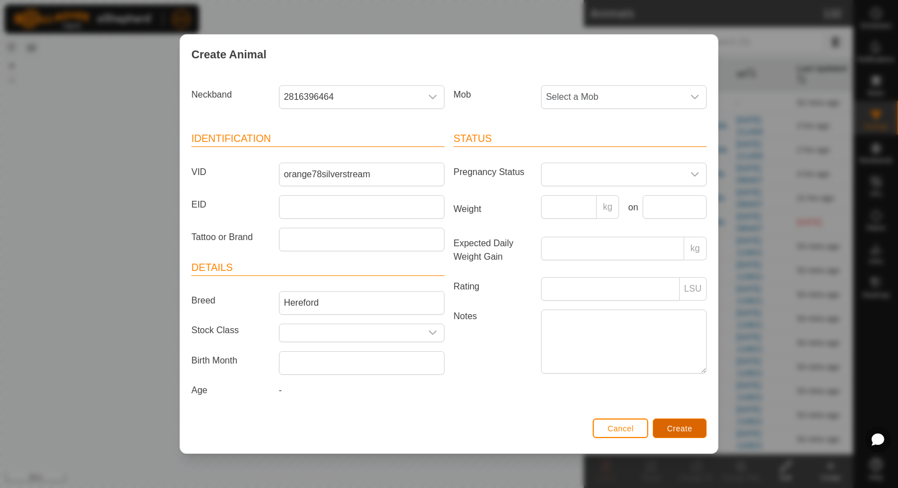
click at [689, 426] on span "Create" at bounding box center [679, 428] width 25 height 9
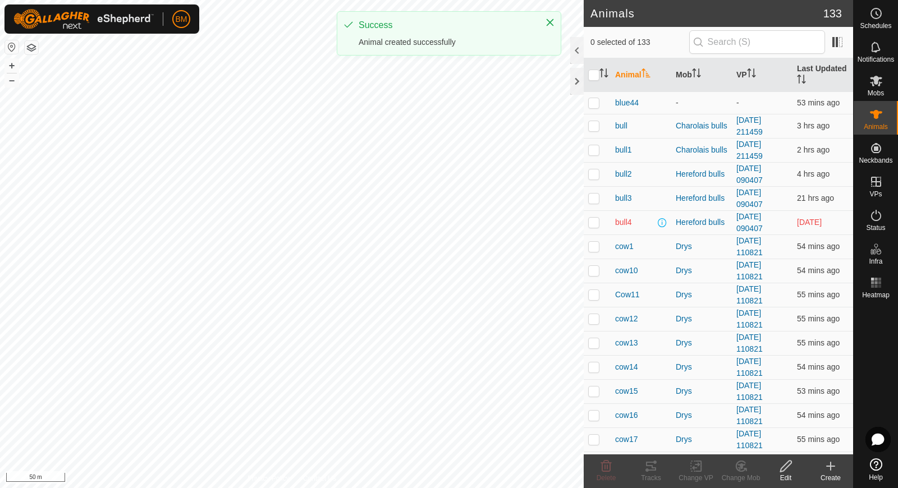
click at [826, 471] on icon at bounding box center [830, 466] width 13 height 13
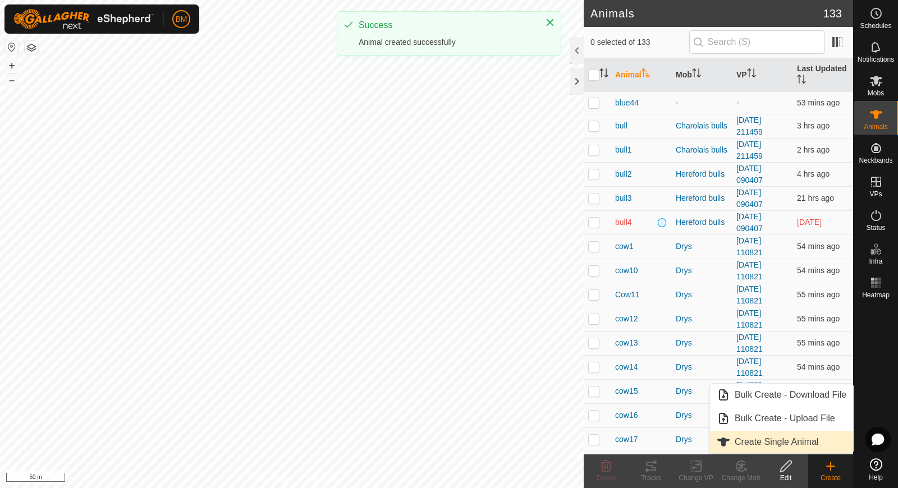
click at [814, 439] on link "Create Single Animal" at bounding box center [781, 442] width 143 height 22
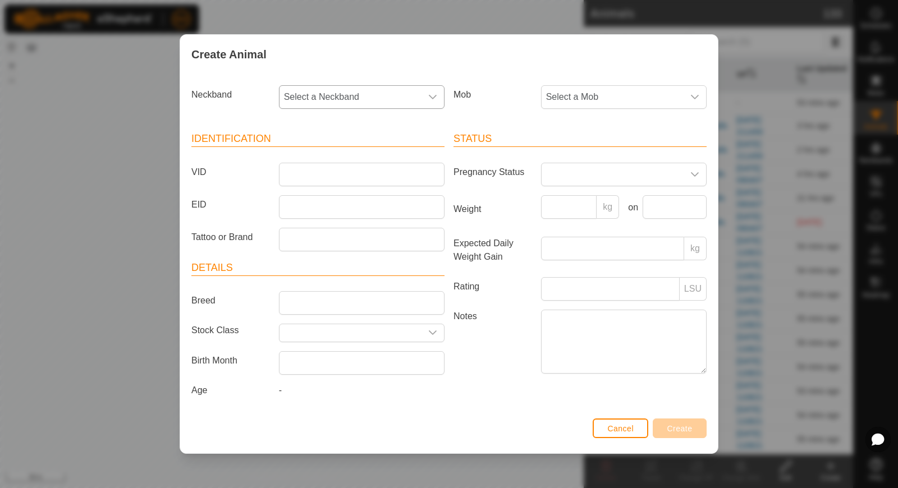
click at [324, 96] on span "Select a Neckband" at bounding box center [350, 97] width 142 height 22
click at [318, 155] on span "2622962592" at bounding box center [312, 154] width 50 height 13
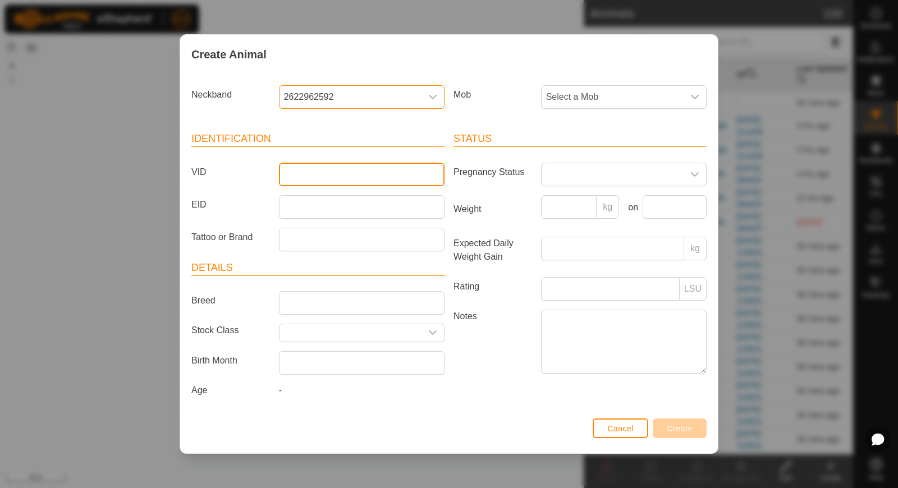
click at [317, 173] on input "VID" at bounding box center [362, 175] width 166 height 24
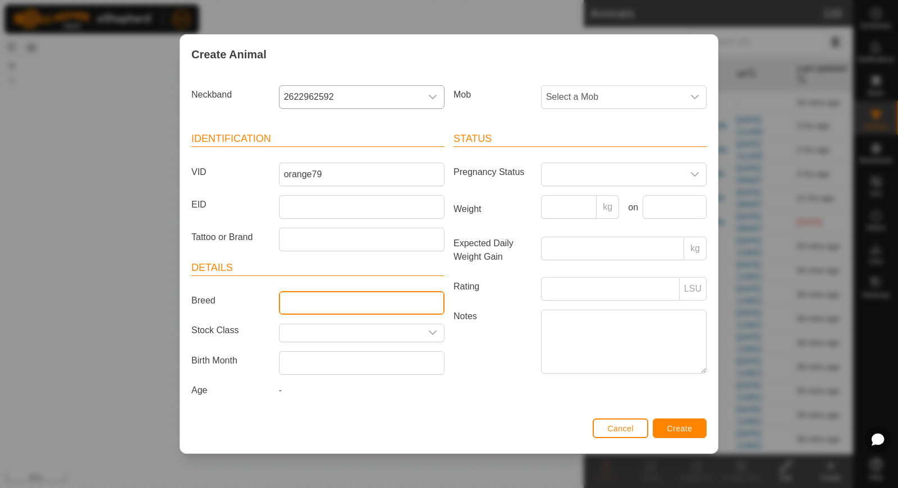
click at [301, 310] on input "Breed" at bounding box center [362, 303] width 166 height 24
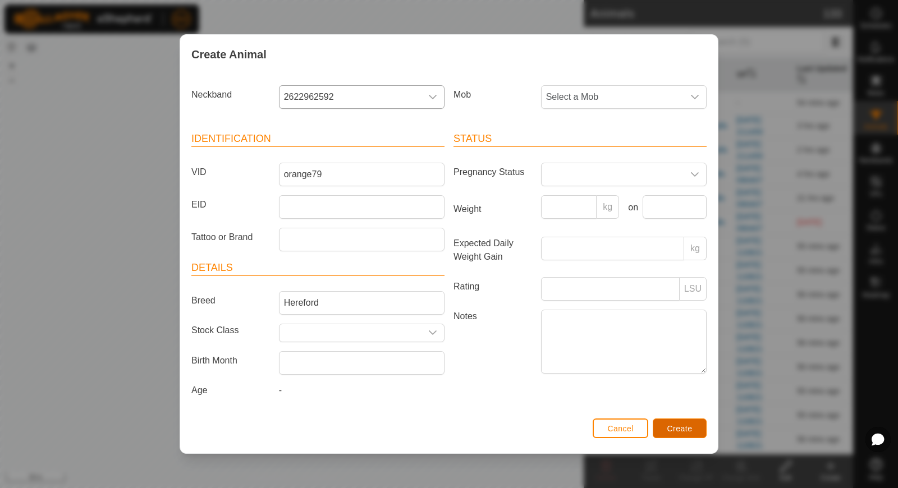
click at [678, 426] on span "Create" at bounding box center [679, 428] width 25 height 9
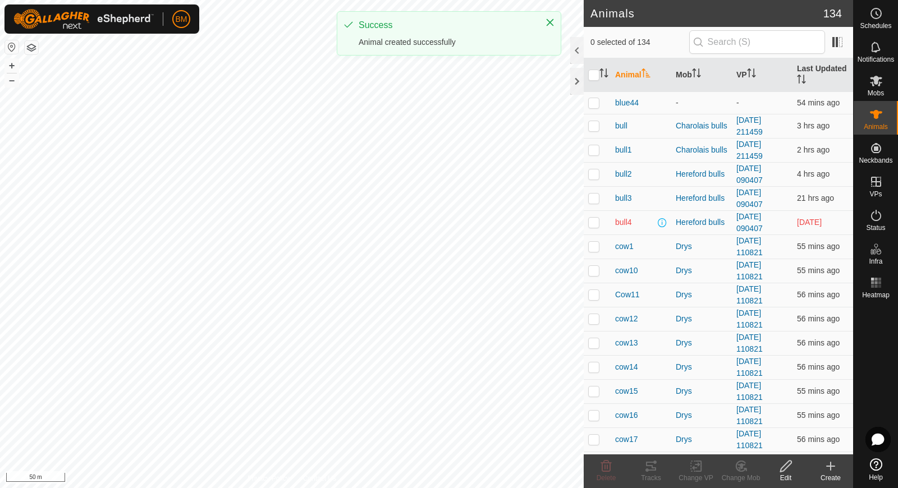
click at [828, 475] on div "Create" at bounding box center [830, 478] width 45 height 10
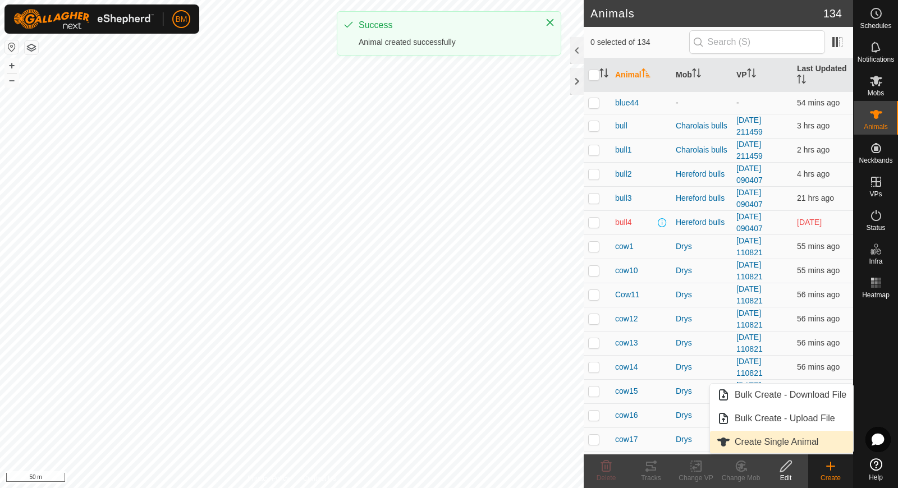
click at [820, 442] on link "Create Single Animal" at bounding box center [781, 442] width 143 height 22
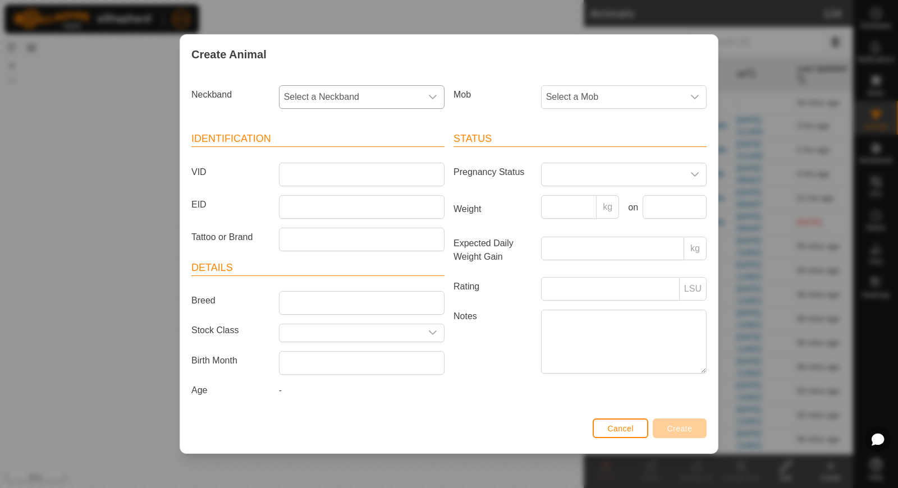
click at [324, 100] on span "Select a Neckband" at bounding box center [350, 97] width 142 height 22
click at [328, 153] on span "3808451110" at bounding box center [312, 154] width 50 height 13
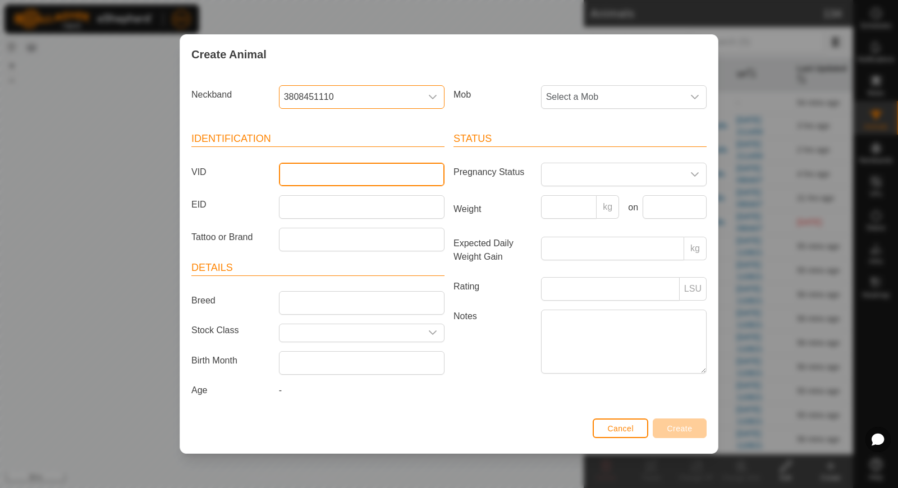
click at [318, 177] on input "VID" at bounding box center [362, 175] width 166 height 24
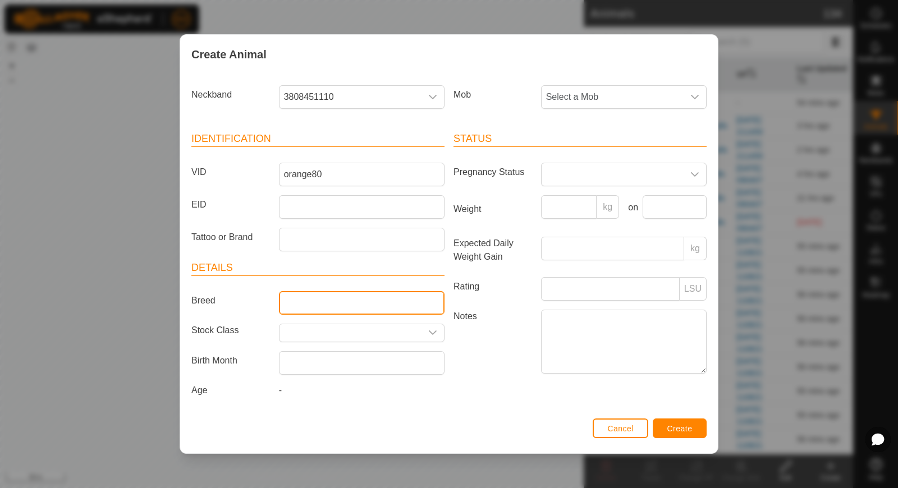
click at [299, 306] on input "Breed" at bounding box center [362, 303] width 166 height 24
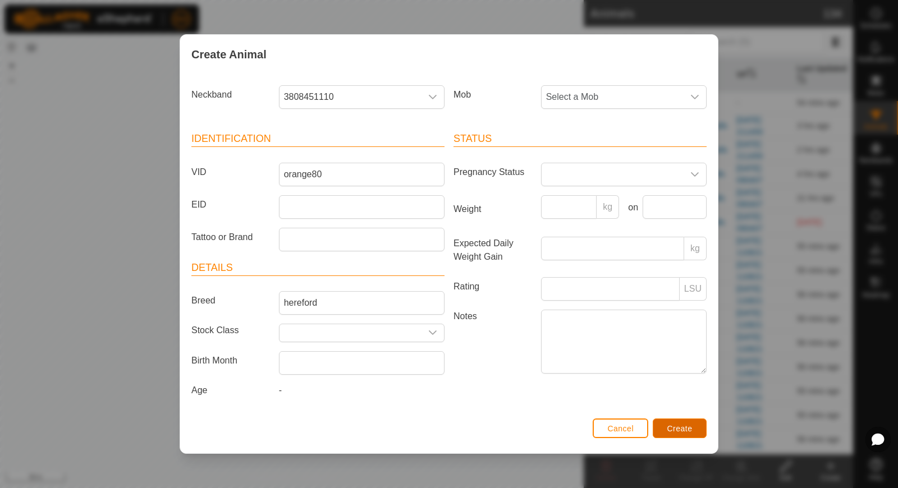
click at [694, 424] on button "Create" at bounding box center [680, 429] width 54 height 20
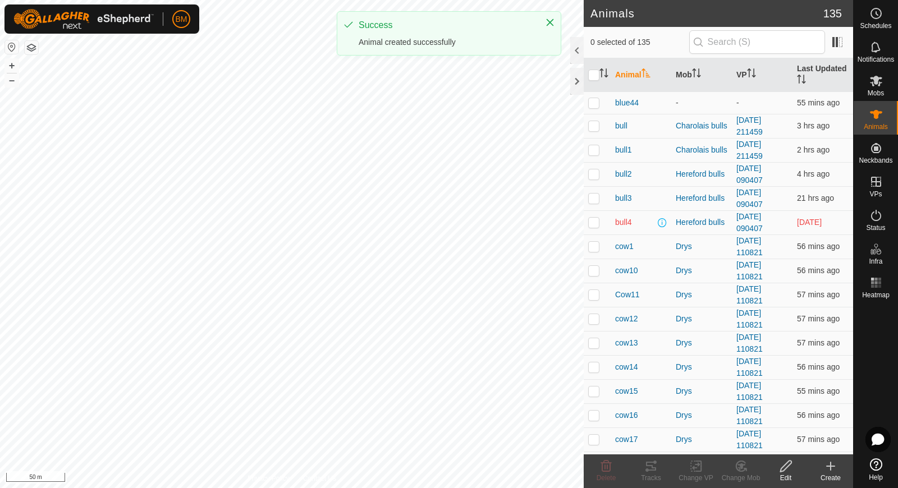
click at [831, 471] on icon at bounding box center [830, 466] width 13 height 13
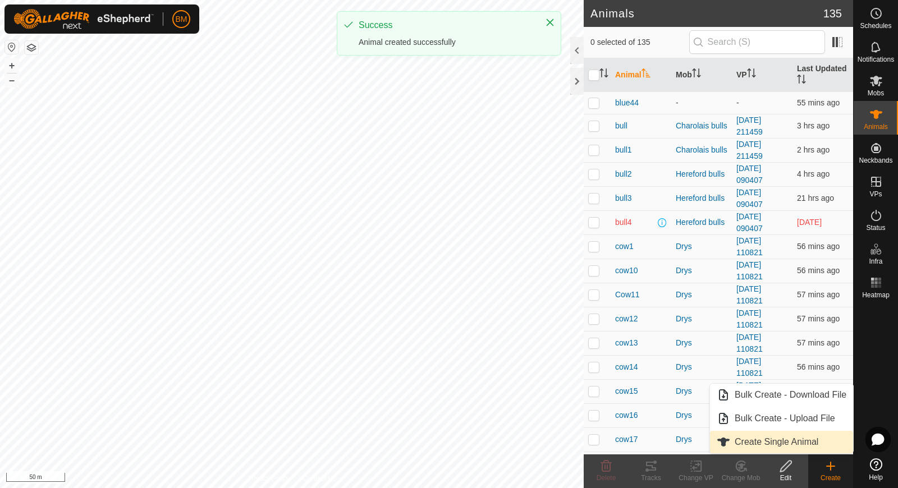
click at [817, 446] on link "Create Single Animal" at bounding box center [781, 442] width 143 height 22
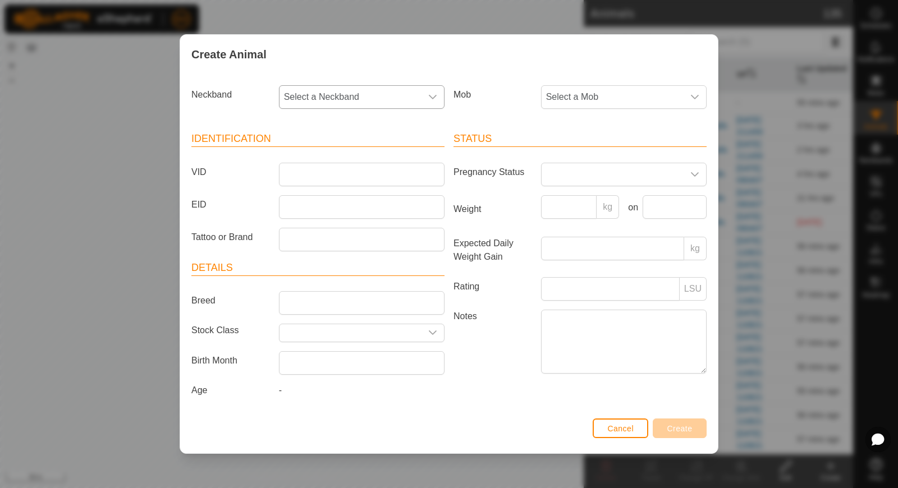
click at [345, 103] on span "Select a Neckband" at bounding box center [350, 97] width 142 height 22
click at [304, 159] on li "0973663870" at bounding box center [362, 154] width 165 height 22
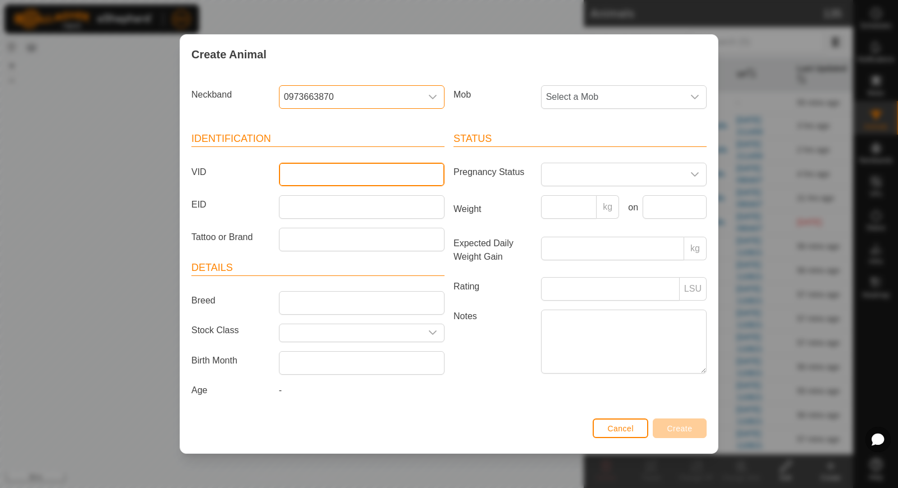
click at [301, 176] on input "VID" at bounding box center [362, 175] width 166 height 24
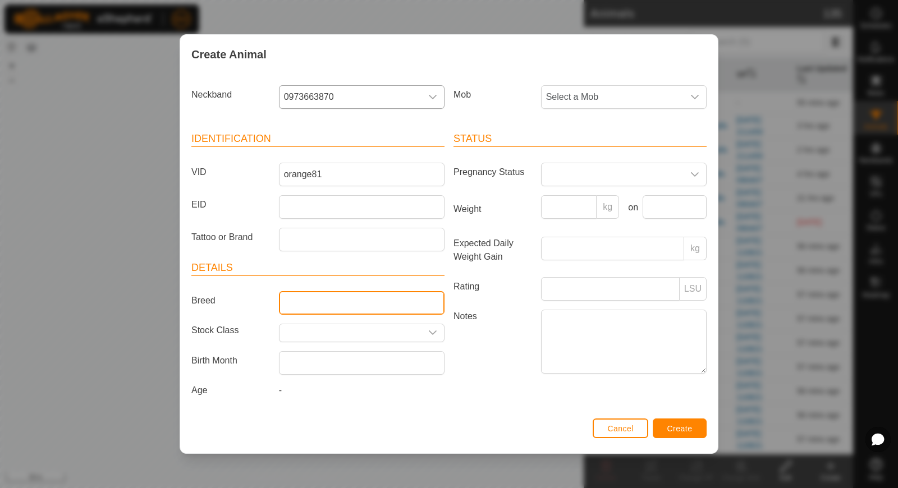
click at [313, 295] on input "Breed" at bounding box center [362, 303] width 166 height 24
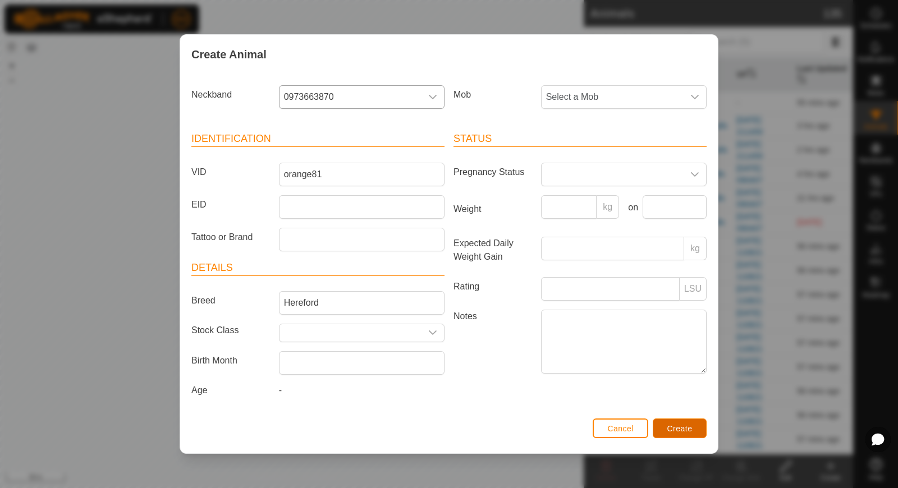
click at [693, 428] on button "Create" at bounding box center [680, 429] width 54 height 20
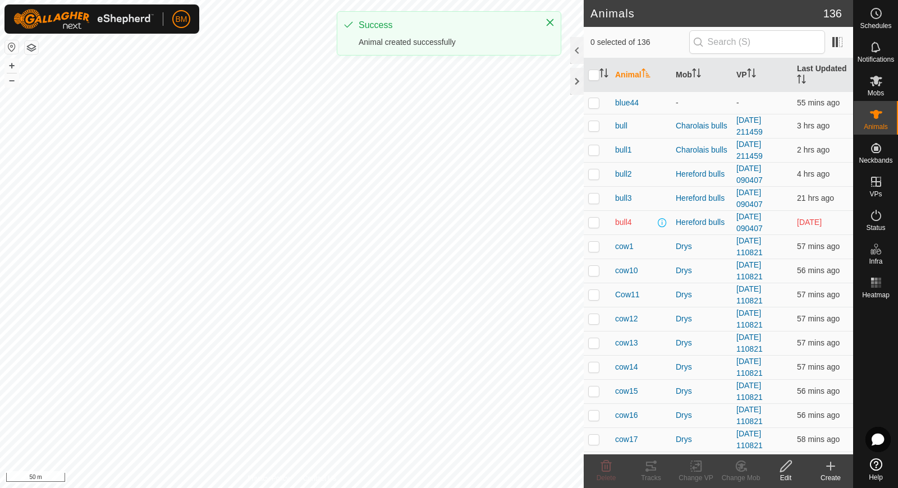
click at [829, 468] on icon at bounding box center [830, 466] width 13 height 13
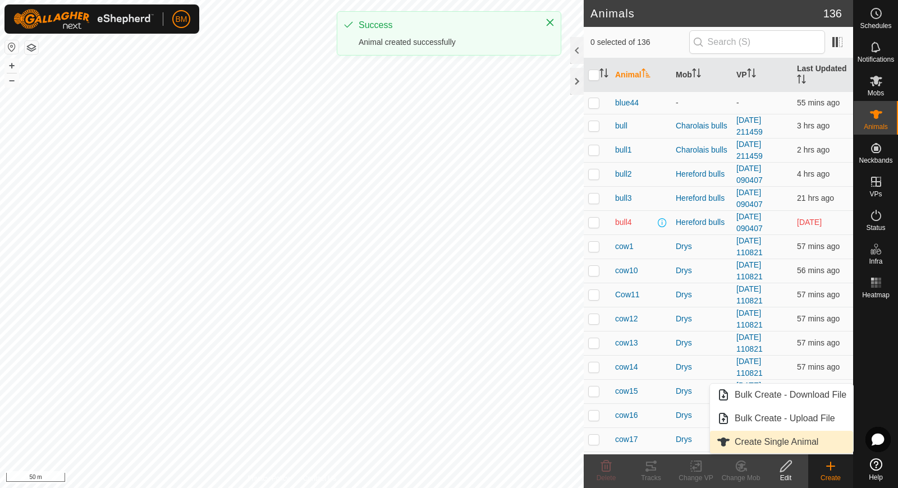
click at [820, 447] on link "Create Single Animal" at bounding box center [781, 442] width 143 height 22
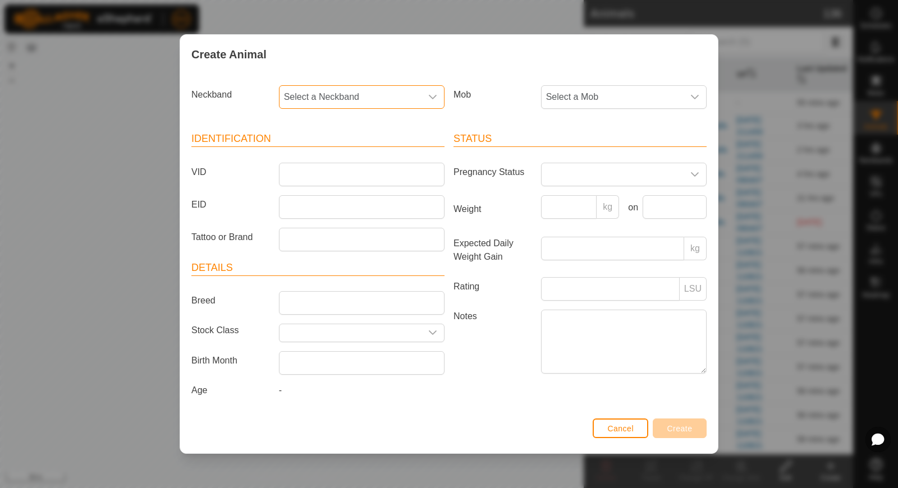
click at [389, 89] on span "Select a Neckband" at bounding box center [350, 97] width 142 height 22
click at [354, 149] on li "1585499993" at bounding box center [362, 154] width 165 height 22
click at [333, 177] on input "VID" at bounding box center [362, 175] width 166 height 24
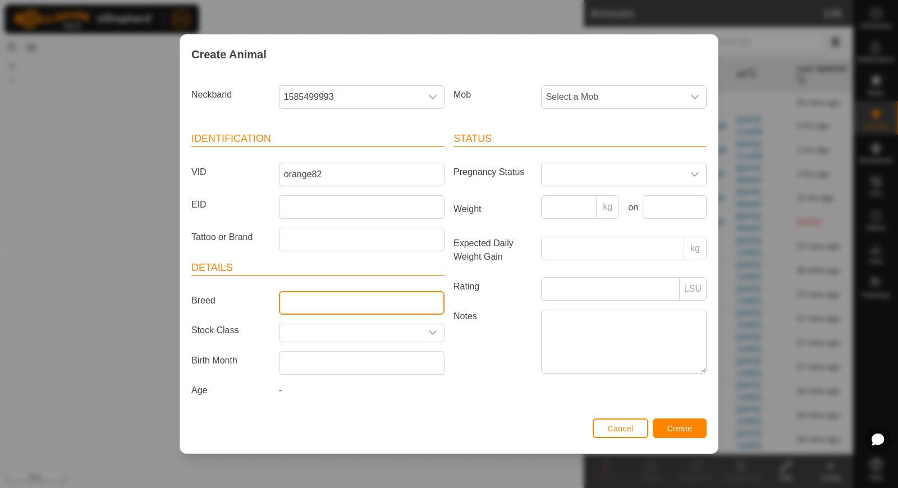
click at [313, 294] on input "Breed" at bounding box center [362, 303] width 166 height 24
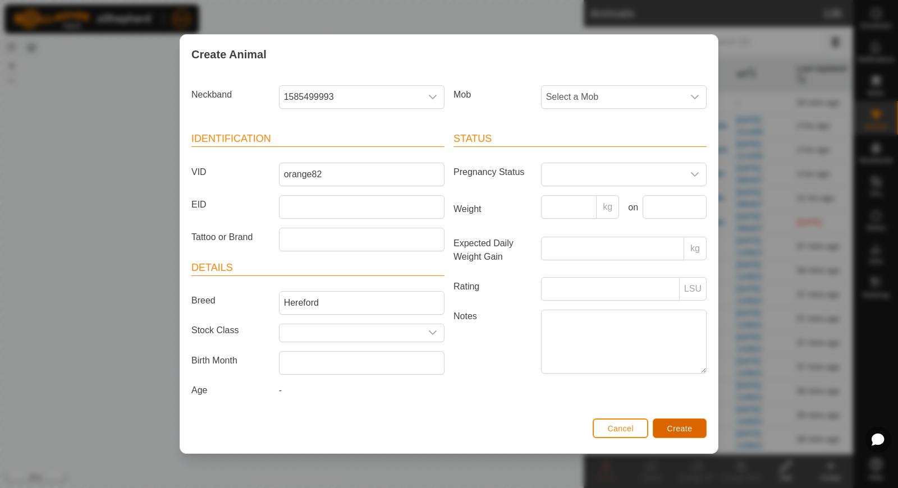
click at [661, 423] on button "Create" at bounding box center [680, 429] width 54 height 20
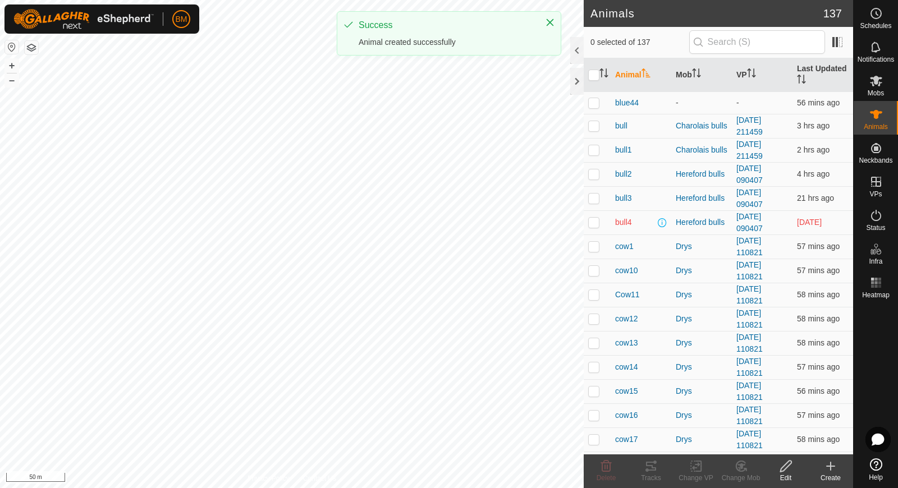
click at [831, 470] on icon at bounding box center [831, 466] width 0 height 8
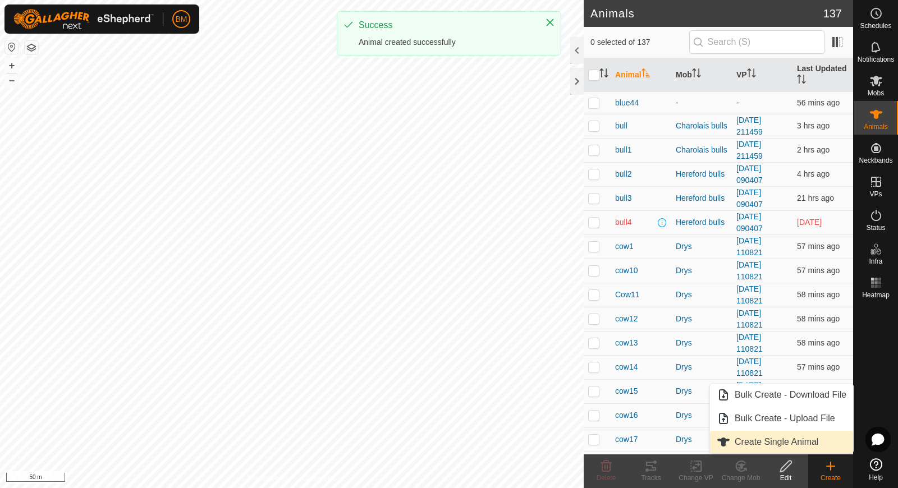
click at [818, 441] on link "Create Single Animal" at bounding box center [781, 442] width 143 height 22
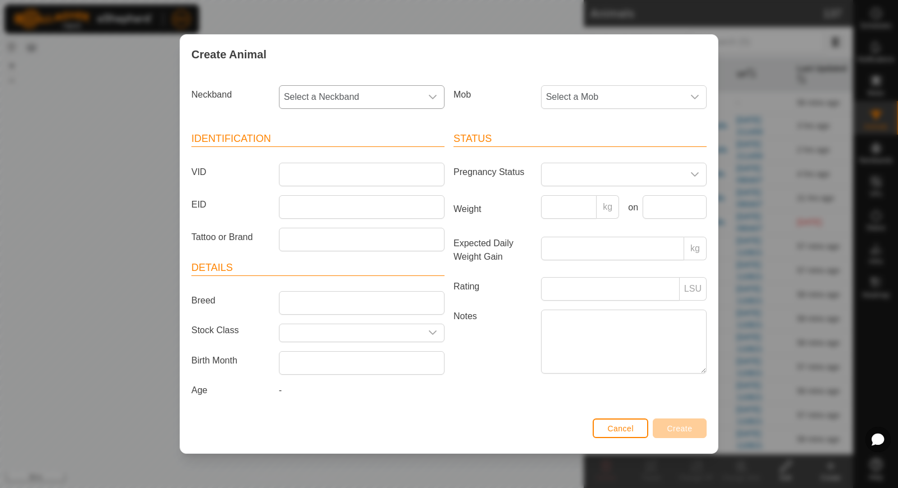
click at [373, 96] on span "Select a Neckband" at bounding box center [350, 97] width 142 height 22
click at [351, 158] on li "1070866181" at bounding box center [362, 154] width 165 height 22
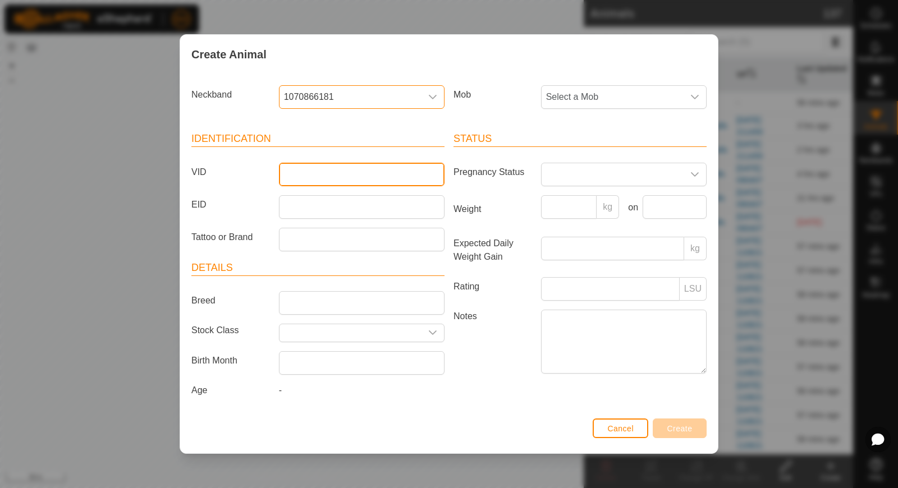
click at [339, 171] on input "VID" at bounding box center [362, 175] width 166 height 24
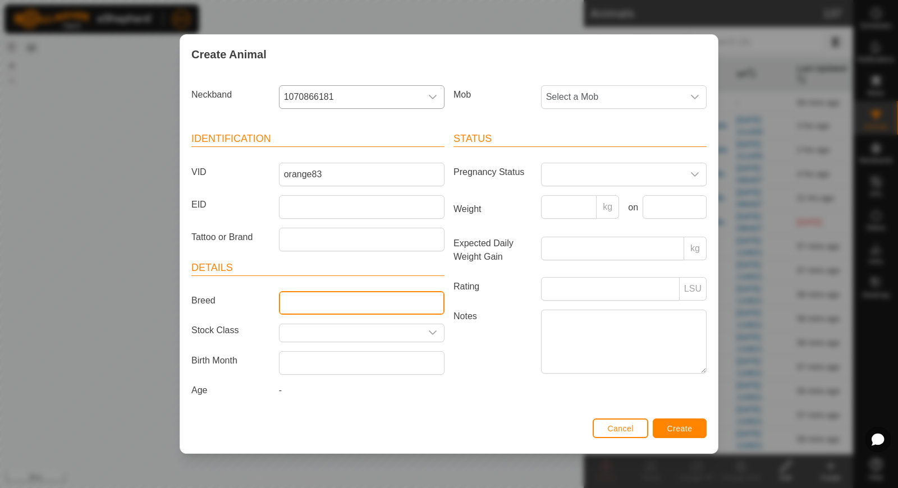
click at [308, 310] on input "Breed" at bounding box center [362, 303] width 166 height 24
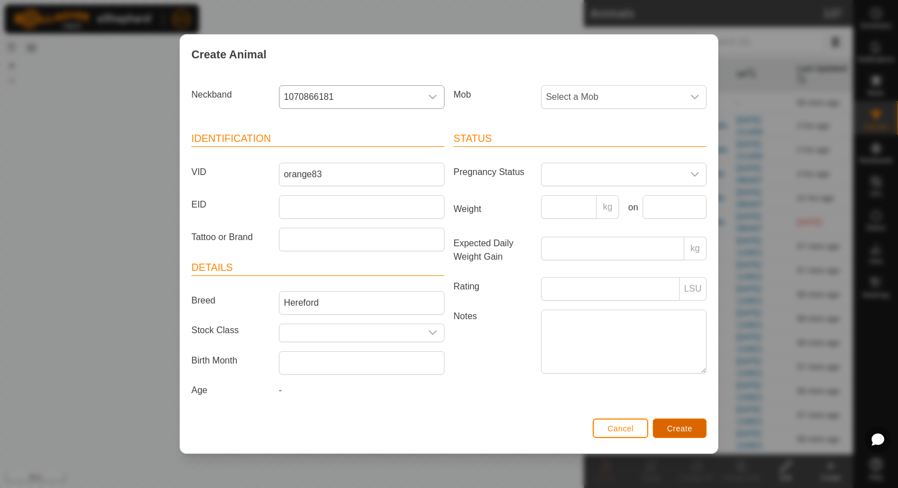
click at [666, 419] on button "Create" at bounding box center [680, 429] width 54 height 20
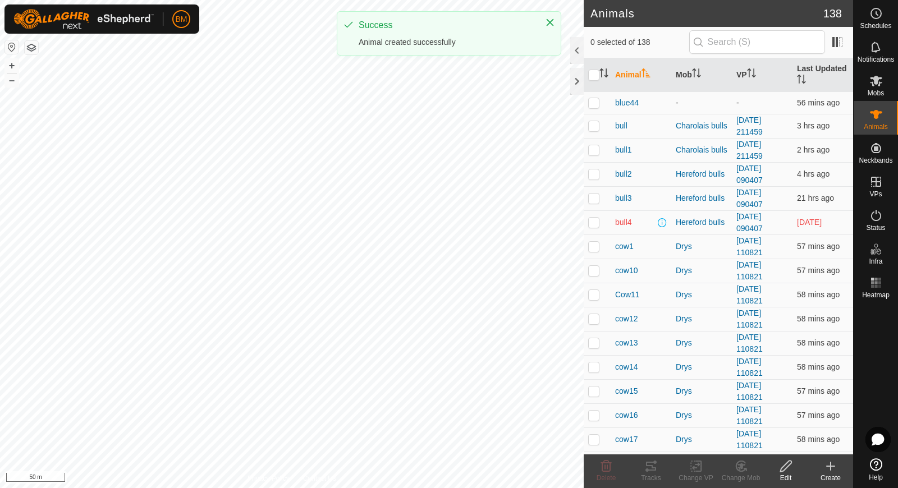
click at [827, 469] on icon at bounding box center [830, 466] width 13 height 13
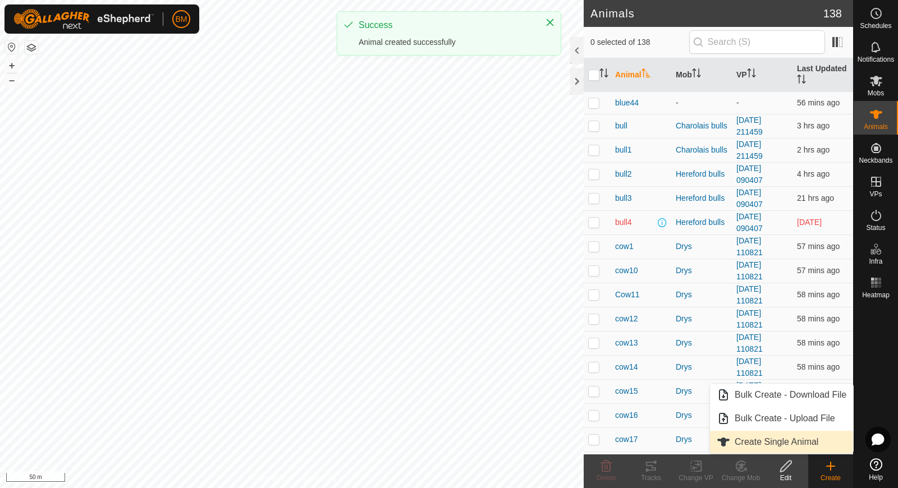
click at [818, 442] on link "Create Single Animal" at bounding box center [781, 442] width 143 height 22
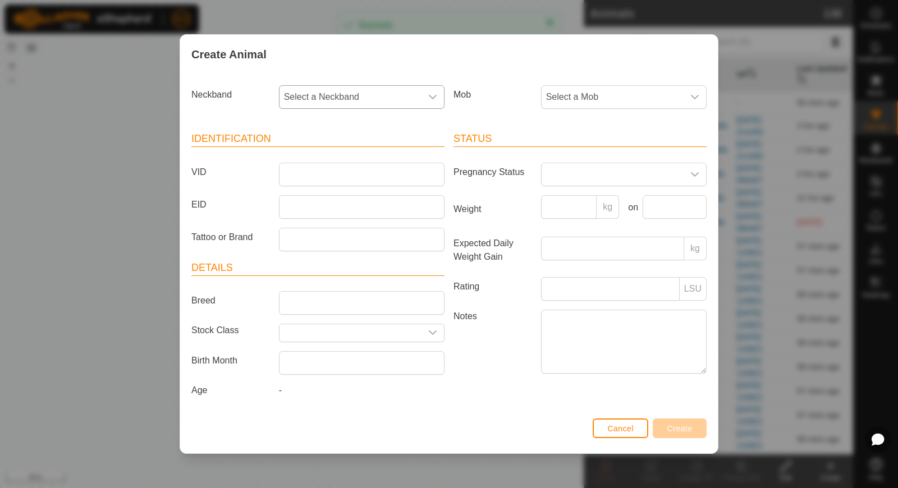
click at [387, 101] on span "Select a Neckband" at bounding box center [350, 97] width 142 height 22
click at [359, 154] on li "2340036568" at bounding box center [362, 154] width 165 height 22
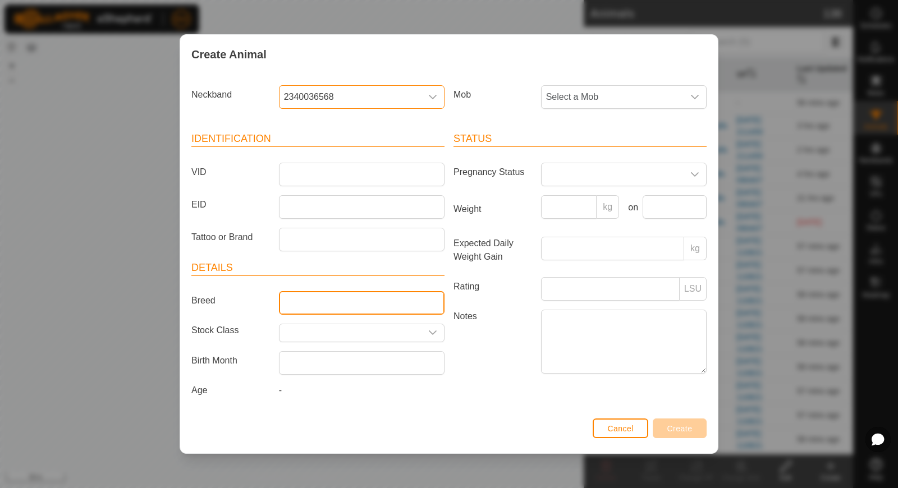
click at [305, 302] on input "Breed" at bounding box center [362, 303] width 166 height 24
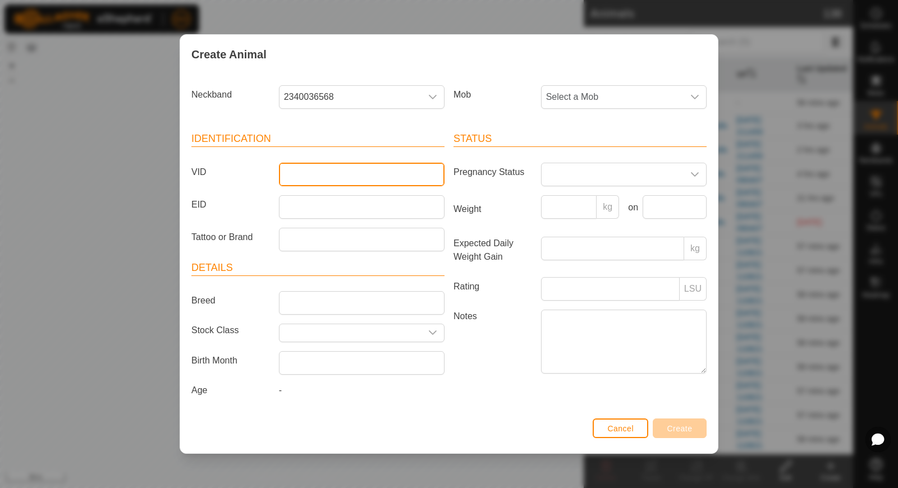
click at [329, 169] on input "VID" at bounding box center [362, 175] width 166 height 24
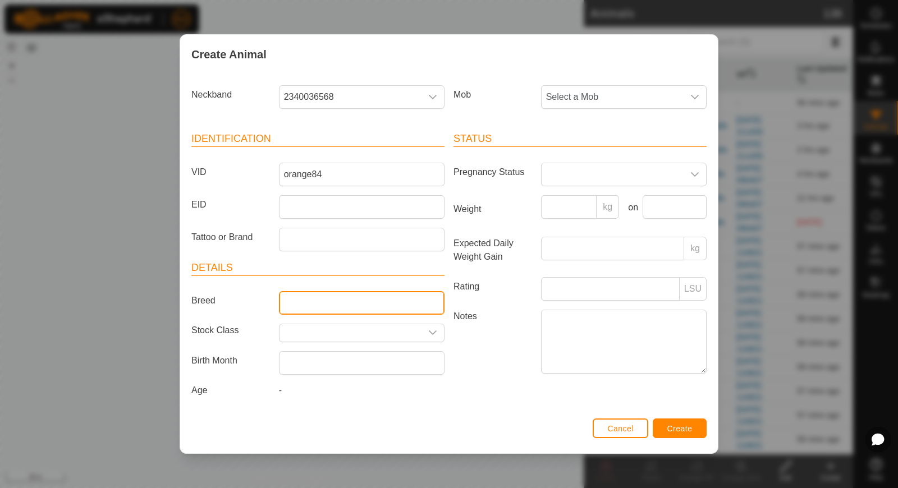
click at [315, 308] on input "Breed" at bounding box center [362, 303] width 166 height 24
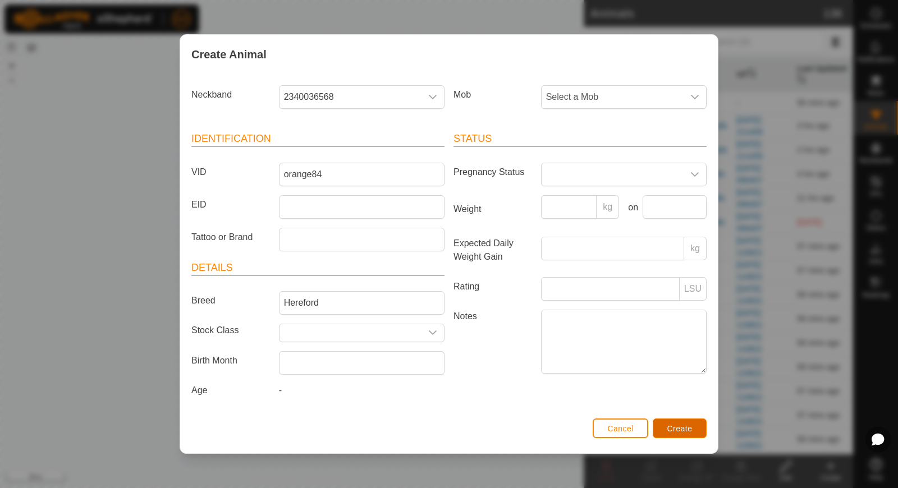
click at [681, 430] on span "Create" at bounding box center [679, 428] width 25 height 9
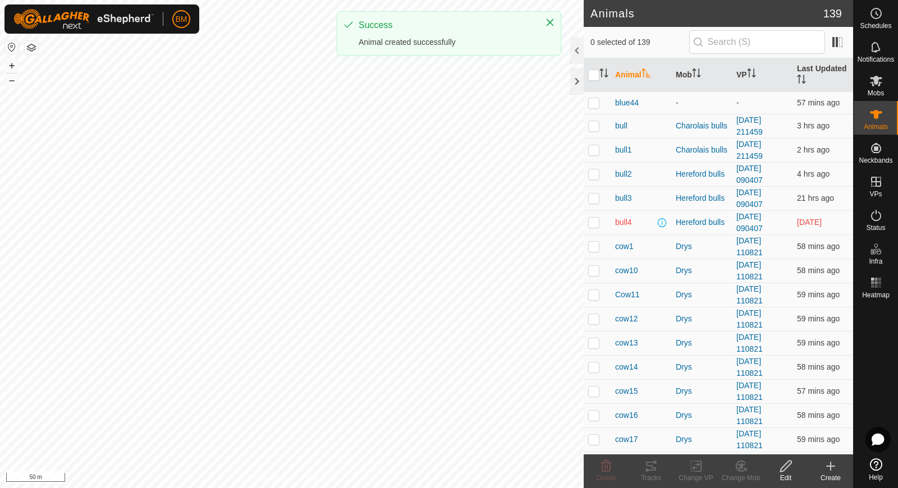
click at [827, 468] on icon at bounding box center [830, 466] width 13 height 13
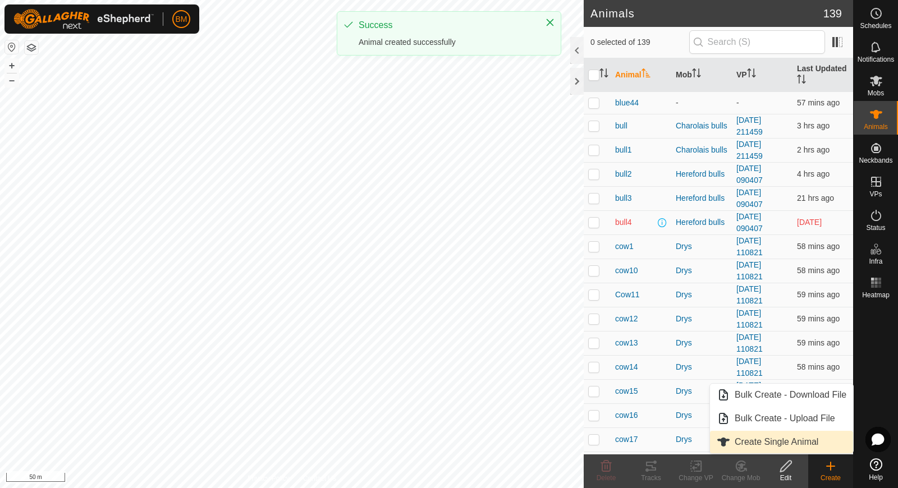
click at [817, 446] on link "Create Single Animal" at bounding box center [781, 442] width 143 height 22
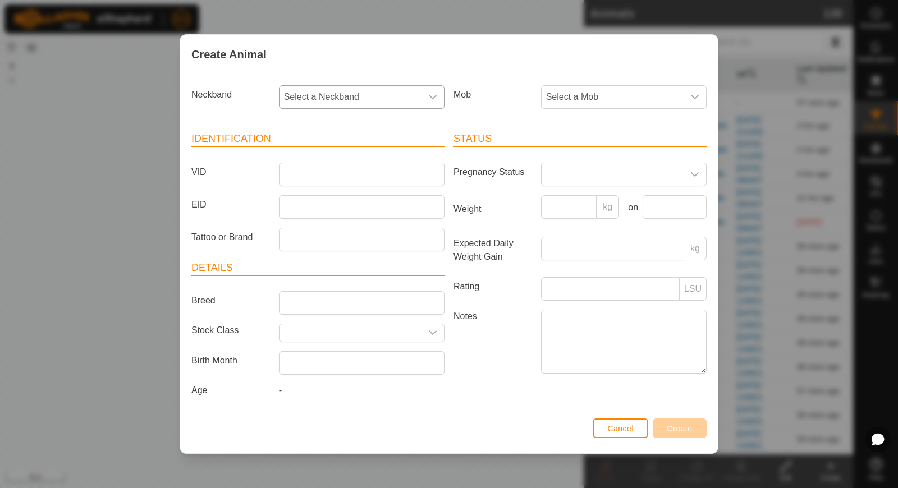
click at [339, 105] on span "Select a Neckband" at bounding box center [350, 97] width 142 height 22
click at [319, 163] on li "4120107453" at bounding box center [362, 154] width 165 height 22
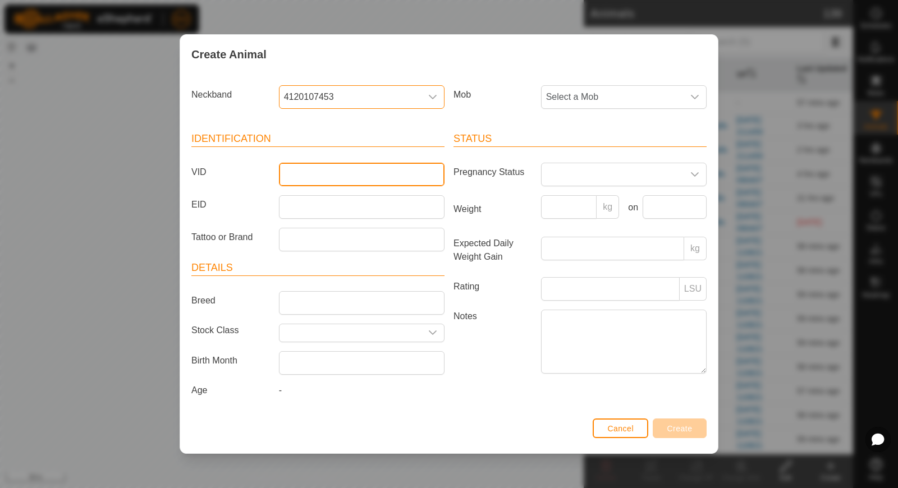
click at [318, 180] on input "VID" at bounding box center [362, 175] width 166 height 24
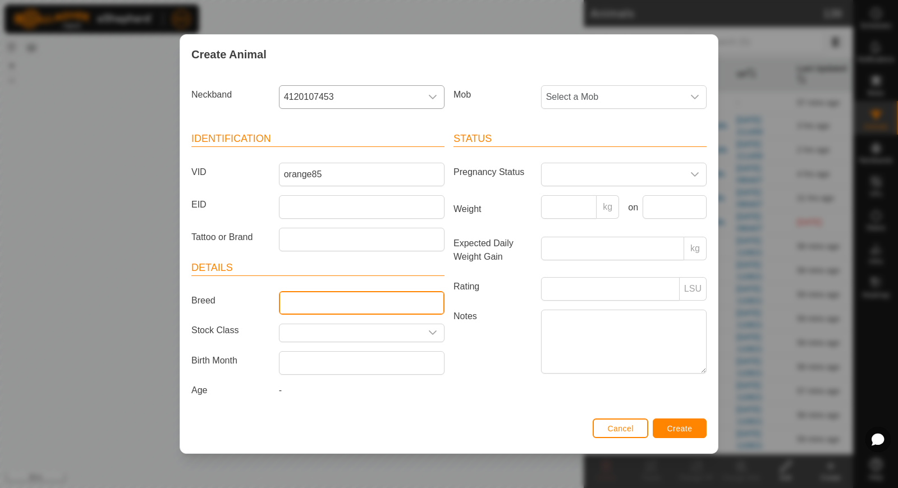
click at [293, 297] on input "Breed" at bounding box center [362, 303] width 166 height 24
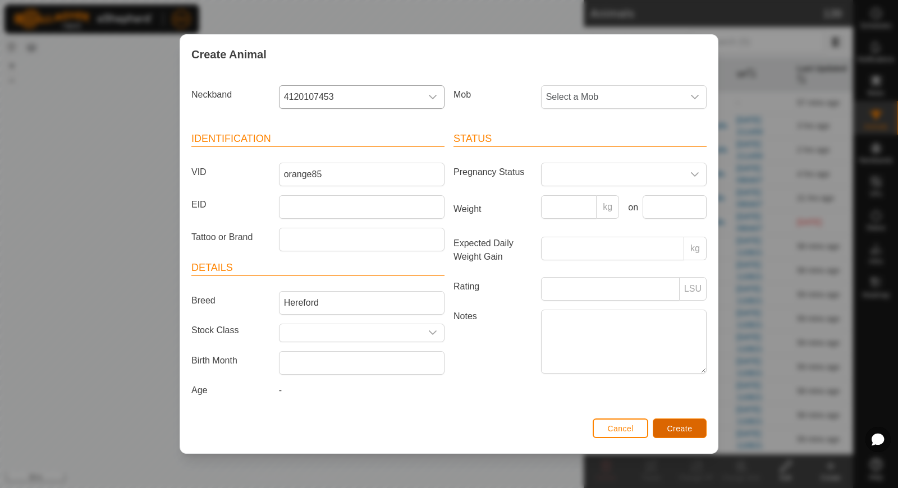
click at [667, 424] on span "Create" at bounding box center [679, 428] width 25 height 9
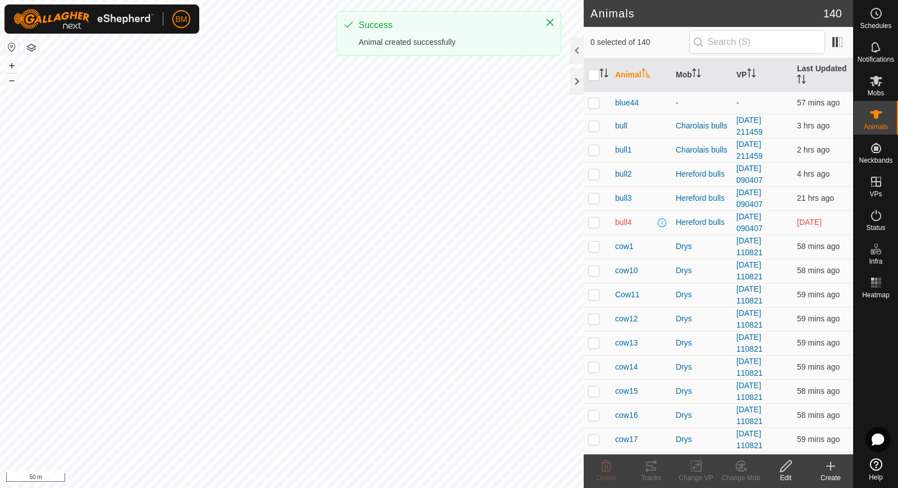
click at [828, 467] on icon at bounding box center [830, 466] width 13 height 13
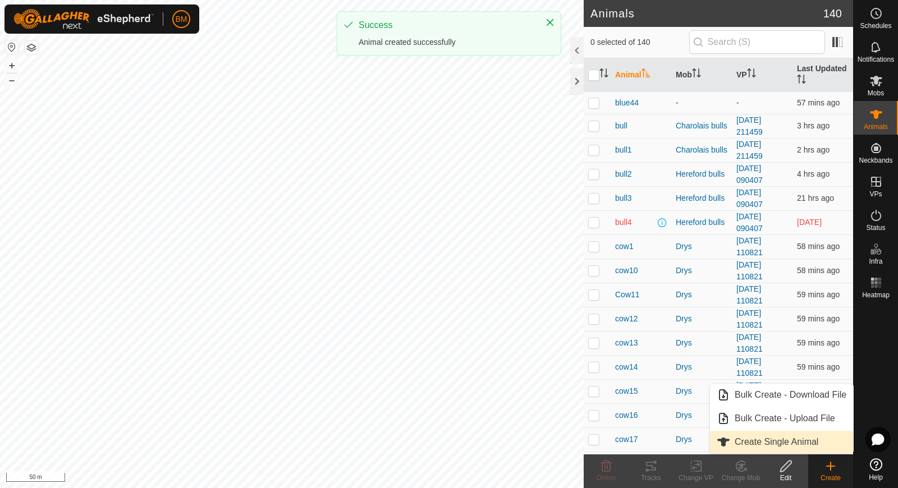
click at [817, 442] on link "Create Single Animal" at bounding box center [781, 442] width 143 height 22
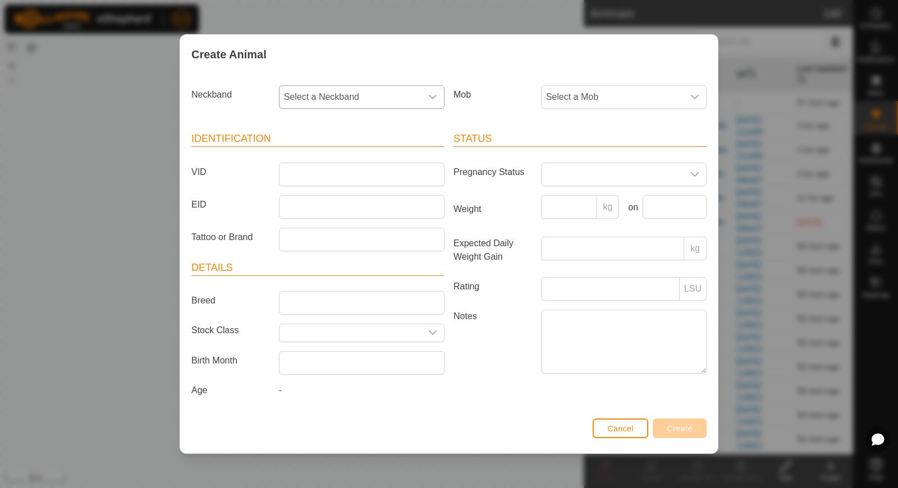
click at [395, 95] on span "Select a Neckband" at bounding box center [350, 97] width 142 height 22
click at [383, 152] on li "0229950776" at bounding box center [362, 154] width 165 height 22
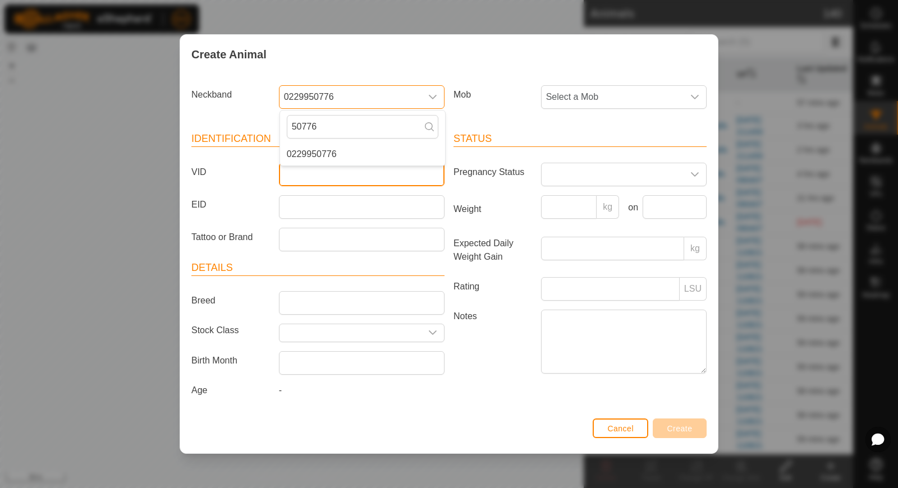
click at [362, 179] on input "VID" at bounding box center [362, 175] width 166 height 24
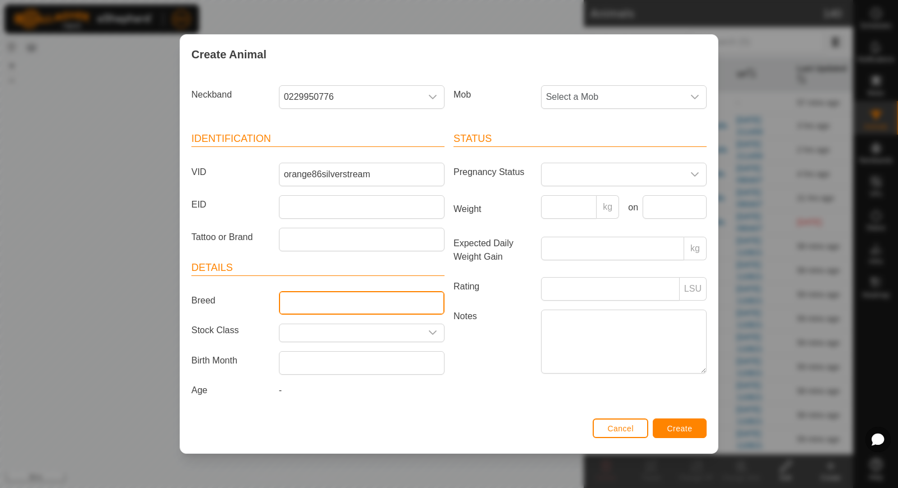
click at [355, 302] on input "Breed" at bounding box center [362, 303] width 166 height 24
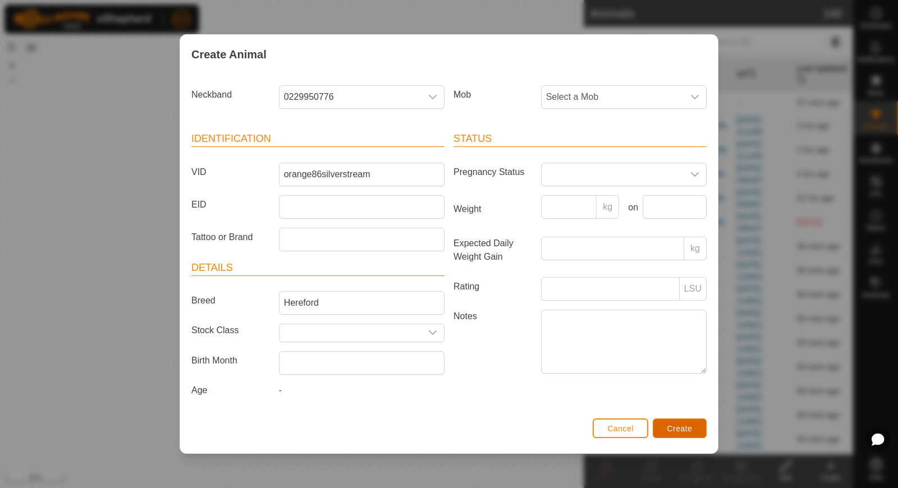
click at [683, 424] on span "Create" at bounding box center [679, 428] width 25 height 9
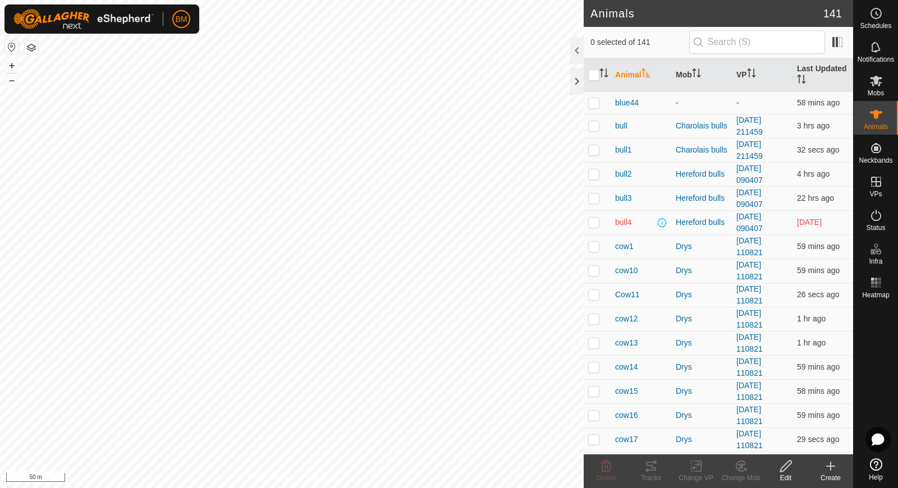
click at [831, 467] on icon at bounding box center [830, 466] width 13 height 13
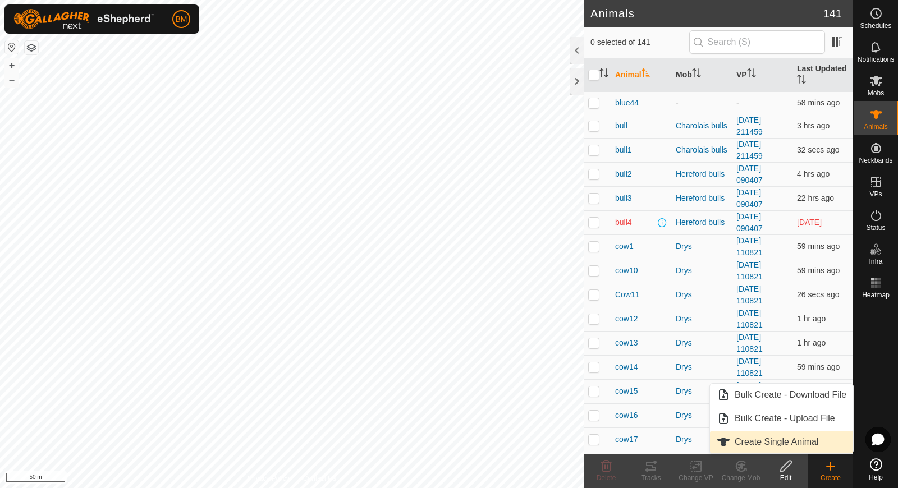
click at [813, 441] on link "Create Single Animal" at bounding box center [781, 442] width 143 height 22
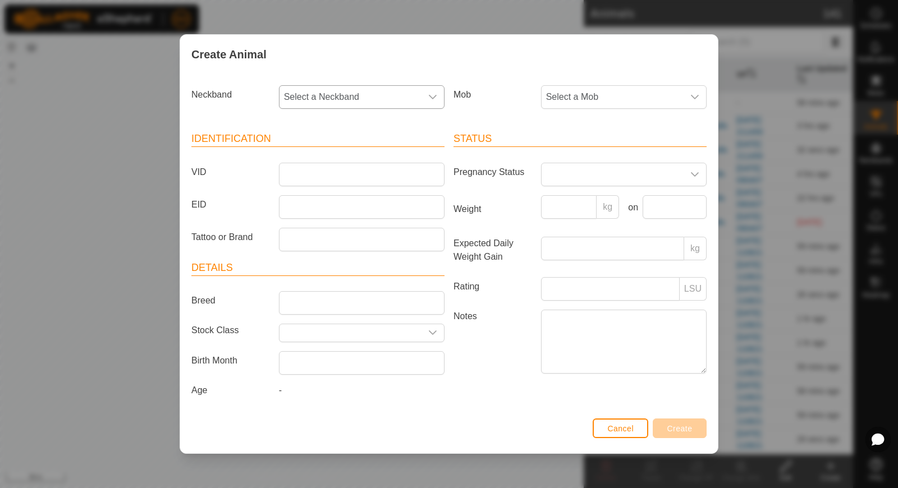
click at [351, 105] on span "Select a Neckband" at bounding box center [350, 97] width 142 height 22
click at [334, 156] on span "4200351069" at bounding box center [312, 154] width 50 height 13
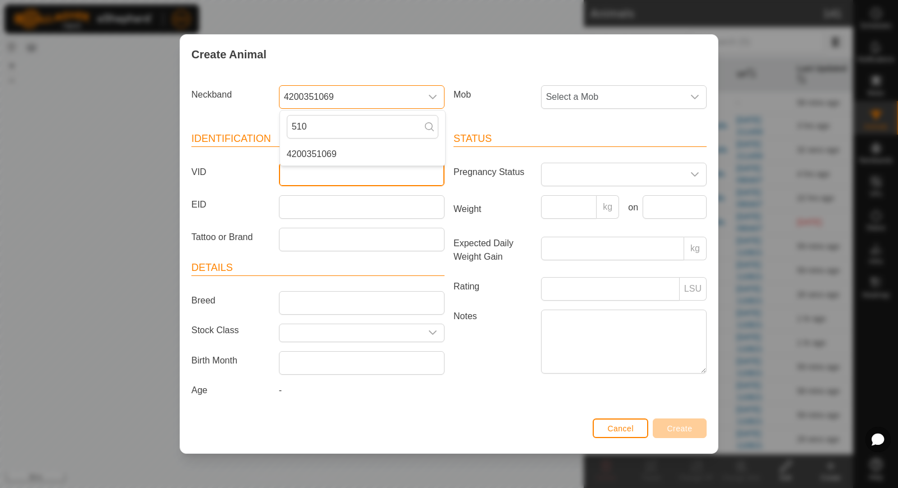
click at [324, 172] on input "VID" at bounding box center [362, 175] width 166 height 24
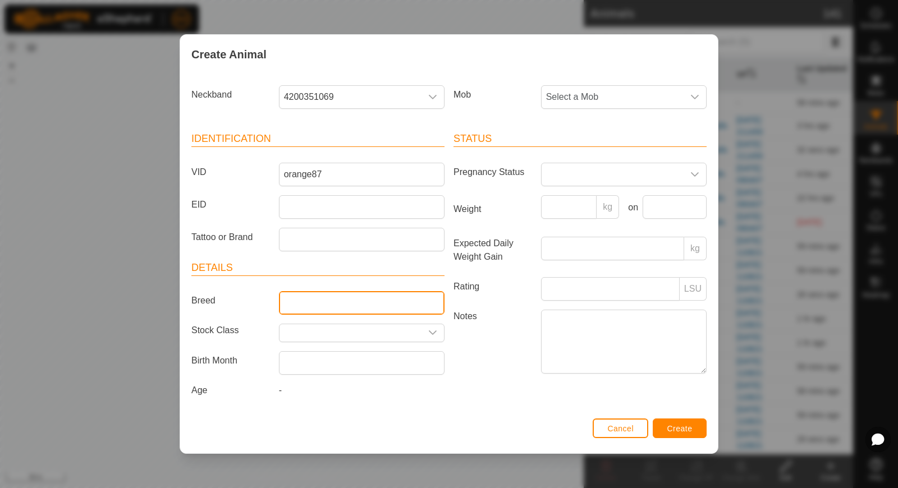
click at [298, 301] on input "Breed" at bounding box center [362, 303] width 166 height 24
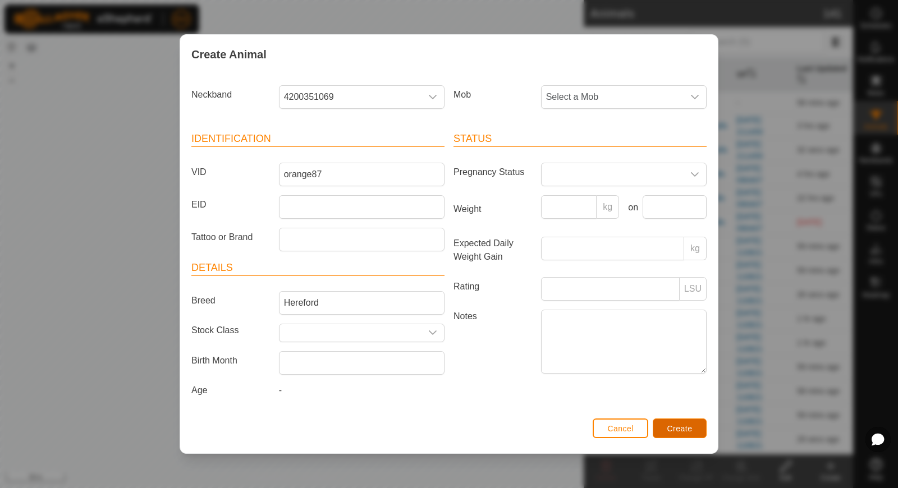
click at [686, 425] on span "Create" at bounding box center [679, 428] width 25 height 9
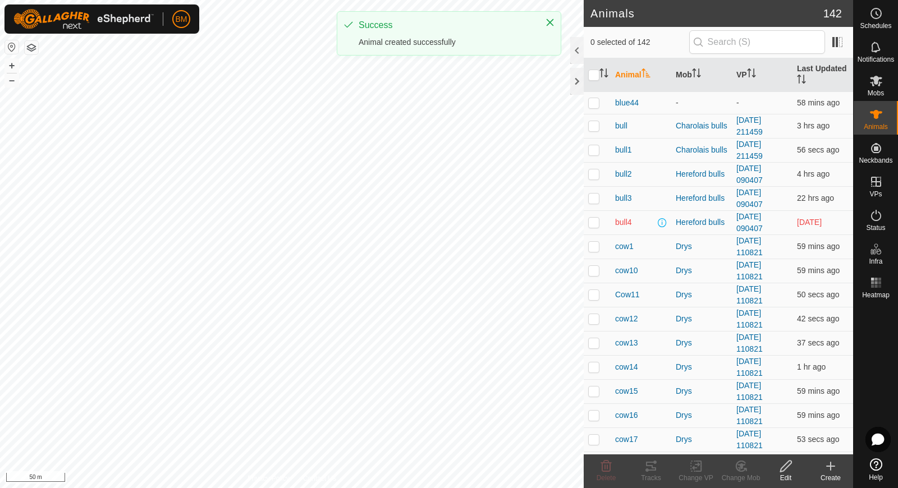
click at [827, 462] on icon at bounding box center [830, 466] width 13 height 13
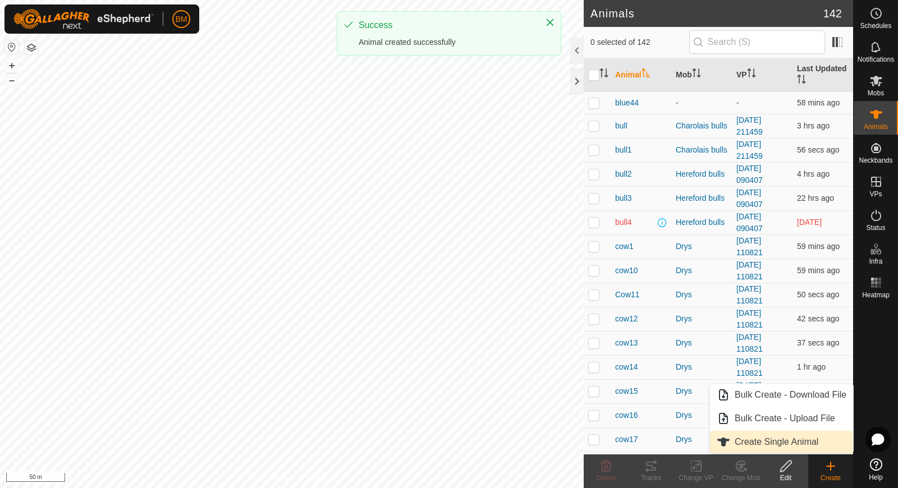
click at [806, 435] on link "Create Single Animal" at bounding box center [781, 442] width 143 height 22
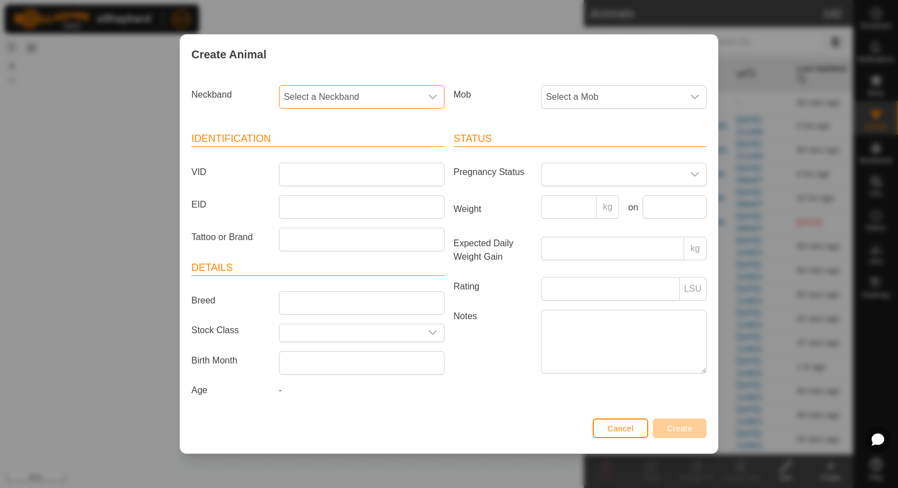
click at [331, 104] on span "Select a Neckband" at bounding box center [350, 97] width 142 height 22
click at [313, 151] on span "0394845582" at bounding box center [312, 154] width 50 height 13
click at [310, 180] on input "VID" at bounding box center [362, 175] width 166 height 24
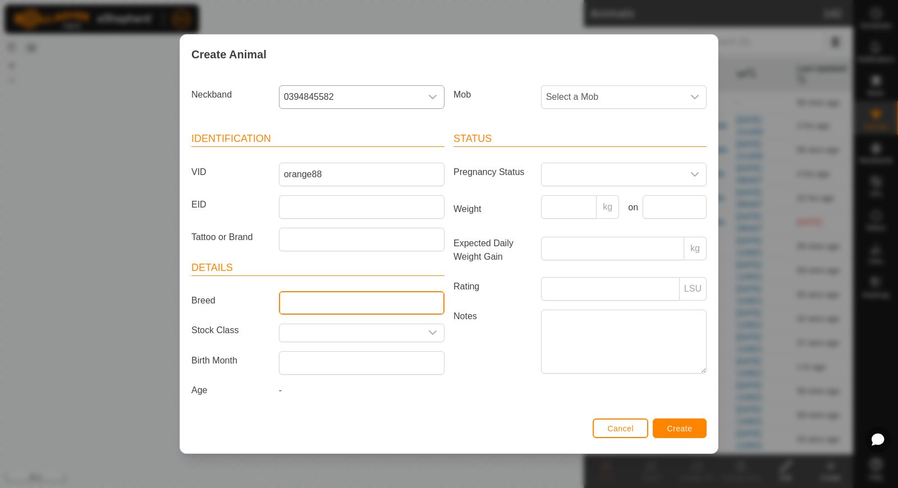
click at [338, 304] on input "Breed" at bounding box center [362, 303] width 166 height 24
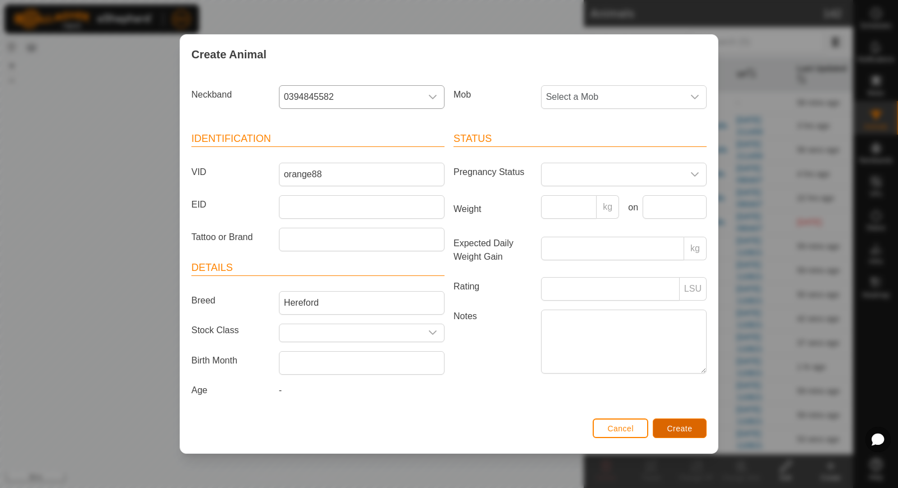
click at [688, 419] on button "Create" at bounding box center [680, 429] width 54 height 20
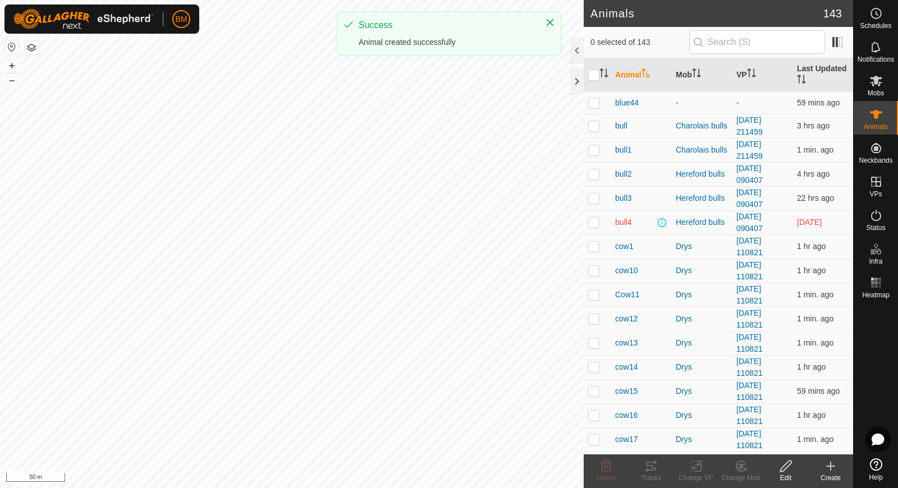
click at [832, 466] on icon at bounding box center [831, 466] width 8 height 0
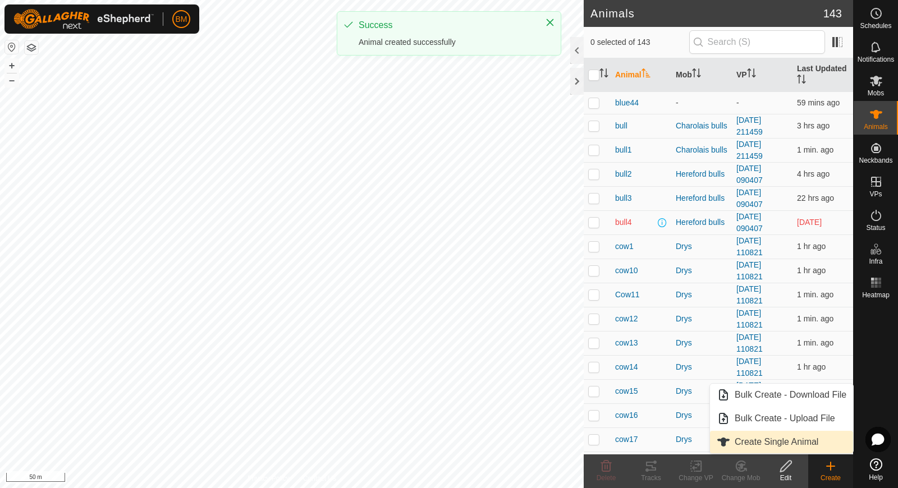
click at [826, 446] on link "Create Single Animal" at bounding box center [781, 442] width 143 height 22
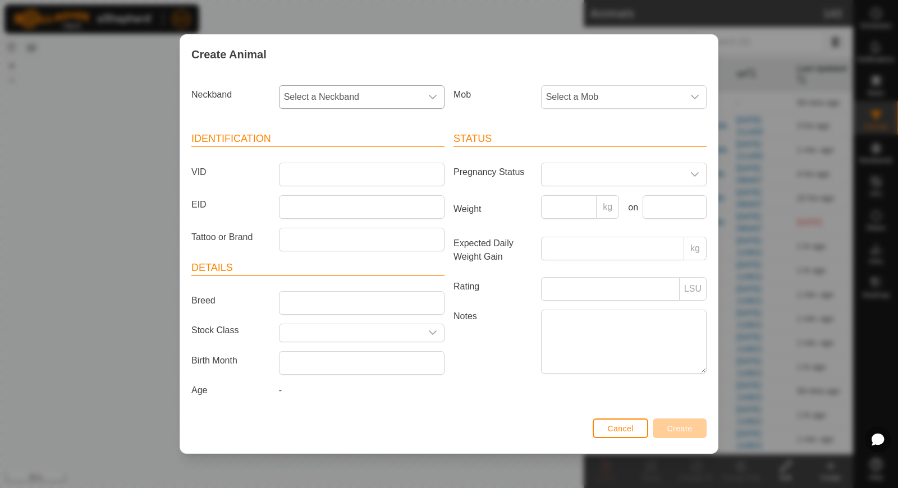
click at [391, 98] on span "Select a Neckband" at bounding box center [350, 97] width 142 height 22
click at [351, 161] on li "3821490877" at bounding box center [362, 154] width 165 height 22
click at [326, 168] on input "VID" at bounding box center [362, 175] width 166 height 24
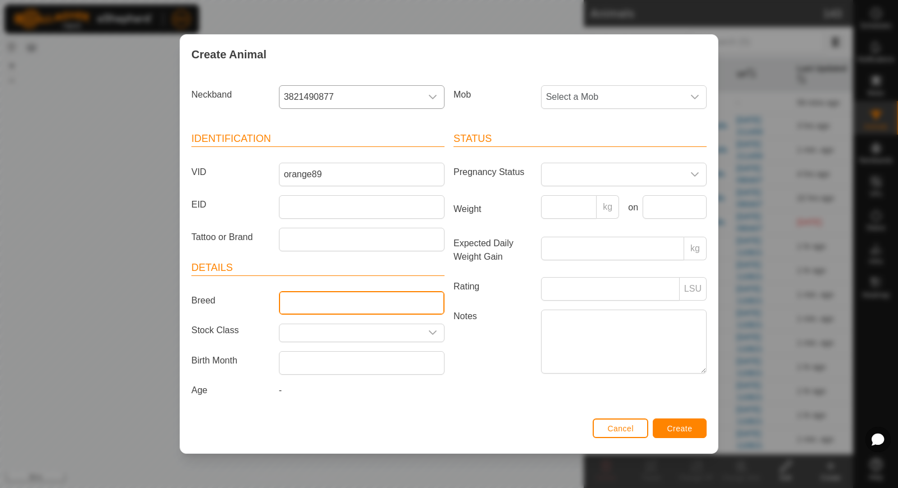
click at [302, 299] on input "Breed" at bounding box center [362, 303] width 166 height 24
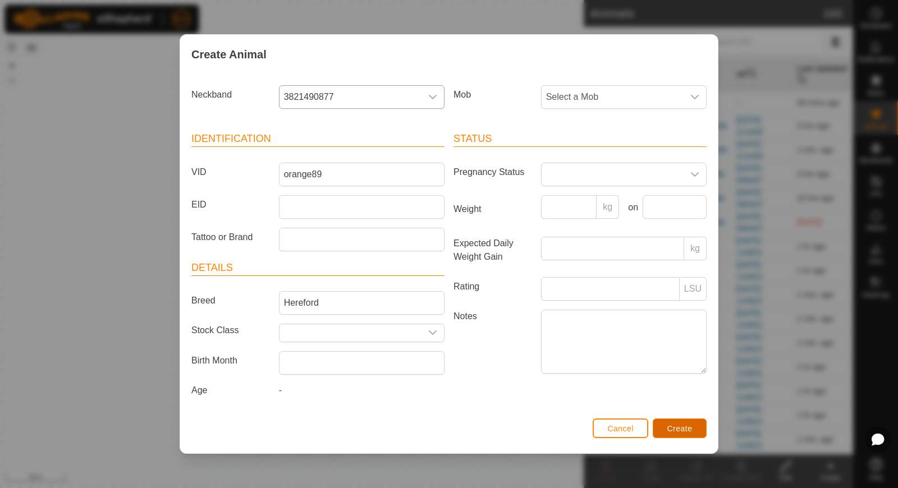
click at [696, 426] on button "Create" at bounding box center [680, 429] width 54 height 20
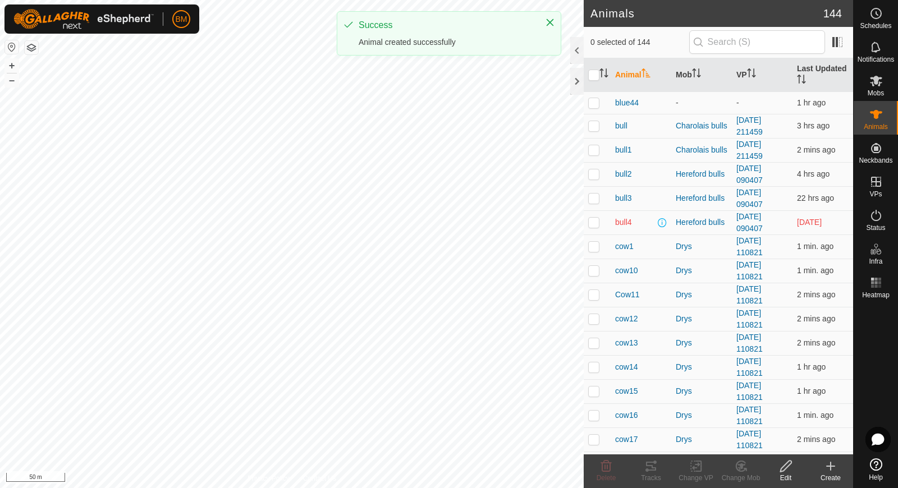
click at [829, 471] on icon at bounding box center [830, 466] width 13 height 13
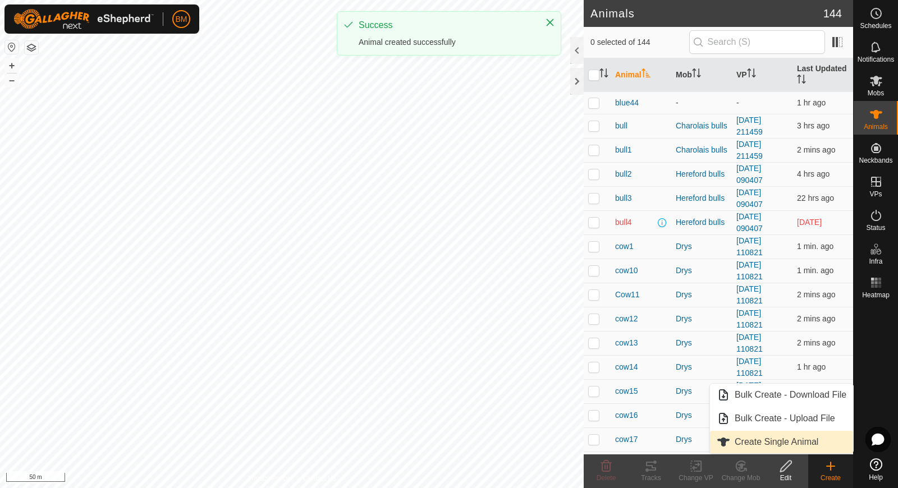
click at [817, 446] on link "Create Single Animal" at bounding box center [781, 442] width 143 height 22
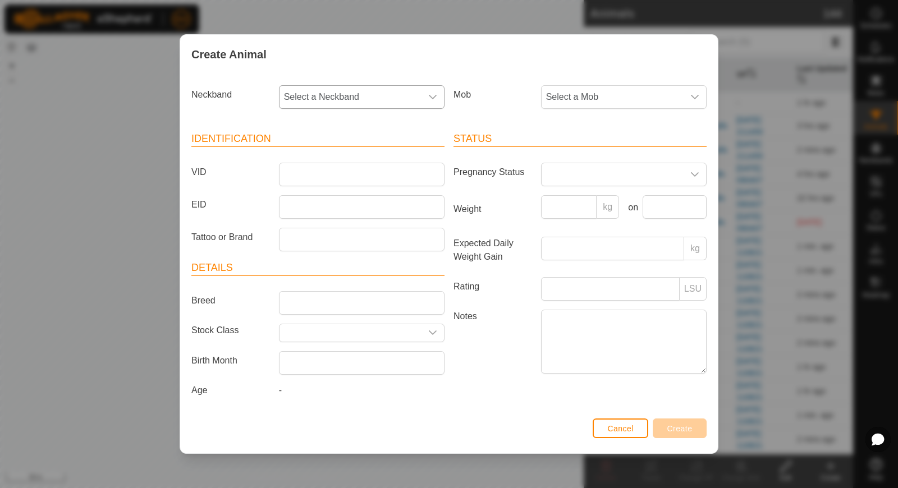
click at [338, 95] on span "Select a Neckband" at bounding box center [350, 97] width 142 height 22
click at [318, 158] on li "3530433089" at bounding box center [362, 154] width 165 height 22
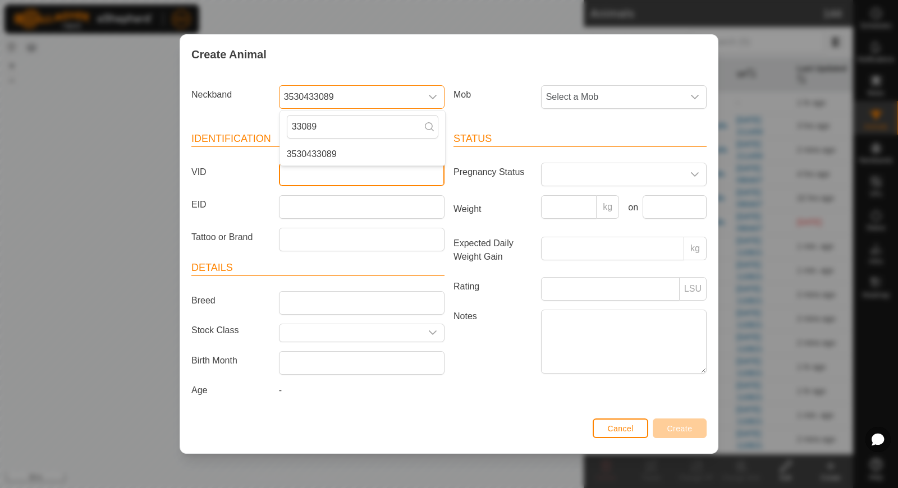
click at [312, 178] on input "VID" at bounding box center [362, 175] width 166 height 24
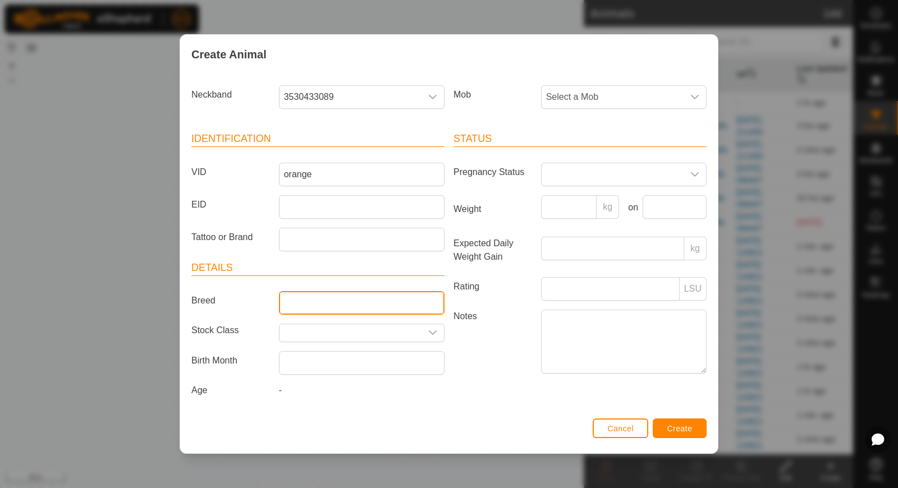
click at [304, 296] on input "Breed" at bounding box center [362, 303] width 166 height 24
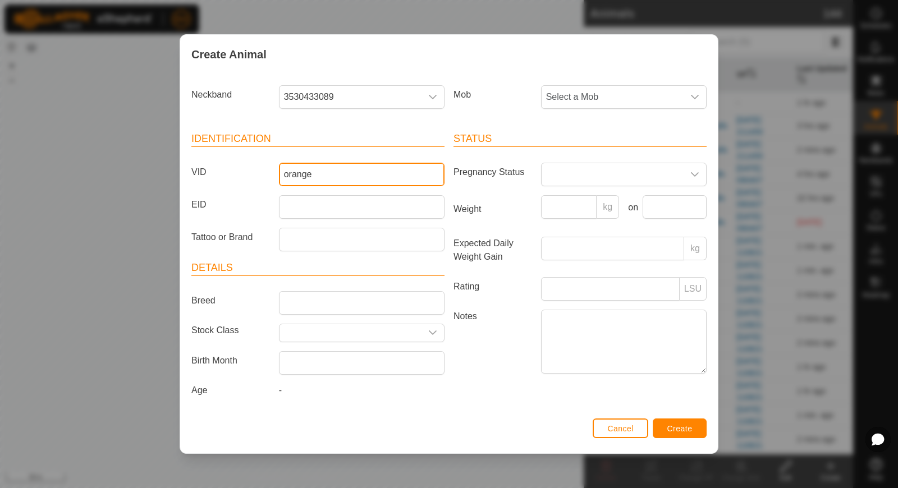
click at [331, 185] on input "orange" at bounding box center [362, 175] width 166 height 24
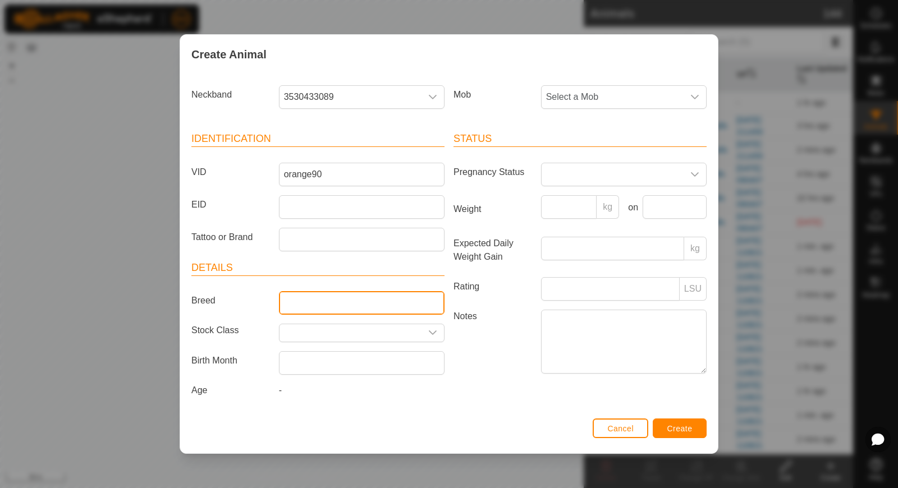
click at [306, 300] on input "Breed" at bounding box center [362, 303] width 166 height 24
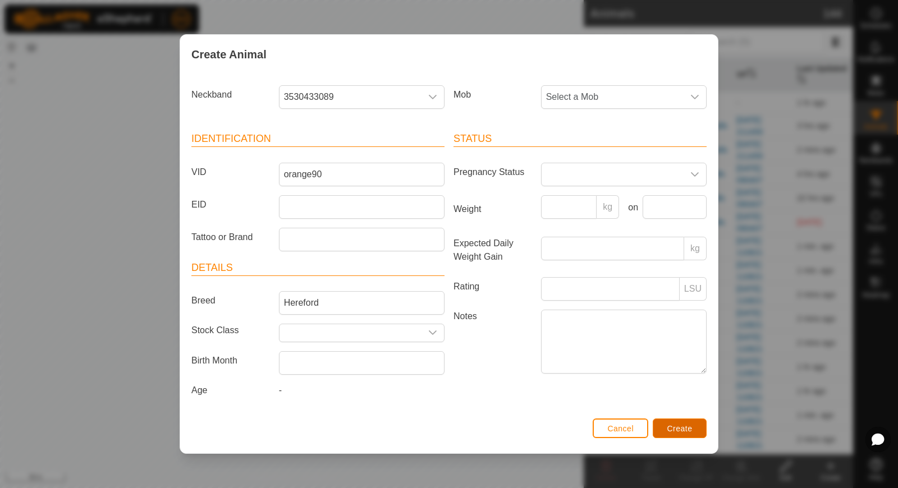
click at [687, 426] on span "Create" at bounding box center [679, 428] width 25 height 9
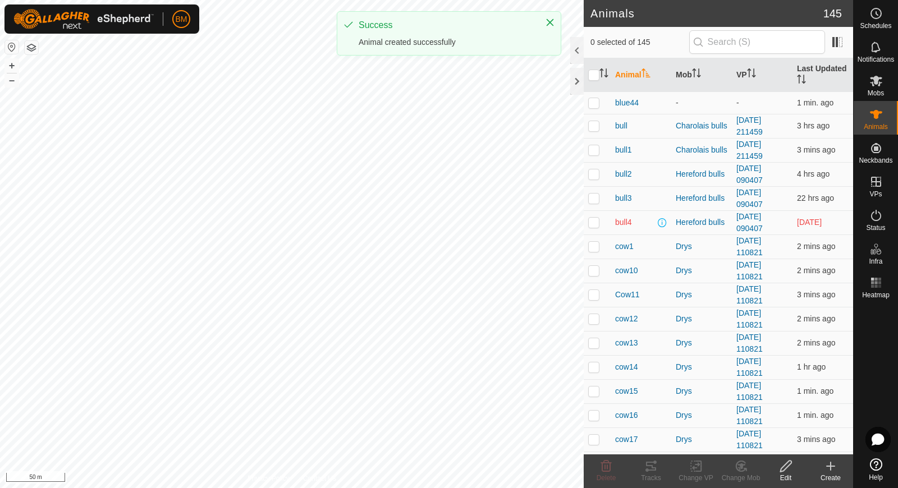
click at [830, 461] on icon at bounding box center [830, 466] width 13 height 13
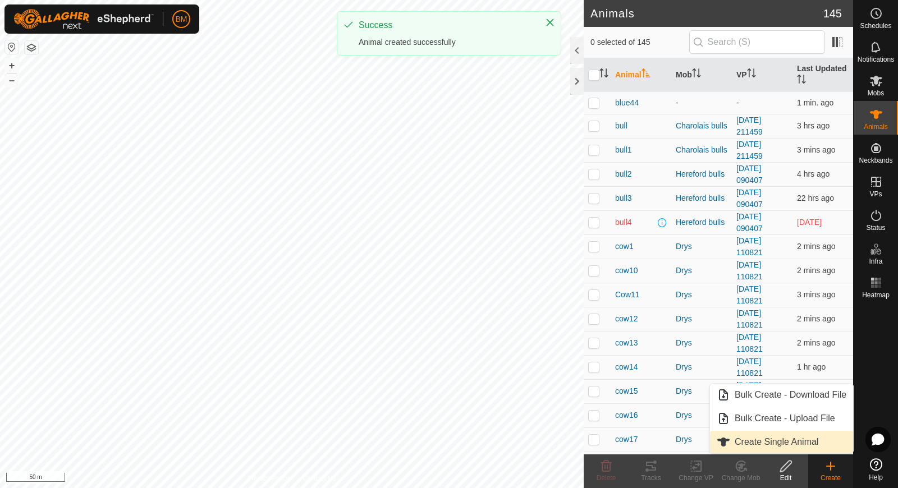
click at [808, 434] on link "Create Single Animal" at bounding box center [781, 442] width 143 height 22
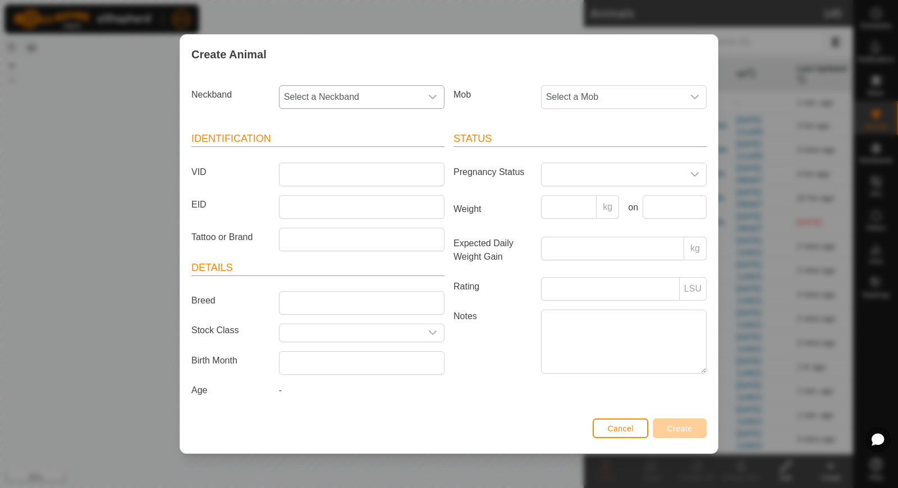
click at [354, 100] on span "Select a Neckband" at bounding box center [350, 97] width 142 height 22
click at [337, 161] on li "2657313932" at bounding box center [362, 154] width 165 height 22
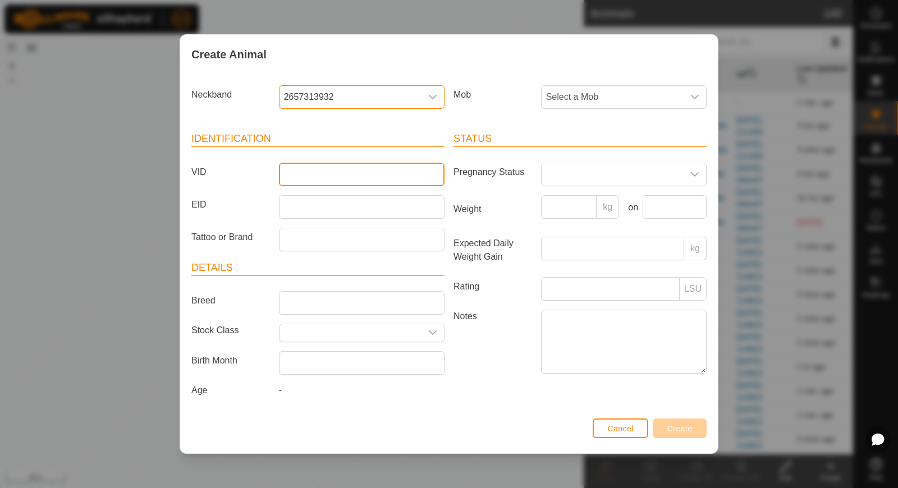
click at [319, 178] on input "VID" at bounding box center [362, 175] width 166 height 24
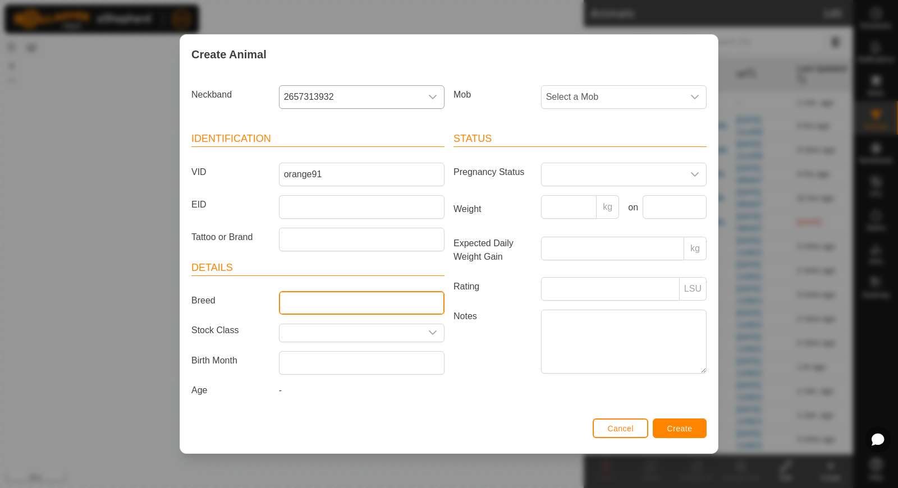
click at [307, 295] on input "Breed" at bounding box center [362, 303] width 166 height 24
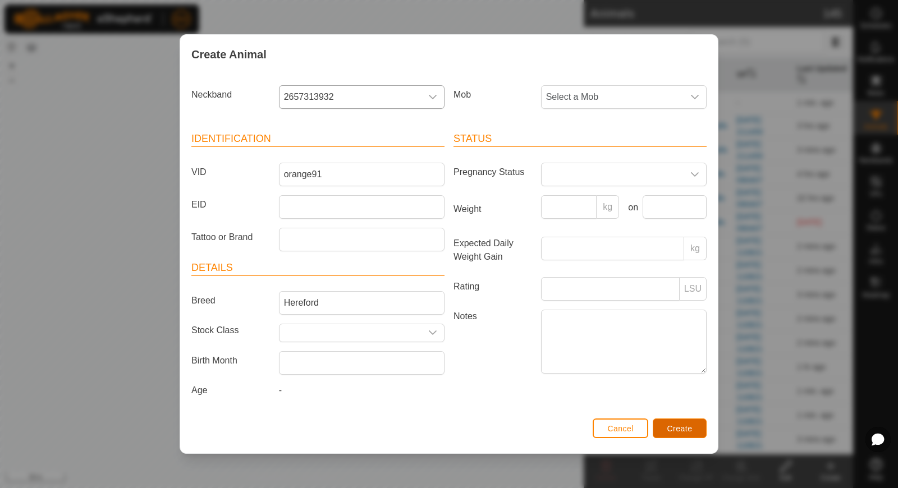
click at [680, 429] on span "Create" at bounding box center [679, 428] width 25 height 9
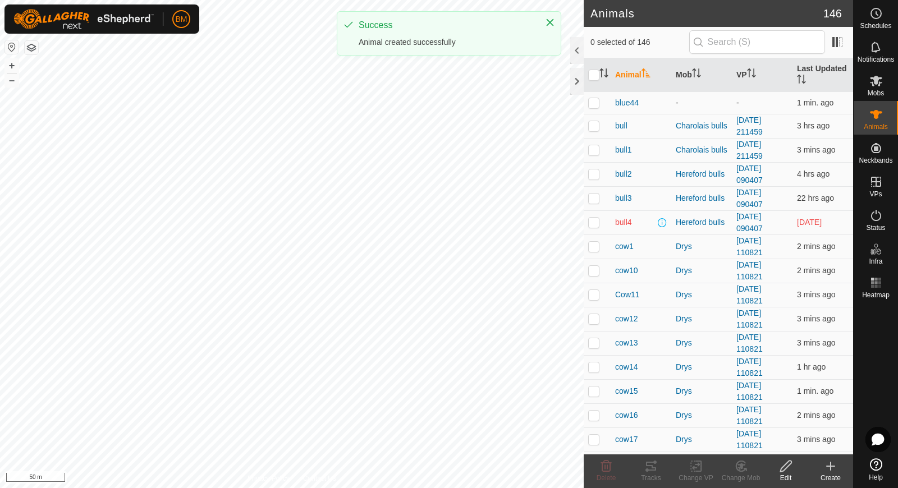
click at [836, 469] on icon at bounding box center [830, 466] width 13 height 13
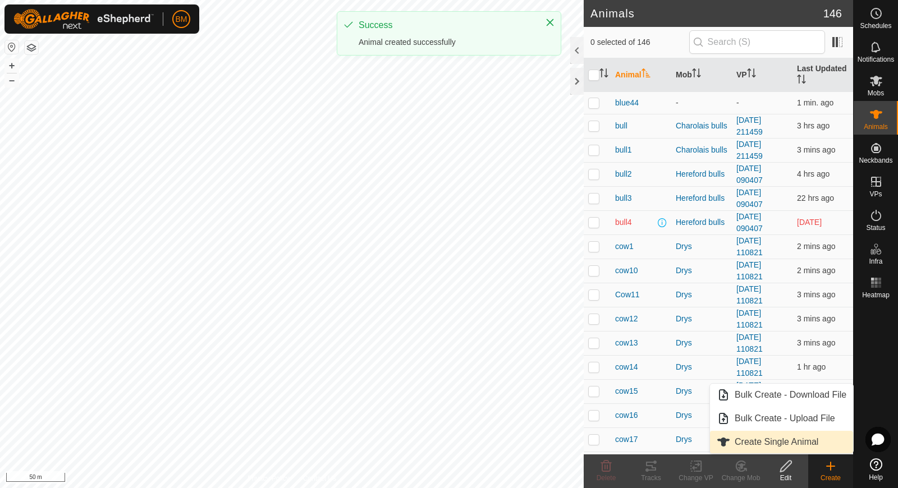
click at [812, 444] on link "Create Single Animal" at bounding box center [781, 442] width 143 height 22
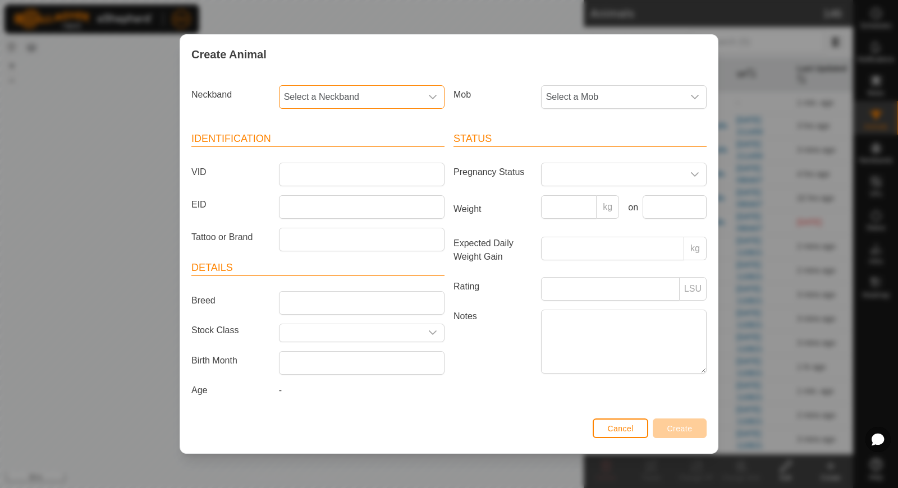
click at [353, 99] on span "Select a Neckband" at bounding box center [350, 97] width 142 height 22
click at [327, 152] on span "0159634646" at bounding box center [312, 154] width 50 height 13
click at [310, 304] on input "Breed" at bounding box center [362, 303] width 166 height 24
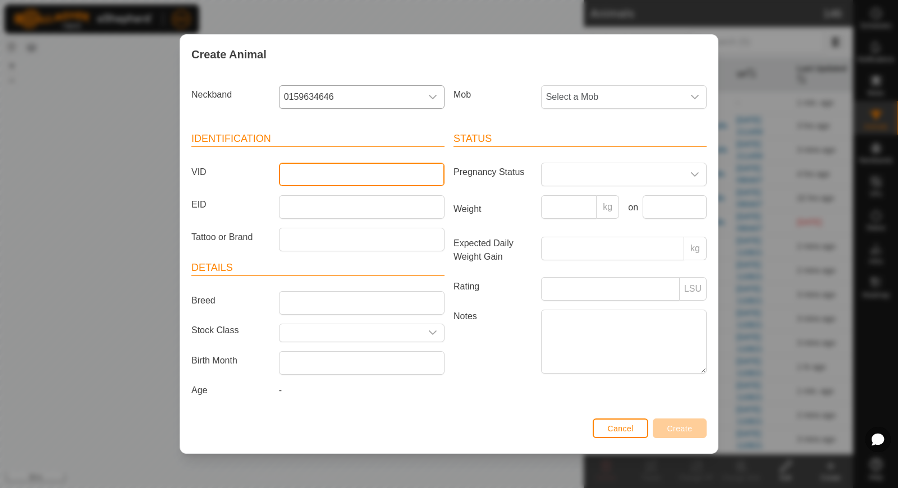
click at [317, 177] on input "VID" at bounding box center [362, 175] width 166 height 24
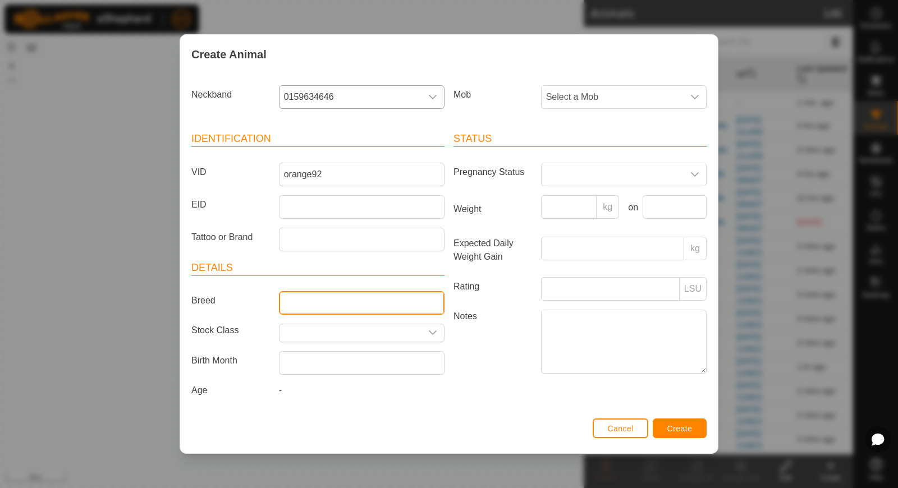
click at [309, 301] on input "Breed" at bounding box center [362, 303] width 166 height 24
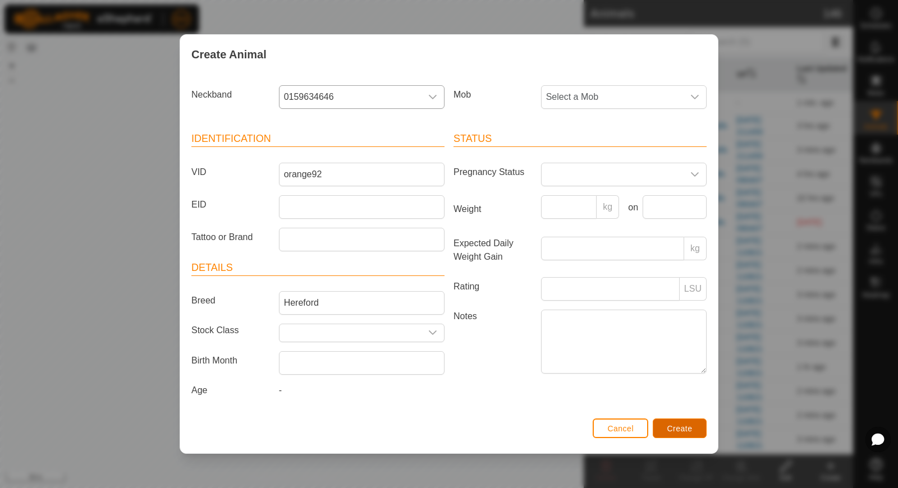
click at [678, 426] on span "Create" at bounding box center [679, 428] width 25 height 9
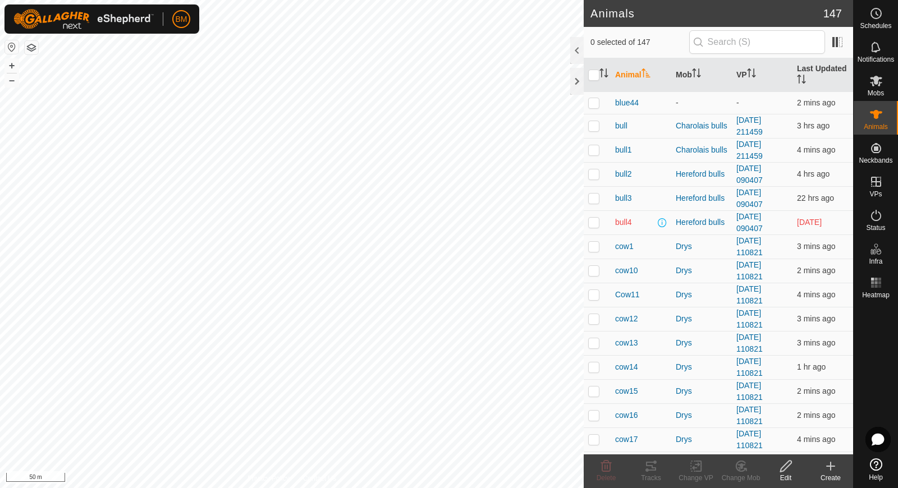
click at [826, 476] on div "Create" at bounding box center [830, 478] width 45 height 10
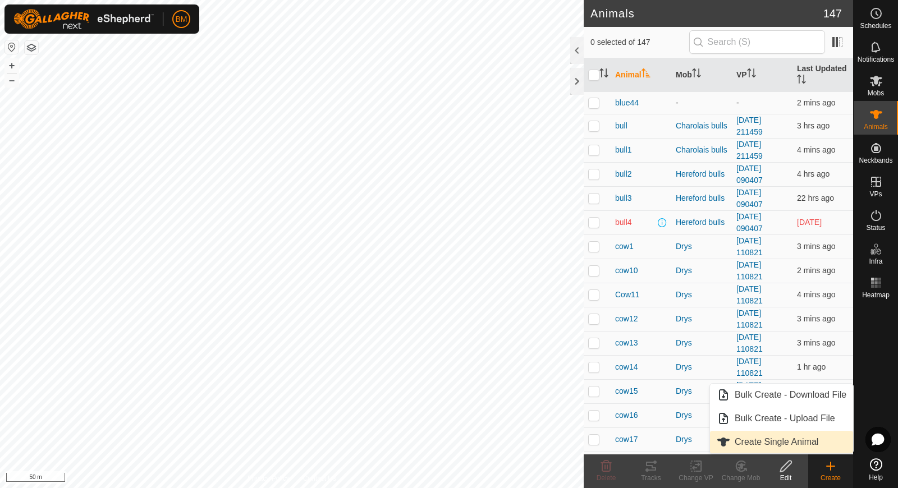
click at [763, 446] on link "Create Single Animal" at bounding box center [781, 442] width 143 height 22
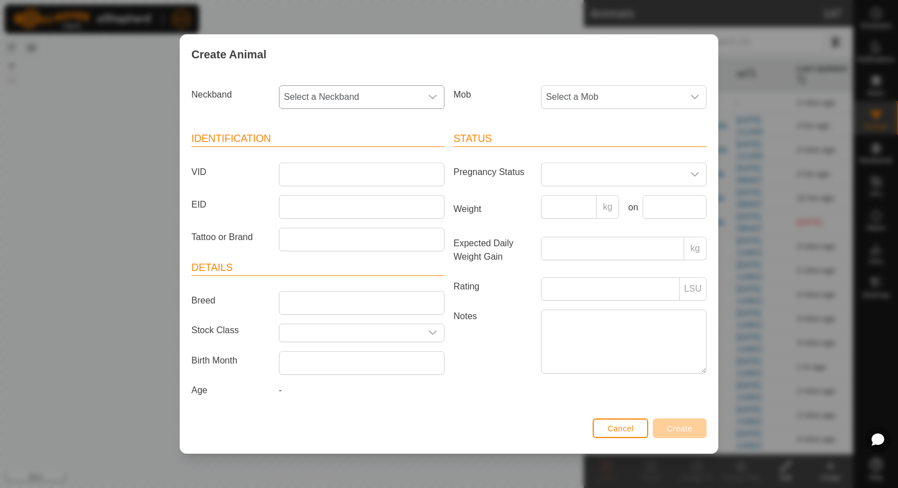
click at [405, 99] on span "Select a Neckband" at bounding box center [350, 97] width 142 height 22
click at [386, 152] on li "0223043551" at bounding box center [362, 154] width 165 height 22
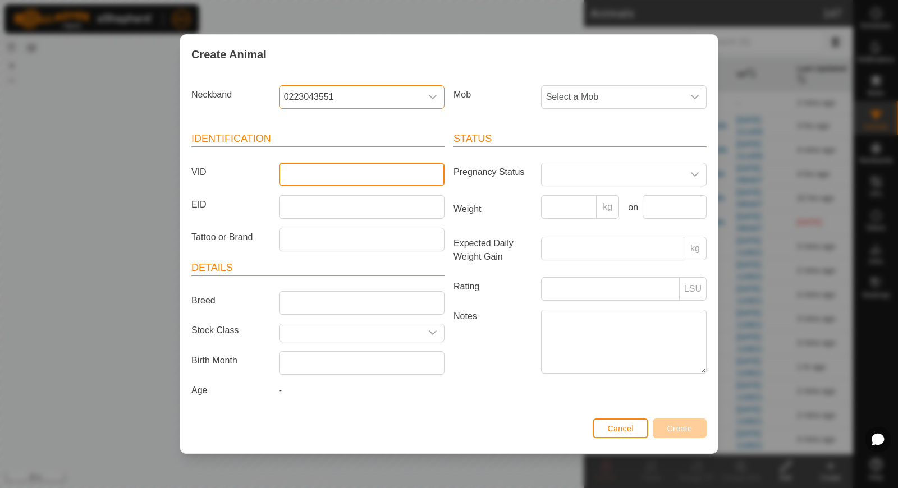
click at [341, 181] on input "VID" at bounding box center [362, 175] width 166 height 24
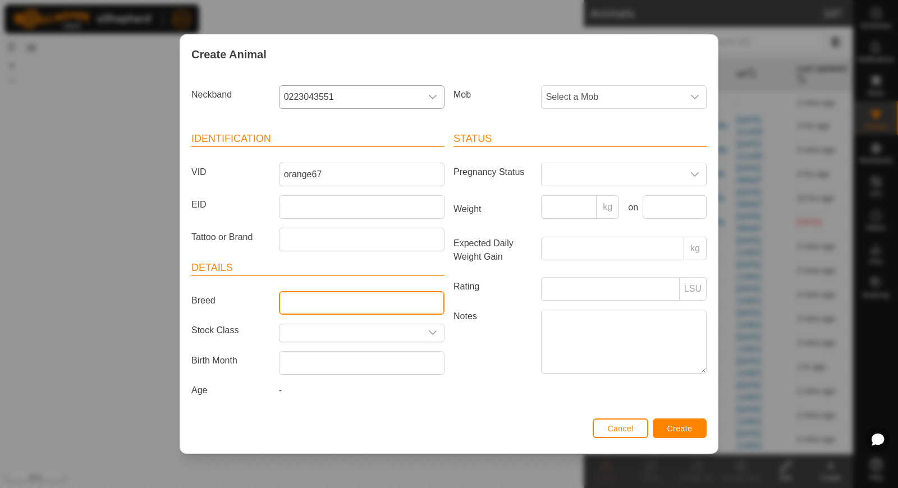
click at [335, 304] on input "Breed" at bounding box center [362, 303] width 166 height 24
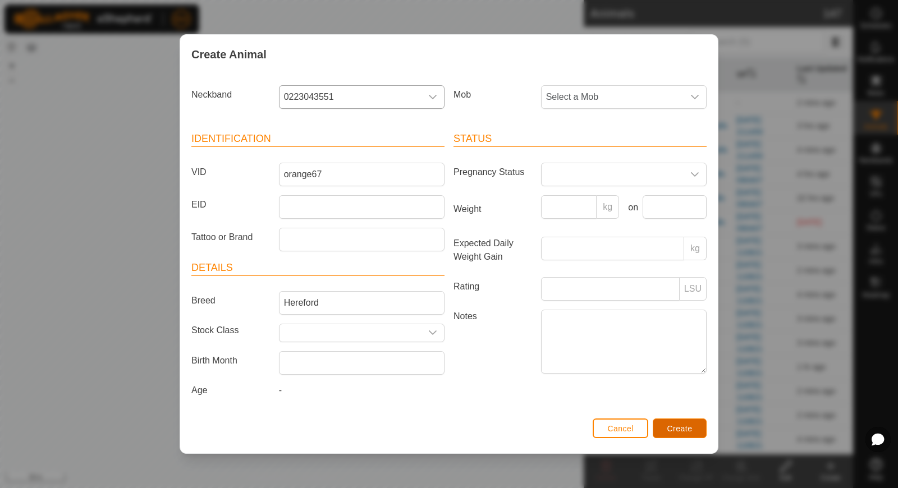
click at [691, 430] on span "Create" at bounding box center [679, 428] width 25 height 9
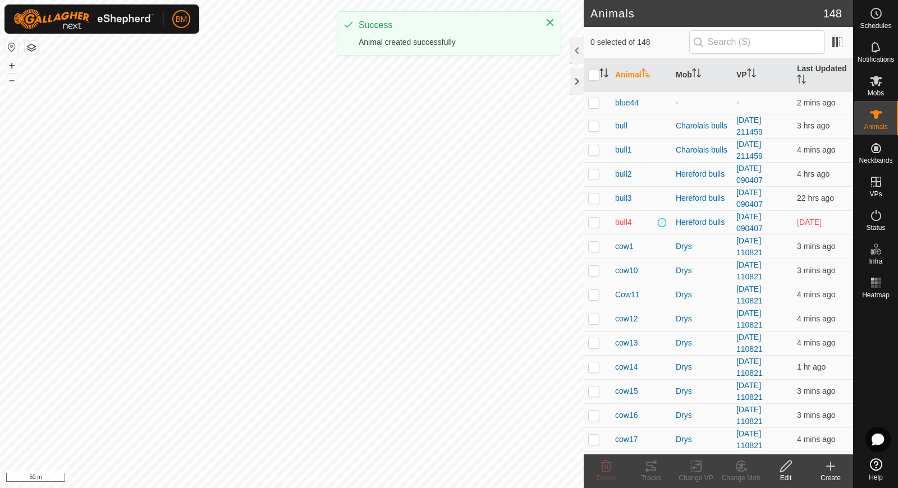
click at [838, 467] on create-svg-icon at bounding box center [830, 466] width 45 height 13
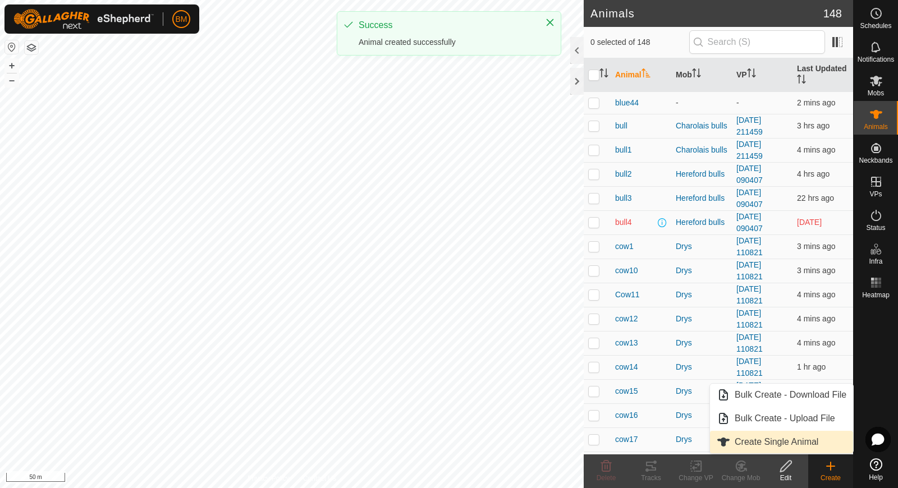
click at [810, 438] on link "Create Single Animal" at bounding box center [781, 442] width 143 height 22
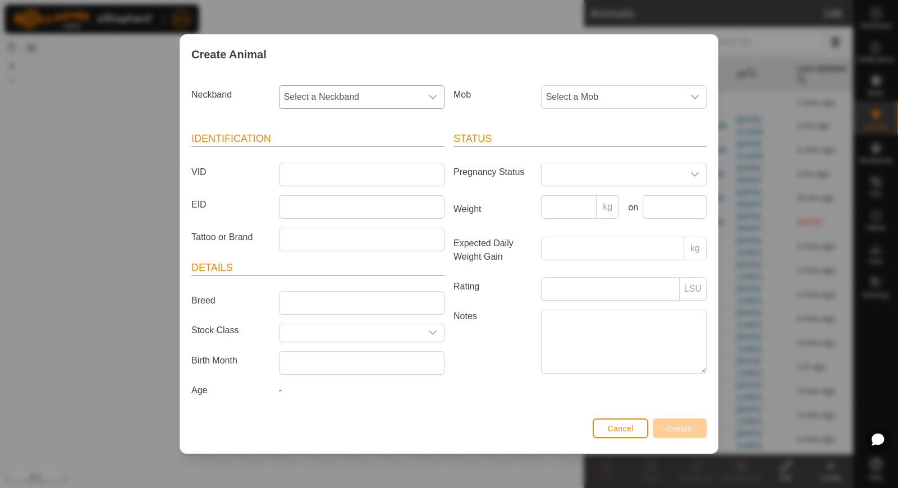
click at [400, 102] on span "Select a Neckband" at bounding box center [350, 97] width 142 height 22
click at [345, 178] on li "1437202132" at bounding box center [362, 178] width 165 height 22
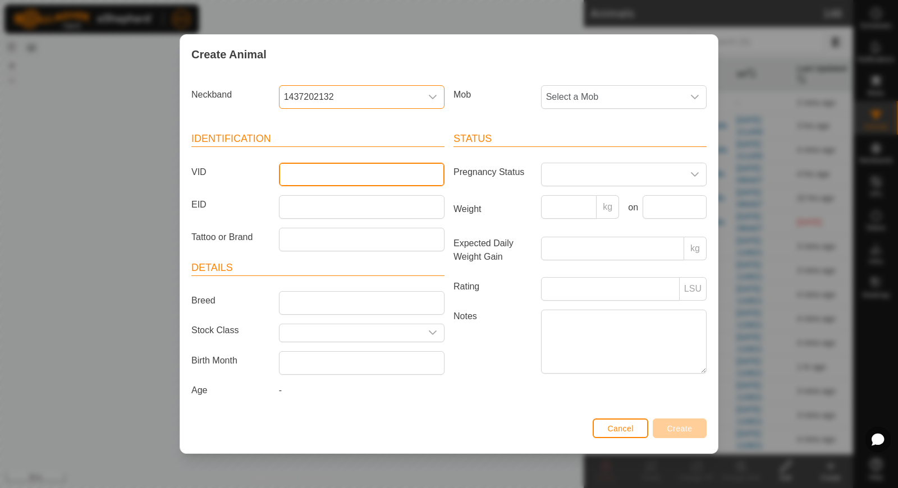
click at [345, 177] on input "VID" at bounding box center [362, 175] width 166 height 24
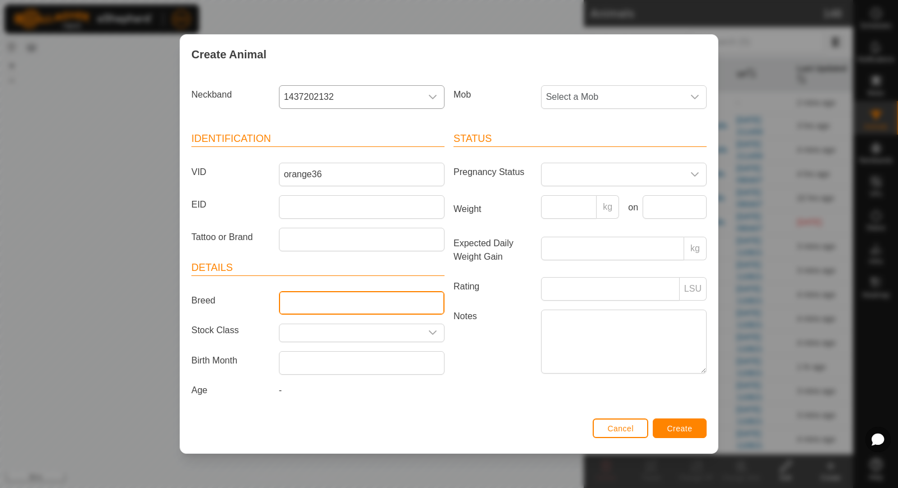
click at [323, 298] on input "Breed" at bounding box center [362, 303] width 166 height 24
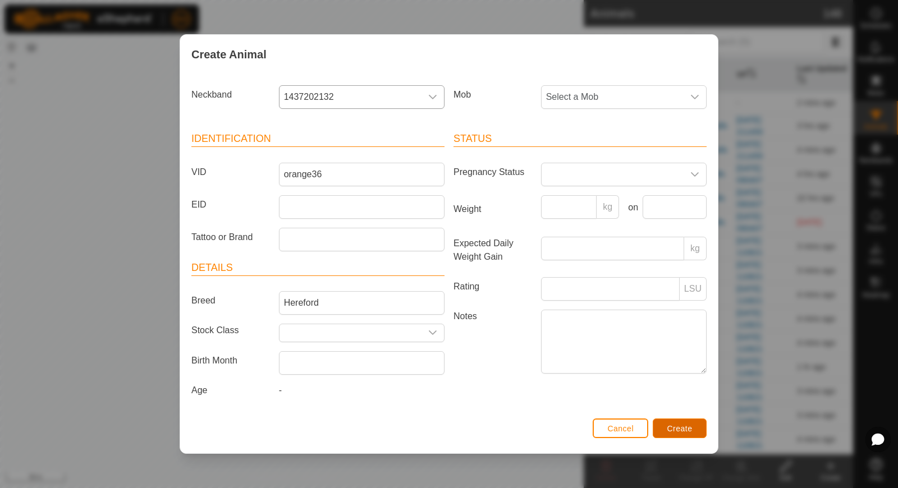
click at [687, 427] on span "Create" at bounding box center [679, 428] width 25 height 9
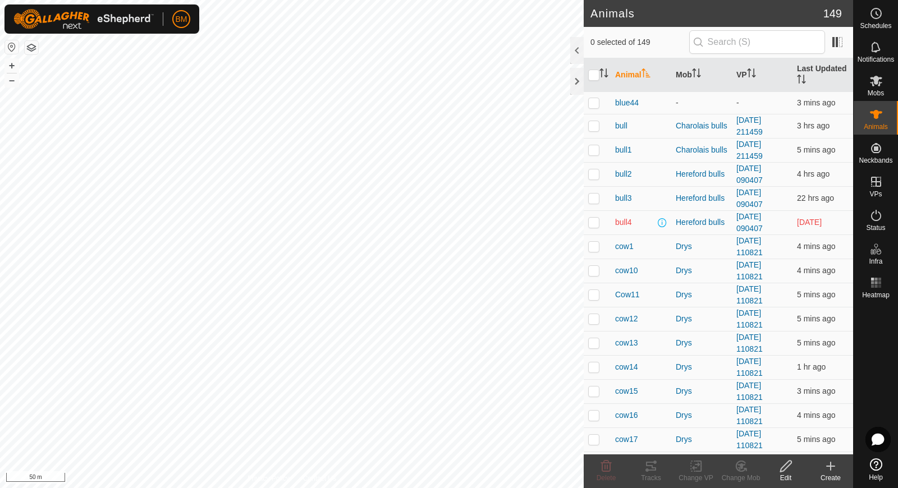
click at [826, 467] on icon at bounding box center [830, 466] width 13 height 13
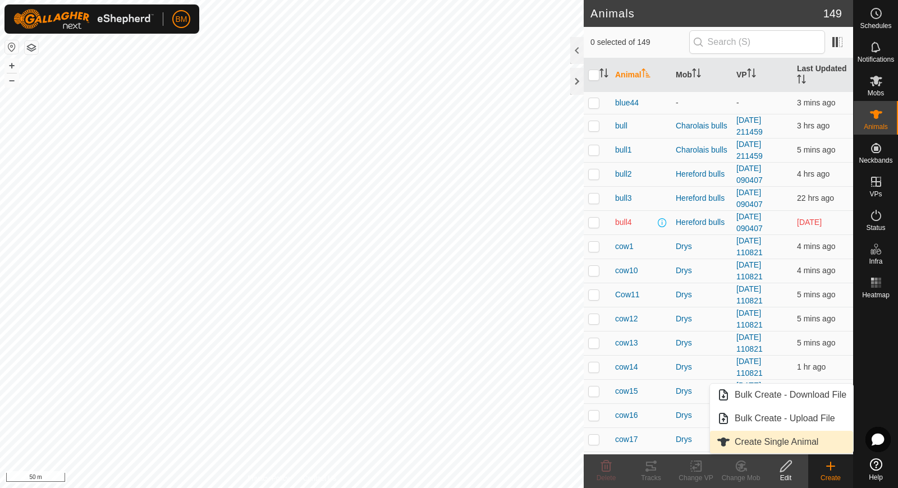
click at [805, 442] on link "Create Single Animal" at bounding box center [781, 442] width 143 height 22
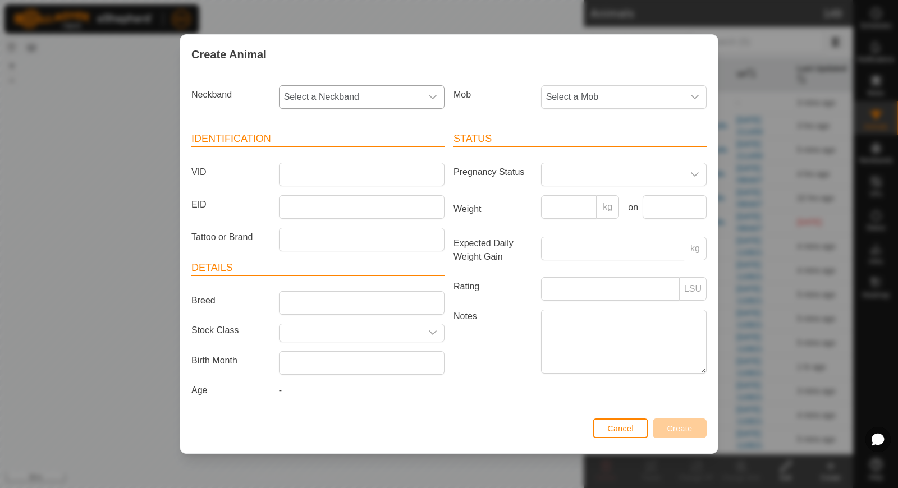
click at [345, 97] on span "Select a Neckband" at bounding box center [350, 97] width 142 height 22
click at [117, 240] on div "Create Animal Neckband Select a Neckband - 2034288841 1963372174 Mob Select a M…" at bounding box center [449, 244] width 898 height 488
click at [117, 240] on div "Create Animal Neckband Select a Neckband Mob Select a Mob Identification VID EI…" at bounding box center [449, 244] width 898 height 488
click at [623, 426] on span "Cancel" at bounding box center [620, 428] width 26 height 9
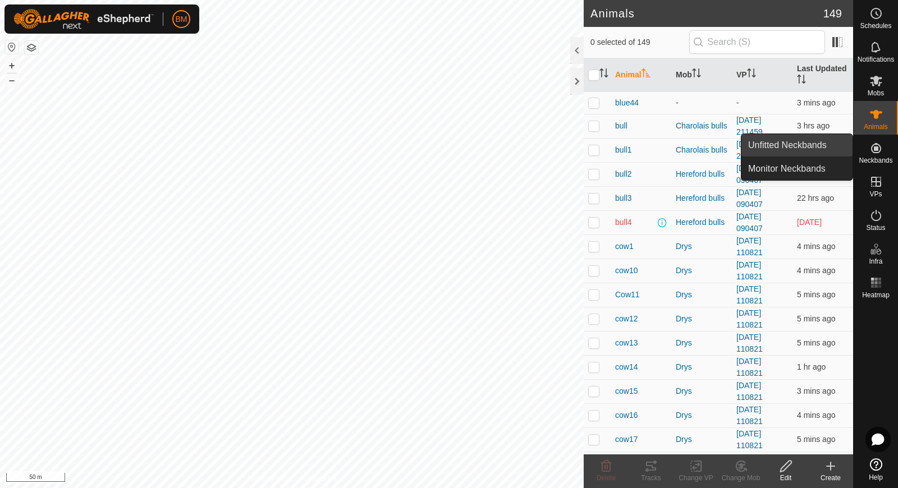
click at [810, 142] on link "Unfitted Neckbands" at bounding box center [796, 145] width 111 height 22
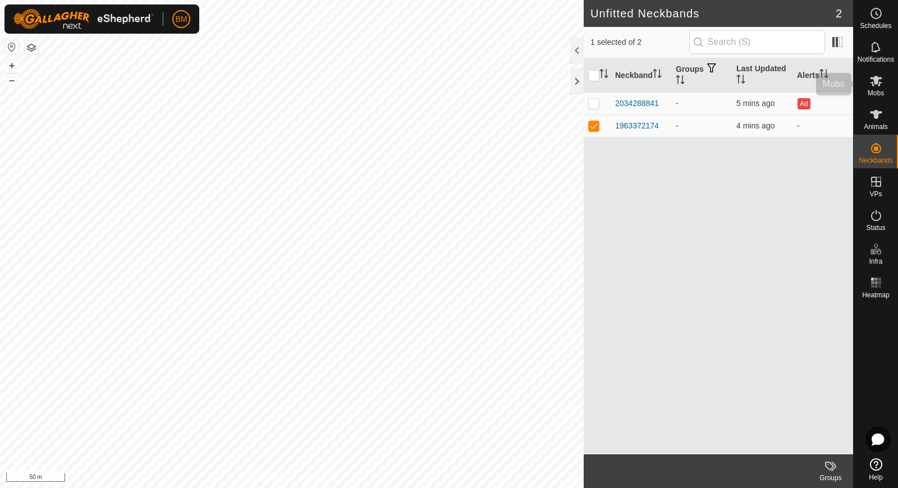
click at [881, 97] on span "Mobs" at bounding box center [876, 93] width 16 height 7
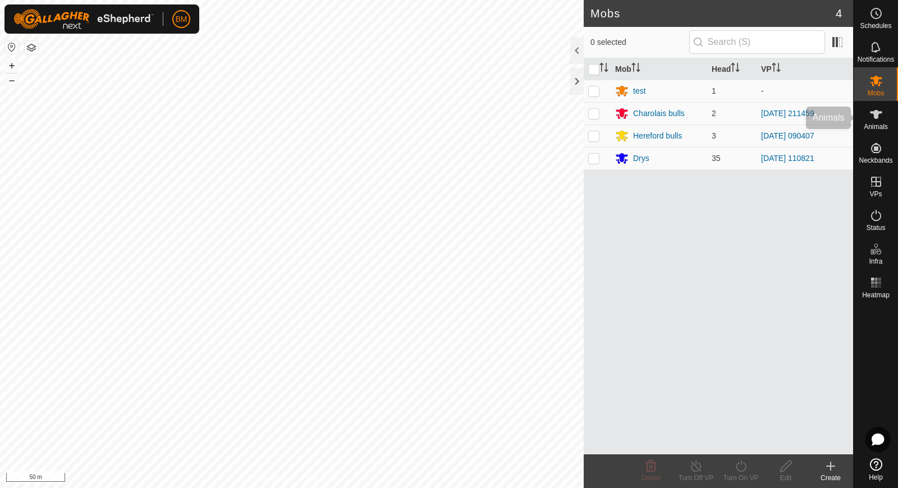
click at [880, 112] on icon at bounding box center [876, 114] width 12 height 9
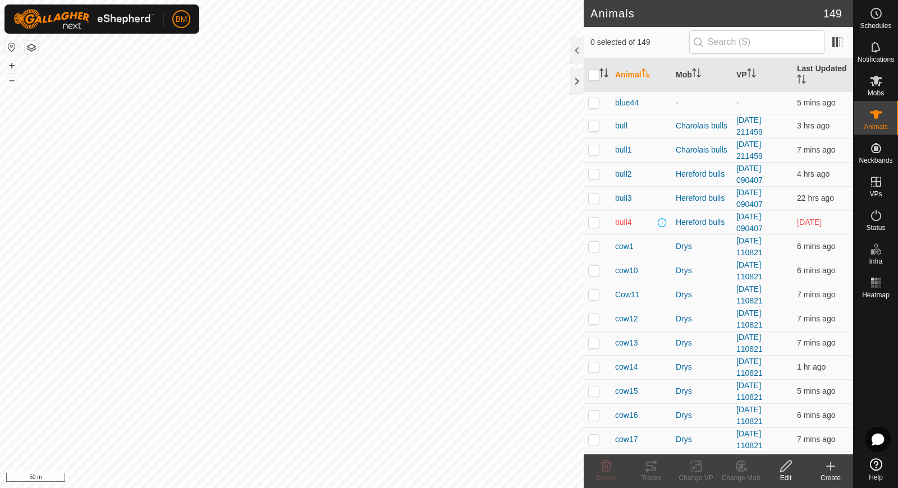
click at [838, 468] on create-svg-icon at bounding box center [830, 466] width 45 height 13
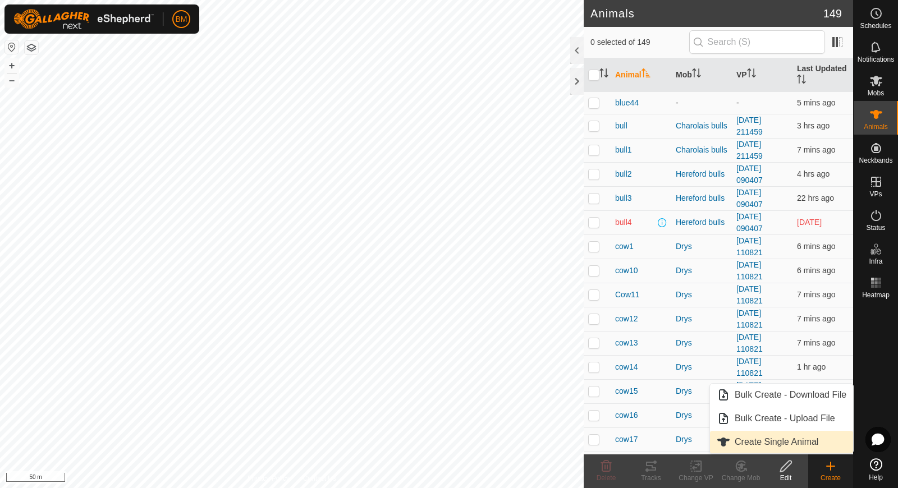
click at [816, 440] on link "Create Single Animal" at bounding box center [781, 442] width 143 height 22
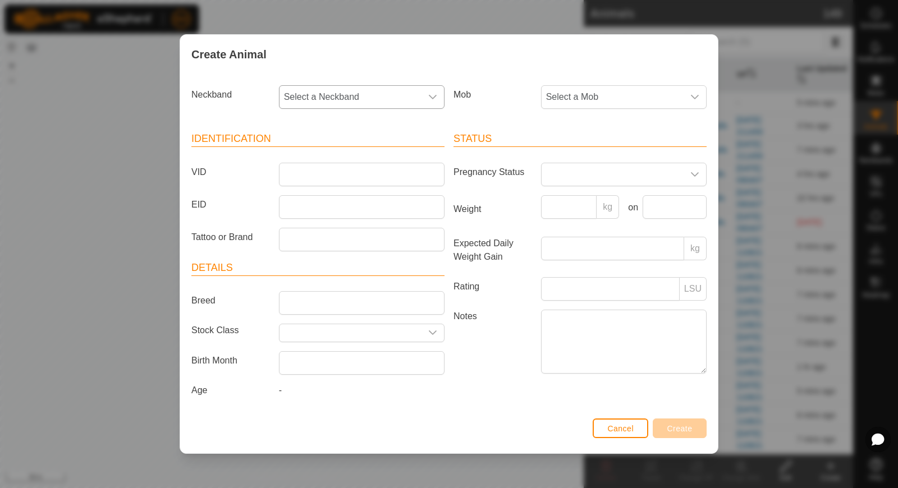
click at [415, 91] on span "Select a Neckband" at bounding box center [350, 97] width 142 height 22
click at [377, 200] on li "1963372174" at bounding box center [362, 201] width 165 height 22
click at [347, 169] on input "VID" at bounding box center [362, 175] width 166 height 24
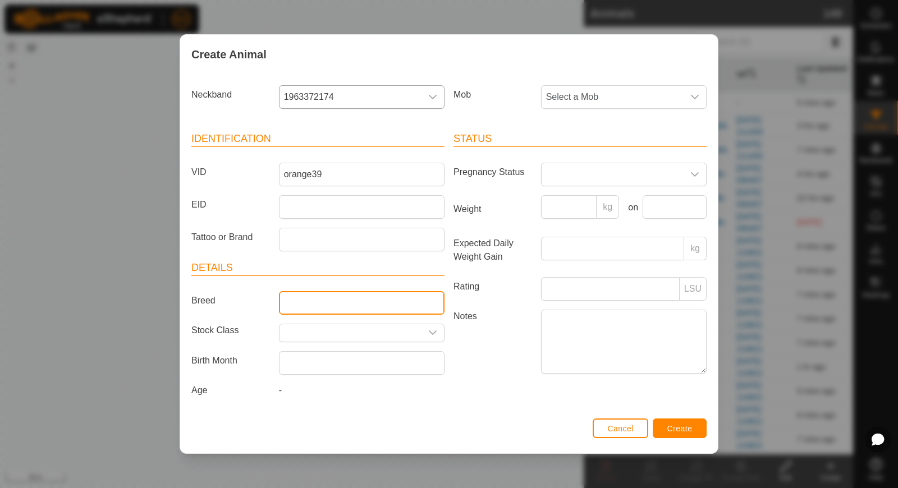
click at [320, 297] on input "Breed" at bounding box center [362, 303] width 166 height 24
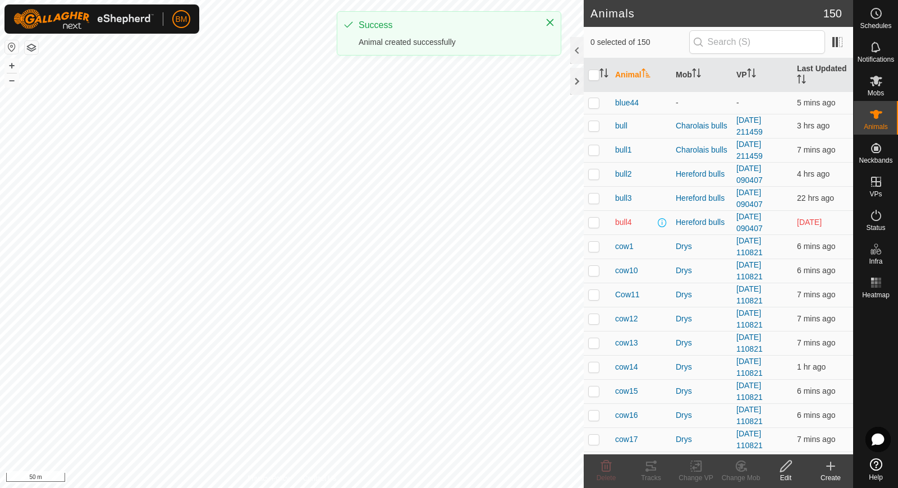
click at [828, 467] on icon at bounding box center [830, 466] width 13 height 13
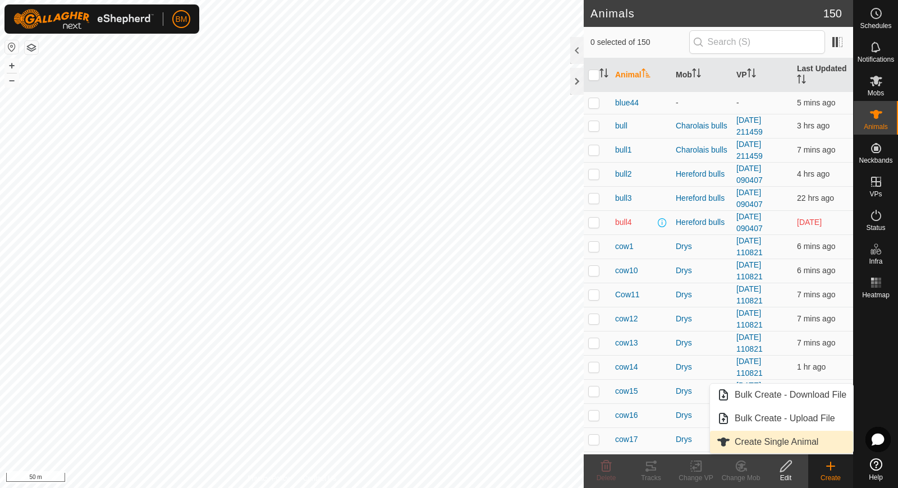
click at [813, 438] on link "Create Single Animal" at bounding box center [781, 442] width 143 height 22
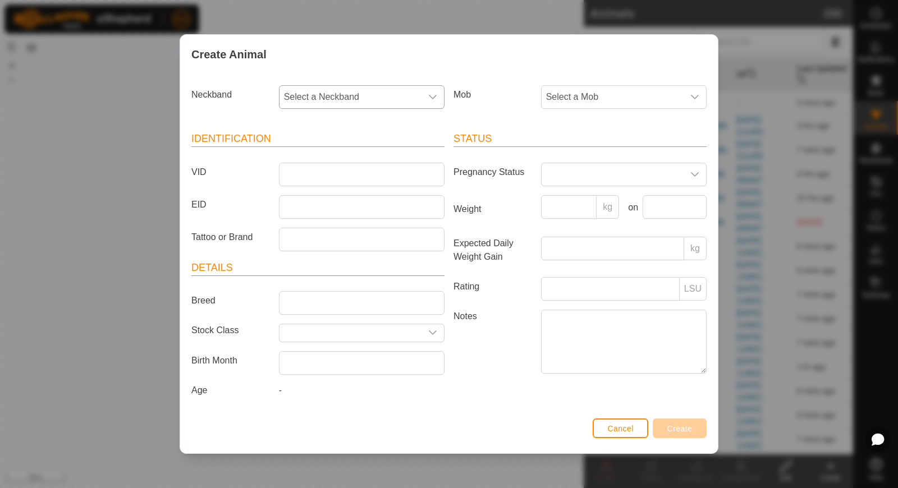
click at [419, 98] on span "Select a Neckband" at bounding box center [350, 97] width 142 height 22
click at [620, 433] on button "Cancel" at bounding box center [621, 429] width 56 height 20
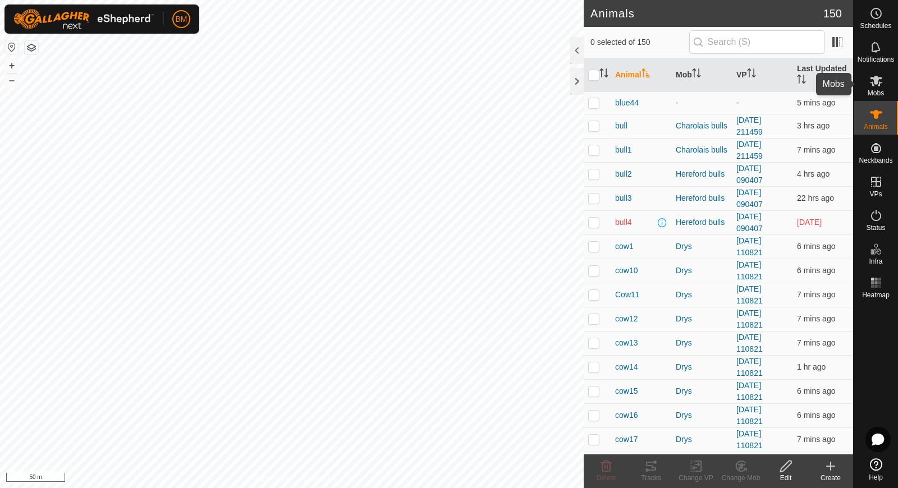
click at [872, 93] on span "Mobs" at bounding box center [876, 93] width 16 height 7
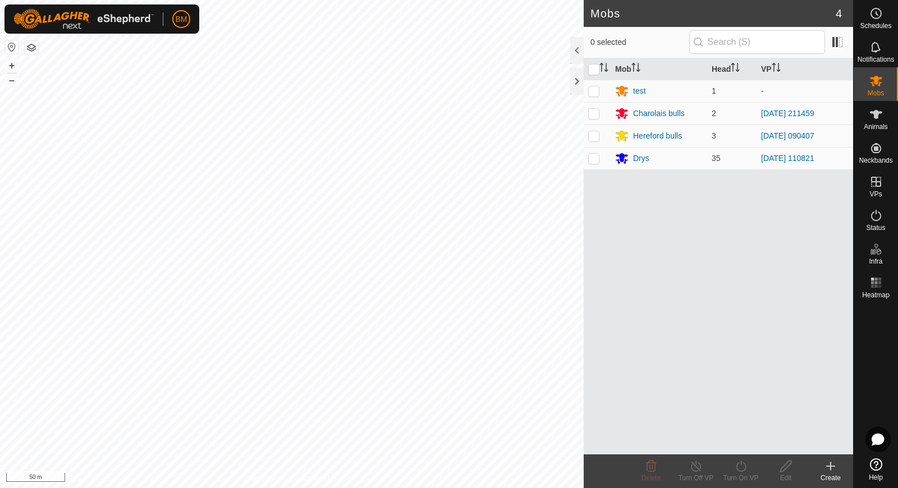
click at [834, 473] on div "Create" at bounding box center [830, 478] width 45 height 10
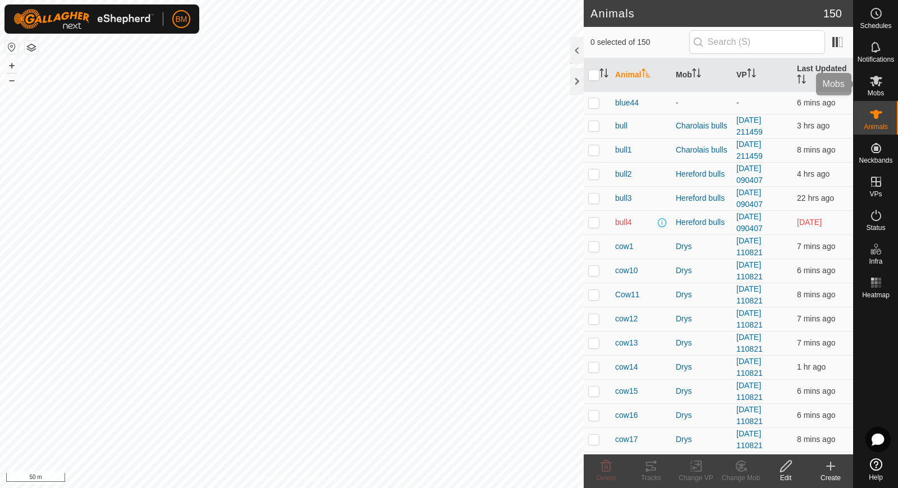
click at [884, 98] on div "Mobs" at bounding box center [876, 84] width 44 height 34
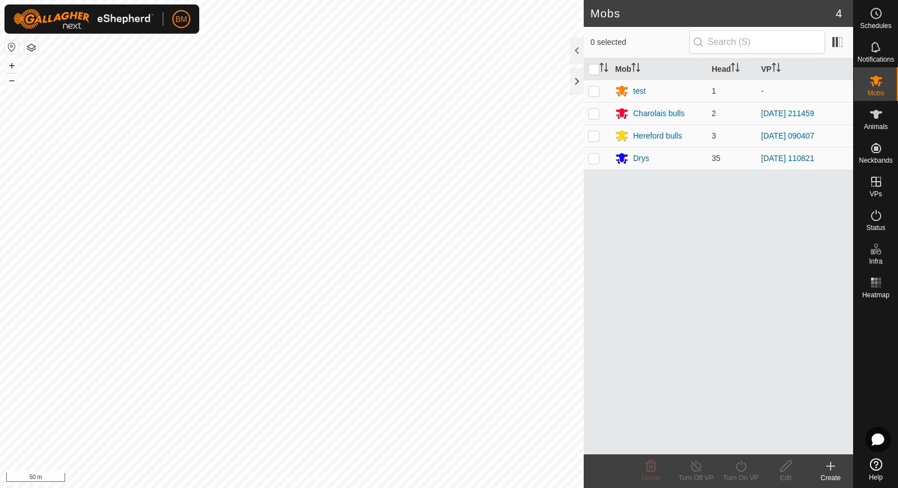
click at [836, 466] on icon at bounding box center [830, 466] width 13 height 13
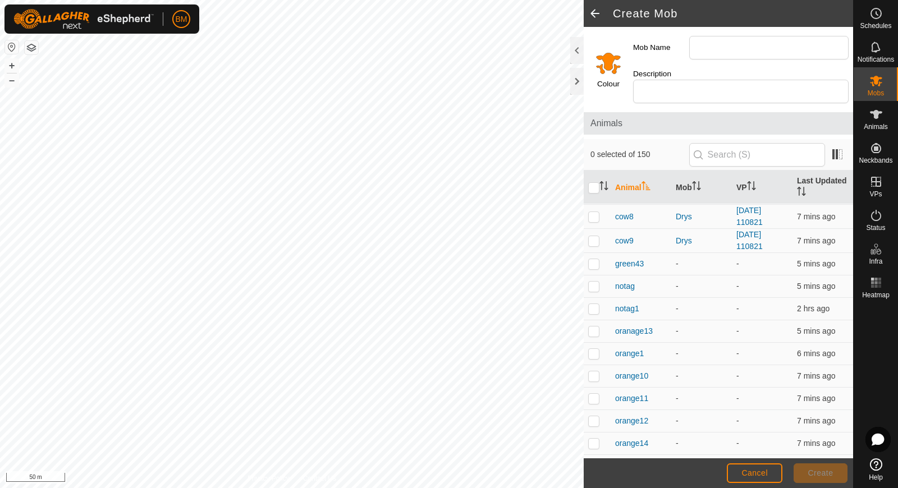
scroll to position [963, 0]
click at [594, 235] on p-checkbox at bounding box center [593, 239] width 11 height 9
checkbox input "true"
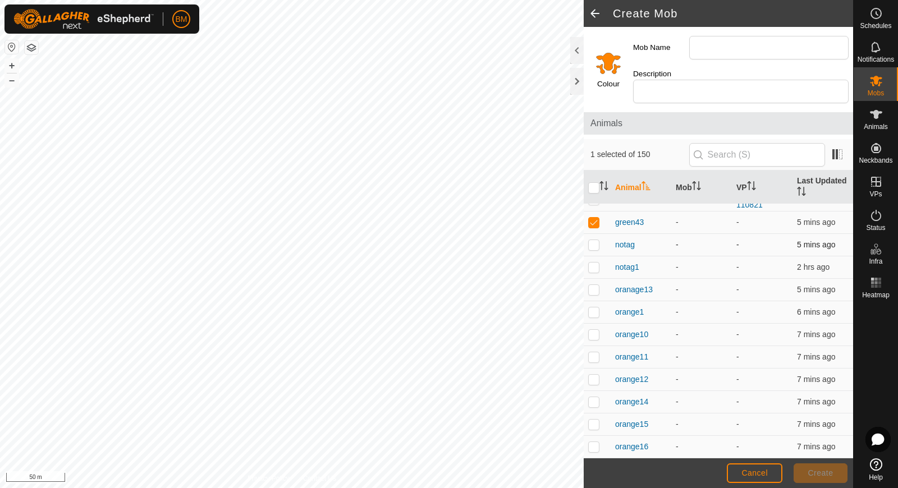
click at [590, 240] on p-checkbox at bounding box center [593, 244] width 11 height 9
checkbox input "true"
click at [593, 263] on p-checkbox at bounding box center [593, 267] width 11 height 9
checkbox input "true"
click at [594, 285] on p-checkbox at bounding box center [593, 289] width 11 height 9
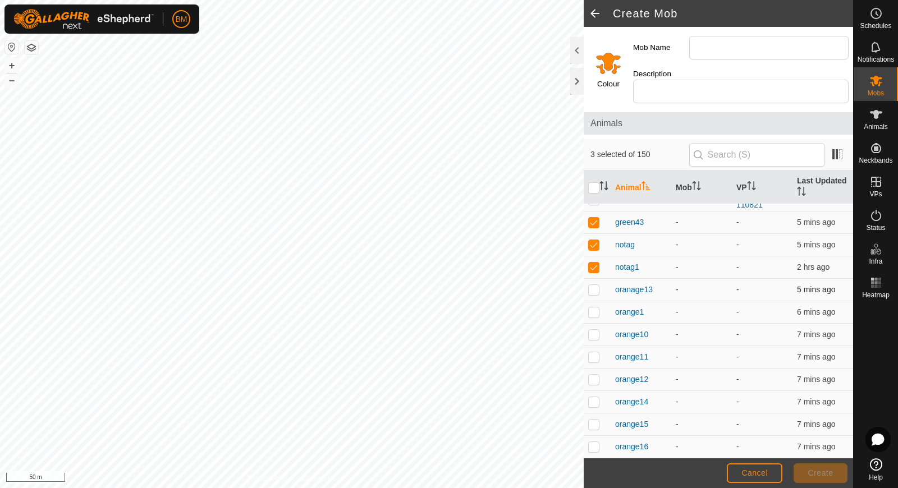
checkbox input "true"
click at [594, 308] on p-checkbox at bounding box center [593, 312] width 11 height 9
checkbox input "true"
click at [594, 330] on p-checkbox at bounding box center [593, 334] width 11 height 9
checkbox input "true"
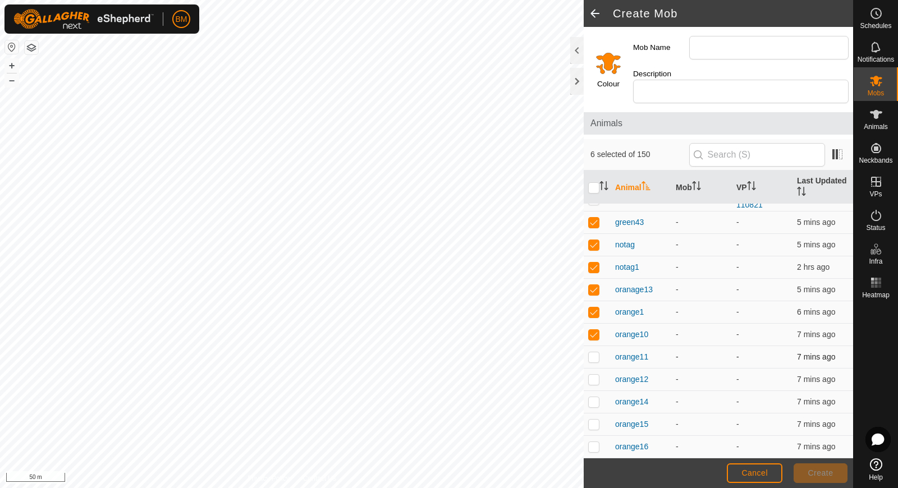
click at [594, 352] on p-checkbox at bounding box center [593, 356] width 11 height 9
checkbox input "true"
click at [594, 375] on p-checkbox at bounding box center [593, 379] width 11 height 9
checkbox input "true"
click at [594, 397] on p-checkbox at bounding box center [593, 401] width 11 height 9
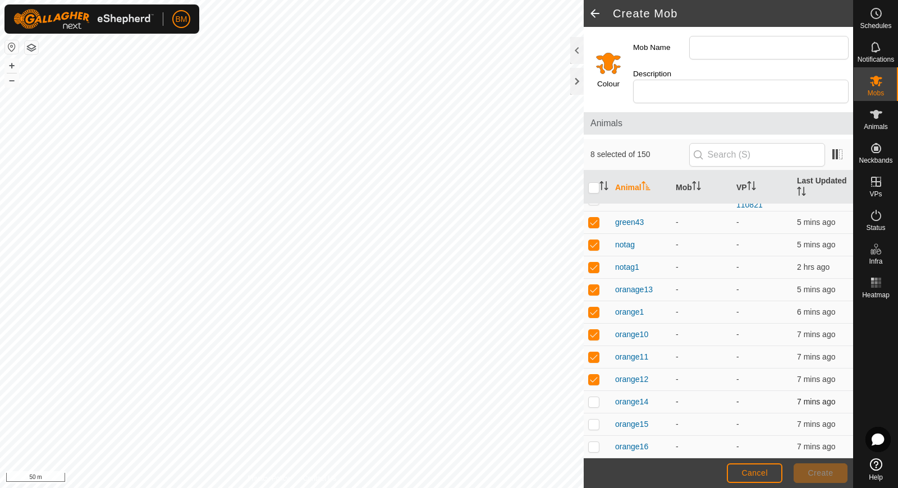
checkbox input "true"
click at [593, 420] on p-checkbox at bounding box center [593, 424] width 11 height 9
checkbox input "true"
click at [593, 442] on p-checkbox at bounding box center [593, 446] width 11 height 9
checkbox input "true"
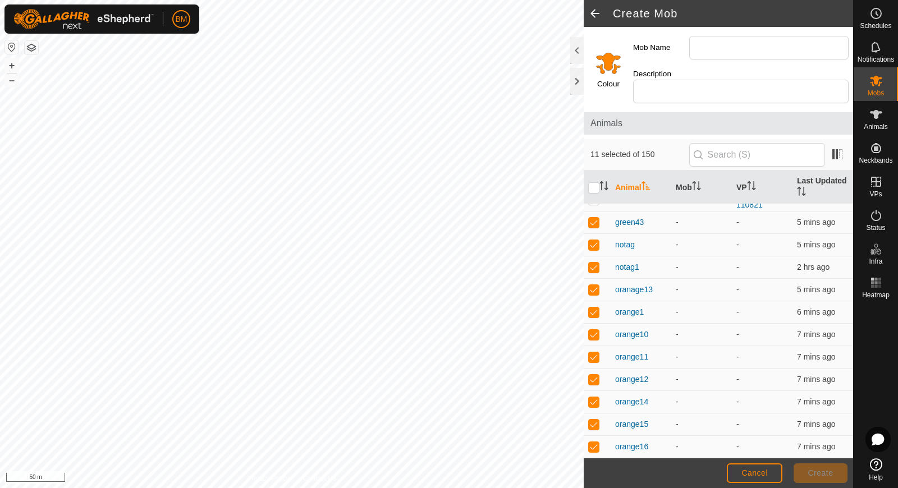
click at [594, 465] on p-checkbox at bounding box center [593, 469] width 11 height 9
checkbox input "true"
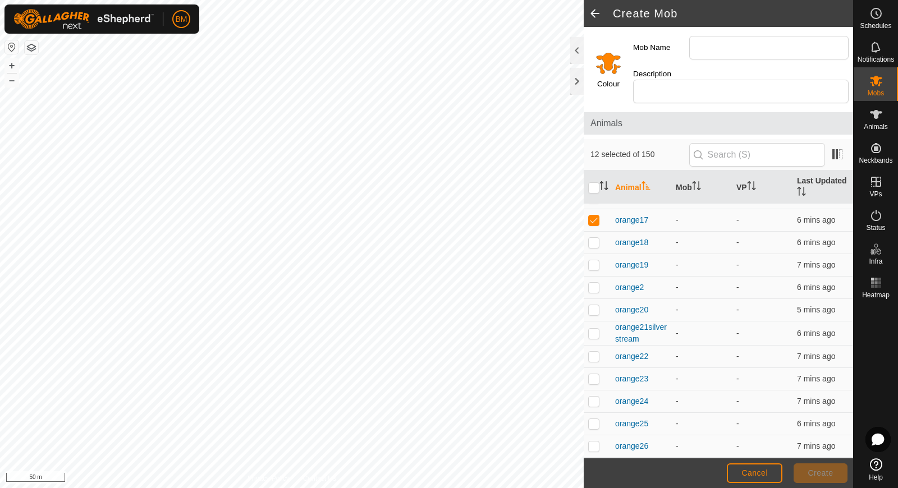
scroll to position [1232, 0]
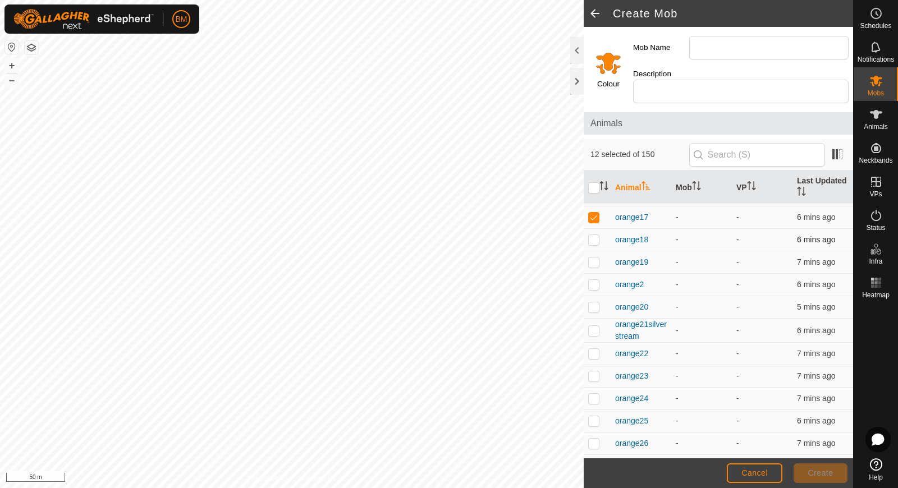
click at [592, 235] on p-checkbox at bounding box center [593, 239] width 11 height 9
checkbox input "true"
click at [593, 258] on p-checkbox at bounding box center [593, 262] width 11 height 9
checkbox input "true"
click at [595, 280] on p-checkbox at bounding box center [593, 284] width 11 height 9
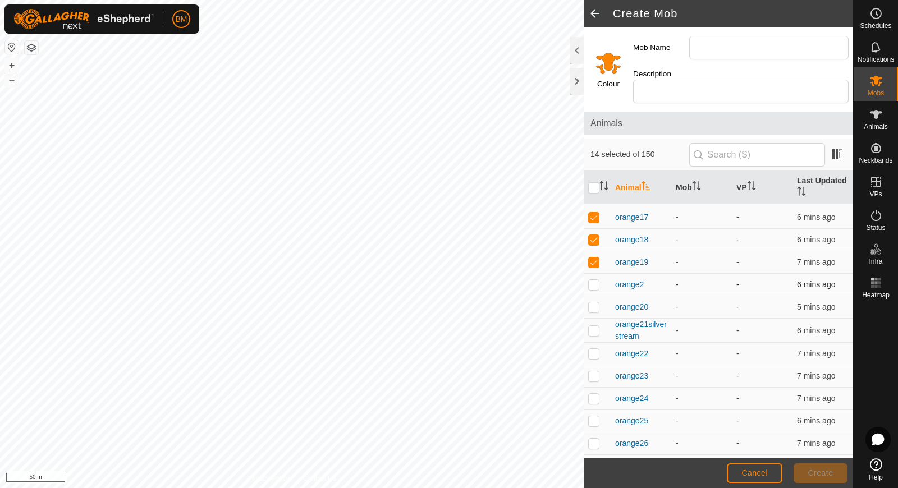
checkbox input "true"
click at [595, 302] on p-checkbox at bounding box center [593, 306] width 11 height 9
checkbox input "true"
click at [595, 326] on p-checkbox at bounding box center [593, 330] width 11 height 9
checkbox input "true"
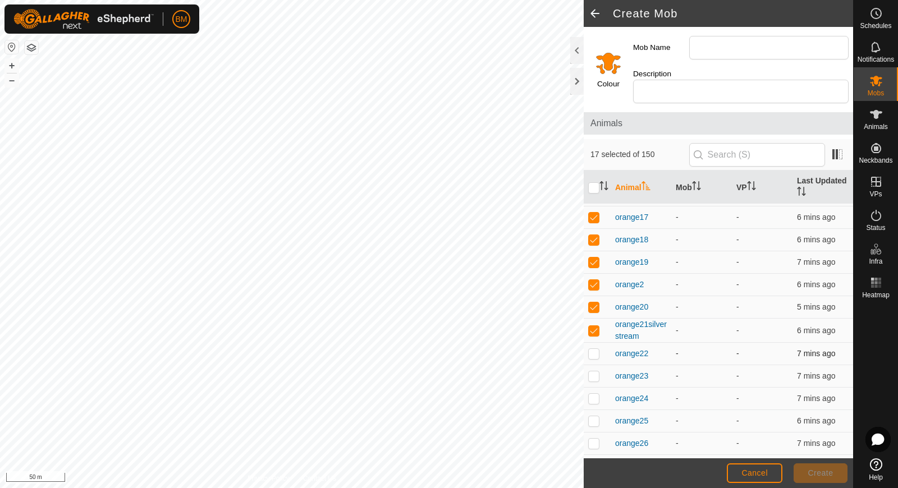
click at [595, 349] on p-checkbox at bounding box center [593, 353] width 11 height 9
checkbox input "true"
click at [594, 372] on p-checkbox at bounding box center [593, 376] width 11 height 9
checkbox input "true"
click at [594, 394] on p-checkbox at bounding box center [593, 398] width 11 height 9
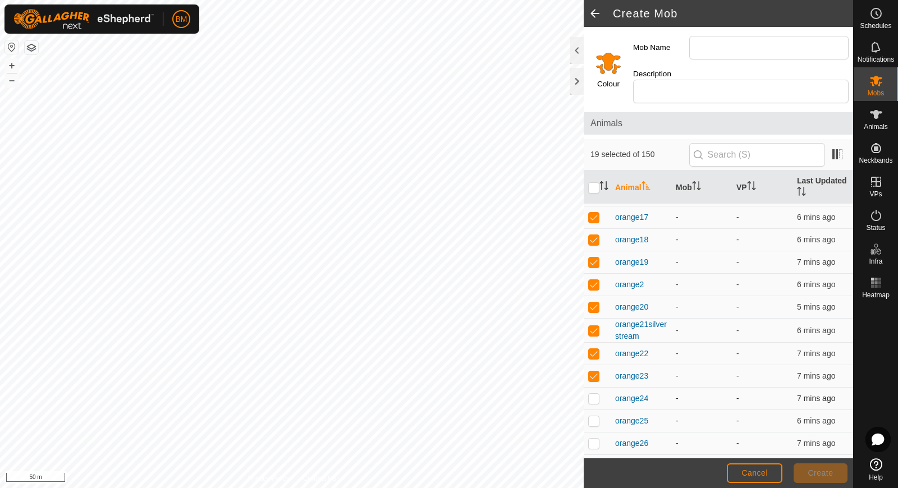
checkbox input "true"
click at [593, 416] on p-checkbox at bounding box center [593, 420] width 11 height 9
checkbox input "true"
click at [594, 439] on p-checkbox at bounding box center [593, 443] width 11 height 9
checkbox input "true"
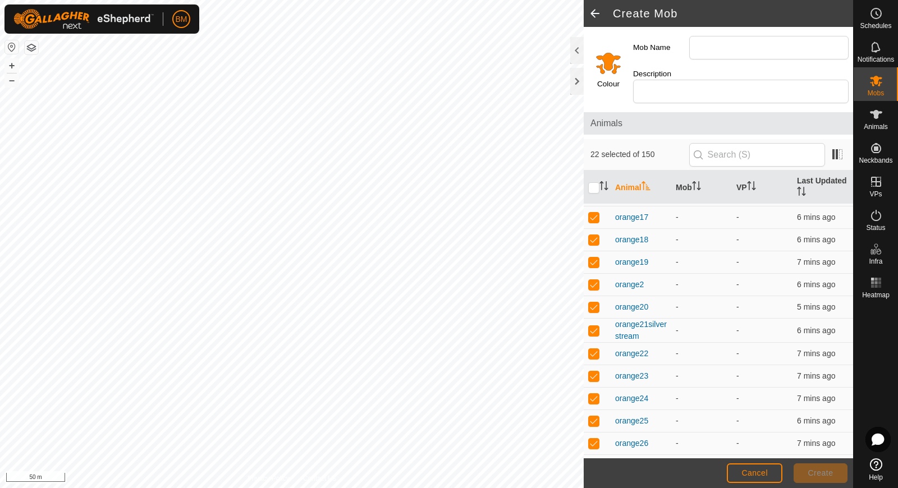
click at [595, 461] on p-checkbox at bounding box center [593, 465] width 11 height 9
checkbox input "true"
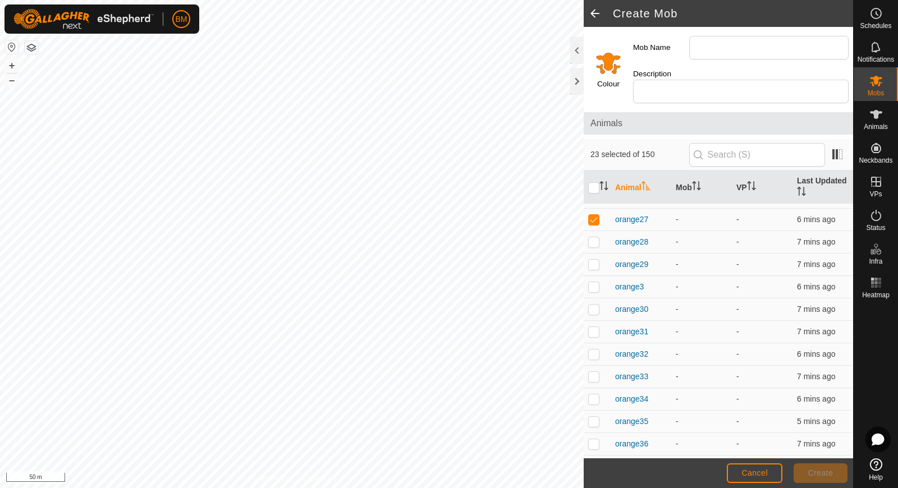
scroll to position [1487, 0]
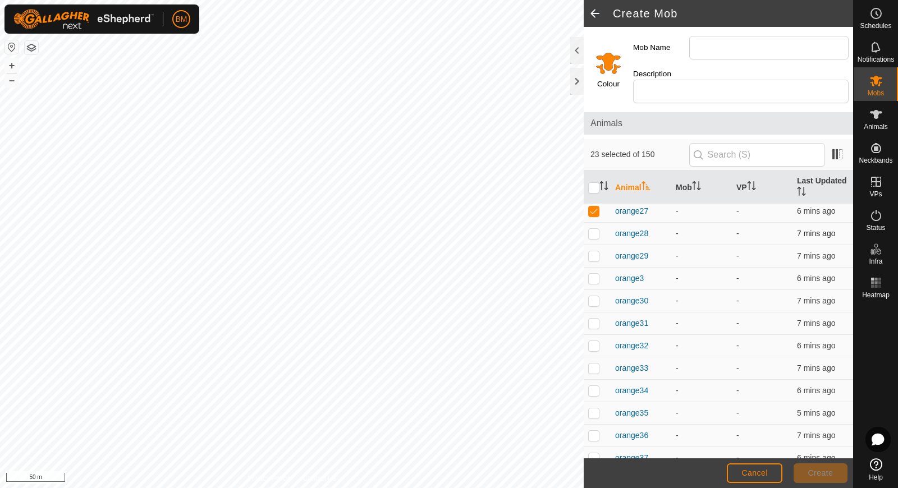
click at [591, 229] on p-checkbox at bounding box center [593, 233] width 11 height 9
checkbox input "true"
click at [591, 251] on p-checkbox at bounding box center [593, 255] width 11 height 9
checkbox input "true"
click at [593, 274] on p-checkbox at bounding box center [593, 278] width 11 height 9
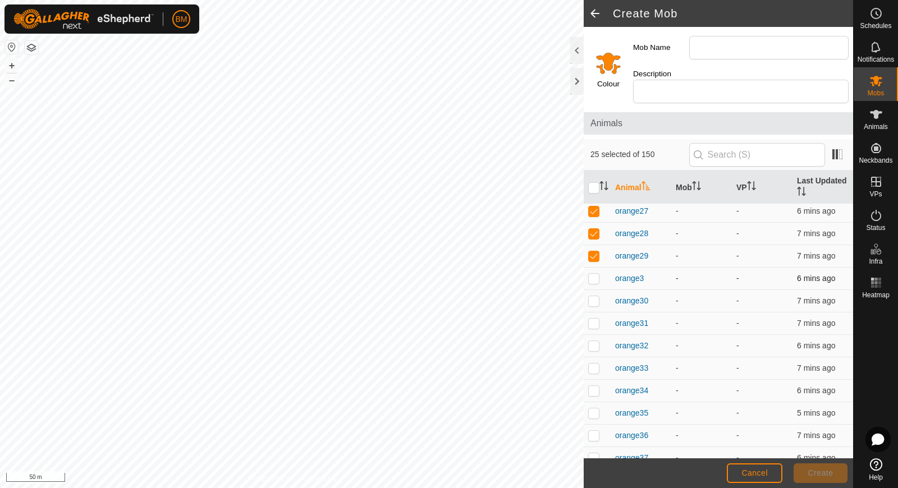
checkbox input "true"
click at [593, 296] on p-checkbox at bounding box center [593, 300] width 11 height 9
checkbox input "true"
click at [594, 313] on td at bounding box center [597, 324] width 27 height 22
checkbox input "true"
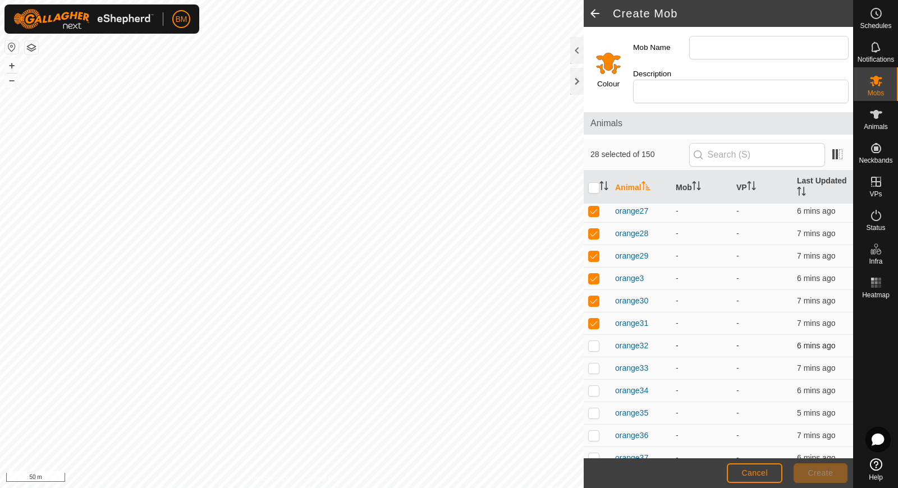
click at [594, 341] on p-checkbox at bounding box center [593, 345] width 11 height 9
checkbox input "true"
click at [594, 364] on p-checkbox at bounding box center [593, 368] width 11 height 9
checkbox input "true"
click at [593, 386] on p-checkbox at bounding box center [593, 390] width 11 height 9
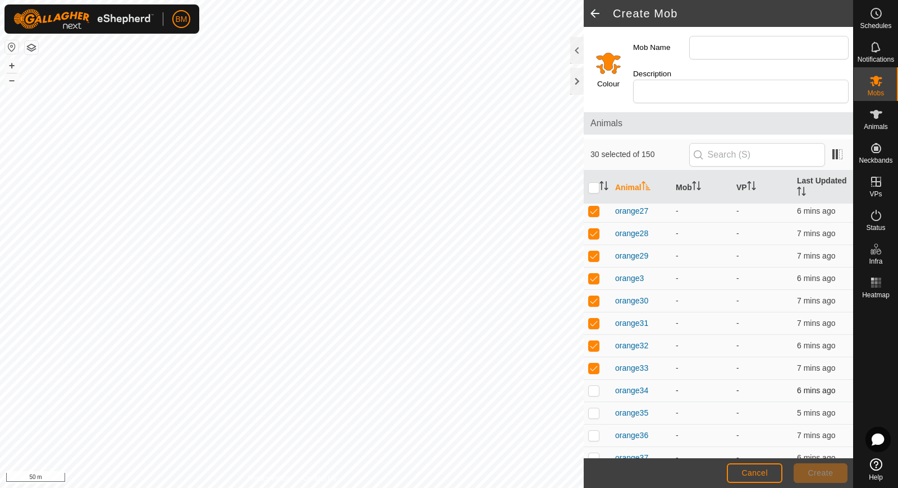
checkbox input "true"
click at [594, 409] on p-checkbox at bounding box center [593, 413] width 11 height 9
checkbox input "true"
click at [594, 431] on p-checkbox at bounding box center [593, 435] width 11 height 9
checkbox input "true"
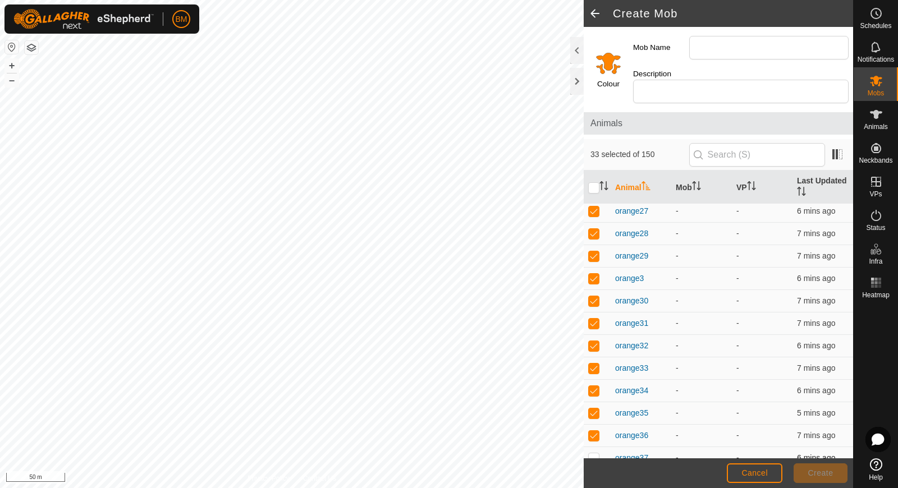
click at [594, 453] on p-checkbox at bounding box center [593, 457] width 11 height 9
checkbox input "true"
click at [595, 476] on p-checkbox at bounding box center [593, 480] width 11 height 9
checkbox input "true"
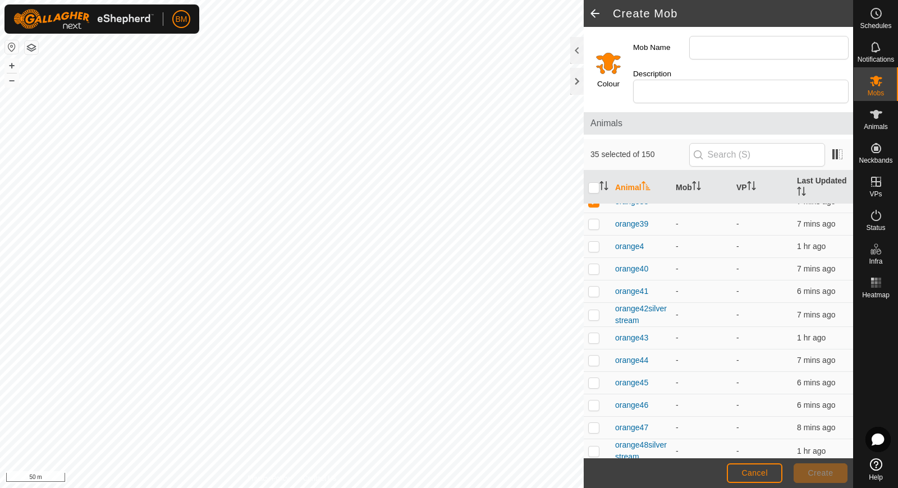
scroll to position [1767, 0]
click at [591, 219] on p-checkbox at bounding box center [593, 223] width 11 height 9
checkbox input "true"
click at [593, 241] on p-checkbox at bounding box center [593, 245] width 11 height 9
checkbox input "true"
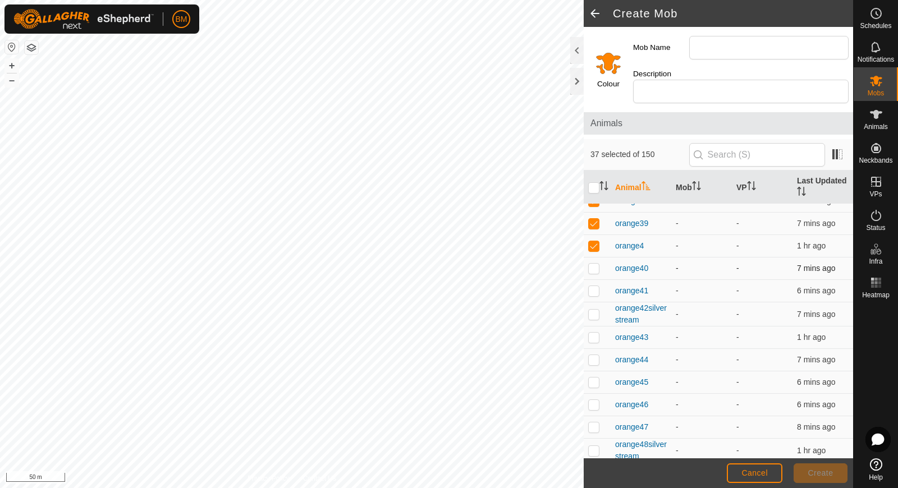
click at [593, 264] on p-checkbox at bounding box center [593, 268] width 11 height 9
checkbox input "true"
click at [595, 286] on p-checkbox at bounding box center [593, 290] width 11 height 9
checkbox input "true"
click at [595, 310] on p-checkbox at bounding box center [593, 314] width 11 height 9
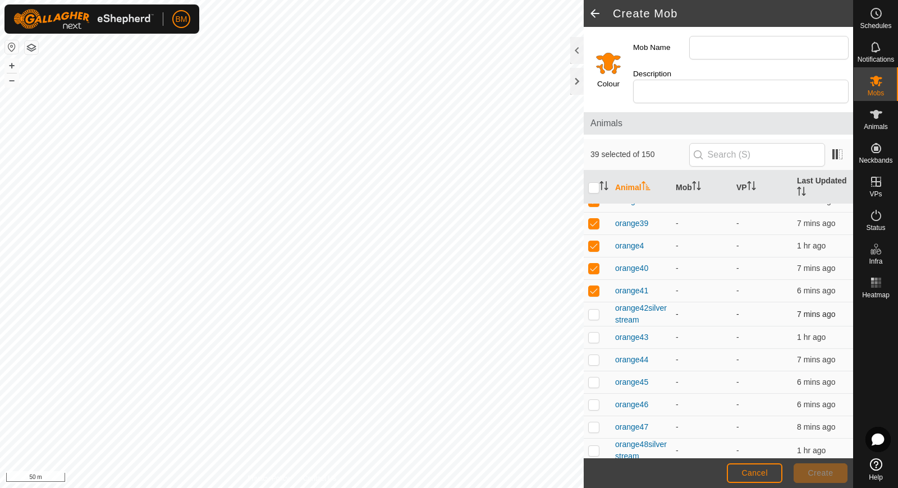
checkbox input "true"
click at [595, 333] on p-checkbox at bounding box center [593, 337] width 11 height 9
checkbox input "true"
click at [595, 355] on p-checkbox at bounding box center [593, 359] width 11 height 9
checkbox input "true"
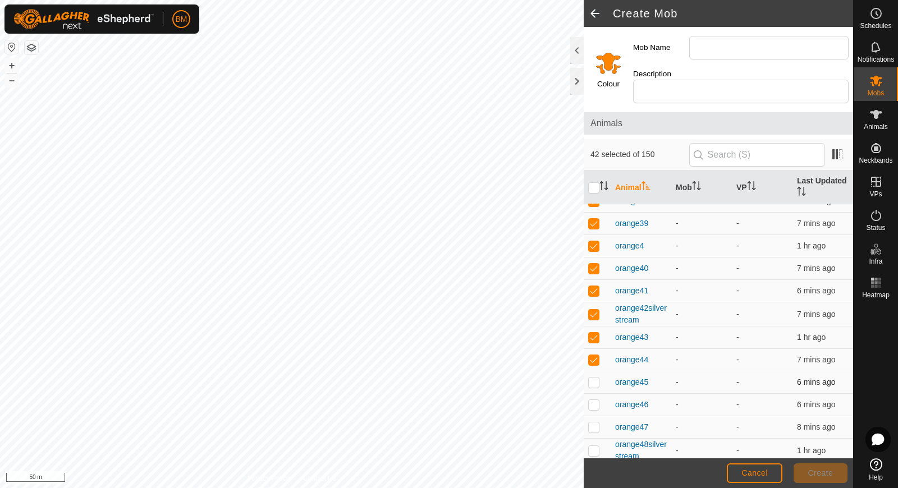
click at [594, 378] on p-checkbox at bounding box center [593, 382] width 11 height 9
checkbox input "true"
click at [594, 400] on p-checkbox at bounding box center [593, 404] width 11 height 9
checkbox input "true"
click at [593, 423] on p-checkbox at bounding box center [593, 427] width 11 height 9
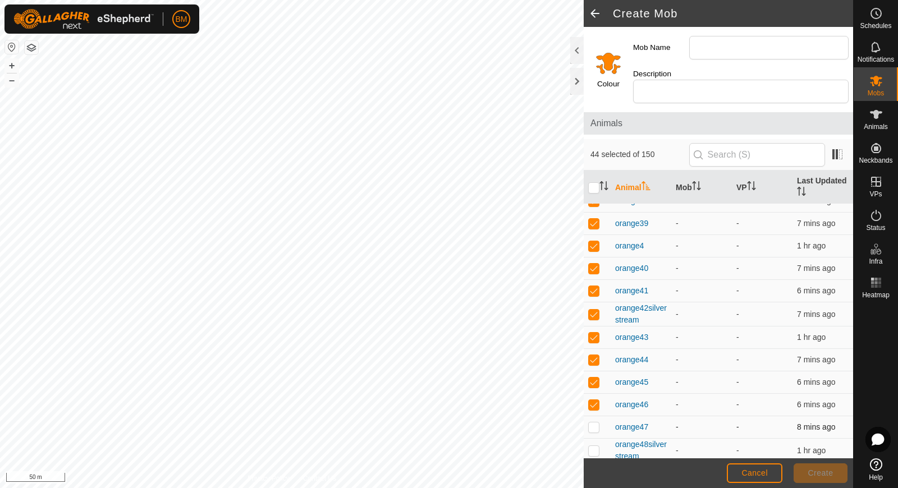
checkbox input "true"
click at [593, 446] on p-checkbox at bounding box center [593, 450] width 11 height 9
checkbox input "true"
click at [595, 469] on p-checkbox at bounding box center [593, 473] width 11 height 9
checkbox input "true"
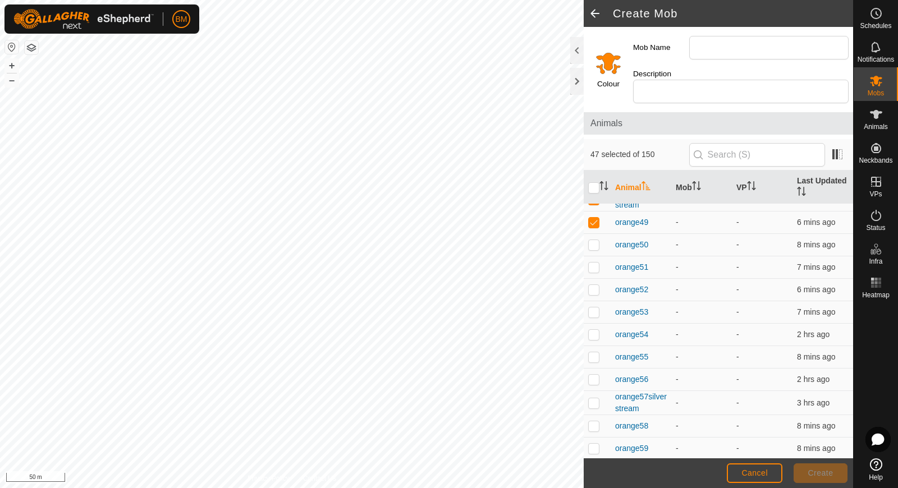
scroll to position [2030, 0]
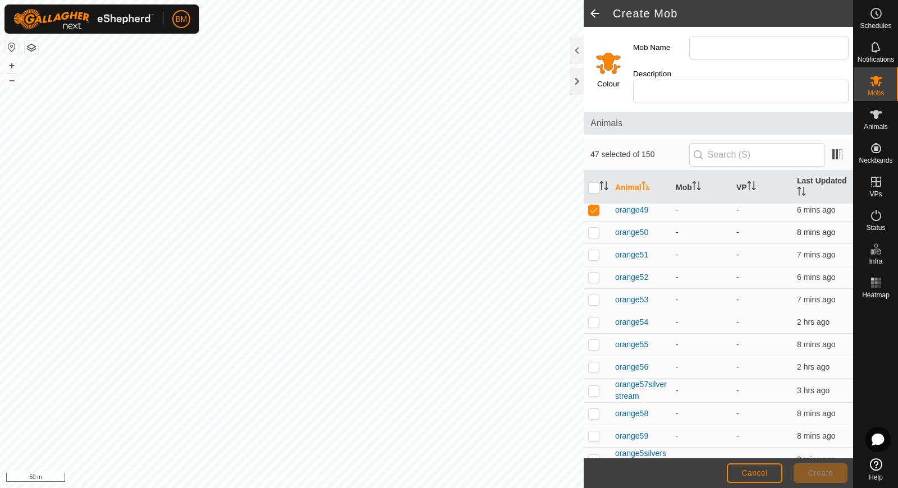
click at [592, 222] on td at bounding box center [597, 233] width 27 height 22
checkbox input "true"
click at [592, 250] on p-checkbox at bounding box center [593, 254] width 11 height 9
checkbox input "true"
click at [593, 273] on p-checkbox at bounding box center [593, 277] width 11 height 9
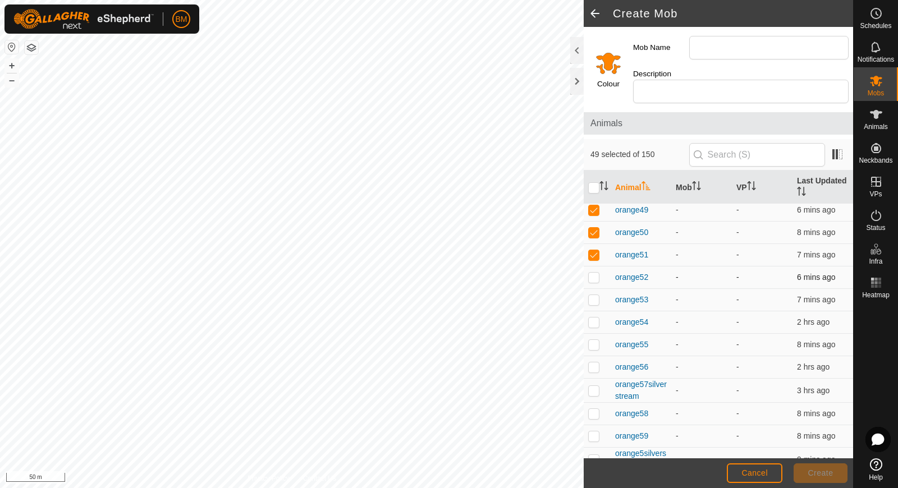
checkbox input "true"
click at [594, 295] on p-checkbox at bounding box center [593, 299] width 11 height 9
checkbox input "true"
click at [593, 311] on td at bounding box center [597, 322] width 27 height 22
checkbox input "true"
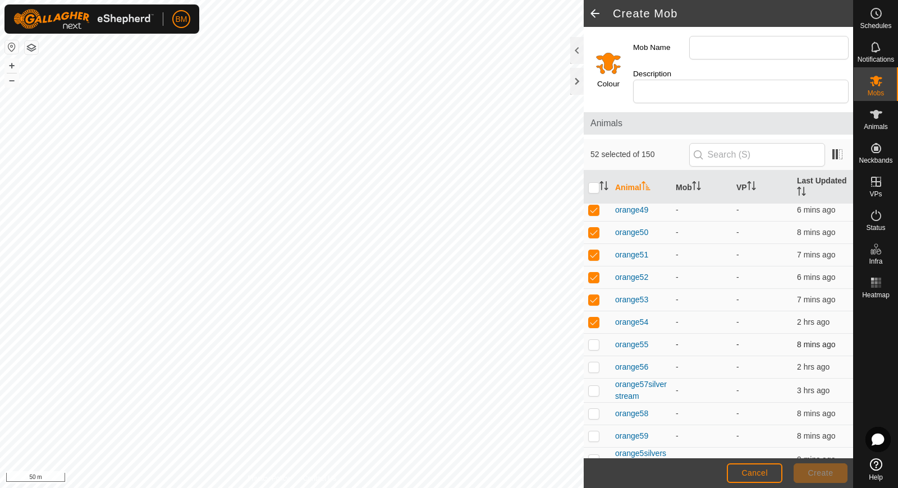
click at [591, 340] on p-checkbox at bounding box center [593, 344] width 11 height 9
checkbox input "true"
click at [592, 363] on p-checkbox at bounding box center [593, 367] width 11 height 9
checkbox input "true"
click at [593, 386] on p-checkbox at bounding box center [593, 390] width 11 height 9
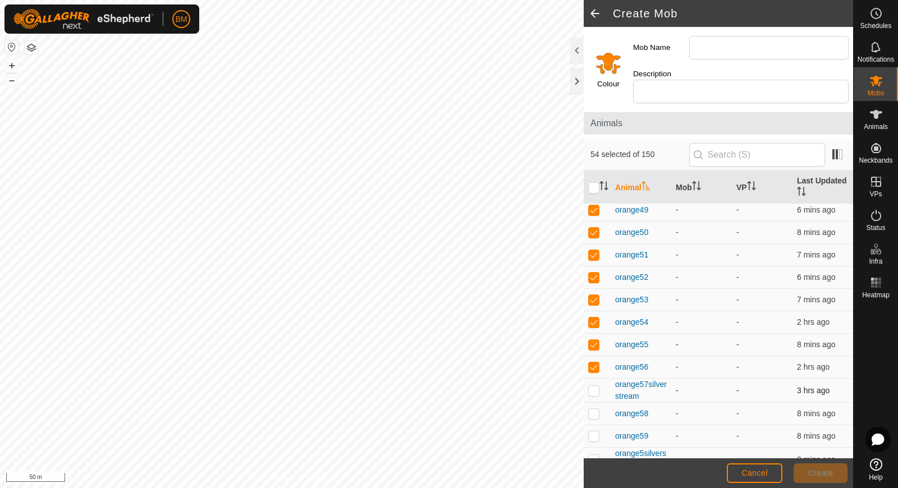
checkbox input "true"
click at [593, 409] on p-checkbox at bounding box center [593, 413] width 11 height 9
checkbox input "true"
click at [594, 432] on p-checkbox at bounding box center [593, 436] width 11 height 9
checkbox input "true"
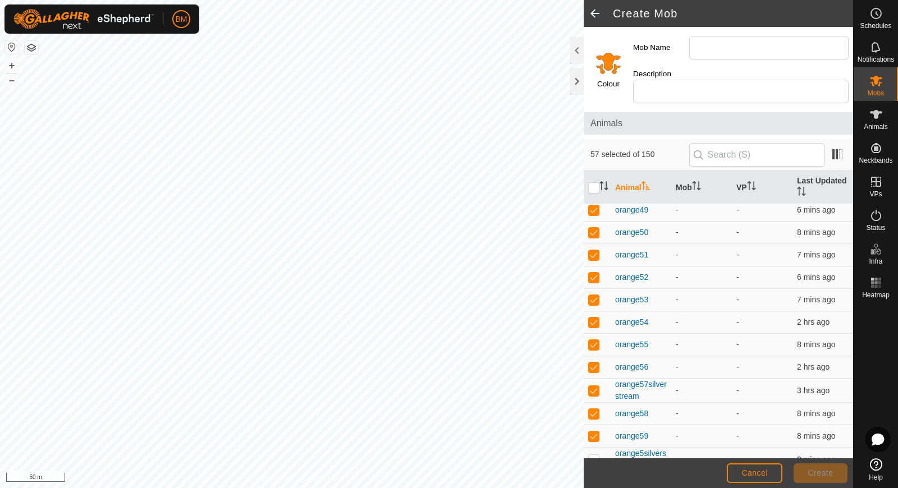
click at [595, 455] on p-checkbox at bounding box center [593, 459] width 11 height 9
checkbox input "true"
click at [595, 478] on p-checkbox at bounding box center [593, 482] width 11 height 9
checkbox input "true"
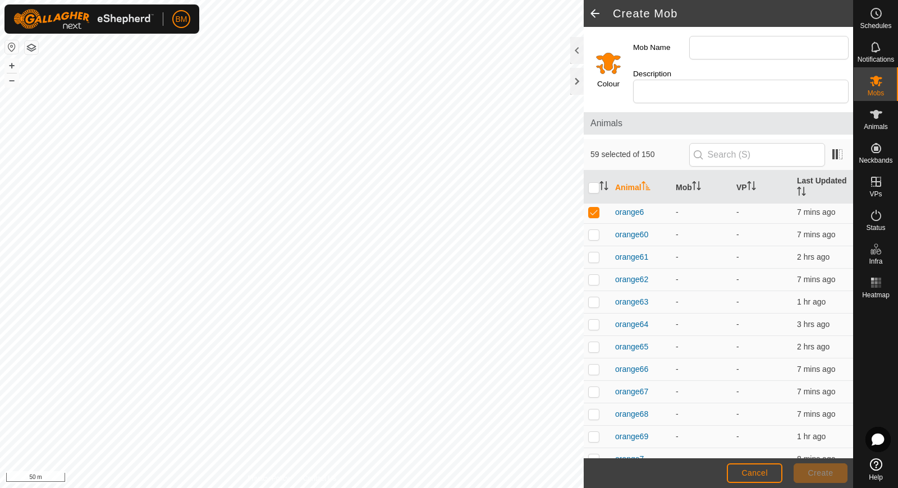
scroll to position [2309, 0]
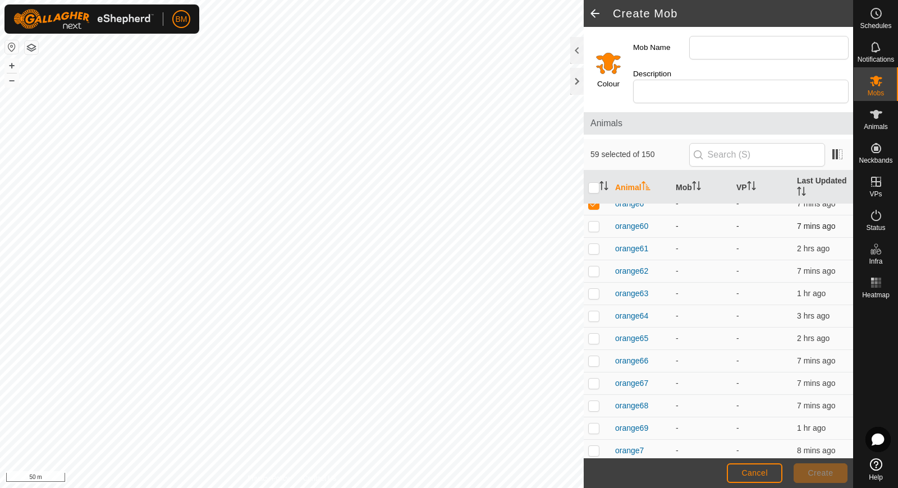
click at [591, 222] on p-checkbox at bounding box center [593, 226] width 11 height 9
checkbox input "true"
click at [593, 244] on p-checkbox at bounding box center [593, 248] width 11 height 9
checkbox input "true"
click at [593, 260] on td at bounding box center [597, 271] width 27 height 22
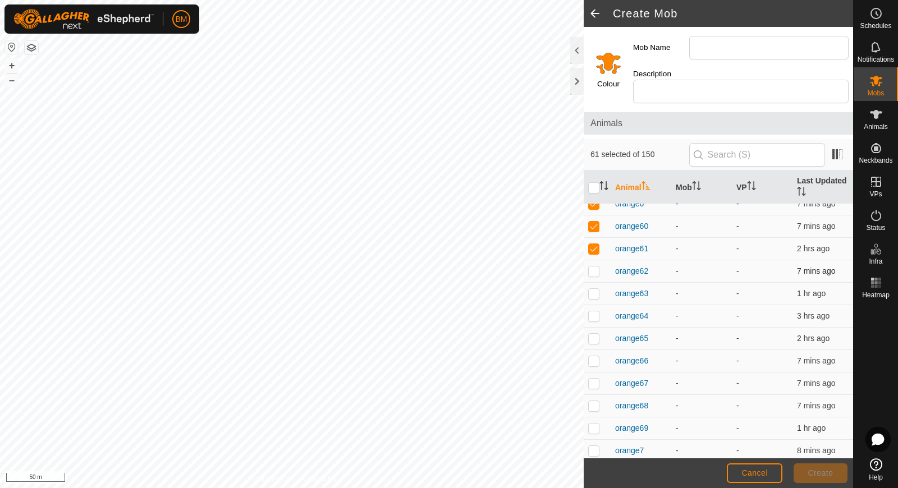
checkbox input "true"
click at [593, 289] on p-checkbox at bounding box center [593, 293] width 11 height 9
checkbox input "true"
click at [593, 311] on p-checkbox at bounding box center [593, 315] width 11 height 9
checkbox input "true"
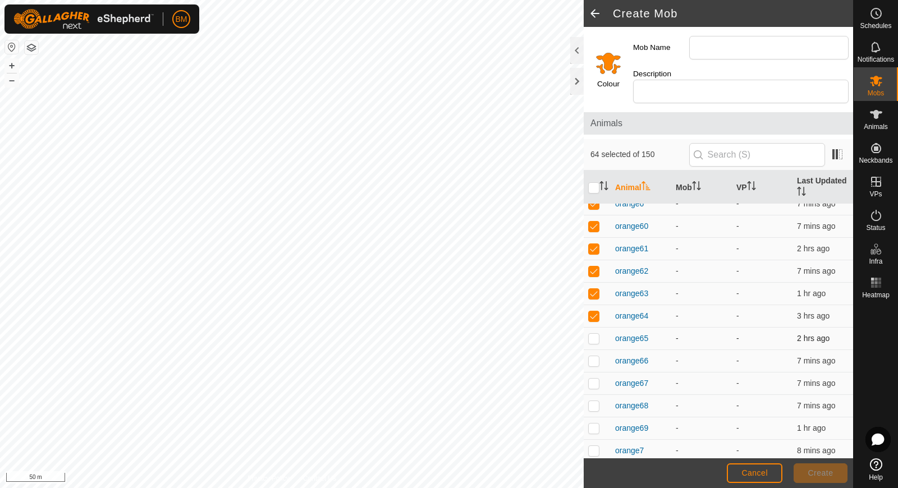
click at [594, 334] on p-checkbox at bounding box center [593, 338] width 11 height 9
checkbox input "true"
click at [594, 356] on p-checkbox at bounding box center [593, 360] width 11 height 9
checkbox input "true"
click at [594, 379] on p-checkbox at bounding box center [593, 383] width 11 height 9
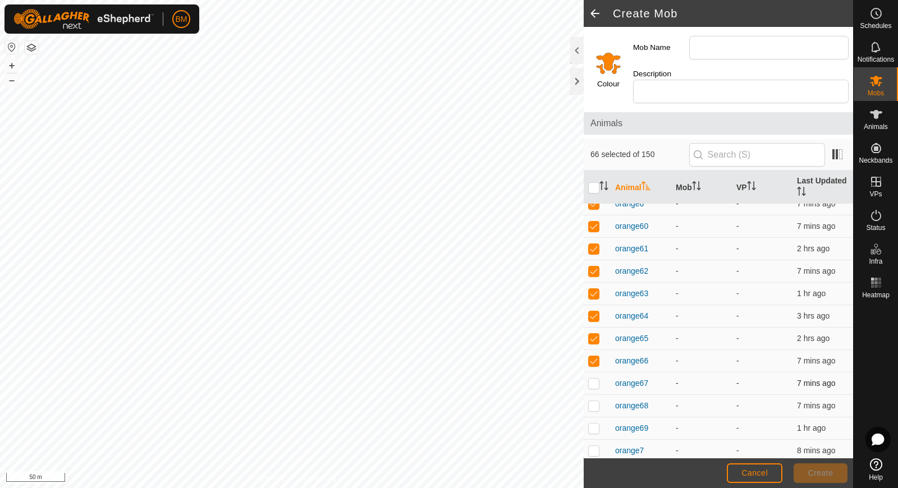
checkbox input "true"
click at [592, 401] on p-checkbox at bounding box center [593, 405] width 11 height 9
checkbox input "true"
click at [594, 424] on p-checkbox at bounding box center [593, 428] width 11 height 9
checkbox input "true"
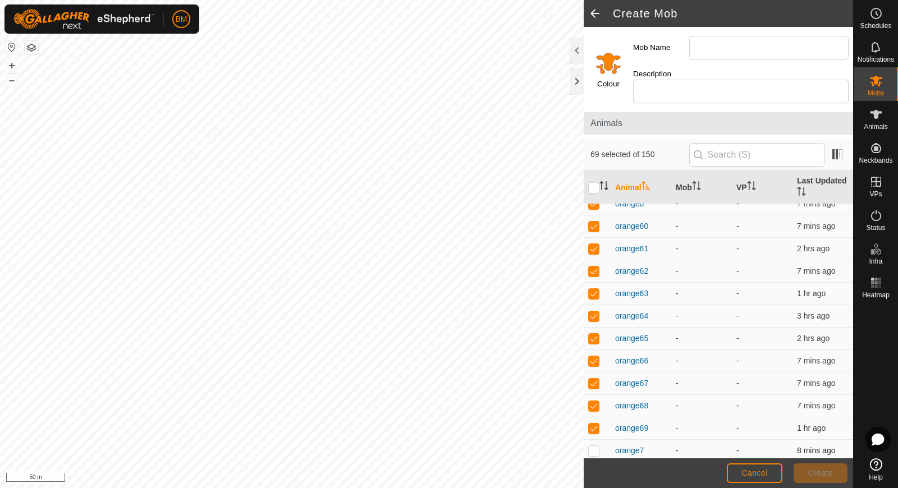
click at [594, 446] on p-checkbox at bounding box center [593, 450] width 11 height 9
checkbox input "true"
click at [595, 469] on p-checkbox at bounding box center [593, 473] width 11 height 9
checkbox input "true"
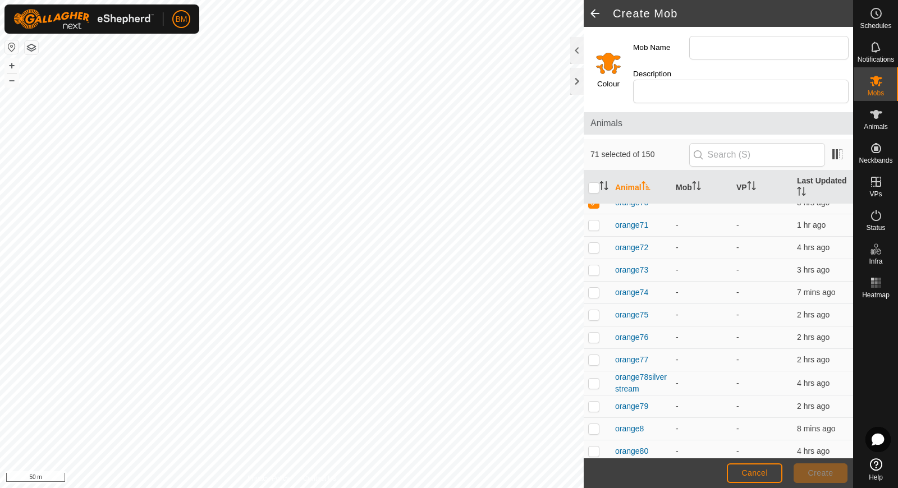
scroll to position [2581, 0]
click at [598, 219] on p-checkbox at bounding box center [593, 223] width 11 height 9
checkbox input "true"
click at [598, 241] on p-checkbox at bounding box center [593, 245] width 11 height 9
checkbox input "true"
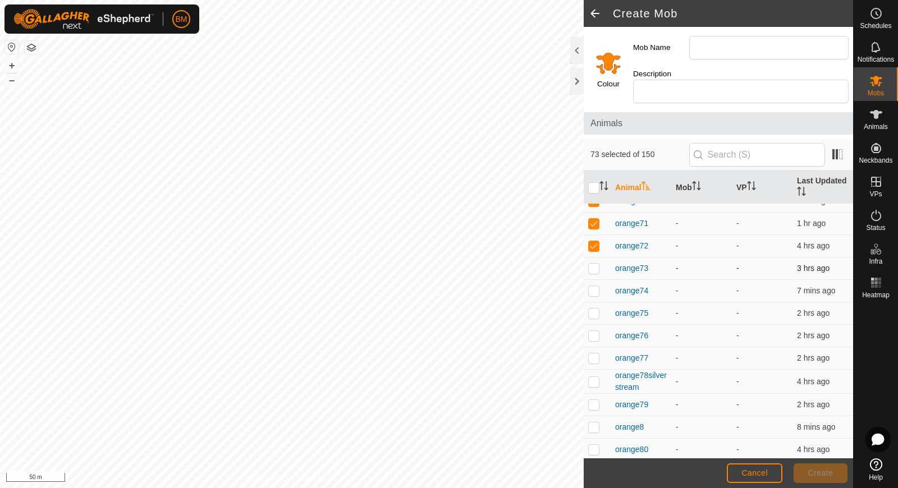
click at [596, 264] on p-checkbox at bounding box center [593, 268] width 11 height 9
checkbox input "true"
click at [596, 286] on p-checkbox at bounding box center [593, 290] width 11 height 9
checkbox input "true"
click at [595, 309] on p-checkbox at bounding box center [593, 313] width 11 height 9
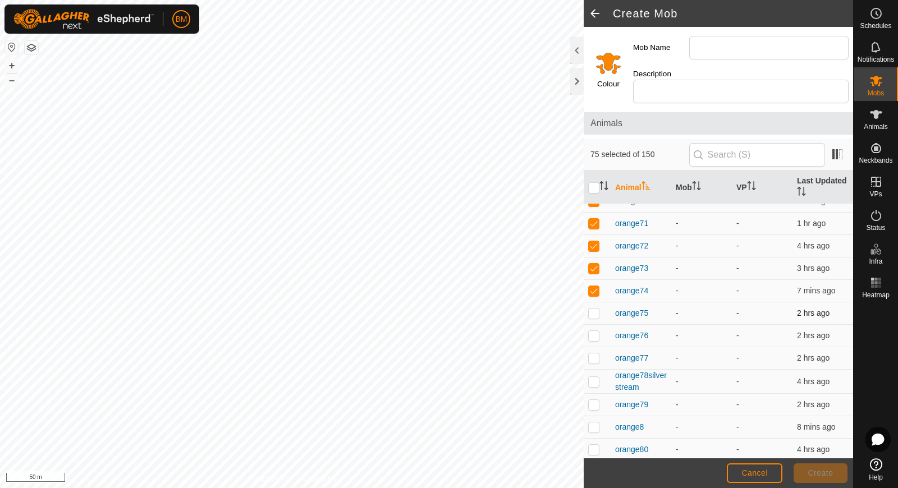
checkbox input "true"
click at [595, 331] on p-checkbox at bounding box center [593, 335] width 11 height 9
checkbox input "true"
click at [593, 354] on p-checkbox at bounding box center [593, 358] width 11 height 9
checkbox input "true"
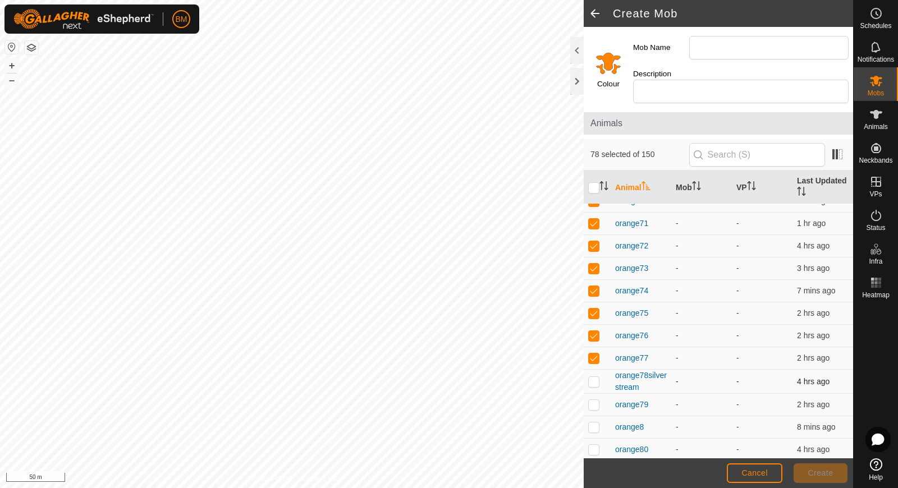
click at [593, 377] on p-checkbox at bounding box center [593, 381] width 11 height 9
checkbox input "true"
click at [593, 400] on p-checkbox at bounding box center [593, 404] width 11 height 9
checkbox input "true"
click at [594, 423] on p-checkbox at bounding box center [593, 427] width 11 height 9
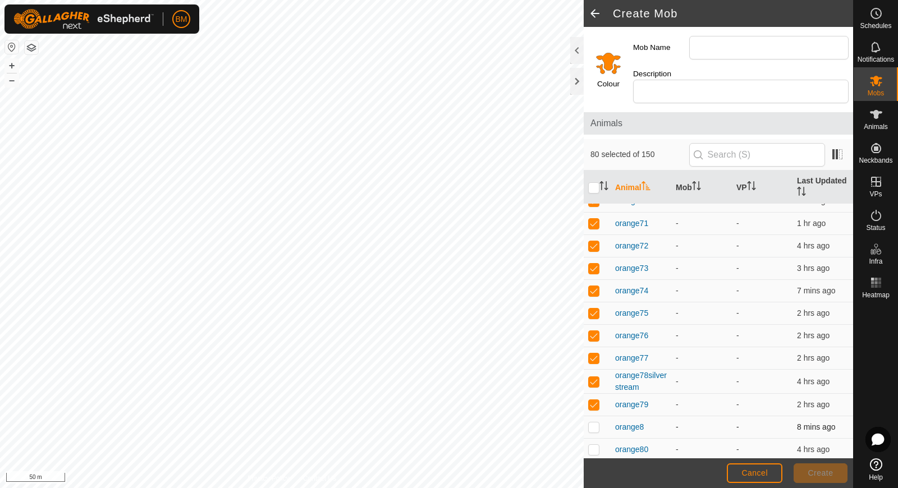
checkbox input "true"
click at [594, 445] on p-checkbox at bounding box center [593, 449] width 11 height 9
checkbox input "true"
click at [595, 461] on td at bounding box center [597, 472] width 27 height 22
checkbox input "true"
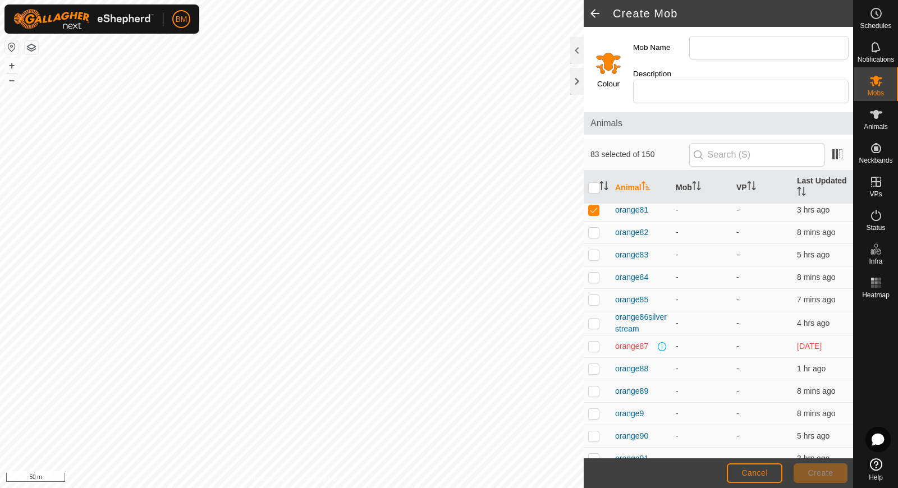
scroll to position [2847, 0]
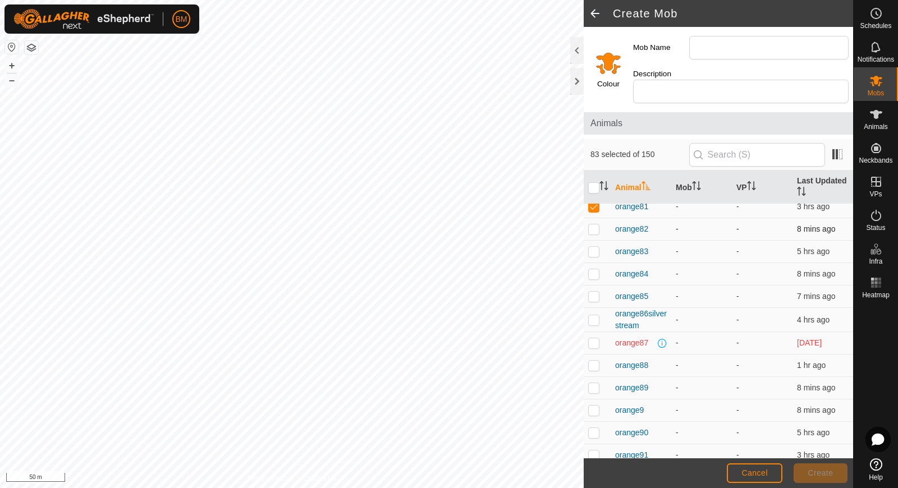
click at [595, 224] on p-checkbox at bounding box center [593, 228] width 11 height 9
checkbox input "true"
click at [595, 241] on td at bounding box center [597, 252] width 27 height 22
checkbox input "true"
click at [594, 269] on p-checkbox at bounding box center [593, 273] width 11 height 9
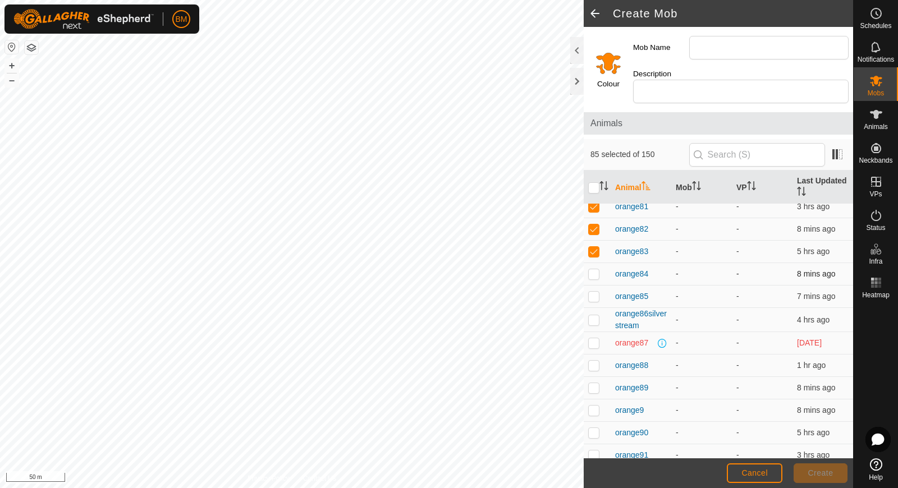
checkbox input "true"
click at [594, 292] on p-checkbox at bounding box center [593, 296] width 11 height 9
checkbox input "true"
click at [595, 315] on p-checkbox at bounding box center [593, 319] width 11 height 9
checkbox input "true"
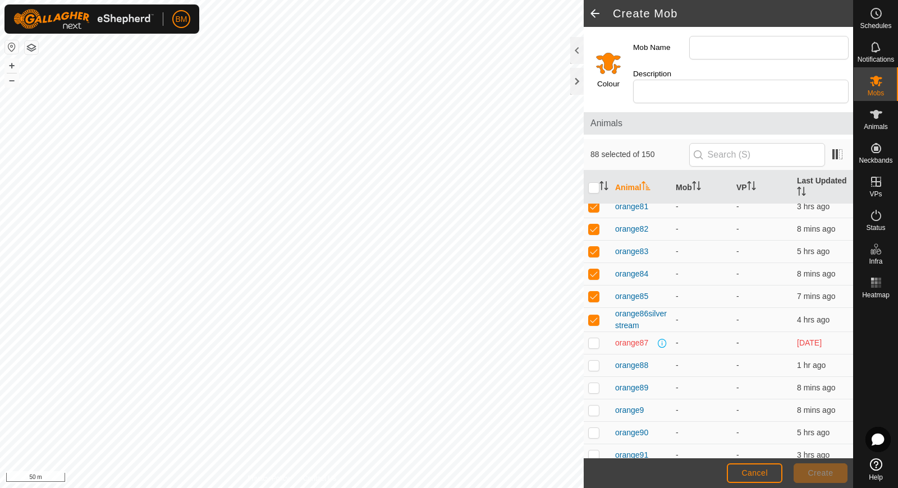
click at [595, 338] on p-checkbox at bounding box center [593, 342] width 11 height 9
checkbox input "true"
click at [595, 361] on p-checkbox at bounding box center [593, 365] width 11 height 9
checkbox input "true"
click at [595, 383] on p-checkbox at bounding box center [593, 387] width 11 height 9
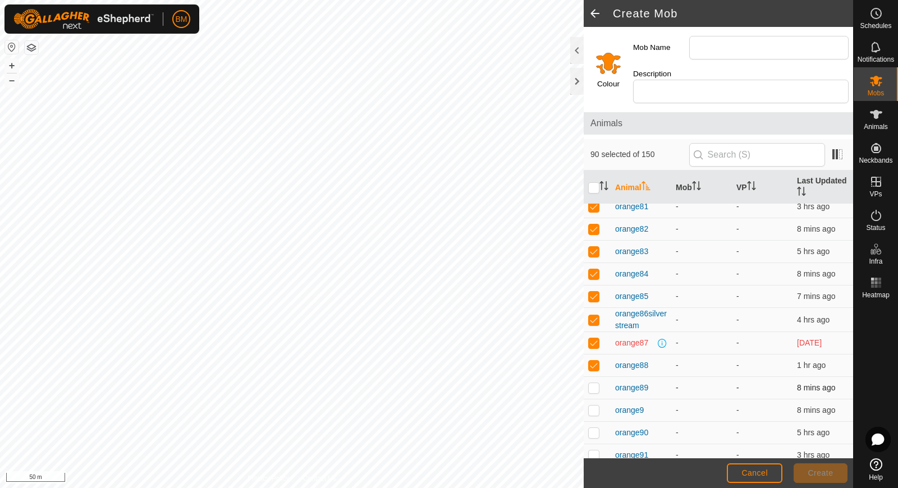
checkbox input "true"
click at [594, 406] on p-checkbox at bounding box center [593, 410] width 11 height 9
checkbox input "true"
click at [594, 428] on p-checkbox at bounding box center [593, 432] width 11 height 9
checkbox input "true"
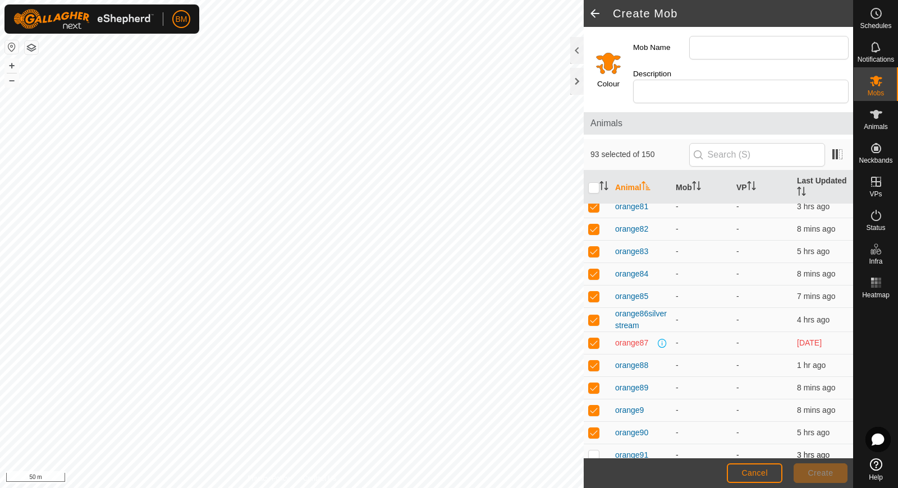
click at [594, 451] on p-checkbox at bounding box center [593, 455] width 11 height 9
checkbox input "true"
click at [594, 473] on p-checkbox at bounding box center [593, 477] width 11 height 9
checkbox input "true"
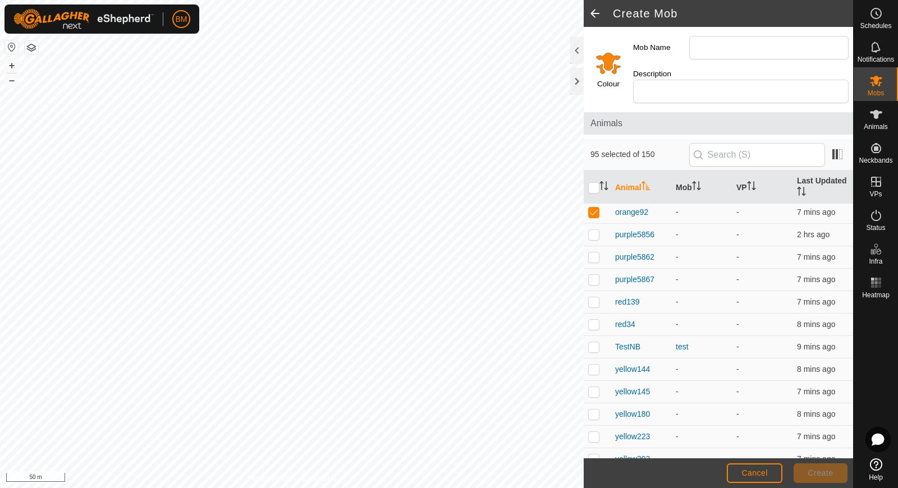
scroll to position [3115, 0]
click at [597, 228] on p-checkbox at bounding box center [593, 232] width 11 height 9
checkbox input "true"
click at [590, 267] on td at bounding box center [597, 278] width 27 height 22
checkbox input "true"
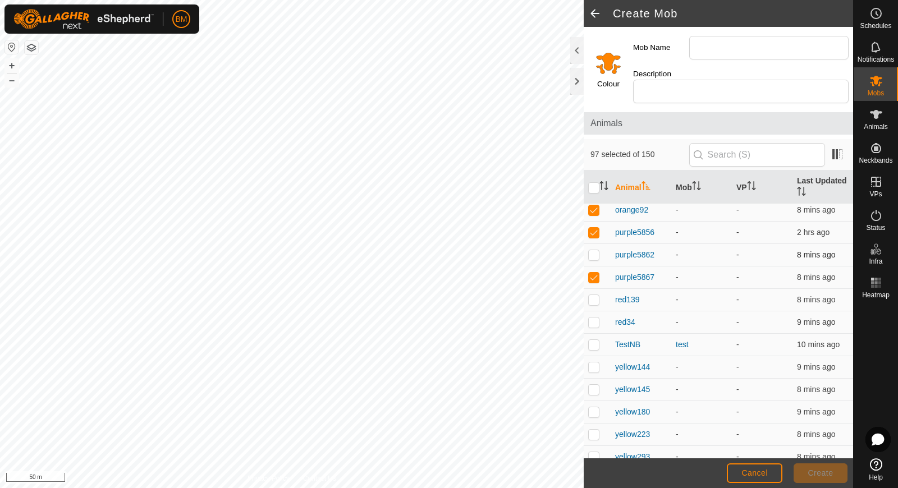
click at [590, 250] on p-checkbox at bounding box center [593, 254] width 11 height 9
checkbox input "true"
click at [590, 295] on p-checkbox at bounding box center [593, 299] width 11 height 9
checkbox input "true"
click at [593, 318] on p-checkbox at bounding box center [593, 322] width 11 height 9
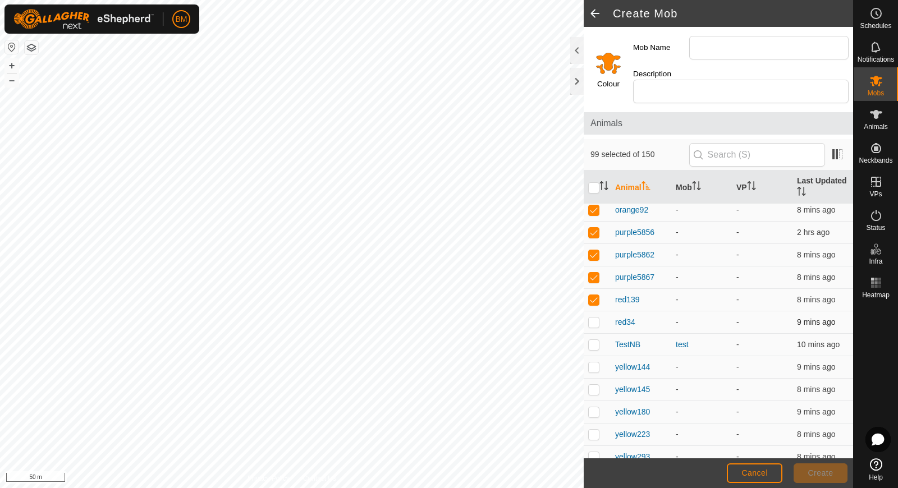
checkbox input "true"
click at [593, 340] on p-checkbox at bounding box center [593, 344] width 11 height 9
checkbox input "true"
click at [593, 356] on td at bounding box center [597, 367] width 27 height 22
checkbox input "true"
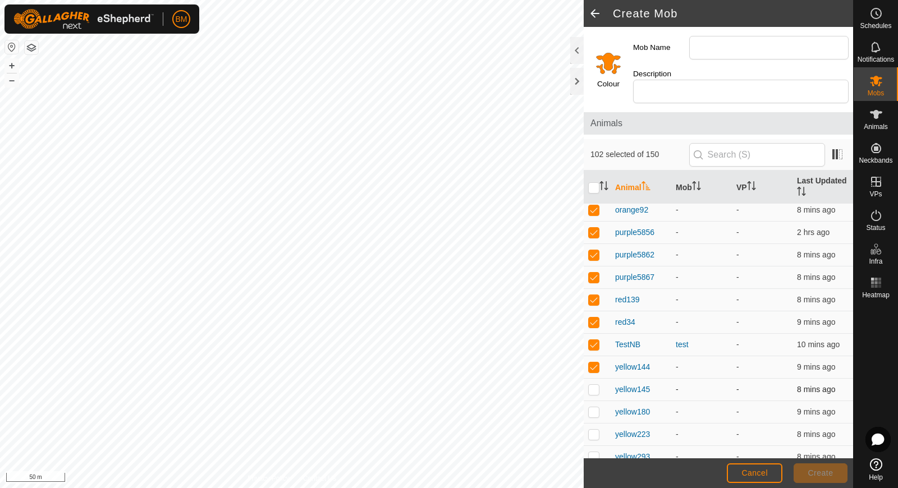
click at [593, 385] on p-checkbox at bounding box center [593, 389] width 11 height 9
checkbox input "true"
click at [594, 407] on p-checkbox at bounding box center [593, 411] width 11 height 9
checkbox input "true"
click at [594, 430] on p-checkbox at bounding box center [593, 434] width 11 height 9
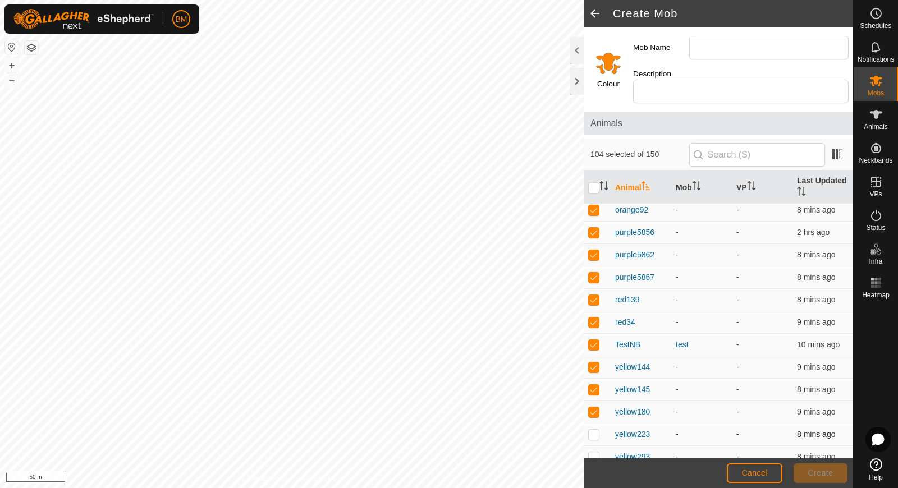
checkbox input "true"
click at [595, 452] on p-checkbox at bounding box center [593, 456] width 11 height 9
checkbox input "true"
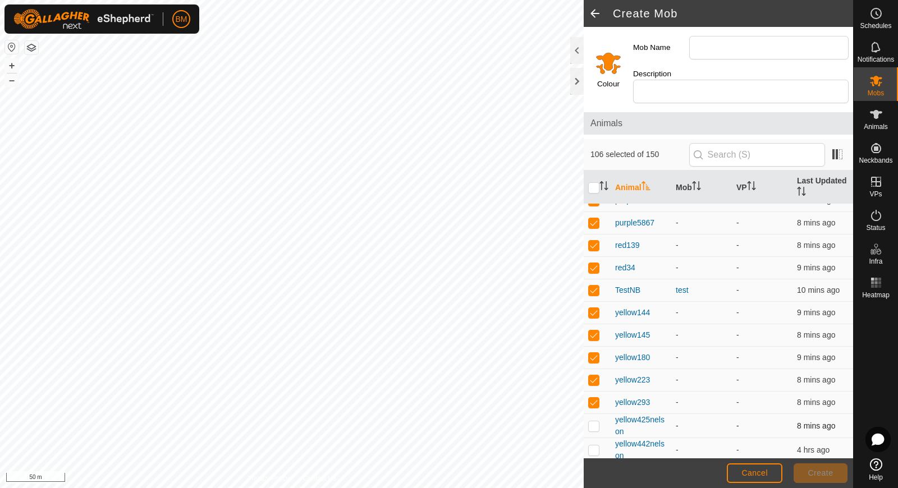
click at [593, 421] on p-checkbox at bounding box center [593, 425] width 11 height 9
checkbox input "true"
click at [594, 446] on p-checkbox at bounding box center [593, 450] width 11 height 9
checkbox input "true"
click at [594, 469] on p-checkbox at bounding box center [593, 473] width 11 height 9
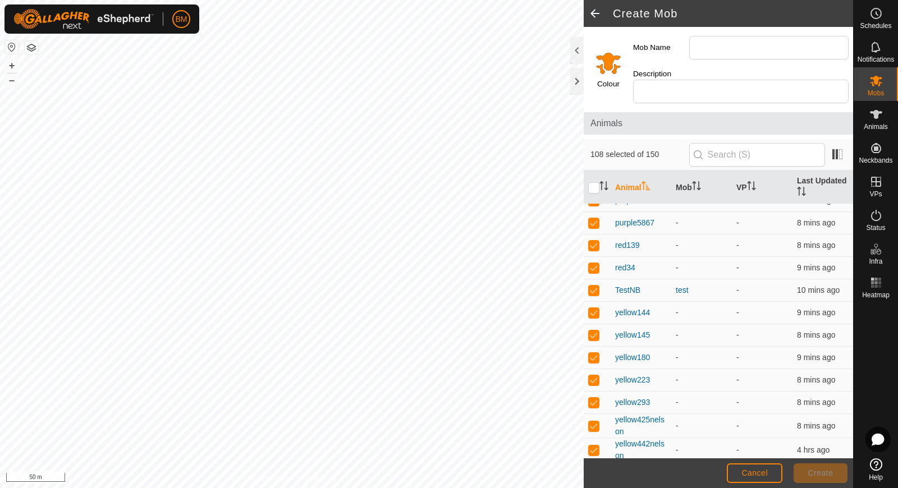
checkbox input "true"
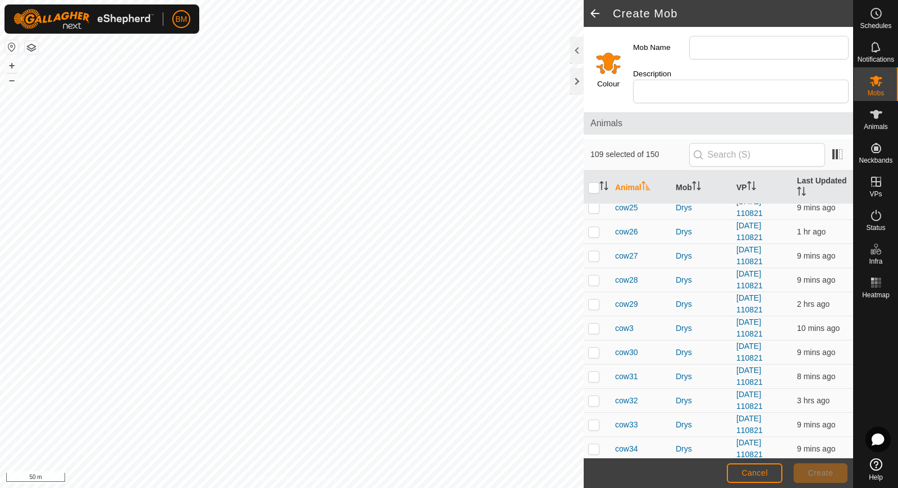
scroll to position [558, 0]
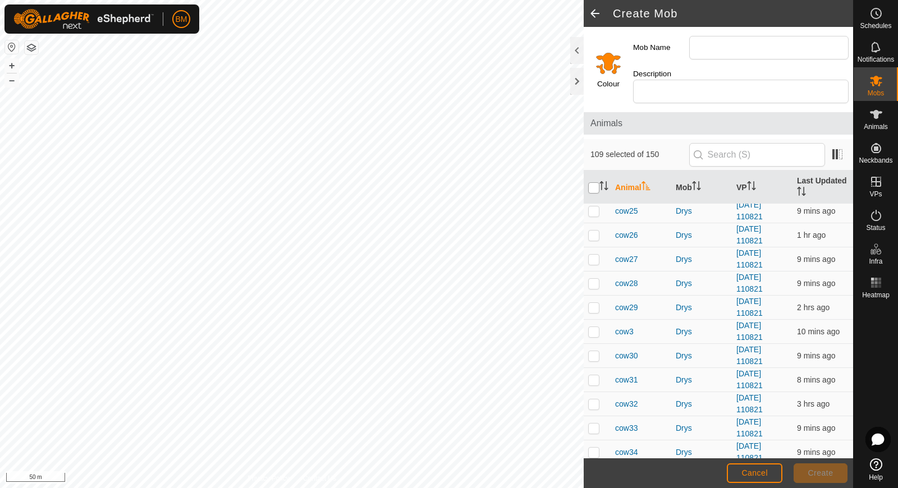
click at [594, 182] on input "checkbox" at bounding box center [593, 187] width 11 height 11
checkbox input "true"
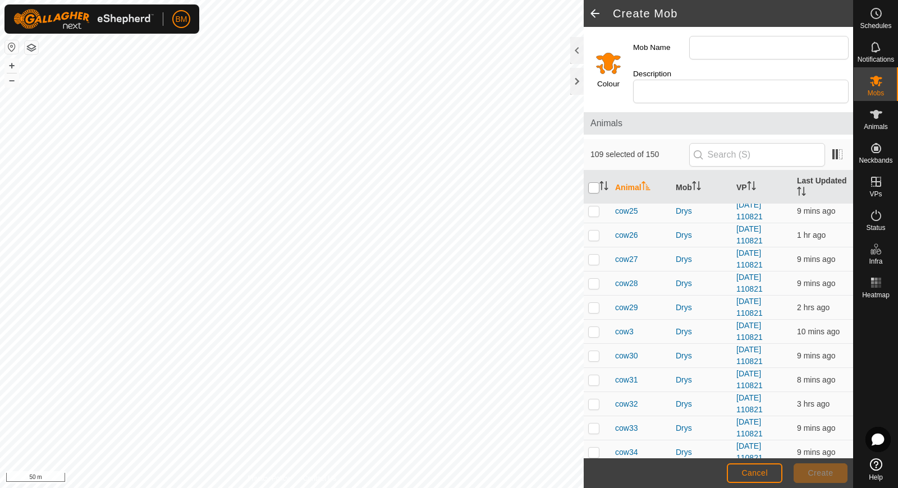
checkbox input "true"
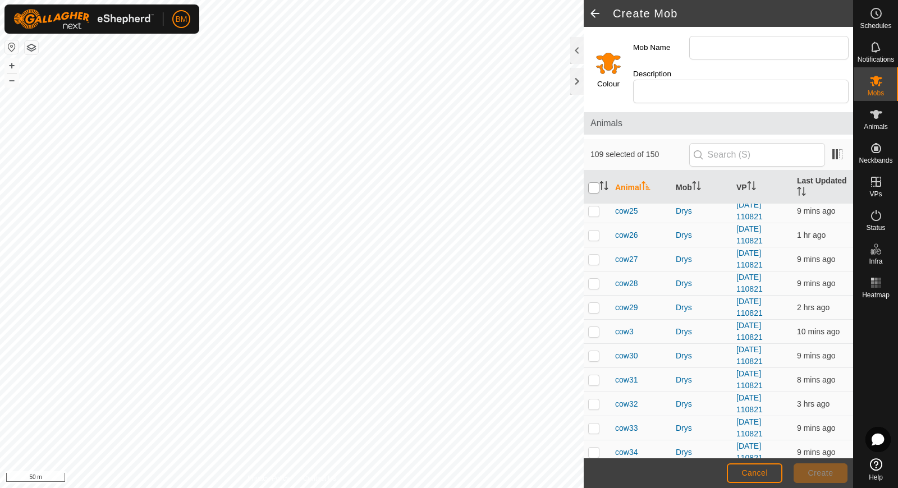
checkbox input "true"
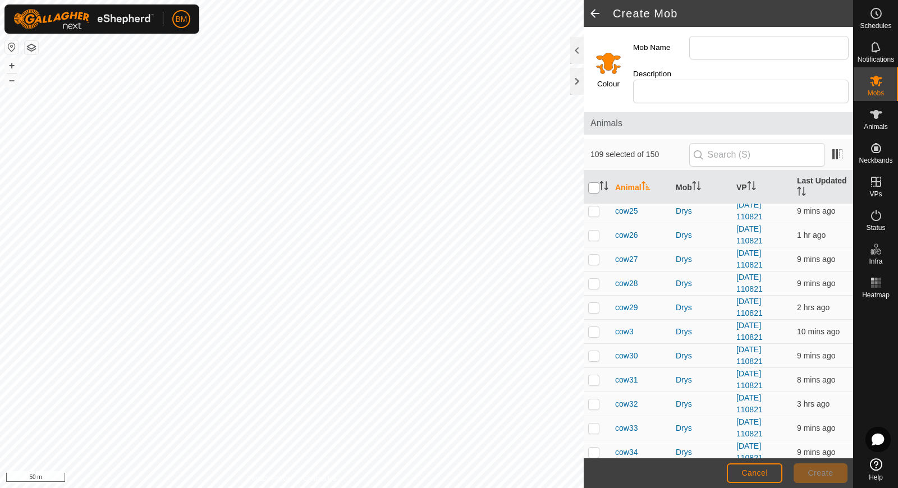
checkbox input "true"
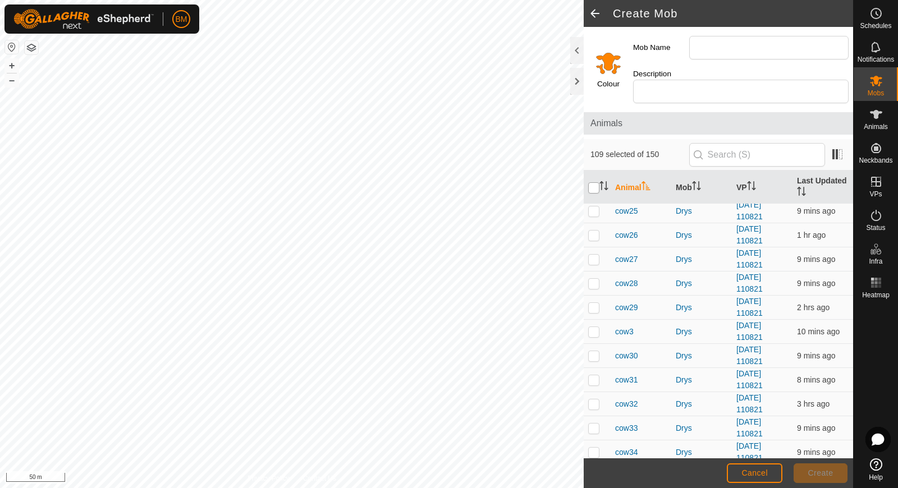
checkbox input "true"
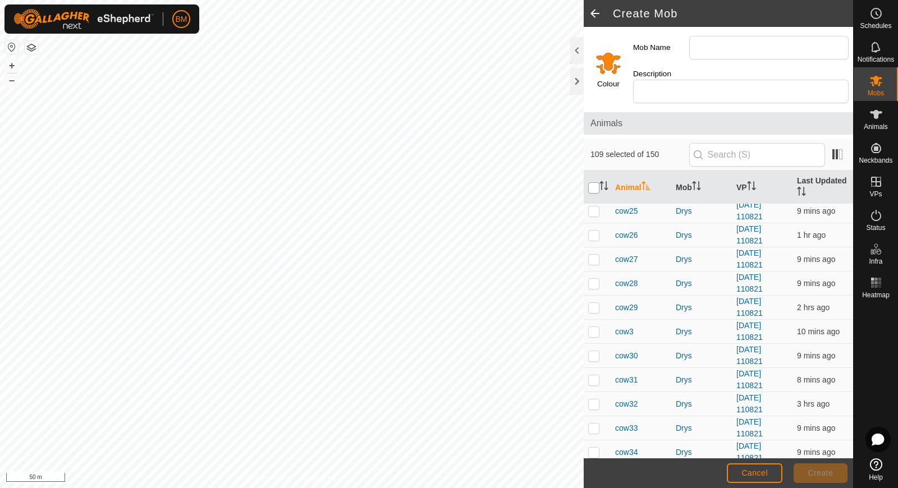
checkbox input "true"
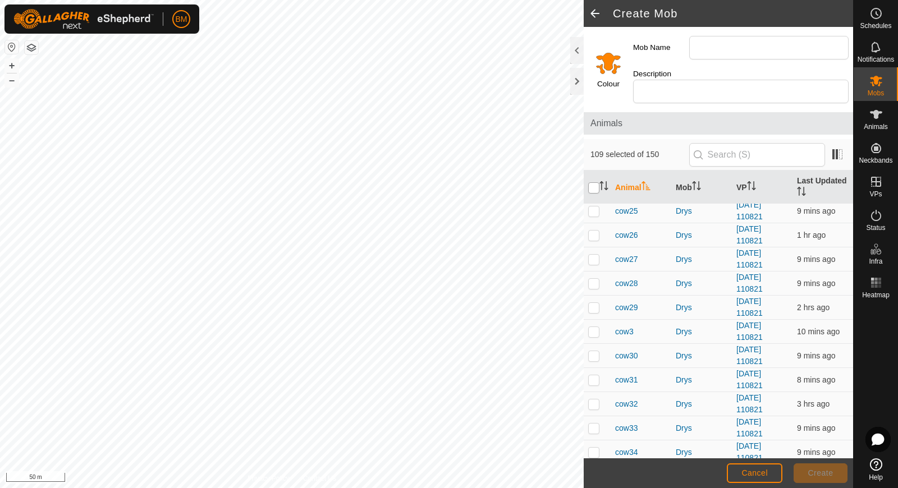
checkbox input "true"
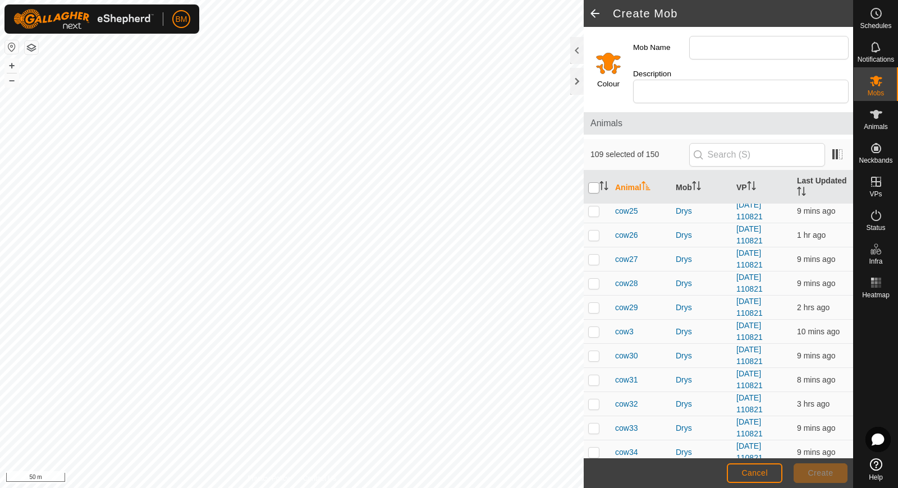
checkbox input "true"
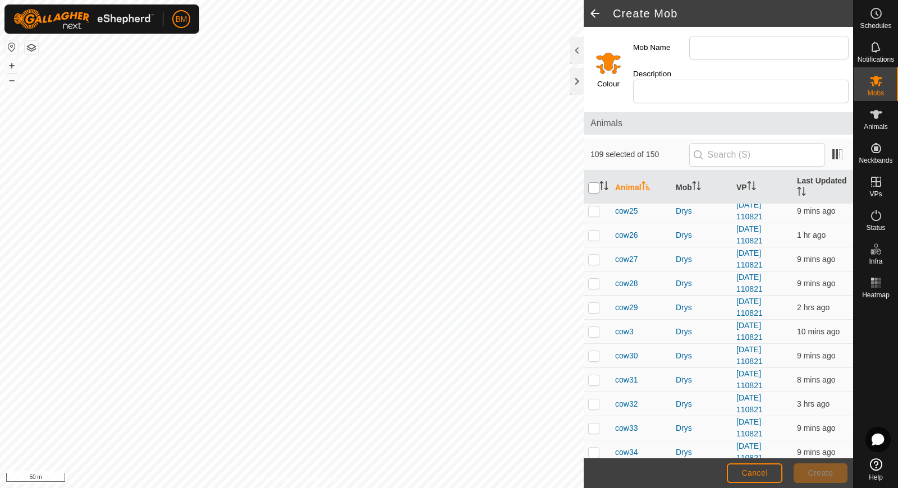
checkbox input "true"
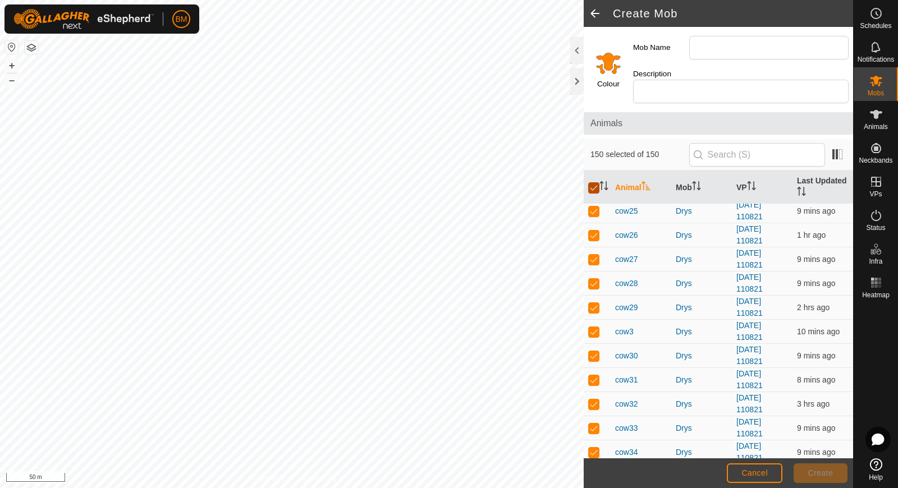
click at [598, 182] on input "checkbox" at bounding box center [593, 187] width 11 height 11
checkbox input "false"
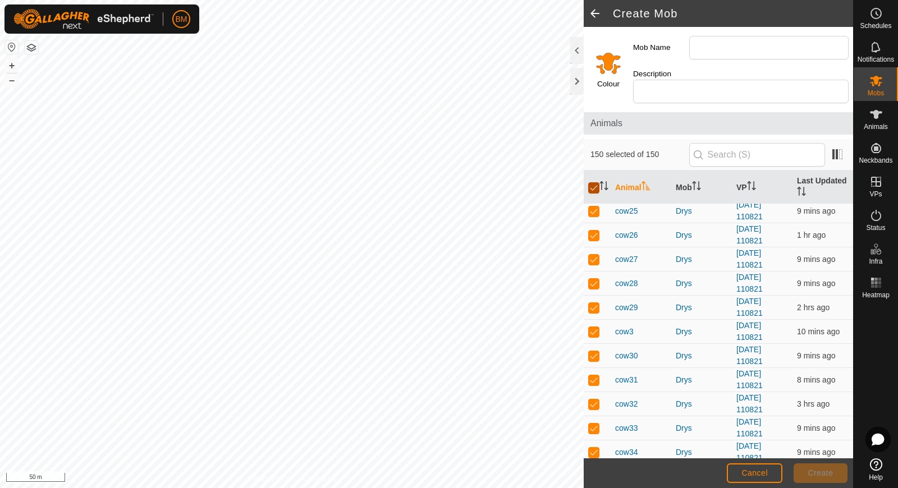
checkbox input "false"
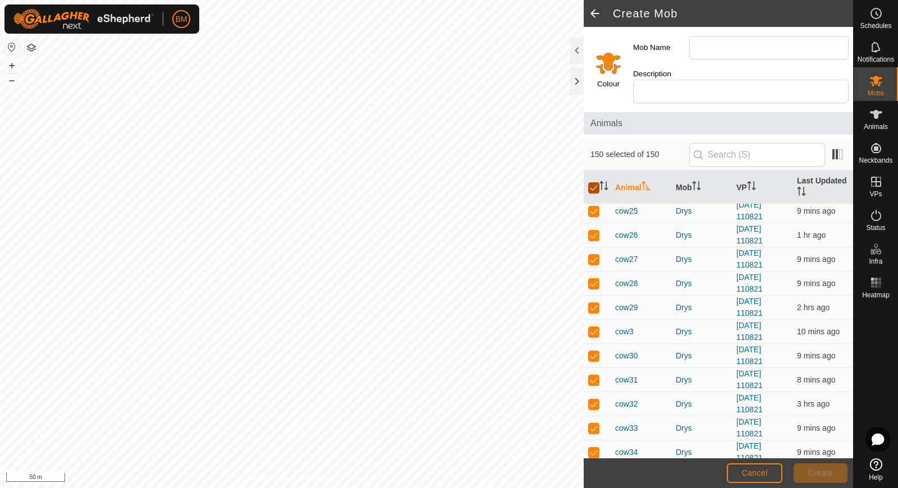
checkbox input "false"
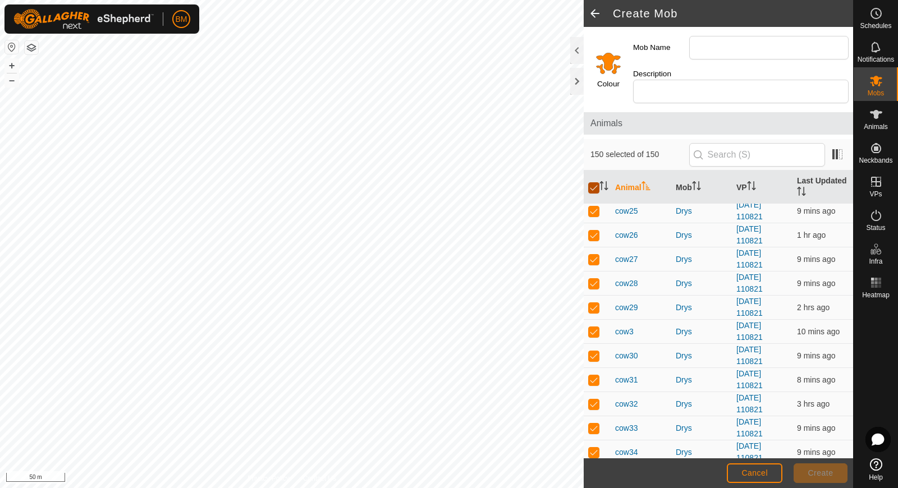
checkbox input "false"
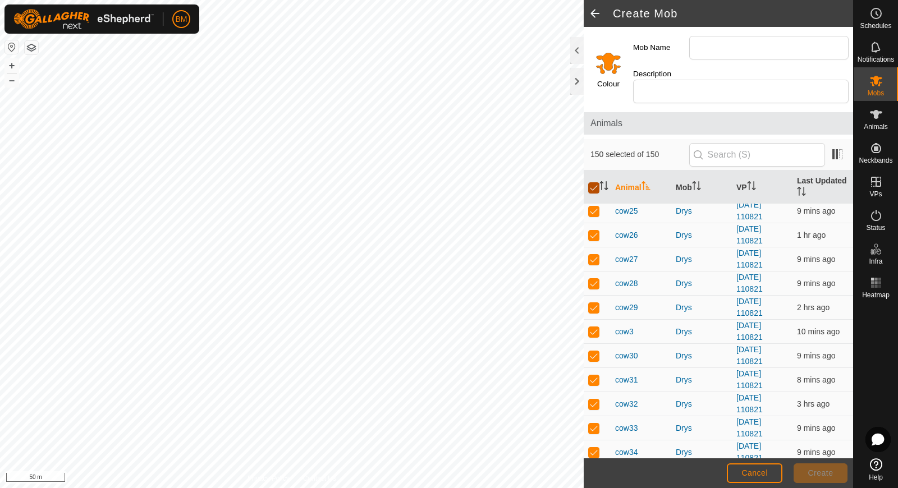
checkbox input "false"
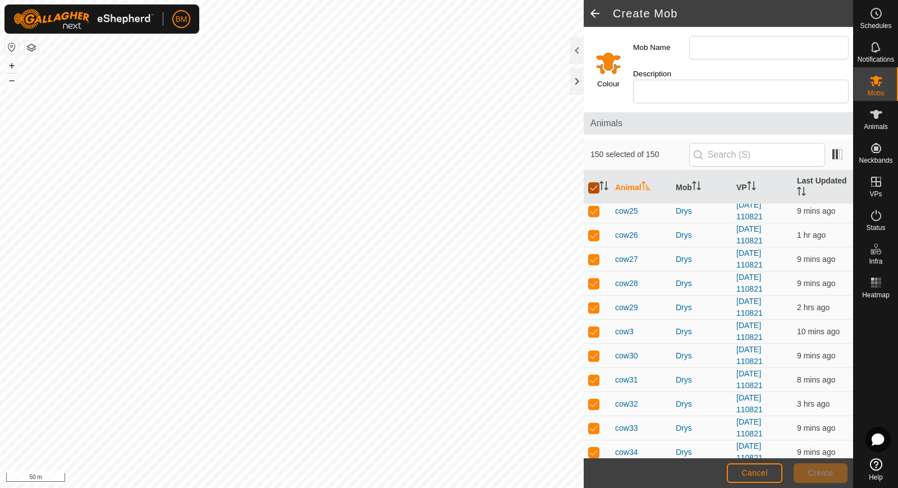
checkbox input "false"
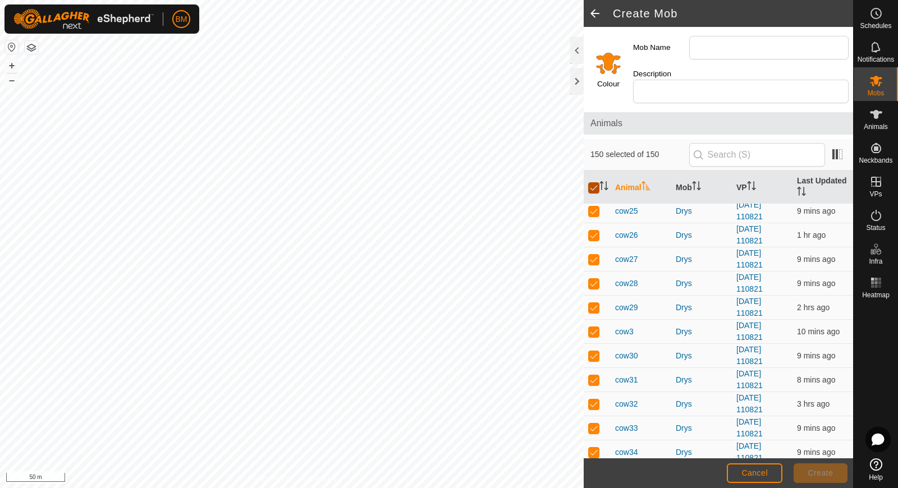
checkbox input "false"
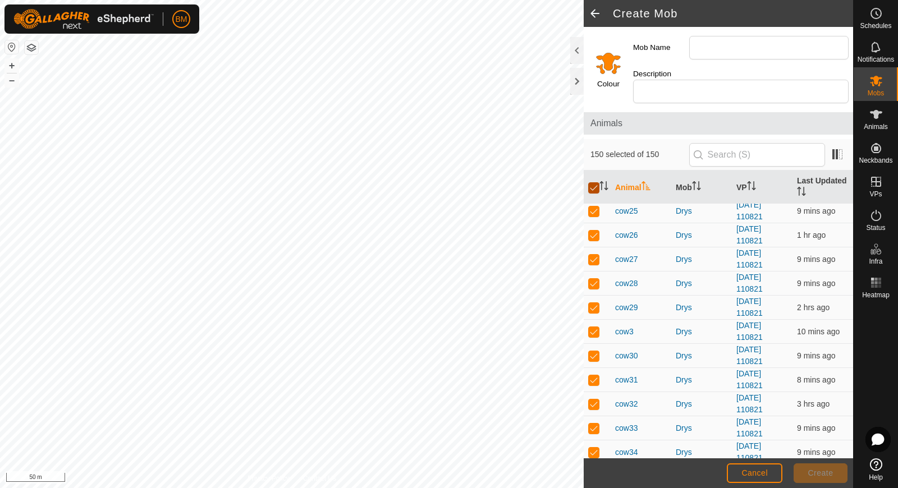
checkbox input "false"
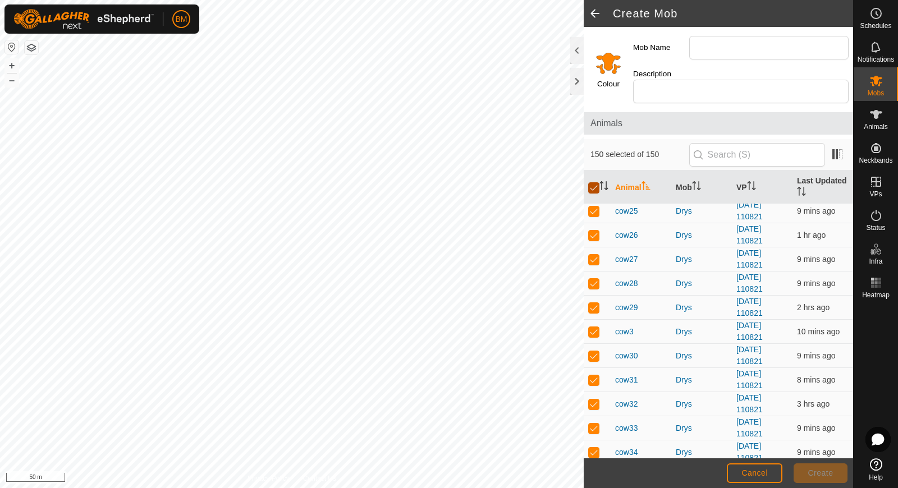
checkbox input "false"
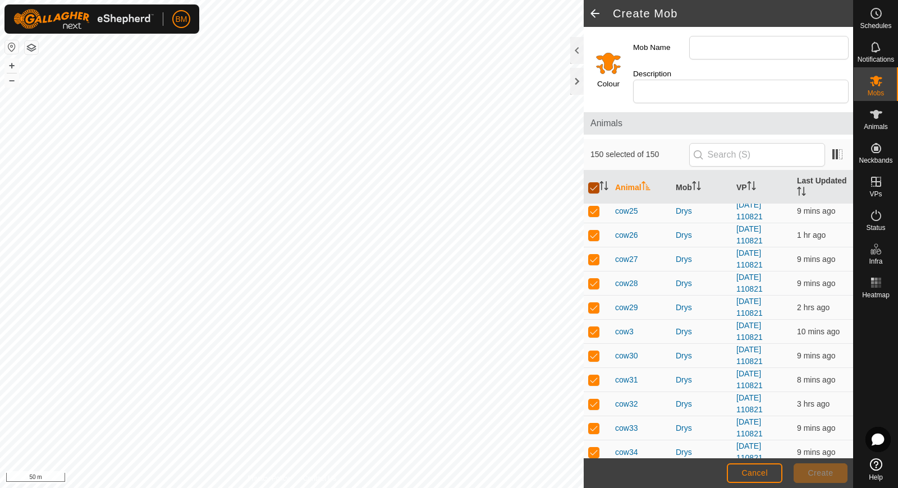
checkbox input "false"
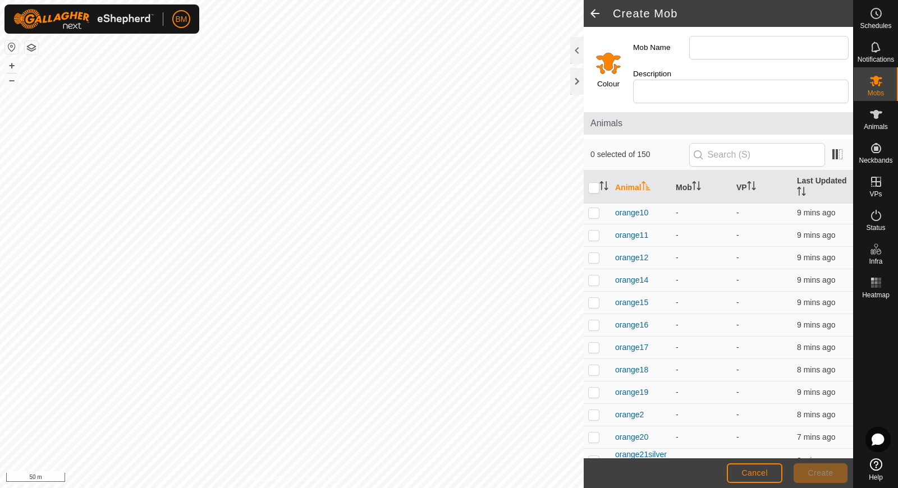
scroll to position [1104, 0]
click at [595, 364] on p-checkbox at bounding box center [593, 368] width 11 height 9
click at [598, 386] on p-checkbox at bounding box center [593, 390] width 11 height 9
click at [592, 364] on p-checkbox at bounding box center [593, 368] width 11 height 9
click at [593, 386] on p-checkbox at bounding box center [593, 390] width 11 height 9
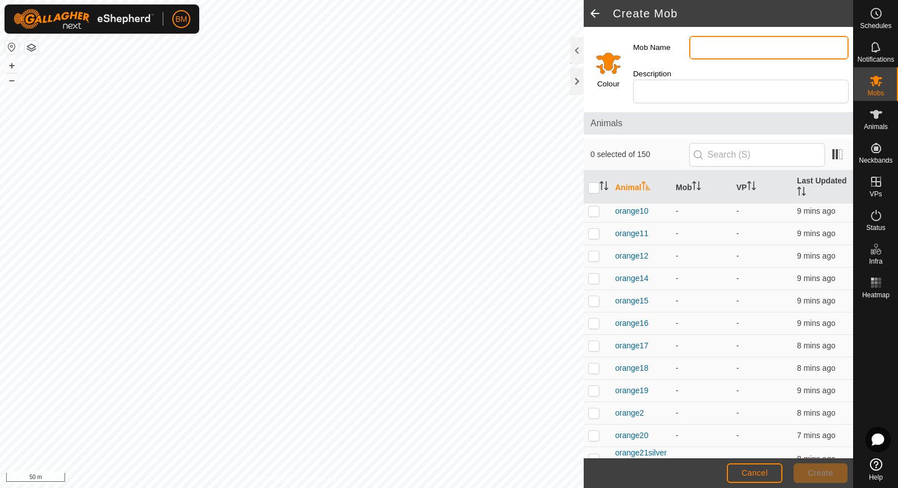
click at [706, 49] on input "Mob Name" at bounding box center [768, 48] width 159 height 24
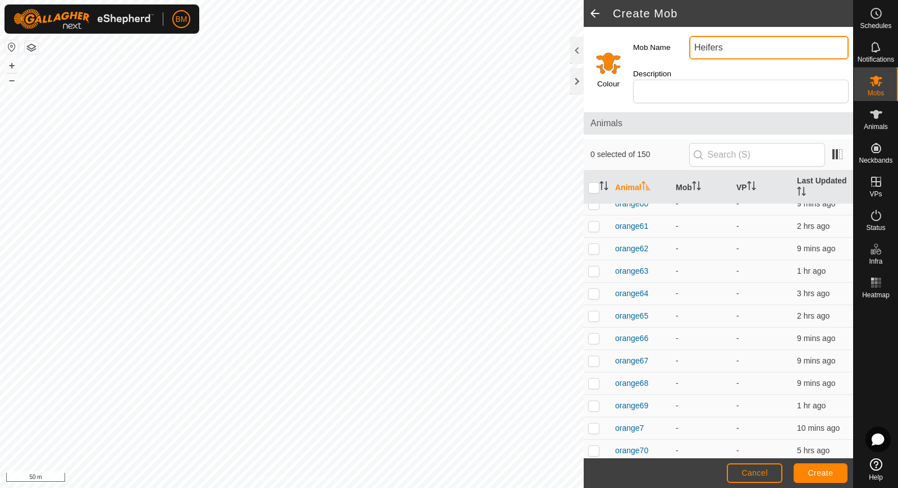
scroll to position [3169, 0]
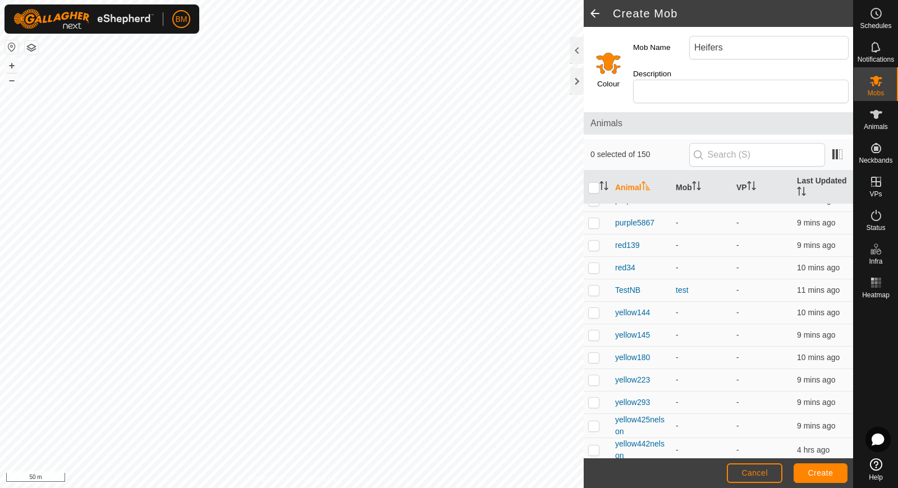
click at [596, 469] on p-checkbox at bounding box center [593, 473] width 11 height 9
click at [594, 446] on p-checkbox at bounding box center [593, 450] width 11 height 9
click at [594, 421] on p-checkbox at bounding box center [593, 425] width 11 height 9
click at [594, 398] on p-checkbox at bounding box center [593, 402] width 11 height 9
click at [591, 375] on p-checkbox at bounding box center [593, 379] width 11 height 9
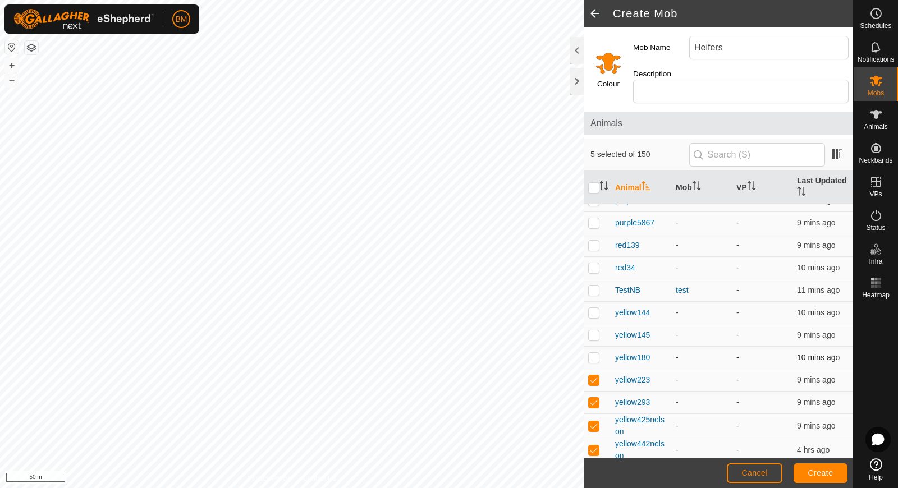
click at [594, 347] on td at bounding box center [597, 358] width 27 height 22
click at [595, 331] on p-checkbox at bounding box center [593, 335] width 11 height 9
click at [593, 308] on p-checkbox at bounding box center [593, 312] width 11 height 9
click at [593, 286] on p-checkbox at bounding box center [593, 290] width 11 height 9
click at [594, 263] on p-checkbox at bounding box center [593, 267] width 11 height 9
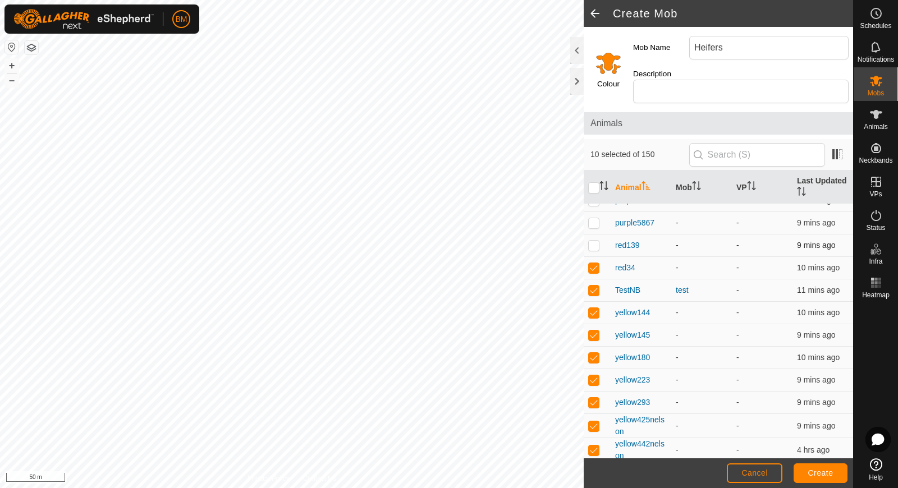
click at [594, 241] on p-checkbox at bounding box center [593, 245] width 11 height 9
click at [594, 218] on p-checkbox at bounding box center [593, 222] width 11 height 9
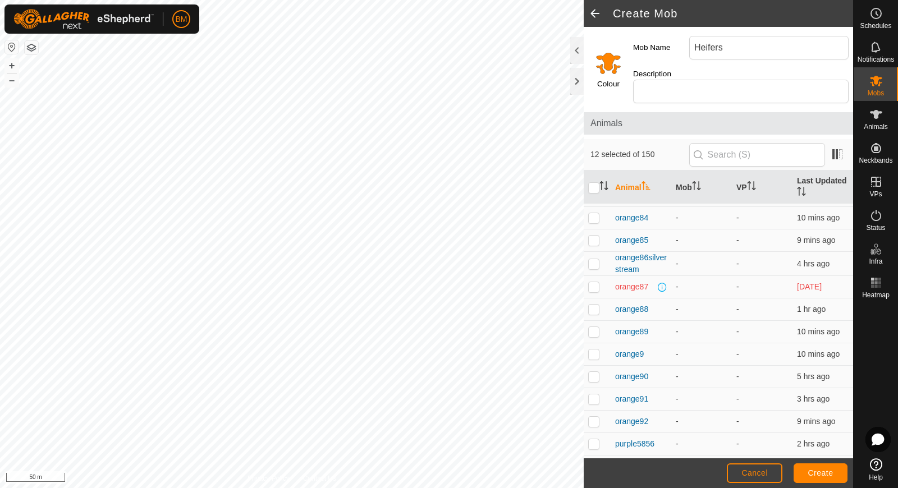
scroll to position [2902, 0]
click at [597, 462] on p-checkbox at bounding box center [593, 466] width 11 height 9
click at [594, 440] on p-checkbox at bounding box center [593, 444] width 11 height 9
click at [596, 418] on p-checkbox at bounding box center [593, 422] width 11 height 9
click at [596, 395] on p-checkbox at bounding box center [593, 399] width 11 height 9
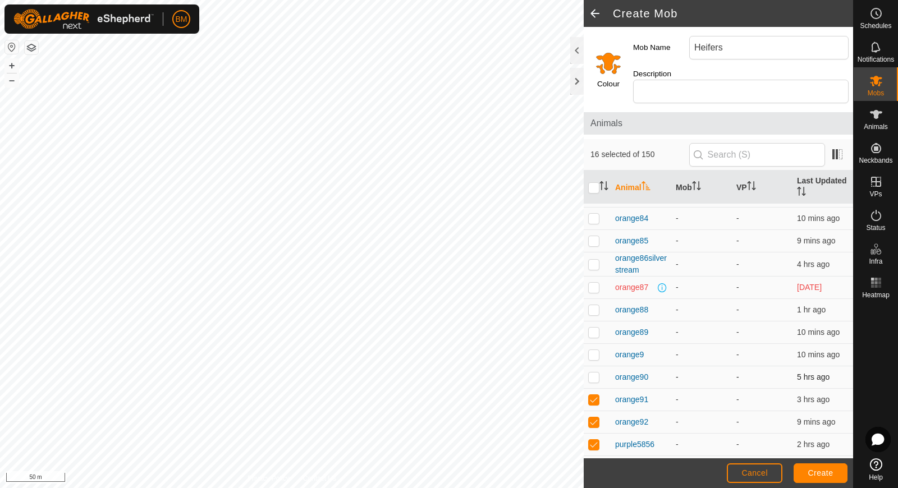
click at [596, 373] on p-checkbox at bounding box center [593, 377] width 11 height 9
click at [597, 350] on p-checkbox at bounding box center [593, 354] width 11 height 9
click at [596, 328] on p-checkbox at bounding box center [593, 332] width 11 height 9
click at [594, 305] on p-checkbox at bounding box center [593, 309] width 11 height 9
click at [594, 283] on p-checkbox at bounding box center [593, 287] width 11 height 9
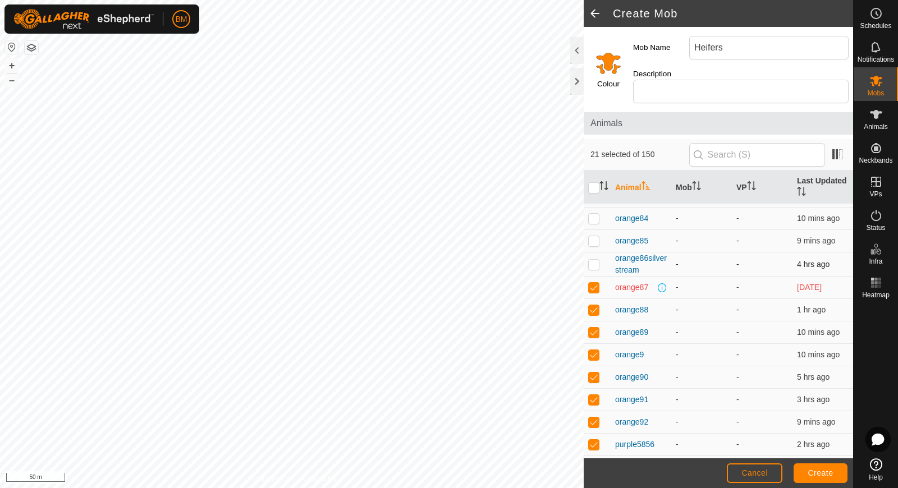
click at [594, 253] on td at bounding box center [597, 265] width 27 height 24
click at [594, 236] on p-checkbox at bounding box center [593, 240] width 11 height 9
click at [594, 214] on p-checkbox at bounding box center [593, 218] width 11 height 9
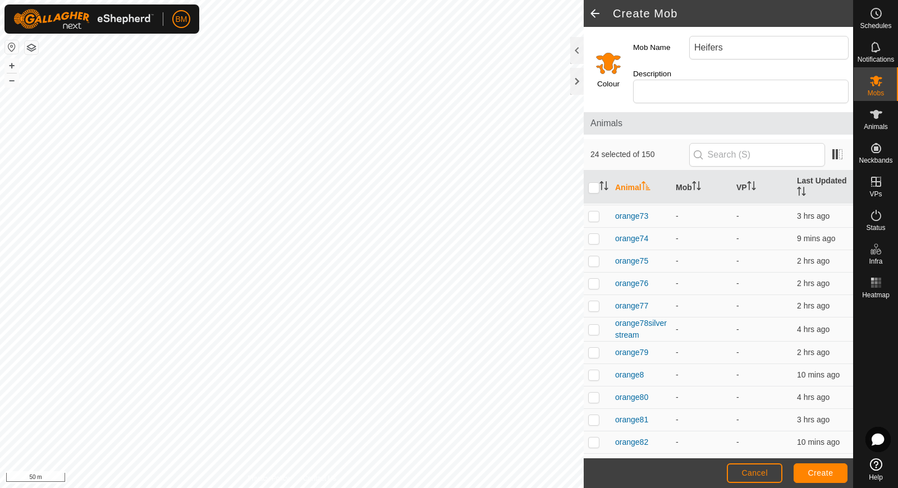
scroll to position [2633, 0]
click at [595, 461] on p-checkbox at bounding box center [593, 465] width 11 height 9
click at [595, 432] on td at bounding box center [597, 443] width 27 height 22
click at [594, 410] on td at bounding box center [597, 421] width 27 height 22
click at [594, 387] on td at bounding box center [597, 398] width 27 height 22
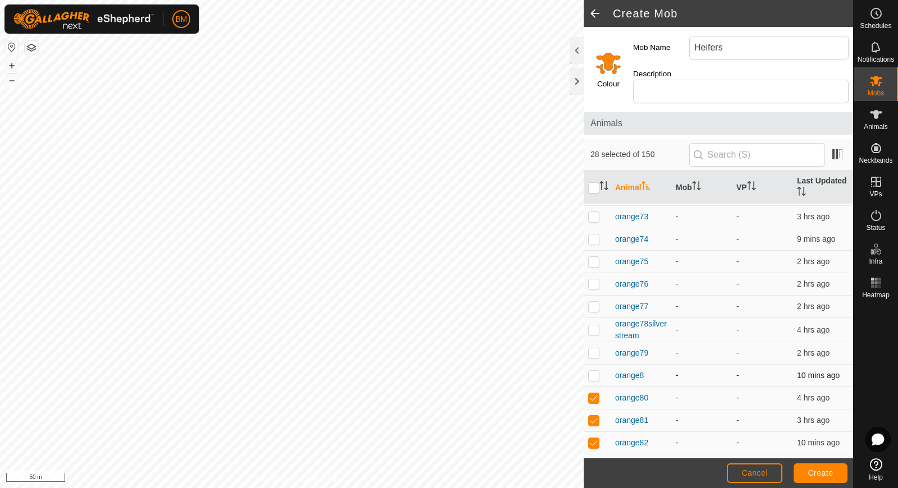
click at [594, 371] on p-checkbox at bounding box center [593, 375] width 11 height 9
click at [594, 348] on p-checkbox at bounding box center [593, 352] width 11 height 9
click at [596, 325] on p-checkbox at bounding box center [593, 329] width 11 height 9
click at [596, 296] on td at bounding box center [597, 307] width 27 height 22
click at [595, 279] on p-checkbox at bounding box center [593, 283] width 11 height 9
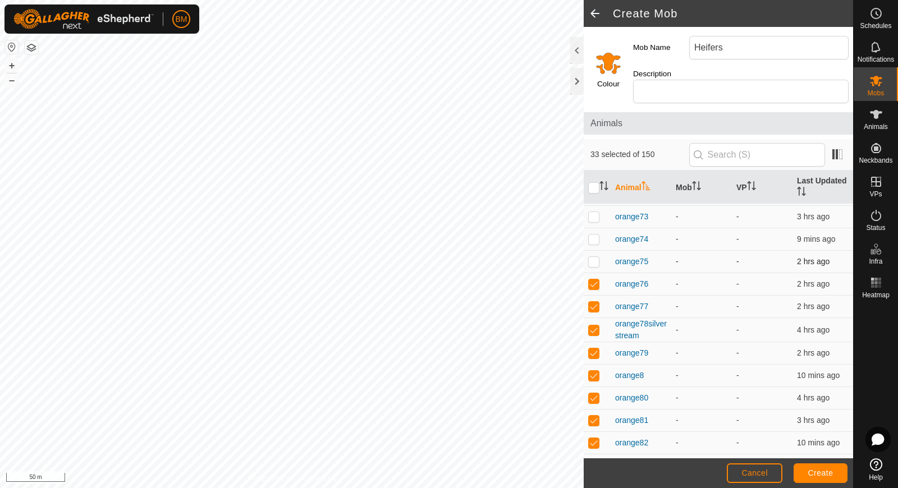
click at [595, 257] on p-checkbox at bounding box center [593, 261] width 11 height 9
click at [594, 228] on td at bounding box center [597, 239] width 27 height 22
click at [593, 212] on p-checkbox at bounding box center [593, 216] width 11 height 9
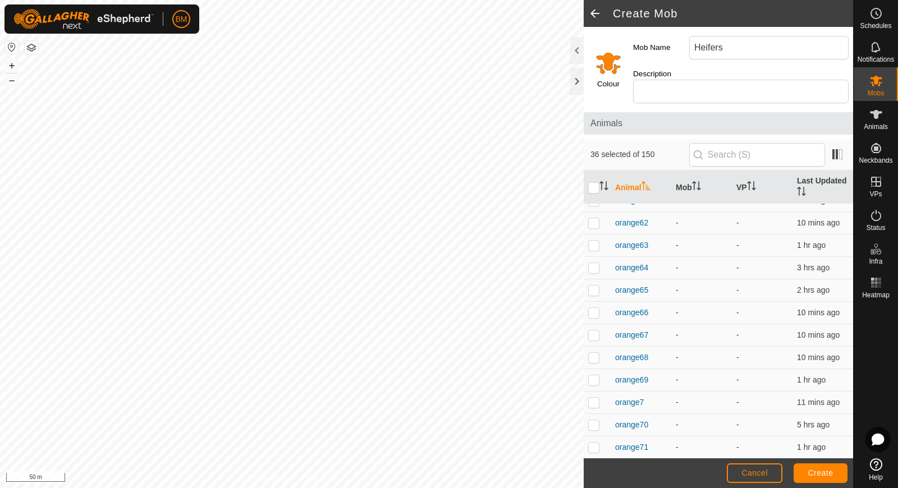
scroll to position [2354, 0]
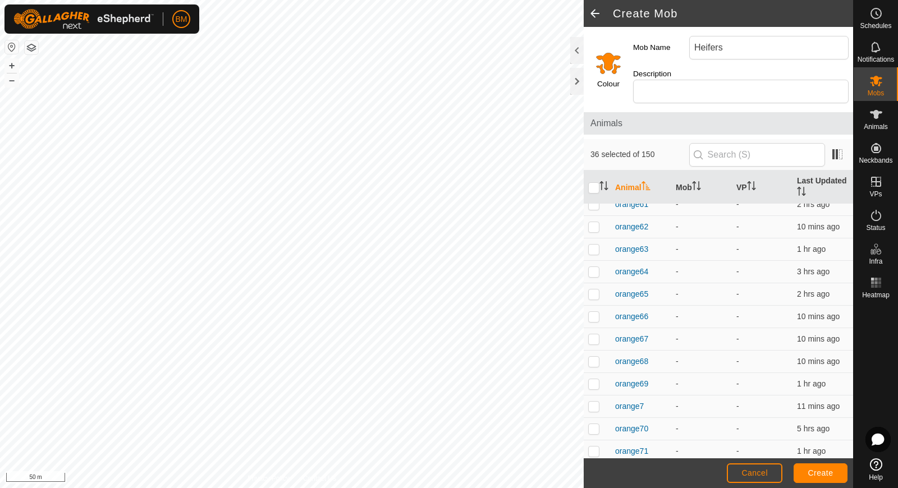
click at [599, 469] on p-tablecheckbox at bounding box center [593, 473] width 11 height 9
click at [597, 447] on p-checkbox at bounding box center [593, 451] width 11 height 9
click at [594, 418] on td at bounding box center [597, 429] width 27 height 22
click at [594, 402] on p-checkbox at bounding box center [593, 406] width 11 height 9
click at [593, 379] on p-checkbox at bounding box center [593, 383] width 11 height 9
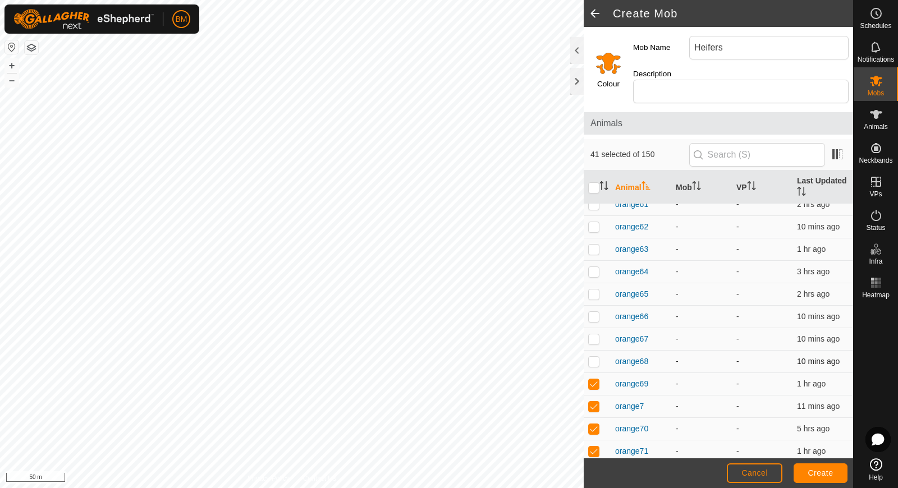
click at [593, 357] on p-checkbox at bounding box center [593, 361] width 11 height 9
click at [590, 334] on p-checkbox at bounding box center [593, 338] width 11 height 9
click at [591, 312] on p-checkbox at bounding box center [593, 316] width 11 height 9
click at [595, 290] on p-checkbox at bounding box center [593, 294] width 11 height 9
click at [595, 267] on p-checkbox at bounding box center [593, 271] width 11 height 9
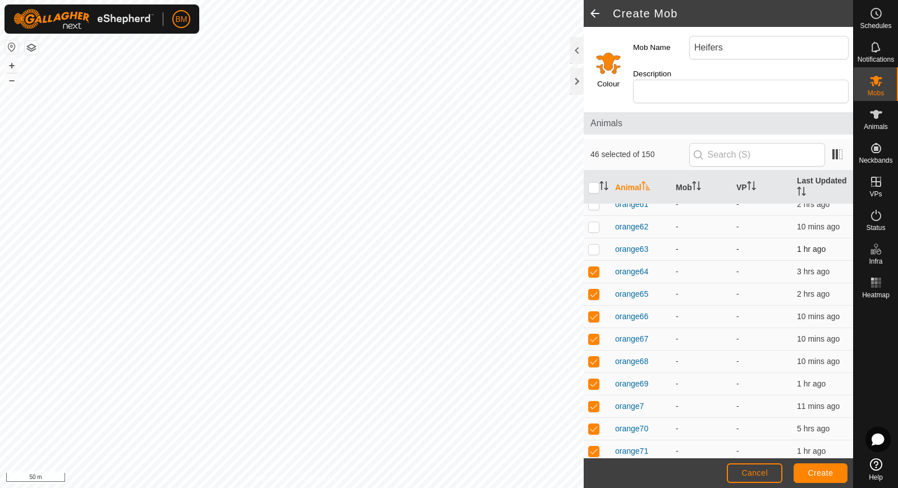
click at [595, 245] on p-checkbox at bounding box center [593, 249] width 11 height 9
click at [594, 222] on p-checkbox at bounding box center [593, 226] width 11 height 9
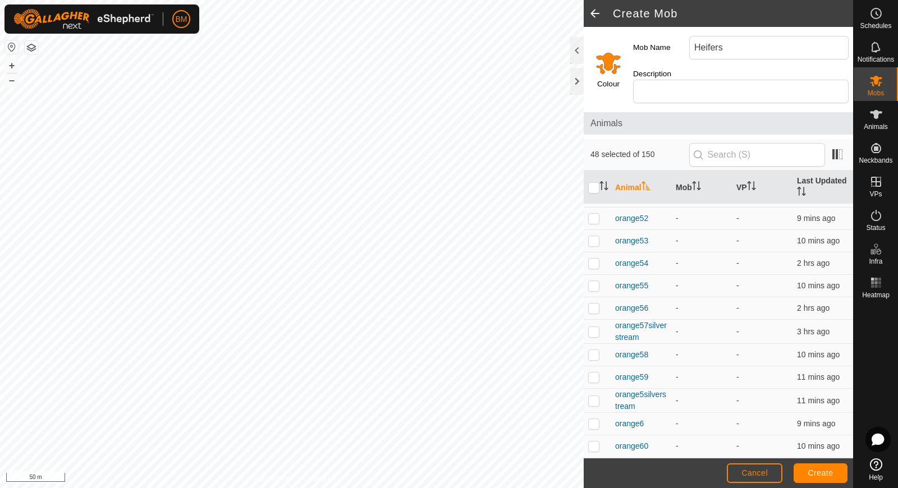
scroll to position [2085, 0]
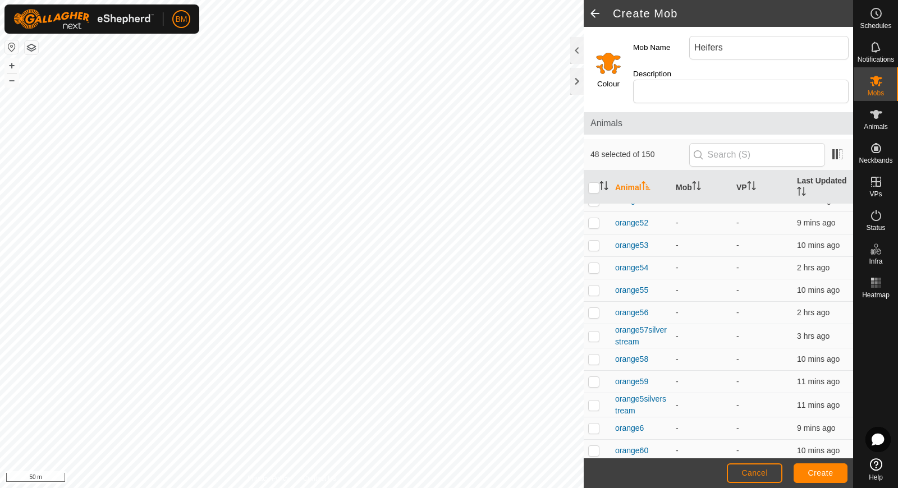
click at [597, 469] on p-checkbox at bounding box center [593, 473] width 11 height 9
click at [596, 446] on p-checkbox at bounding box center [593, 450] width 11 height 9
click at [594, 424] on p-checkbox at bounding box center [593, 428] width 11 height 9
click at [596, 401] on p-checkbox at bounding box center [593, 405] width 11 height 9
click at [593, 371] on td at bounding box center [597, 382] width 27 height 22
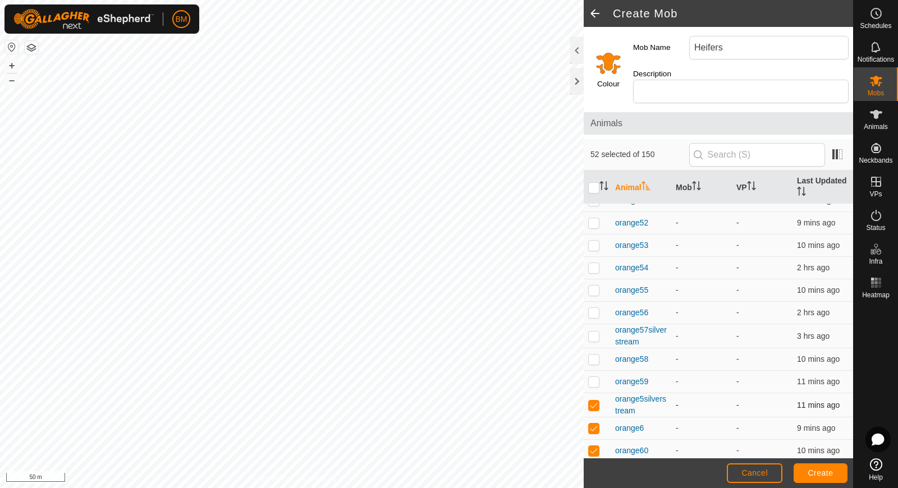
click at [593, 401] on p-checkbox at bounding box center [593, 405] width 11 height 9
click at [594, 393] on td at bounding box center [597, 405] width 27 height 24
click at [594, 355] on p-checkbox at bounding box center [593, 359] width 11 height 9
click at [593, 332] on p-checkbox at bounding box center [593, 336] width 11 height 9
click at [593, 308] on p-checkbox at bounding box center [593, 312] width 11 height 9
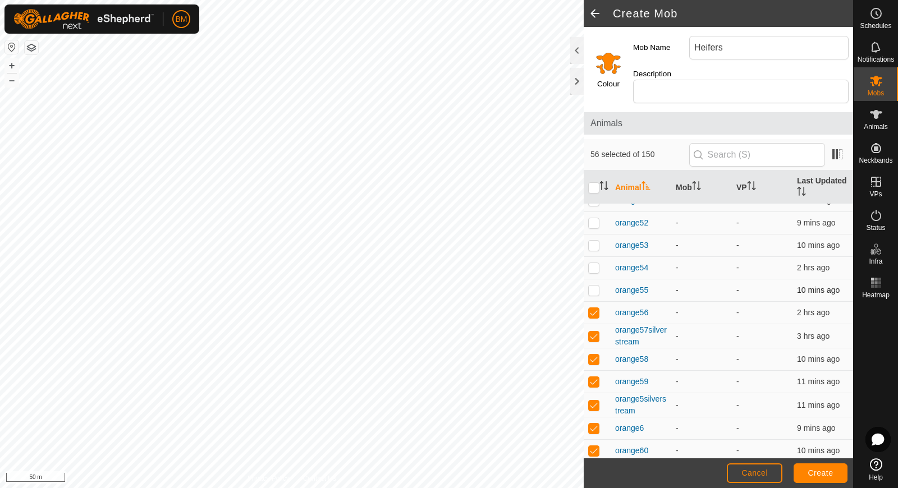
click at [591, 286] on p-checkbox at bounding box center [593, 290] width 11 height 9
click at [590, 263] on p-checkbox at bounding box center [593, 267] width 11 height 9
click at [590, 241] on p-checkbox at bounding box center [593, 245] width 11 height 9
click at [594, 218] on p-checkbox at bounding box center [593, 222] width 11 height 9
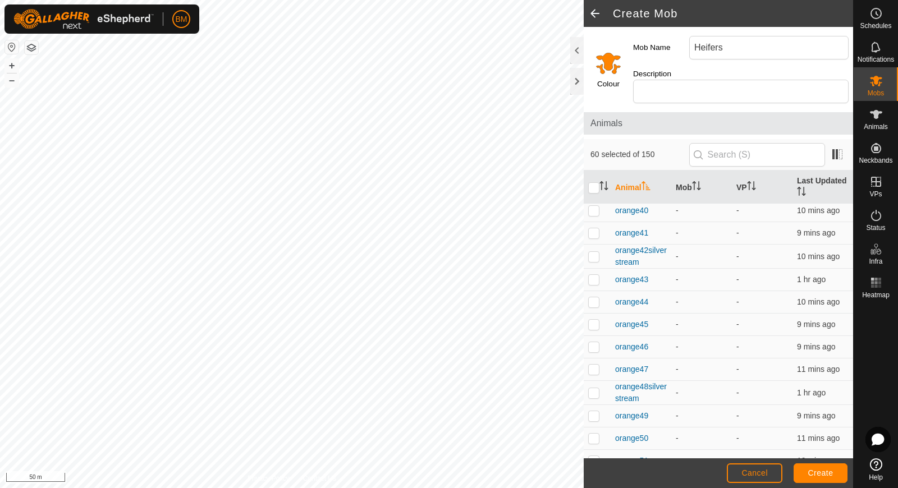
scroll to position [1822, 0]
click at [595, 458] on p-checkbox at bounding box center [593, 462] width 11 height 9
click at [591, 436] on p-checkbox at bounding box center [593, 440] width 11 height 9
click at [593, 414] on p-checkbox at bounding box center [593, 418] width 11 height 9
click at [592, 391] on p-checkbox at bounding box center [593, 395] width 11 height 9
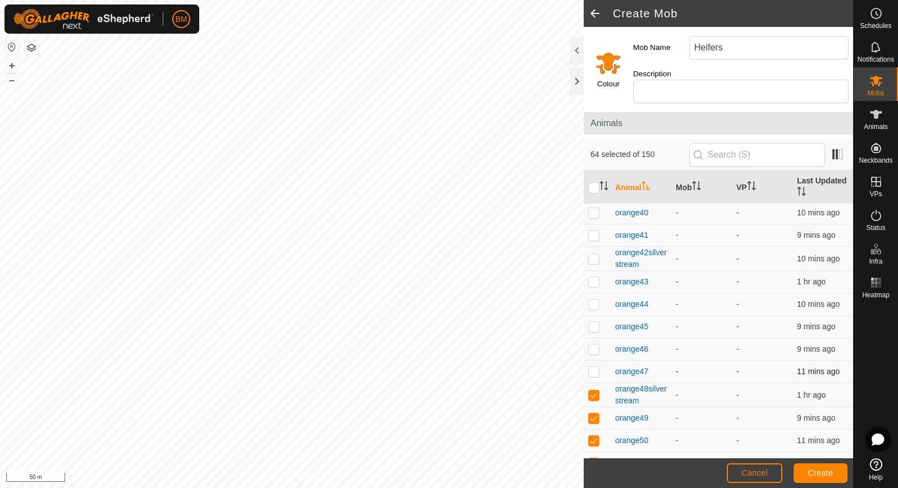
click at [591, 361] on td at bounding box center [597, 372] width 27 height 22
click at [591, 338] on td at bounding box center [597, 349] width 27 height 22
click at [594, 322] on p-checkbox at bounding box center [593, 326] width 11 height 9
click at [593, 293] on td at bounding box center [597, 304] width 27 height 22
click at [594, 277] on p-checkbox at bounding box center [593, 281] width 11 height 9
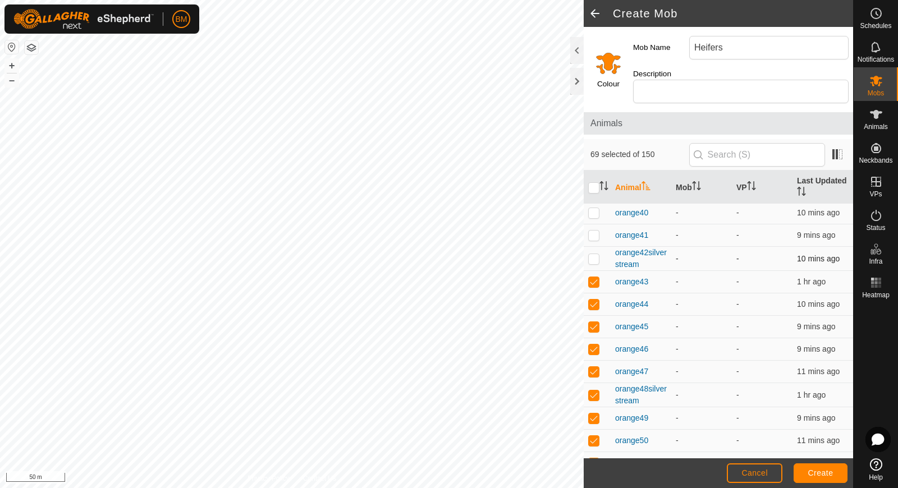
click at [594, 254] on p-checkbox at bounding box center [593, 258] width 11 height 9
click at [593, 224] on td at bounding box center [597, 235] width 27 height 22
click at [593, 202] on td at bounding box center [597, 213] width 27 height 22
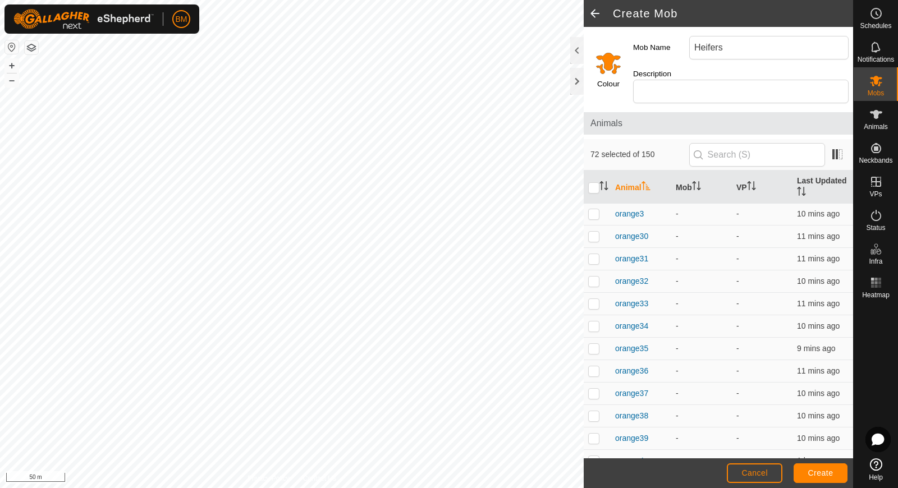
scroll to position [1551, 0]
click at [598, 457] on p-checkbox at bounding box center [593, 461] width 11 height 9
click at [596, 434] on p-checkbox at bounding box center [593, 438] width 11 height 9
click at [593, 412] on p-checkbox at bounding box center [593, 416] width 11 height 9
click at [591, 389] on p-checkbox at bounding box center [593, 393] width 11 height 9
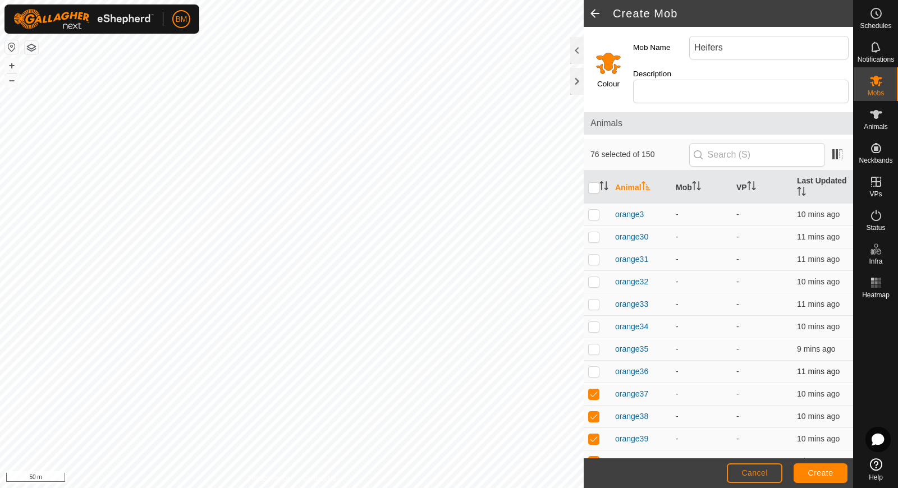
click at [592, 367] on p-checkbox at bounding box center [593, 371] width 11 height 9
click at [593, 338] on td at bounding box center [597, 349] width 27 height 22
click at [593, 322] on p-checkbox at bounding box center [593, 326] width 11 height 9
click at [593, 300] on p-checkbox at bounding box center [593, 304] width 11 height 9
click at [594, 277] on p-checkbox at bounding box center [593, 281] width 11 height 9
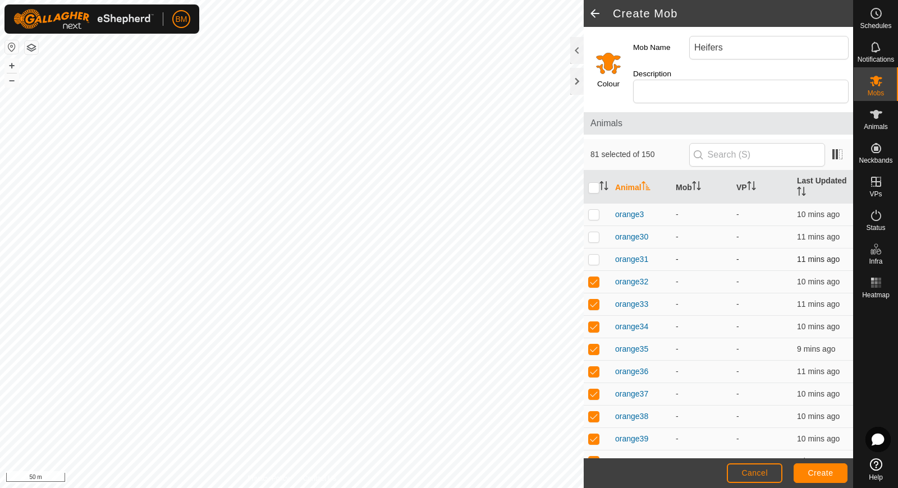
click at [594, 249] on td at bounding box center [597, 260] width 27 height 22
click at [593, 232] on p-checkbox at bounding box center [593, 236] width 11 height 9
click at [593, 204] on td at bounding box center [597, 215] width 27 height 22
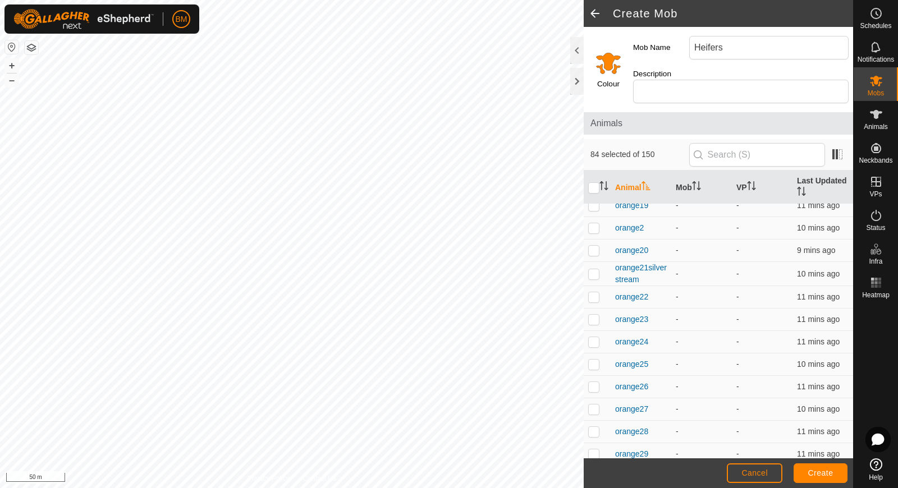
scroll to position [1287, 0]
click at [592, 452] on p-checkbox at bounding box center [593, 456] width 11 height 9
click at [591, 429] on p-checkbox at bounding box center [593, 433] width 11 height 9
click at [592, 407] on p-checkbox at bounding box center [593, 411] width 11 height 9
click at [592, 384] on p-checkbox at bounding box center [593, 388] width 11 height 9
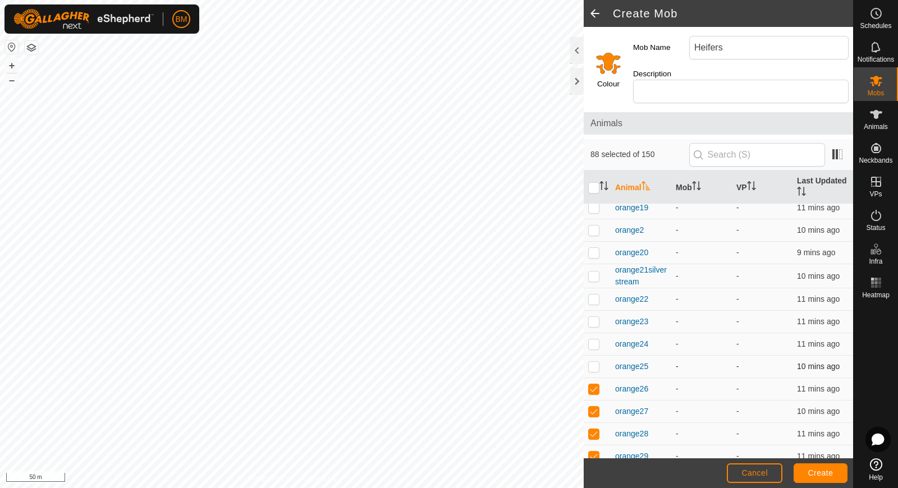
click at [594, 362] on p-checkbox at bounding box center [593, 366] width 11 height 9
click at [594, 340] on p-checkbox at bounding box center [593, 344] width 11 height 9
click at [594, 317] on p-checkbox at bounding box center [593, 321] width 11 height 9
click at [594, 295] on p-checkbox at bounding box center [593, 299] width 11 height 9
click at [592, 272] on p-checkbox at bounding box center [593, 276] width 11 height 9
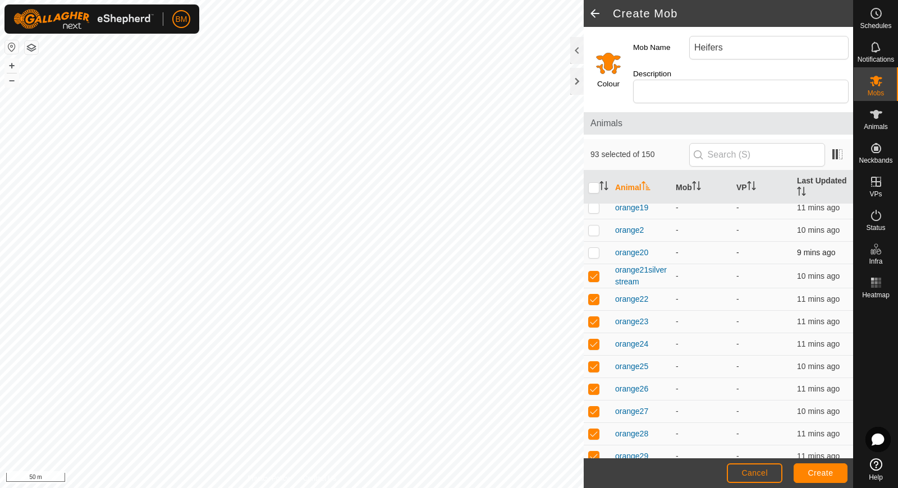
click at [591, 242] on td at bounding box center [597, 253] width 27 height 22
click at [593, 226] on p-checkbox at bounding box center [593, 230] width 11 height 9
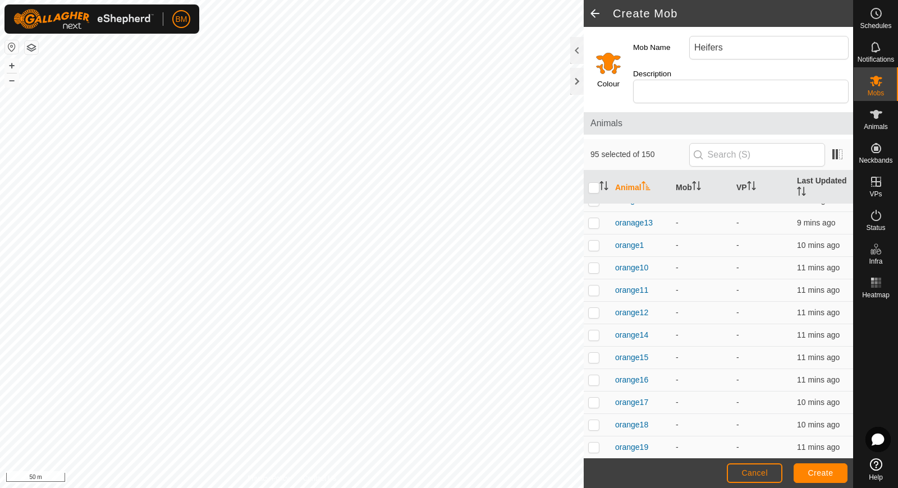
scroll to position [1044, 0]
click at [593, 446] on p-checkbox at bounding box center [593, 450] width 11 height 9
click at [595, 423] on p-checkbox at bounding box center [593, 427] width 11 height 9
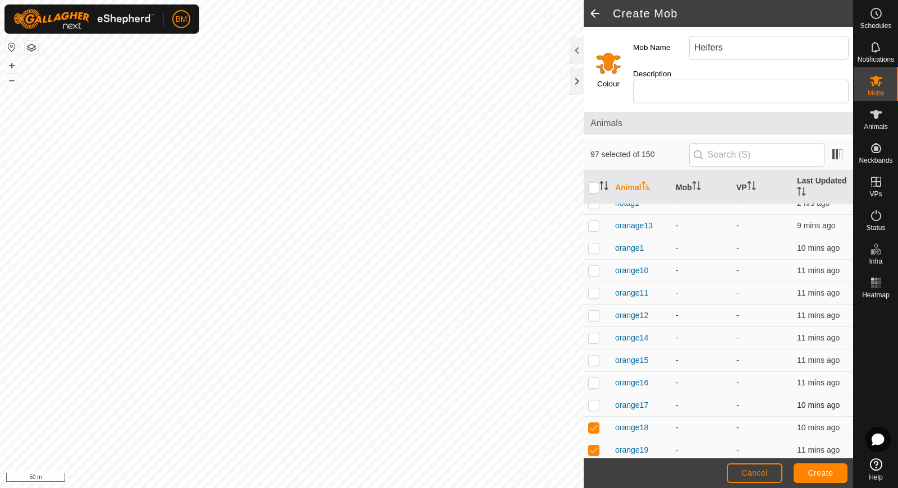
click at [594, 401] on p-checkbox at bounding box center [593, 405] width 11 height 9
click at [593, 378] on p-checkbox at bounding box center [593, 382] width 11 height 9
click at [590, 350] on td at bounding box center [597, 361] width 27 height 22
click at [599, 333] on p-tablecheckbox at bounding box center [593, 337] width 11 height 9
click at [596, 311] on p-checkbox at bounding box center [593, 315] width 11 height 9
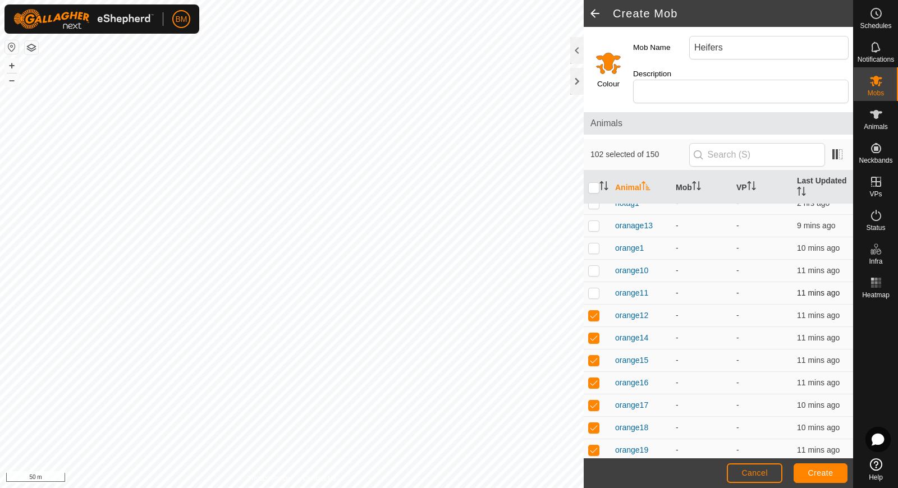
click at [593, 288] on p-checkbox at bounding box center [593, 292] width 11 height 9
click at [593, 266] on p-checkbox at bounding box center [593, 270] width 11 height 9
click at [593, 237] on td at bounding box center [597, 248] width 27 height 22
click at [593, 221] on p-checkbox at bounding box center [593, 225] width 11 height 9
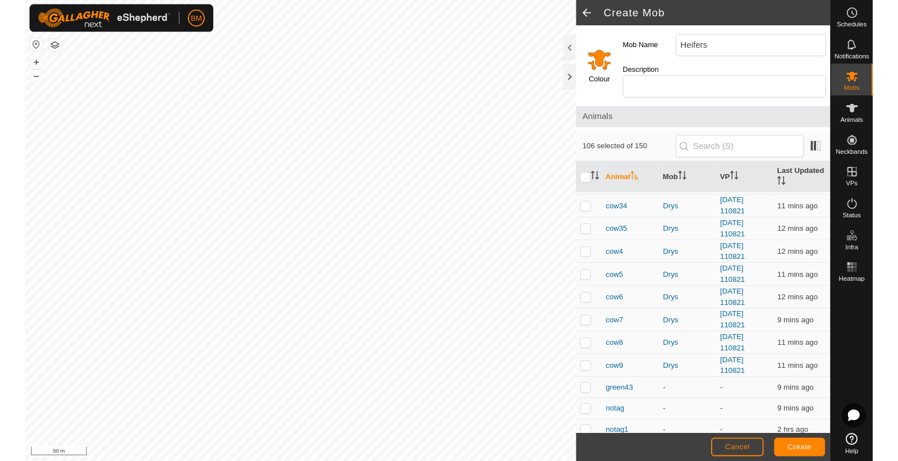
scroll to position [785, 0]
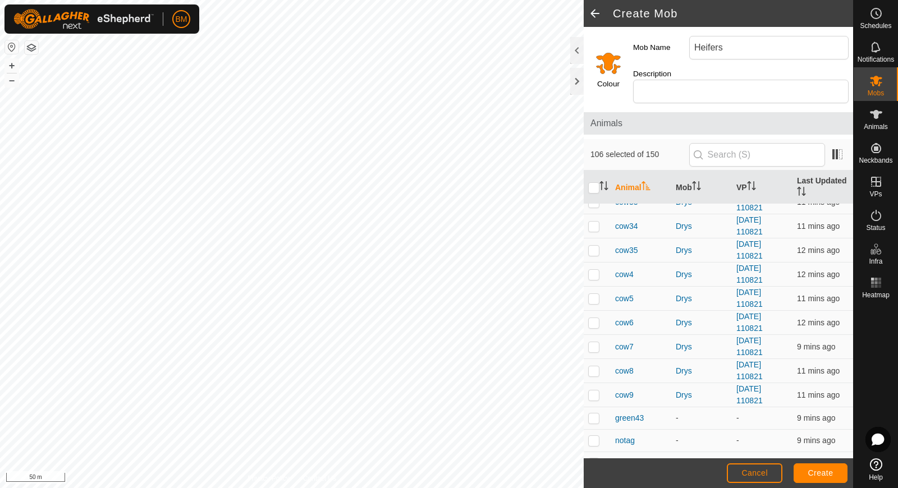
click at [593, 458] on p-checkbox at bounding box center [593, 462] width 11 height 9
click at [593, 436] on p-checkbox at bounding box center [593, 440] width 11 height 9
click at [592, 414] on p-checkbox at bounding box center [593, 418] width 11 height 9
click at [814, 475] on span "Create" at bounding box center [820, 473] width 25 height 9
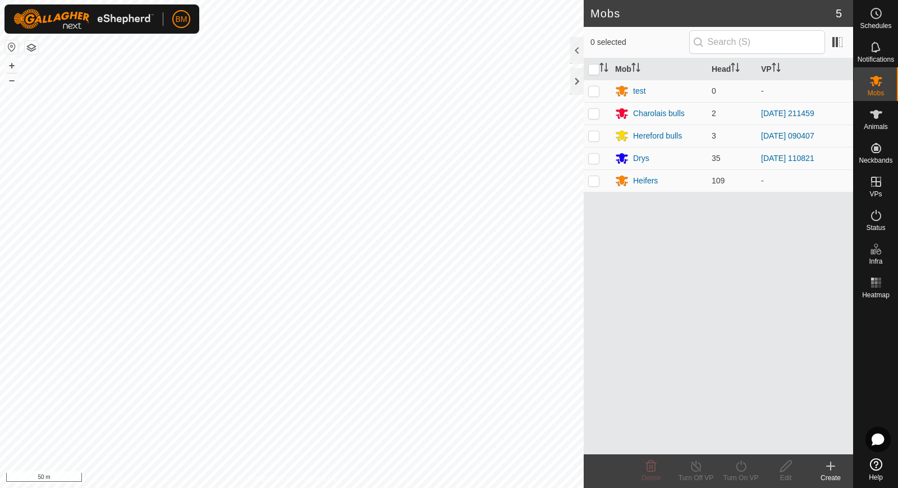
click at [835, 469] on icon at bounding box center [830, 466] width 13 height 13
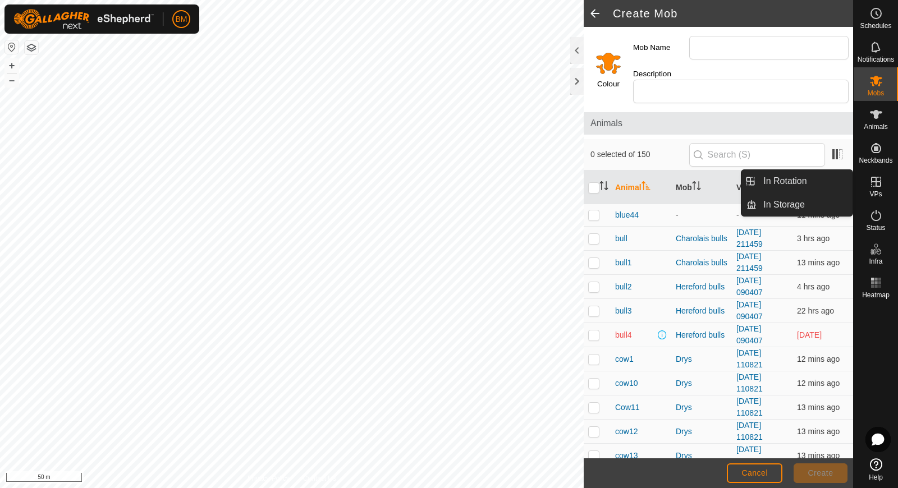
click at [878, 187] on icon at bounding box center [875, 181] width 13 height 13
click at [825, 184] on link "In Rotation" at bounding box center [804, 181] width 96 height 22
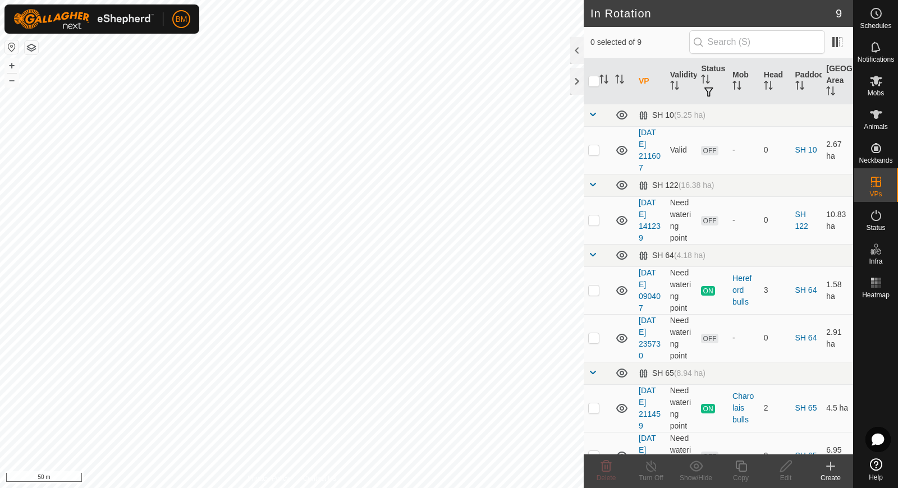
click at [828, 469] on icon at bounding box center [830, 466] width 13 height 13
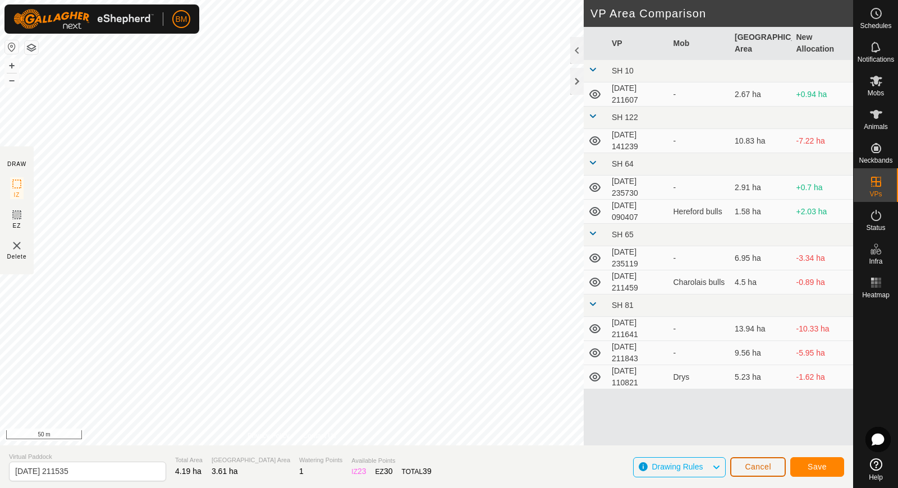
click at [765, 465] on span "Cancel" at bounding box center [758, 466] width 26 height 9
